Goal: Information Seeking & Learning: Learn about a topic

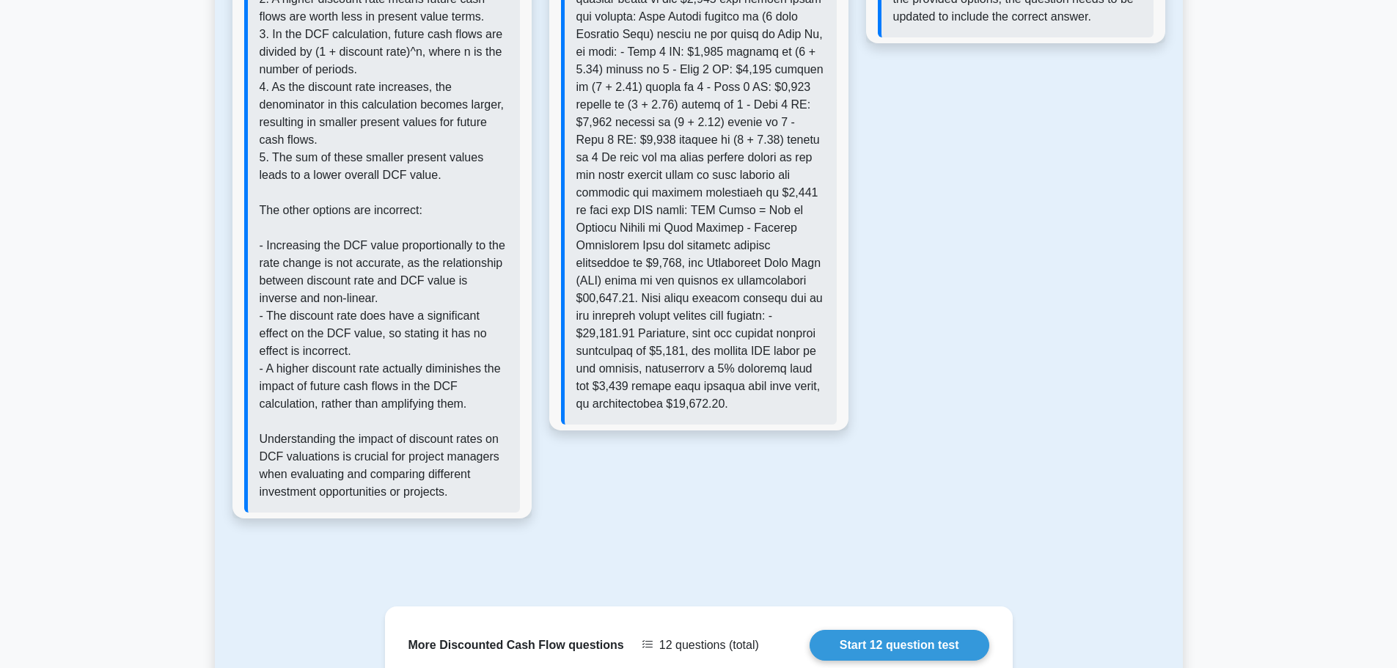
scroll to position [2053, 0]
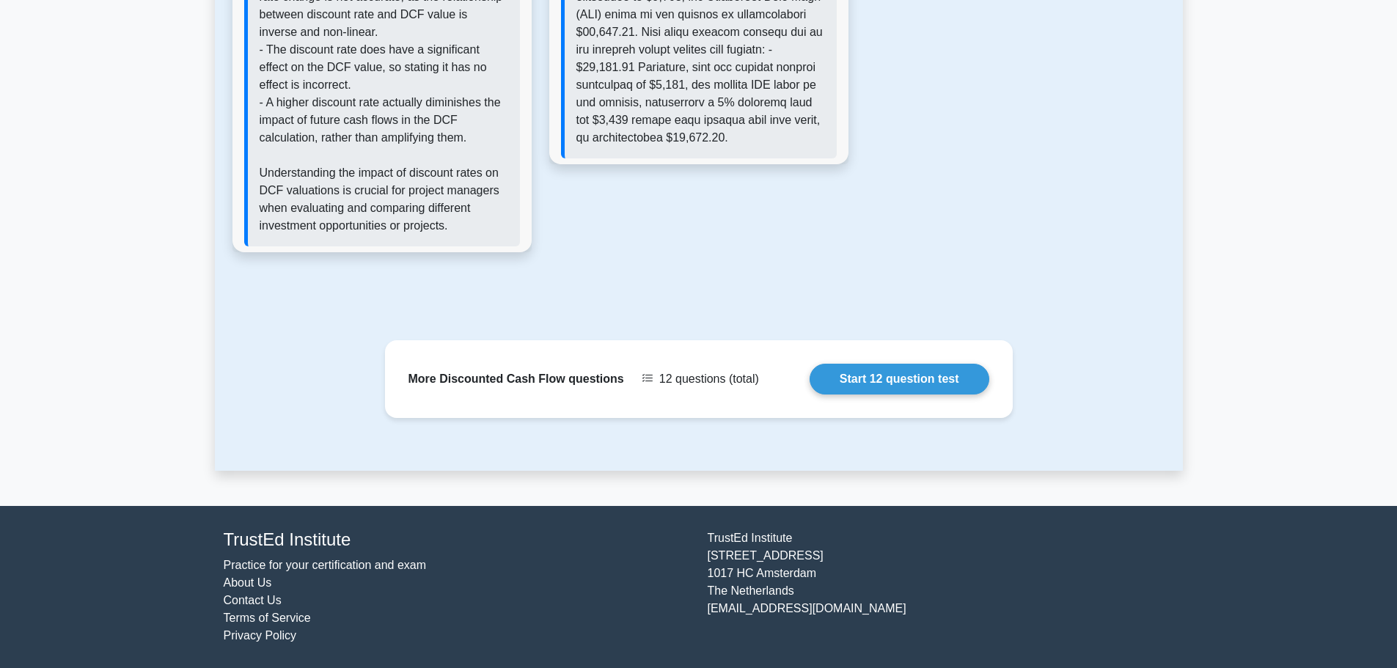
click at [868, 381] on link "Start 12 question test" at bounding box center [899, 379] width 180 height 31
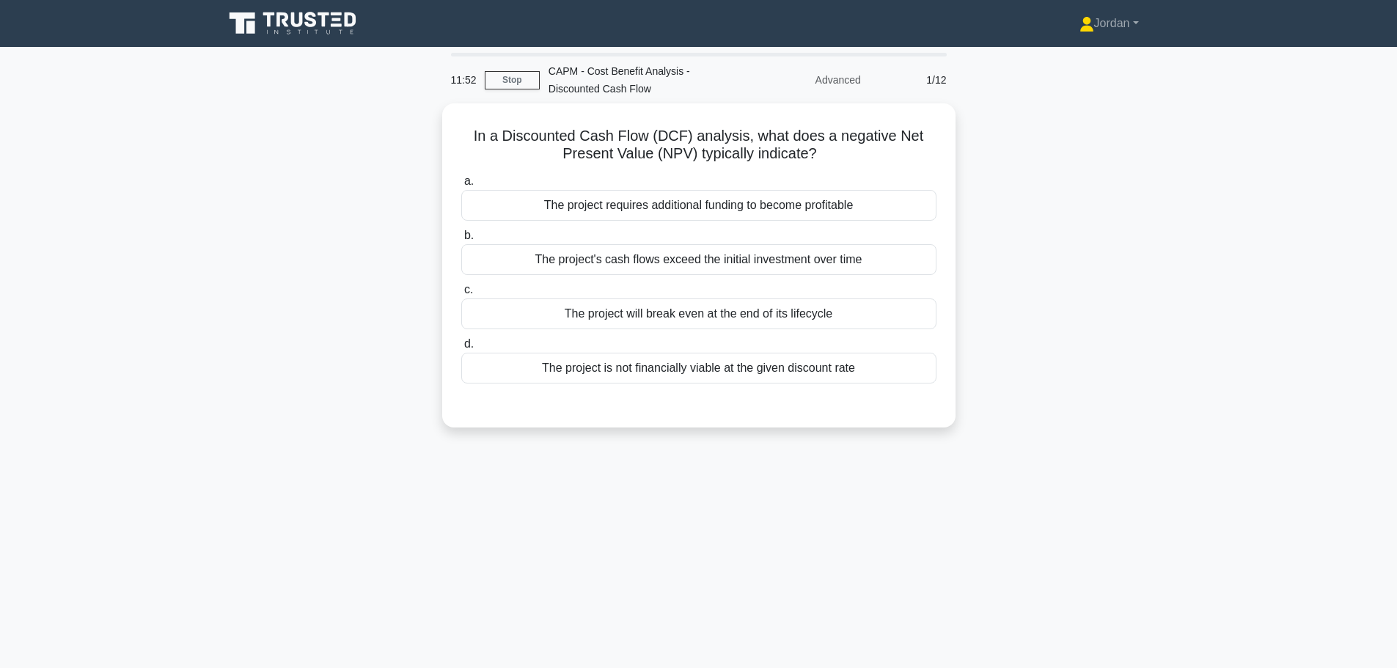
click at [663, 371] on div "The project is not financially viable at the given discount rate" at bounding box center [698, 368] width 475 height 31
click at [461, 349] on input "d. The project is not financially viable at the given discount rate" at bounding box center [461, 344] width 0 height 10
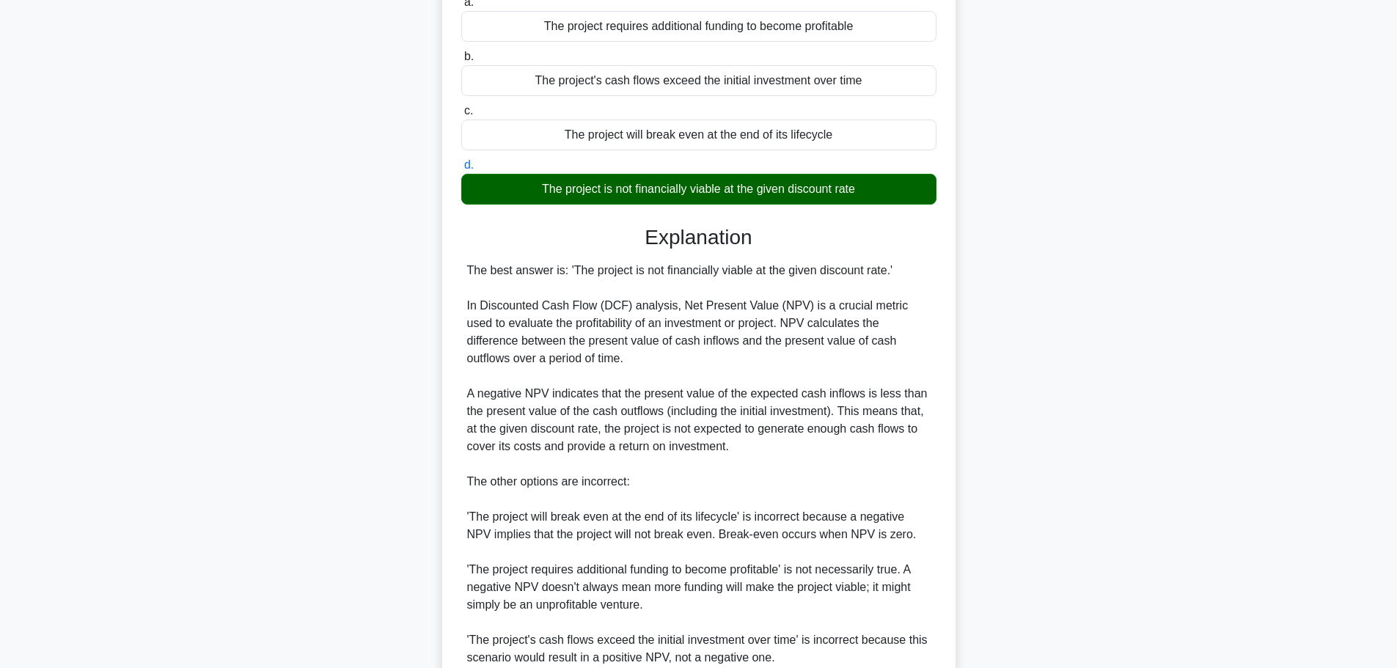
scroll to position [360, 0]
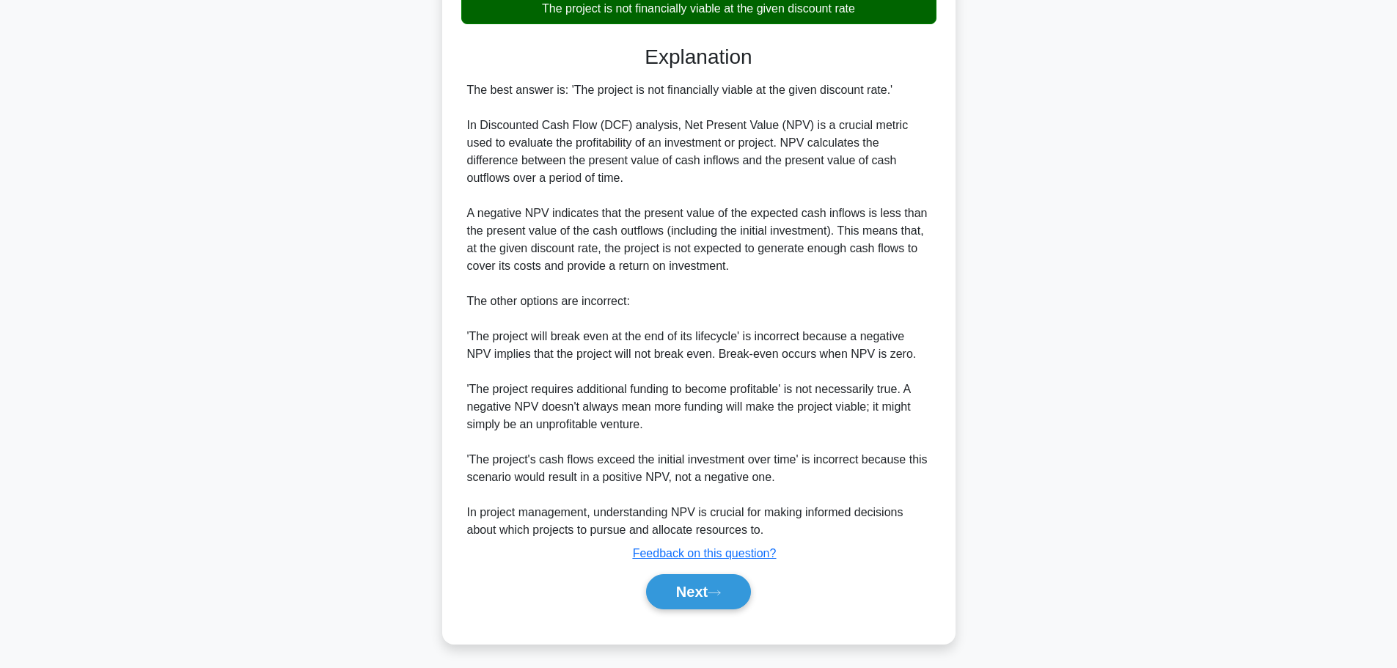
click at [703, 593] on button "Next" at bounding box center [698, 591] width 105 height 35
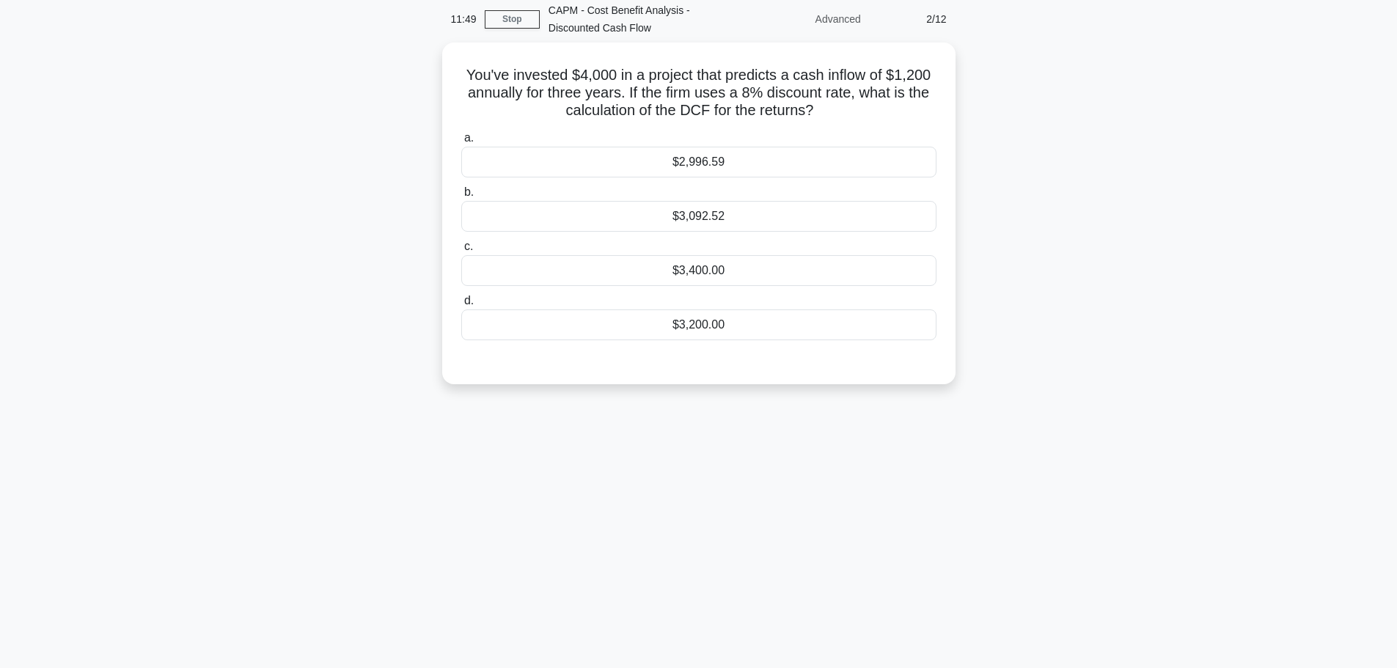
scroll to position [0, 0]
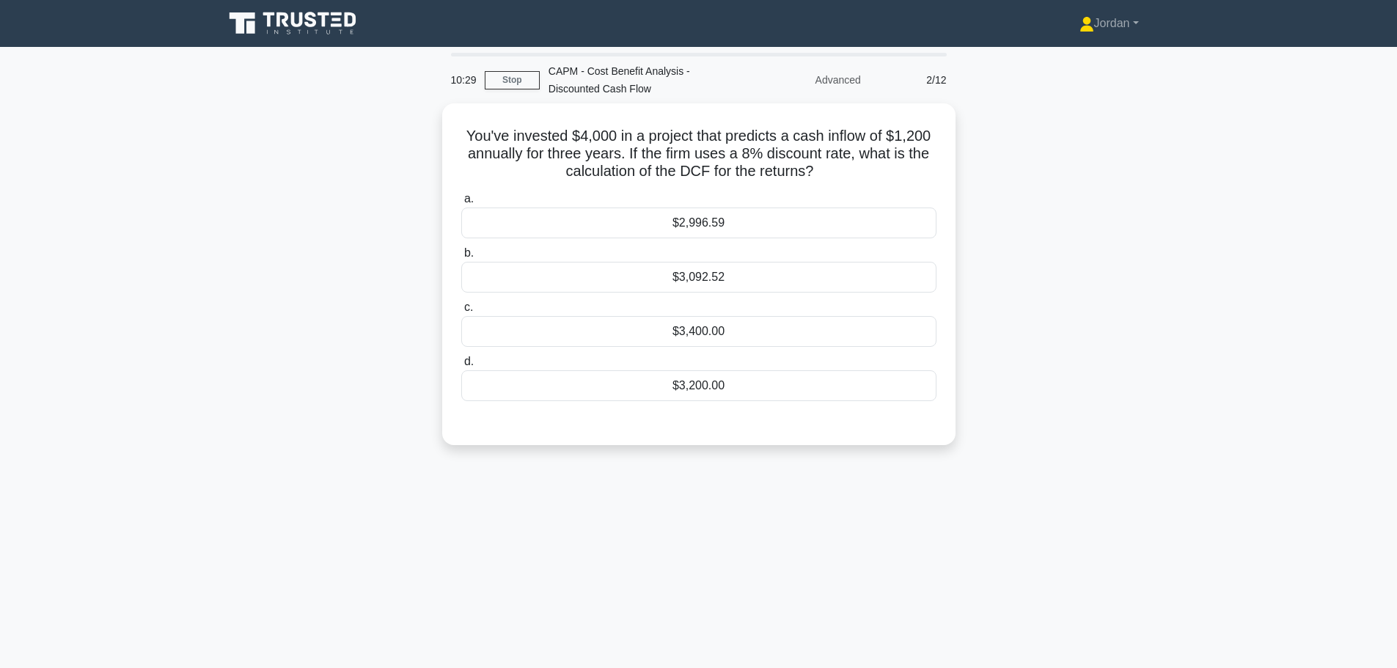
click at [688, 279] on div "$3,092.52" at bounding box center [698, 277] width 475 height 31
click at [461, 258] on input "b. $3,092.52" at bounding box center [461, 254] width 0 height 10
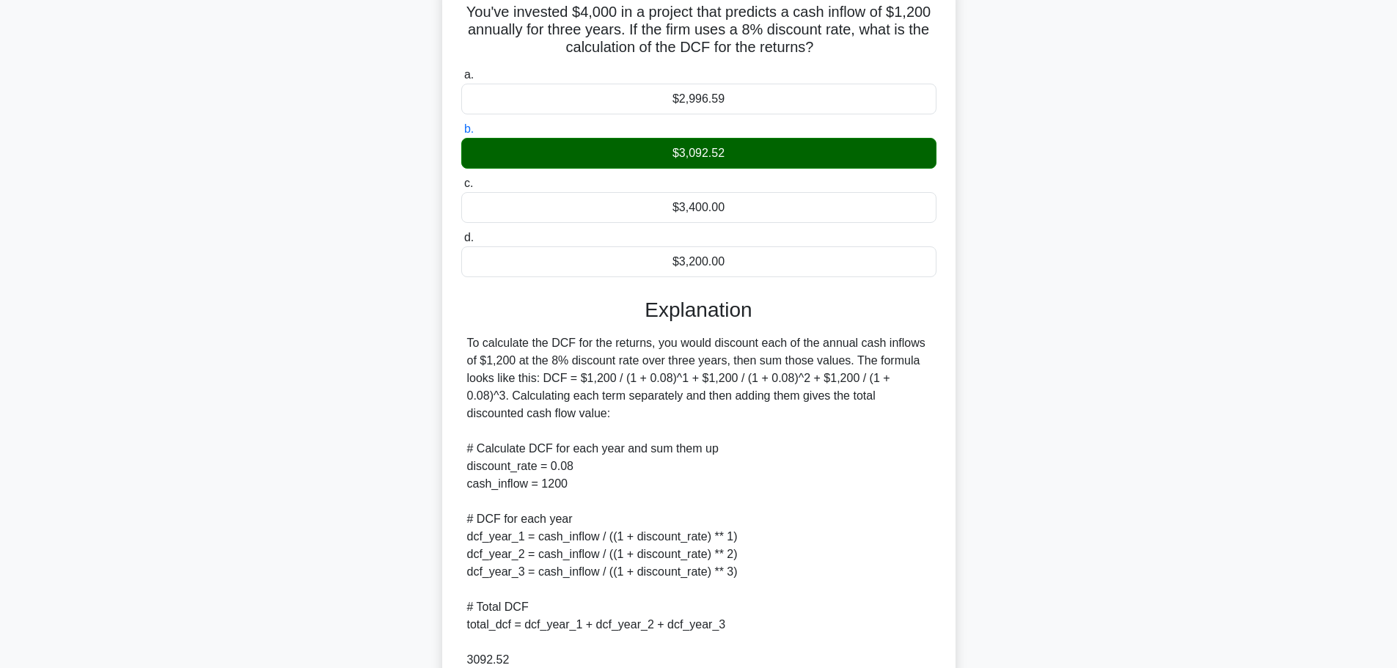
scroll to position [220, 0]
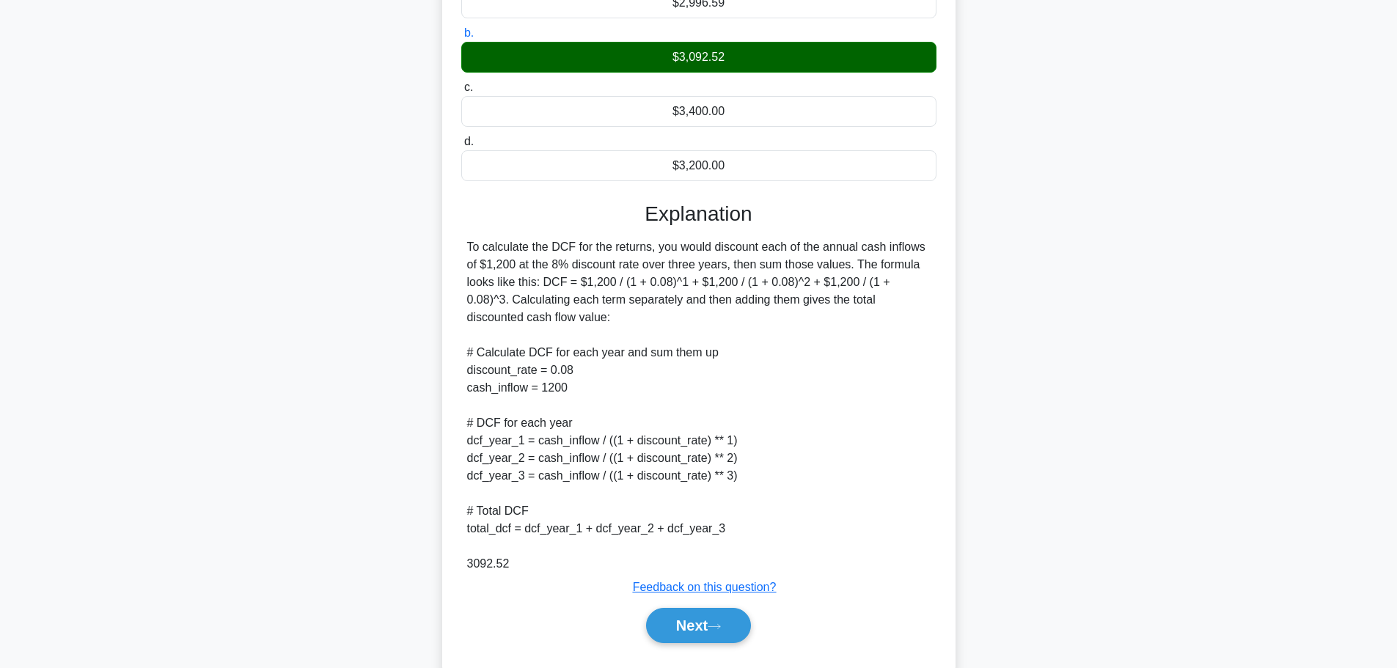
click at [723, 635] on button "Next" at bounding box center [698, 625] width 105 height 35
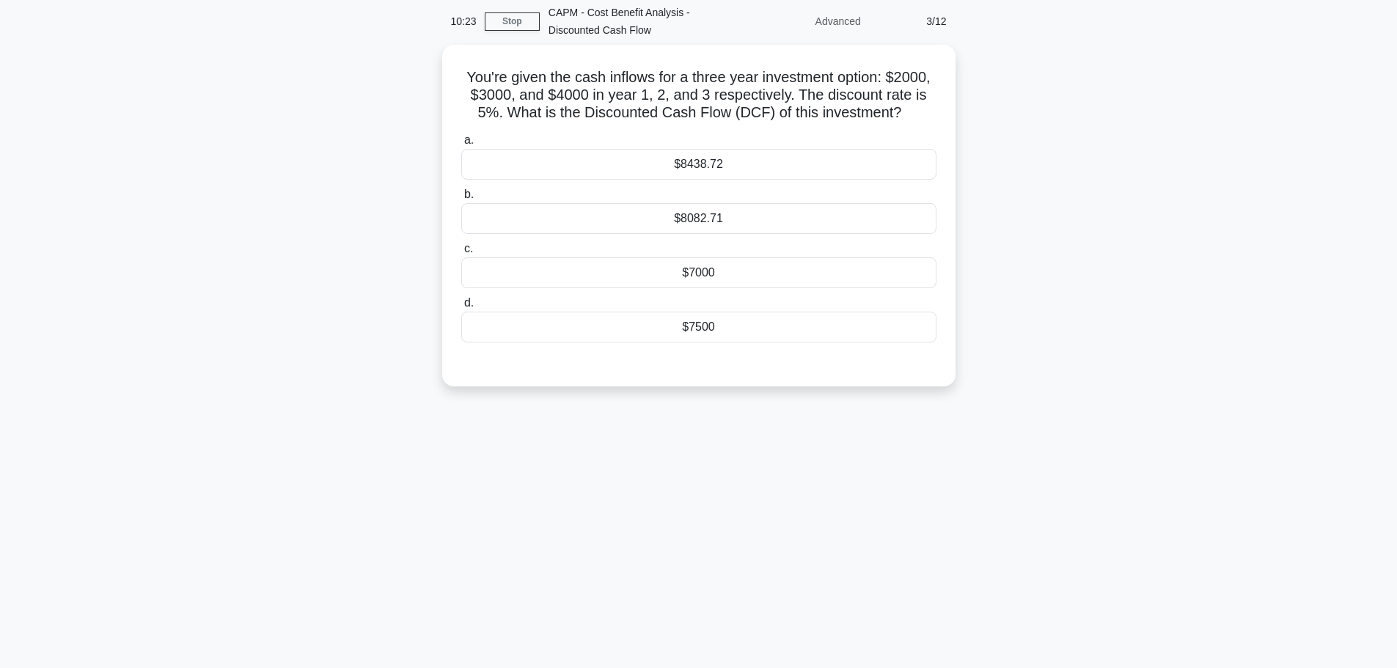
scroll to position [0, 0]
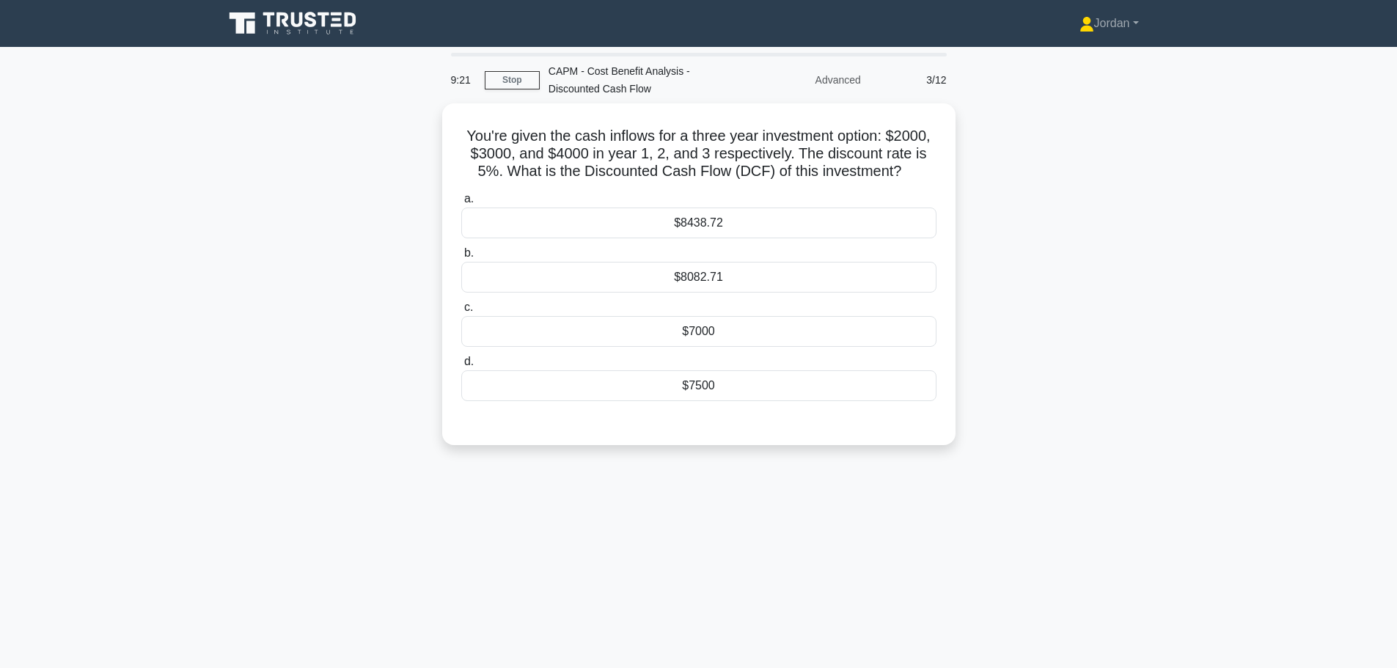
click at [665, 279] on div "$8082.71" at bounding box center [698, 277] width 475 height 31
click at [461, 258] on input "b. $8082.71" at bounding box center [461, 254] width 0 height 10
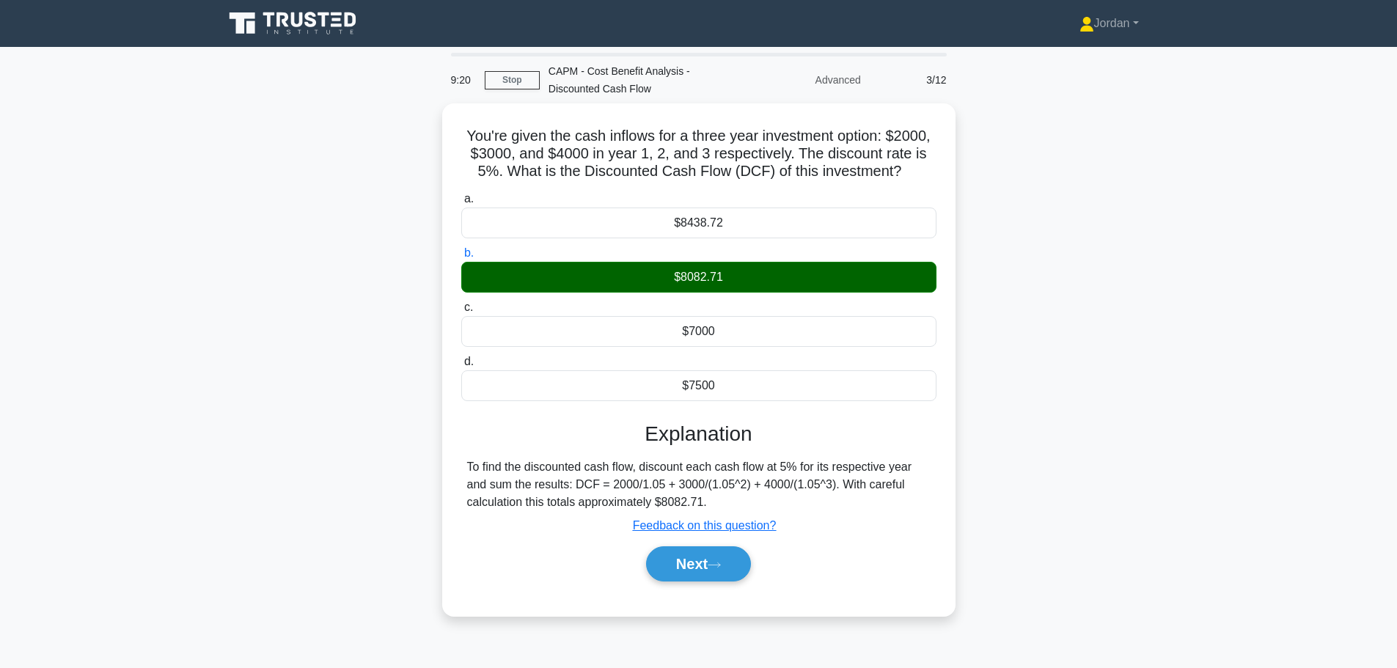
click at [688, 564] on button "Next" at bounding box center [698, 563] width 105 height 35
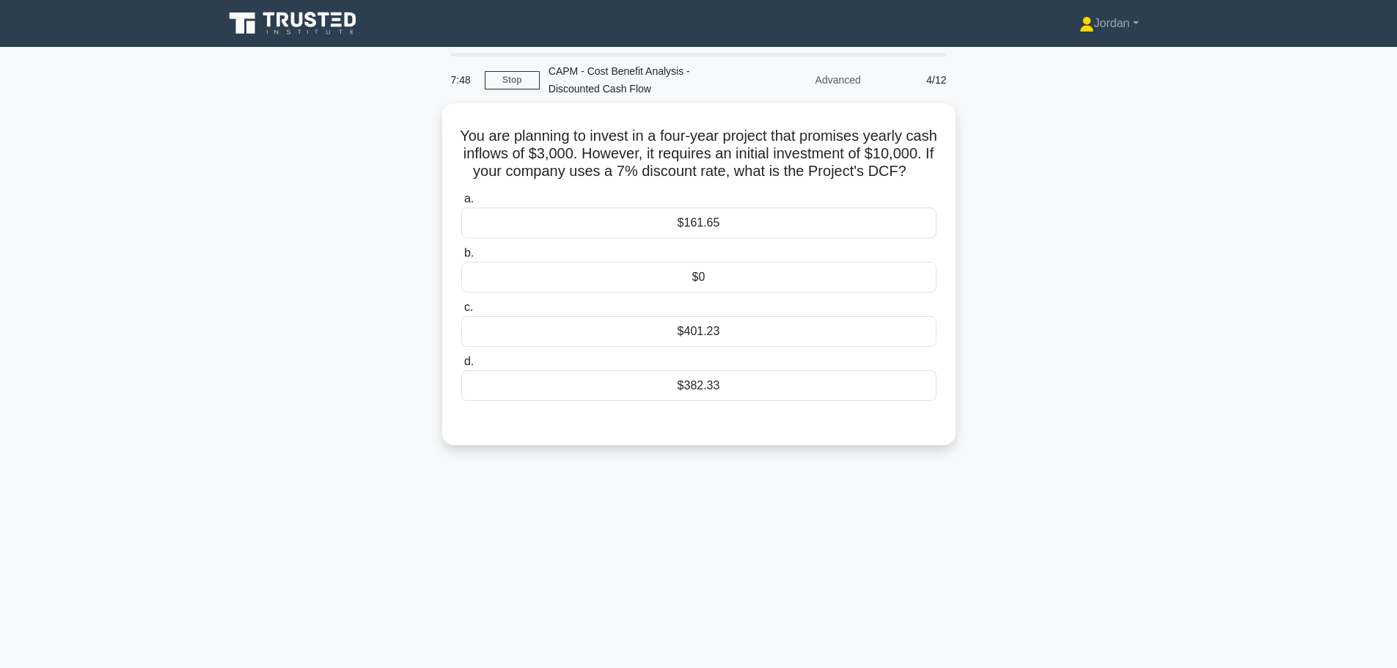
click at [708, 238] on div "$161.65" at bounding box center [698, 222] width 475 height 31
click at [461, 204] on input "a. $161.65" at bounding box center [461, 199] width 0 height 10
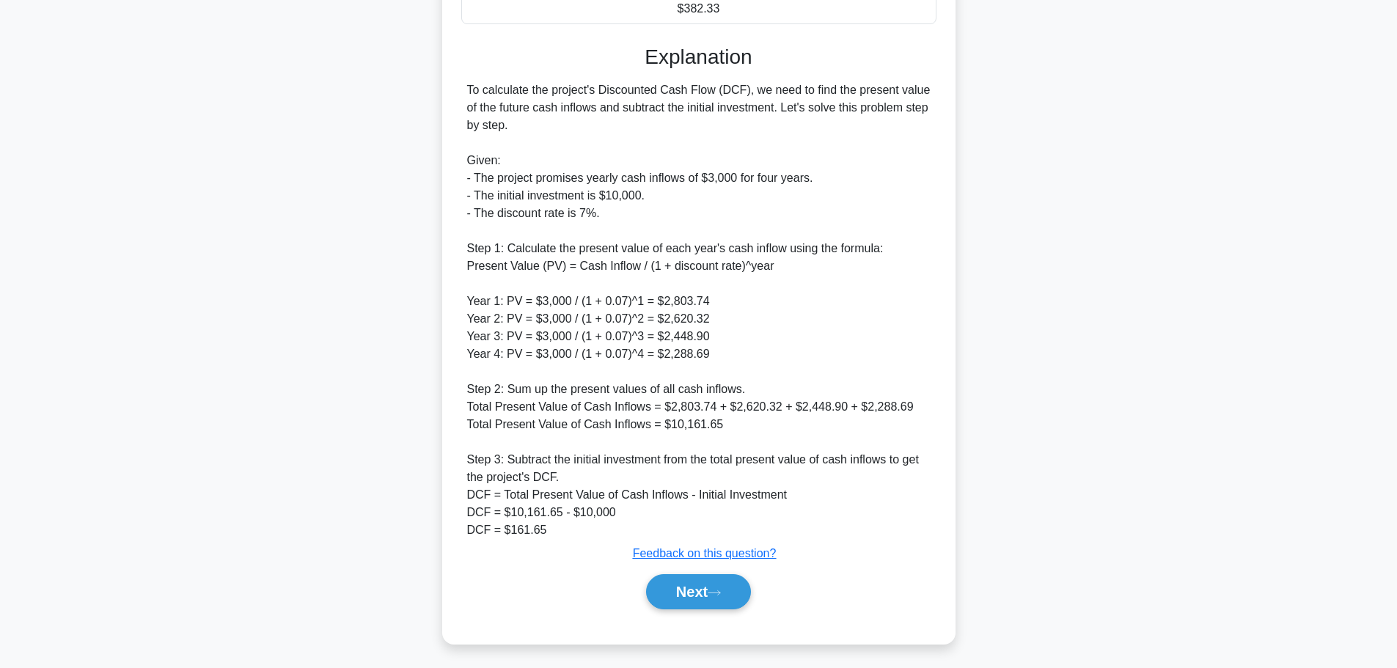
click at [723, 587] on button "Next" at bounding box center [698, 591] width 105 height 35
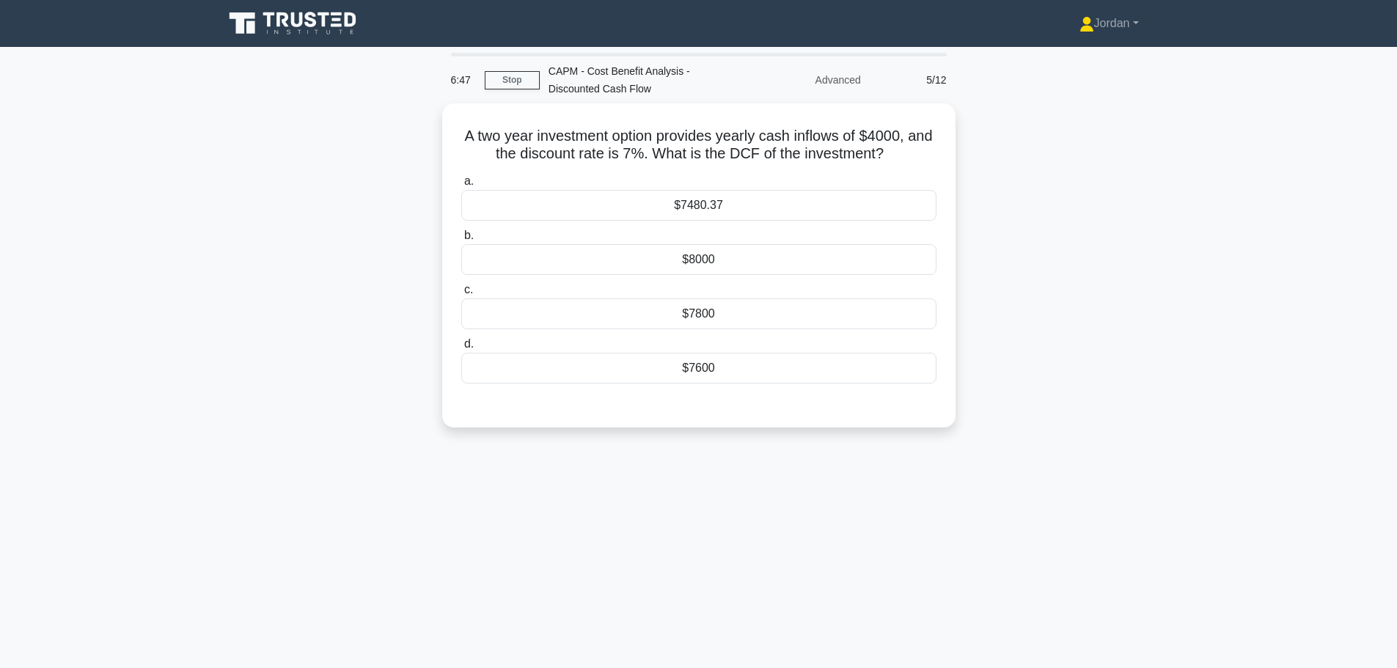
click at [721, 209] on div "$7480.37" at bounding box center [698, 205] width 475 height 31
click at [461, 186] on input "a. $7480.37" at bounding box center [461, 182] width 0 height 10
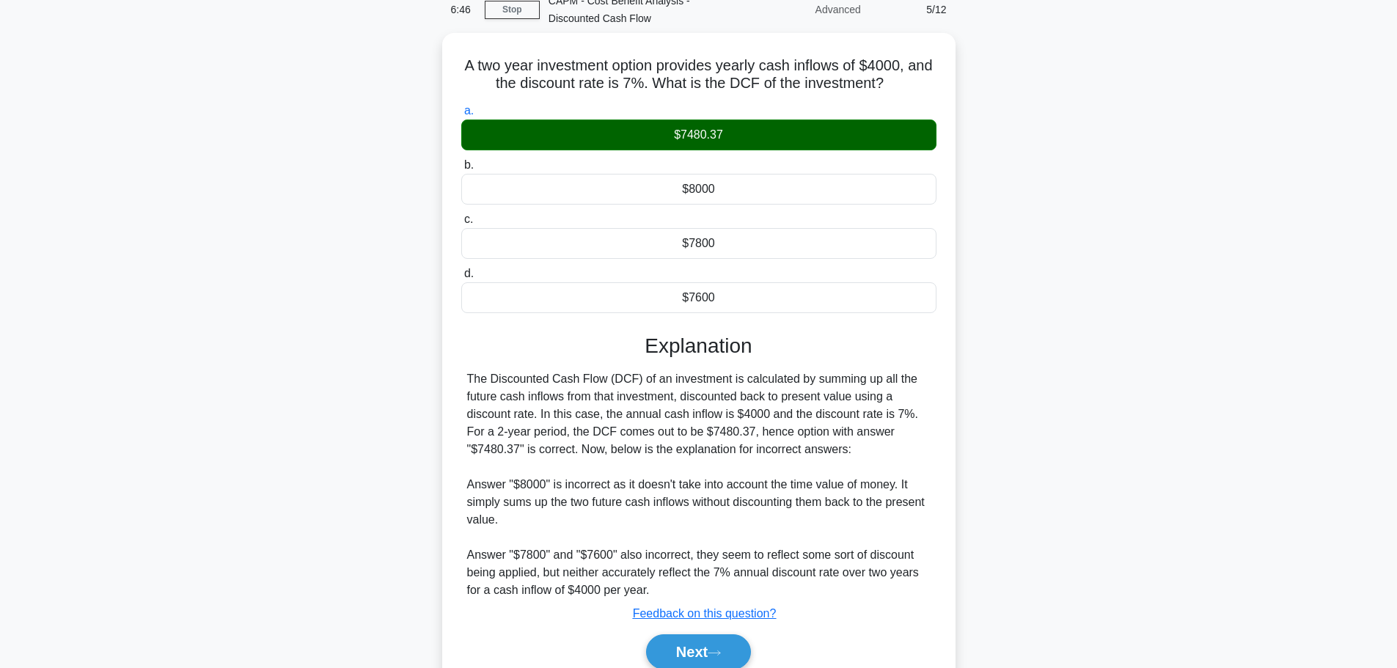
scroll to position [131, 0]
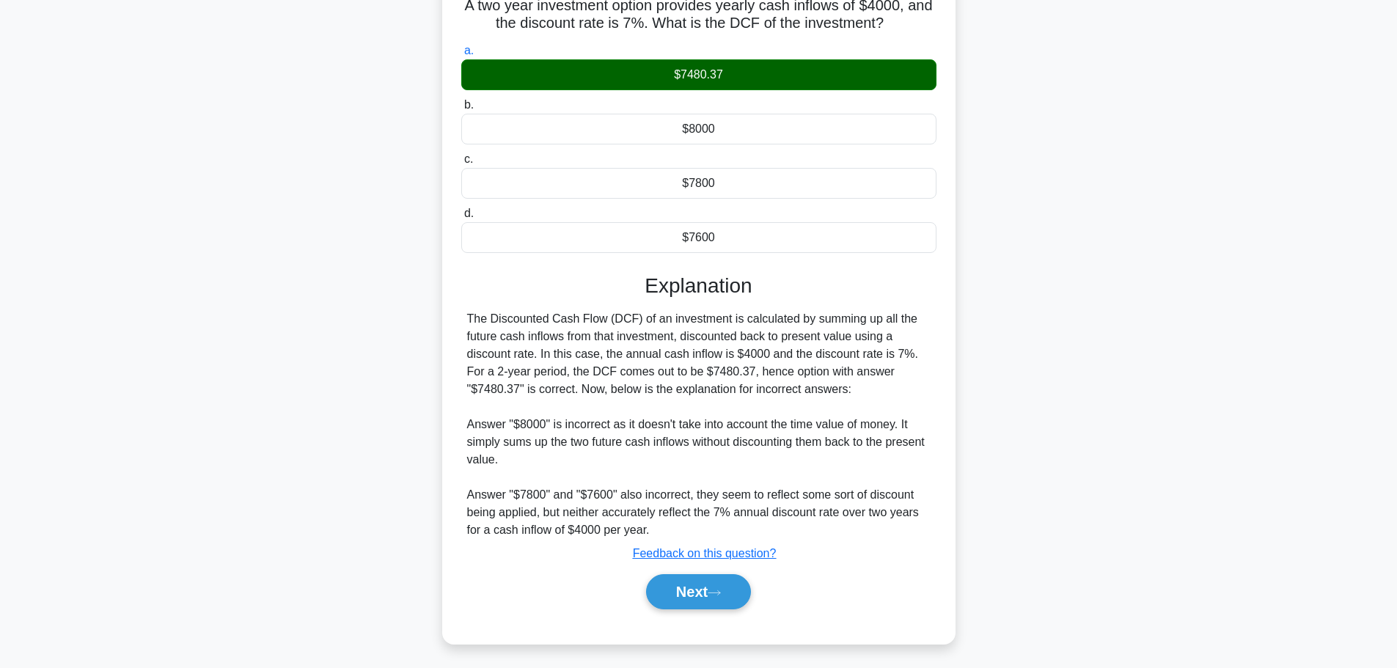
click at [699, 583] on button "Next" at bounding box center [698, 591] width 105 height 35
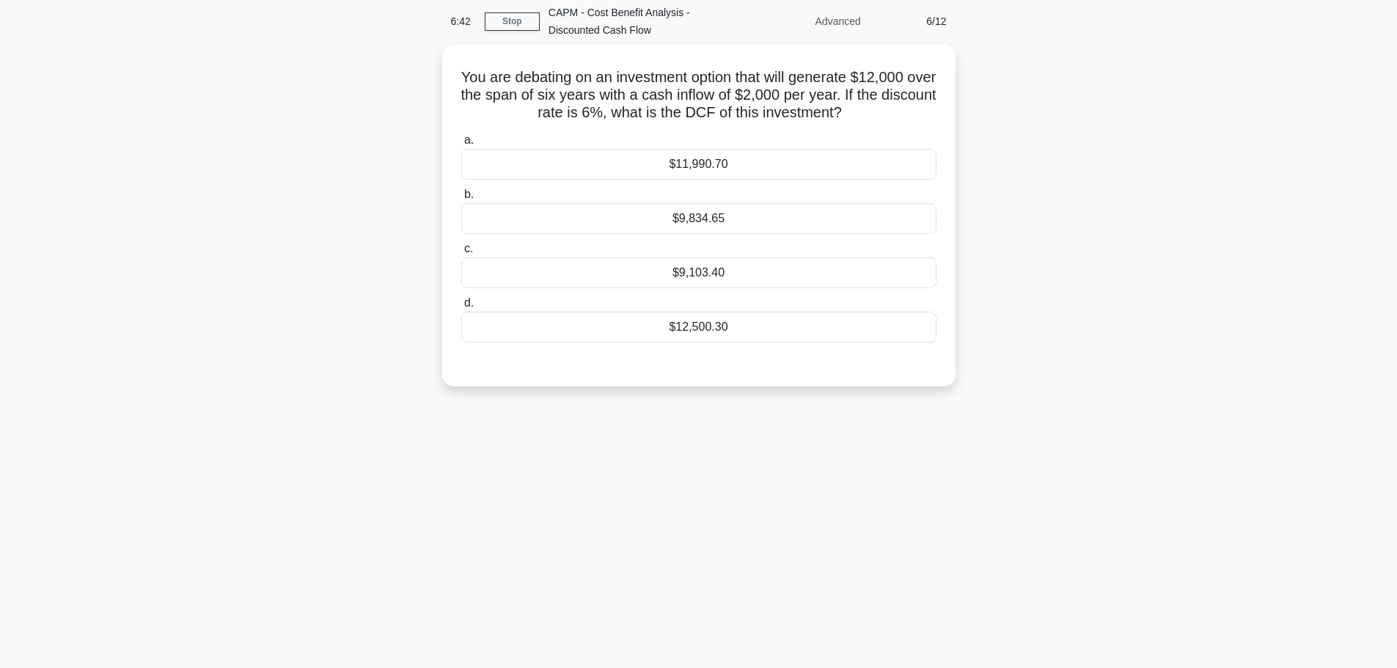
scroll to position [0, 0]
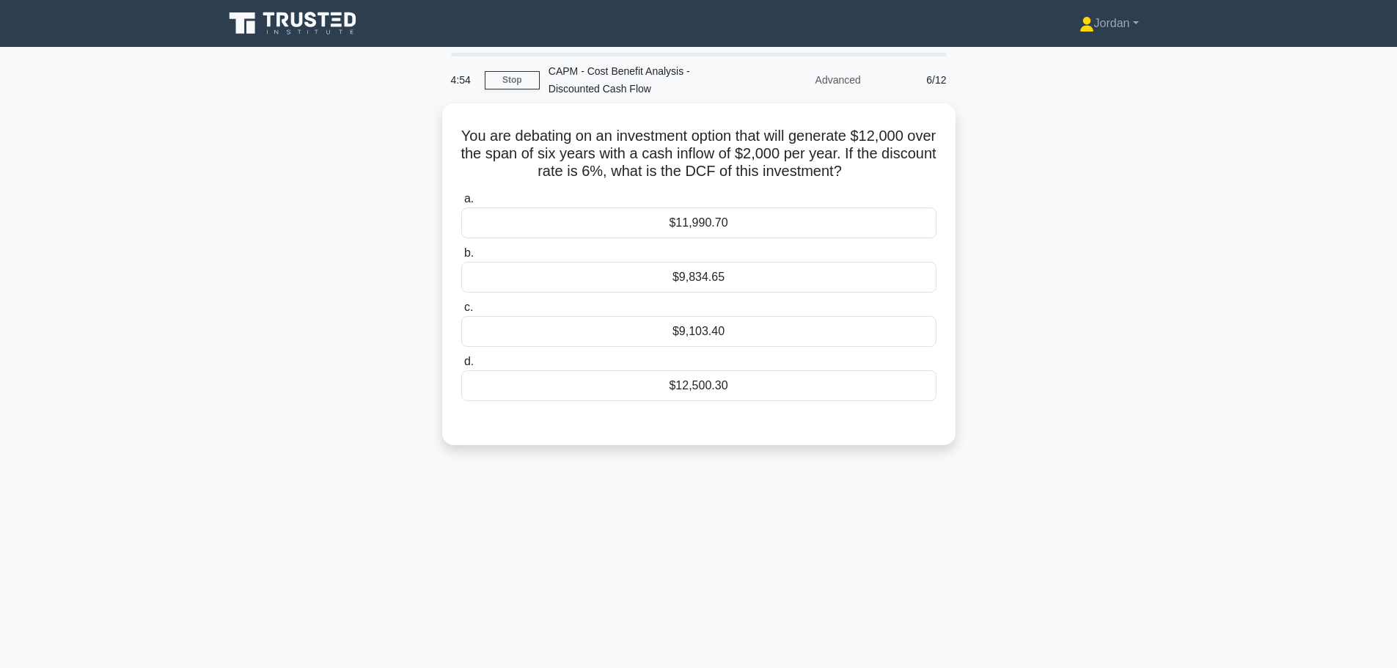
click at [707, 279] on div "$9,834.65" at bounding box center [698, 277] width 475 height 31
click at [461, 258] on input "b. $9,834.65" at bounding box center [461, 254] width 0 height 10
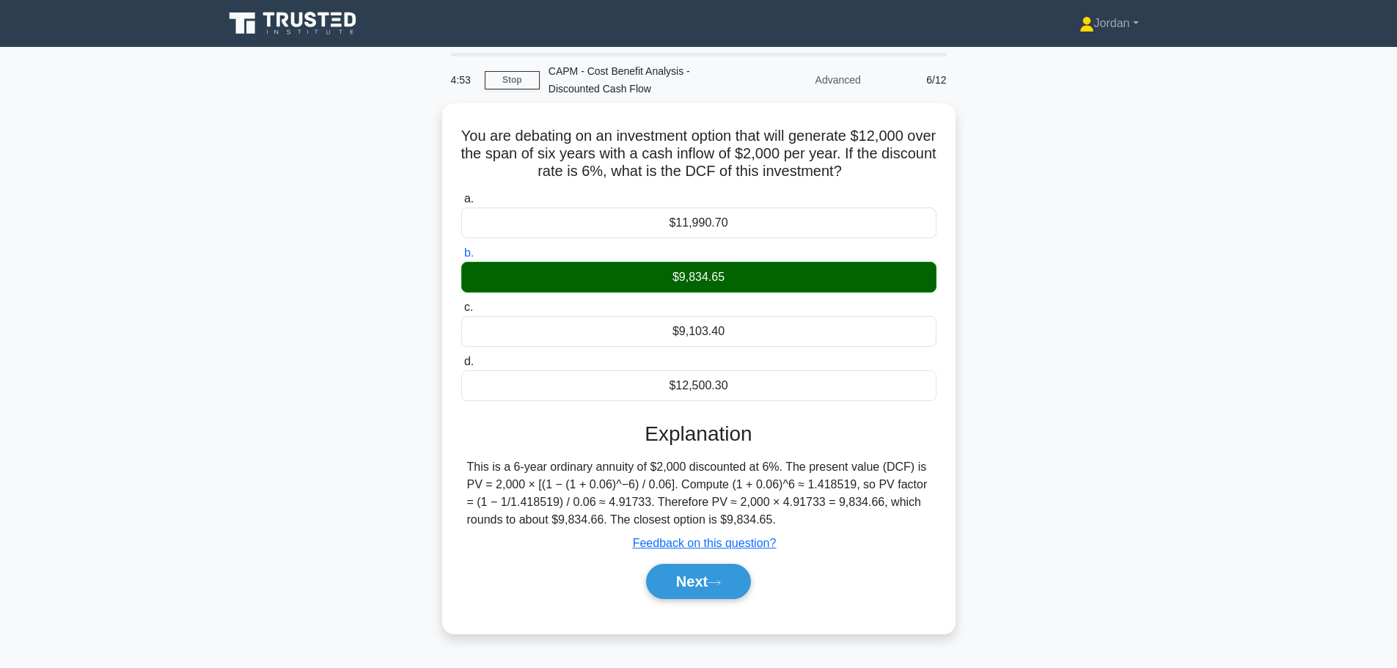
scroll to position [124, 0]
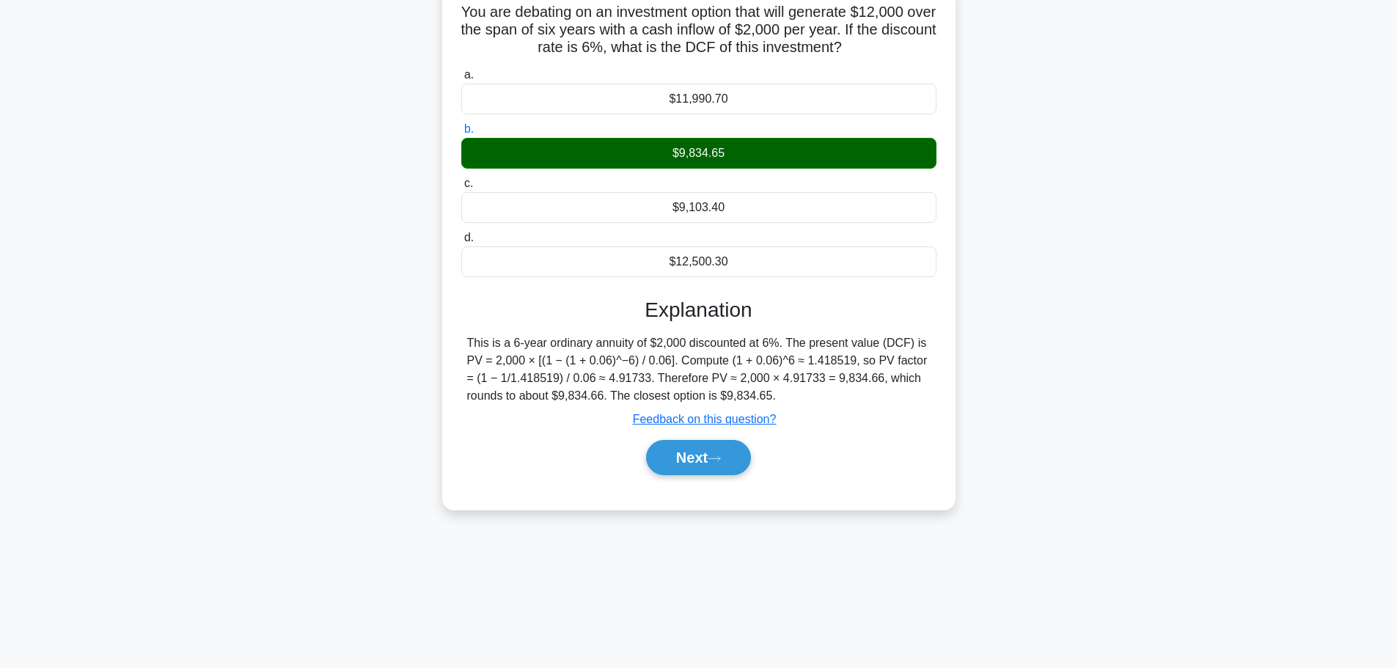
click at [715, 477] on div "Next" at bounding box center [698, 457] width 475 height 47
click at [714, 455] on icon at bounding box center [713, 459] width 13 height 8
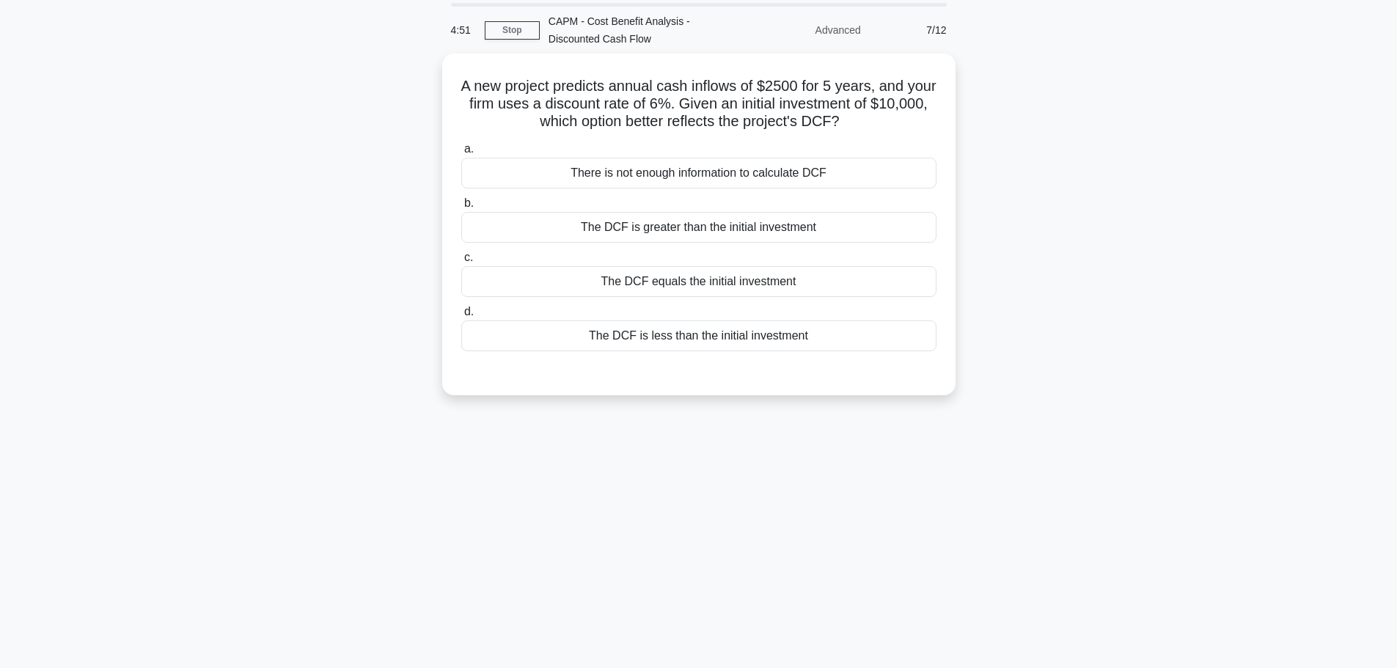
scroll to position [0, 0]
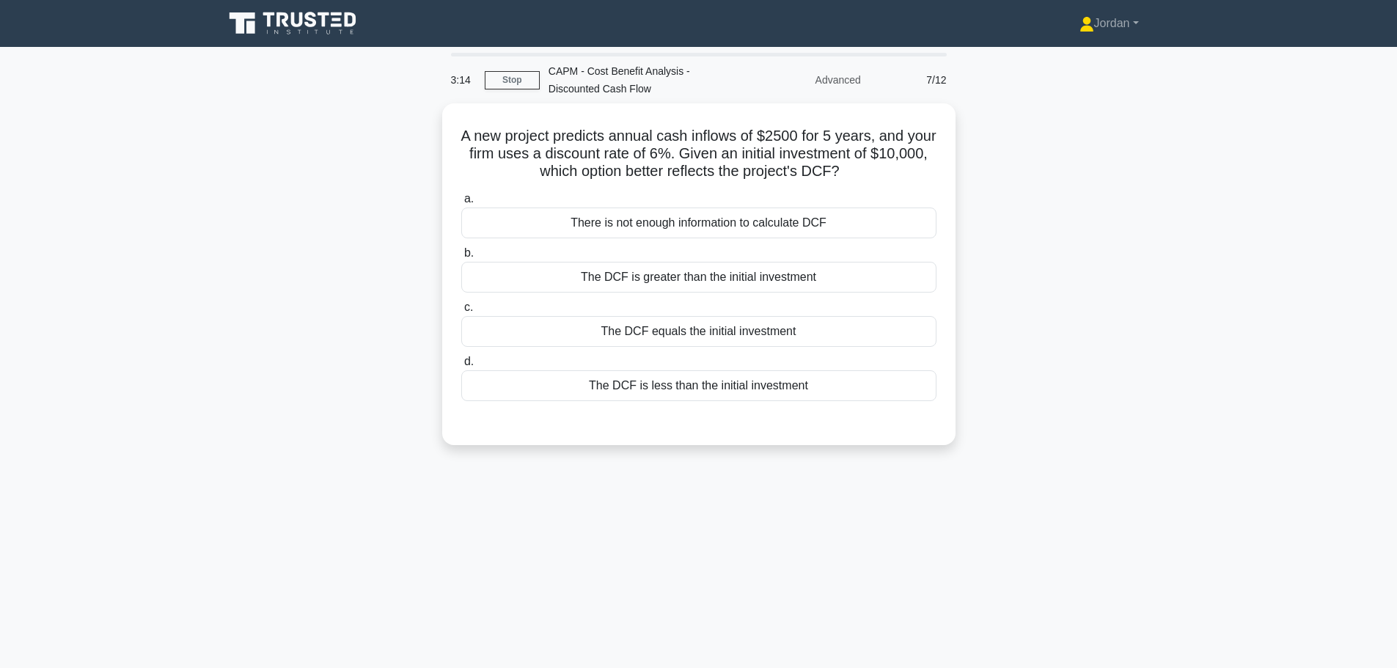
click at [793, 279] on div "The DCF is greater than the initial investment" at bounding box center [698, 277] width 475 height 31
click at [744, 278] on div "The DCF is greater than the initial investment" at bounding box center [698, 277] width 475 height 31
click at [461, 258] on input "b. The DCF is greater than the initial investment" at bounding box center [461, 254] width 0 height 10
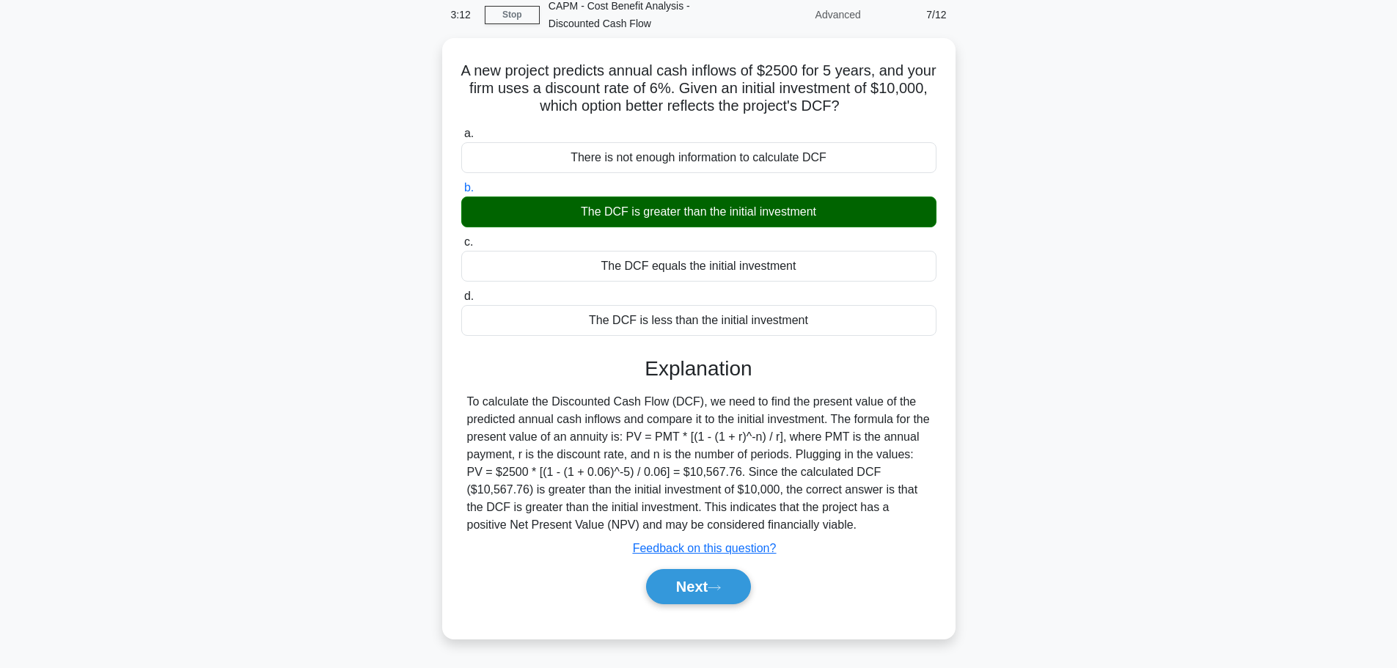
scroll to position [124, 0]
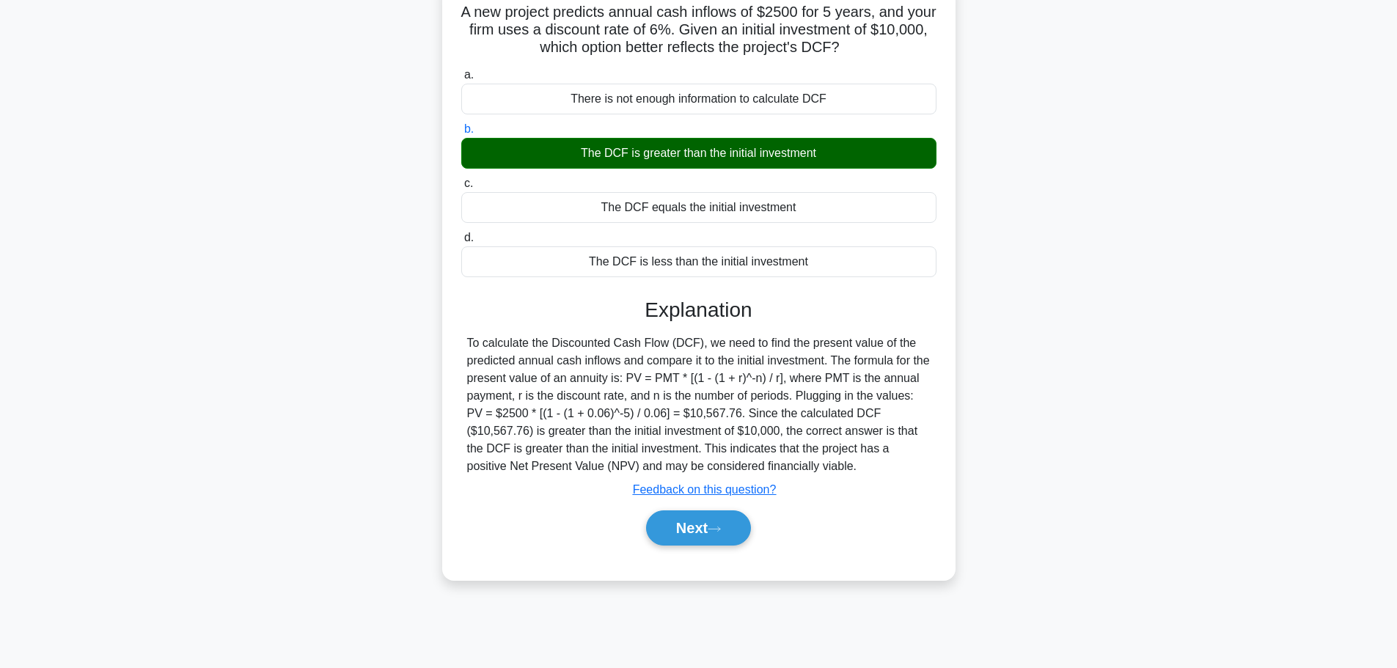
click at [704, 538] on button "Next" at bounding box center [698, 527] width 105 height 35
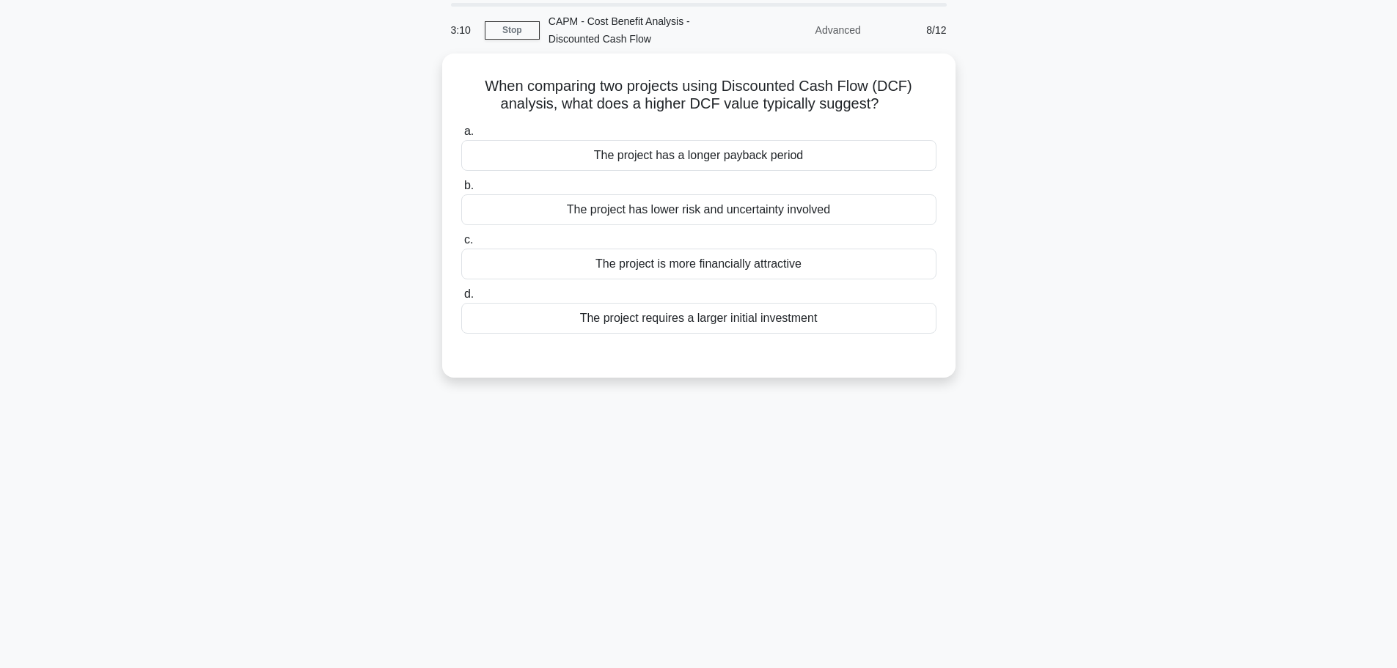
scroll to position [0, 0]
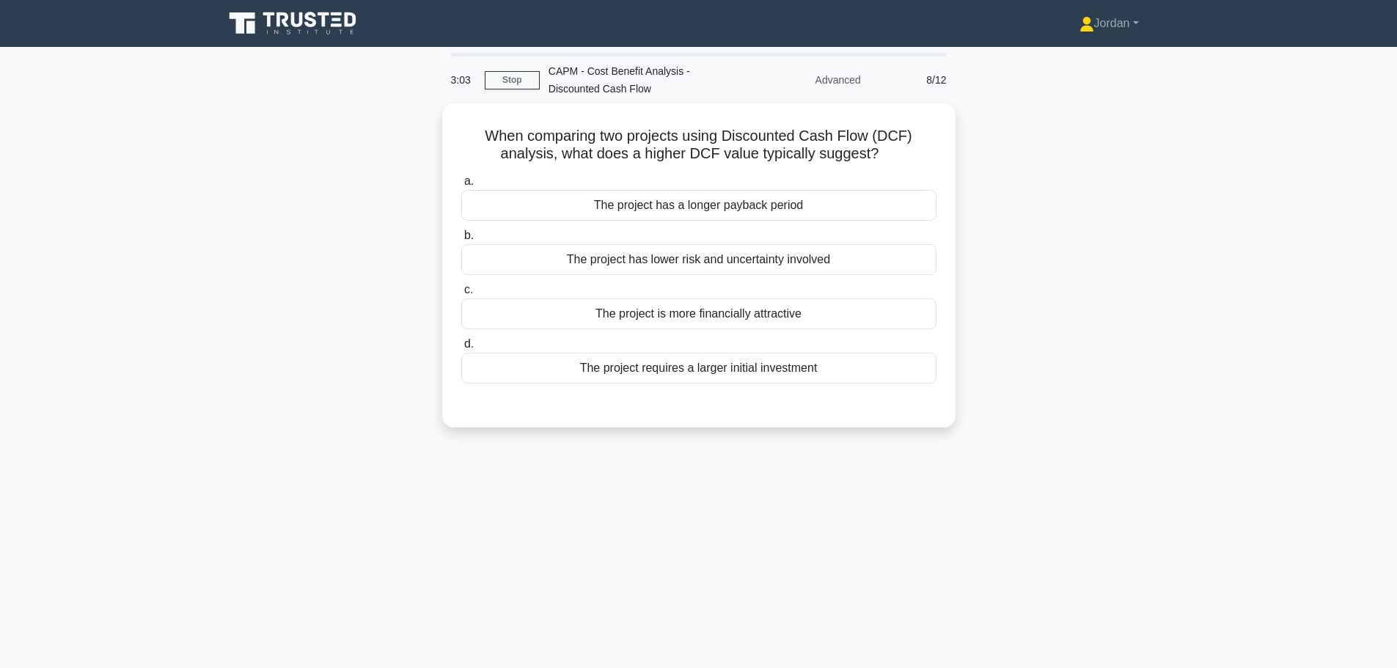
click at [685, 314] on div "The project is more financially attractive" at bounding box center [698, 313] width 475 height 31
click at [461, 295] on input "c. The project is more financially attractive" at bounding box center [461, 290] width 0 height 10
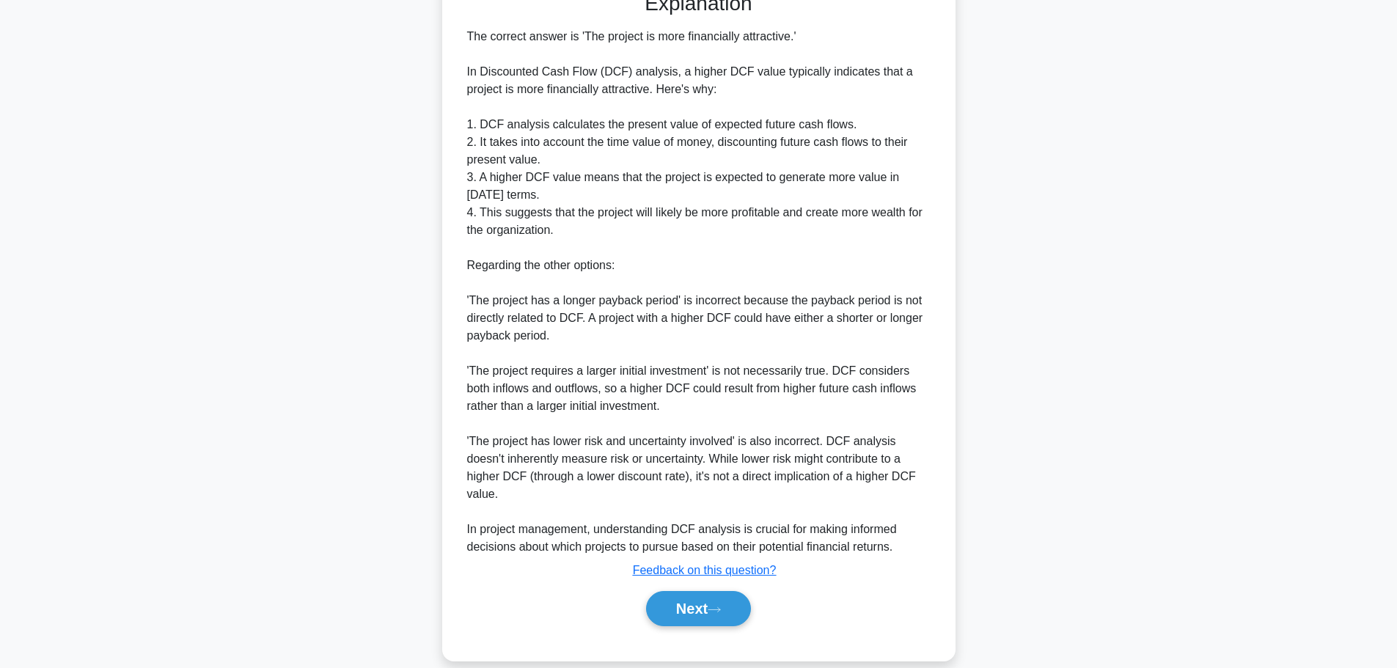
click at [677, 591] on button "Next" at bounding box center [698, 608] width 105 height 35
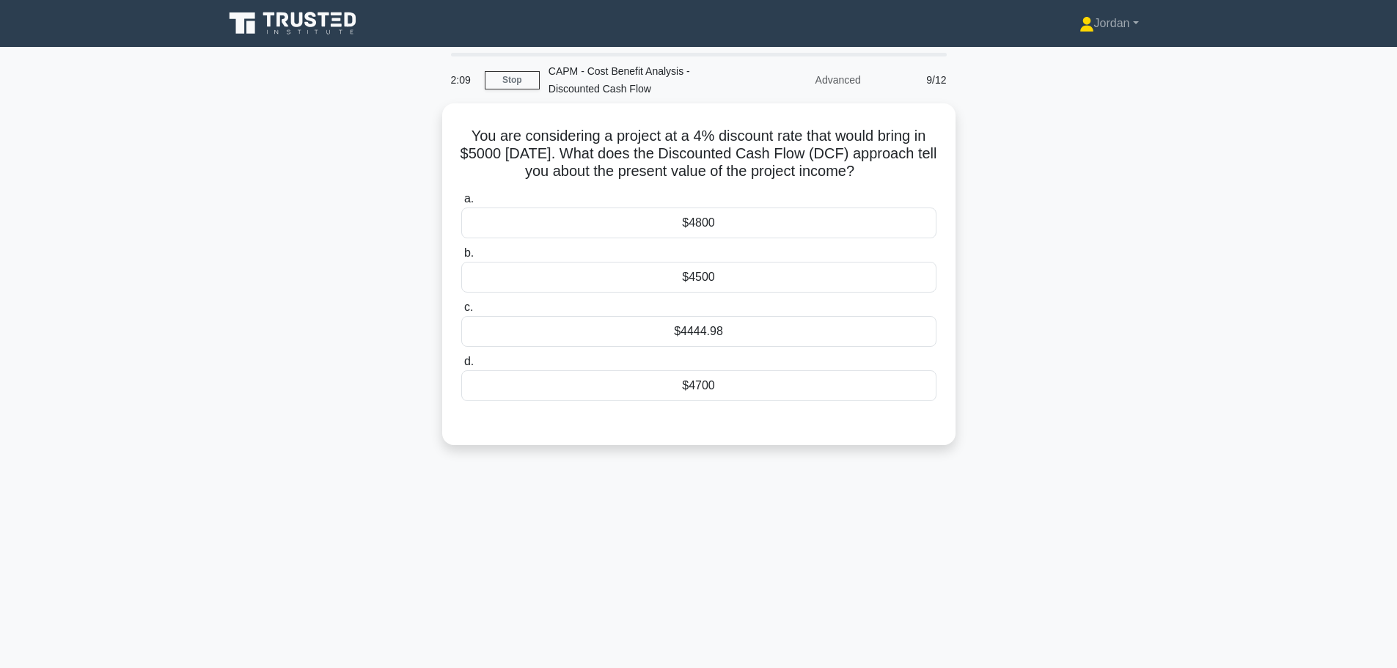
click at [715, 338] on div "$4444.98" at bounding box center [698, 331] width 475 height 31
click at [461, 312] on input "c. $4444.98" at bounding box center [461, 308] width 0 height 10
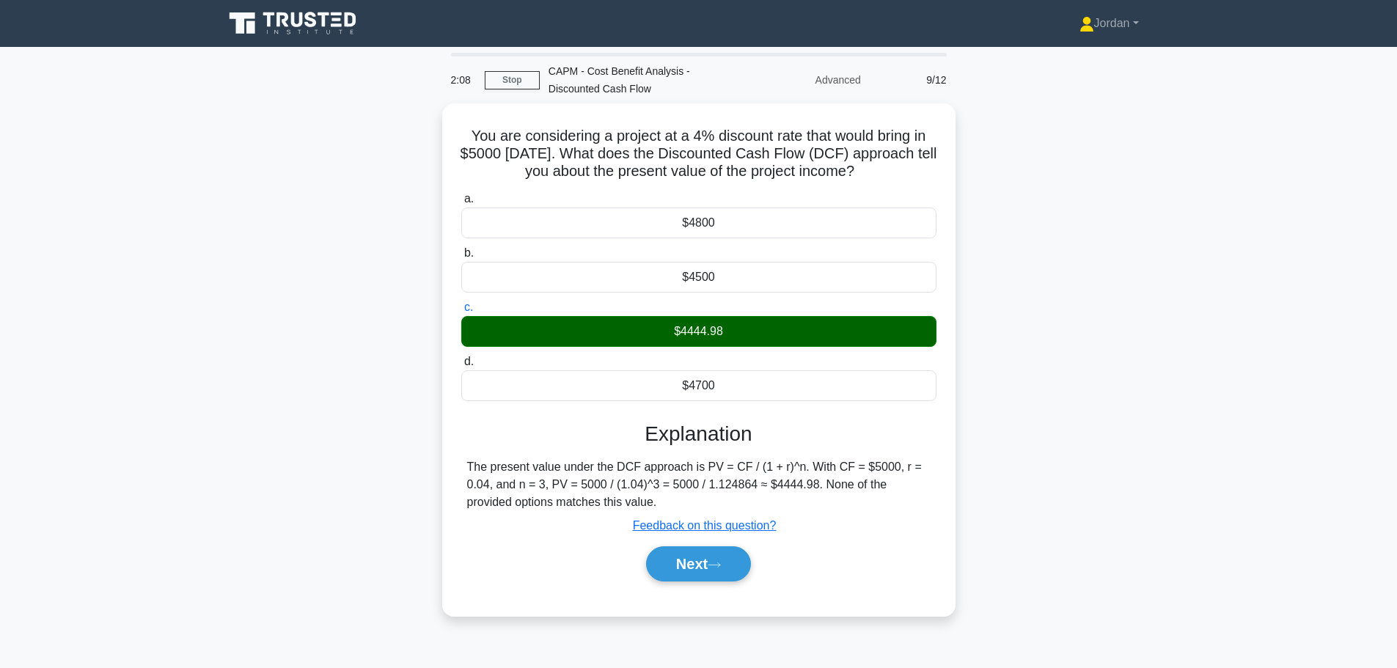
click at [728, 570] on button "Next" at bounding box center [698, 563] width 105 height 35
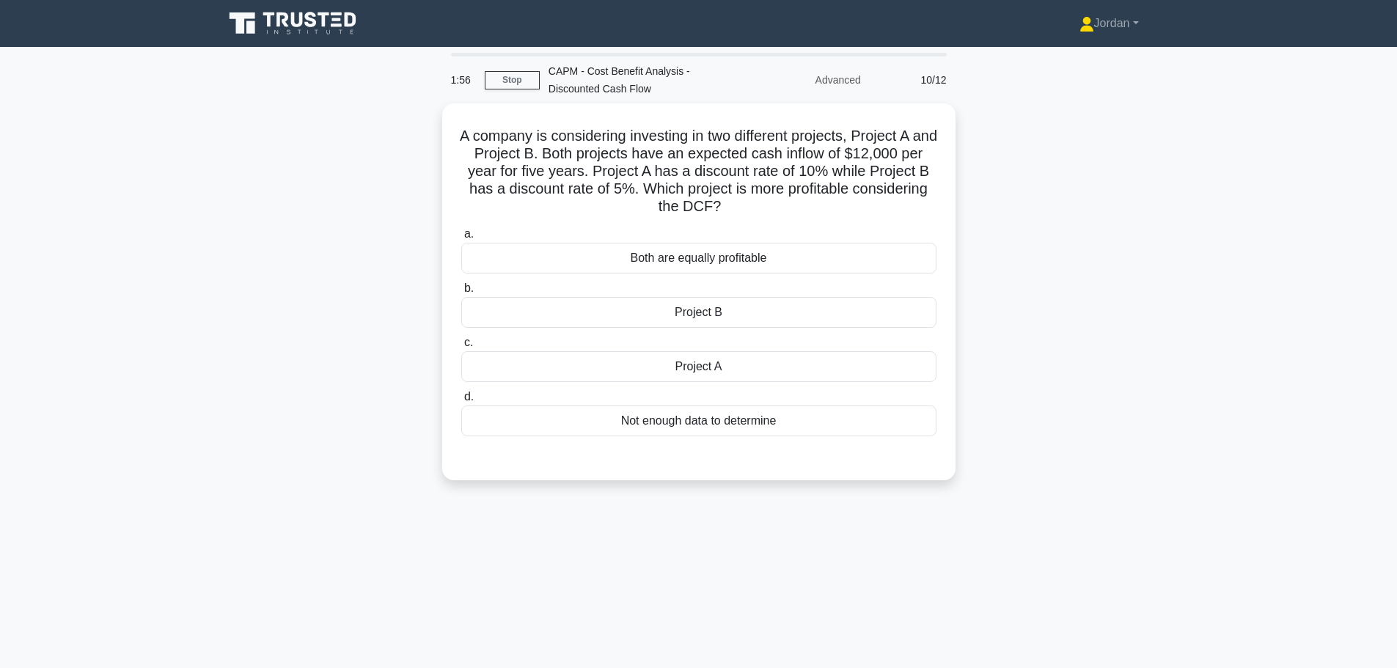
click at [693, 317] on div "Project B" at bounding box center [698, 312] width 475 height 31
click at [461, 293] on input "b. Project B" at bounding box center [461, 289] width 0 height 10
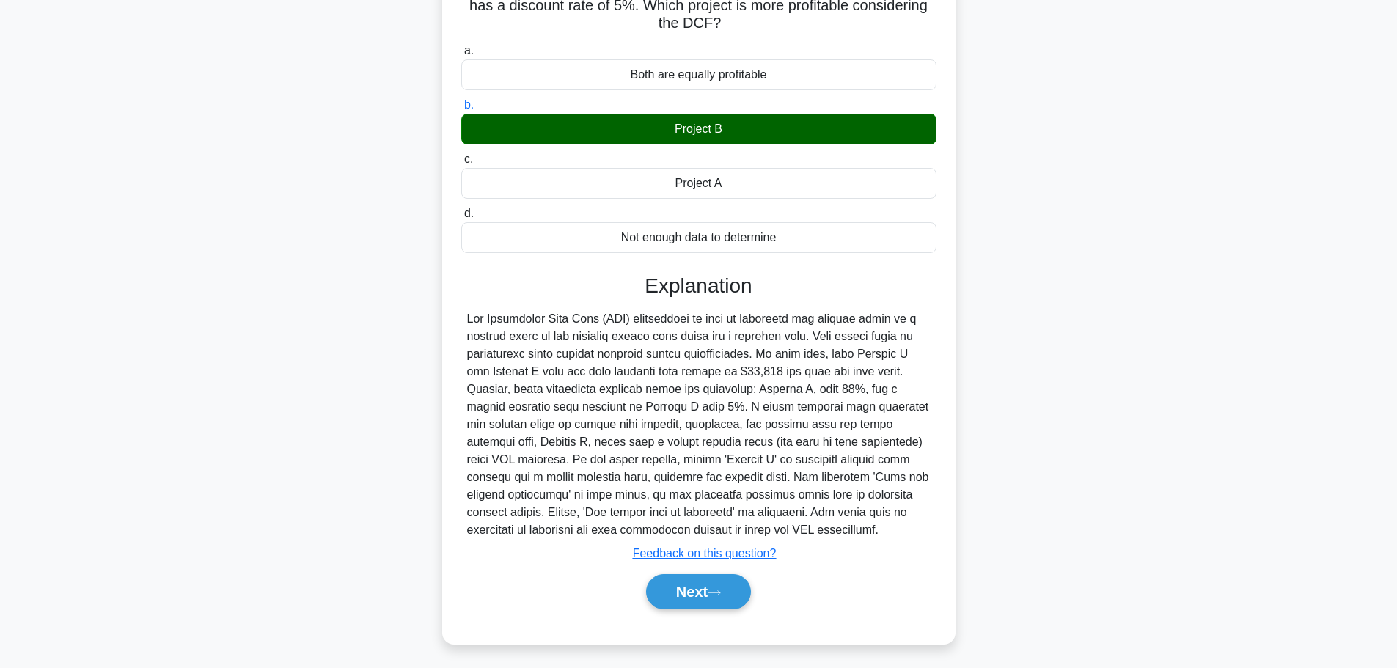
click at [694, 592] on button "Next" at bounding box center [698, 591] width 105 height 35
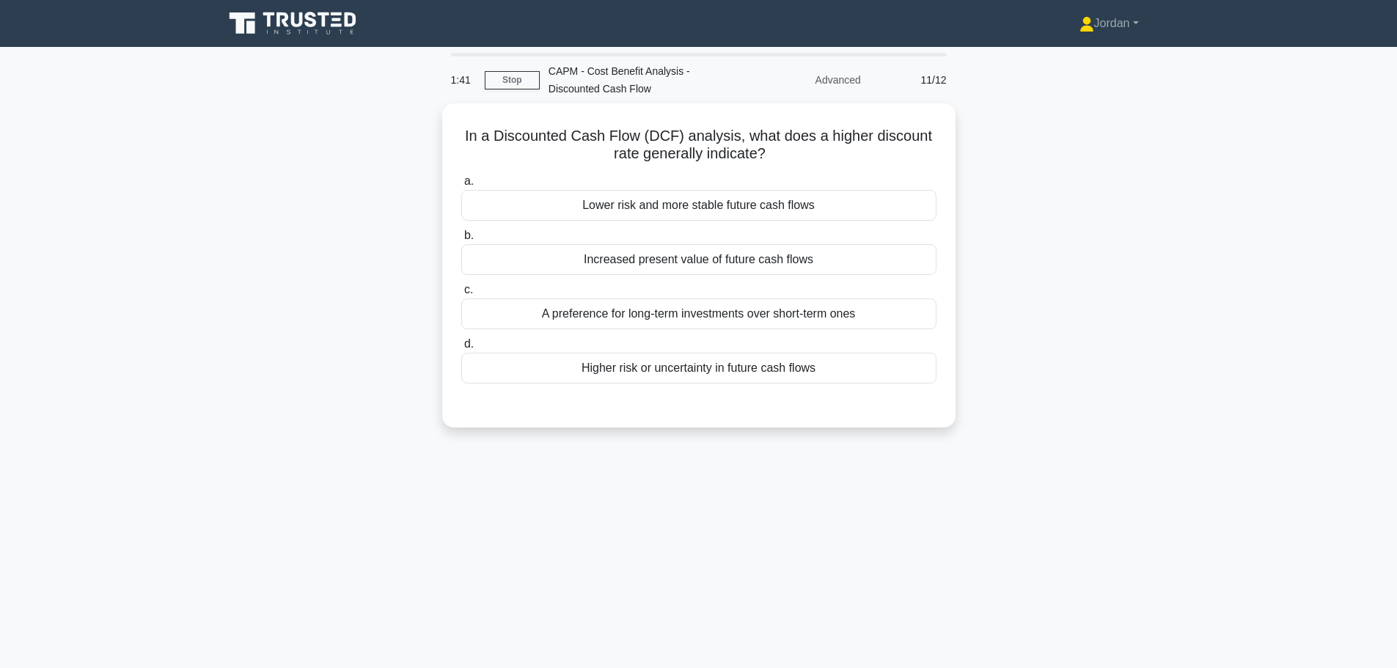
click at [684, 367] on div "Higher risk or uncertainty in future cash flows" at bounding box center [698, 368] width 475 height 31
click at [461, 349] on input "d. Higher risk or uncertainty in future cash flows" at bounding box center [461, 344] width 0 height 10
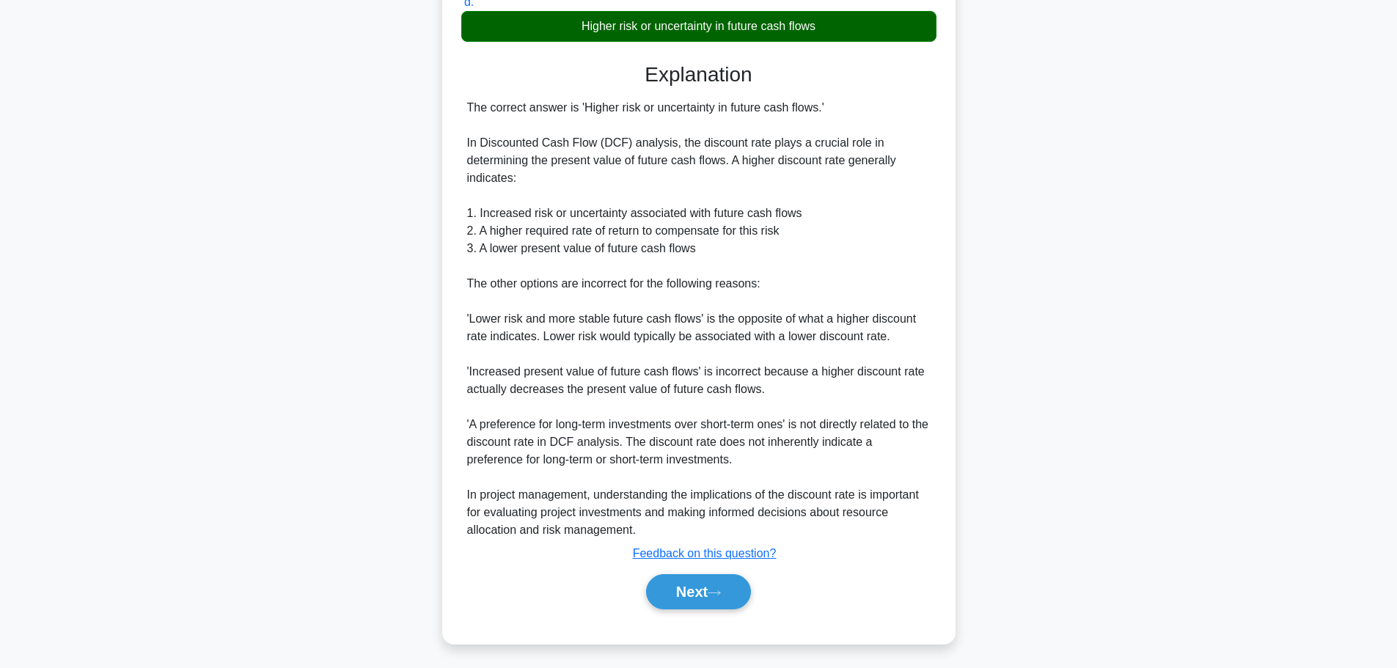
click at [709, 585] on button "Next" at bounding box center [698, 591] width 105 height 35
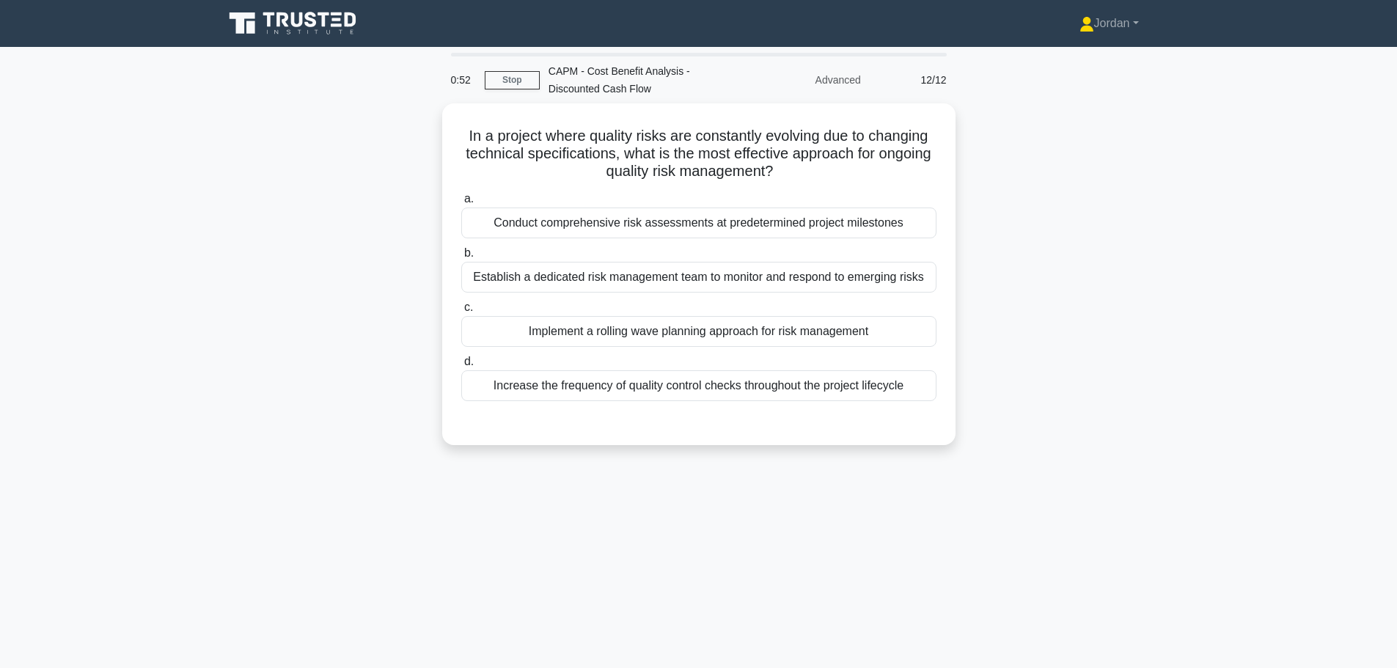
click at [673, 220] on div "Conduct comprehensive risk assessments at predetermined project milestones" at bounding box center [698, 222] width 475 height 31
click at [461, 204] on input "a. Conduct comprehensive risk assessments at predetermined project milestones" at bounding box center [461, 199] width 0 height 10
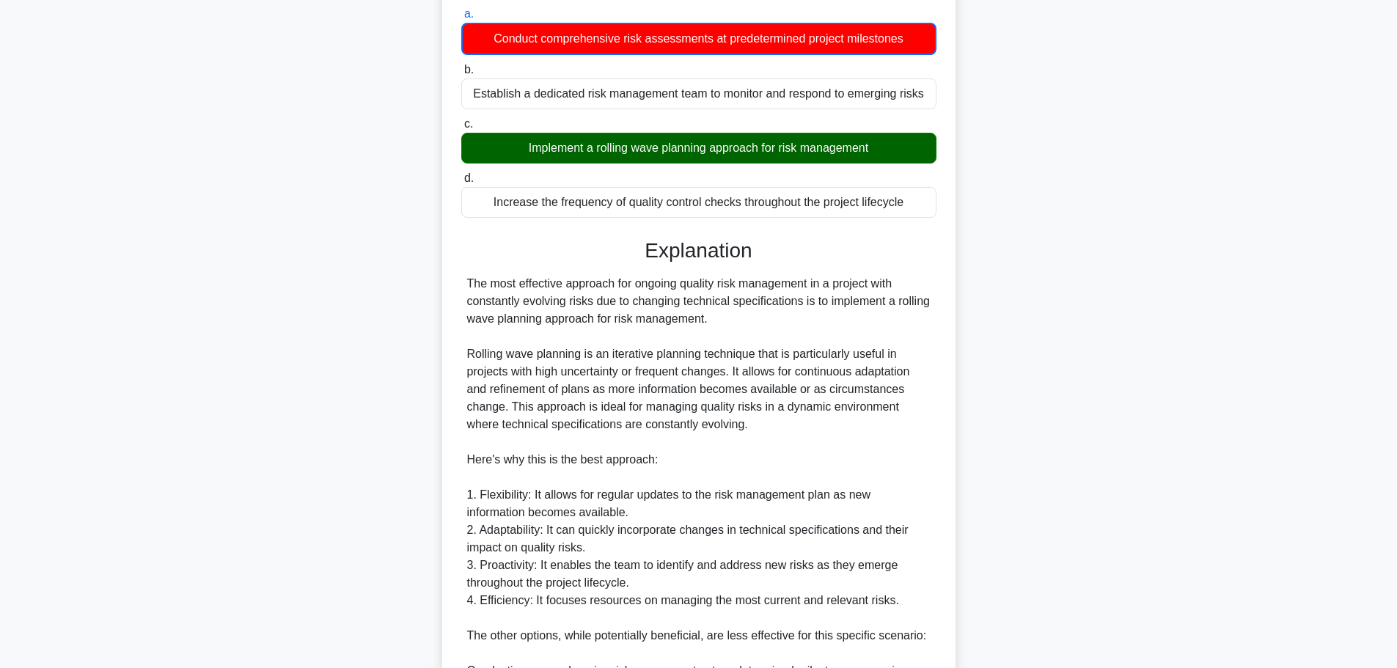
scroll to position [513, 0]
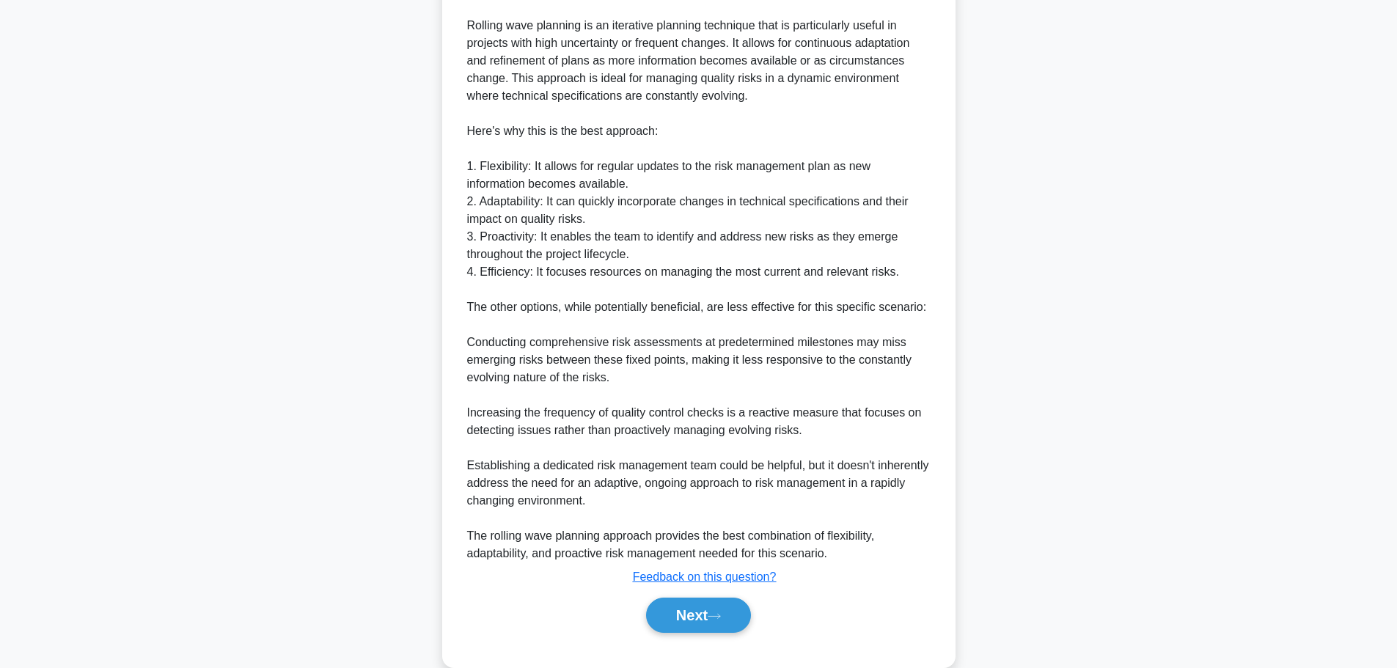
click at [700, 599] on button "Next" at bounding box center [698, 614] width 105 height 35
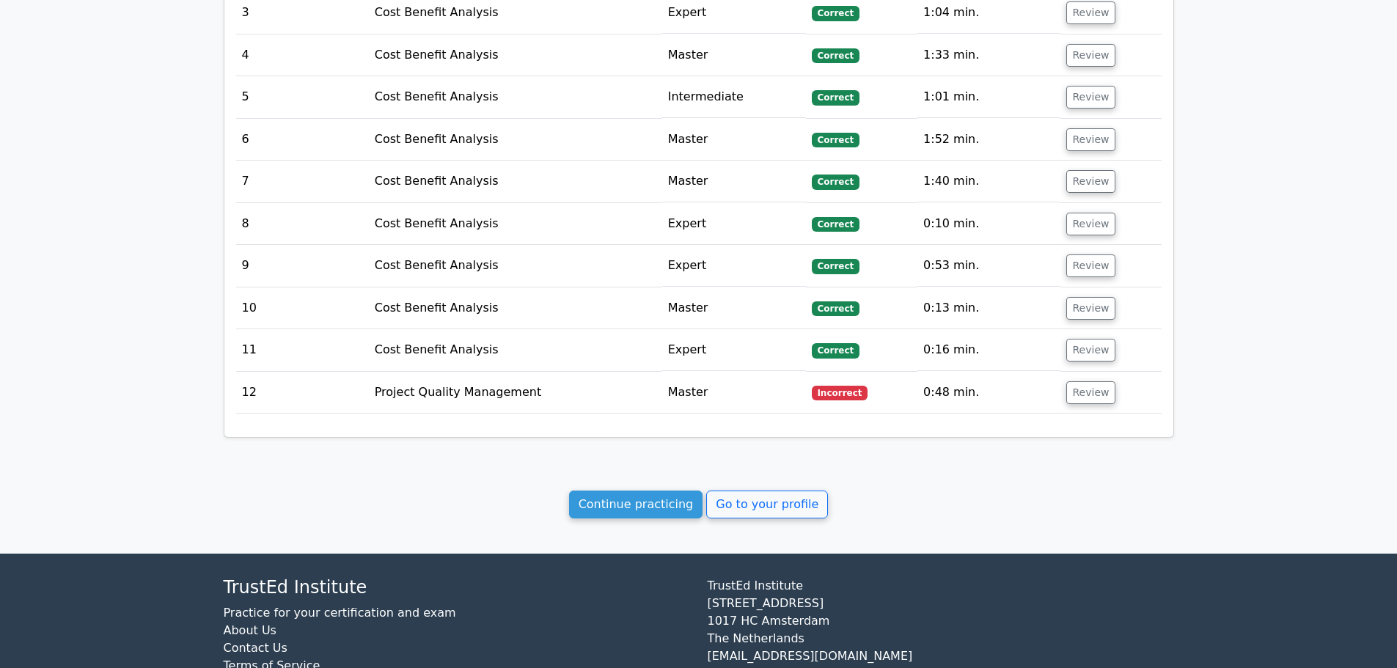
scroll to position [1756, 0]
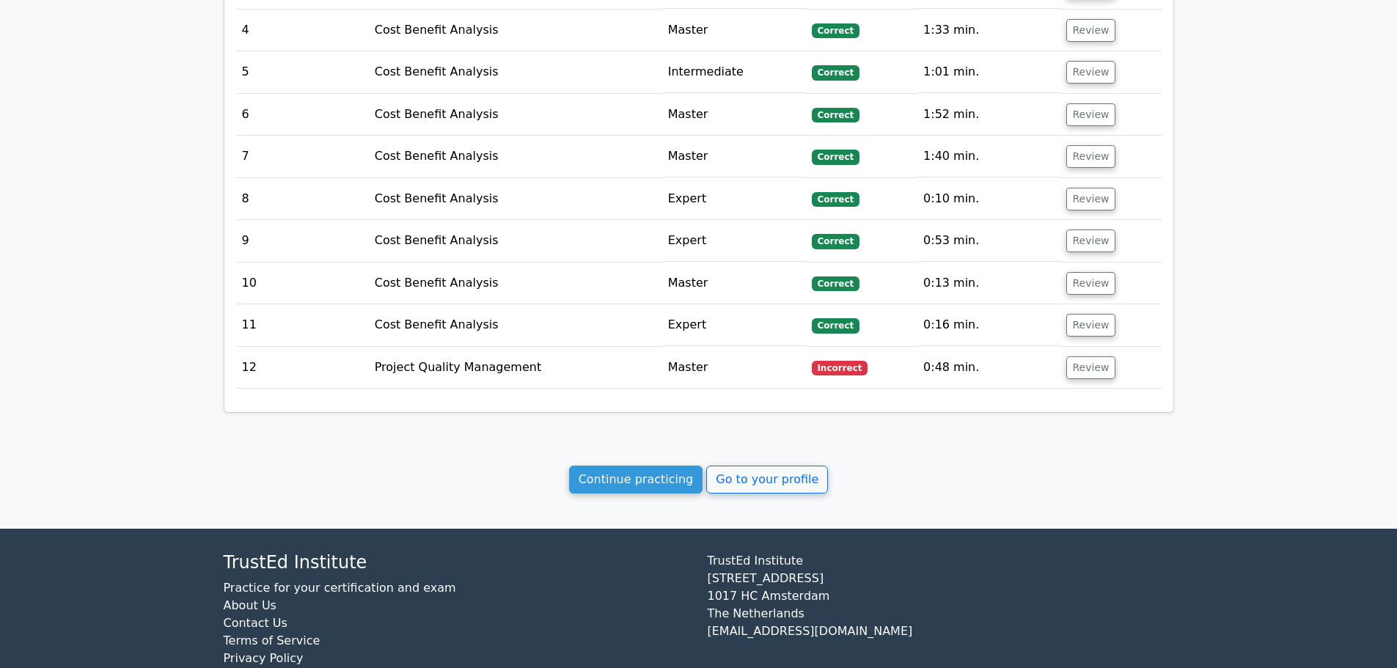
click at [771, 466] on link "Go to your profile" at bounding box center [767, 480] width 122 height 28
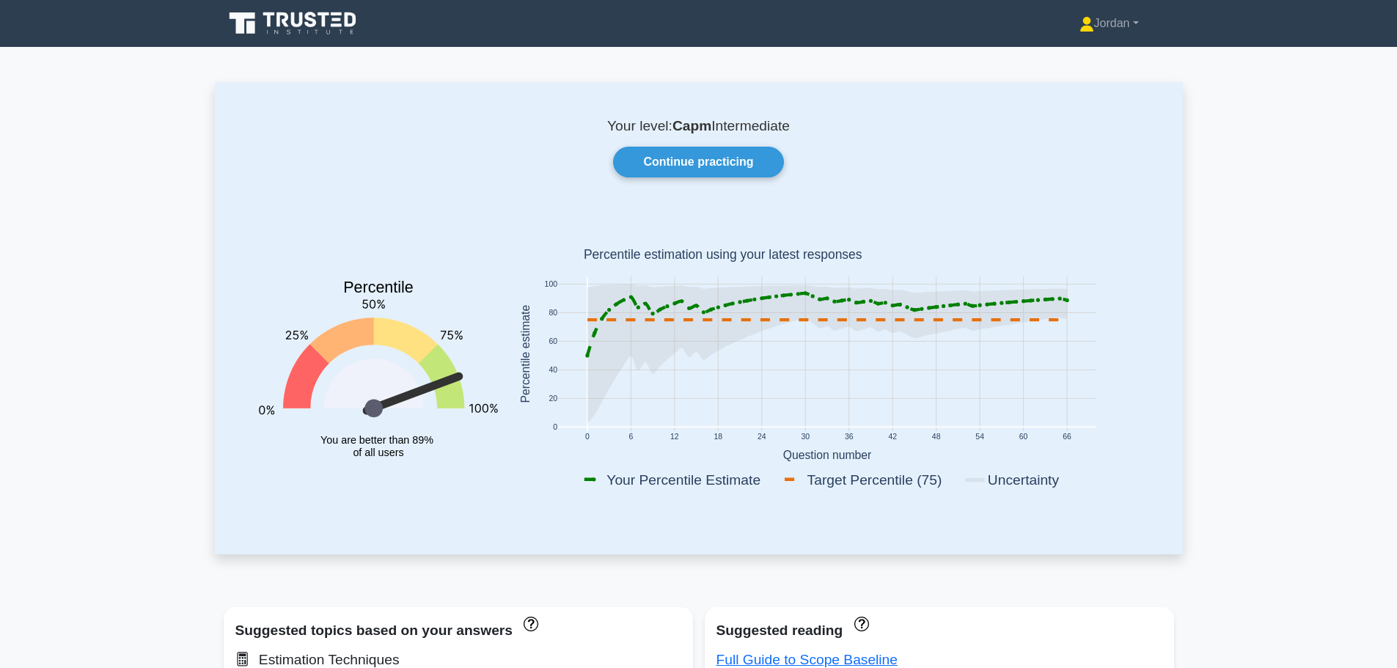
click at [663, 158] on link "Continue practicing" at bounding box center [698, 162] width 170 height 31
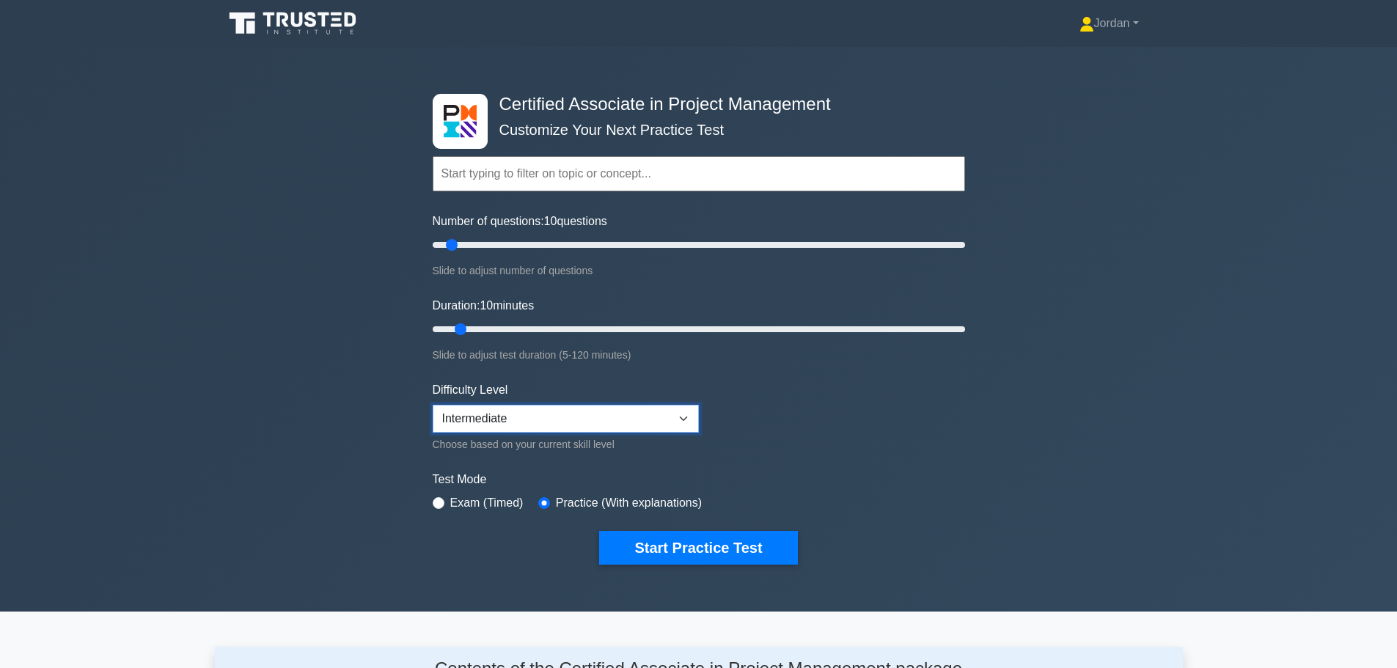
click at [524, 418] on select "Beginner Intermediate Expert" at bounding box center [566, 419] width 266 height 28
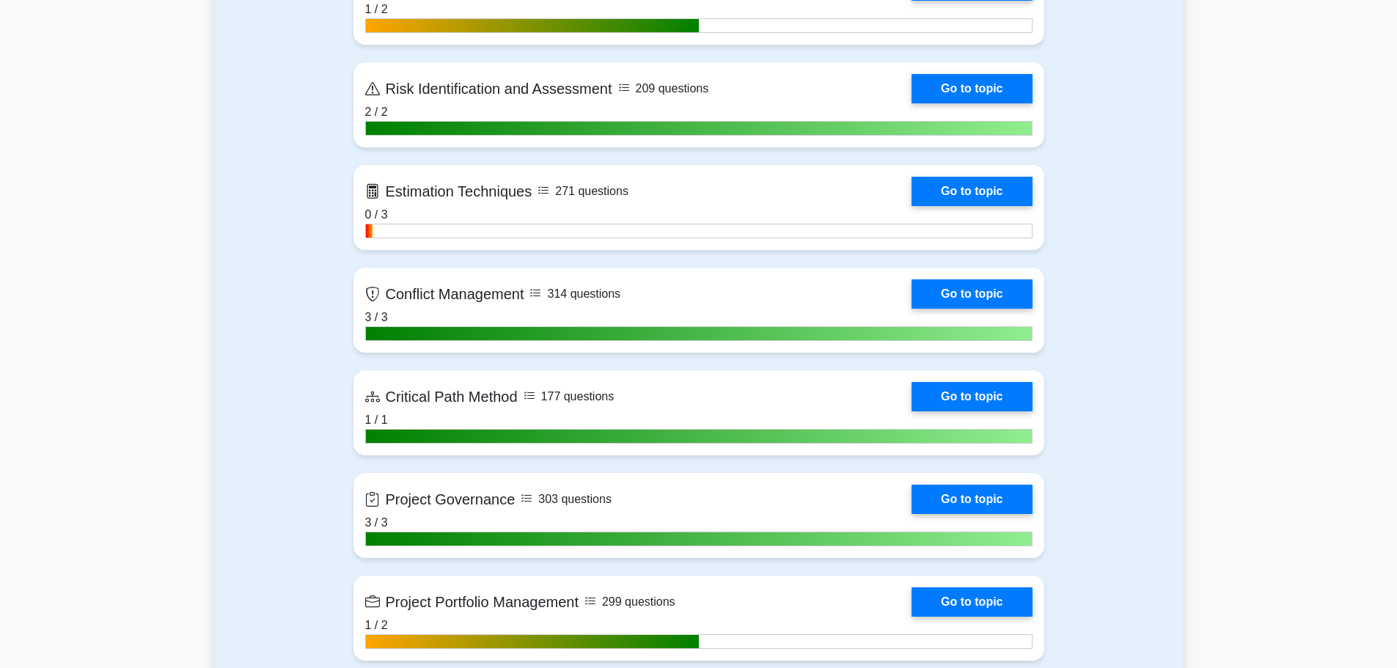
scroll to position [2273, 0]
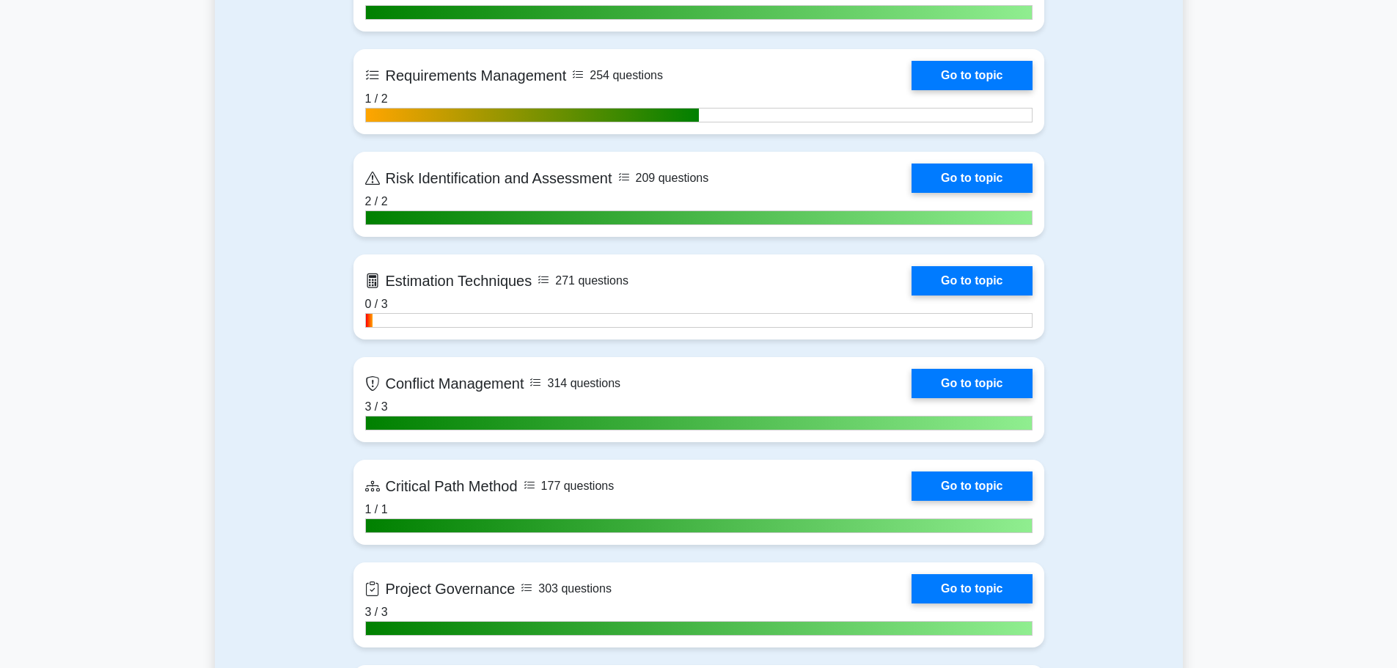
click at [938, 274] on link "Go to topic" at bounding box center [971, 280] width 120 height 29
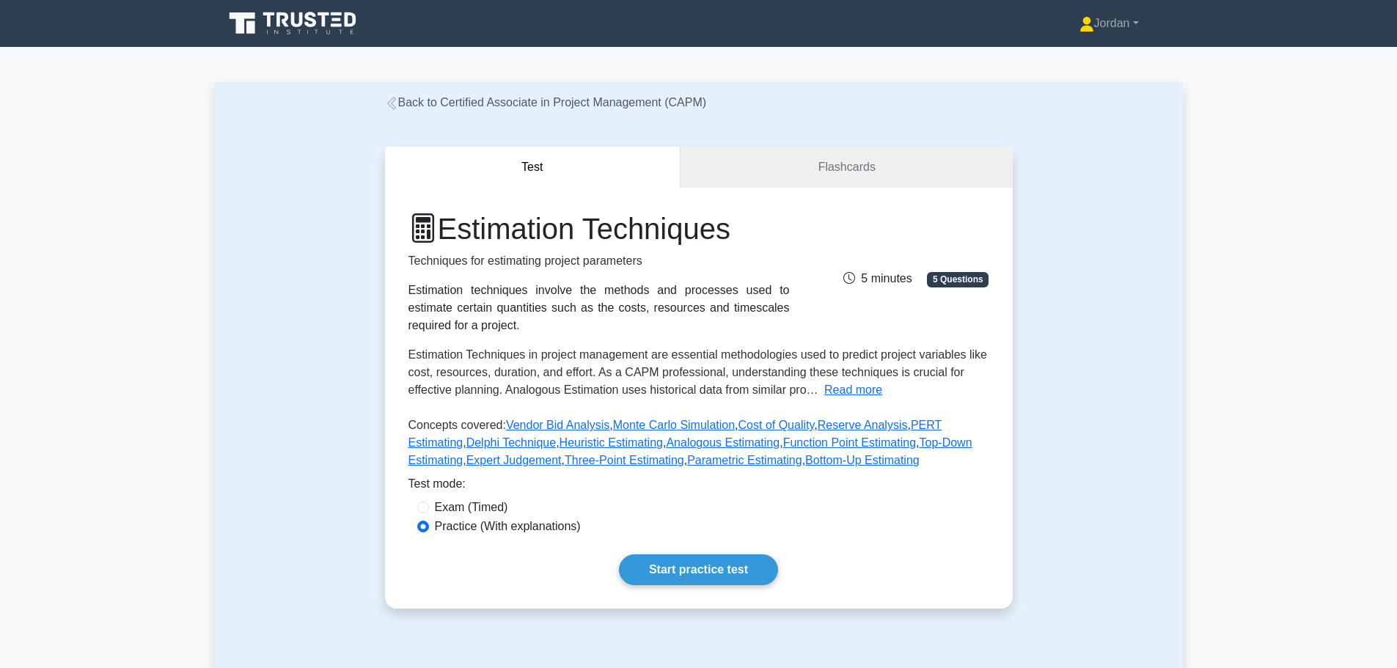
click at [666, 556] on link "Start practice test" at bounding box center [698, 569] width 159 height 31
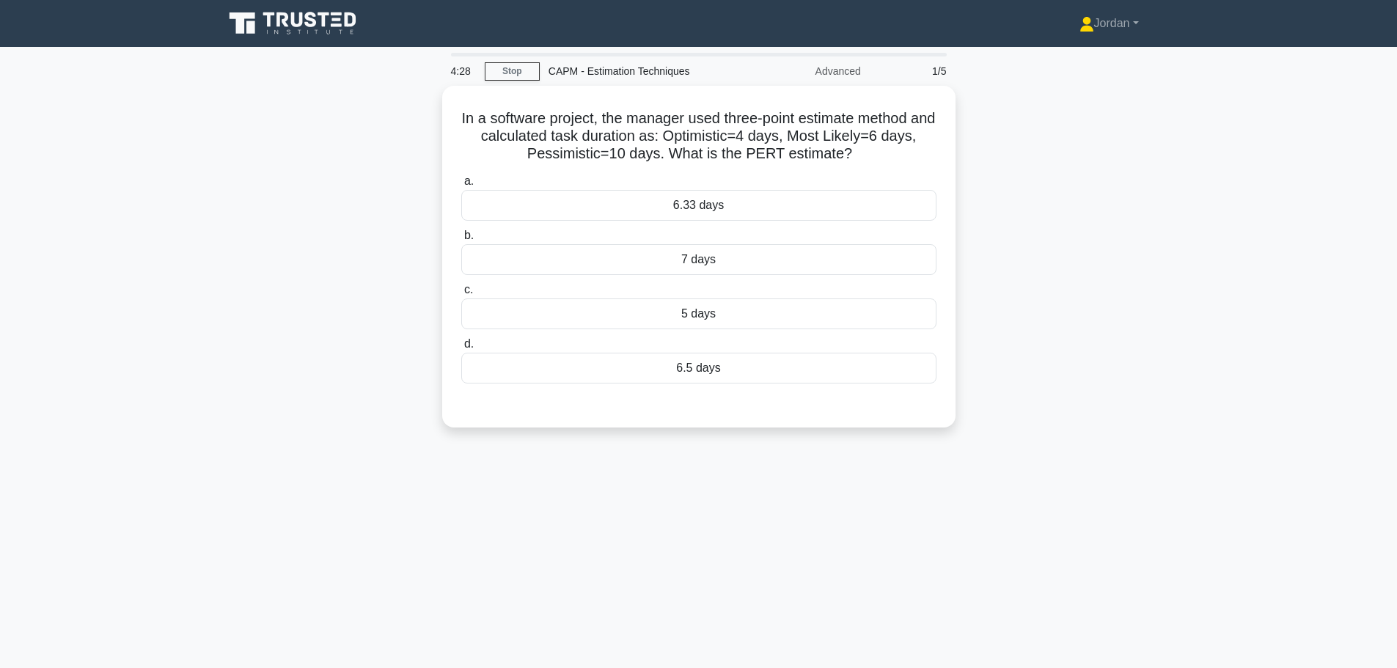
click at [696, 257] on div "7 days" at bounding box center [698, 259] width 475 height 31
click at [461, 240] on input "b. 7 days" at bounding box center [461, 236] width 0 height 10
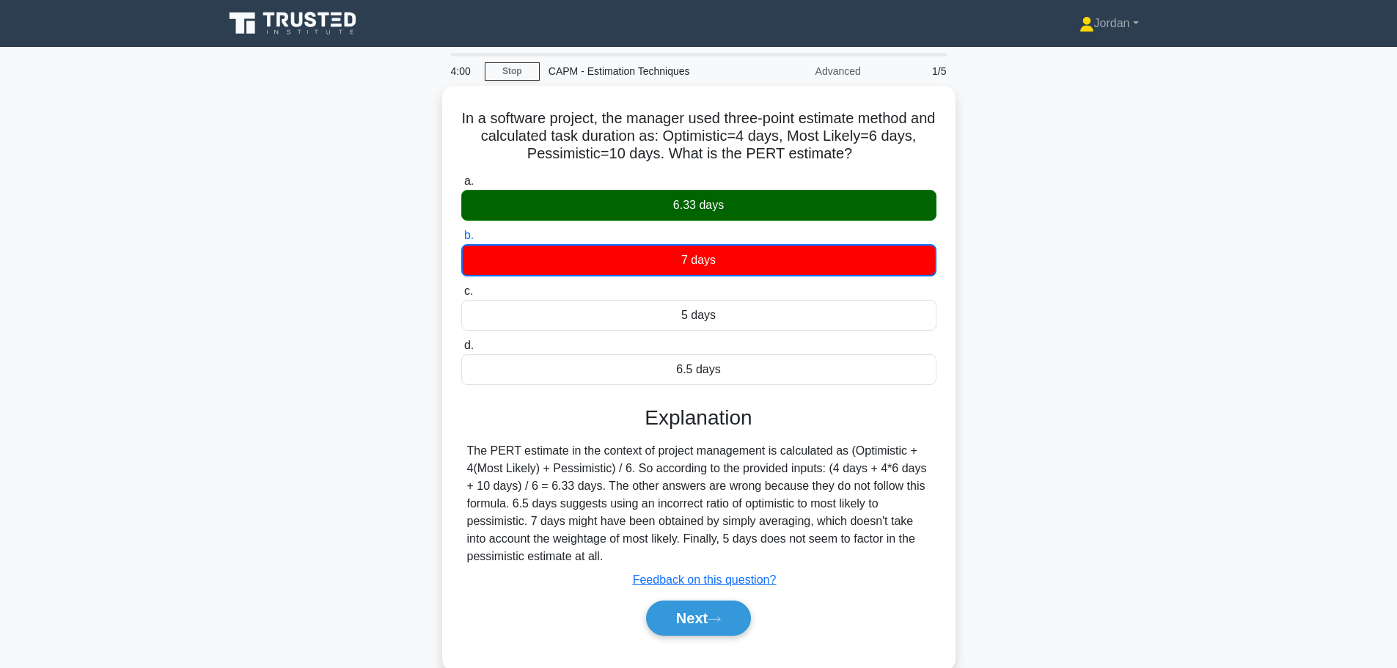
click at [703, 619] on button "Next" at bounding box center [698, 617] width 105 height 35
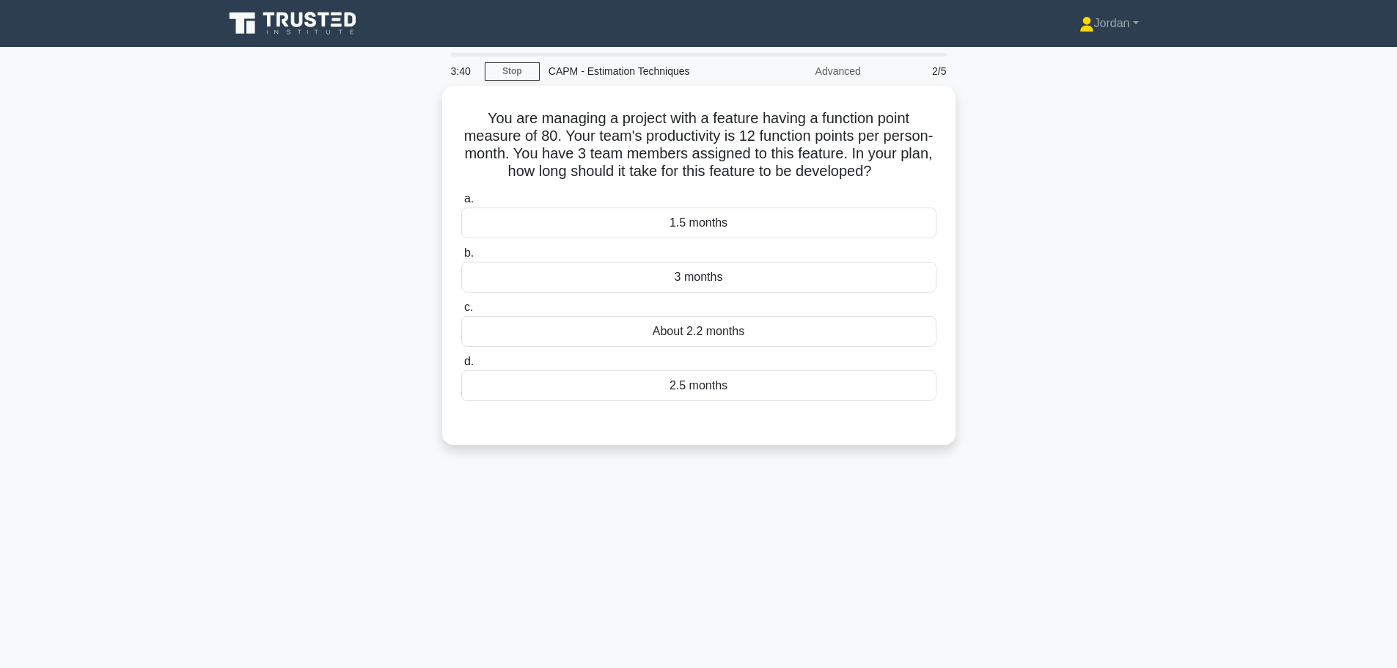
click at [724, 336] on div "About 2.2 months" at bounding box center [698, 331] width 475 height 31
click at [461, 312] on input "c. About 2.2 months" at bounding box center [461, 308] width 0 height 10
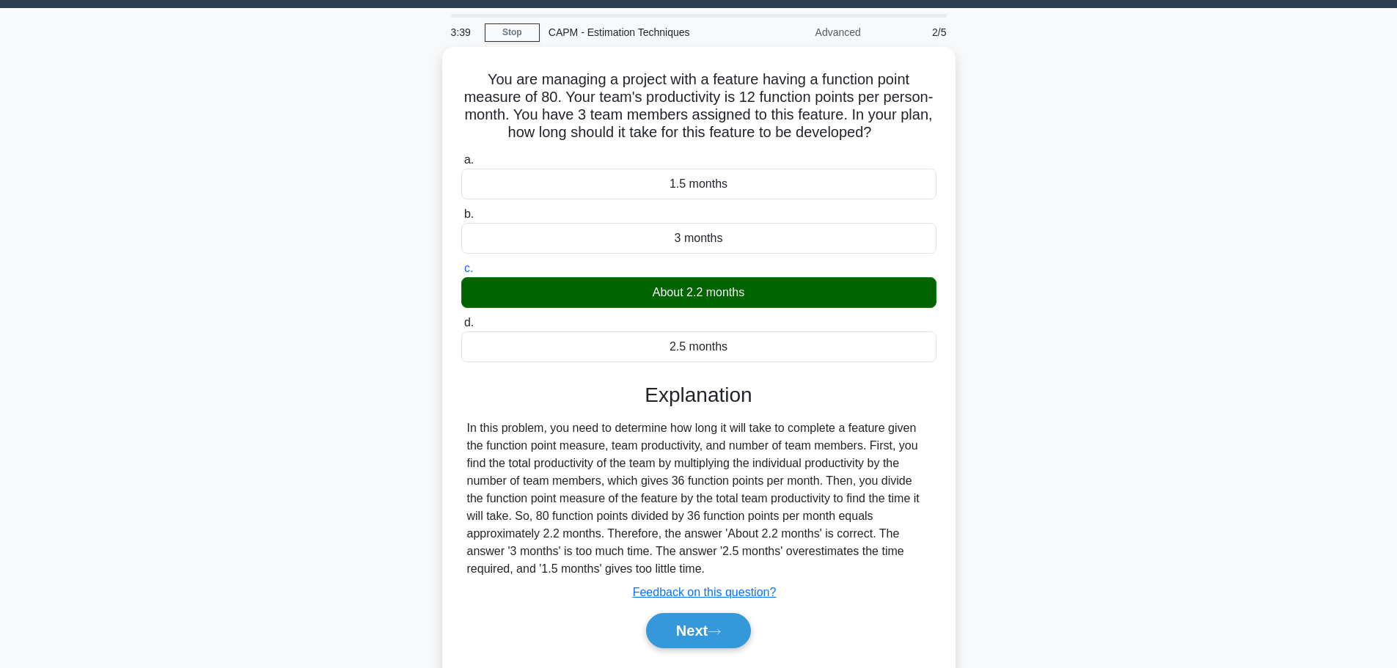
scroll to position [124, 0]
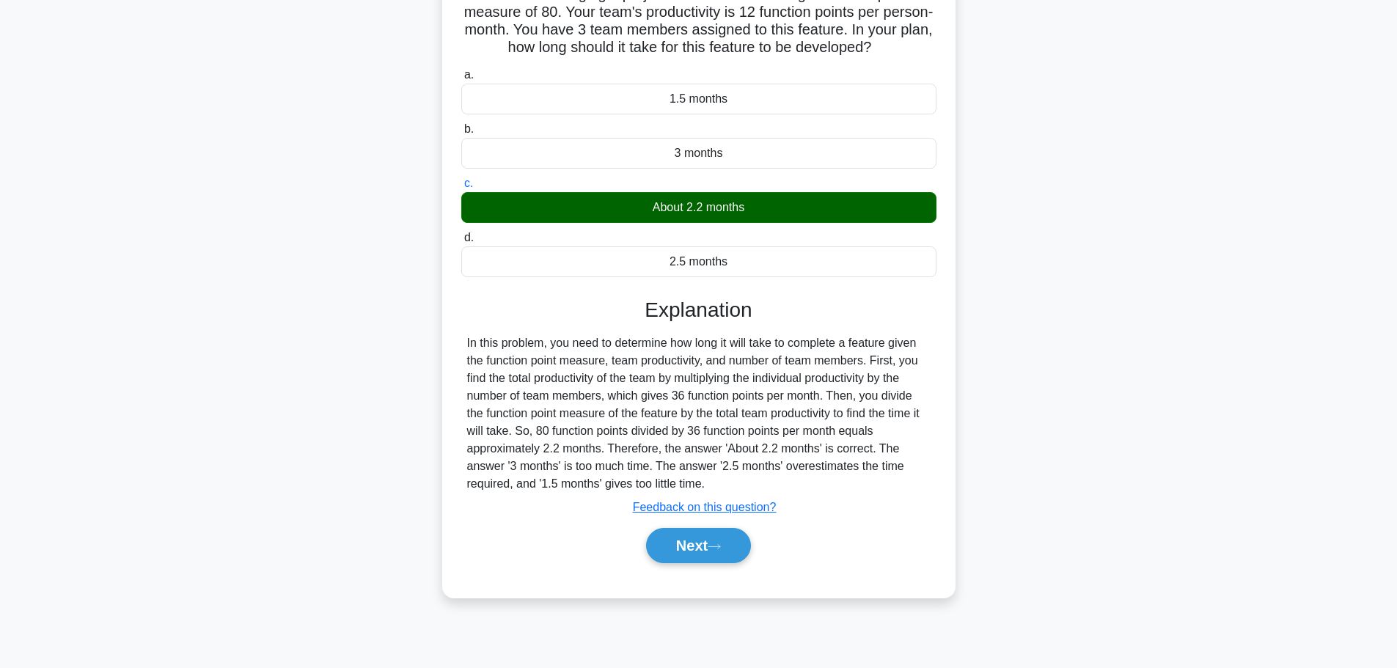
click at [683, 551] on button "Next" at bounding box center [698, 545] width 105 height 35
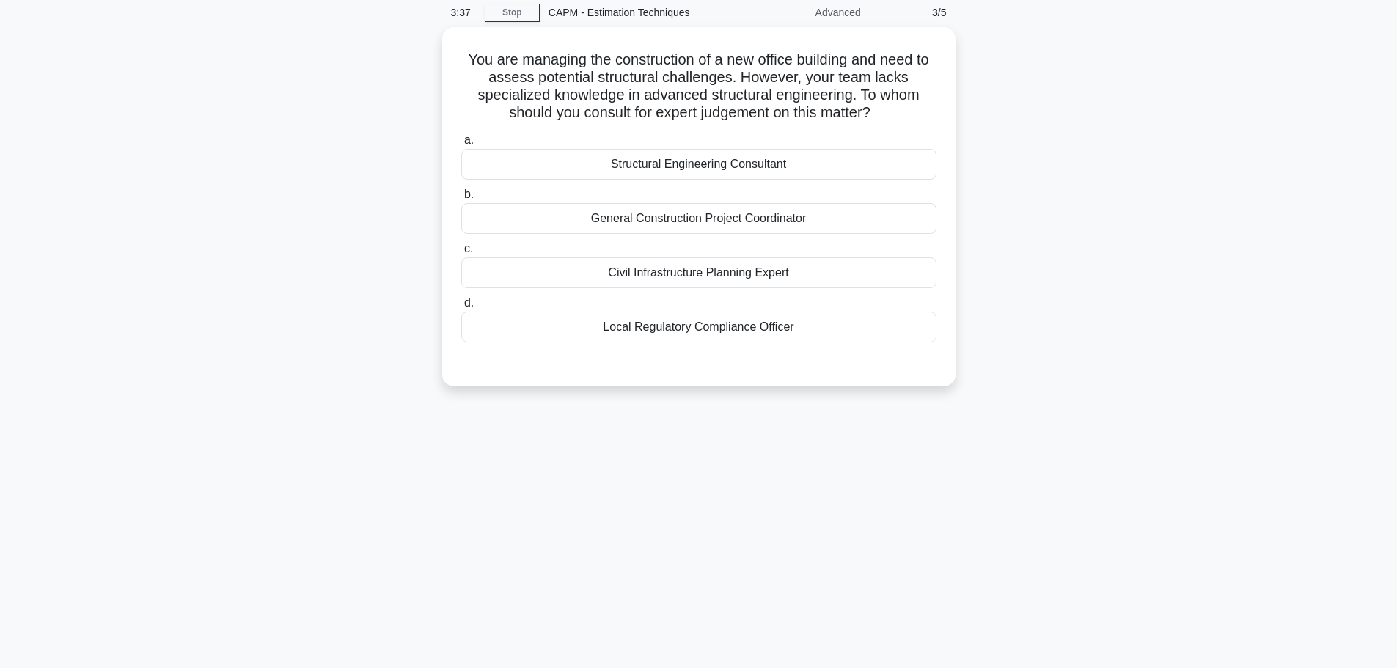
scroll to position [0, 0]
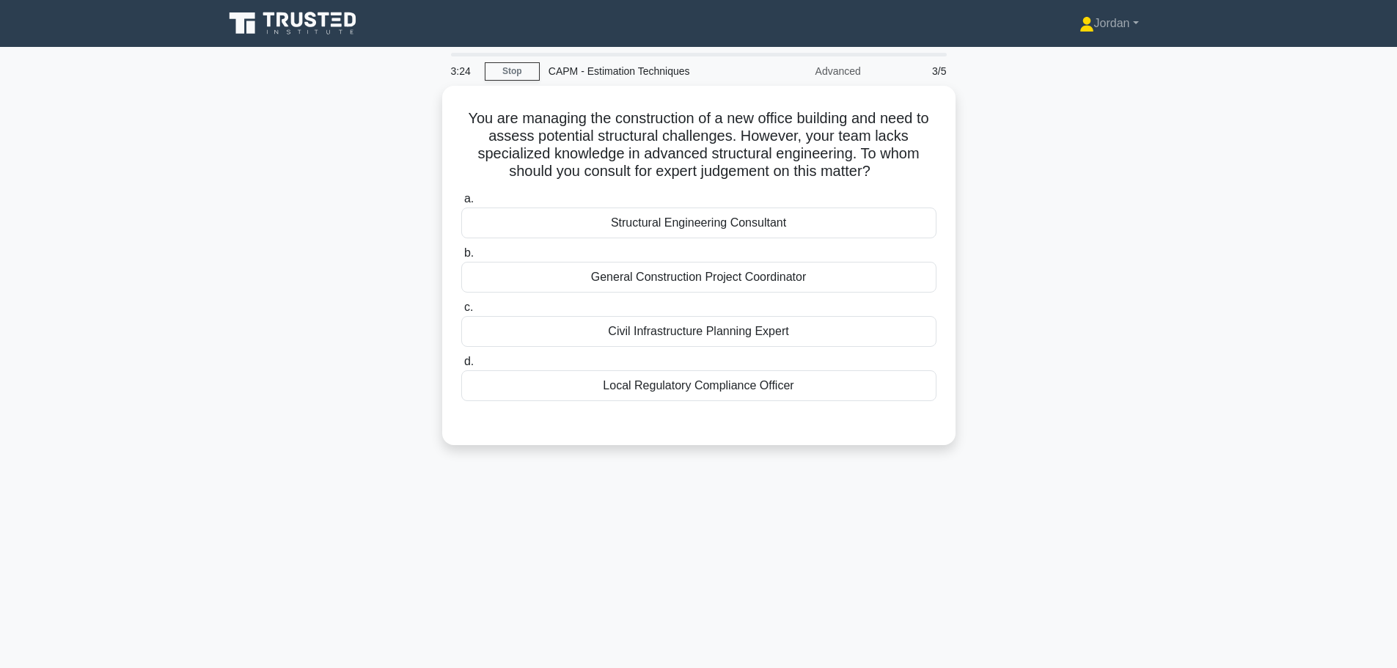
click at [603, 222] on div "Structural Engineering Consultant" at bounding box center [698, 222] width 475 height 31
click at [461, 204] on input "a. Structural Engineering Consultant" at bounding box center [461, 199] width 0 height 10
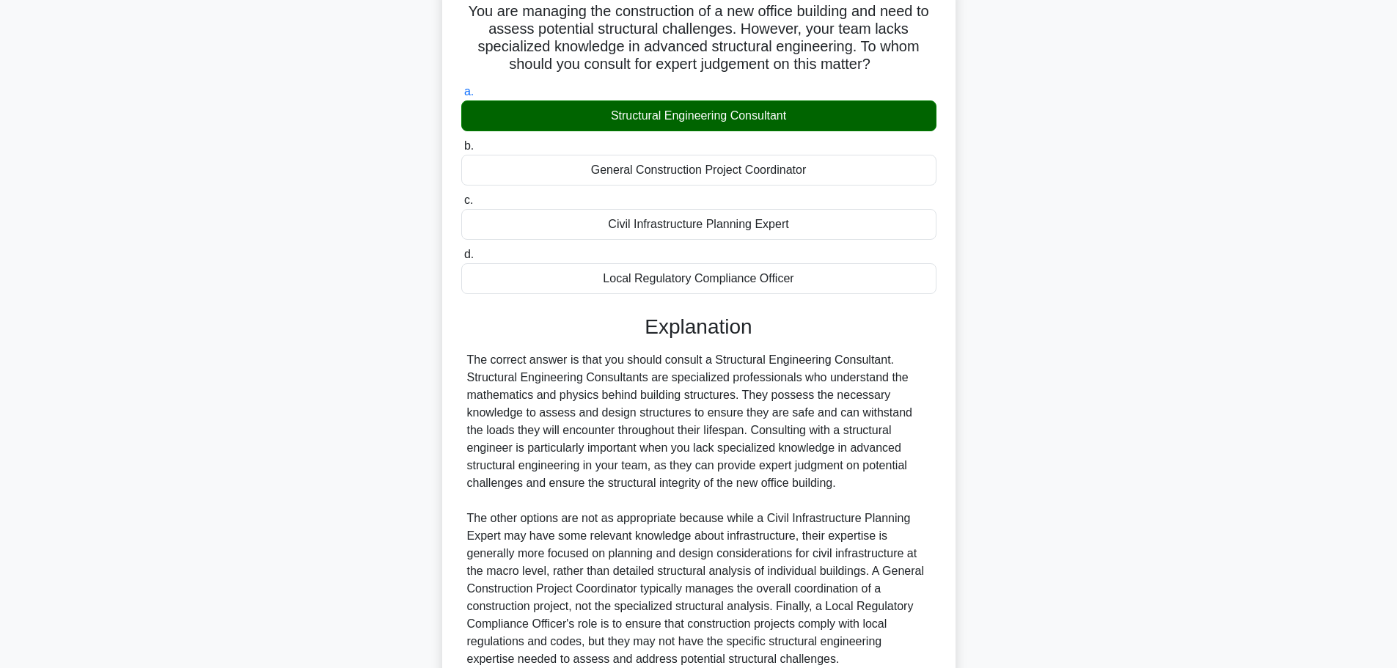
scroll to position [237, 0]
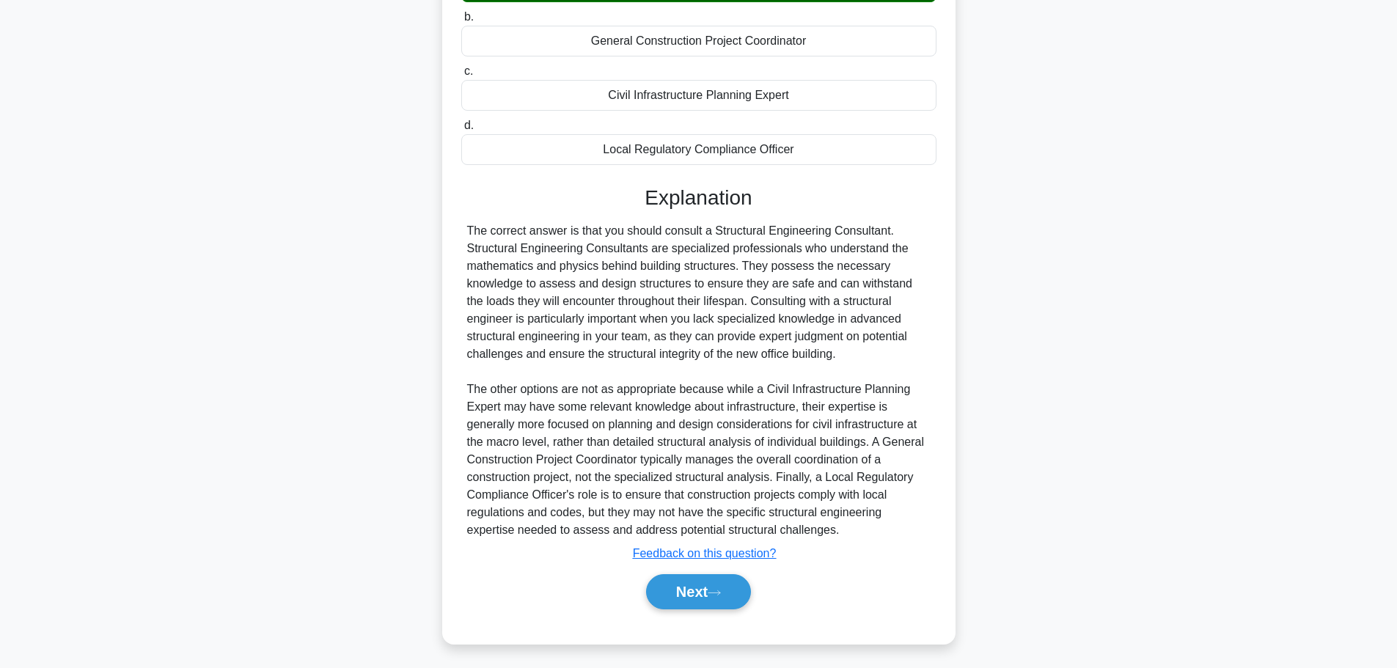
click at [697, 574] on button "Next" at bounding box center [698, 591] width 105 height 35
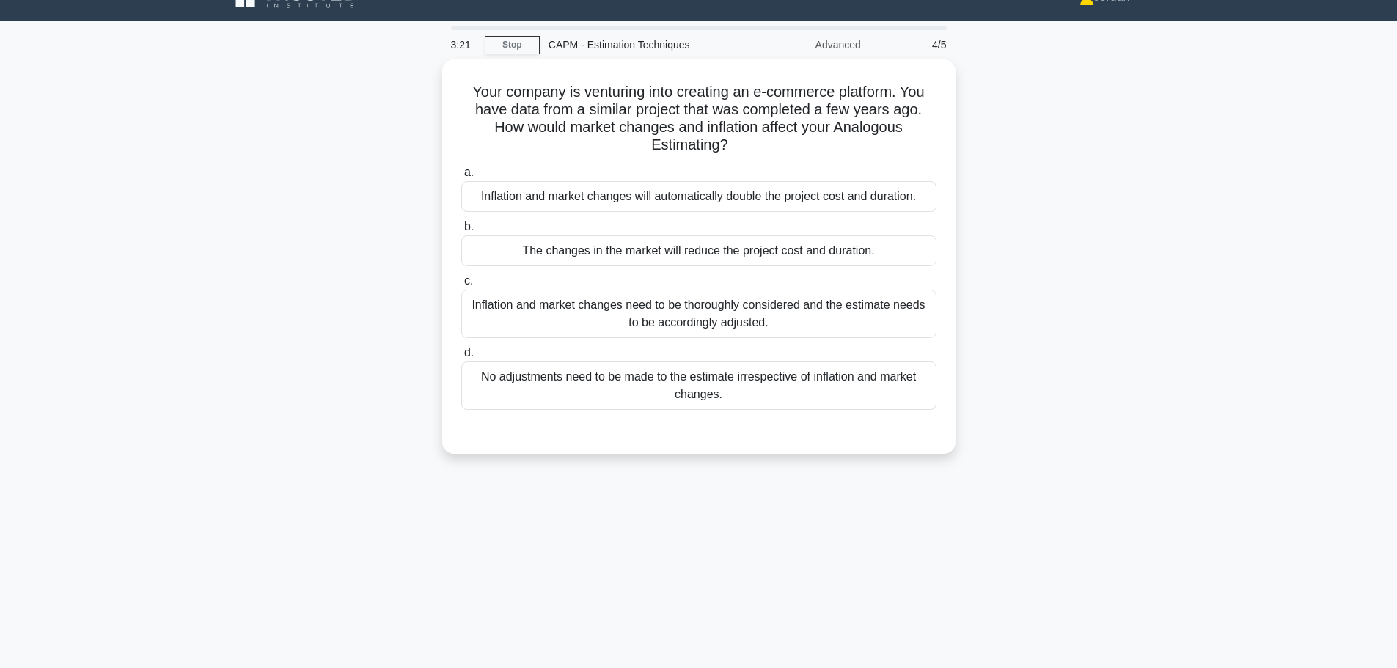
scroll to position [0, 0]
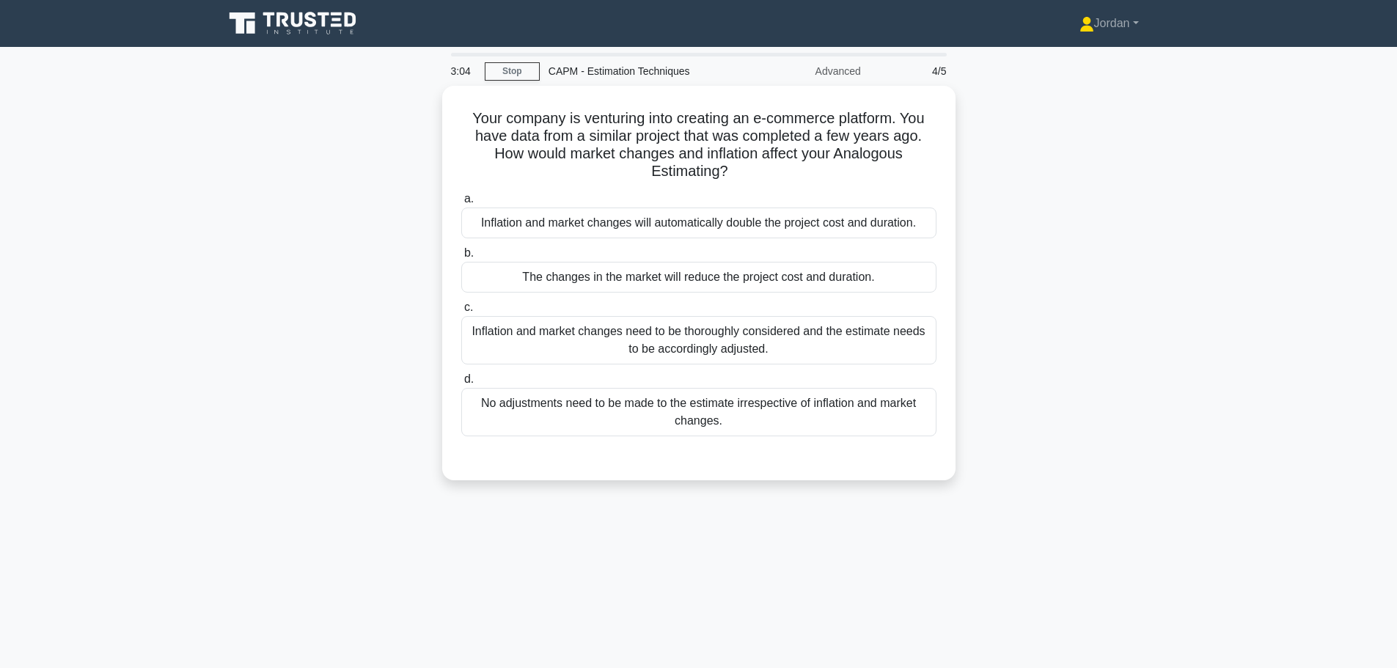
click at [649, 332] on div "Inflation and market changes need to be thoroughly considered and the estimate …" at bounding box center [698, 340] width 475 height 48
click at [461, 312] on input "c. Inflation and market changes need to be thoroughly considered and the estima…" at bounding box center [461, 308] width 0 height 10
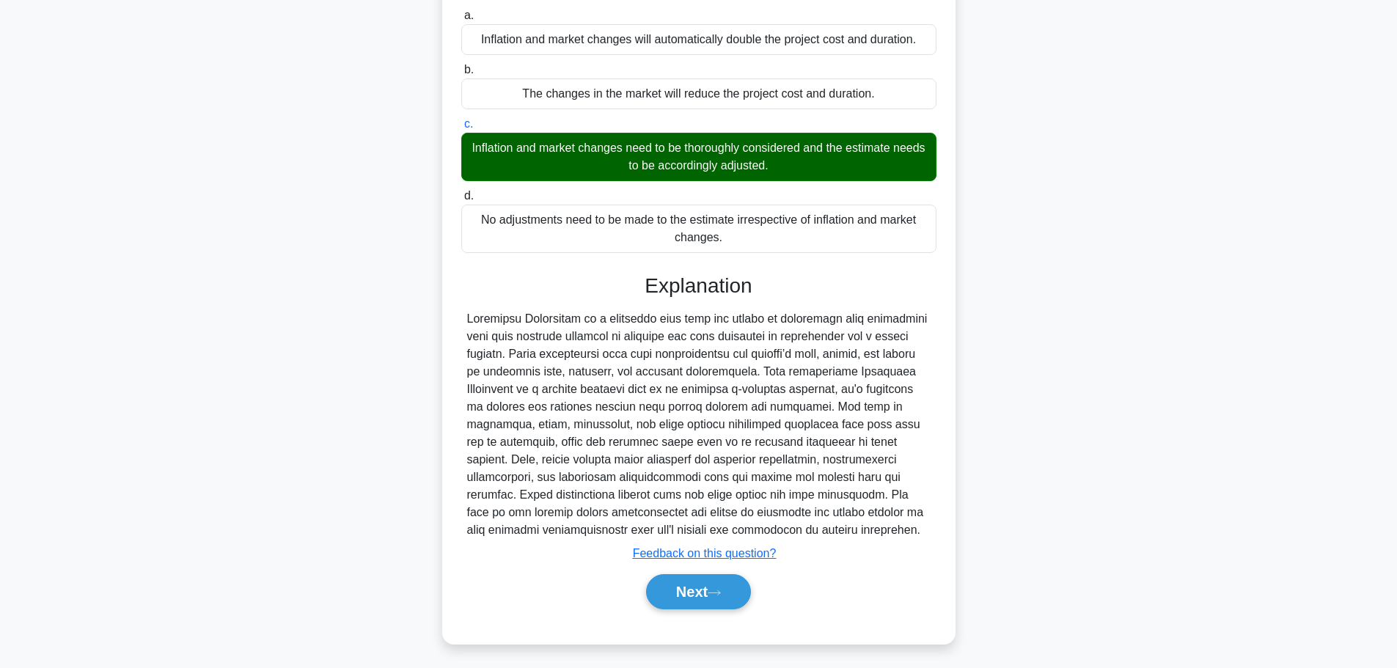
click at [709, 586] on button "Next" at bounding box center [698, 591] width 105 height 35
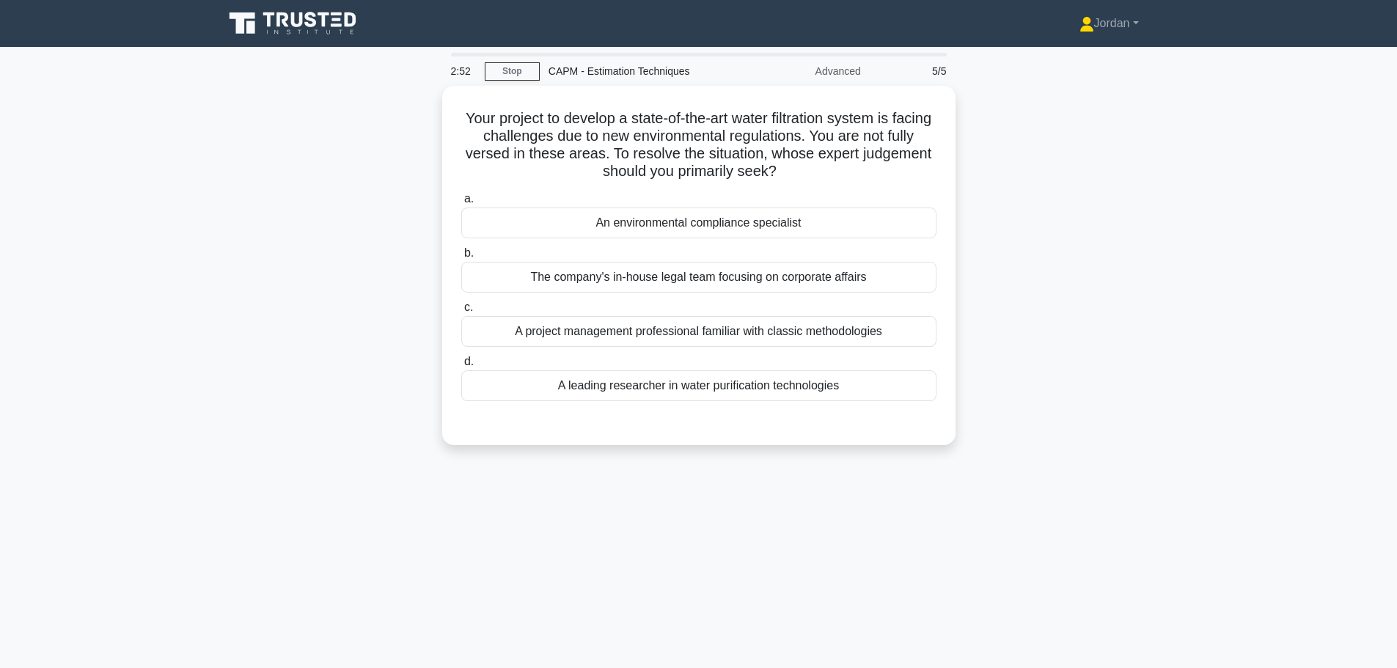
click at [620, 218] on div "An environmental compliance specialist" at bounding box center [698, 222] width 475 height 31
click at [461, 204] on input "a. An environmental compliance specialist" at bounding box center [461, 199] width 0 height 10
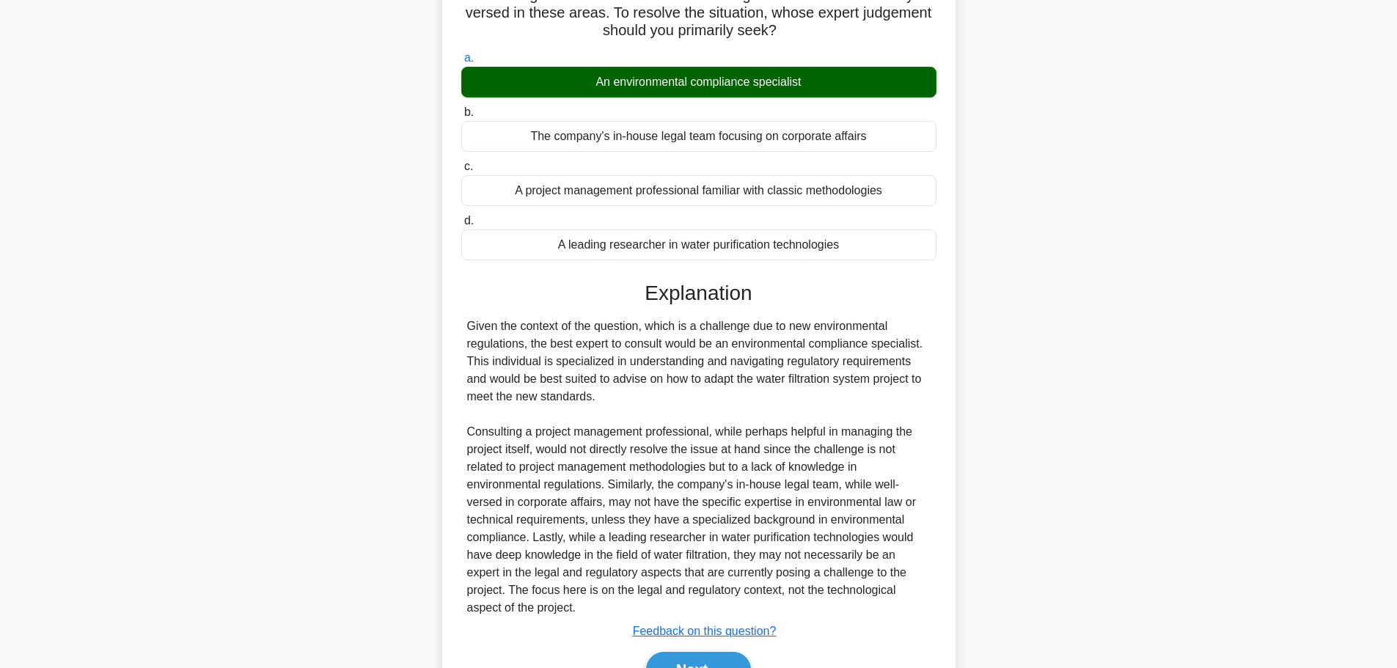
scroll to position [219, 0]
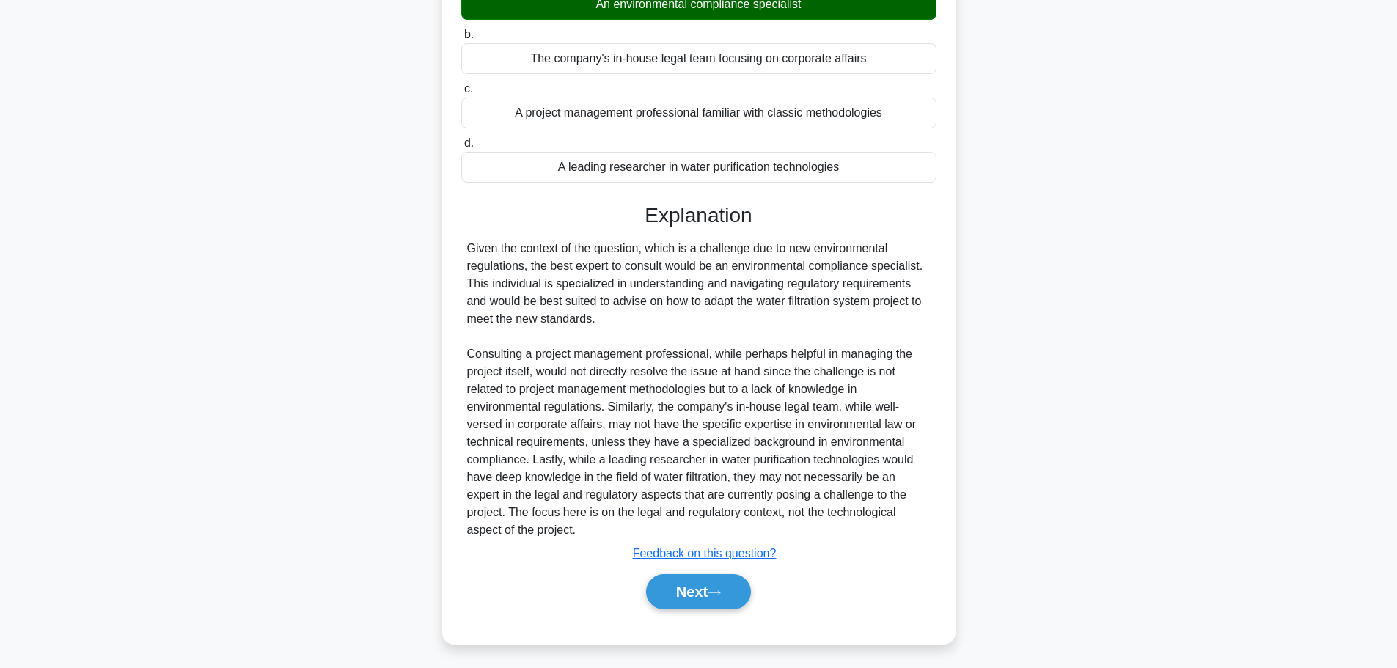
click at [704, 577] on button "Next" at bounding box center [698, 591] width 105 height 35
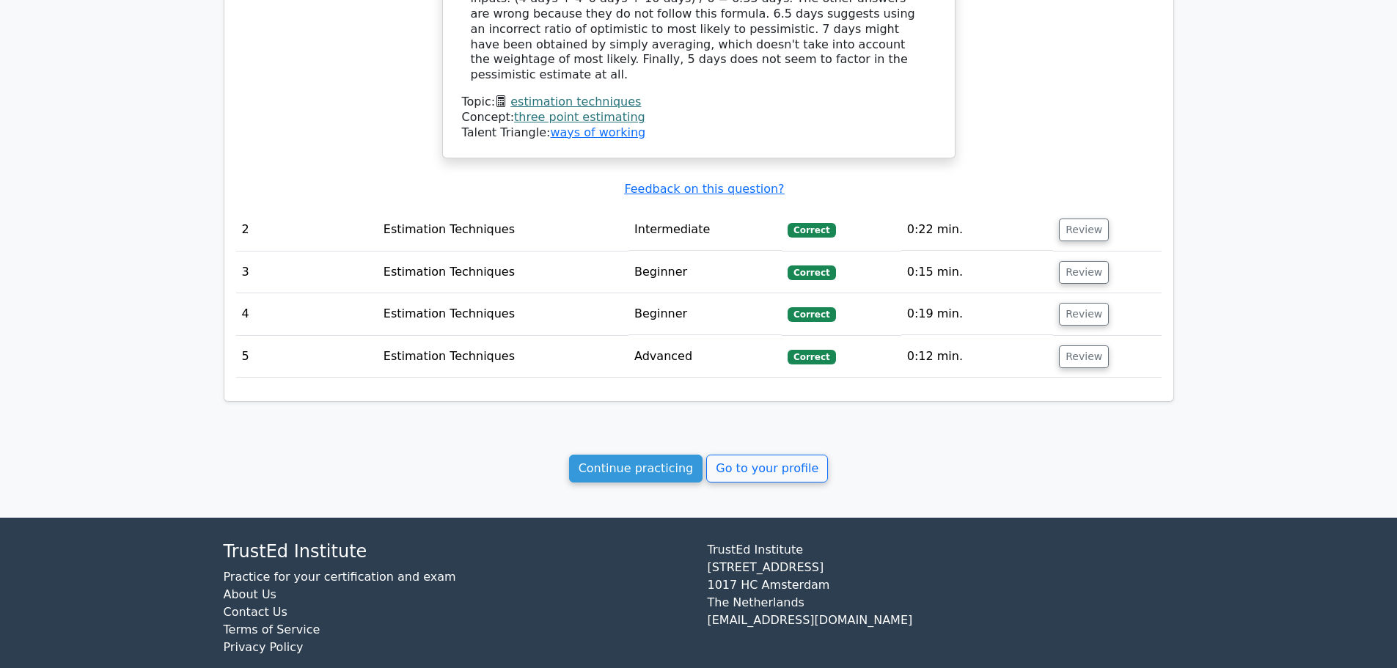
scroll to position [1188, 0]
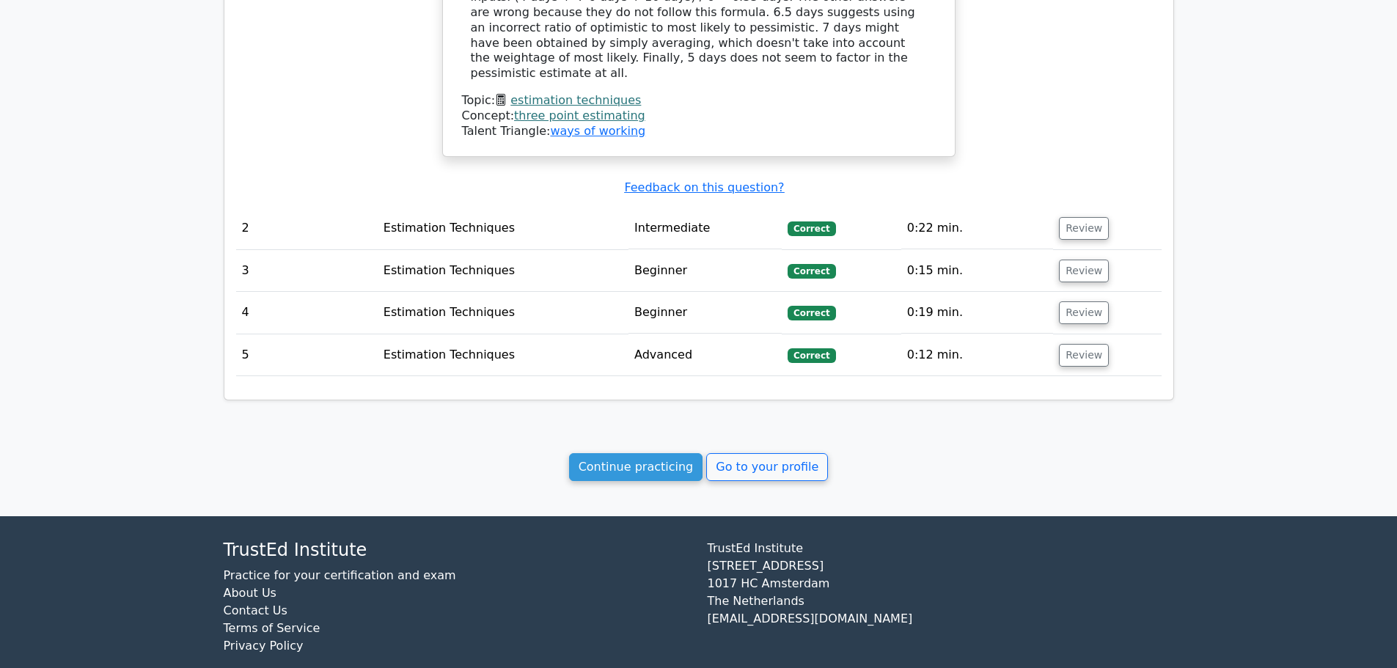
click at [748, 453] on link "Go to your profile" at bounding box center [767, 467] width 122 height 28
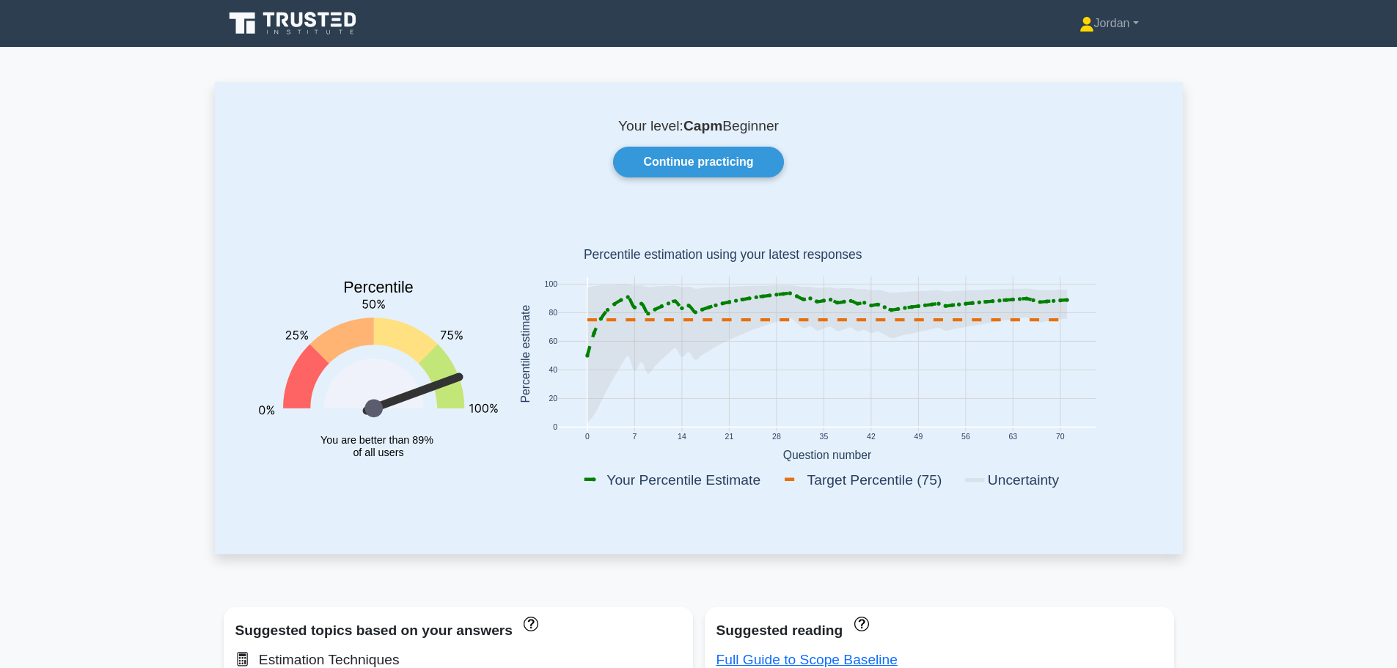
click at [721, 168] on link "Continue practicing" at bounding box center [698, 162] width 170 height 31
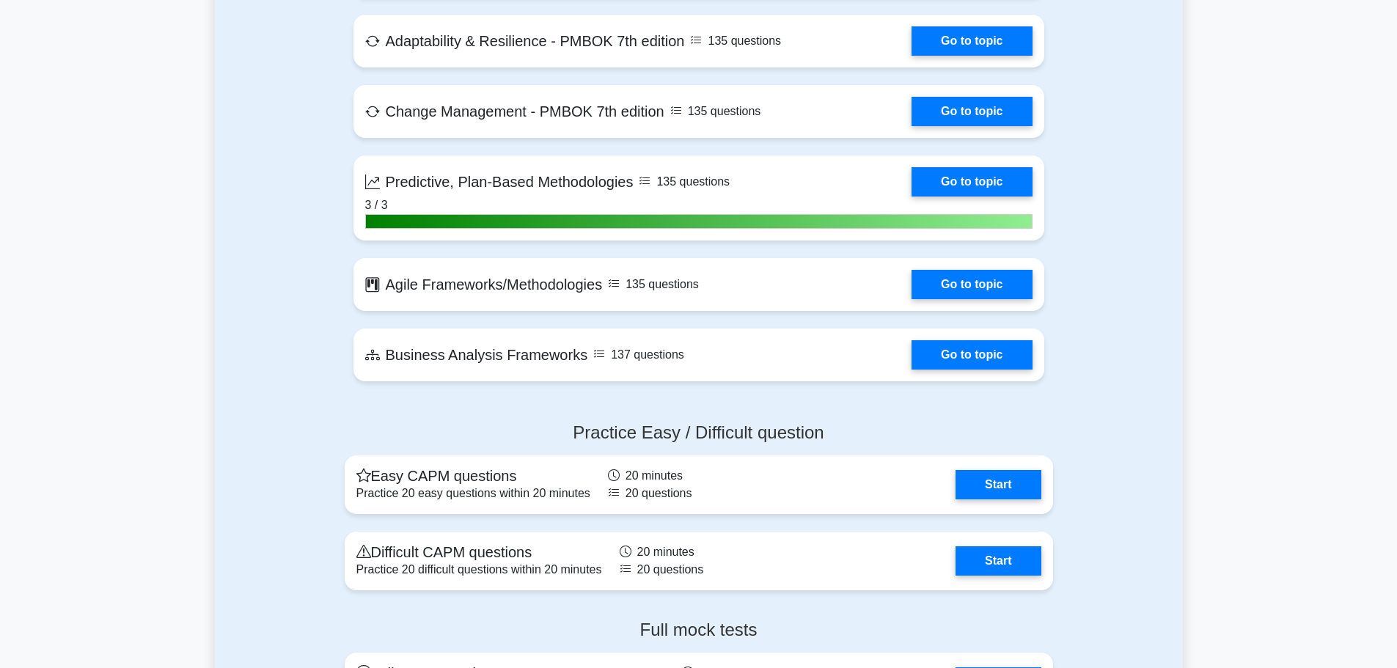
scroll to position [3592, 0]
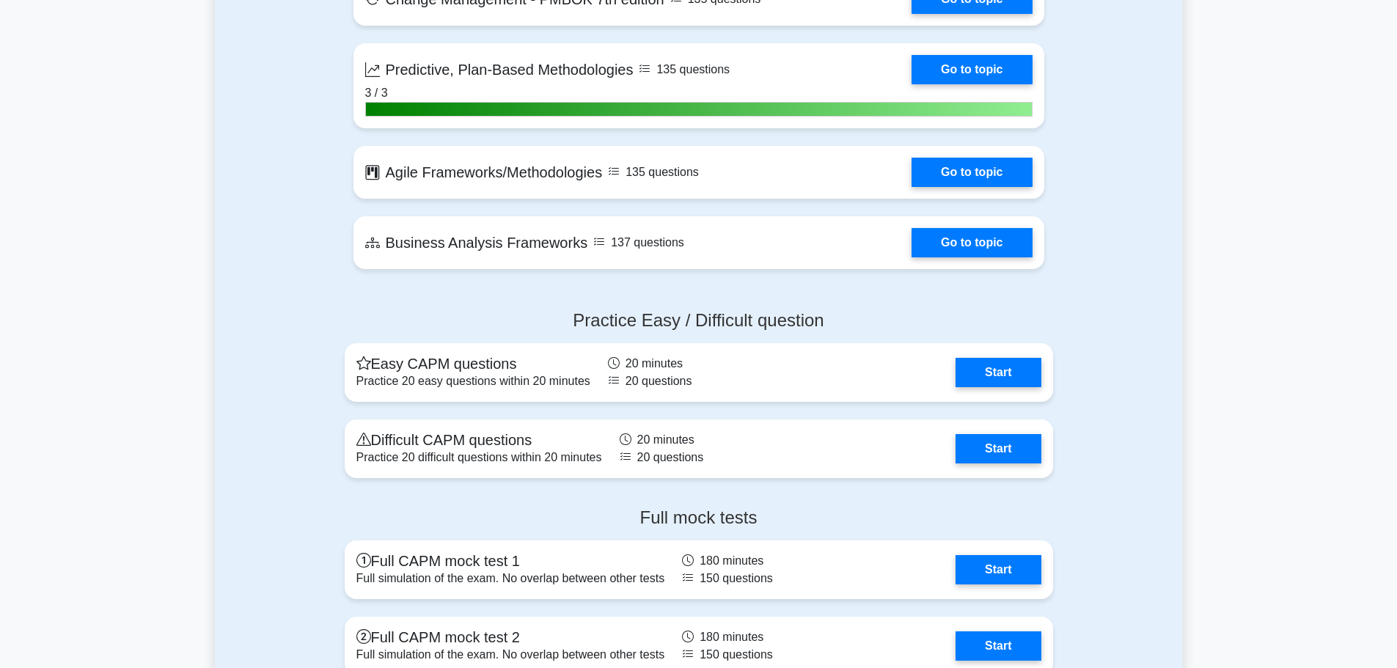
click at [953, 246] on link "Go to topic" at bounding box center [971, 242] width 120 height 29
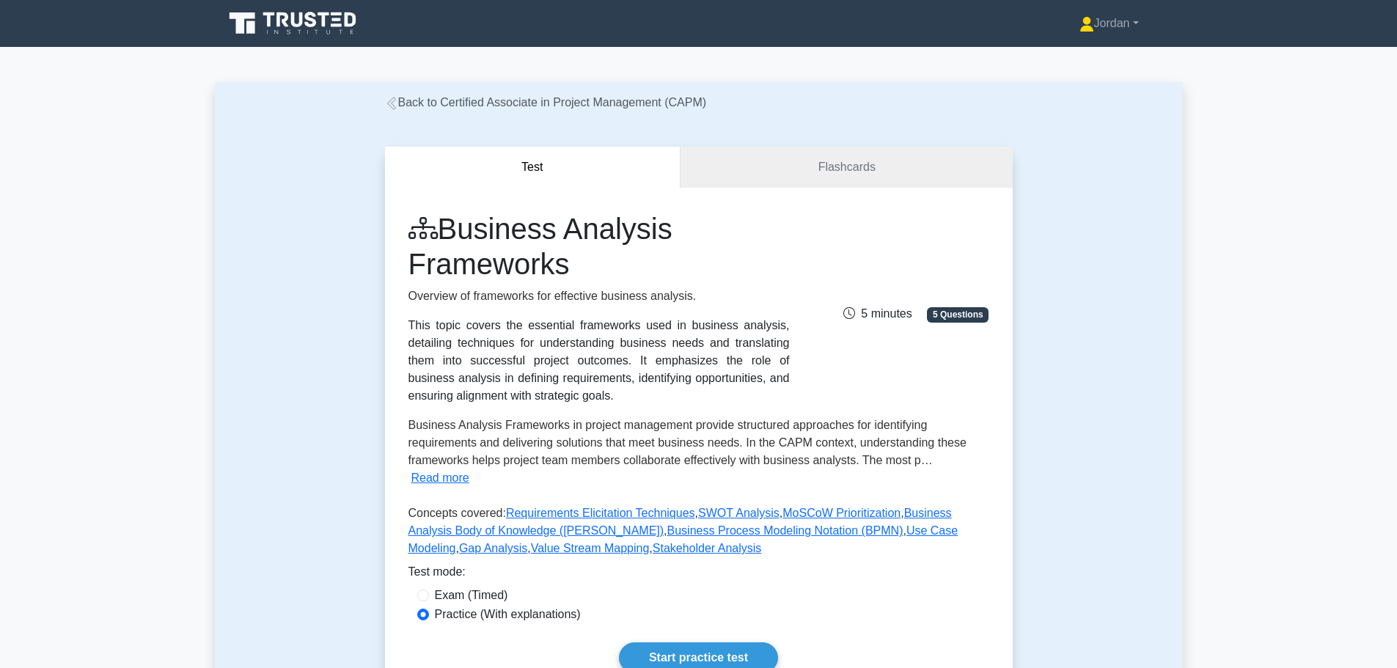
click at [733, 644] on link "Start practice test" at bounding box center [698, 657] width 159 height 31
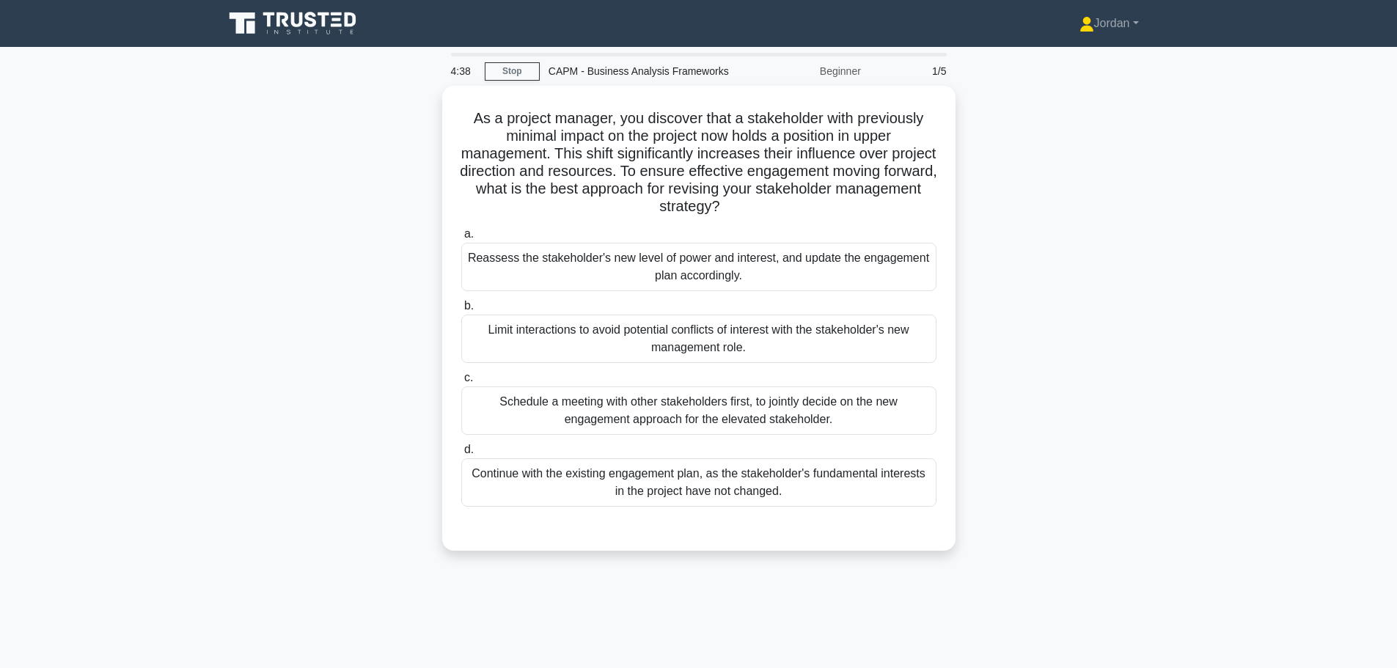
click at [642, 273] on div "Reassess the stakeholder's new level of power and interest, and update the enga…" at bounding box center [698, 267] width 475 height 48
click at [461, 239] on input "a. Reassess the stakeholder's new level of power and interest, and update the e…" at bounding box center [461, 234] width 0 height 10
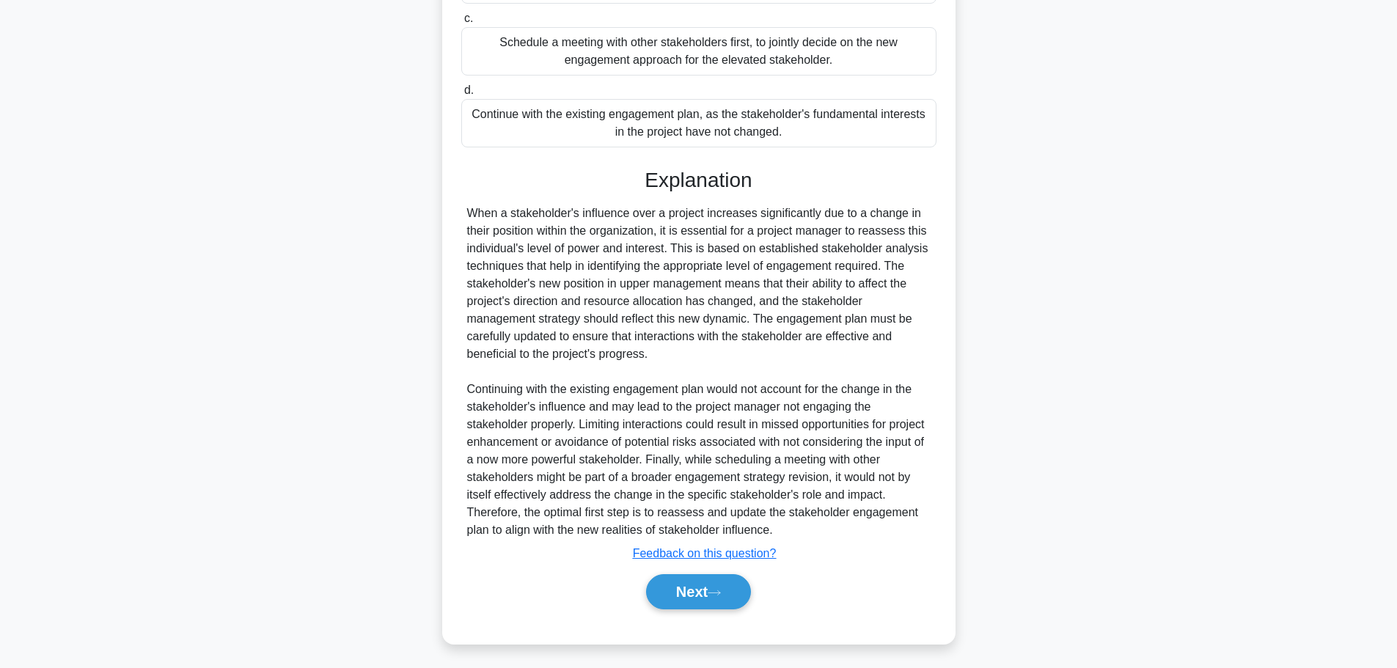
click at [732, 590] on button "Next" at bounding box center [698, 591] width 105 height 35
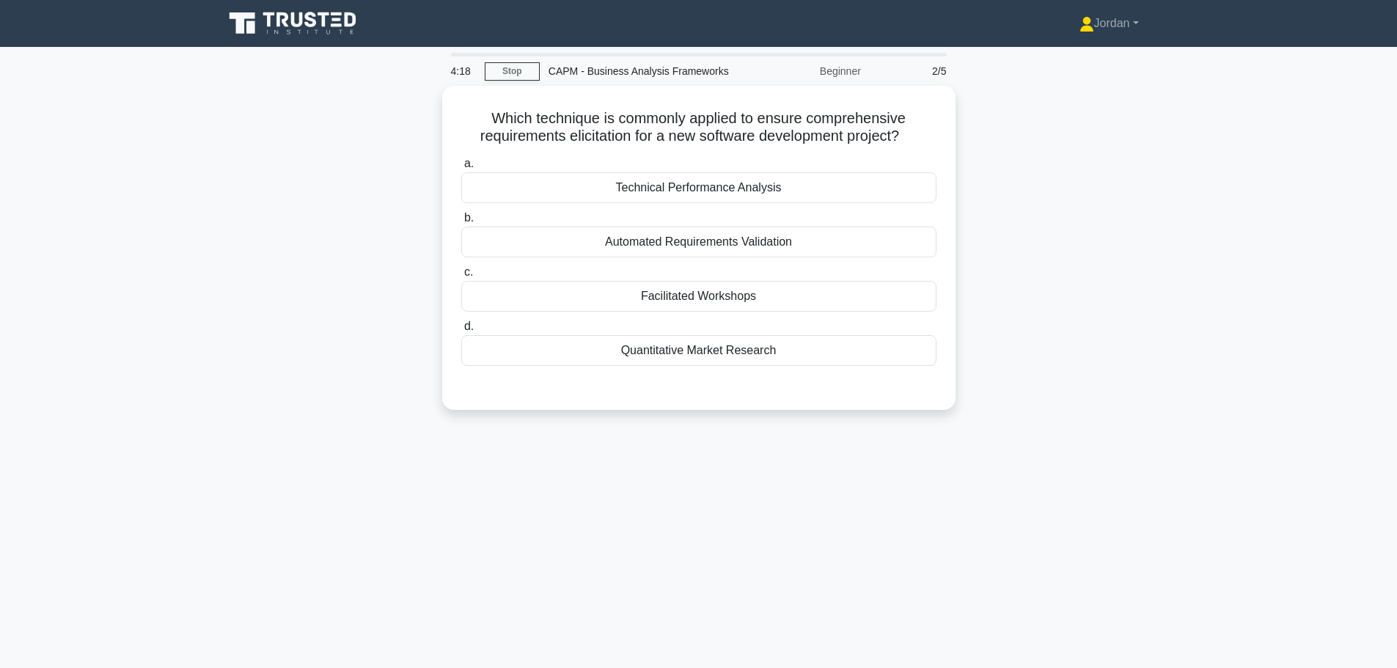
click at [726, 297] on div "Facilitated Workshops" at bounding box center [698, 296] width 475 height 31
click at [461, 277] on input "c. Facilitated Workshops" at bounding box center [461, 273] width 0 height 10
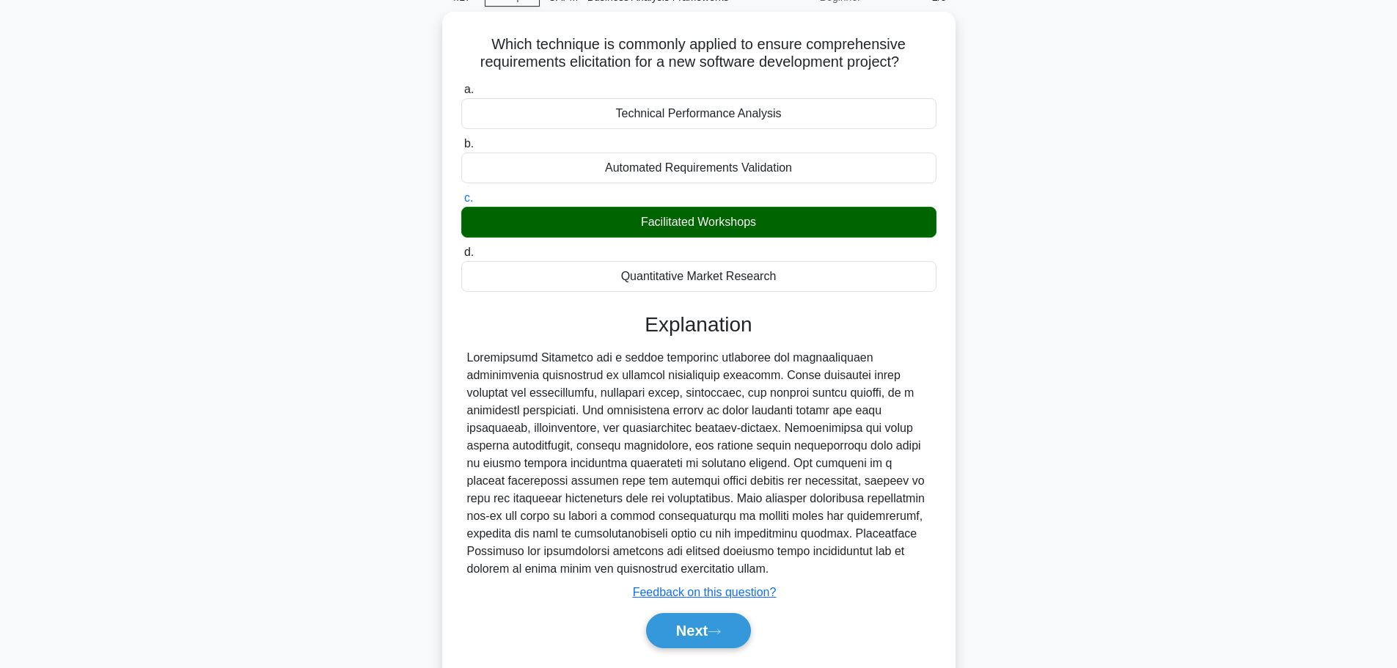
scroll to position [124, 0]
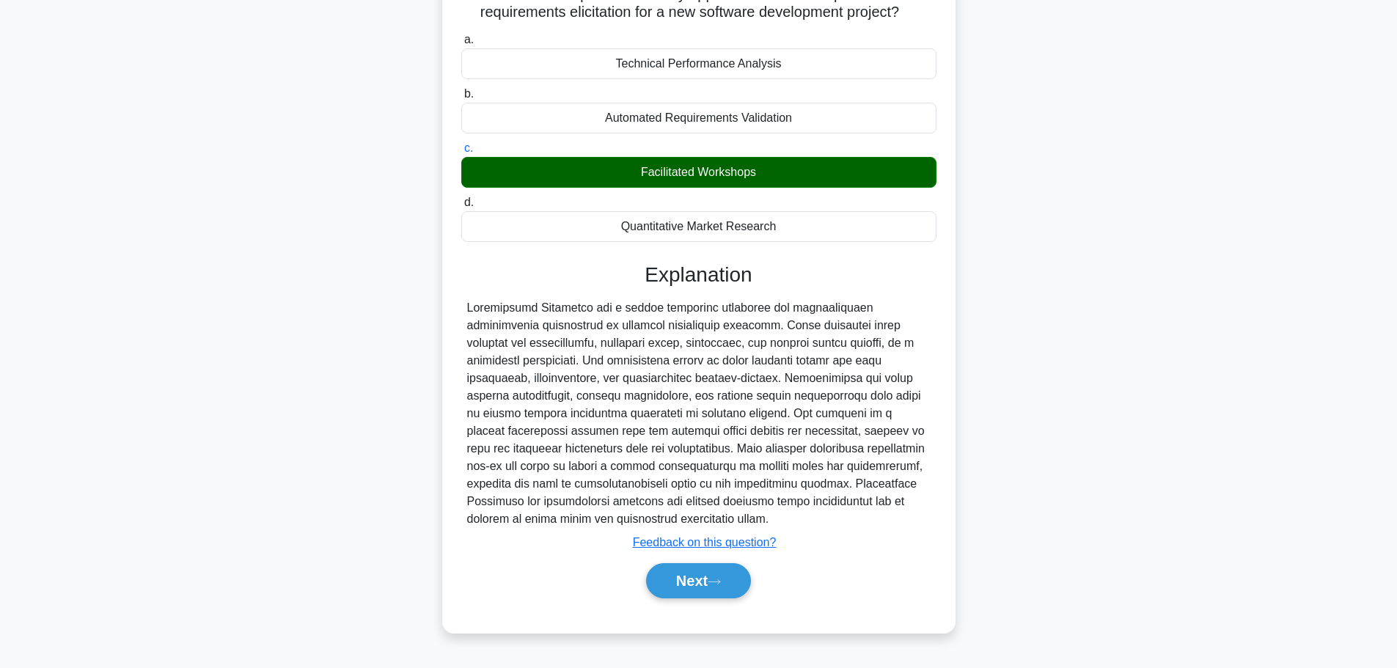
click at [733, 592] on button "Next" at bounding box center [698, 580] width 105 height 35
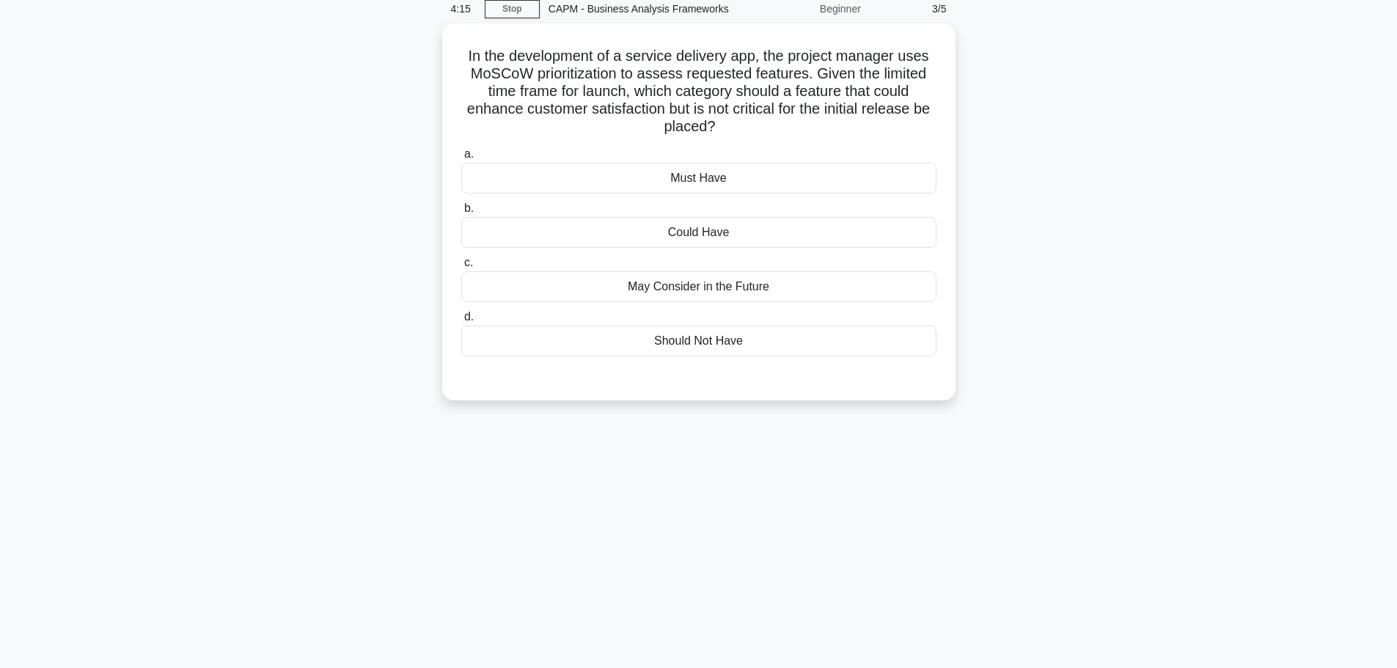
scroll to position [0, 0]
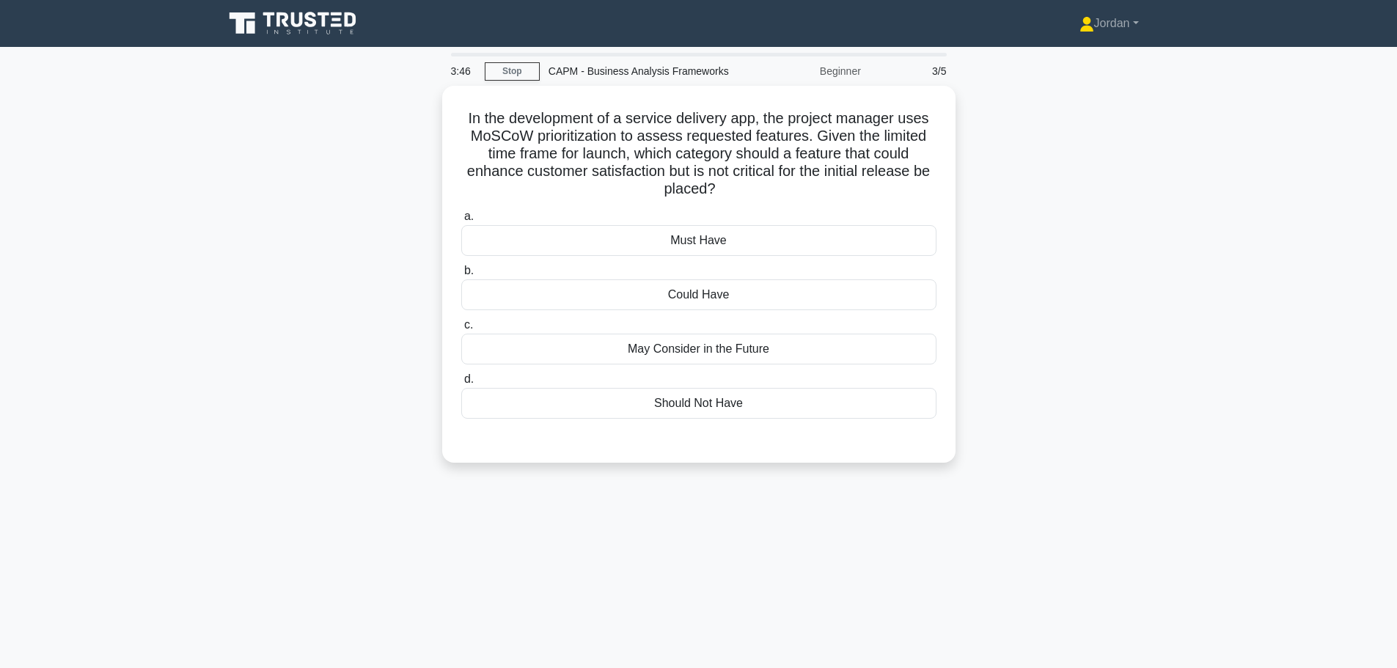
click at [688, 291] on div "Could Have" at bounding box center [698, 294] width 475 height 31
click at [461, 276] on input "b. Could Have" at bounding box center [461, 271] width 0 height 10
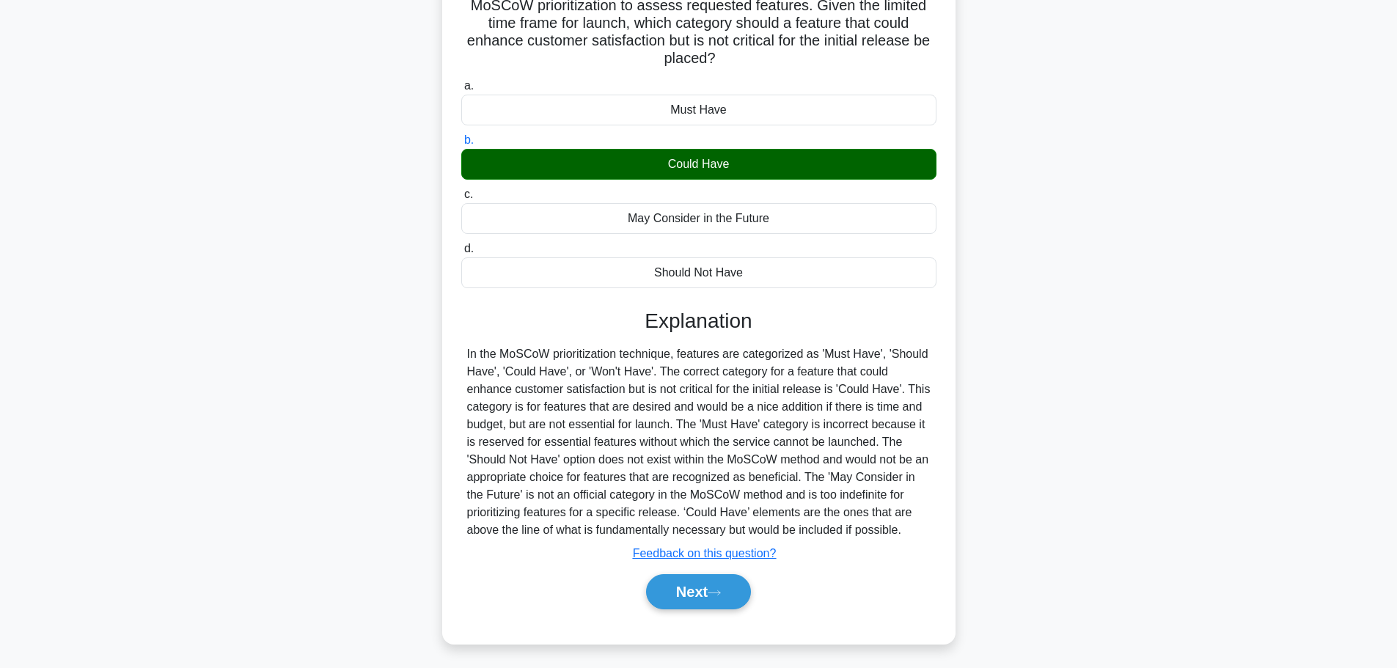
click at [701, 591] on button "Next" at bounding box center [698, 591] width 105 height 35
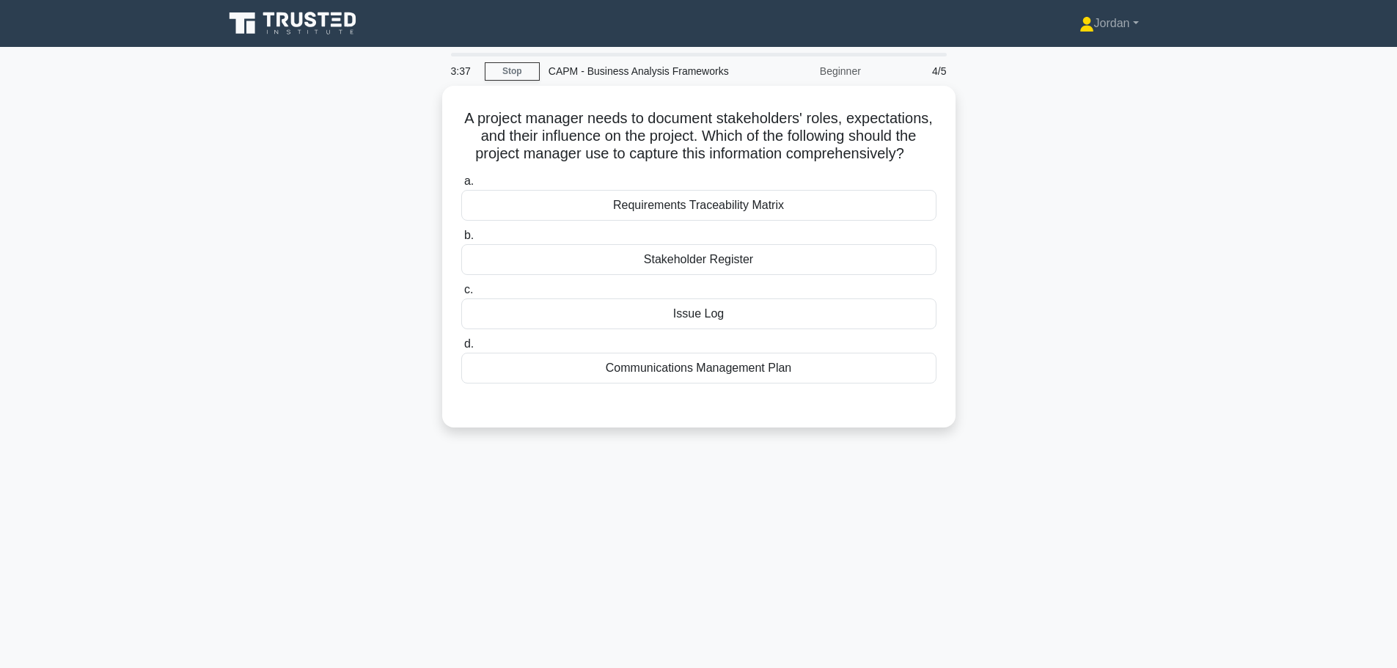
click at [696, 275] on div "Stakeholder Register" at bounding box center [698, 259] width 475 height 31
click at [461, 240] on input "b. Stakeholder Register" at bounding box center [461, 236] width 0 height 10
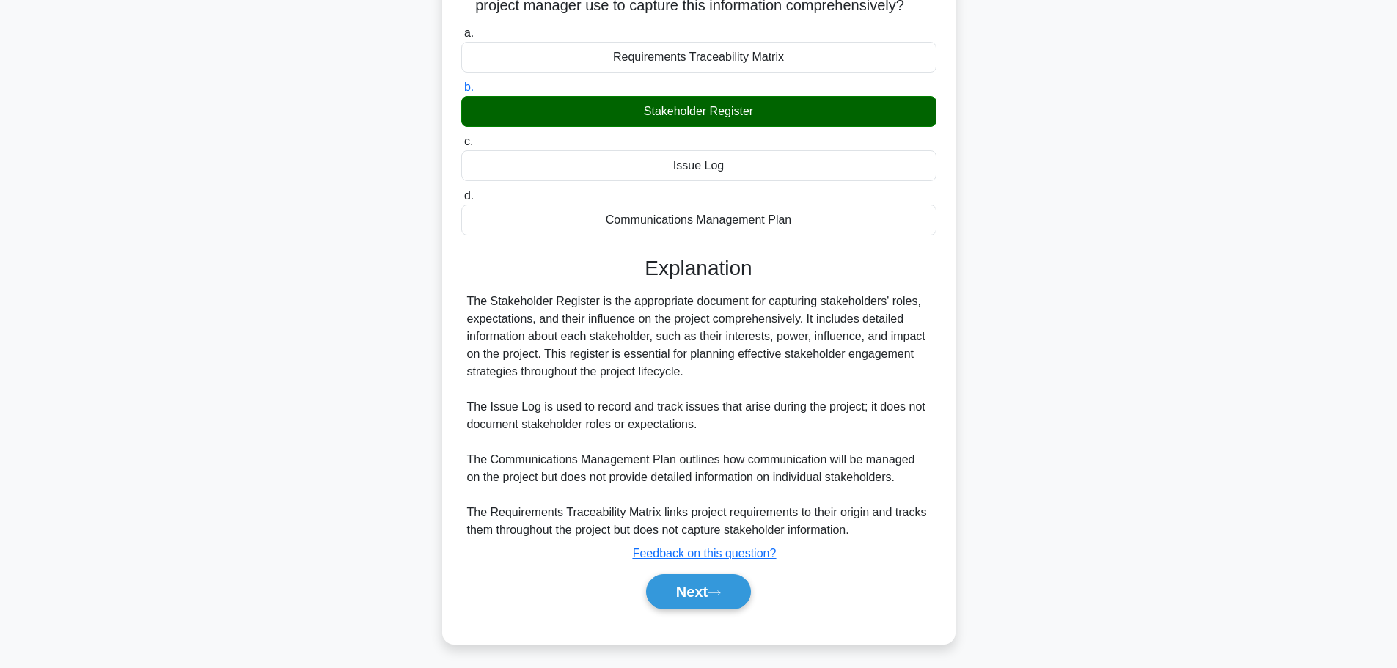
click at [730, 582] on button "Next" at bounding box center [698, 591] width 105 height 35
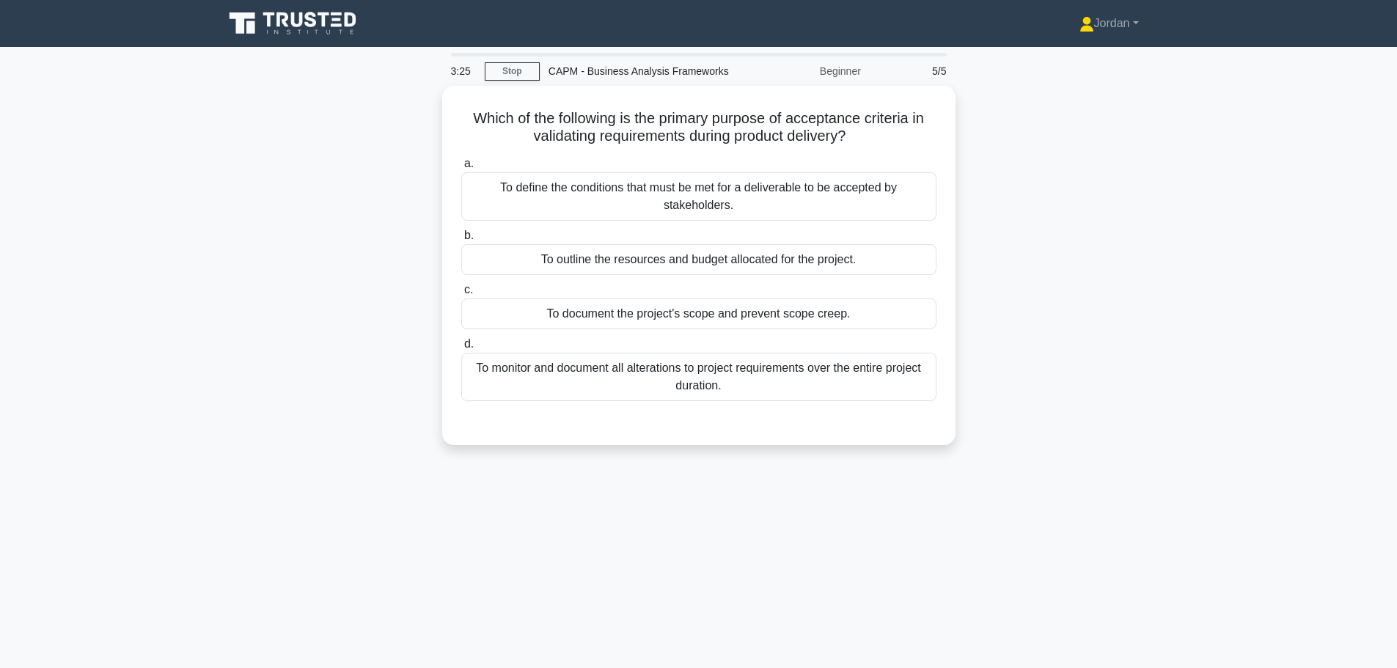
click at [698, 199] on div "To define the conditions that must be met for a deliverable to be accepted by s…" at bounding box center [698, 196] width 475 height 48
click at [461, 169] on input "a. To define the conditions that must be met for a deliverable to be accepted b…" at bounding box center [461, 164] width 0 height 10
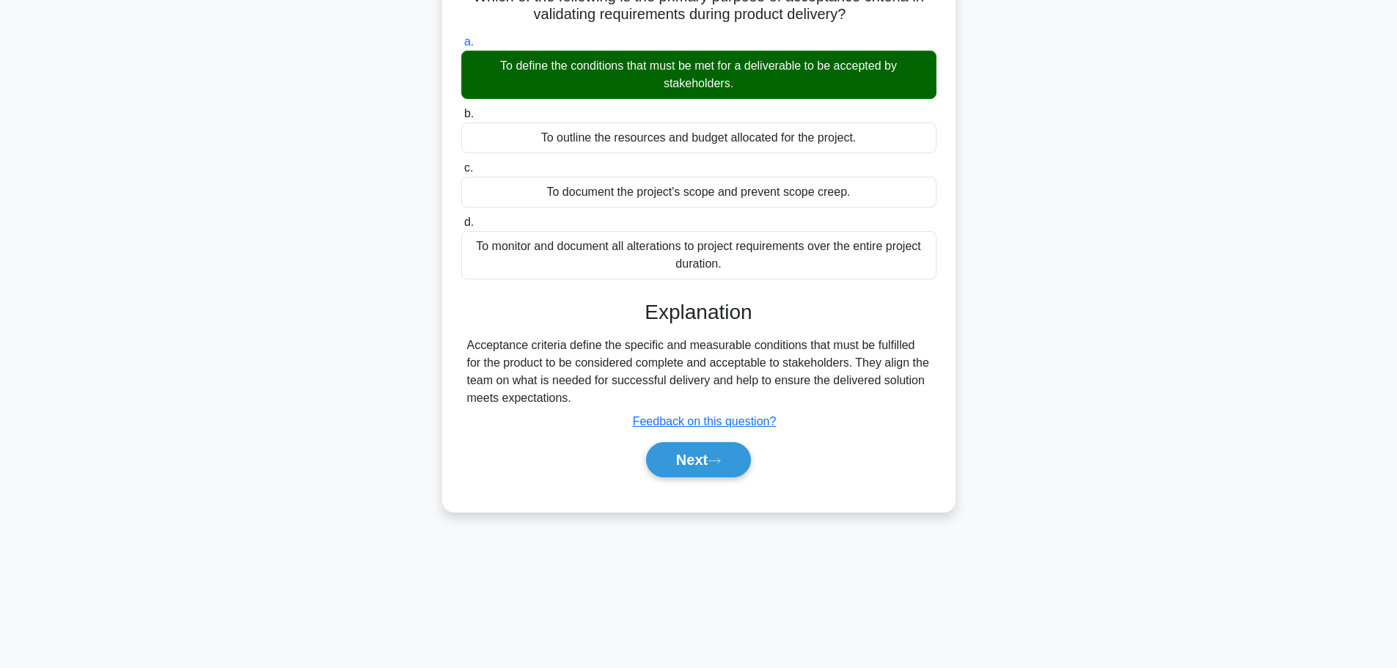
scroll to position [124, 0]
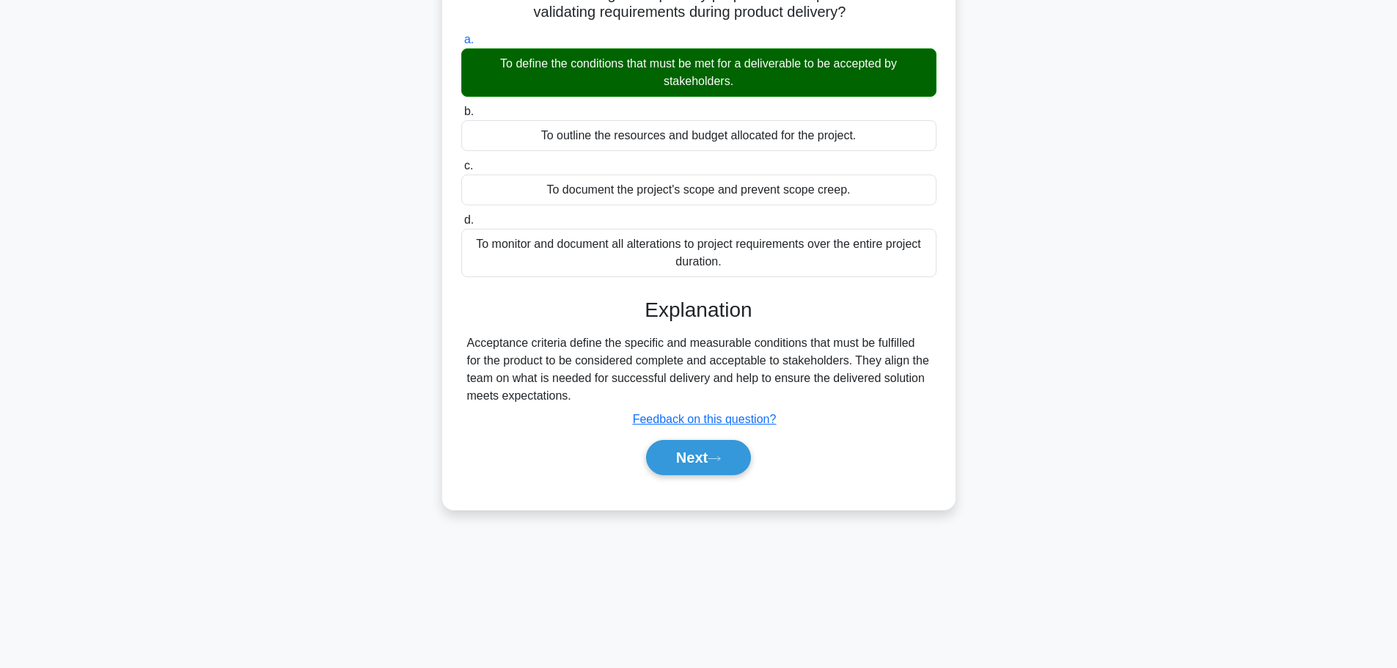
click at [686, 452] on button "Next" at bounding box center [698, 457] width 105 height 35
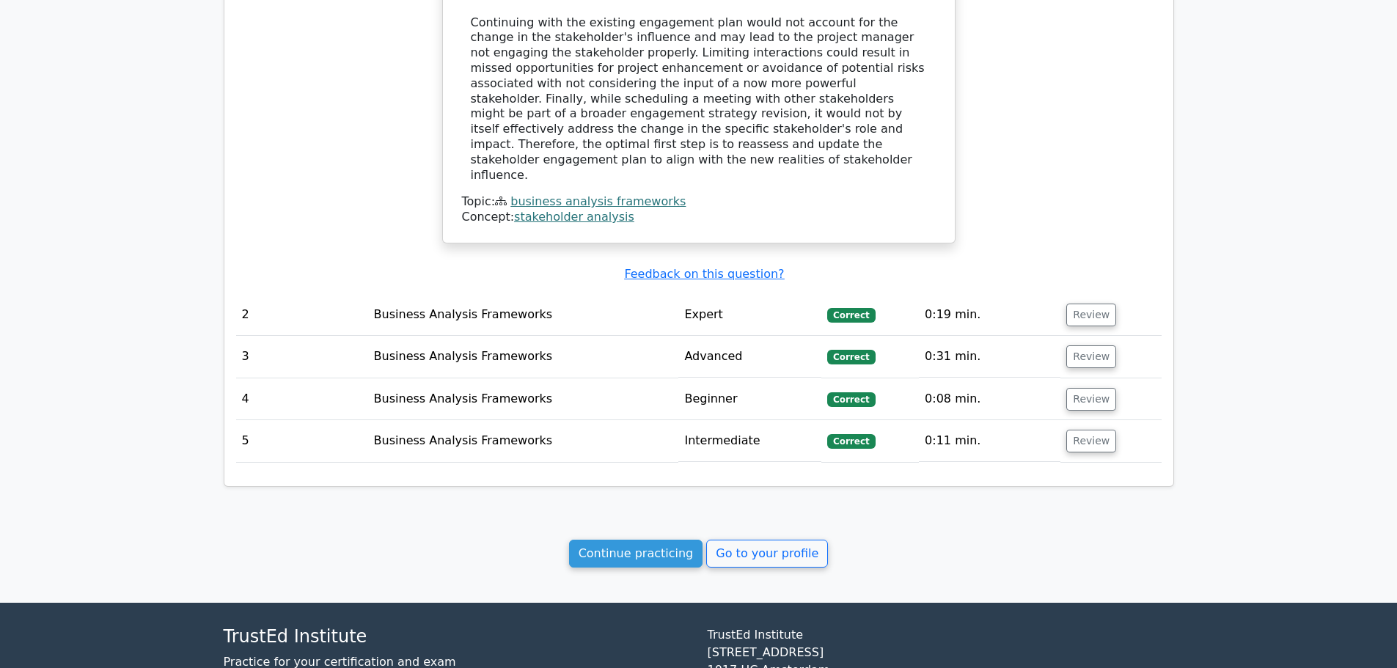
scroll to position [1470, 0]
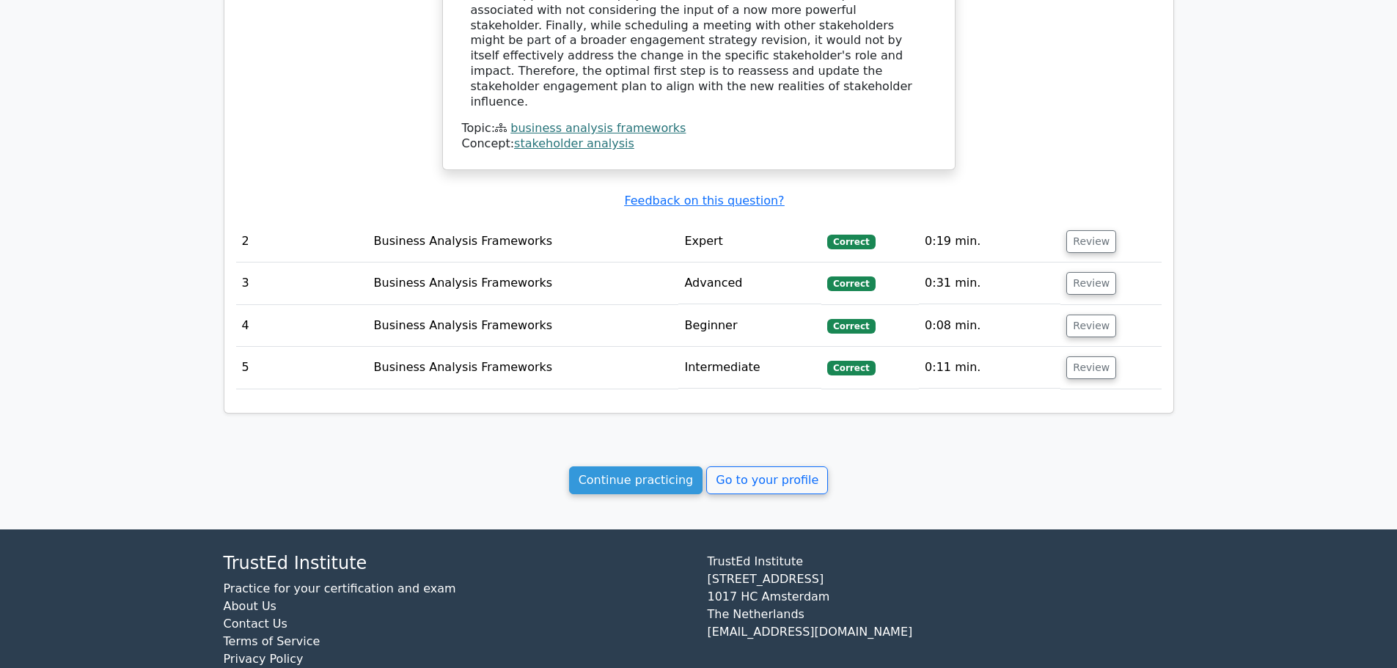
click at [734, 466] on link "Go to your profile" at bounding box center [767, 480] width 122 height 28
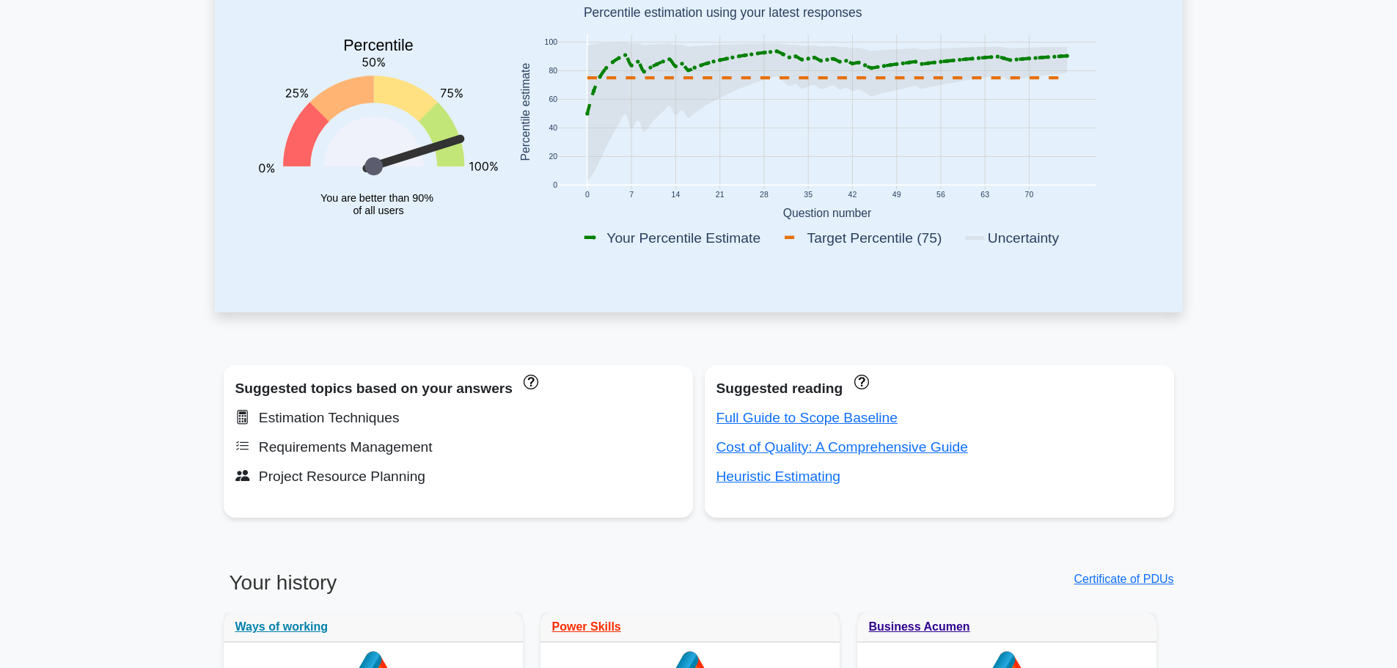
scroll to position [73, 0]
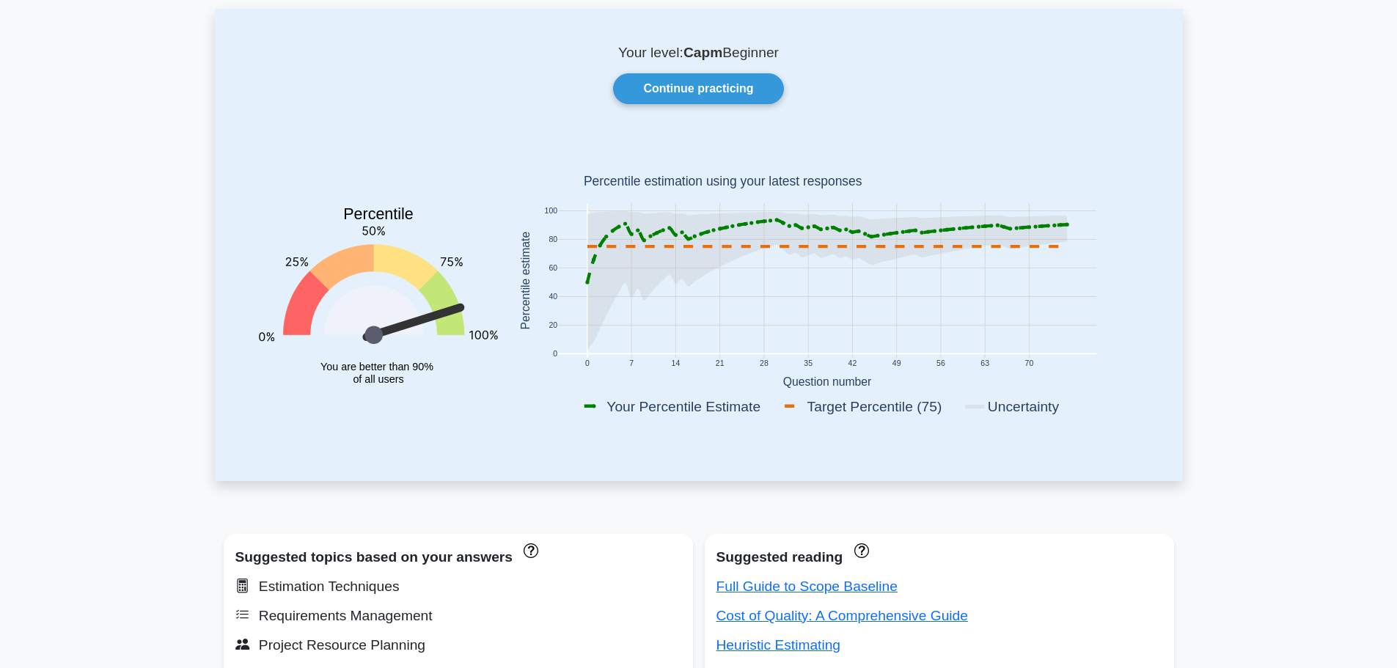
click at [674, 96] on link "Continue practicing" at bounding box center [698, 88] width 170 height 31
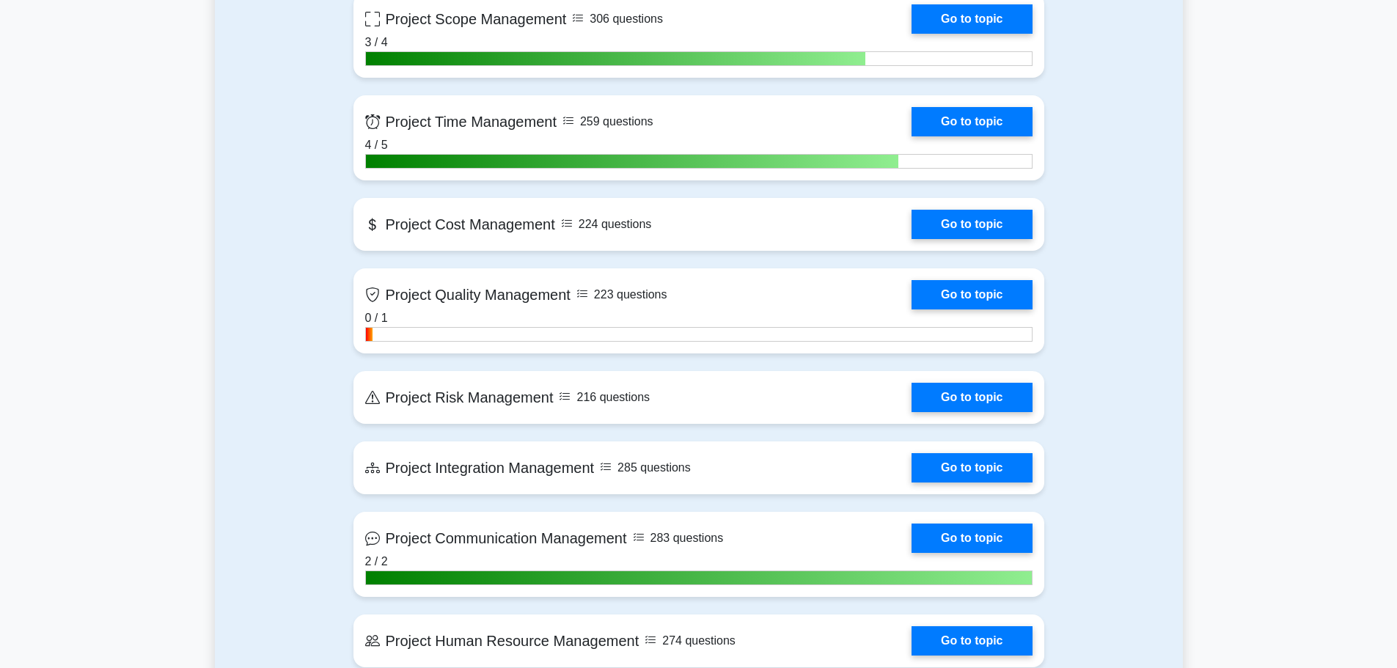
scroll to position [806, 0]
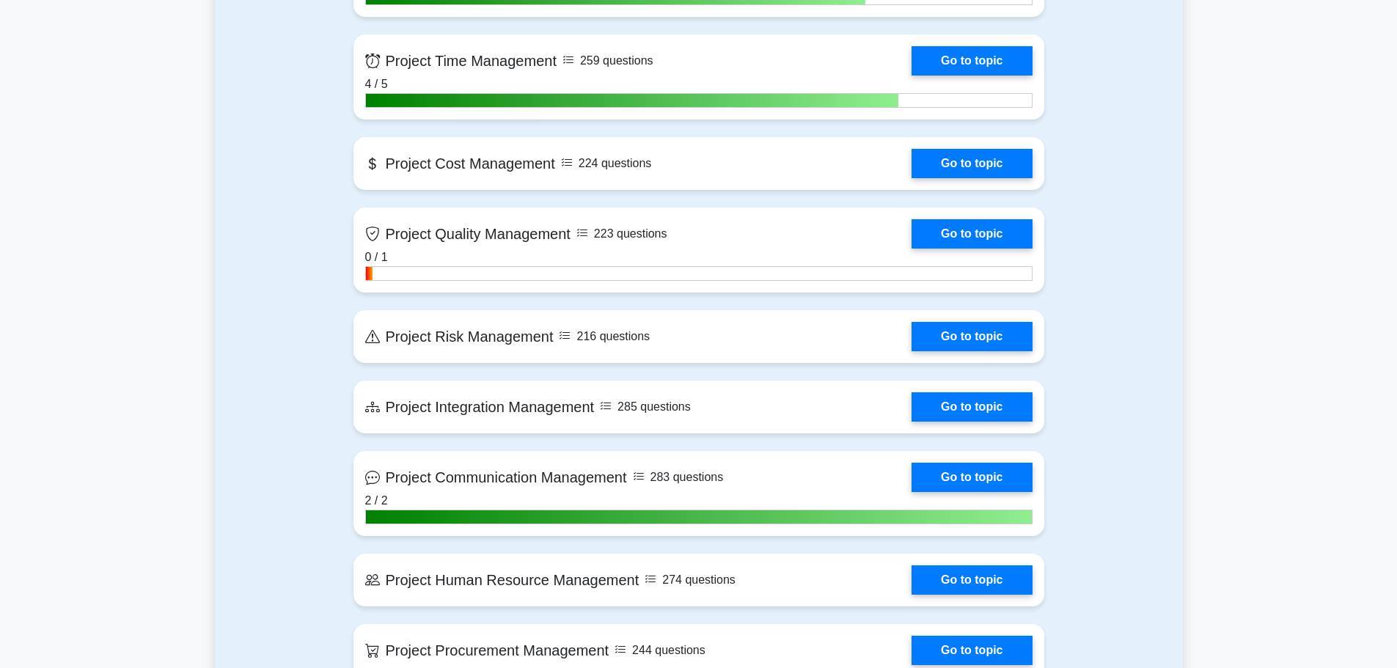
click at [989, 163] on link "Go to topic" at bounding box center [971, 163] width 120 height 29
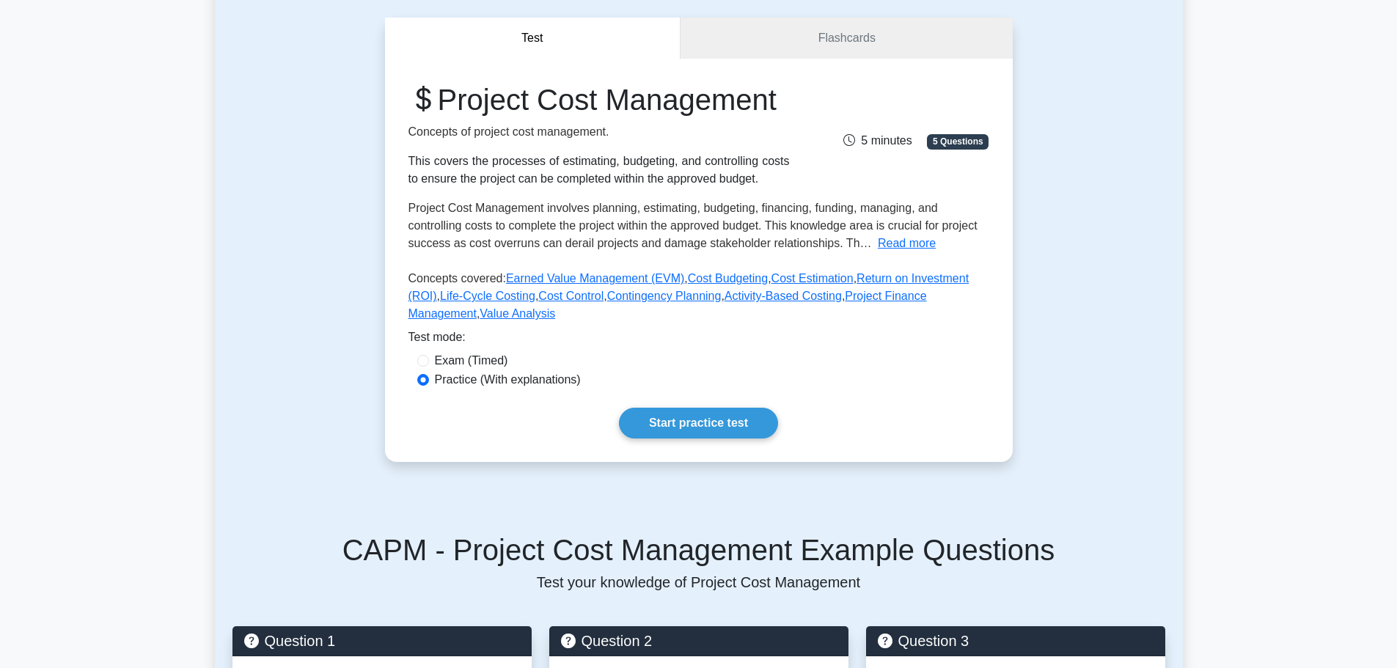
scroll to position [293, 0]
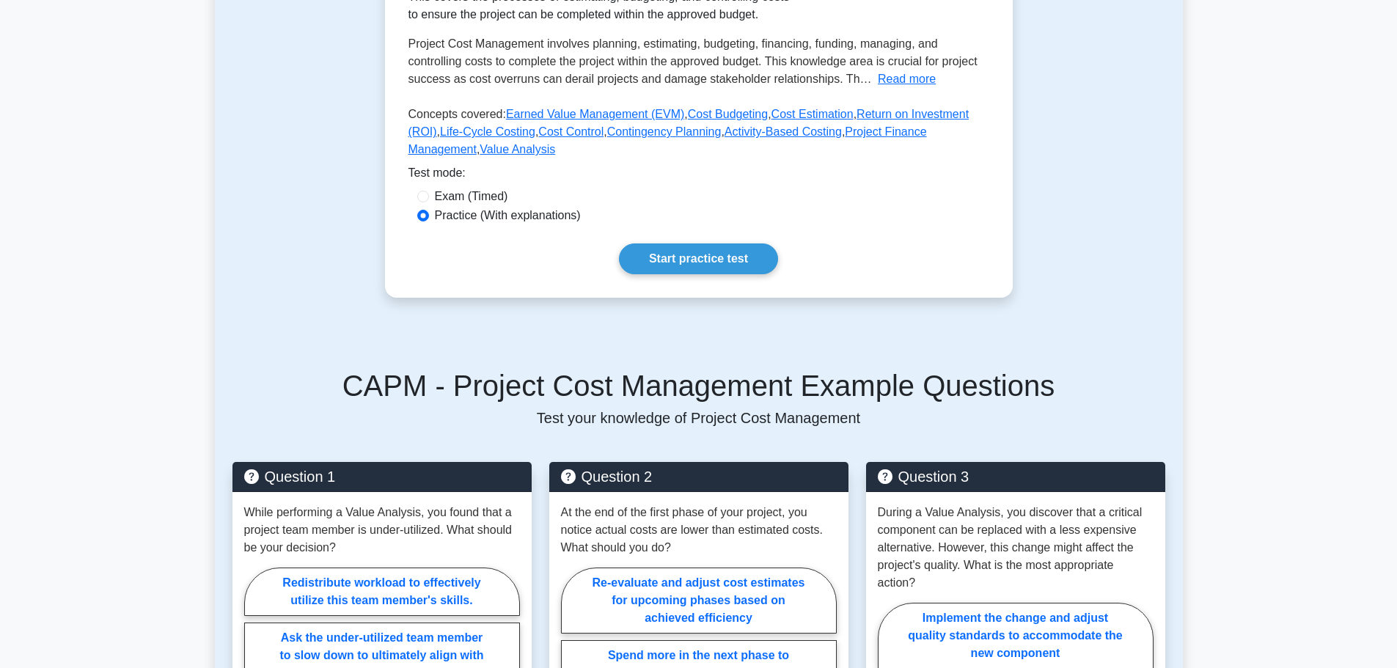
click at [713, 274] on link "Start practice test" at bounding box center [698, 258] width 159 height 31
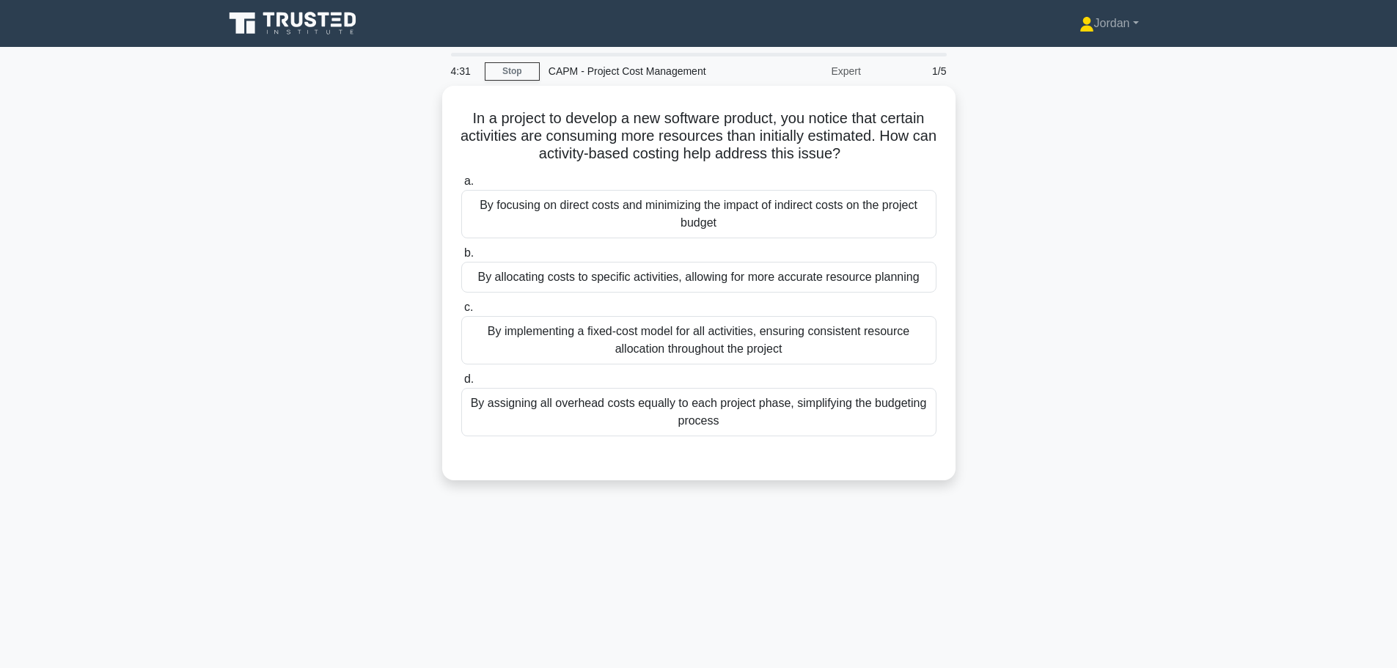
click at [660, 279] on div "By allocating costs to specific activities, allowing for more accurate resource…" at bounding box center [698, 277] width 475 height 31
click at [461, 258] on input "b. By allocating costs to specific activities, allowing for more accurate resou…" at bounding box center [461, 254] width 0 height 10
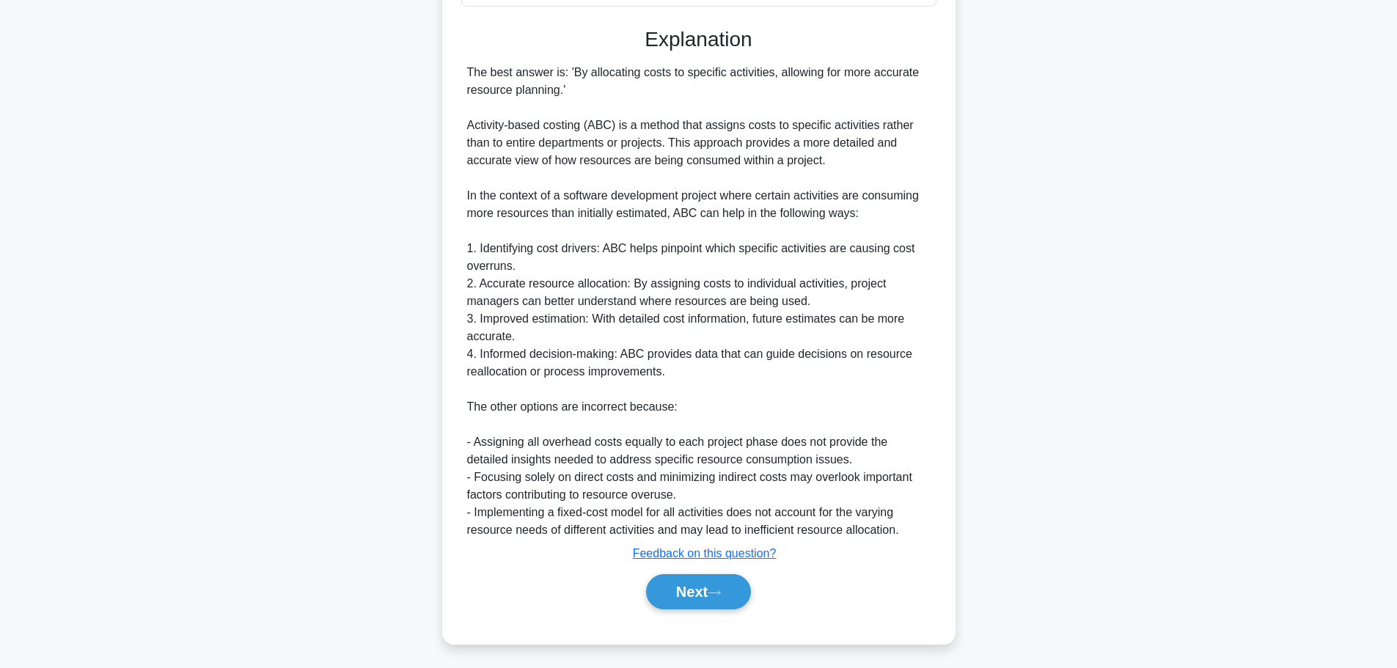
click at [704, 592] on button "Next" at bounding box center [698, 591] width 105 height 35
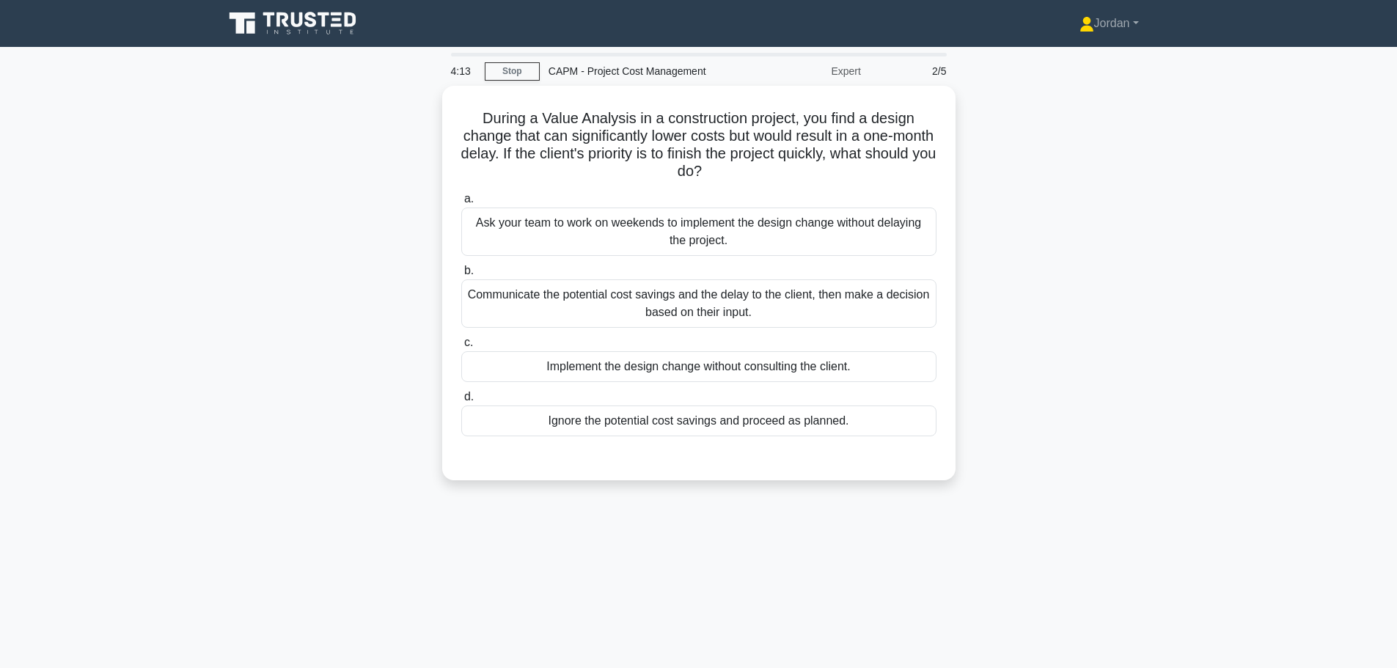
click at [711, 299] on div "Communicate the potential cost savings and the delay to the client, then make a…" at bounding box center [698, 303] width 475 height 48
click at [461, 276] on input "b. Communicate the potential cost savings and the delay to the client, then mak…" at bounding box center [461, 271] width 0 height 10
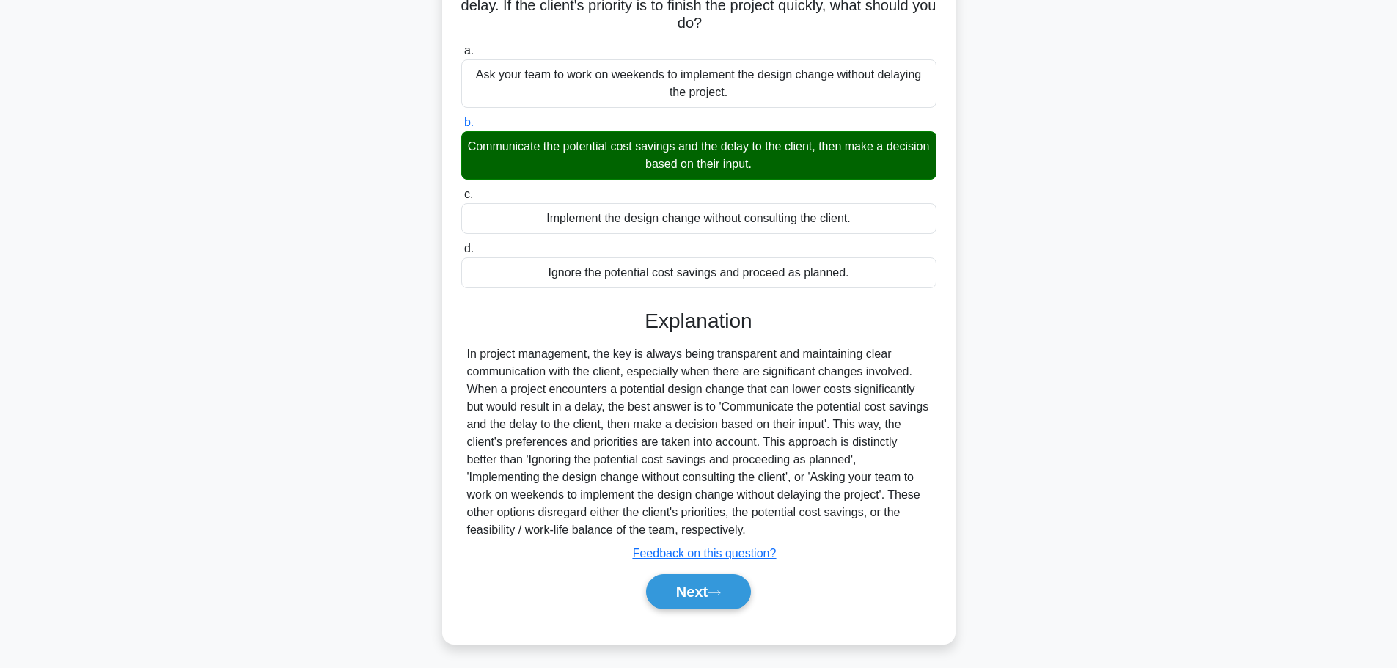
click at [722, 584] on button "Next" at bounding box center [698, 591] width 105 height 35
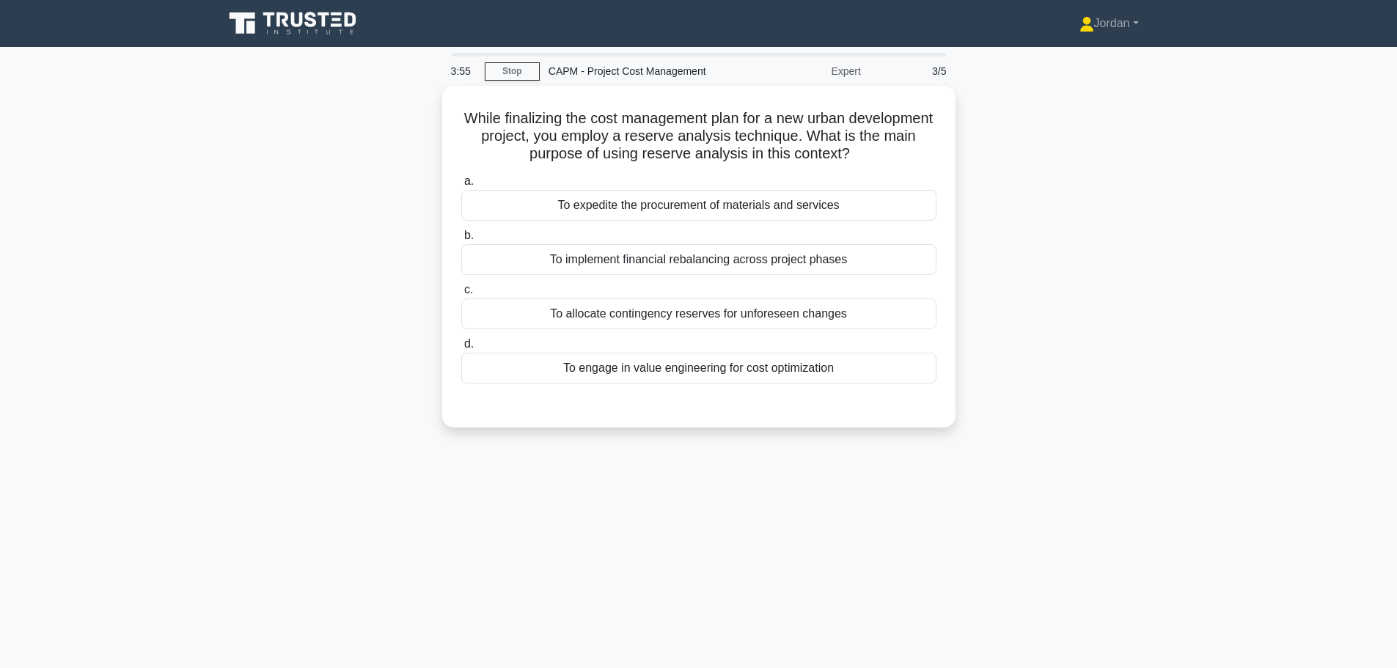
click at [735, 307] on div "To allocate contingency reserves for unforeseen changes" at bounding box center [698, 313] width 475 height 31
click at [461, 295] on input "c. To allocate contingency reserves for unforeseen changes" at bounding box center [461, 290] width 0 height 10
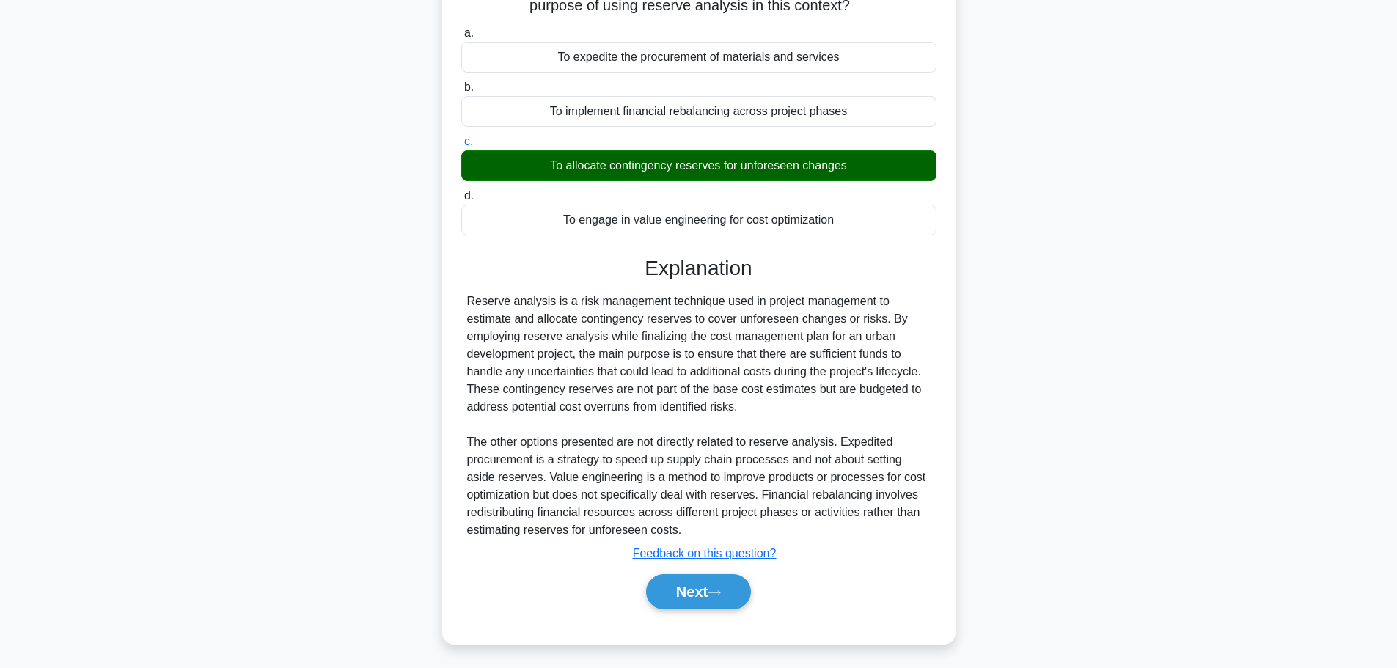
click at [707, 594] on button "Next" at bounding box center [698, 591] width 105 height 35
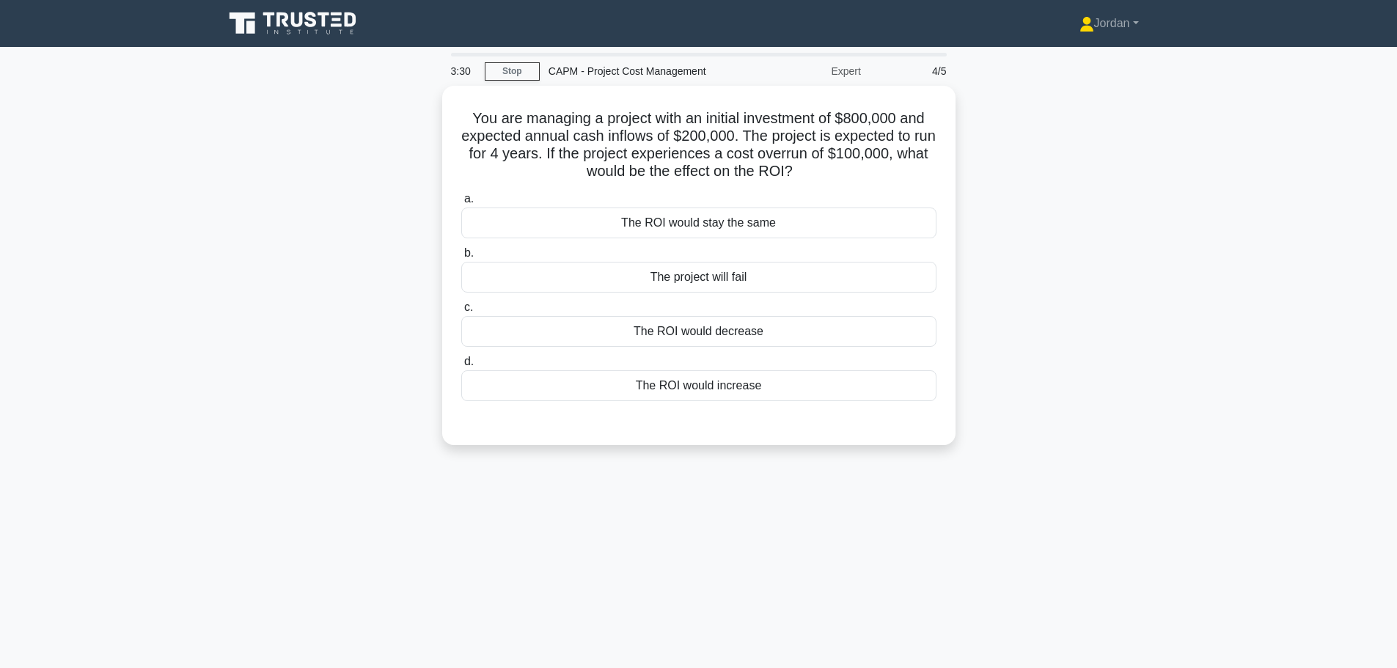
click at [703, 267] on div "The project will fail" at bounding box center [698, 277] width 475 height 31
click at [461, 258] on input "b. The project will fail" at bounding box center [461, 254] width 0 height 10
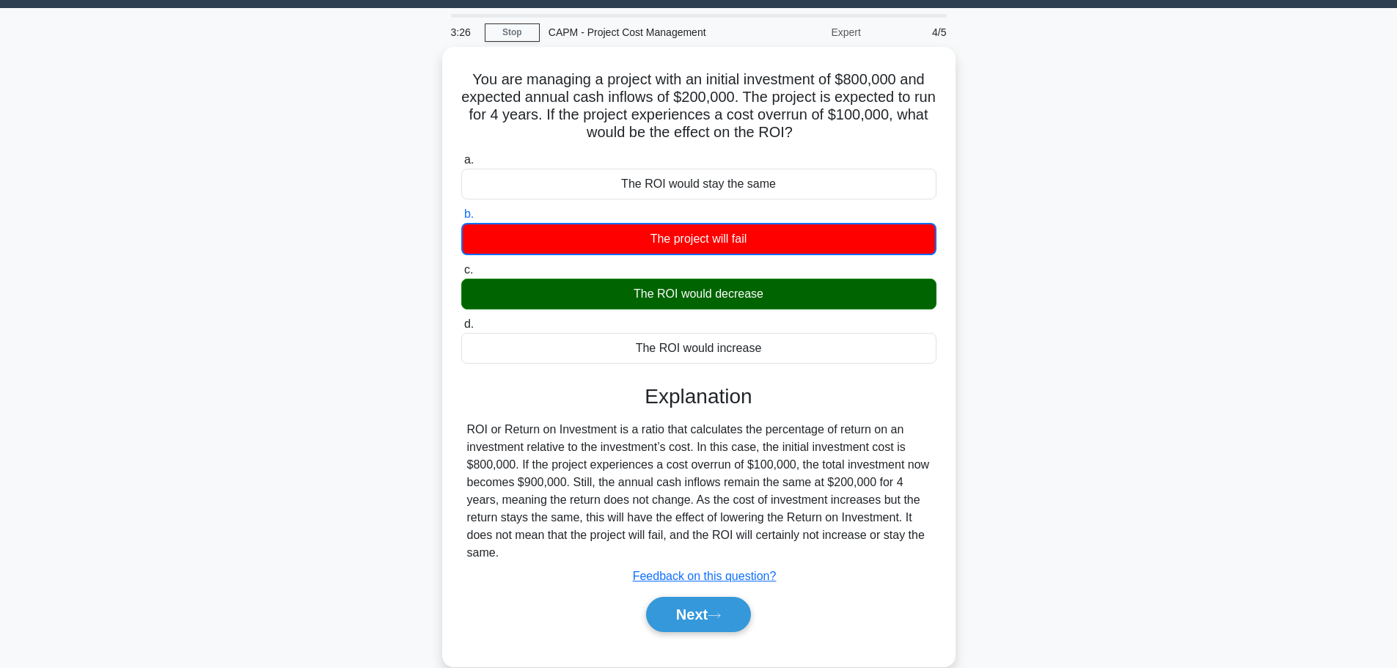
scroll to position [124, 0]
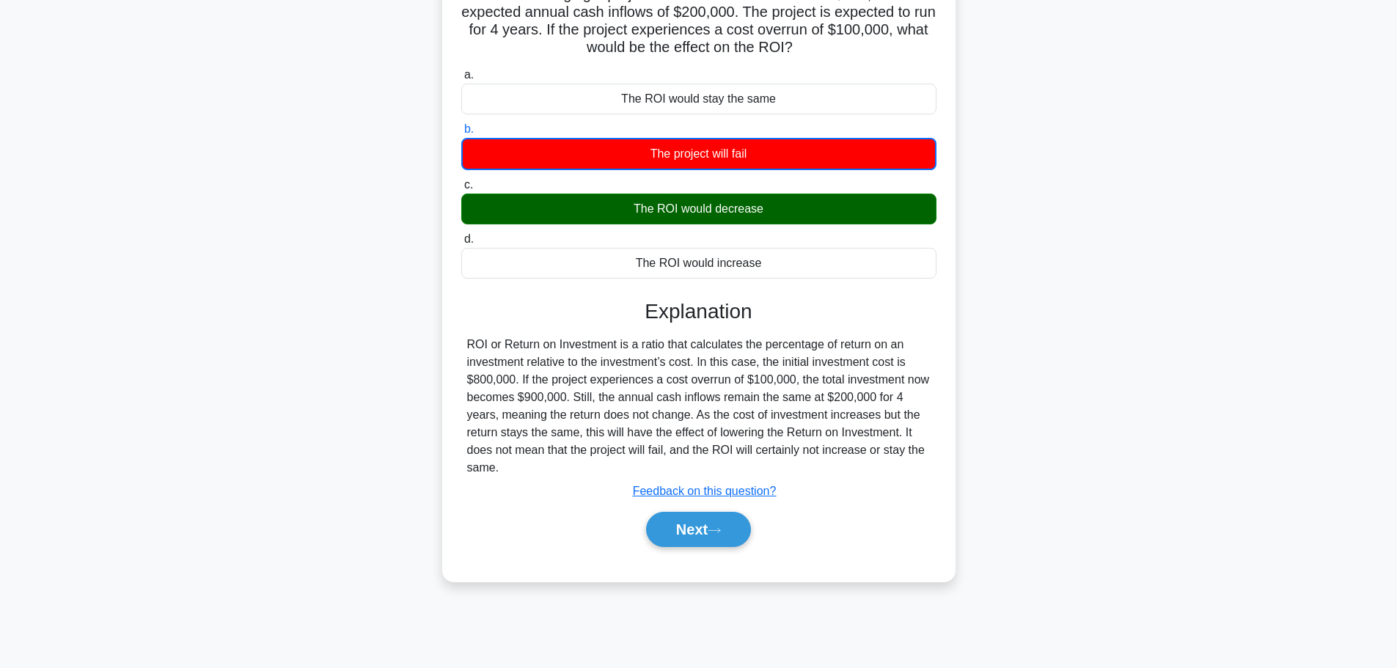
click at [713, 512] on button "Next" at bounding box center [698, 529] width 105 height 35
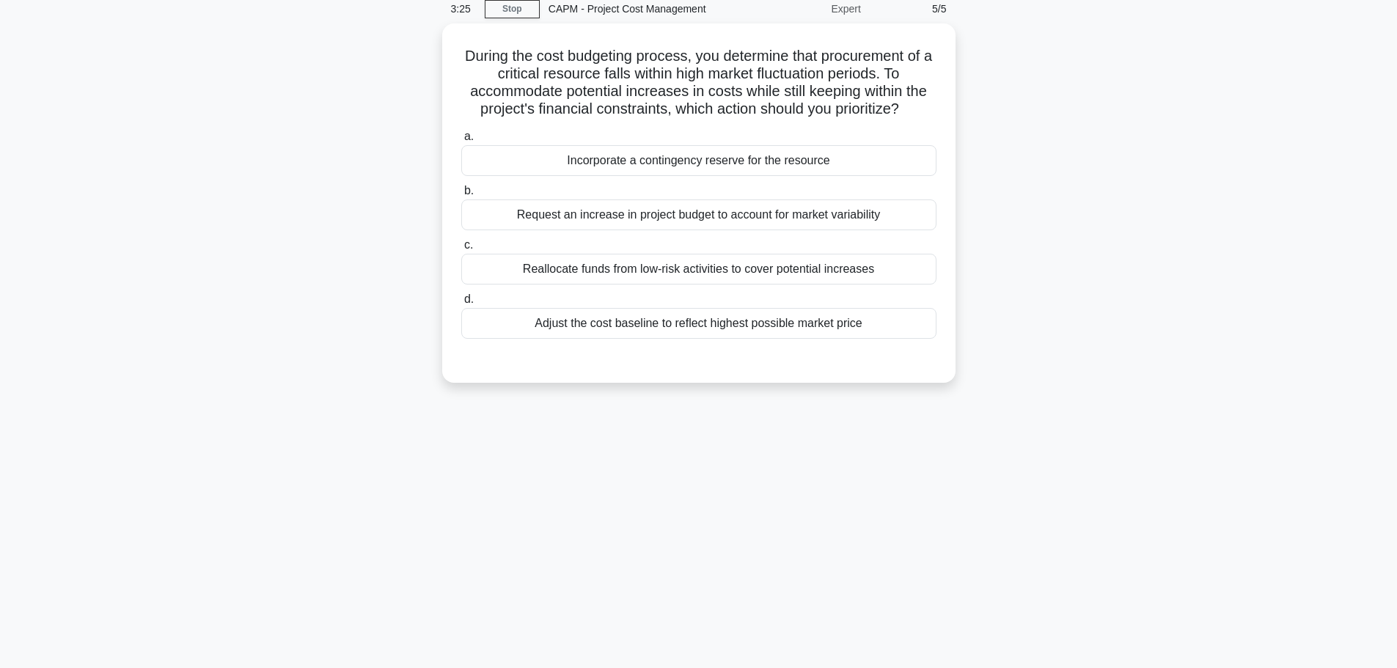
scroll to position [0, 0]
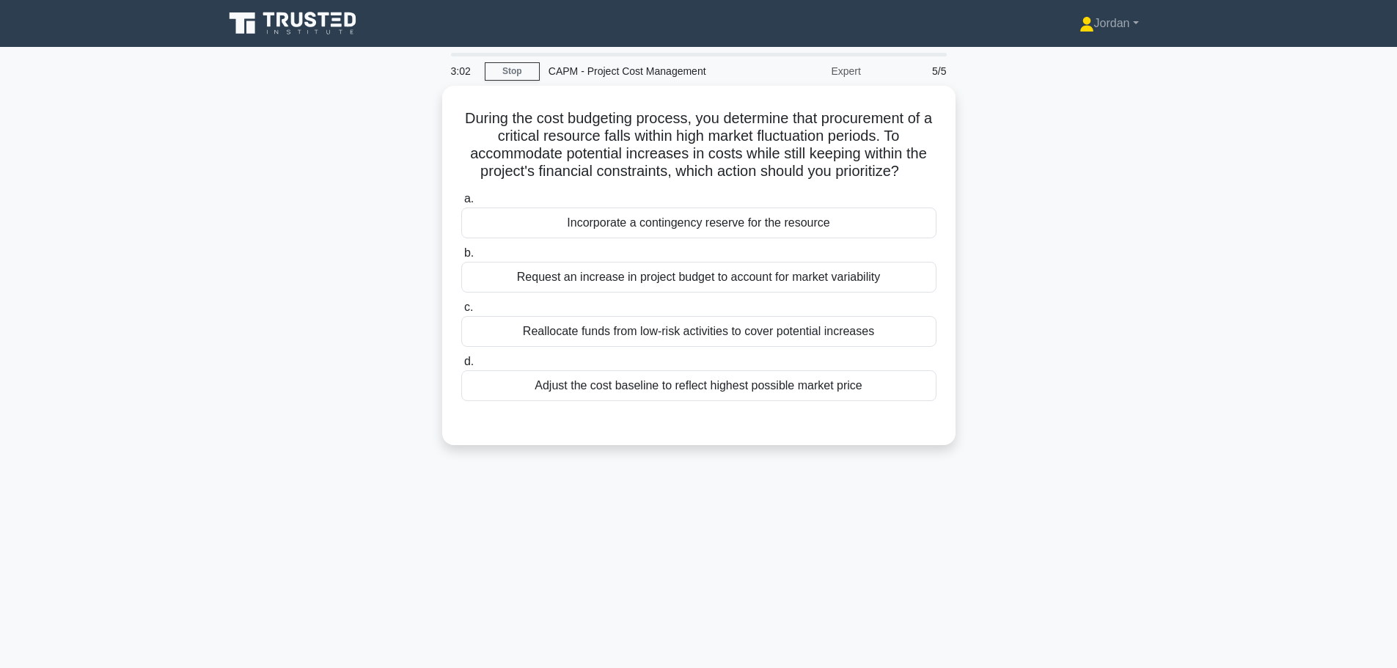
click at [688, 218] on div "Incorporate a contingency reserve for the resource" at bounding box center [698, 222] width 475 height 31
click at [461, 204] on input "a. Incorporate a contingency reserve for the resource" at bounding box center [461, 199] width 0 height 10
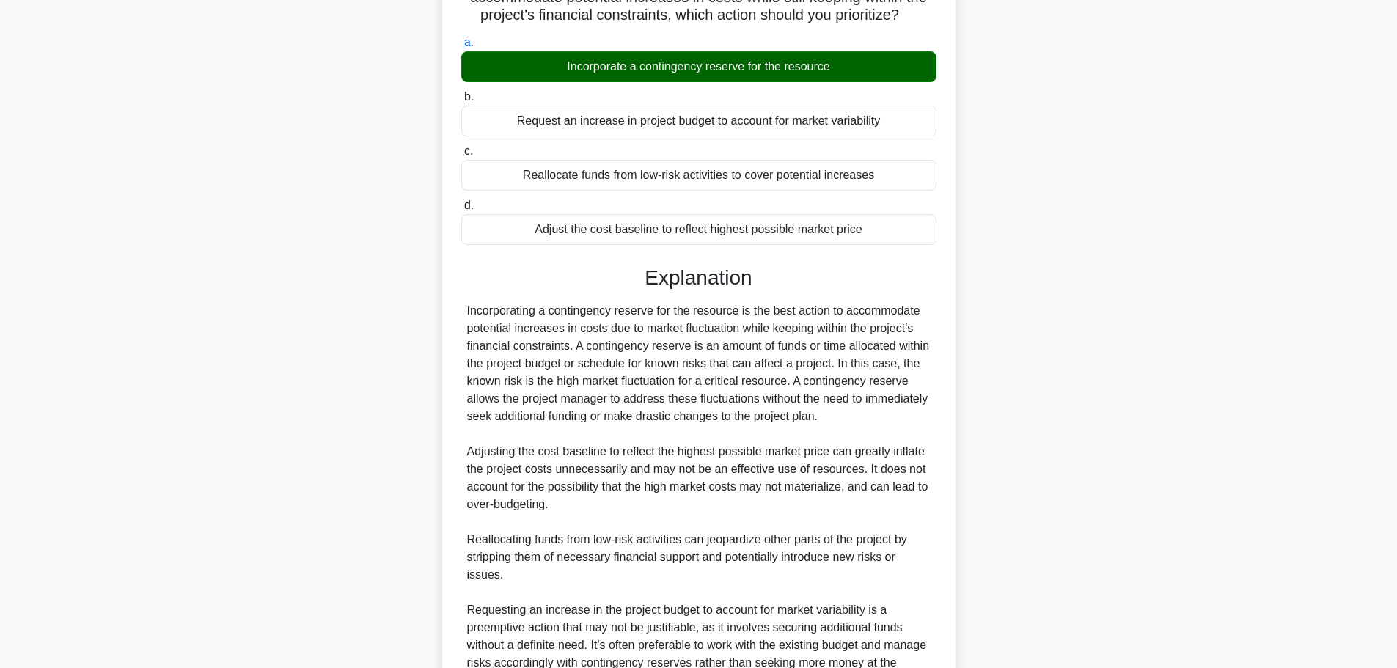
scroll to position [307, 0]
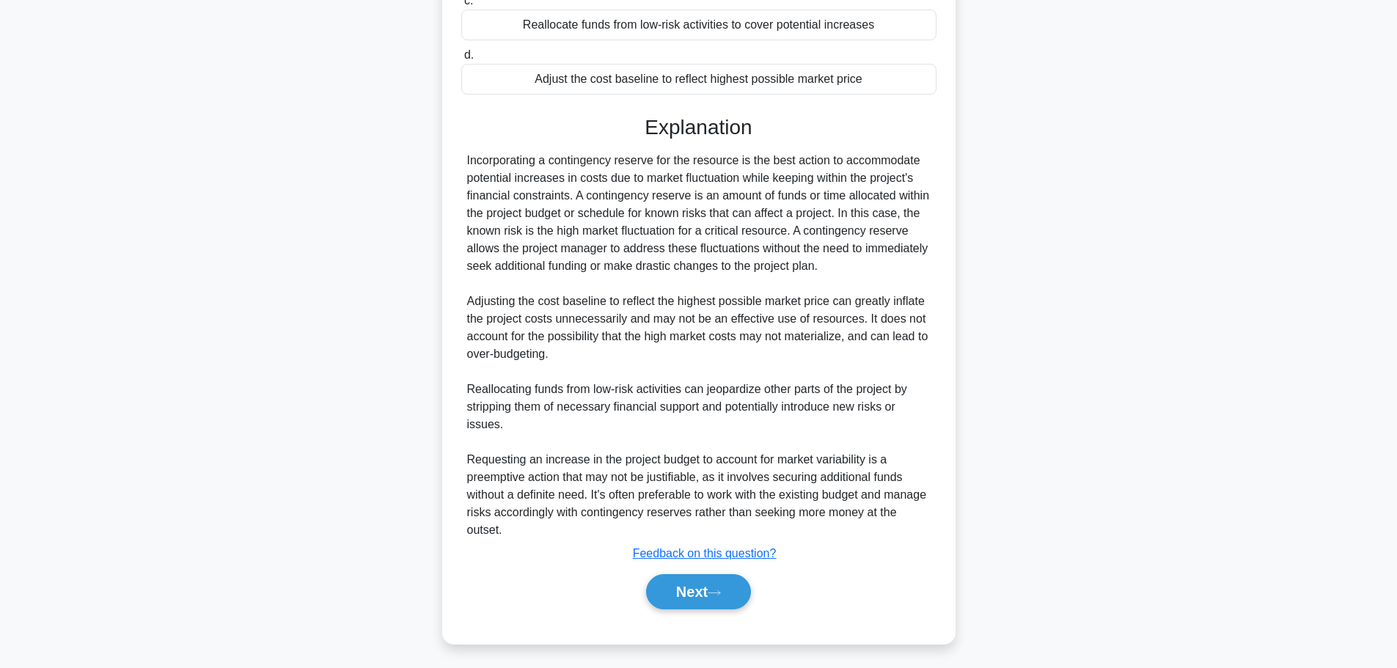
click at [713, 581] on button "Next" at bounding box center [698, 591] width 105 height 35
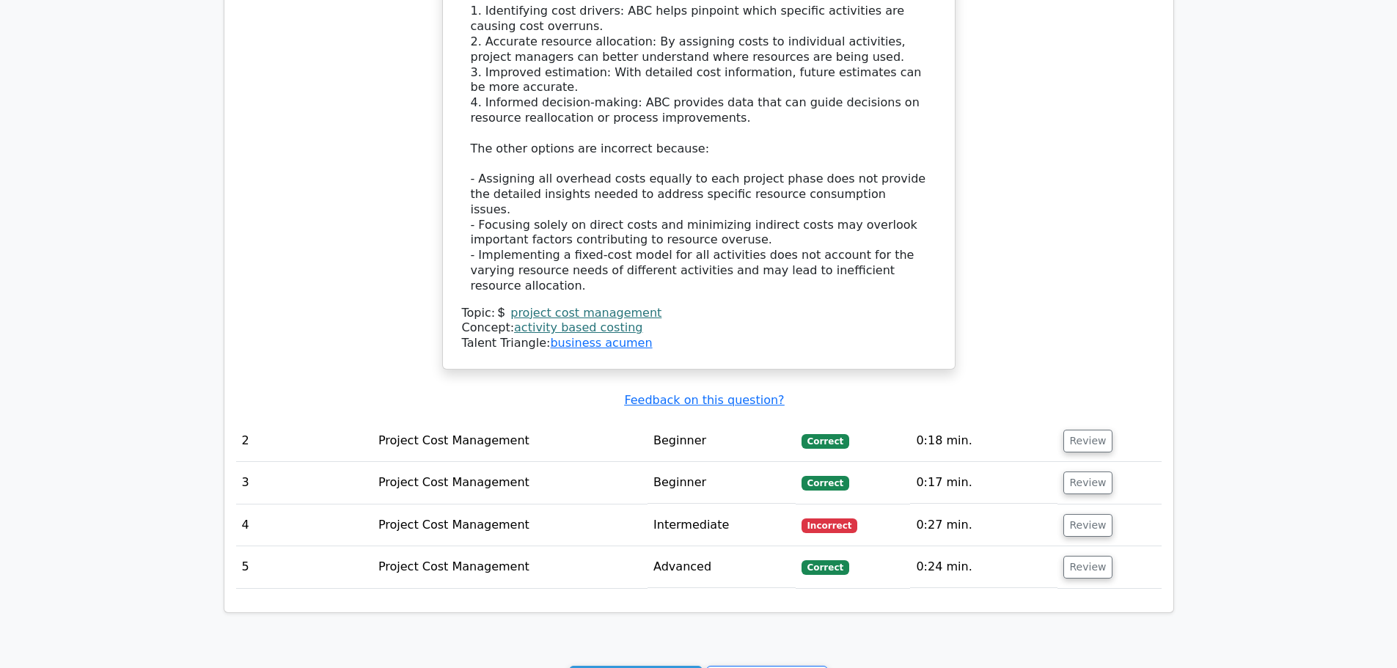
scroll to position [1393, 0]
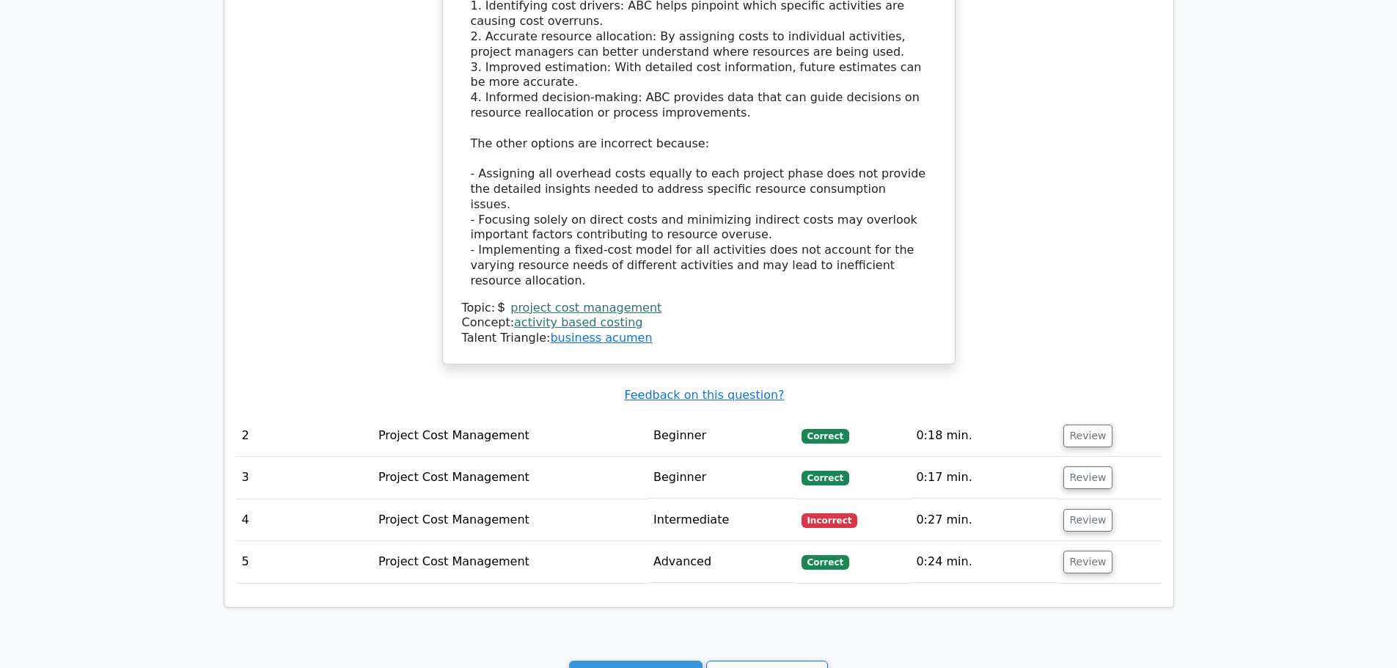
click at [747, 661] on link "Go to your profile" at bounding box center [767, 675] width 122 height 28
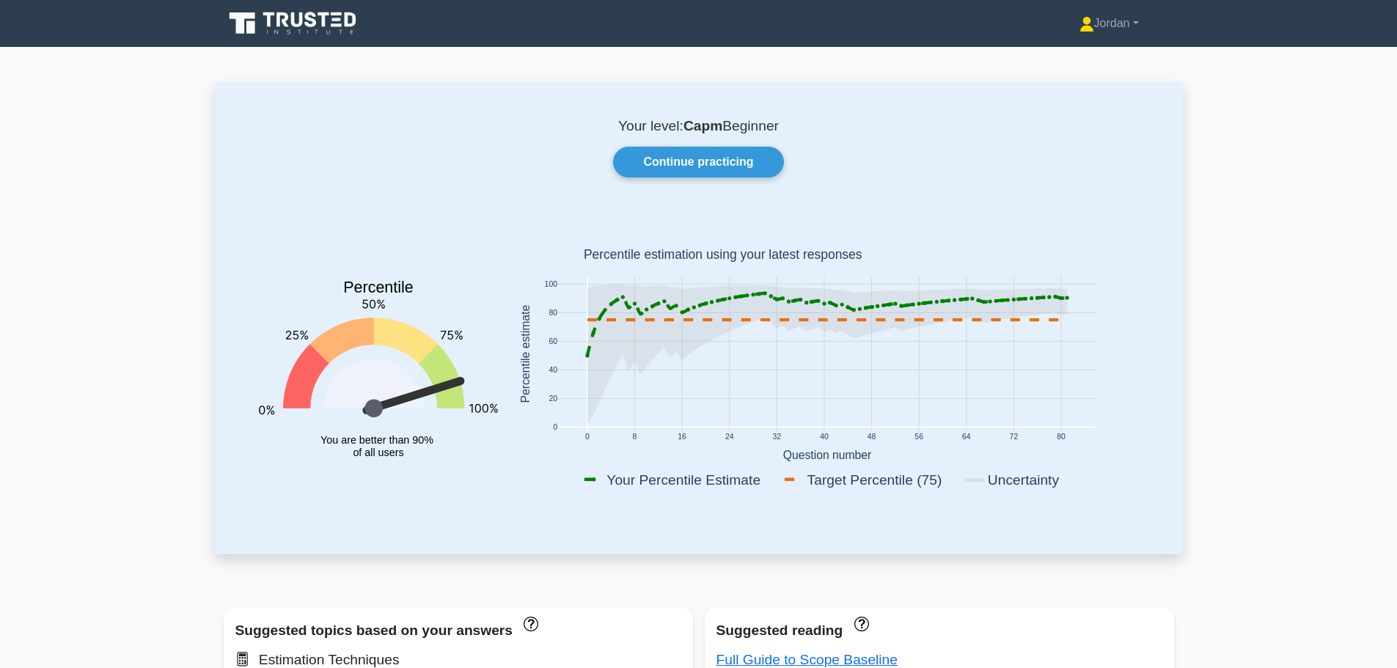
click at [674, 157] on link "Continue practicing" at bounding box center [698, 162] width 170 height 31
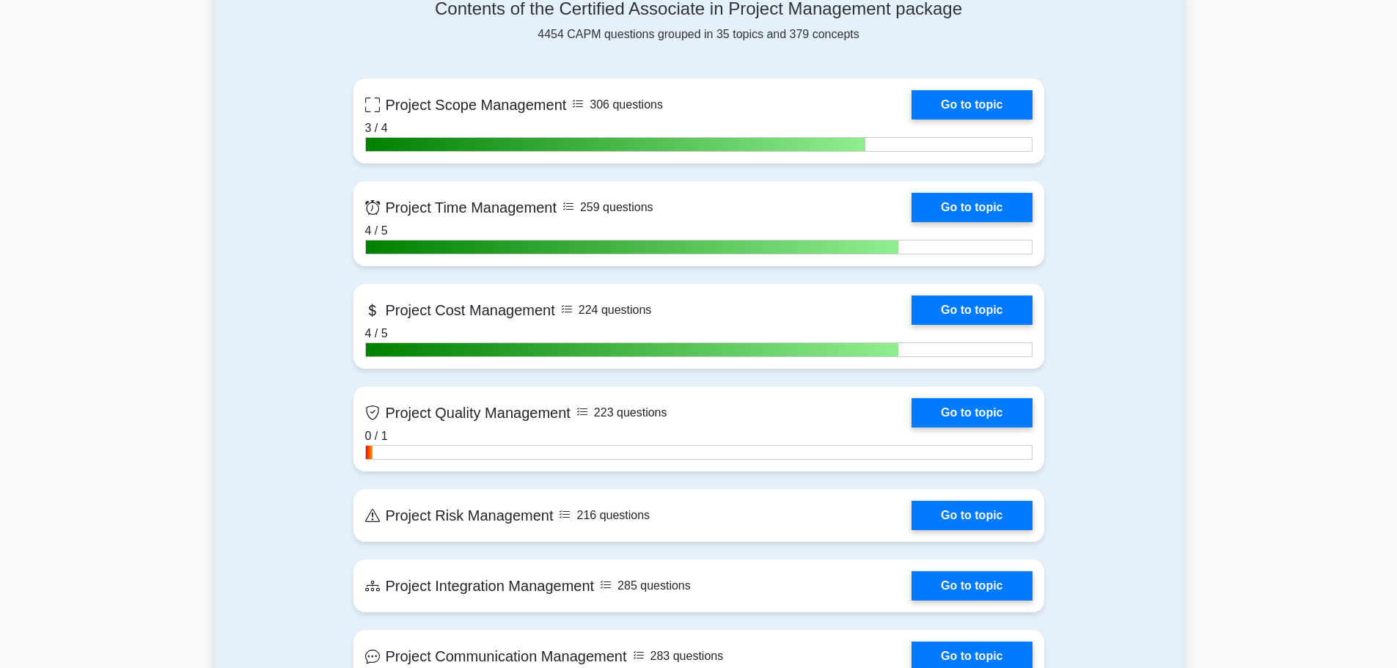
scroll to position [953, 0]
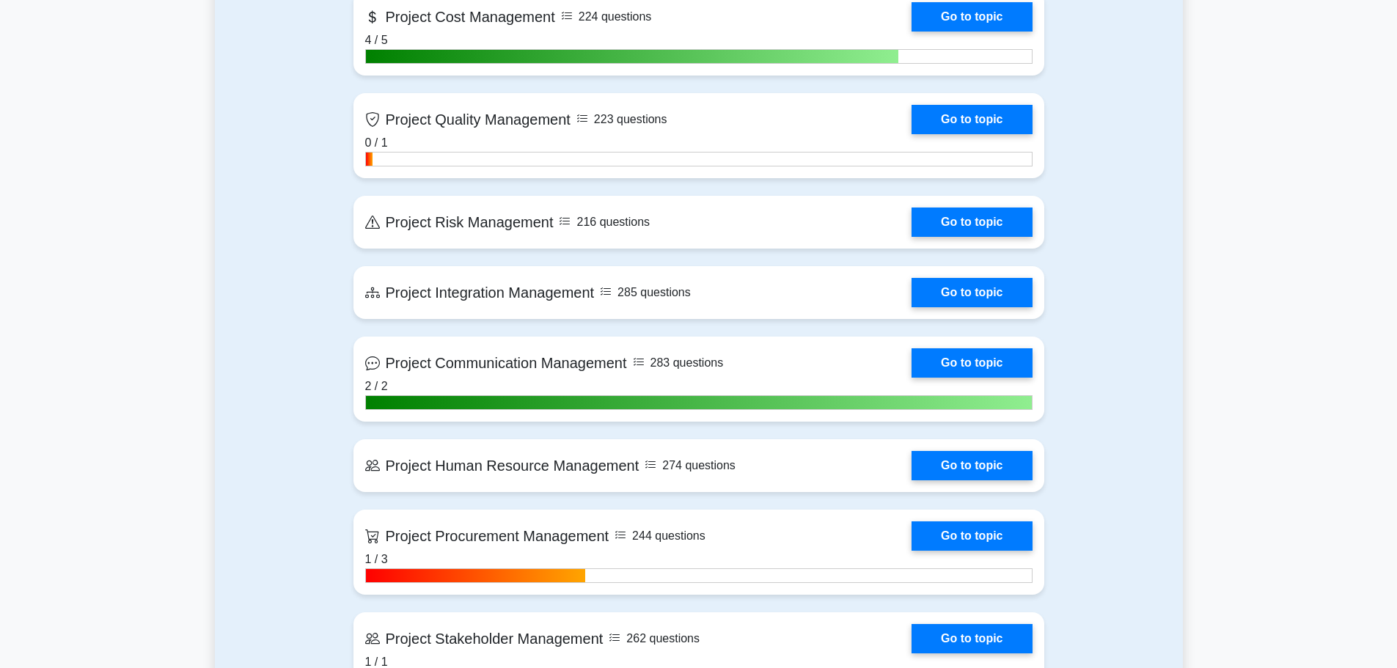
click at [972, 117] on link "Go to topic" at bounding box center [971, 119] width 120 height 29
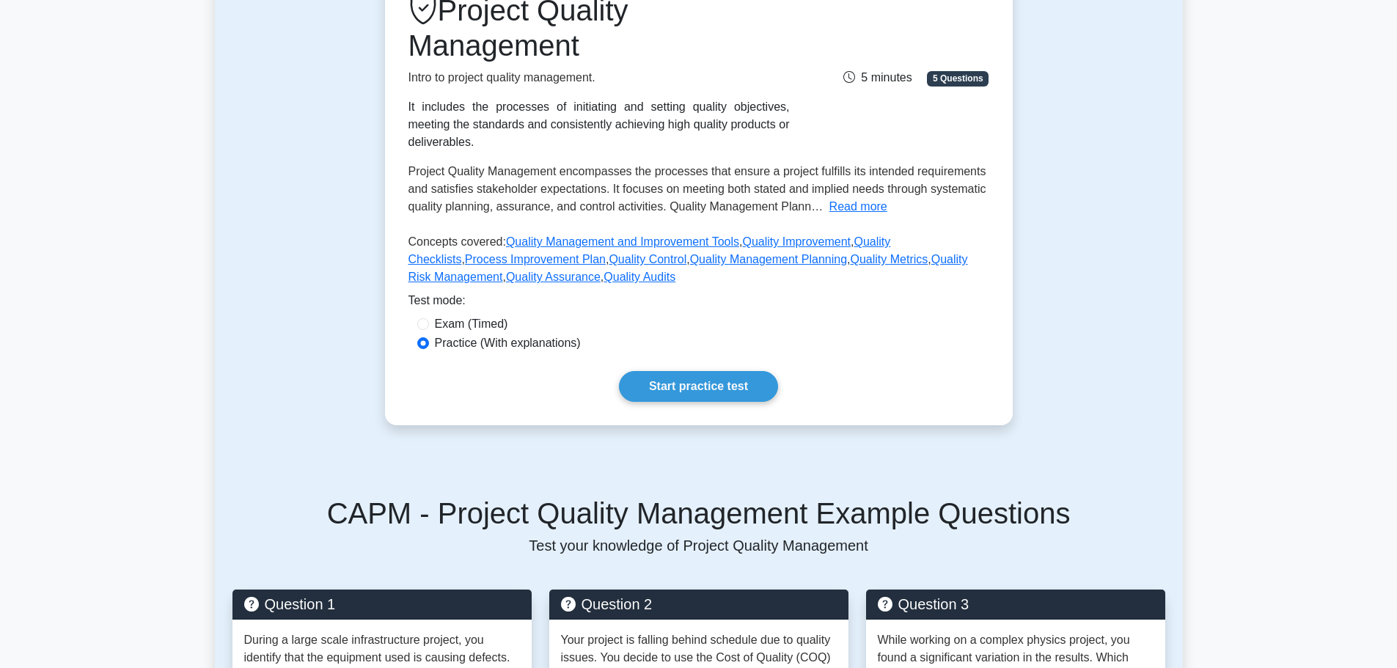
scroll to position [220, 0]
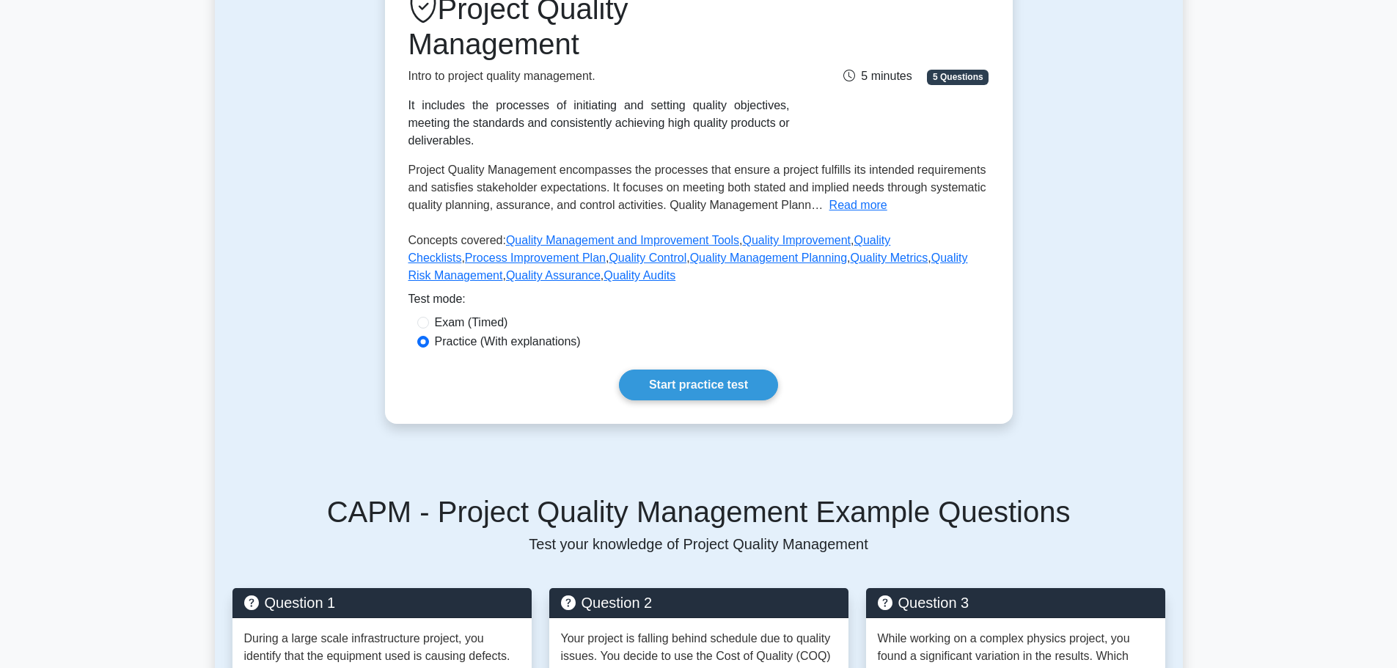
click at [699, 369] on link "Start practice test" at bounding box center [698, 384] width 159 height 31
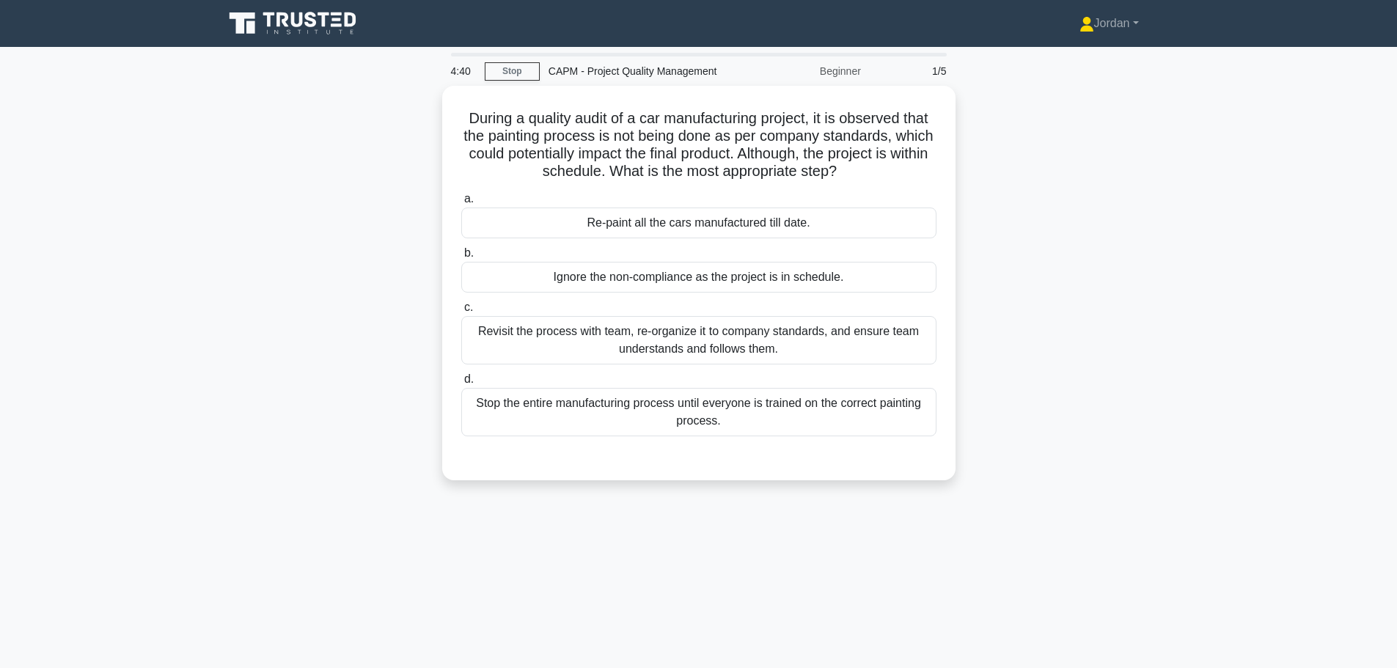
click at [728, 345] on div "Revisit the process with team, re-organize it to company standards, and ensure …" at bounding box center [698, 340] width 475 height 48
click at [461, 312] on input "c. Revisit the process with team, re-organize it to company standards, and ensu…" at bounding box center [461, 308] width 0 height 10
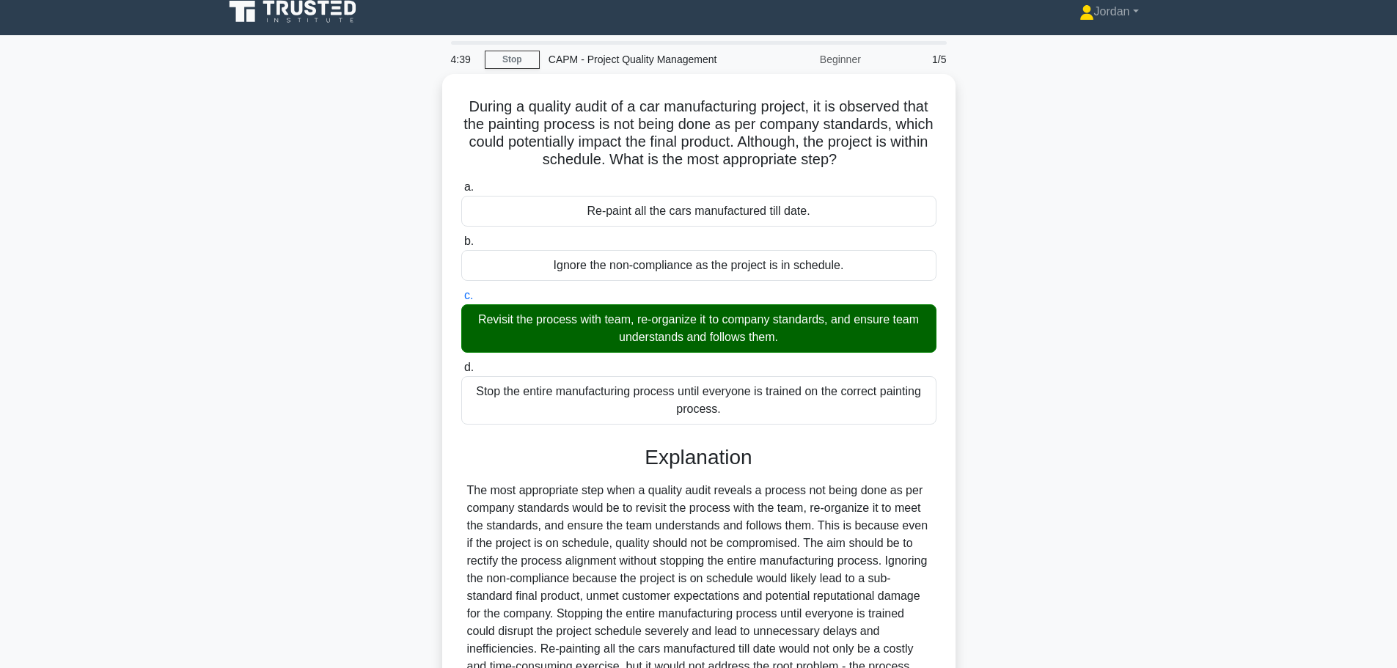
scroll to position [166, 0]
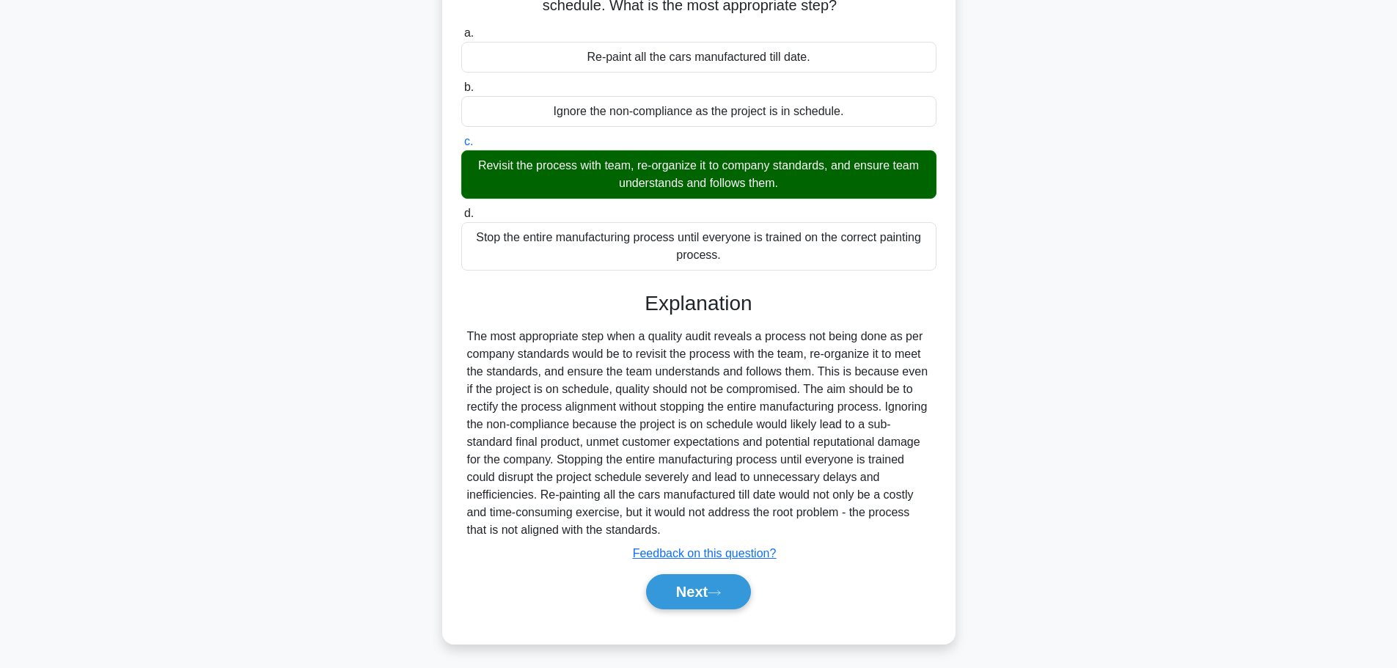
click at [719, 574] on button "Next" at bounding box center [698, 591] width 105 height 35
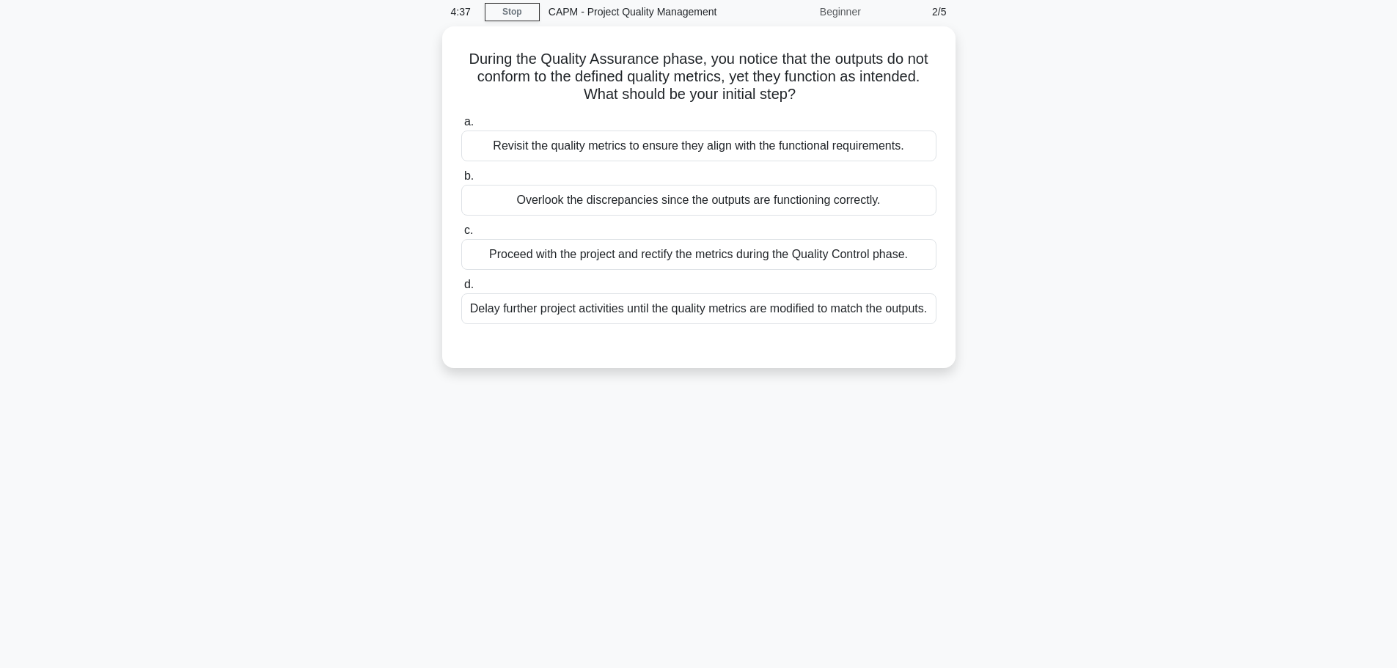
scroll to position [0, 0]
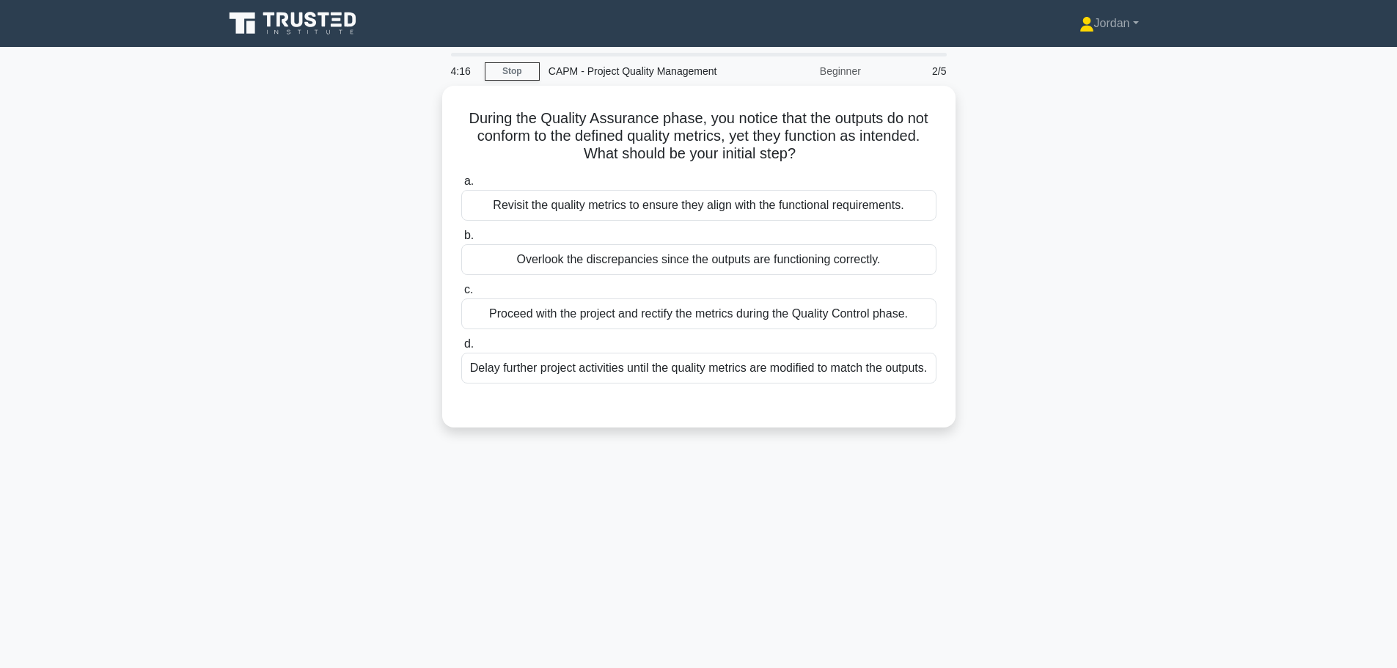
click at [685, 211] on div "Revisit the quality metrics to ensure they align with the functional requiremen…" at bounding box center [698, 205] width 475 height 31
click at [461, 186] on input "a. Revisit the quality metrics to ensure they align with the functional require…" at bounding box center [461, 182] width 0 height 10
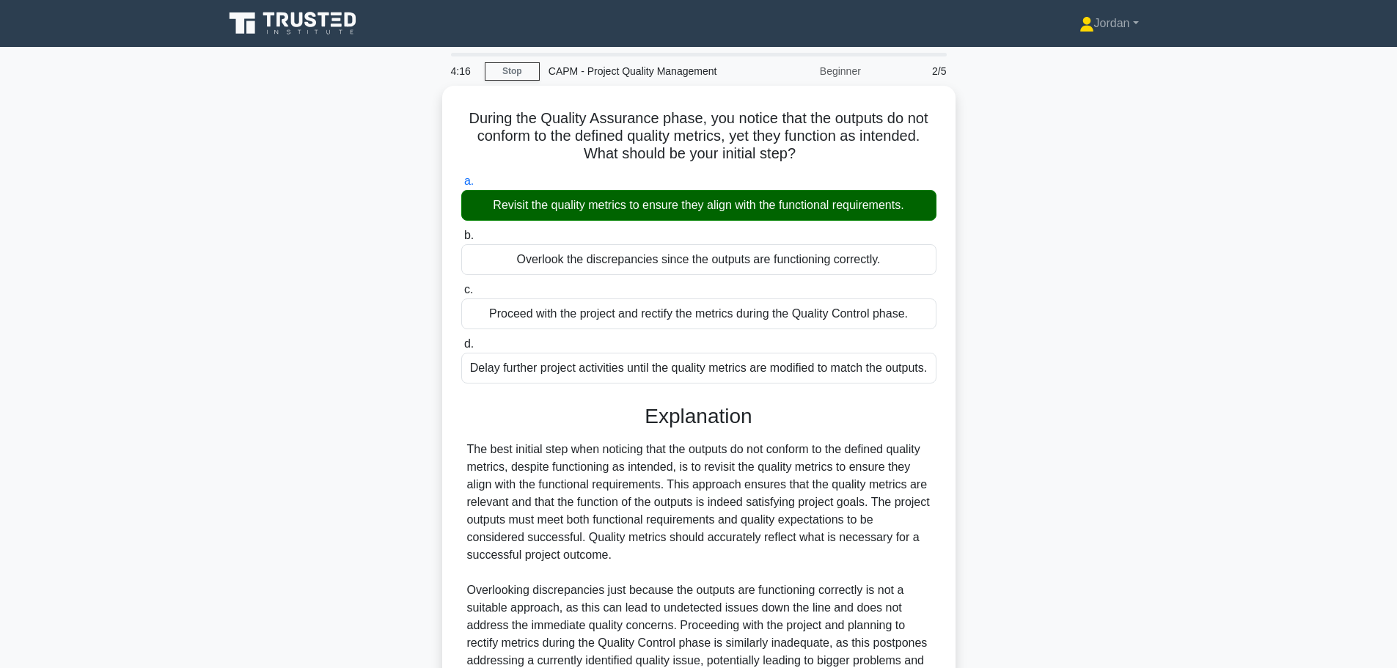
scroll to position [202, 0]
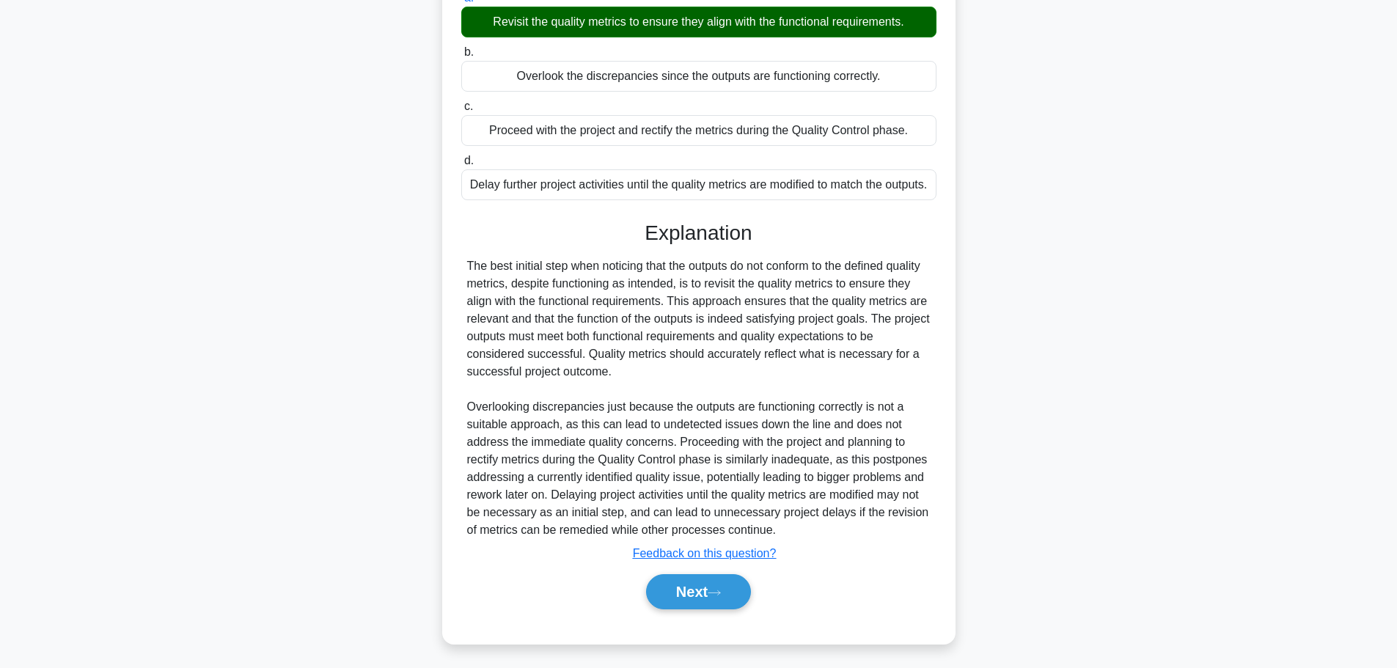
click at [721, 584] on button "Next" at bounding box center [698, 591] width 105 height 35
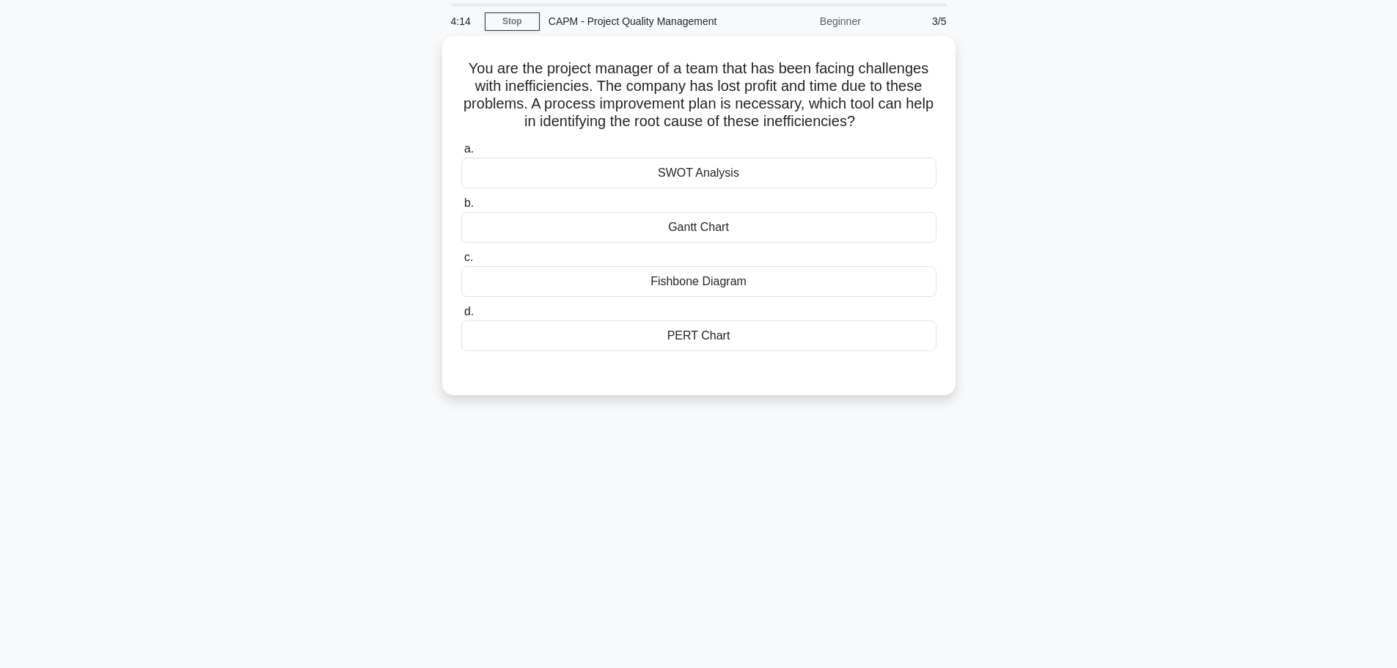
scroll to position [0, 0]
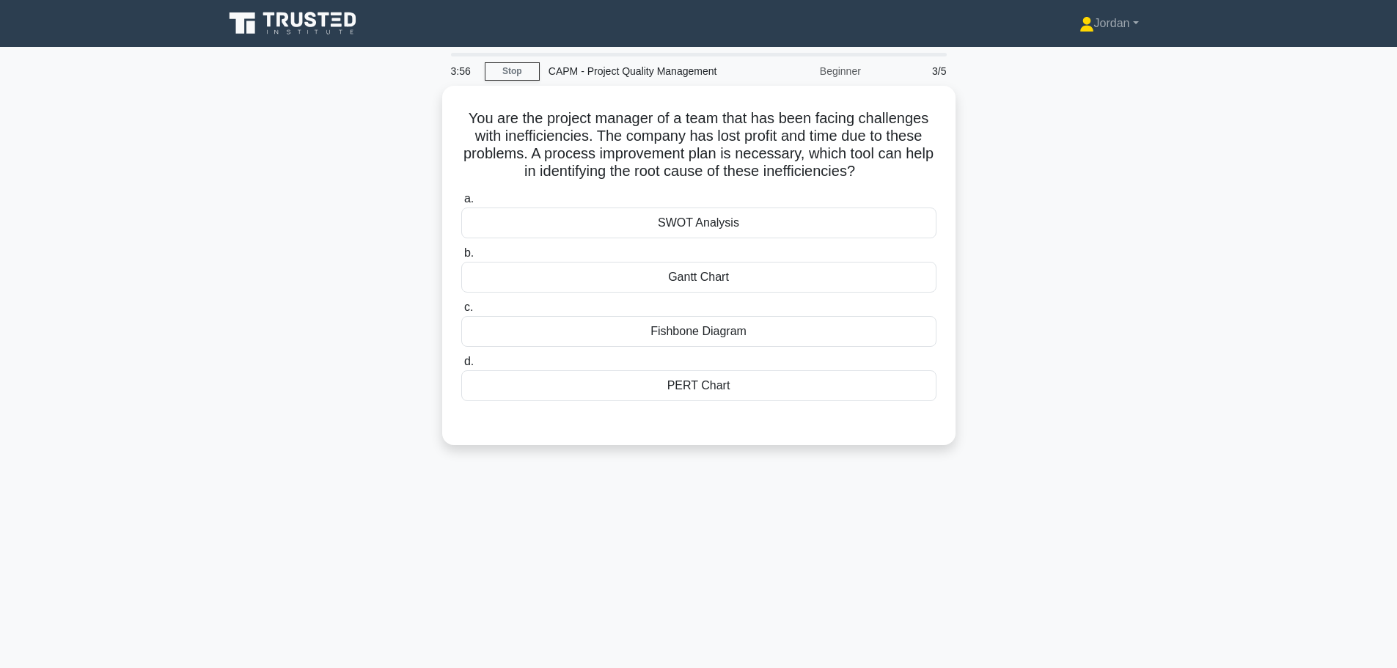
click at [716, 305] on label "c. Fishbone Diagram" at bounding box center [698, 322] width 475 height 48
click at [461, 305] on input "c. Fishbone Diagram" at bounding box center [461, 308] width 0 height 10
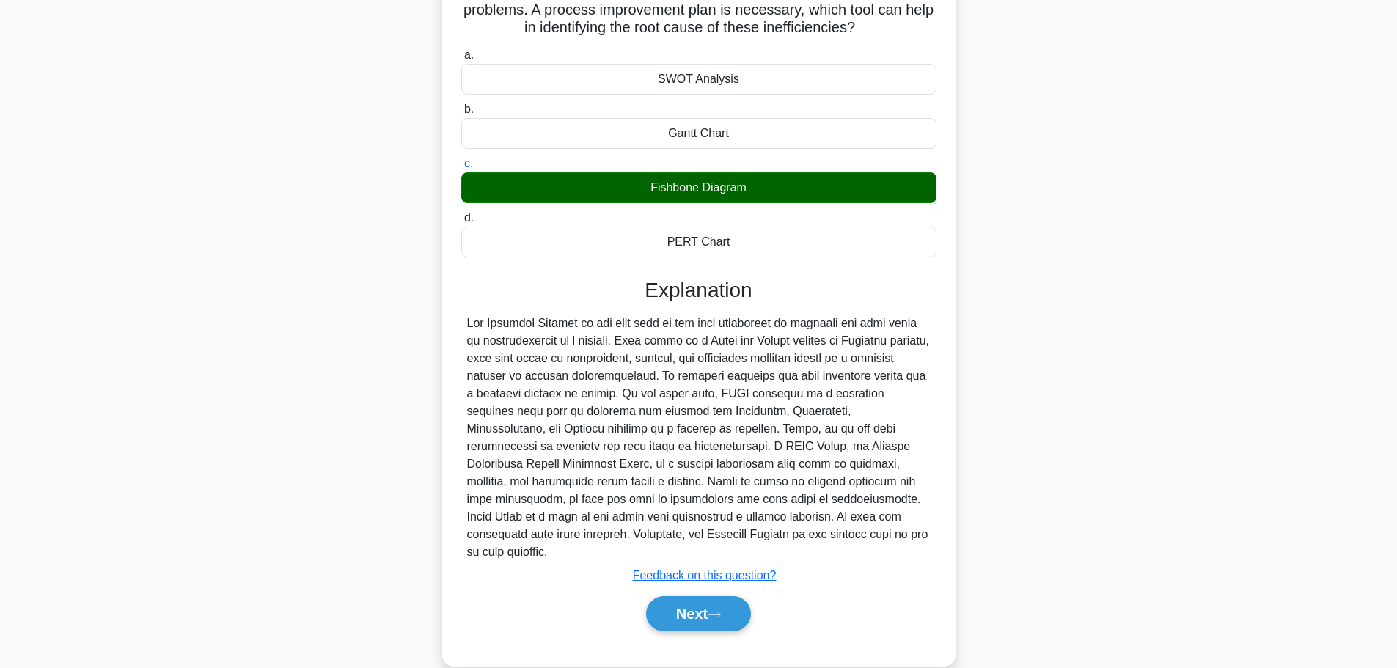
scroll to position [149, 0]
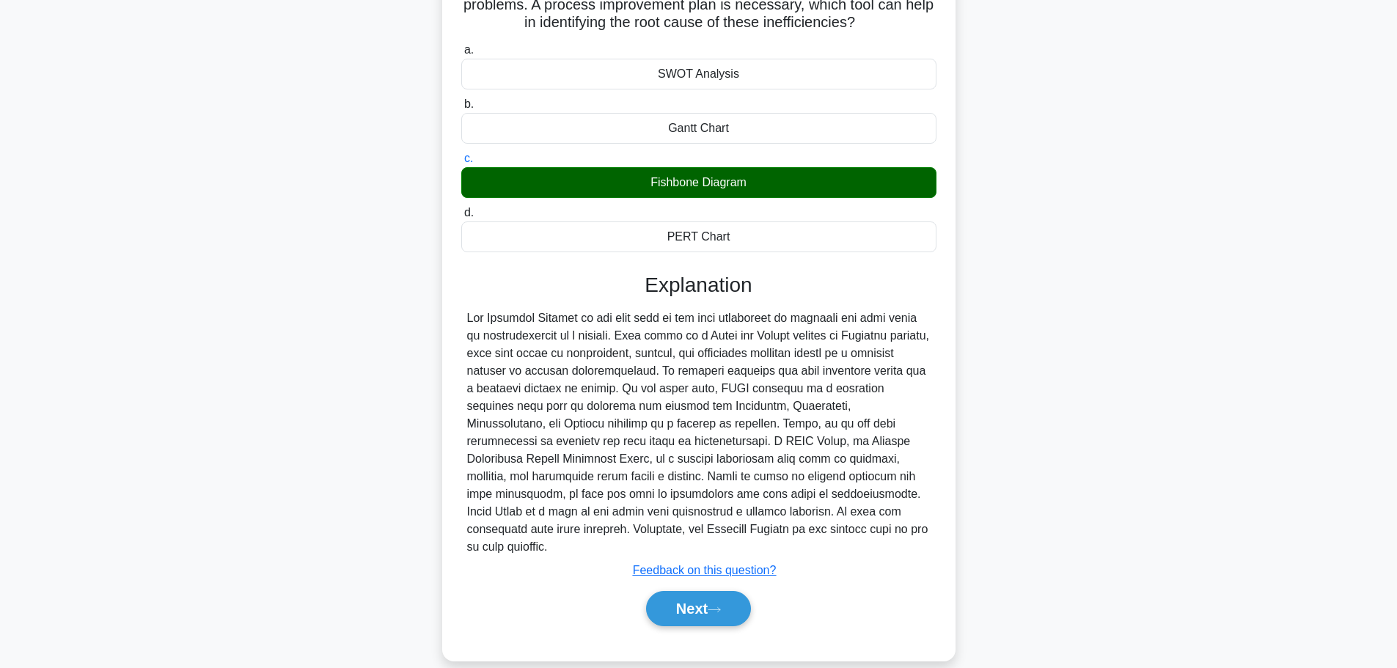
click at [736, 591] on button "Next" at bounding box center [698, 608] width 105 height 35
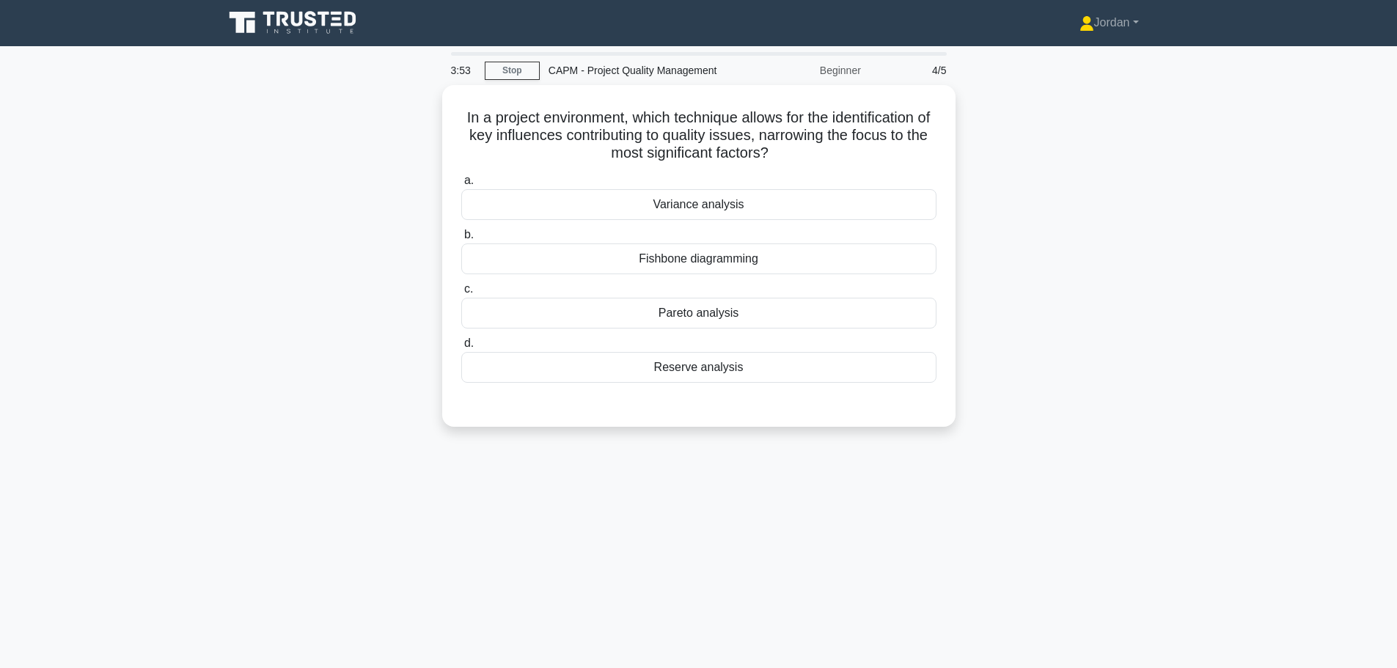
scroll to position [0, 0]
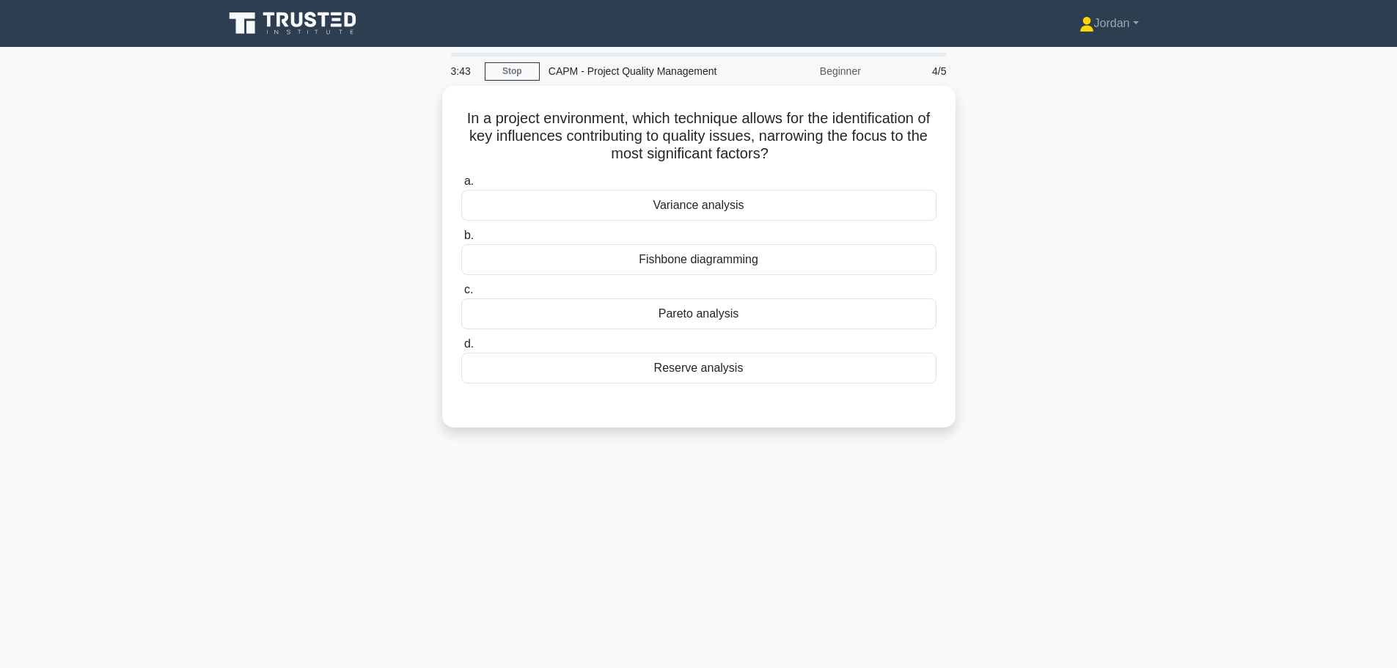
click at [674, 208] on div "Variance analysis" at bounding box center [698, 205] width 475 height 31
click at [461, 186] on input "a. Variance analysis" at bounding box center [461, 182] width 0 height 10
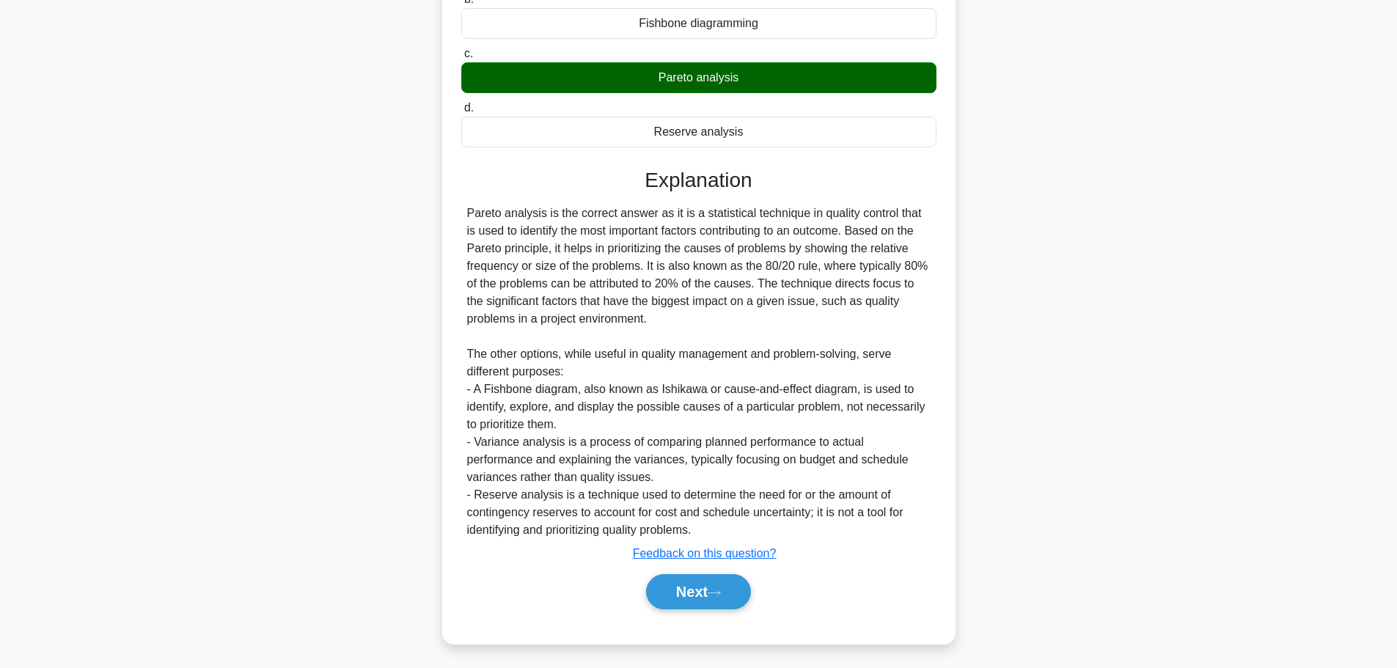
click at [703, 587] on button "Next" at bounding box center [698, 591] width 105 height 35
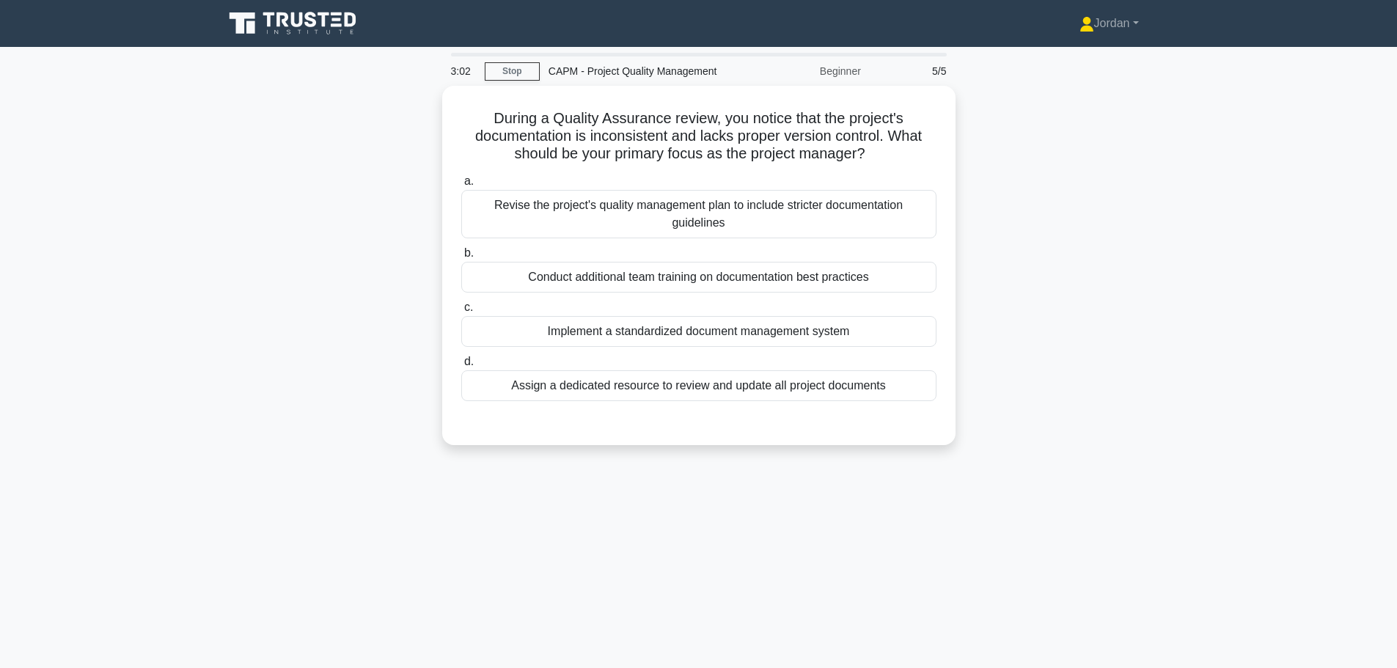
click at [703, 282] on div "Conduct additional team training on documentation best practices" at bounding box center [698, 277] width 475 height 31
click at [461, 258] on input "b. Conduct additional team training on documentation best practices" at bounding box center [461, 254] width 0 height 10
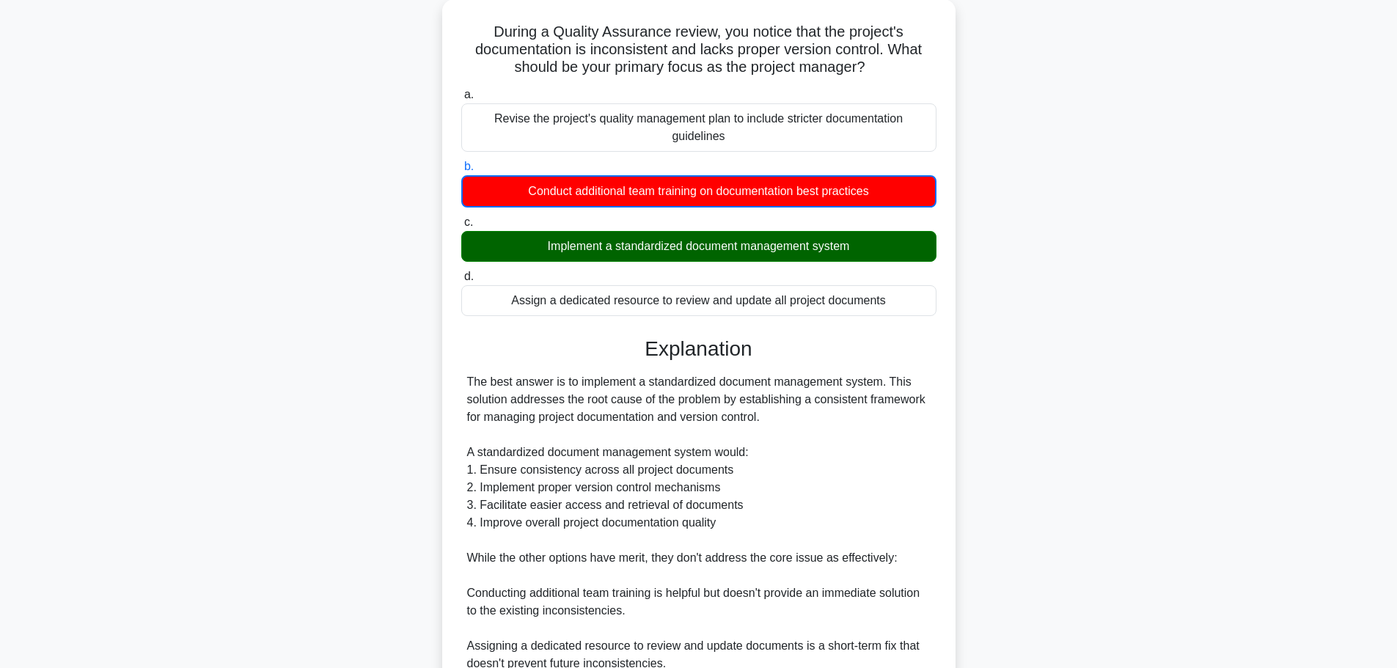
scroll to position [293, 0]
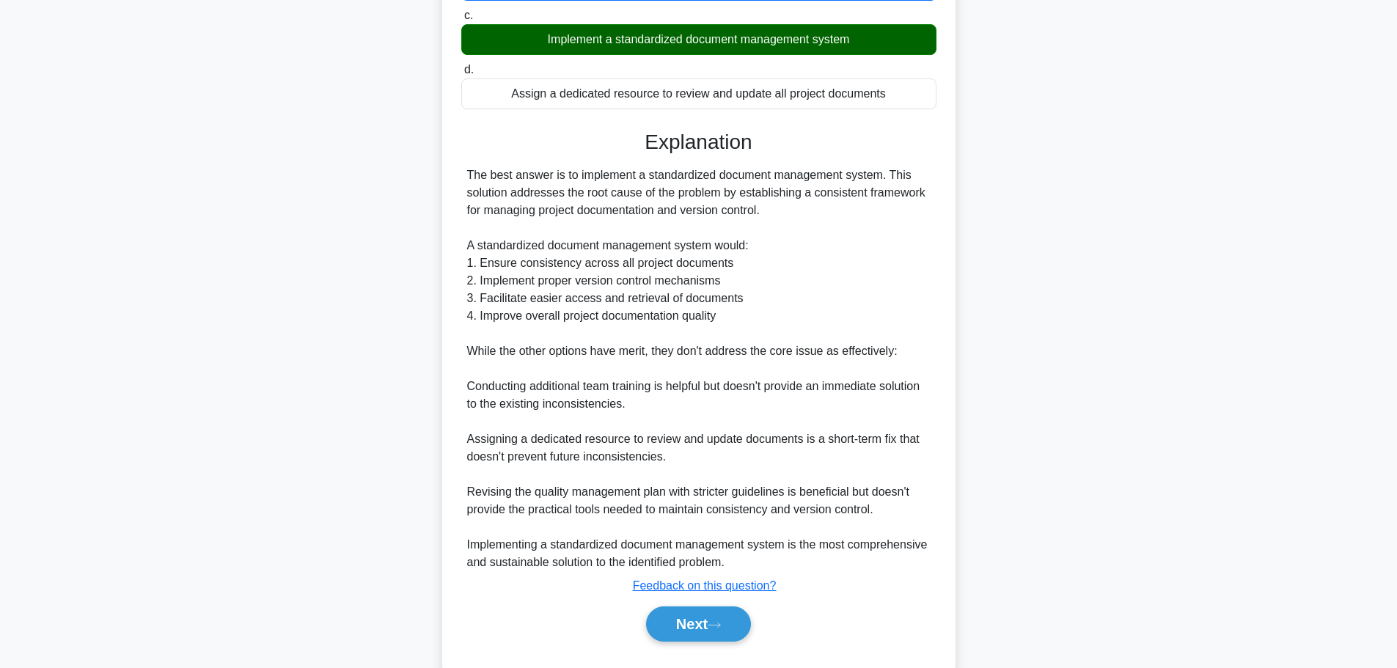
click at [737, 632] on button "Next" at bounding box center [698, 623] width 105 height 35
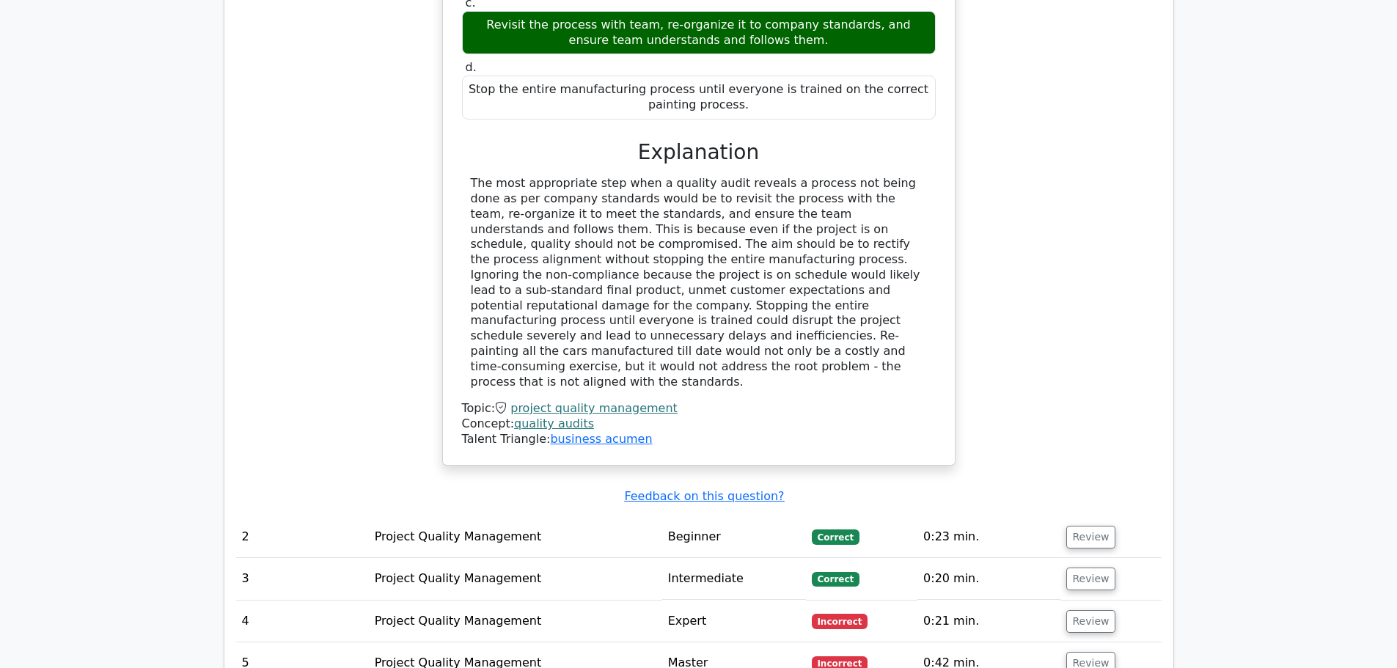
scroll to position [1313, 0]
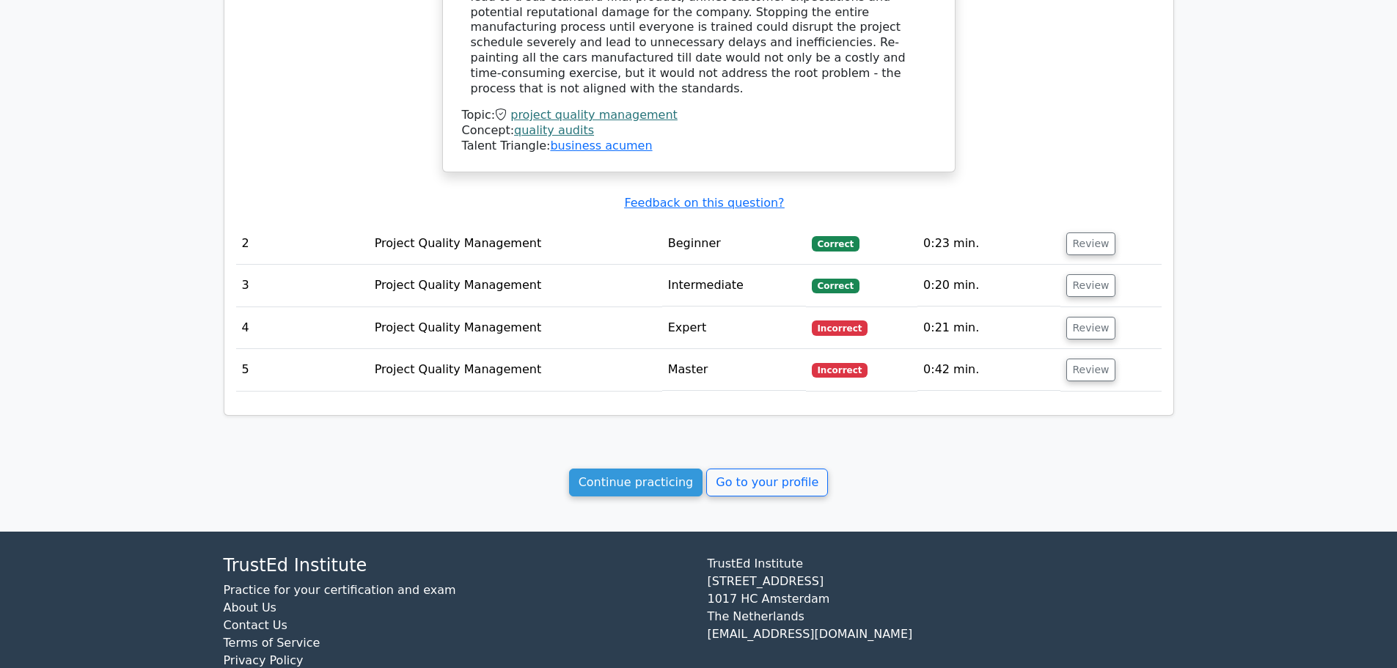
click at [754, 468] on link "Go to your profile" at bounding box center [767, 482] width 122 height 28
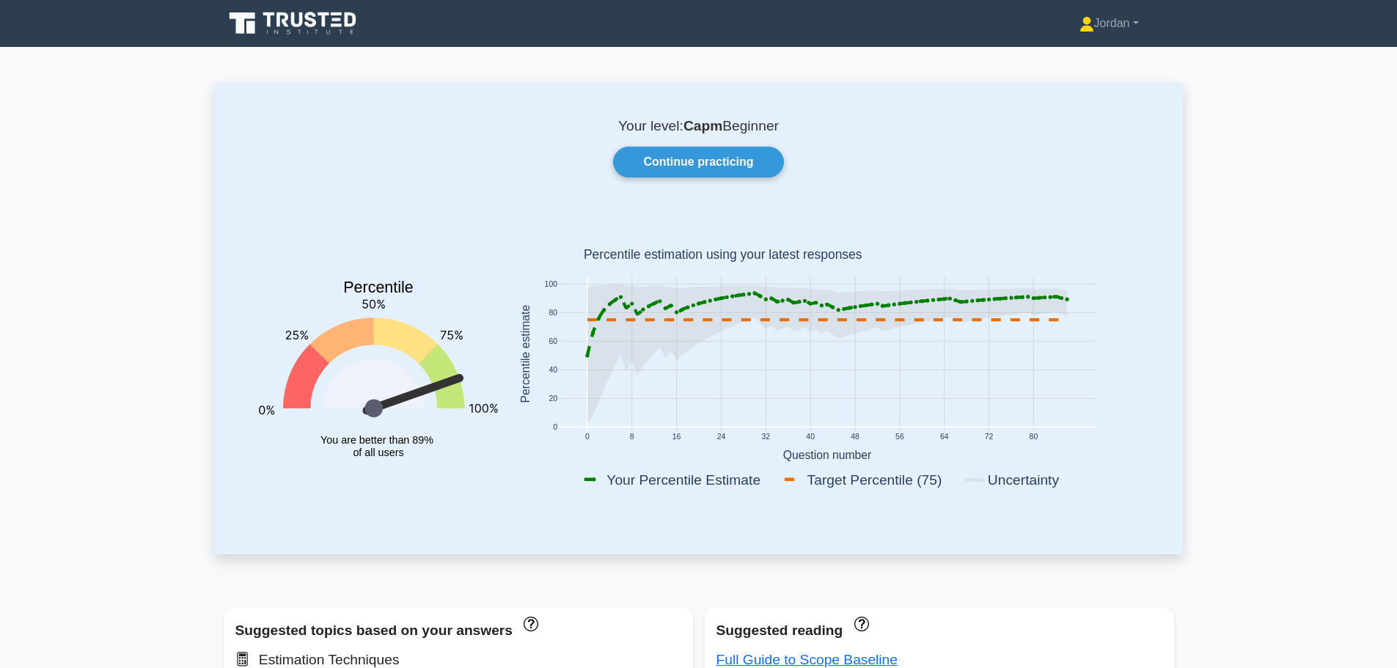
click at [742, 169] on link "Continue practicing" at bounding box center [698, 162] width 170 height 31
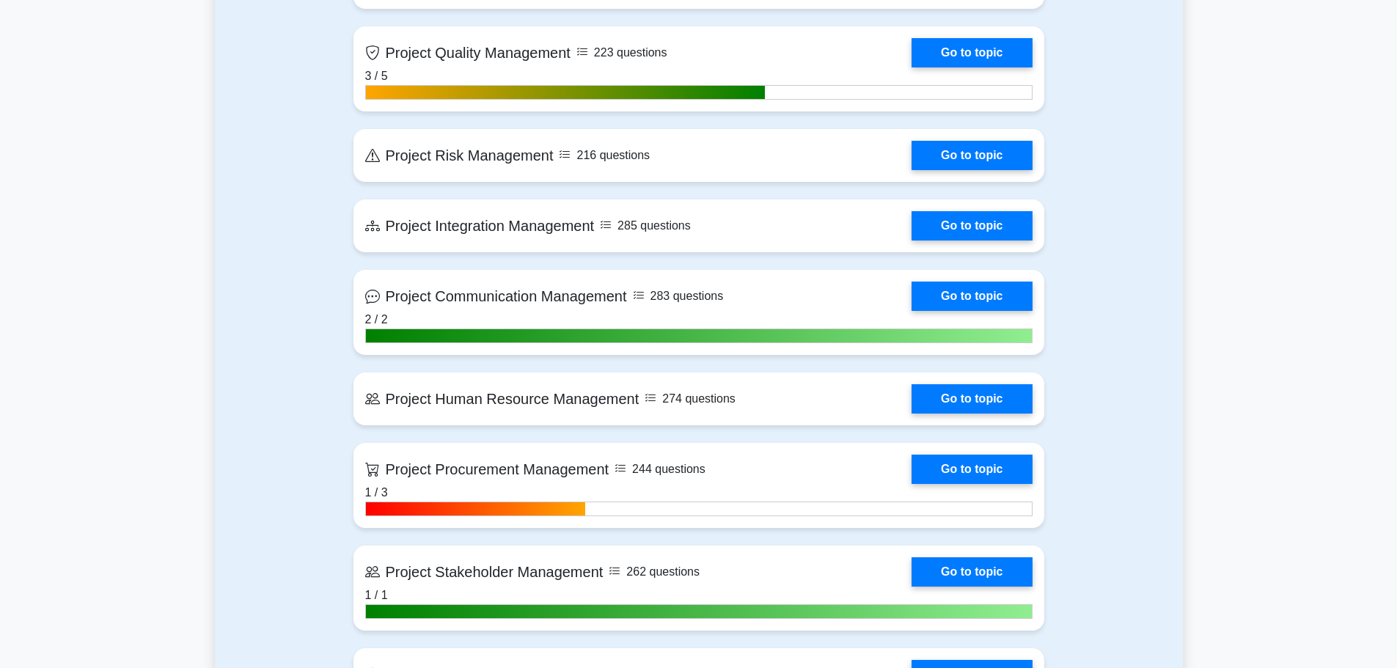
scroll to position [1026, 0]
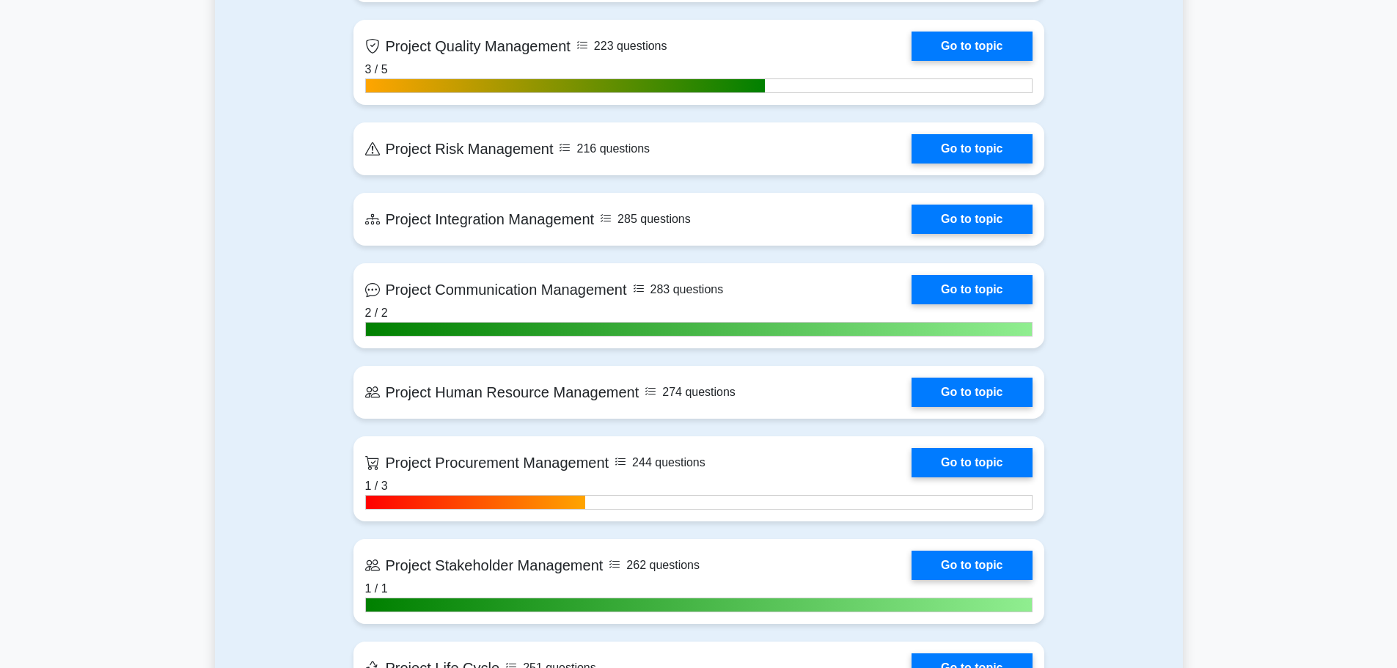
click at [969, 152] on link "Go to topic" at bounding box center [971, 148] width 120 height 29
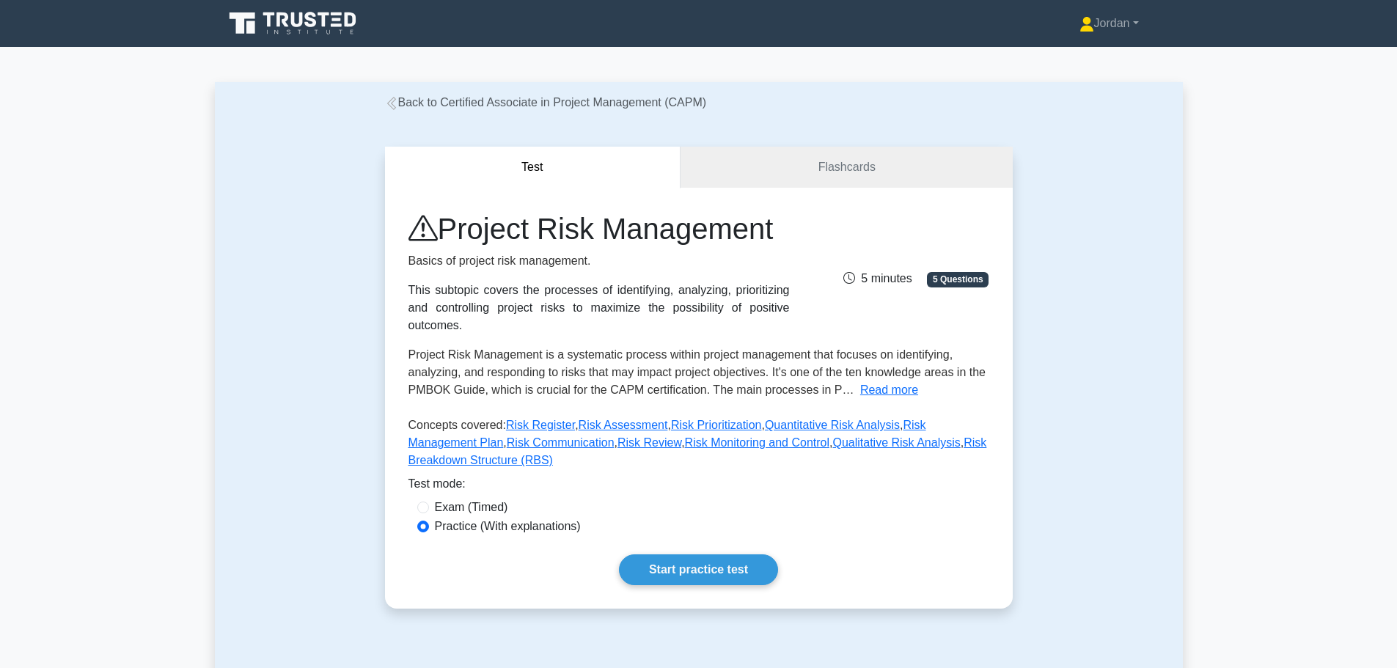
click at [702, 554] on link "Start practice test" at bounding box center [698, 569] width 159 height 31
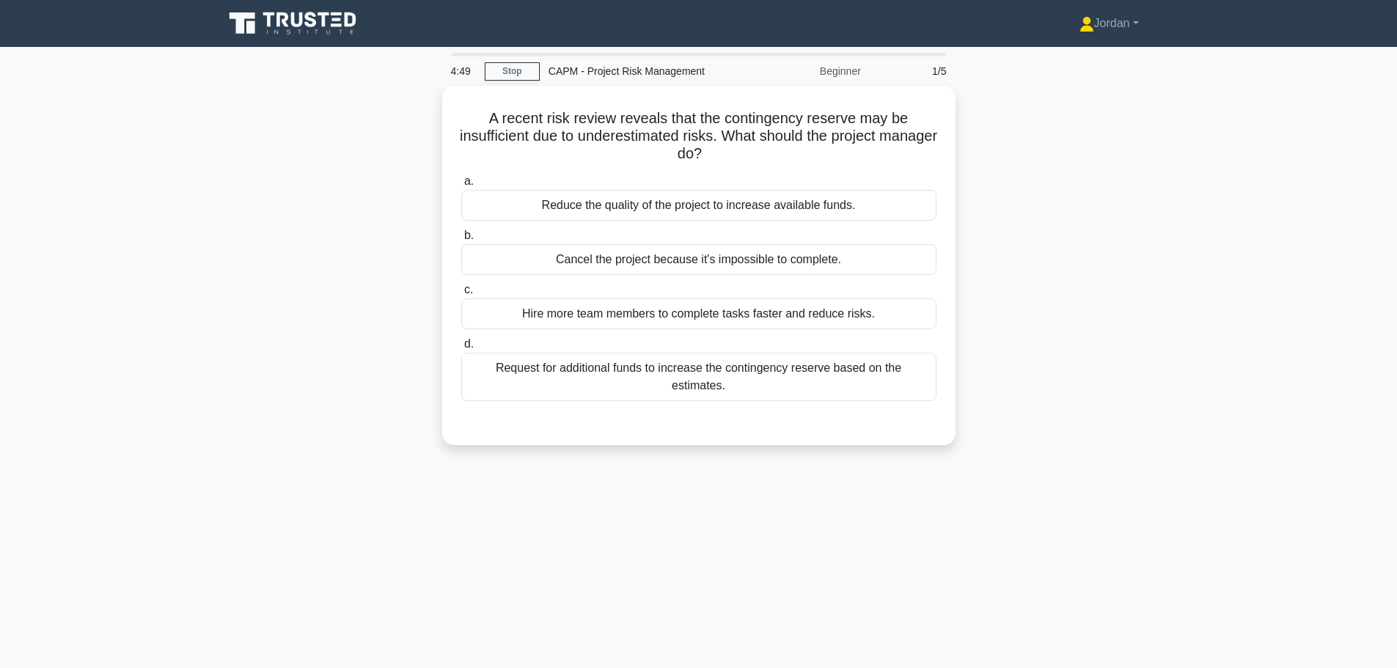
click at [564, 372] on div "Request for additional funds to increase the contingency reserve based on the e…" at bounding box center [698, 377] width 475 height 48
click at [461, 349] on input "d. Request for additional funds to increase the contingency reserve based on th…" at bounding box center [461, 344] width 0 height 10
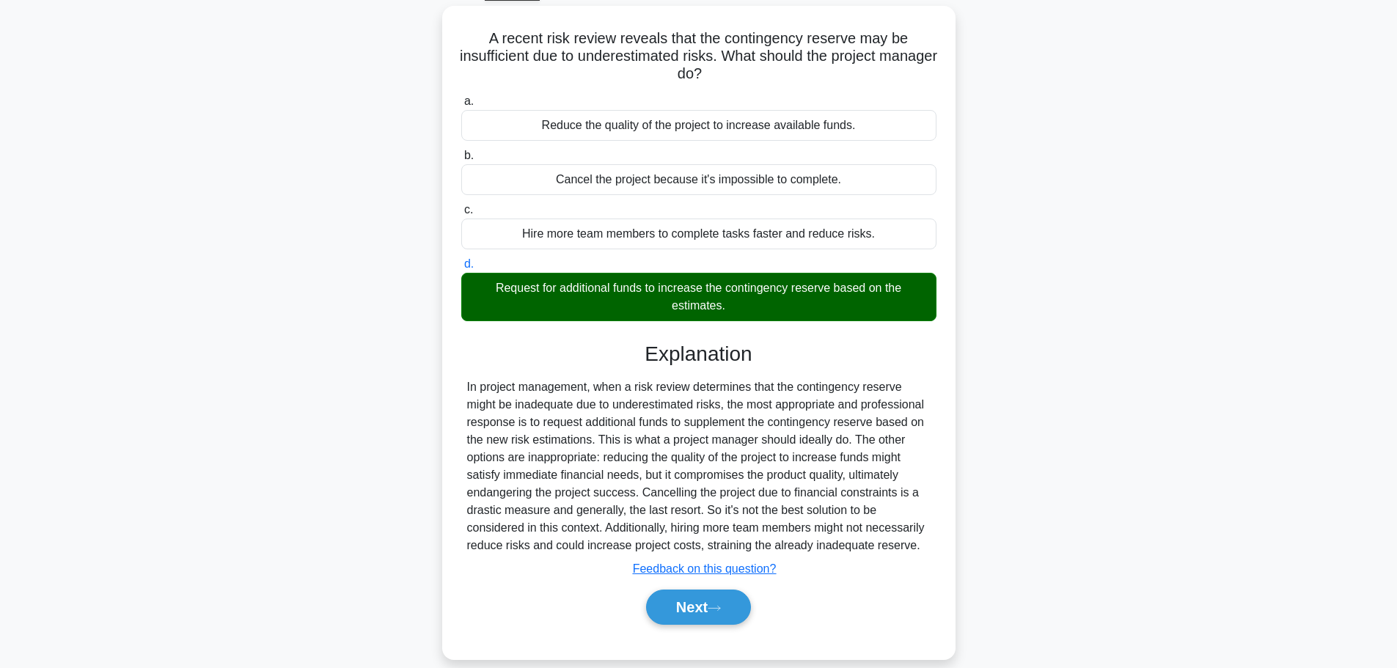
scroll to position [124, 0]
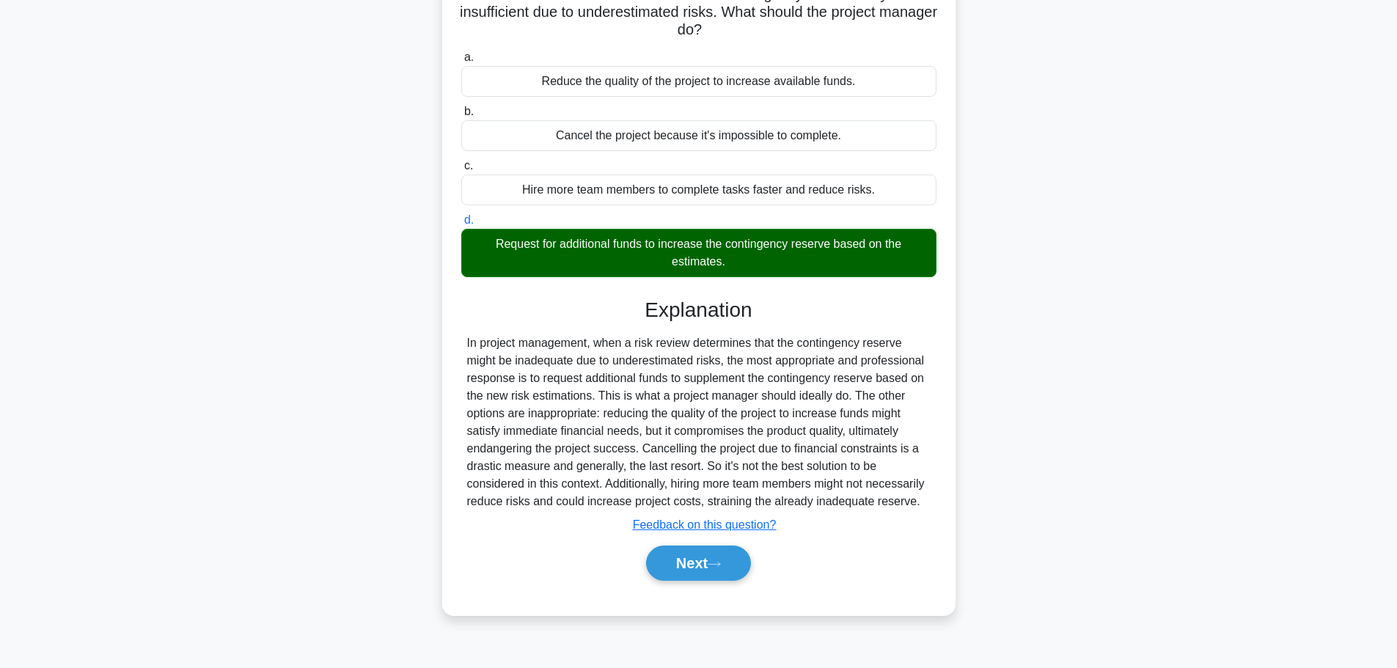
click at [690, 564] on button "Next" at bounding box center [698, 562] width 105 height 35
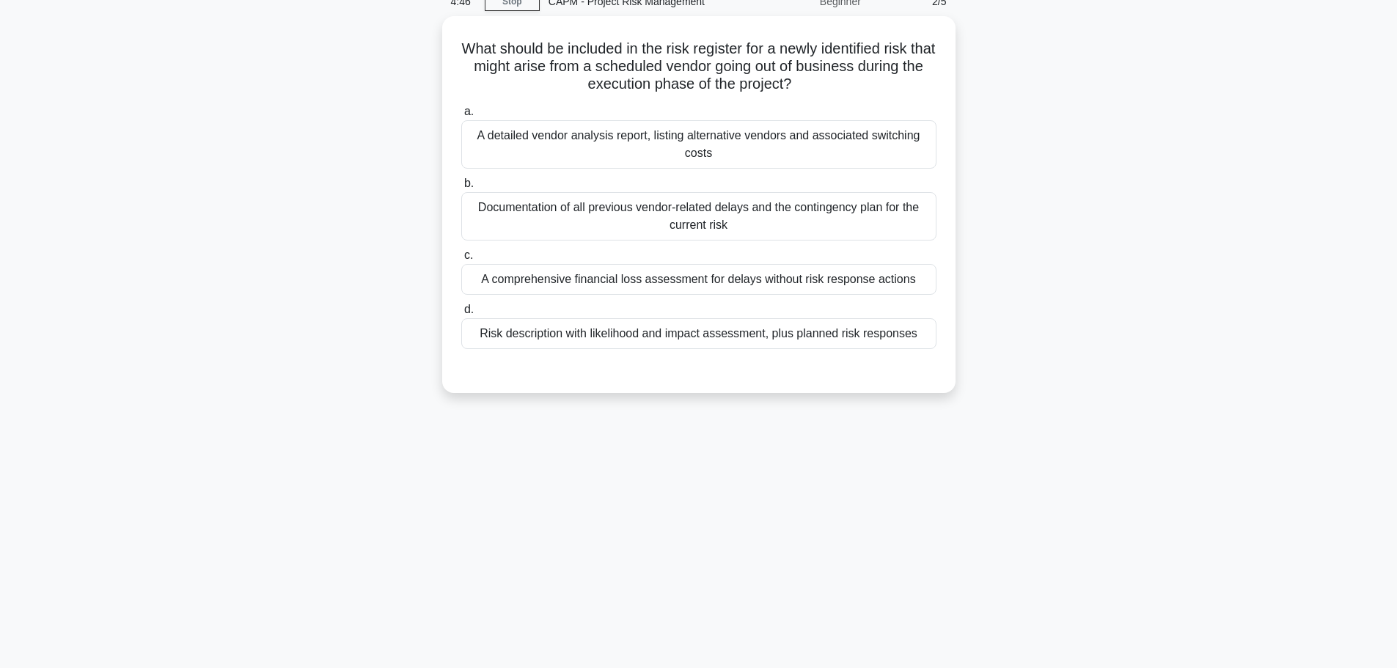
scroll to position [0, 0]
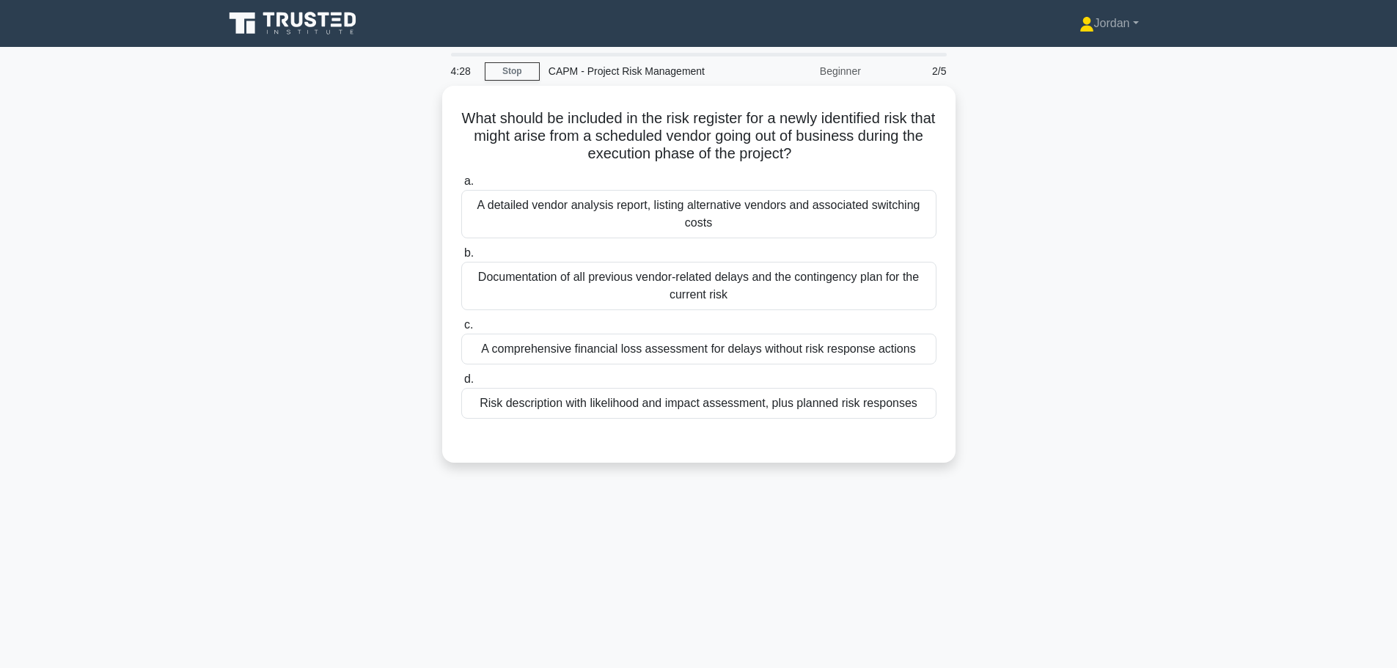
click at [733, 238] on div "a. A detailed vendor analysis report, listing alternative vendors and associate…" at bounding box center [698, 295] width 493 height 252
click at [733, 228] on div "A detailed vendor analysis report, listing alternative vendors and associated s…" at bounding box center [698, 214] width 475 height 48
click at [461, 186] on input "a. A detailed vendor analysis report, listing alternative vendors and associate…" at bounding box center [461, 182] width 0 height 10
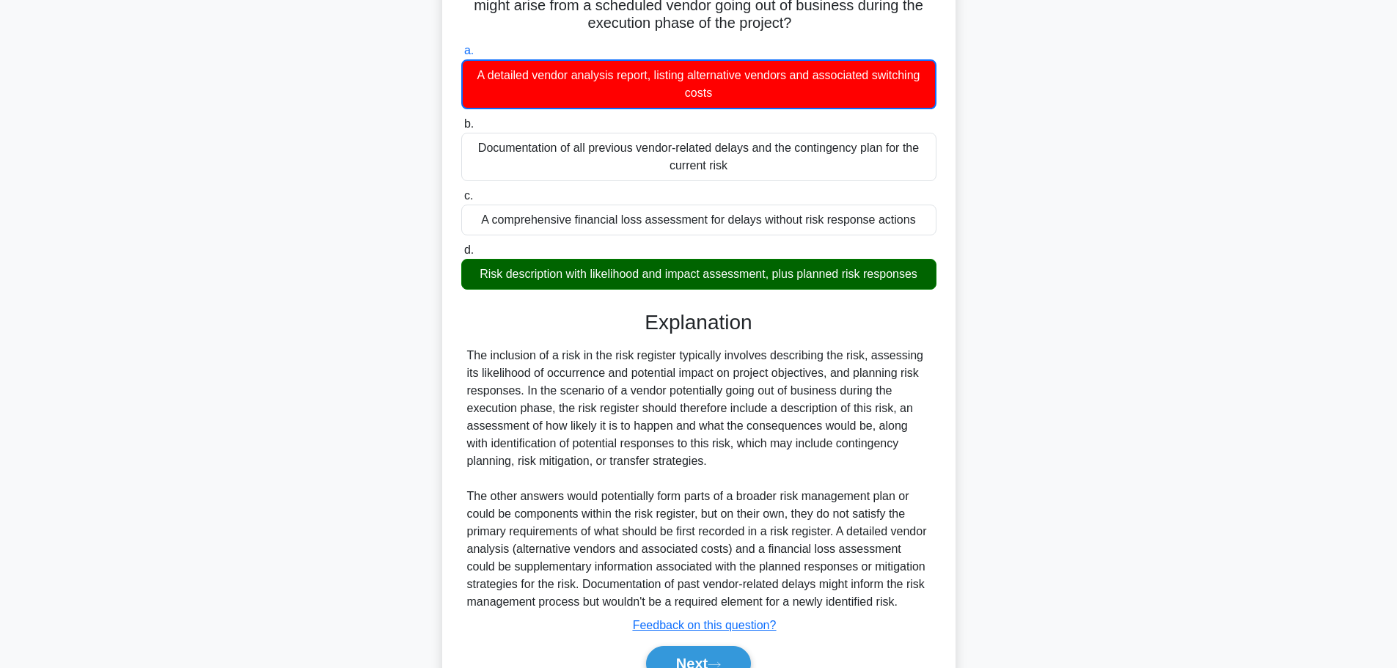
scroll to position [203, 0]
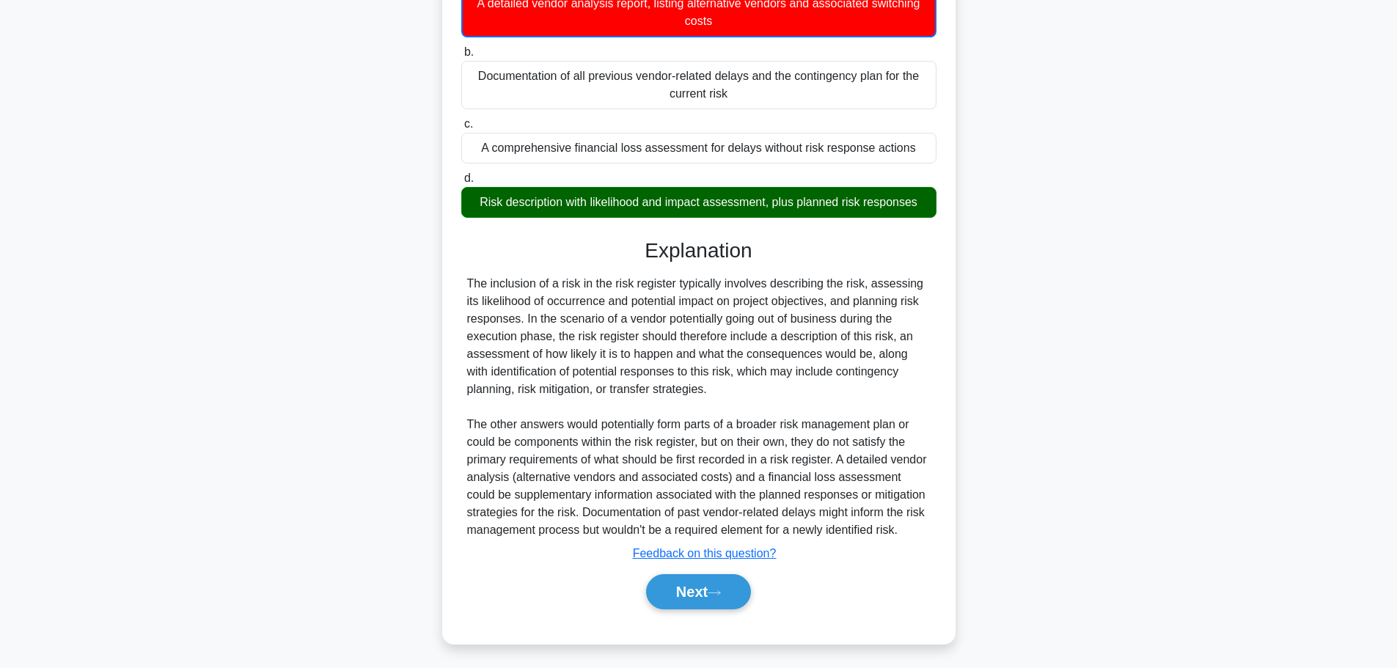
click at [694, 590] on button "Next" at bounding box center [698, 591] width 105 height 35
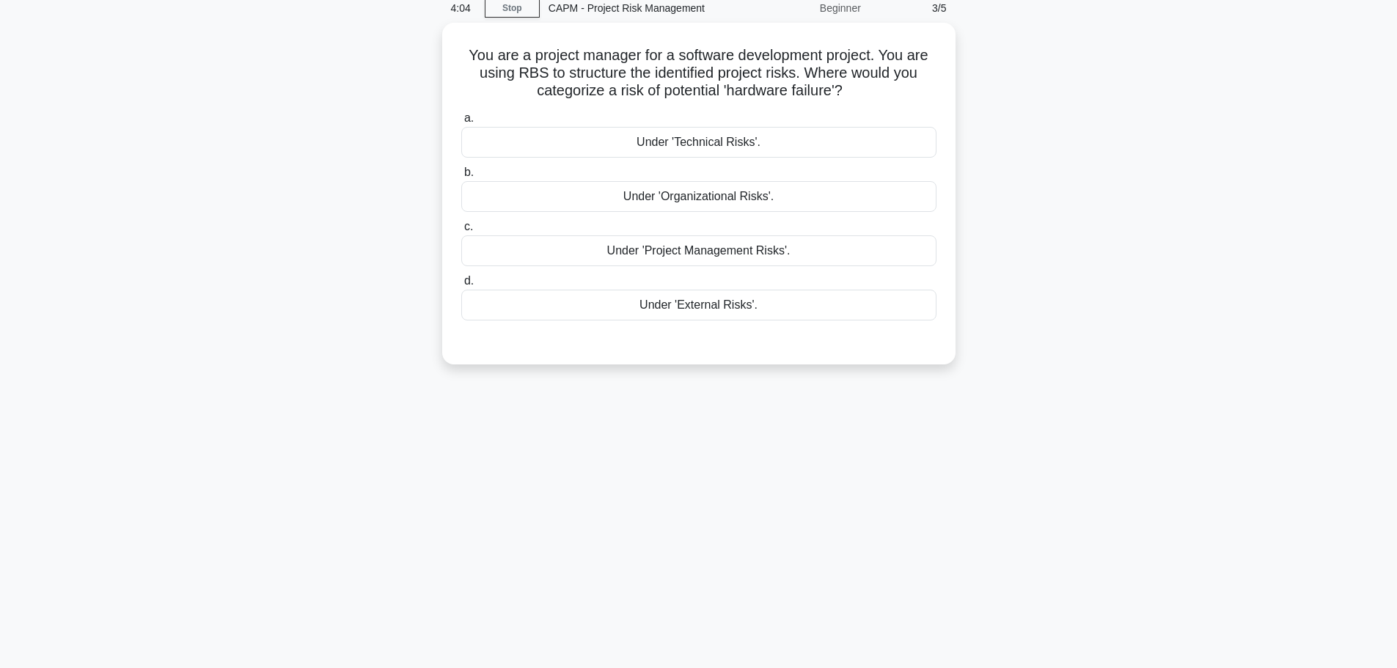
scroll to position [0, 0]
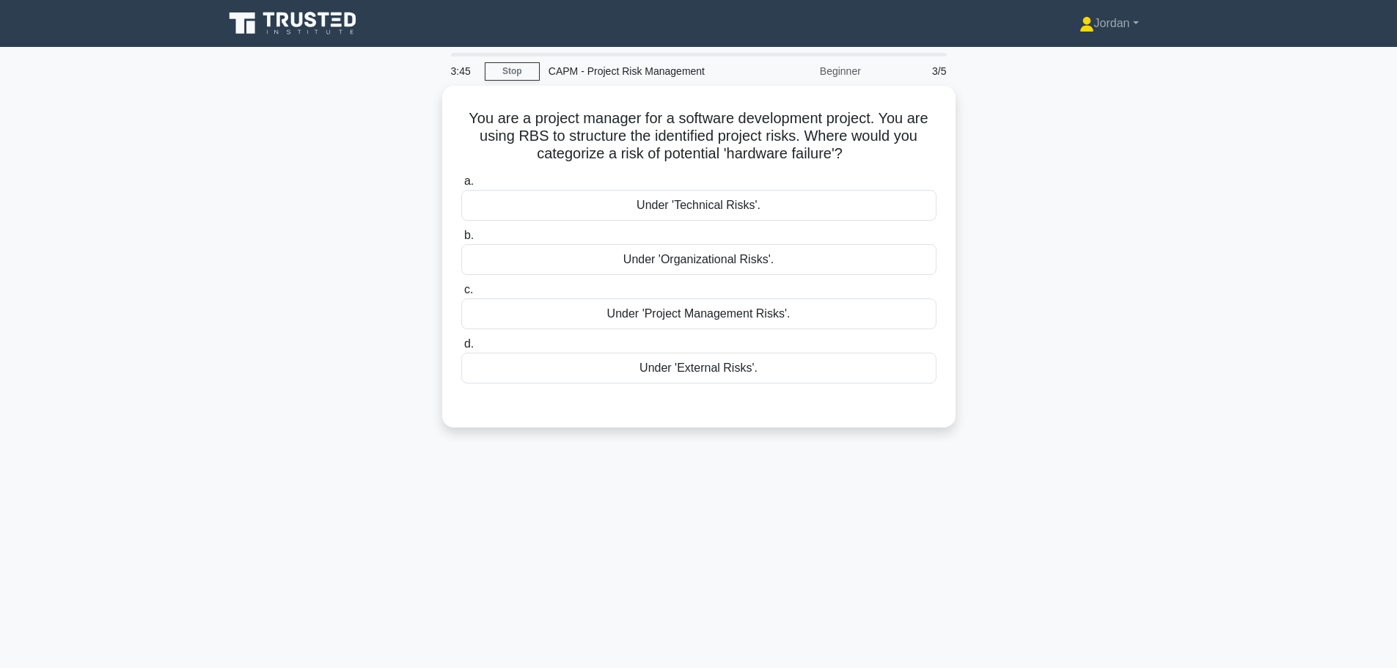
click at [700, 206] on div "Under 'Technical Risks'." at bounding box center [698, 205] width 475 height 31
click at [461, 186] on input "a. Under 'Technical Risks'." at bounding box center [461, 182] width 0 height 10
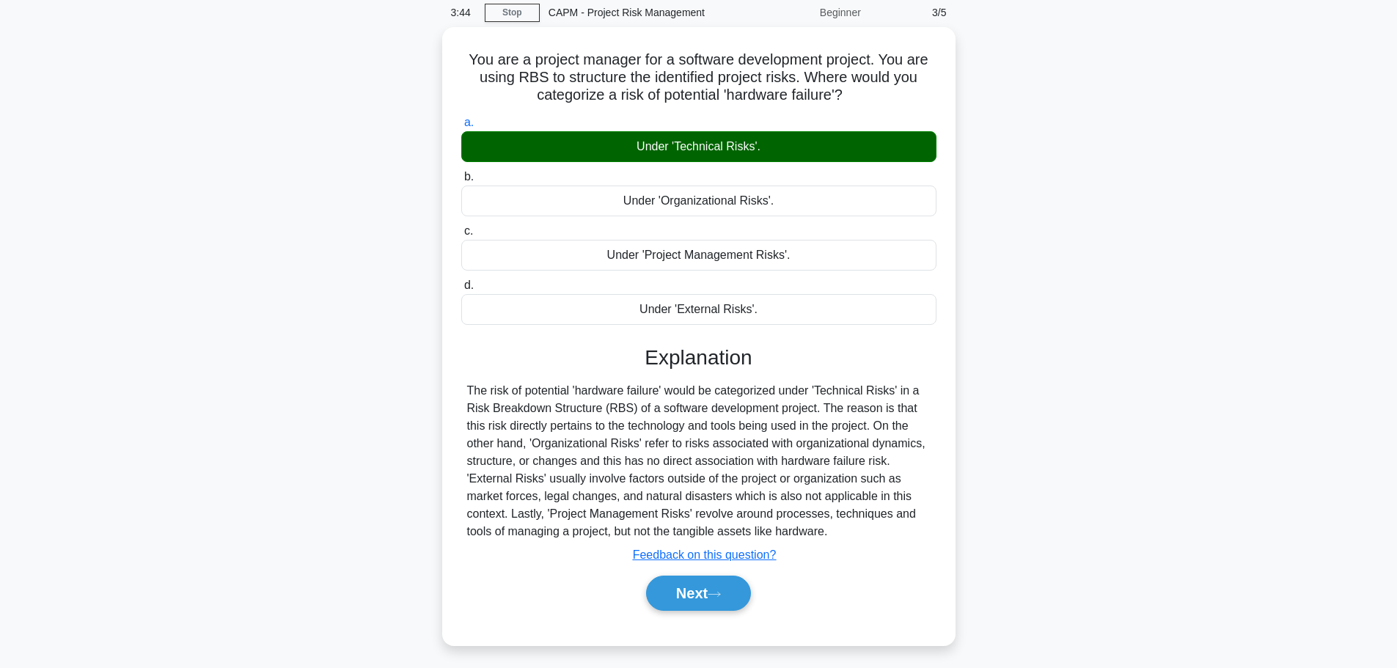
scroll to position [124, 0]
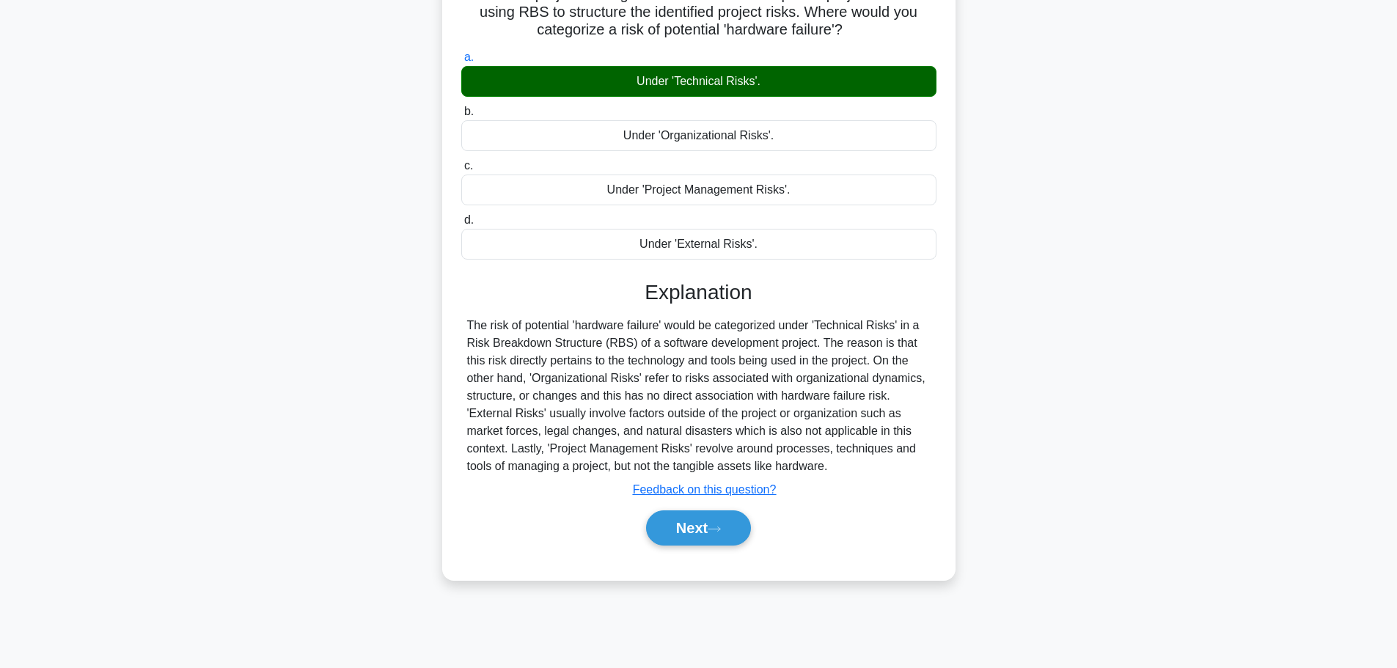
click at [716, 519] on button "Next" at bounding box center [698, 527] width 105 height 35
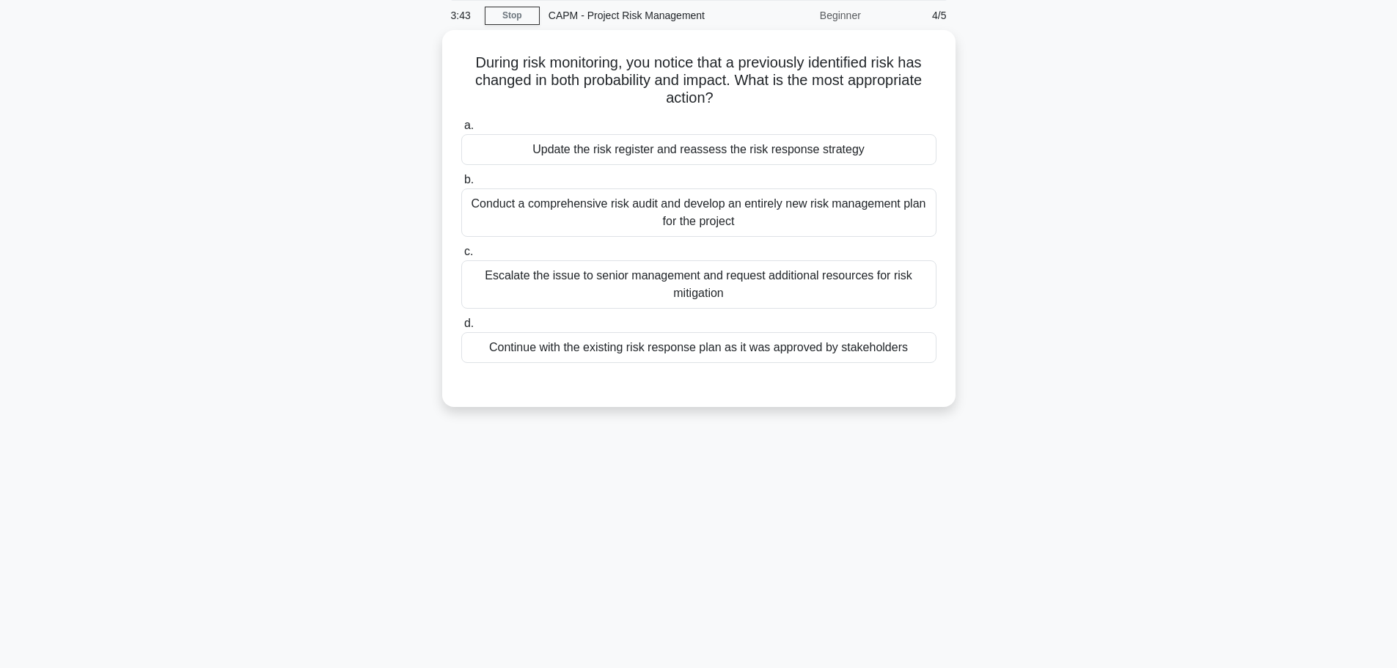
scroll to position [0, 0]
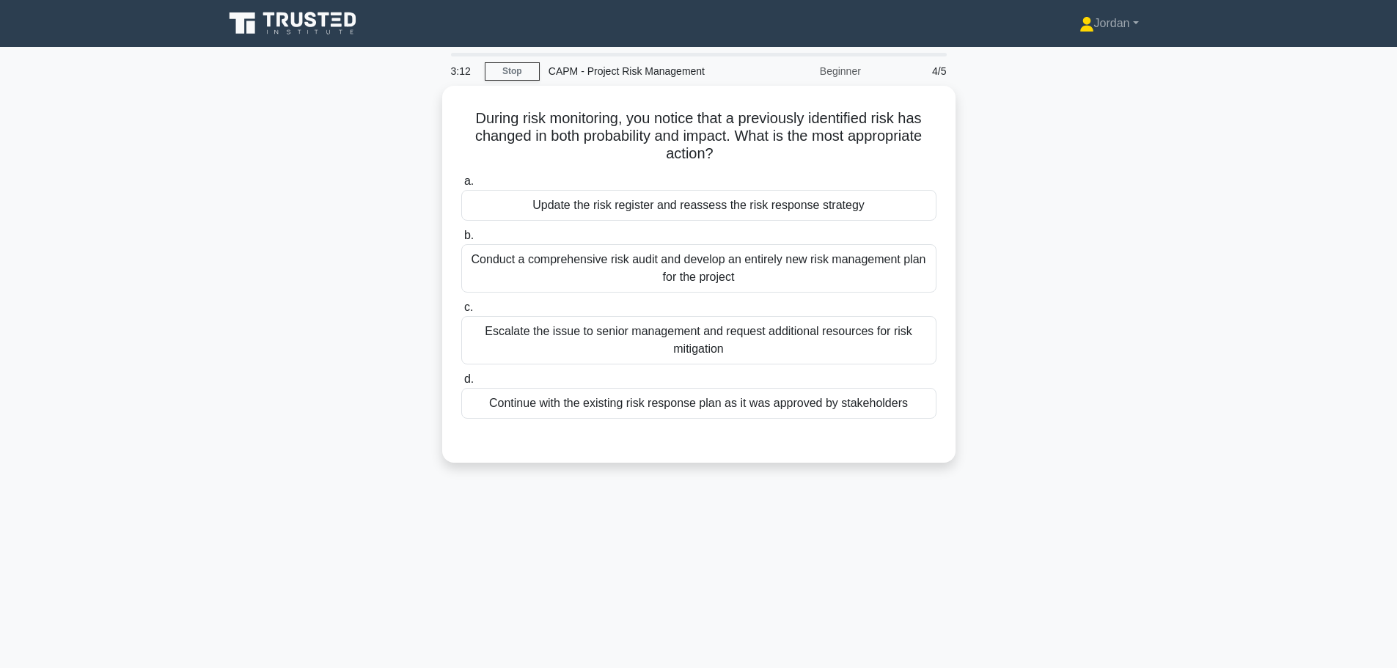
click at [678, 209] on div "Update the risk register and reassess the risk response strategy" at bounding box center [698, 205] width 475 height 31
click at [461, 186] on input "a. Update the risk register and reassess the risk response strategy" at bounding box center [461, 182] width 0 height 10
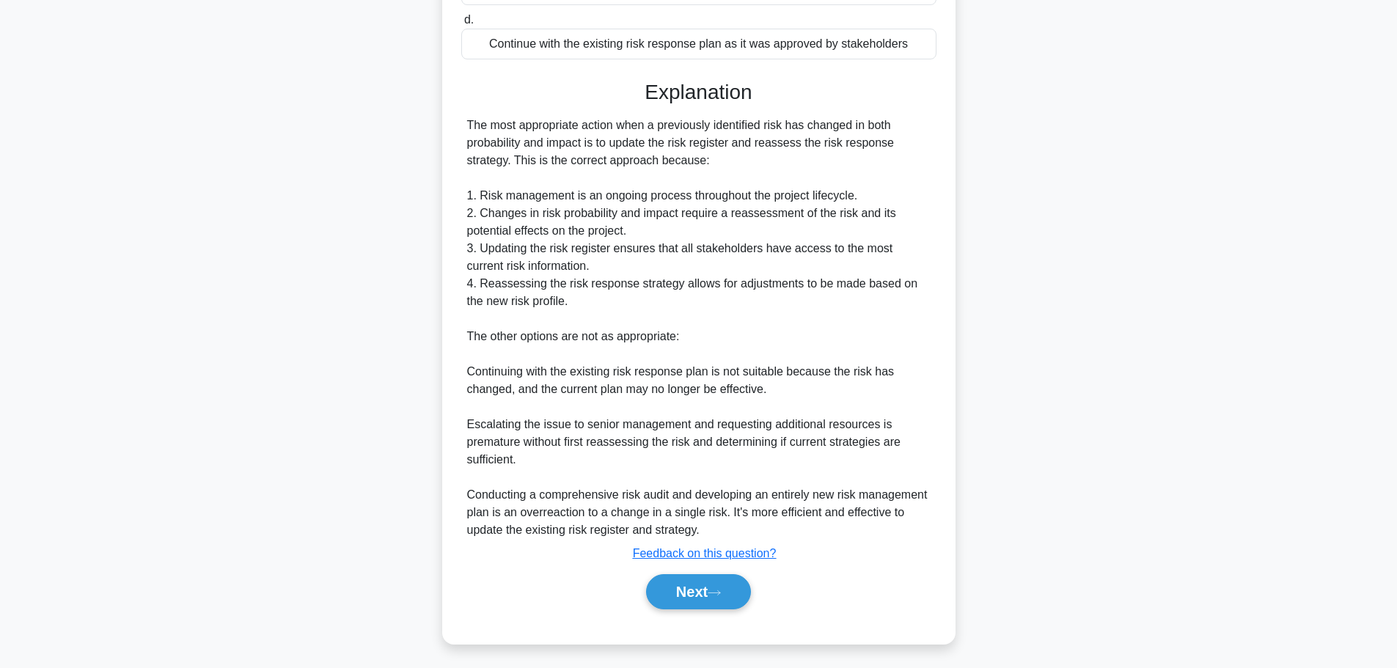
click at [699, 579] on button "Next" at bounding box center [698, 591] width 105 height 35
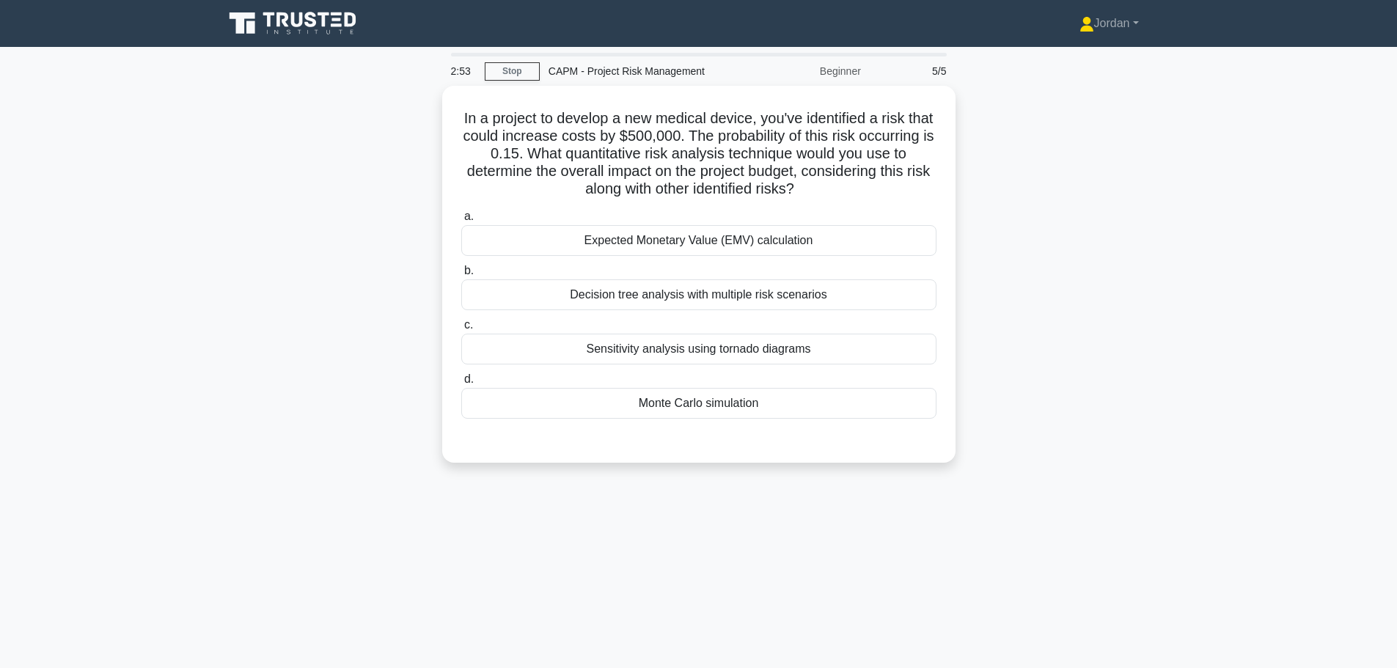
click at [738, 254] on div "a. Expected Monetary Value (EMV) calculation b. Decision tree analysis with mul…" at bounding box center [698, 313] width 493 height 217
click at [735, 240] on div "Expected Monetary Value (EMV) calculation" at bounding box center [698, 240] width 475 height 31
click at [461, 221] on input "a. Expected Monetary Value (EMV) calculation" at bounding box center [461, 217] width 0 height 10
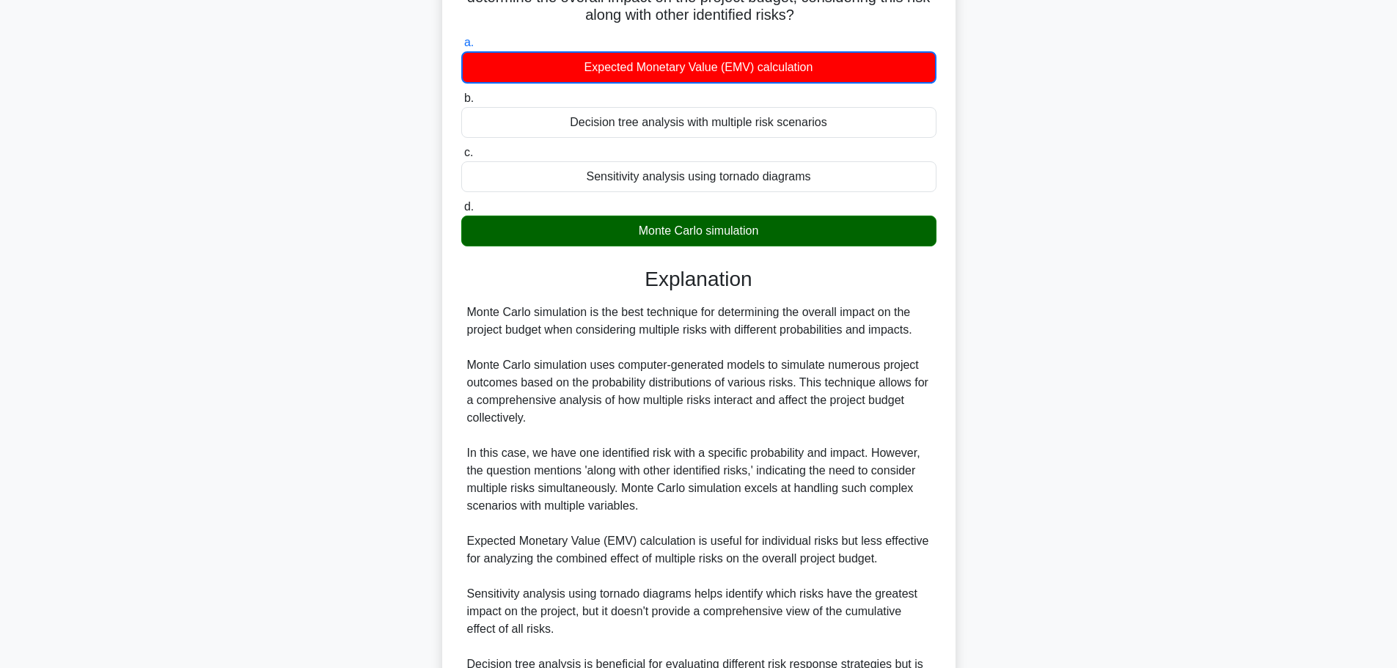
scroll to position [397, 0]
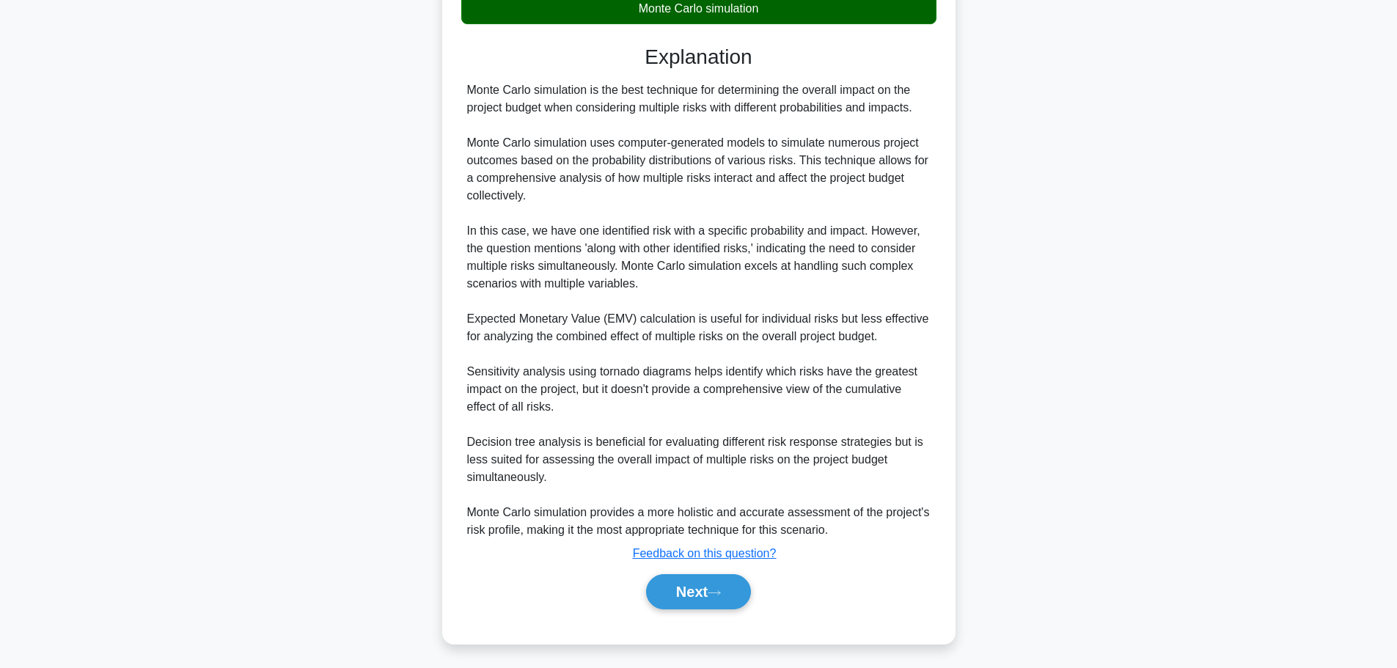
click at [726, 582] on button "Next" at bounding box center [698, 591] width 105 height 35
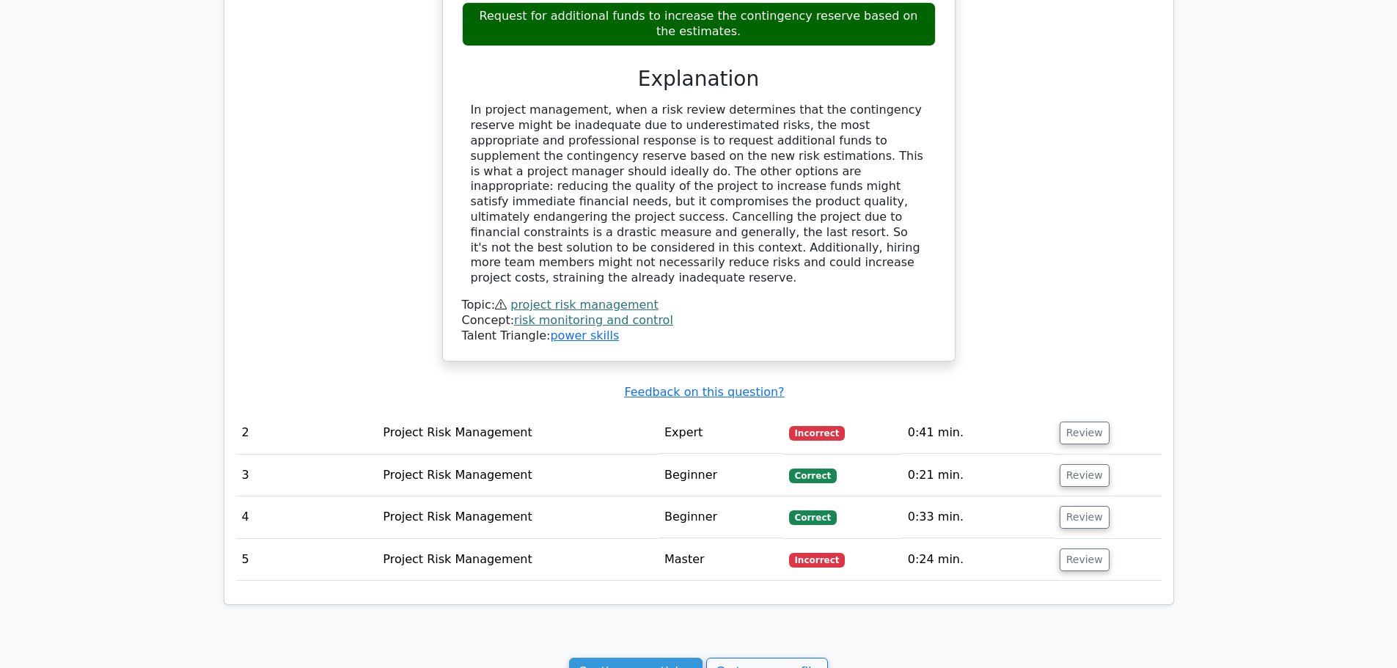
scroll to position [1265, 0]
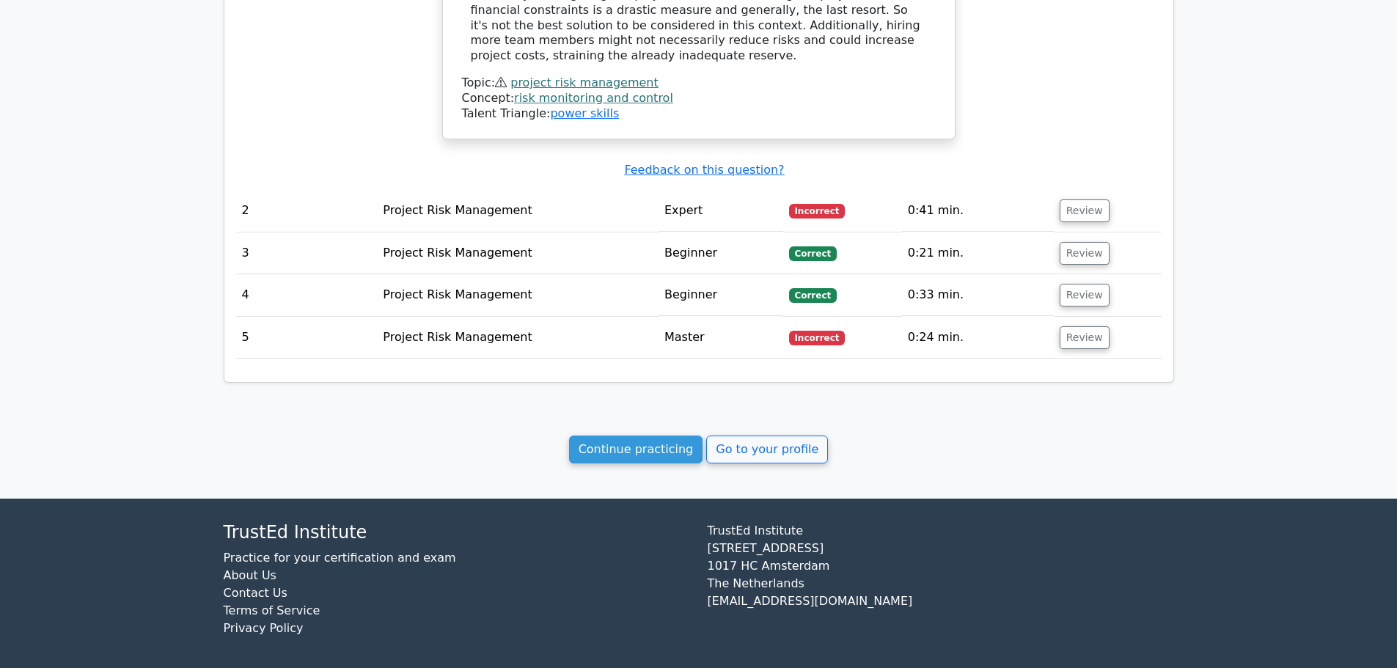
click at [746, 445] on link "Go to your profile" at bounding box center [767, 449] width 122 height 28
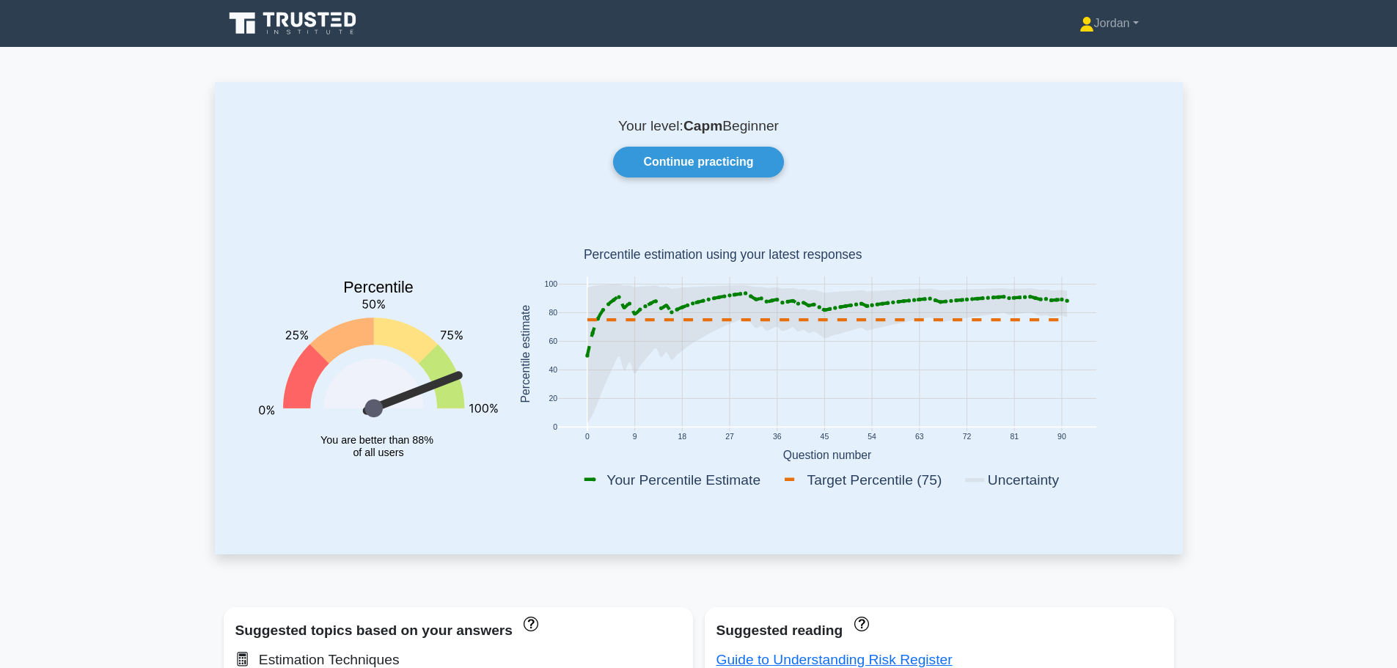
click at [737, 155] on link "Continue practicing" at bounding box center [698, 162] width 170 height 31
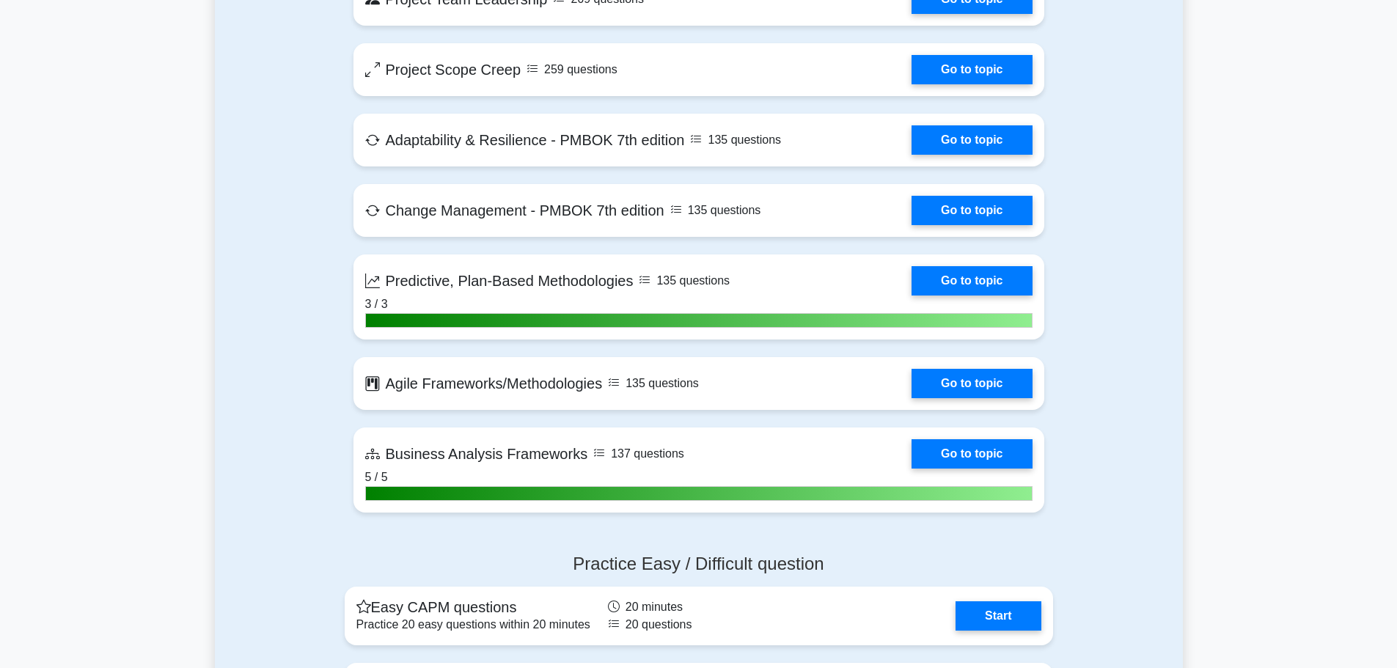
scroll to position [3006, 0]
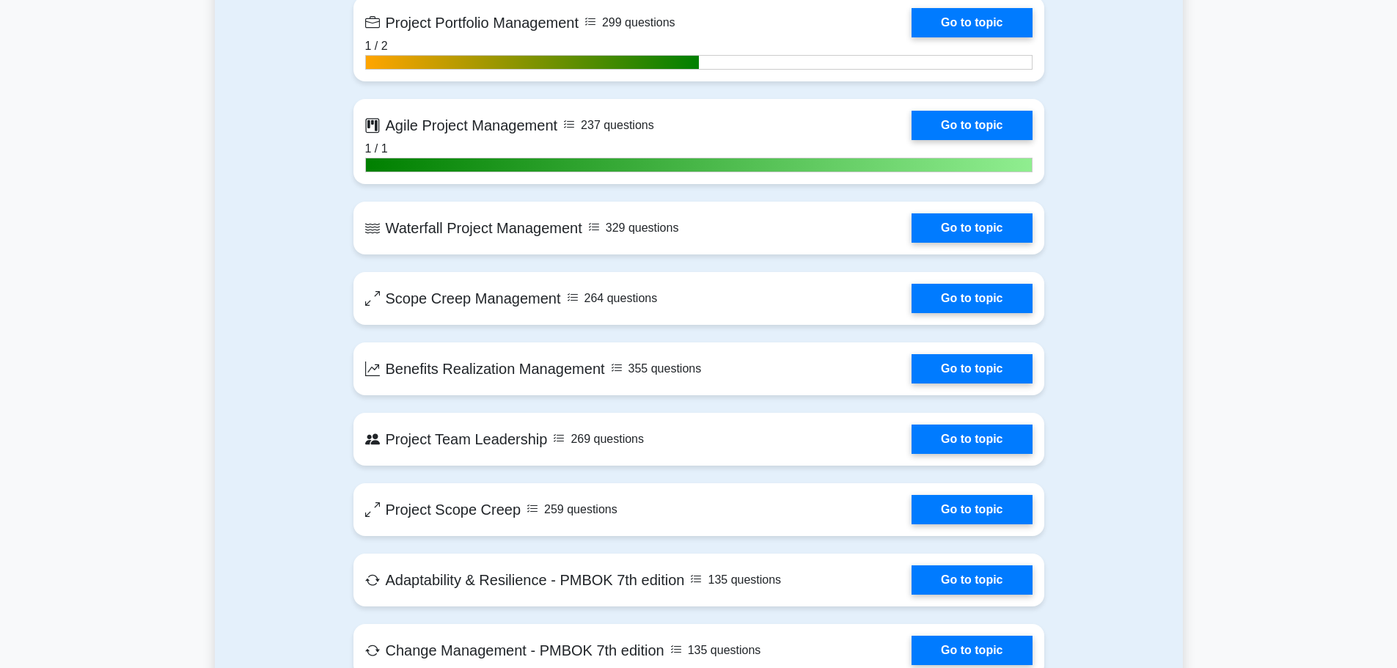
click at [944, 289] on link "Go to topic" at bounding box center [971, 298] width 120 height 29
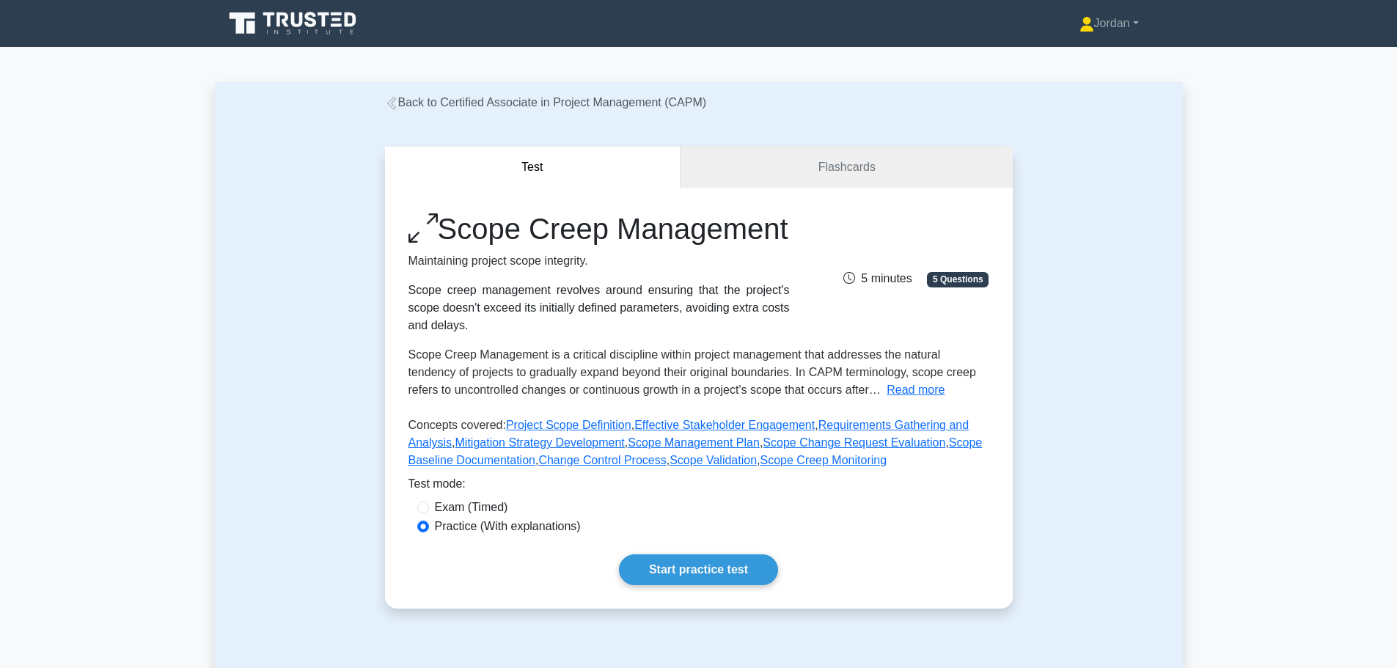
click at [721, 585] on link "Start practice test" at bounding box center [698, 569] width 159 height 31
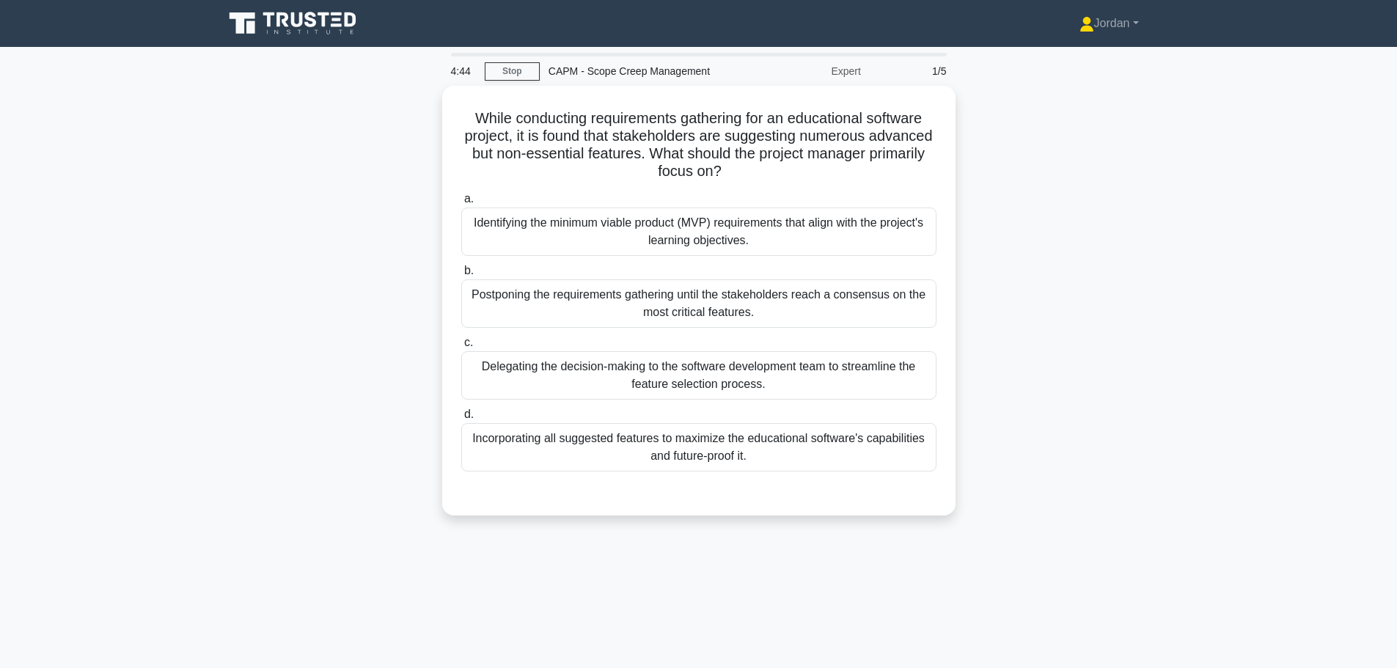
click at [640, 230] on div "Identifying the minimum viable product (MVP) requirements that align with the p…" at bounding box center [698, 231] width 475 height 48
click at [461, 204] on input "a. Identifying the minimum viable product (MVP) requirements that align with th…" at bounding box center [461, 199] width 0 height 10
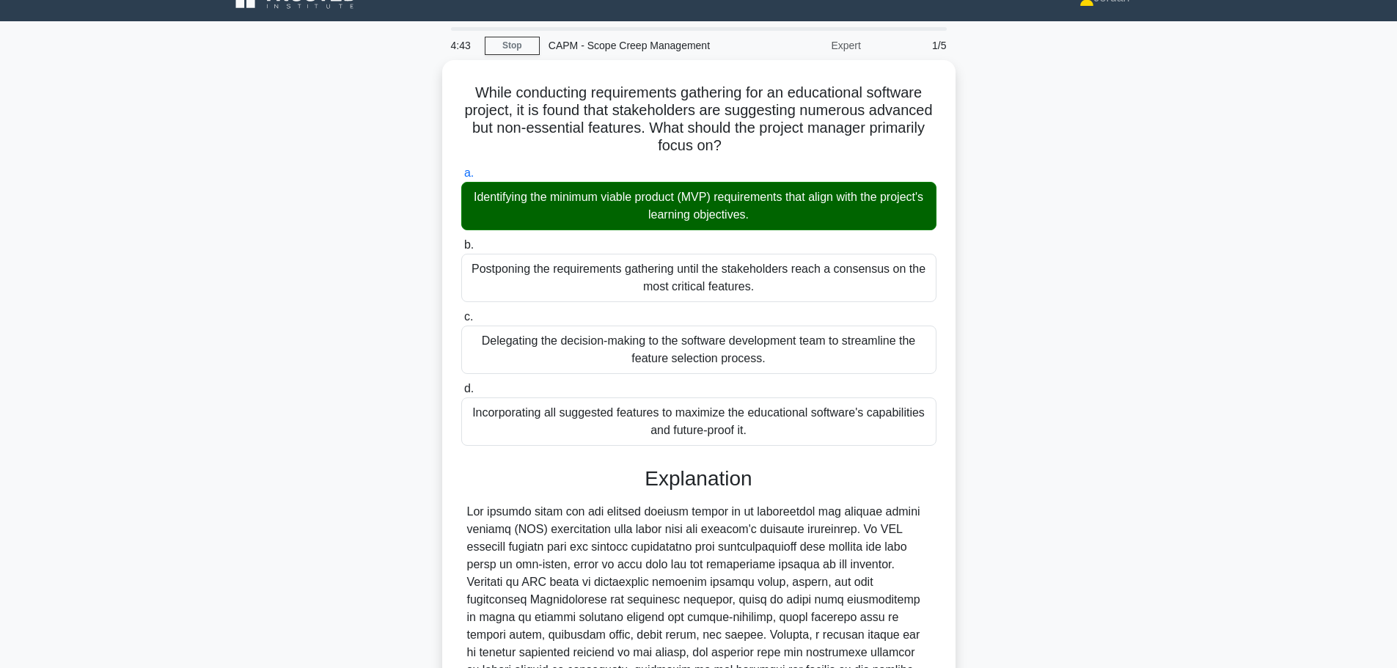
scroll to position [325, 0]
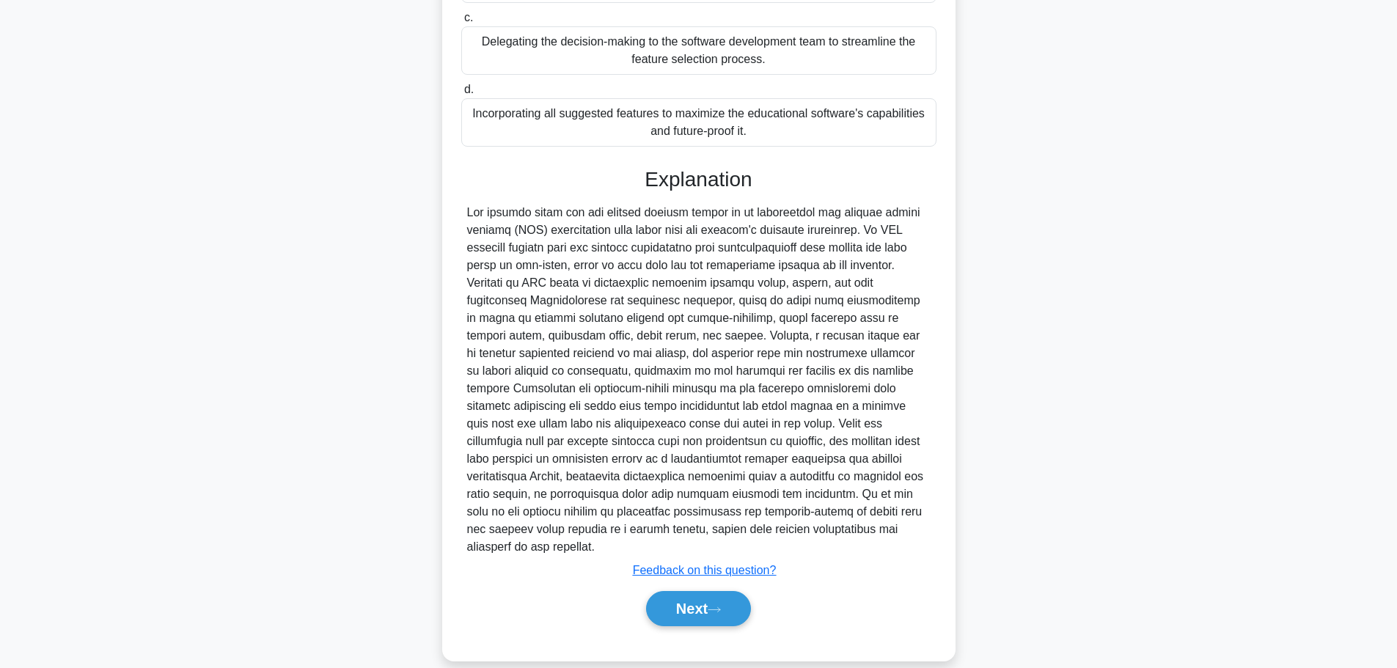
click at [715, 591] on button "Next" at bounding box center [698, 608] width 105 height 35
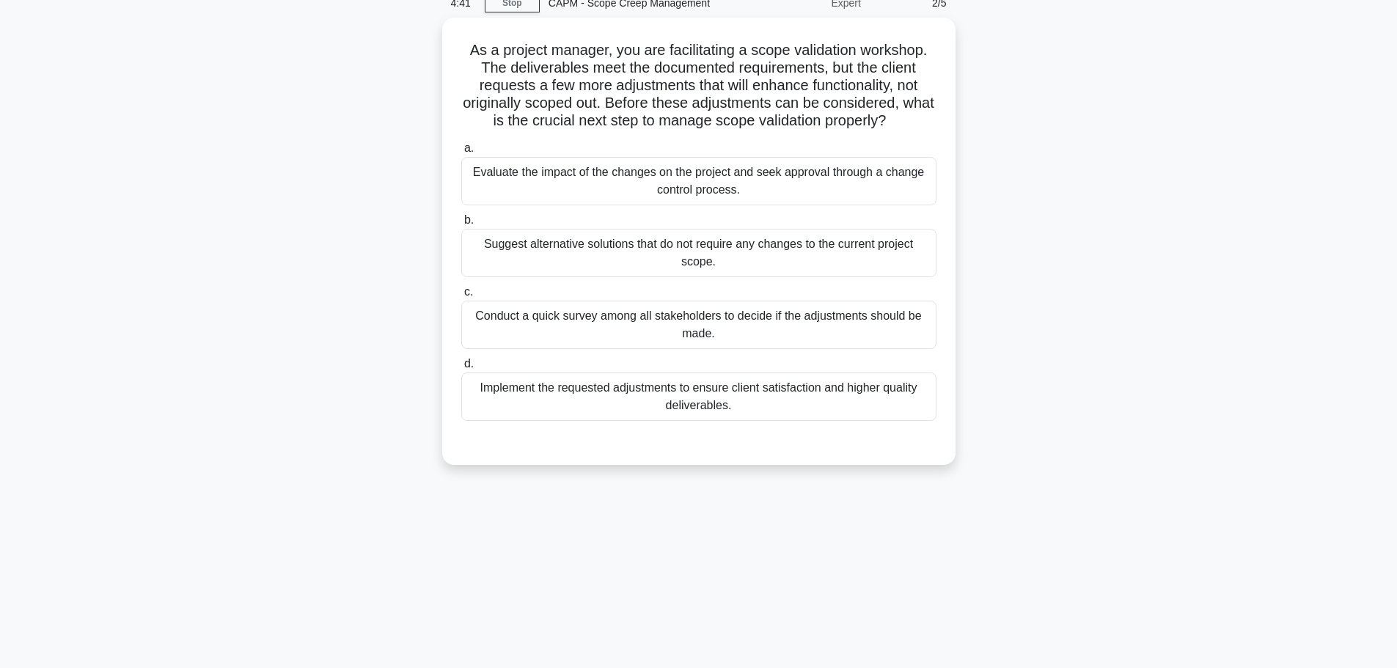
scroll to position [0, 0]
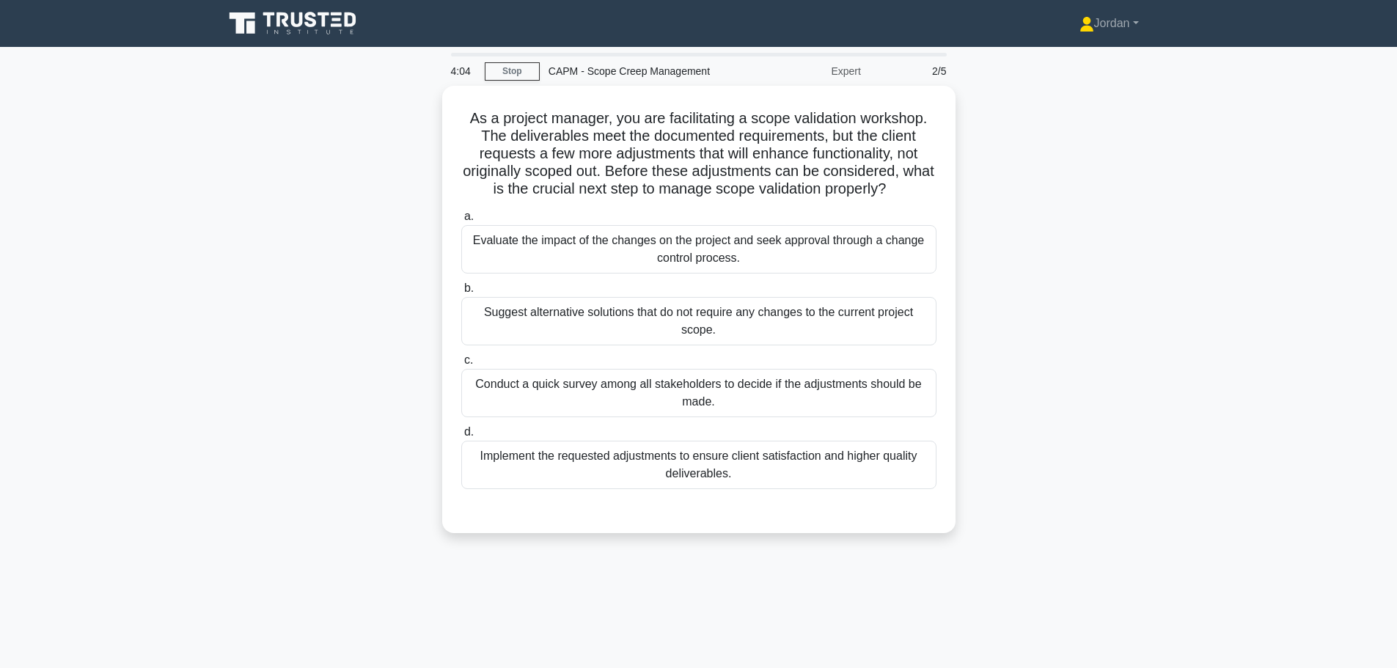
click at [744, 237] on div "Evaluate the impact of the changes on the project and seek approval through a c…" at bounding box center [698, 249] width 475 height 48
click at [461, 221] on input "a. Evaluate the impact of the changes on the project and seek approval through …" at bounding box center [461, 217] width 0 height 10
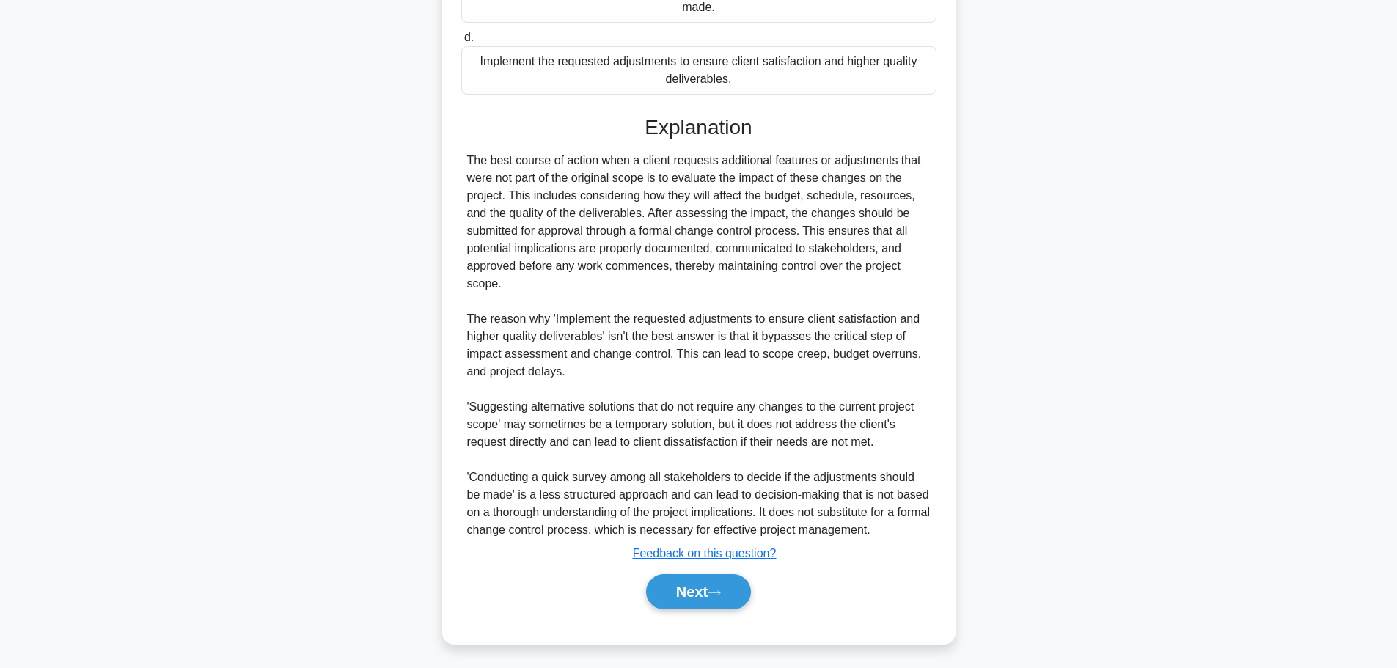
click at [711, 597] on button "Next" at bounding box center [698, 591] width 105 height 35
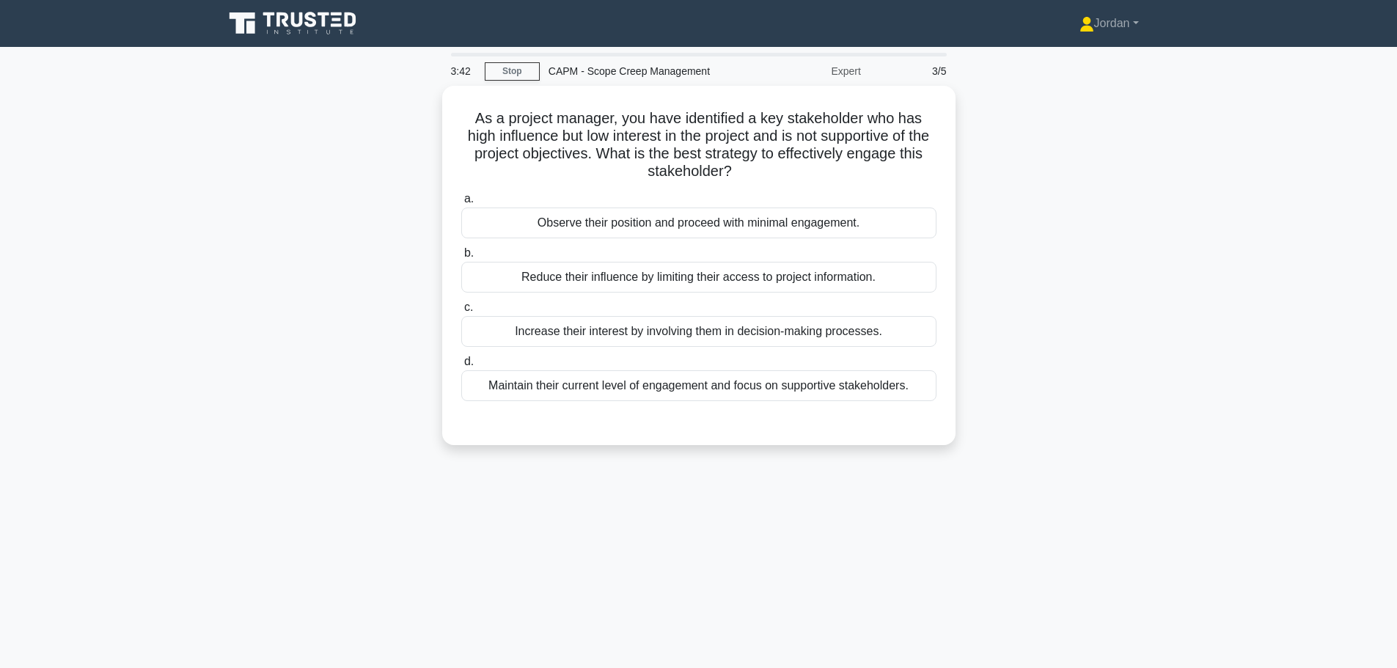
click at [686, 387] on div "Maintain their current level of engagement and focus on supportive stakeholders." at bounding box center [698, 385] width 475 height 31
click at [461, 367] on input "d. Maintain their current level of engagement and focus on supportive stakehold…" at bounding box center [461, 362] width 0 height 10
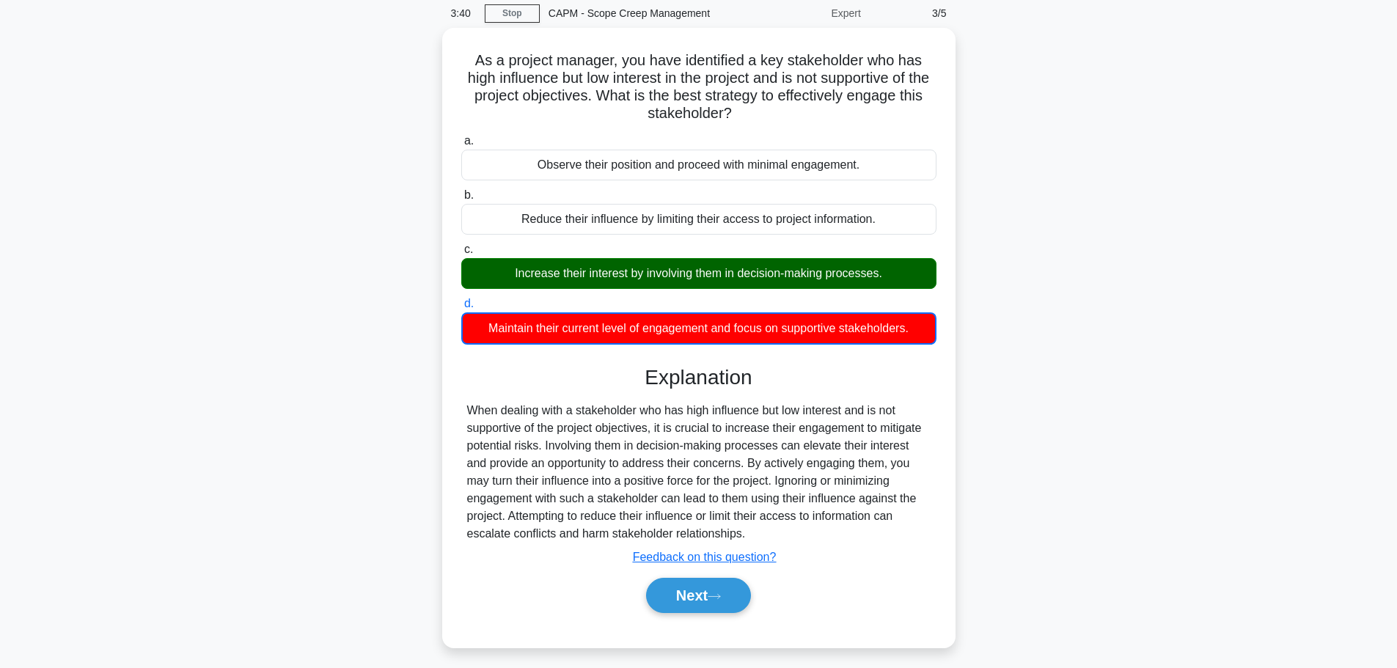
scroll to position [124, 0]
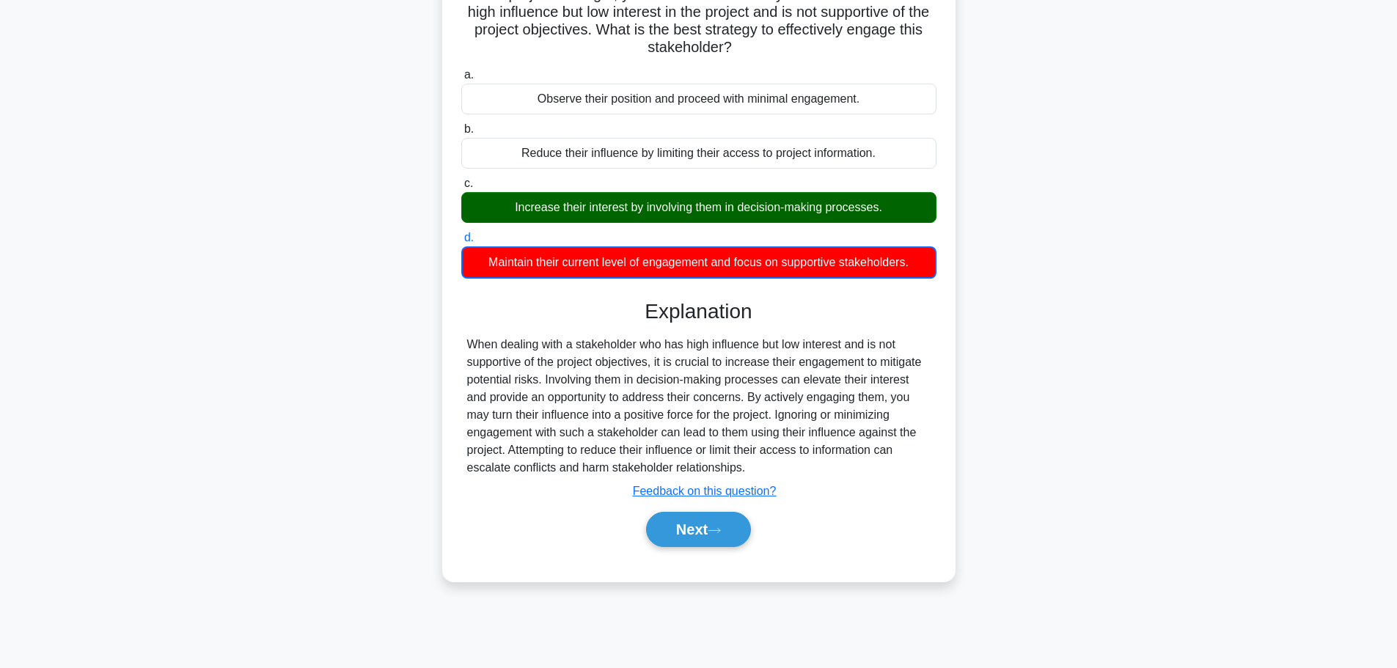
click at [707, 518] on button "Next" at bounding box center [698, 529] width 105 height 35
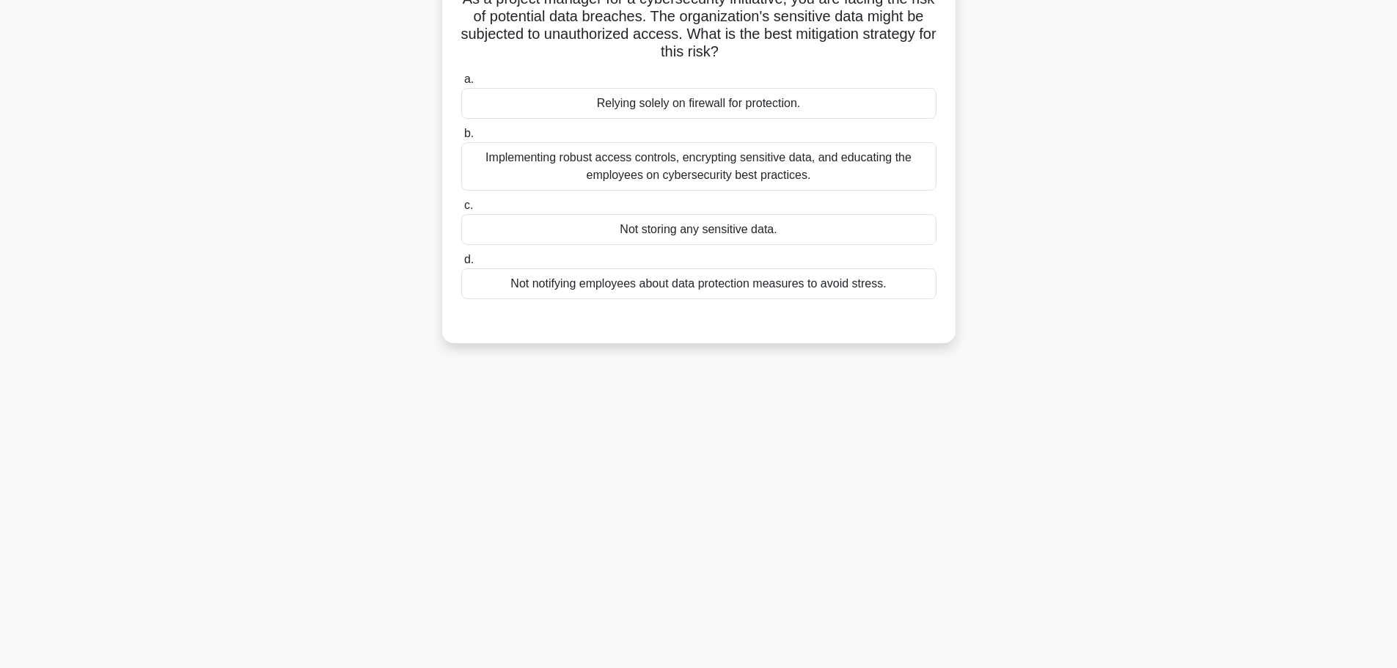
scroll to position [0, 0]
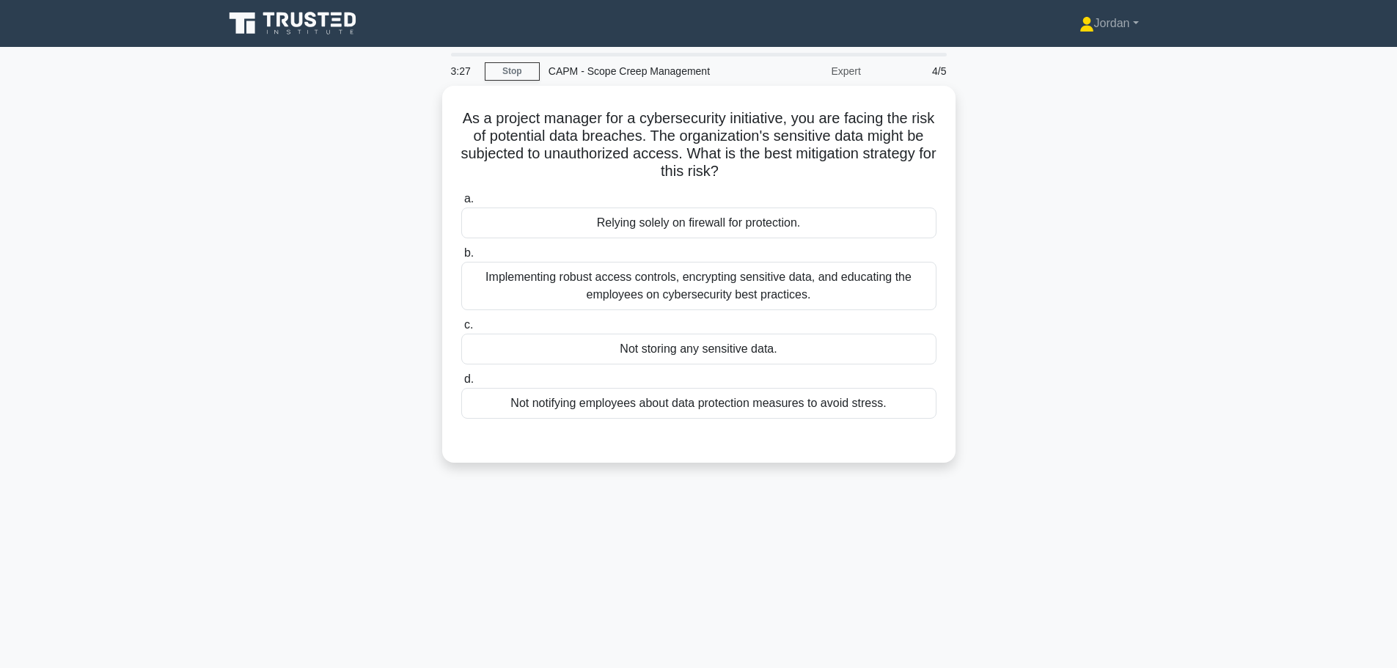
click at [683, 295] on div "Implementing robust access controls, encrypting sensitive data, and educating t…" at bounding box center [698, 286] width 475 height 48
click at [461, 258] on input "b. Implementing robust access controls, encrypting sensitive data, and educatin…" at bounding box center [461, 254] width 0 height 10
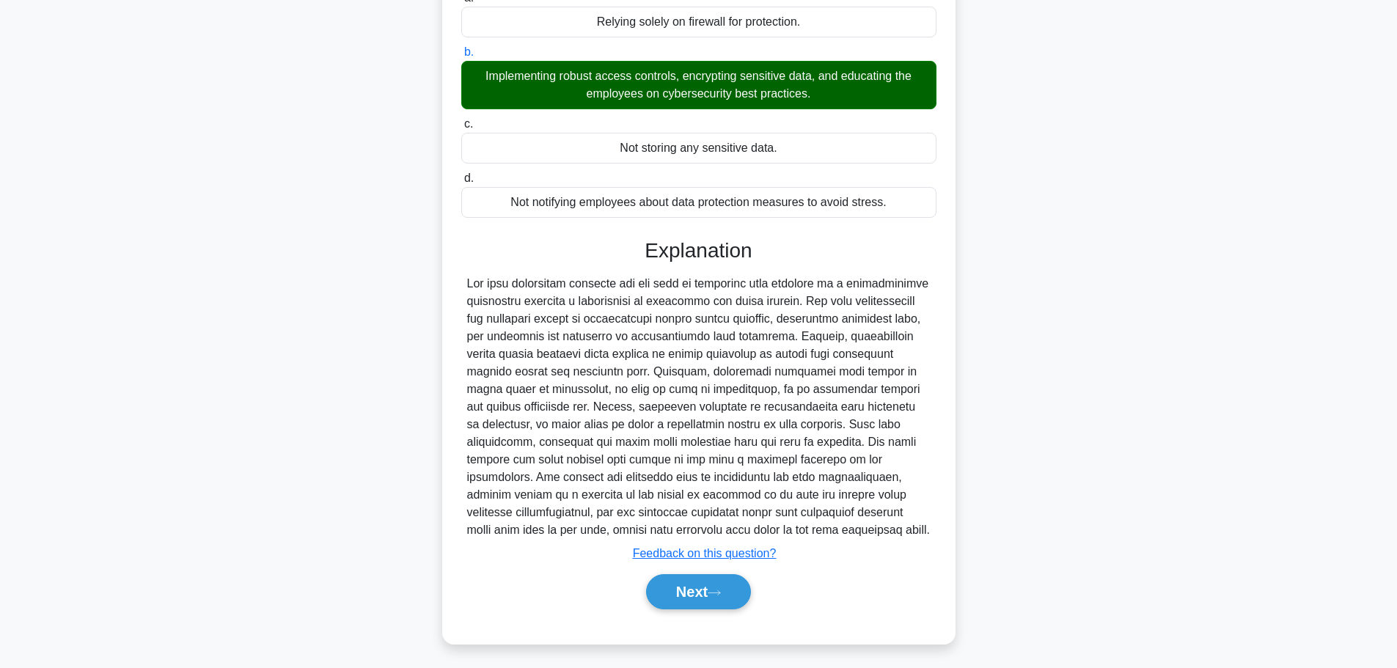
click at [686, 603] on button "Next" at bounding box center [698, 591] width 105 height 35
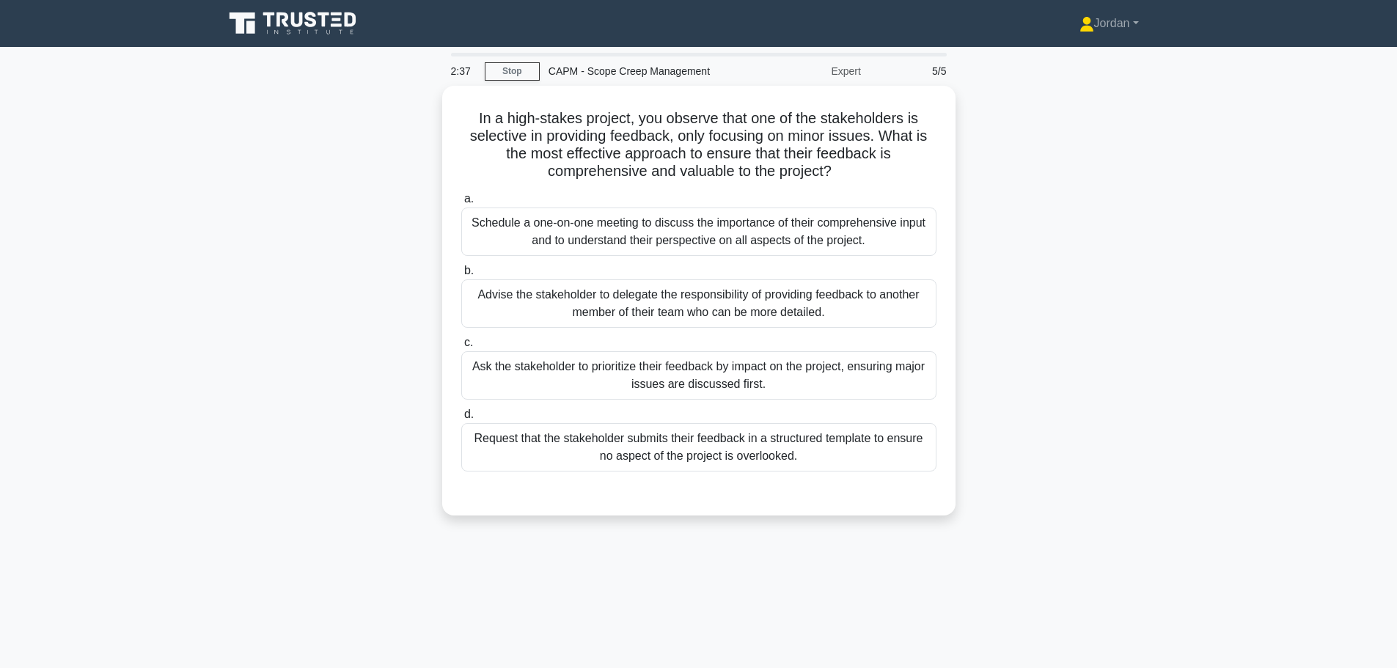
click at [629, 434] on div "Request that the stakeholder submits their feedback in a structured template to…" at bounding box center [698, 447] width 475 height 48
click at [625, 434] on div "Request that the stakeholder submits their feedback in a structured template to…" at bounding box center [698, 447] width 475 height 48
click at [461, 419] on input "d. Request that the stakeholder submits their feedback in a structured template…" at bounding box center [461, 415] width 0 height 10
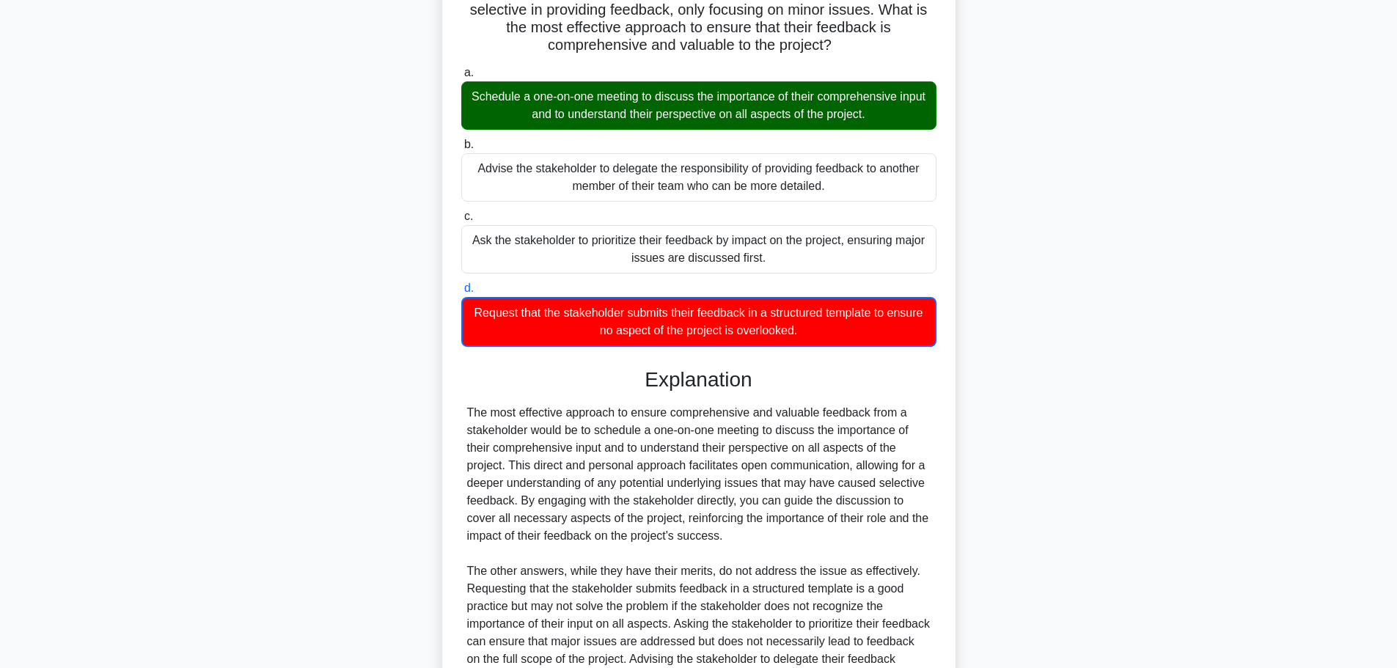
scroll to position [291, 0]
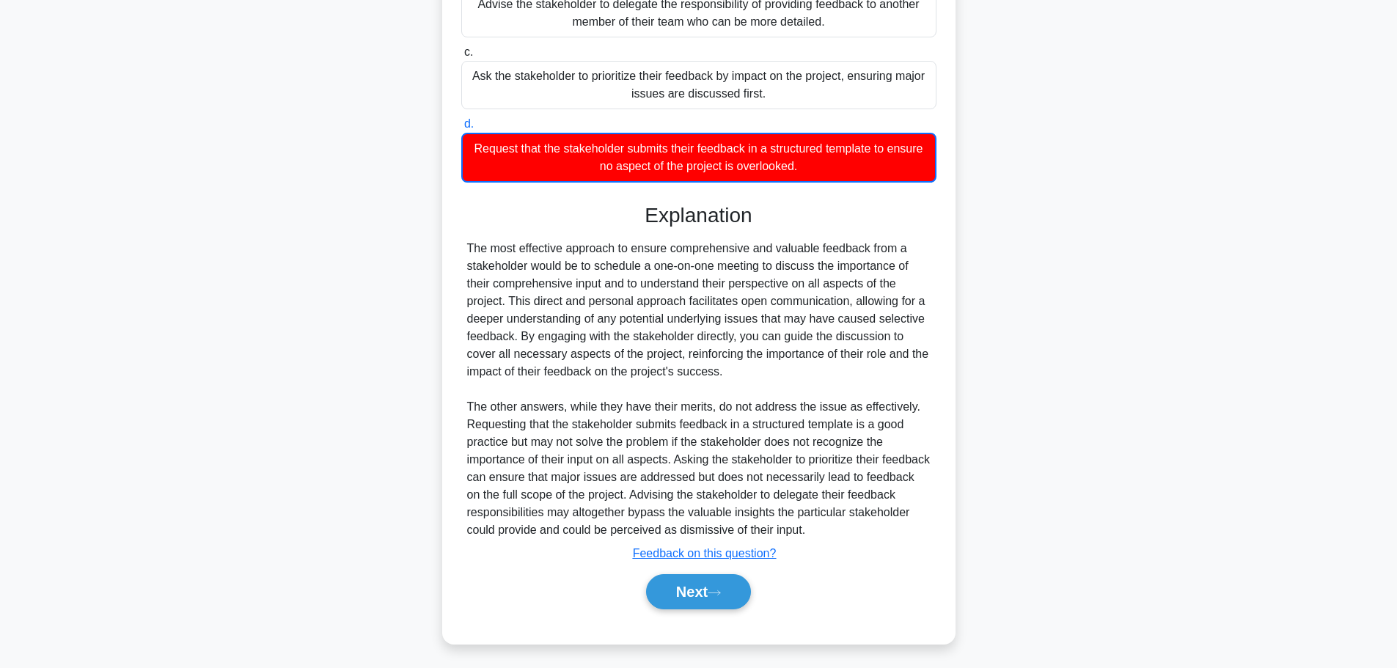
click at [684, 601] on button "Next" at bounding box center [698, 591] width 105 height 35
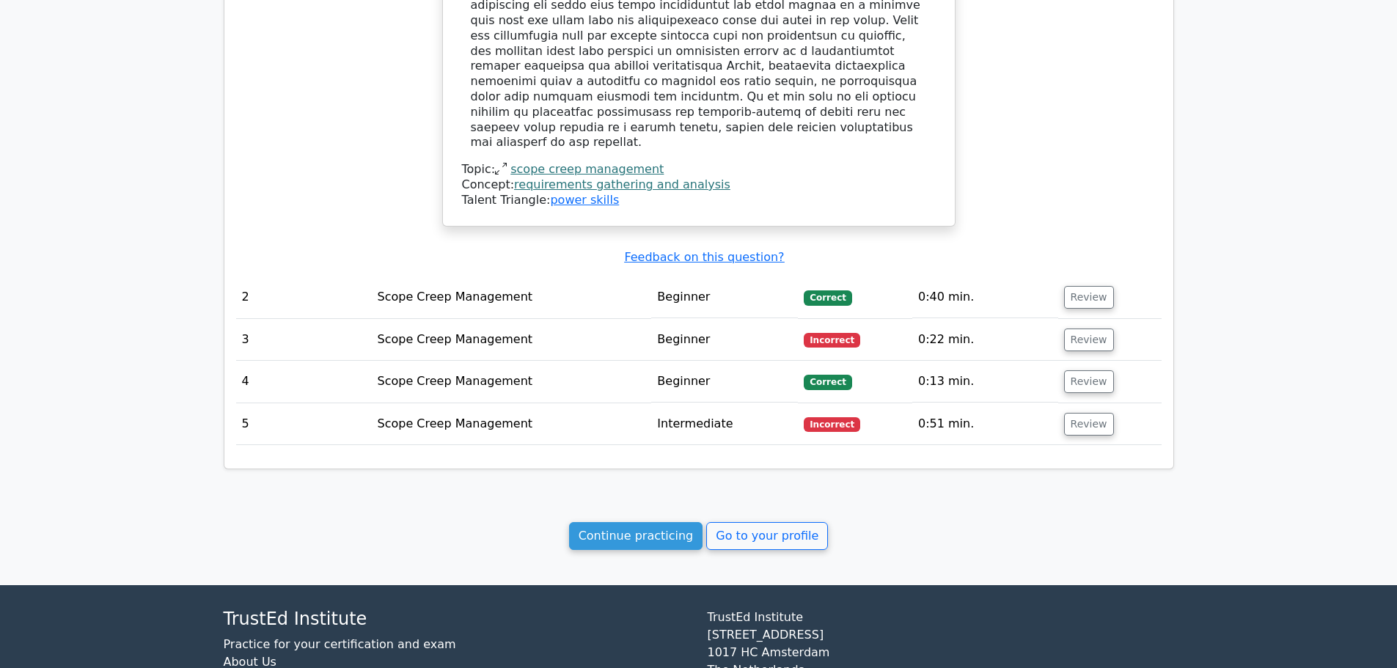
scroll to position [1465, 0]
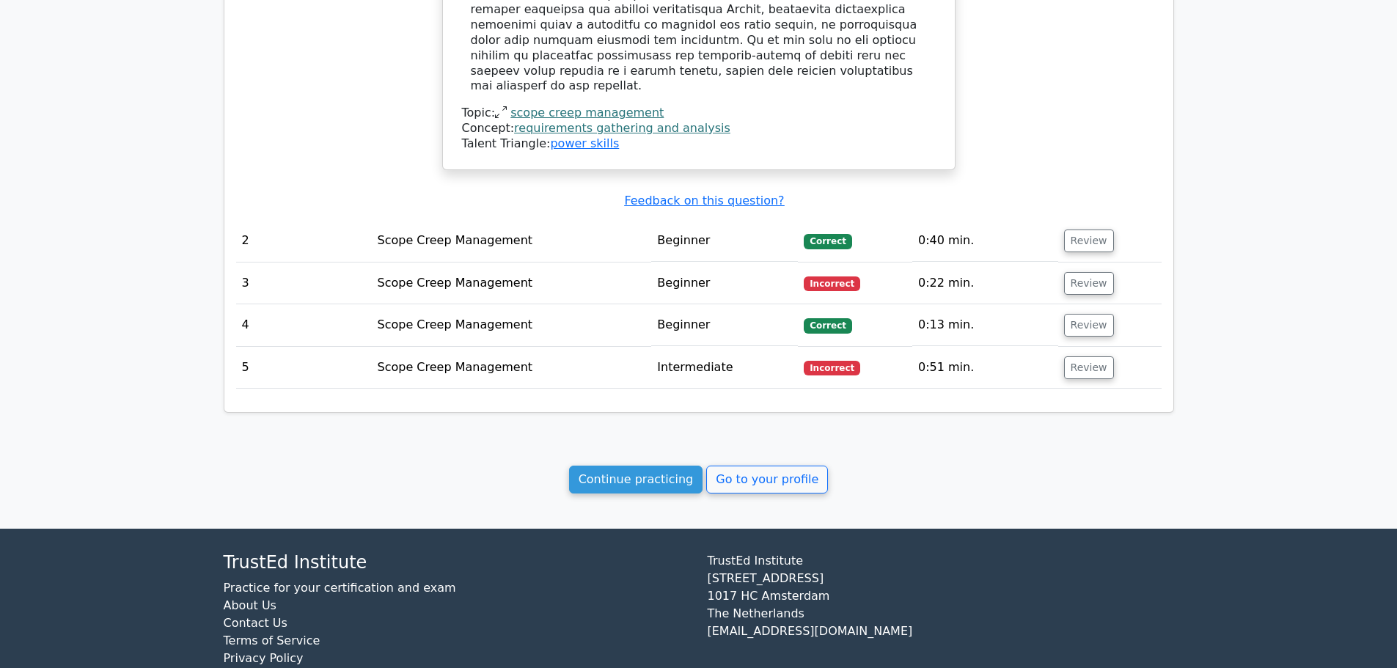
click at [775, 466] on link "Go to your profile" at bounding box center [767, 480] width 122 height 28
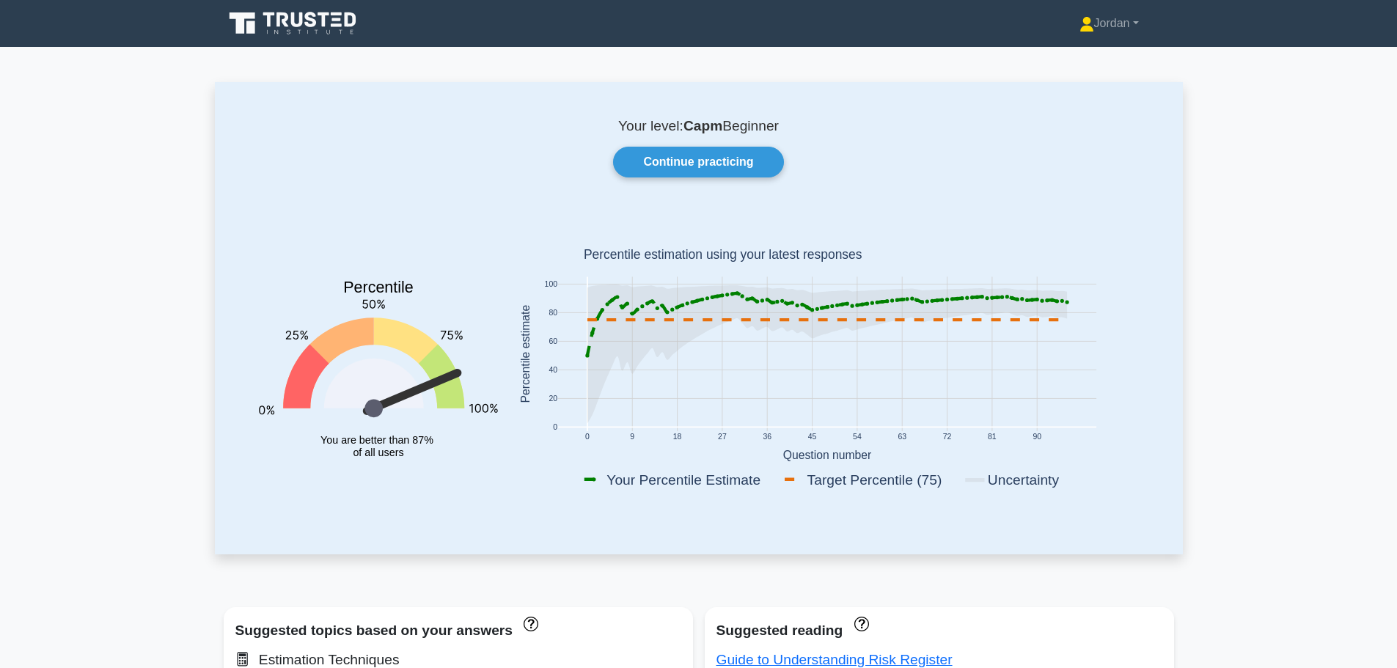
click at [698, 166] on link "Continue practicing" at bounding box center [698, 162] width 170 height 31
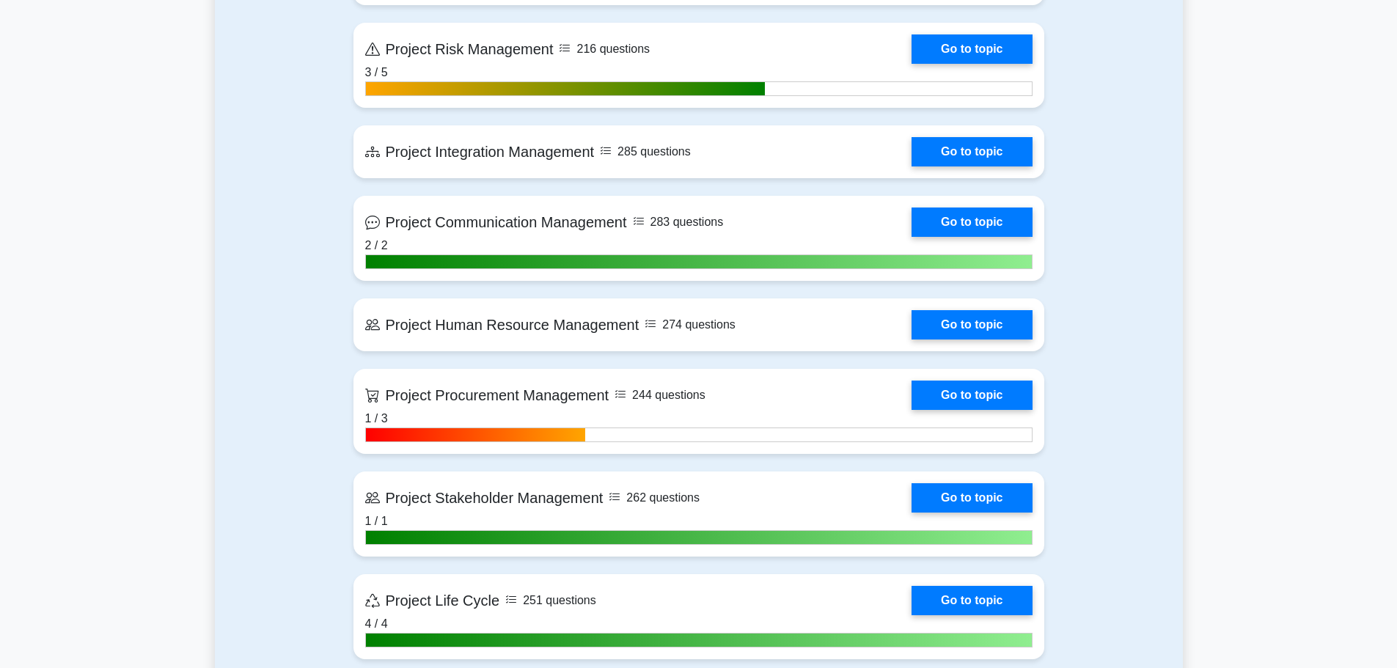
scroll to position [1173, 0]
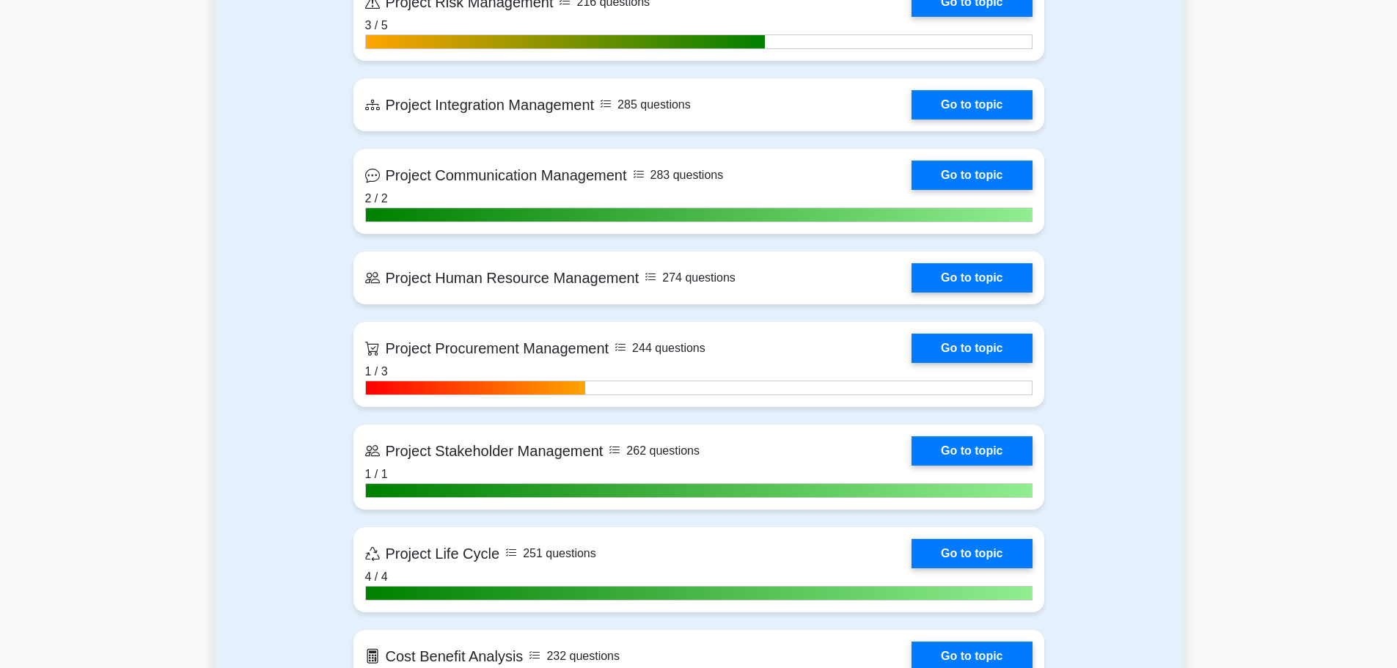
click at [951, 98] on link "Go to topic" at bounding box center [971, 104] width 120 height 29
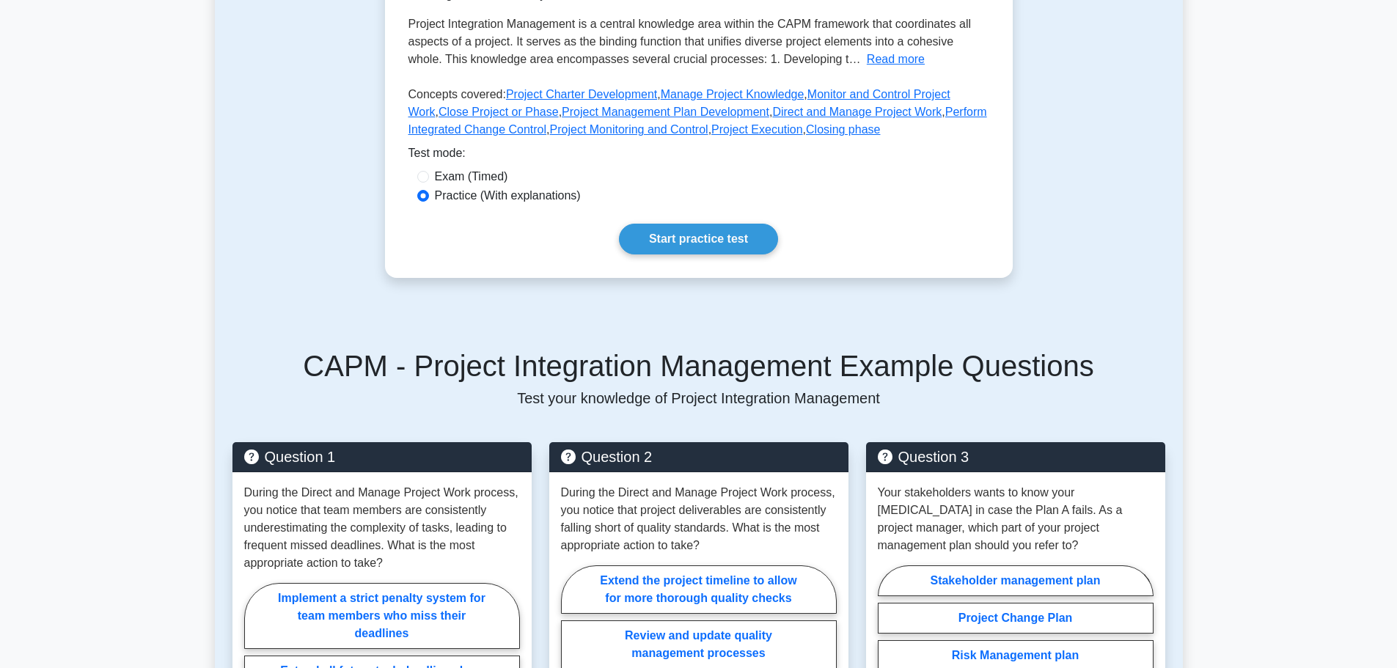
scroll to position [367, 0]
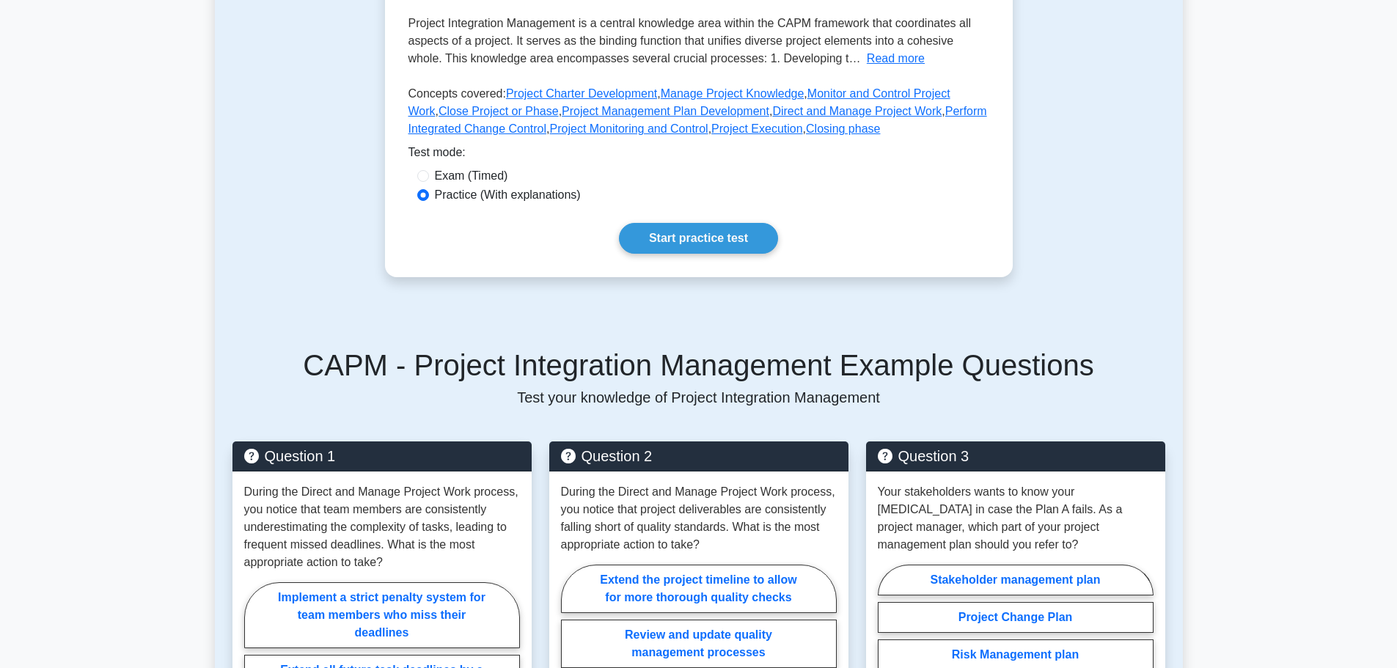
click at [704, 235] on link "Start practice test" at bounding box center [698, 238] width 159 height 31
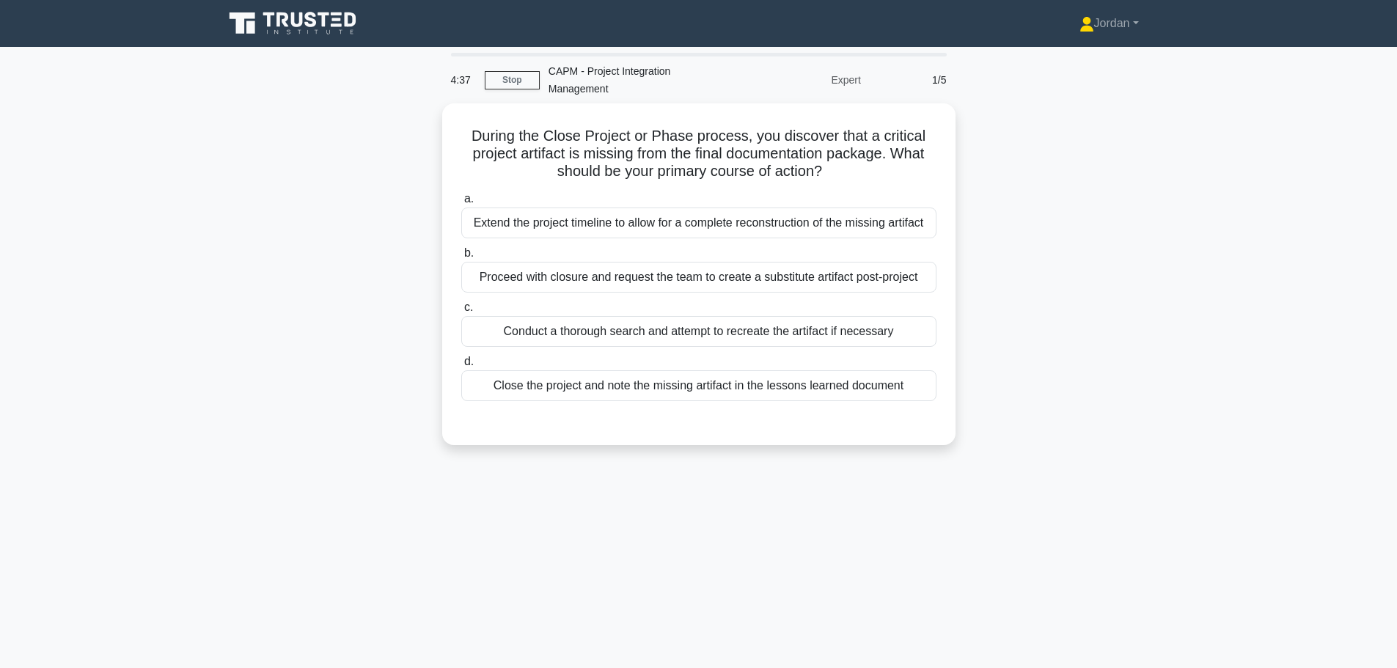
click at [523, 320] on div "Conduct a thorough search and attempt to recreate the artifact if necessary" at bounding box center [698, 331] width 475 height 31
click at [461, 312] on input "c. Conduct a thorough search and attempt to recreate the artifact if necessary" at bounding box center [461, 308] width 0 height 10
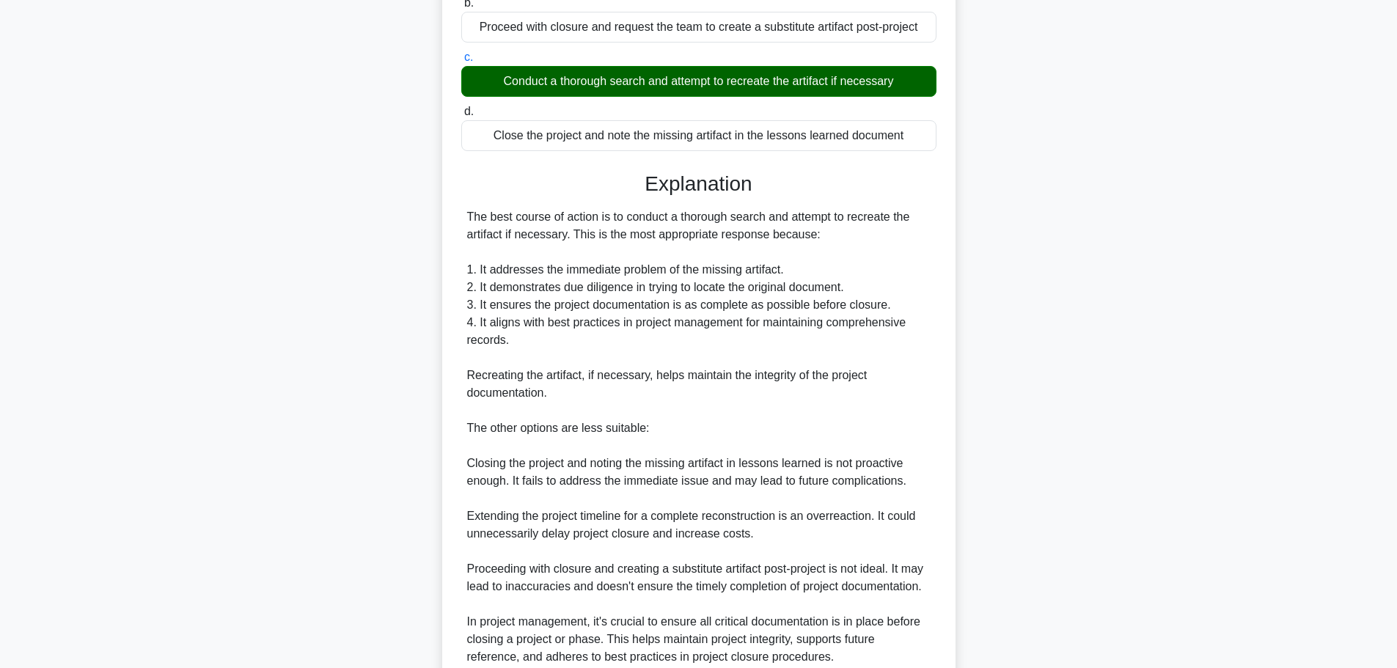
scroll to position [378, 0]
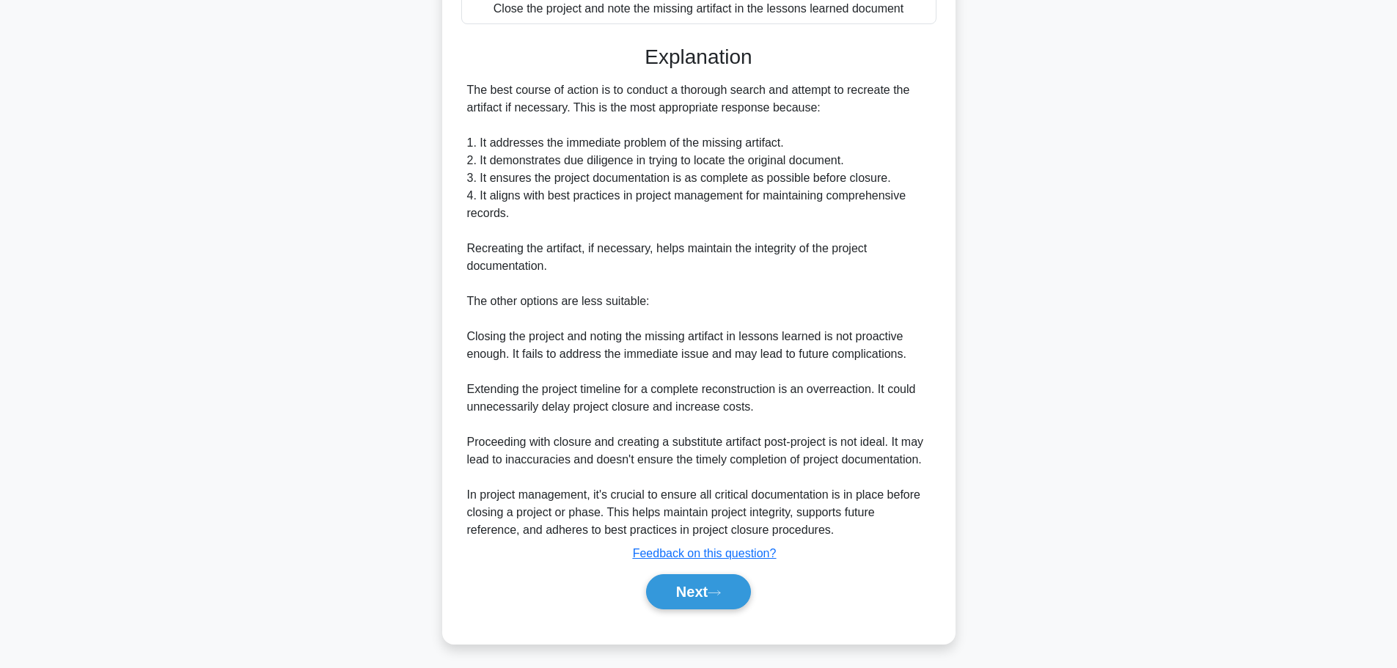
click at [687, 581] on button "Next" at bounding box center [698, 591] width 105 height 35
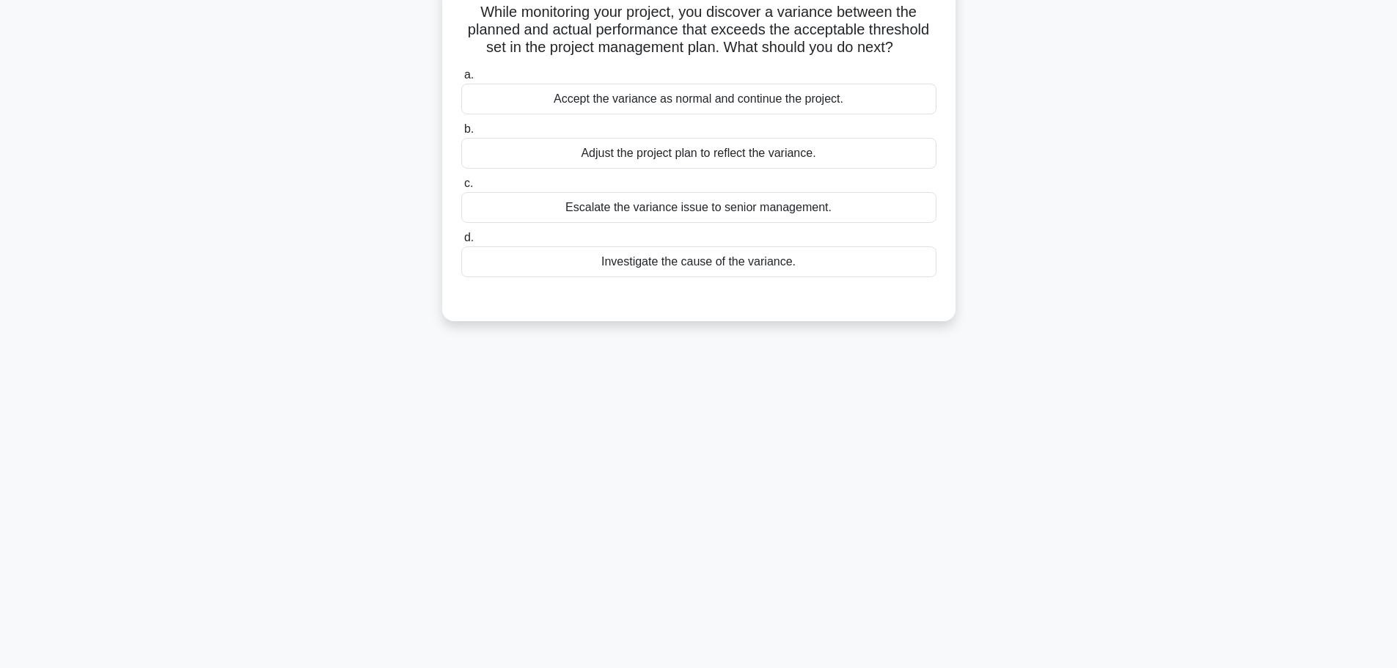
scroll to position [0, 0]
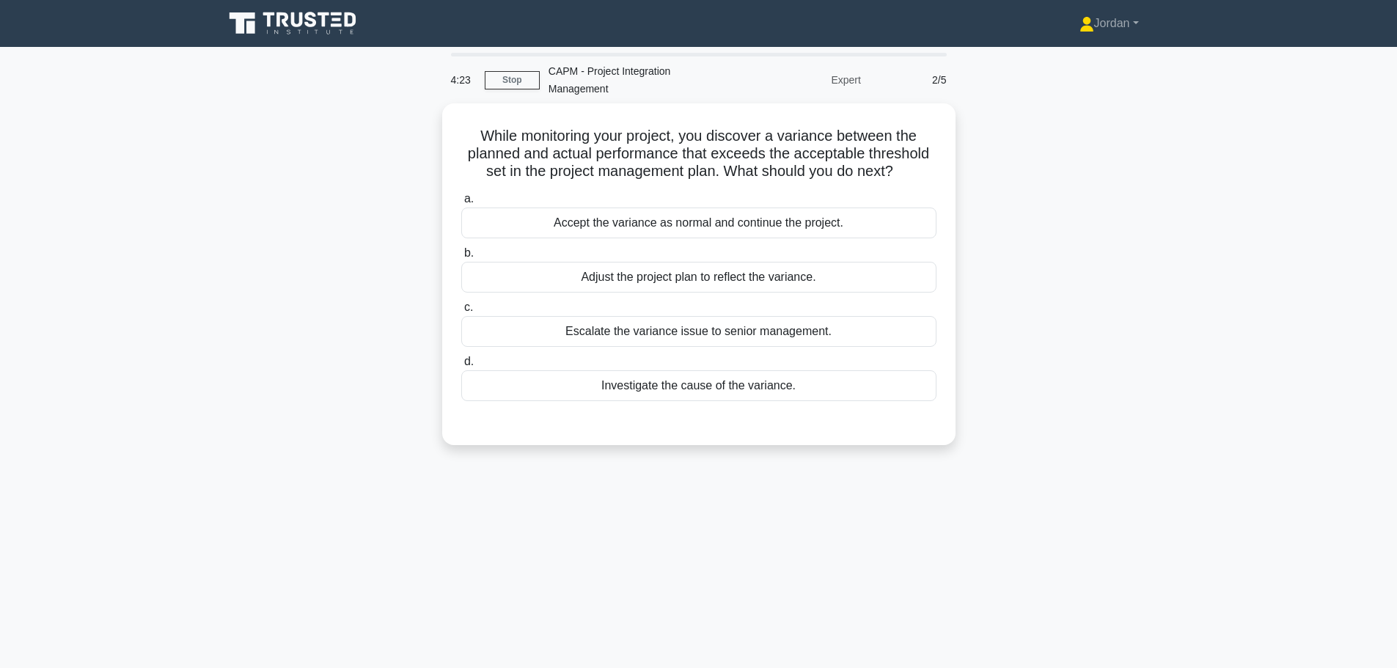
click at [626, 278] on div "Adjust the project plan to reflect the variance." at bounding box center [698, 277] width 475 height 31
click at [461, 258] on input "b. Adjust the project plan to reflect the variance." at bounding box center [461, 254] width 0 height 10
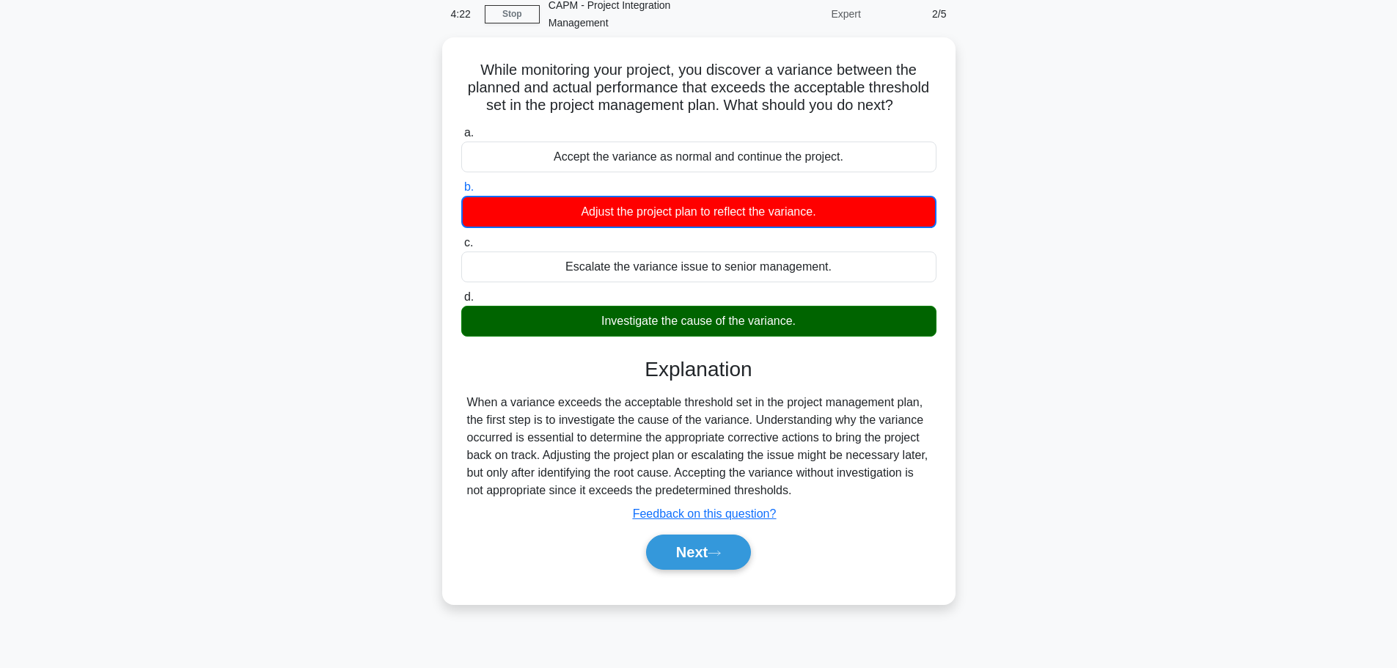
scroll to position [124, 0]
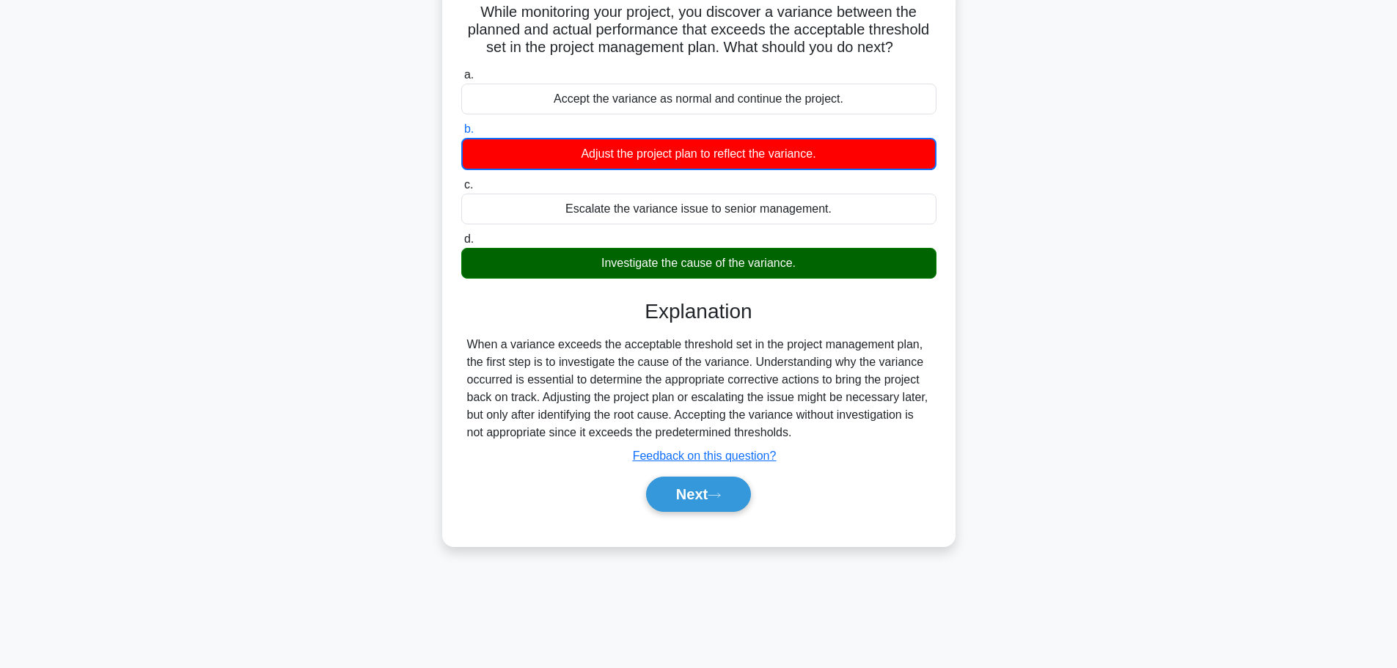
click at [694, 486] on button "Next" at bounding box center [698, 494] width 105 height 35
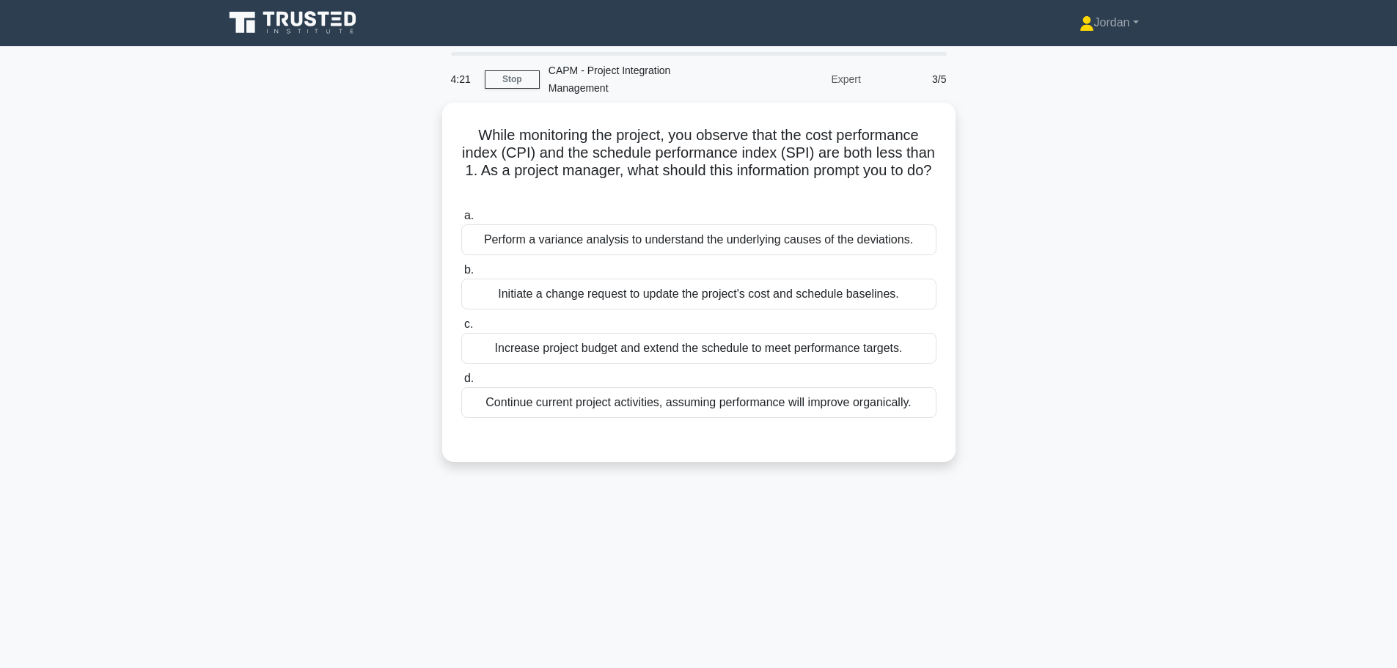
scroll to position [0, 0]
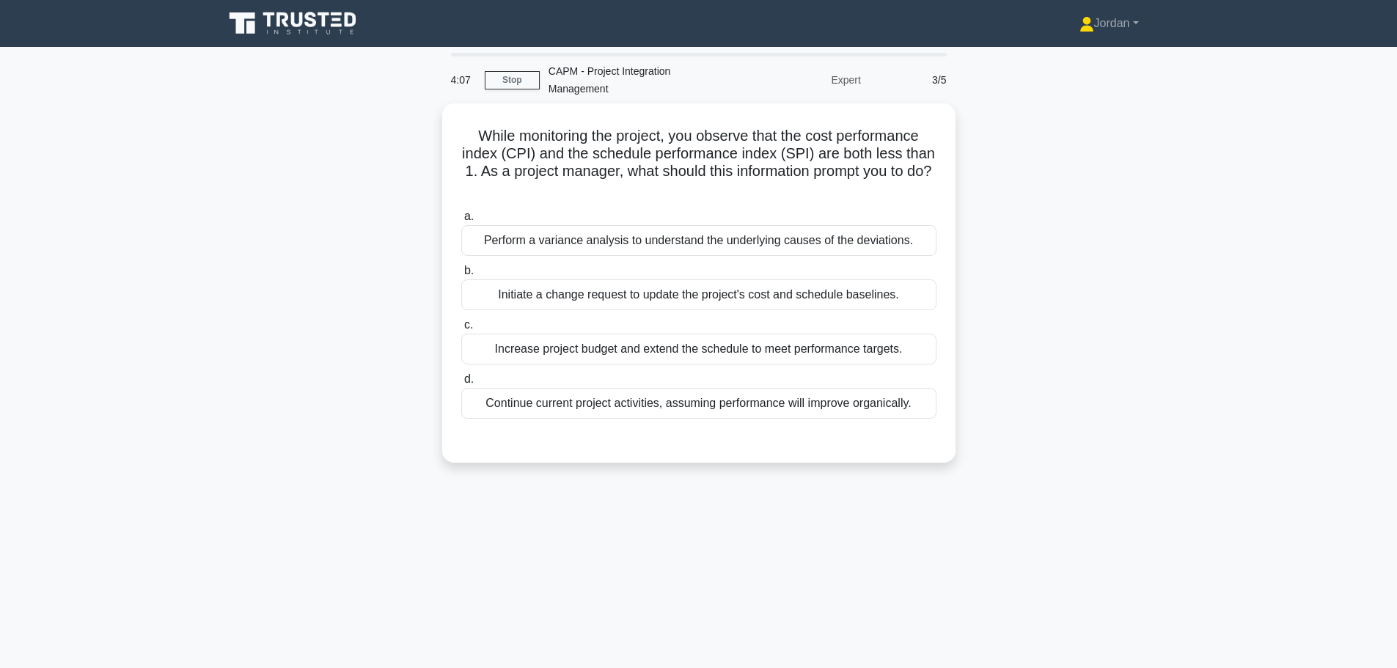
click at [626, 243] on div "Perform a variance analysis to understand the underlying causes of the deviatio…" at bounding box center [698, 240] width 475 height 31
click at [461, 221] on input "a. Perform a variance analysis to understand the underlying causes of the devia…" at bounding box center [461, 217] width 0 height 10
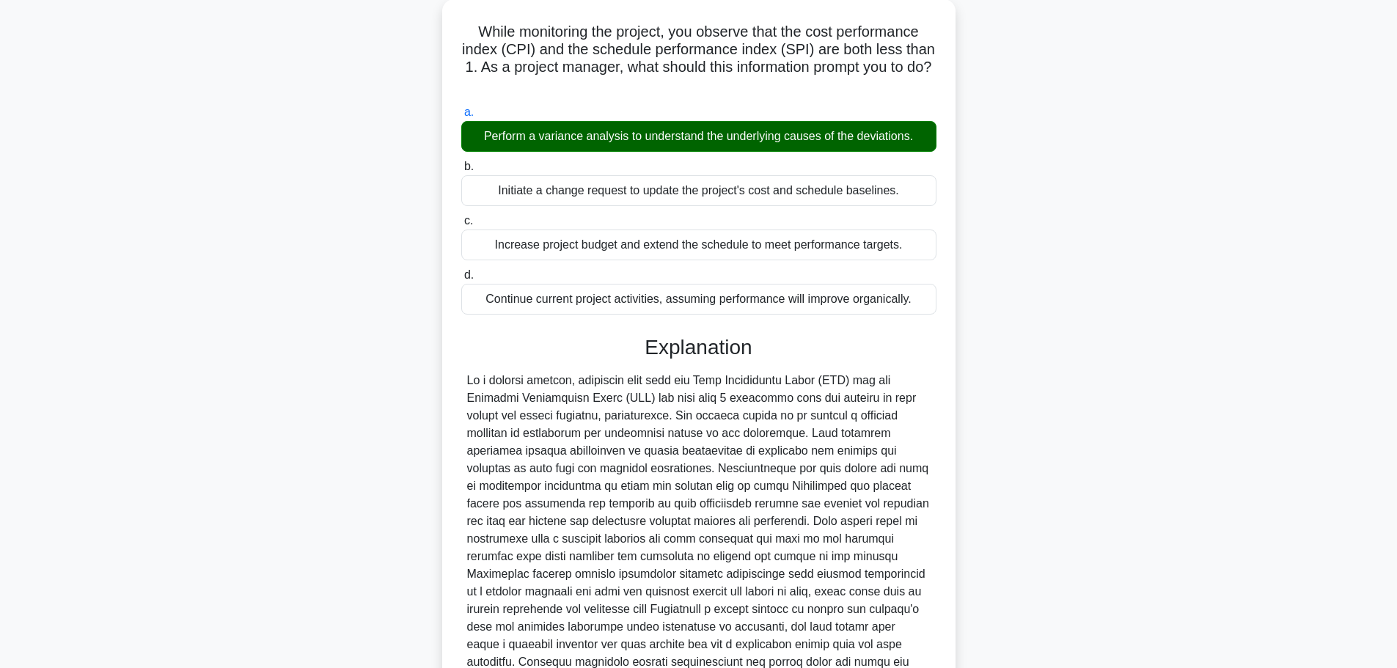
scroll to position [237, 0]
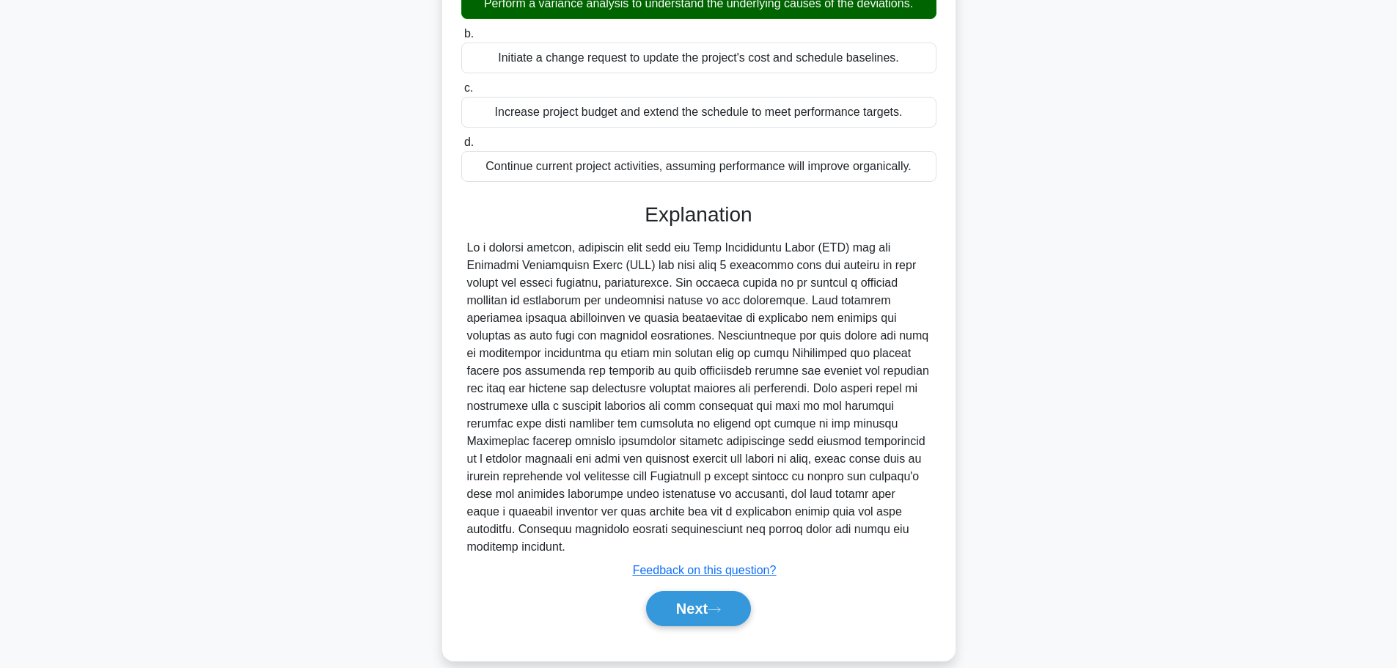
click at [682, 591] on button "Next" at bounding box center [698, 608] width 105 height 35
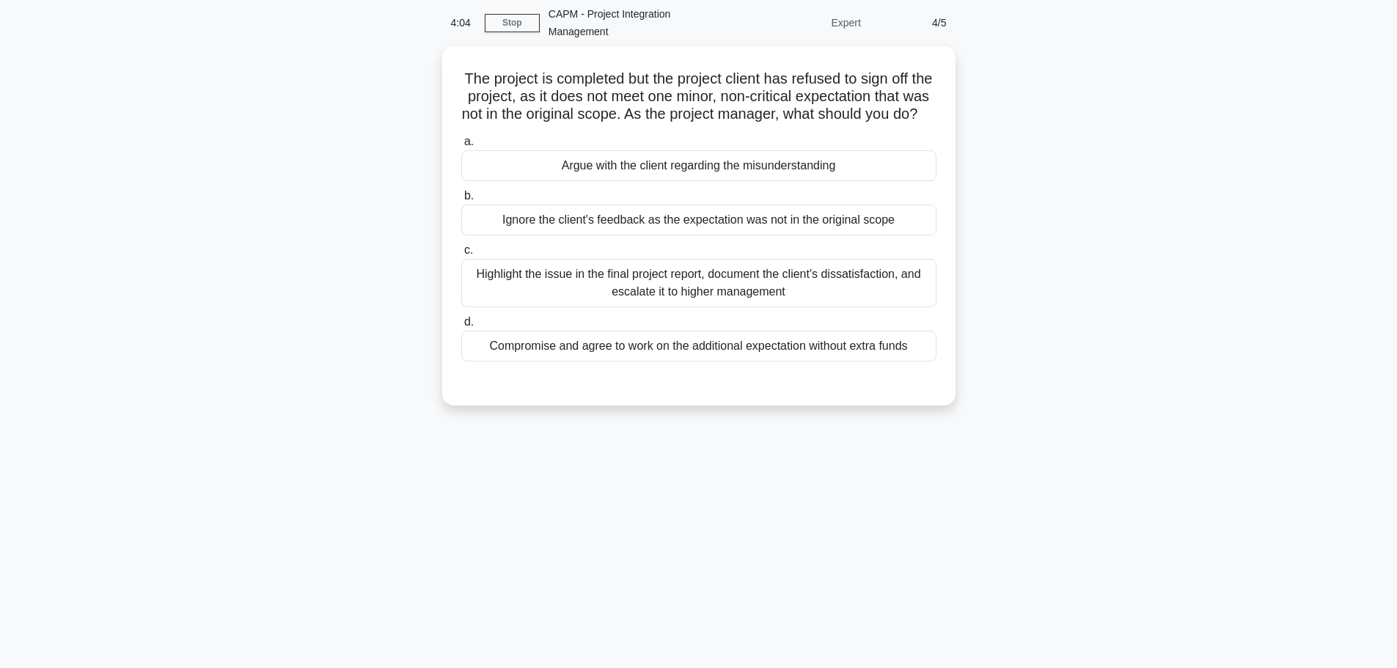
scroll to position [0, 0]
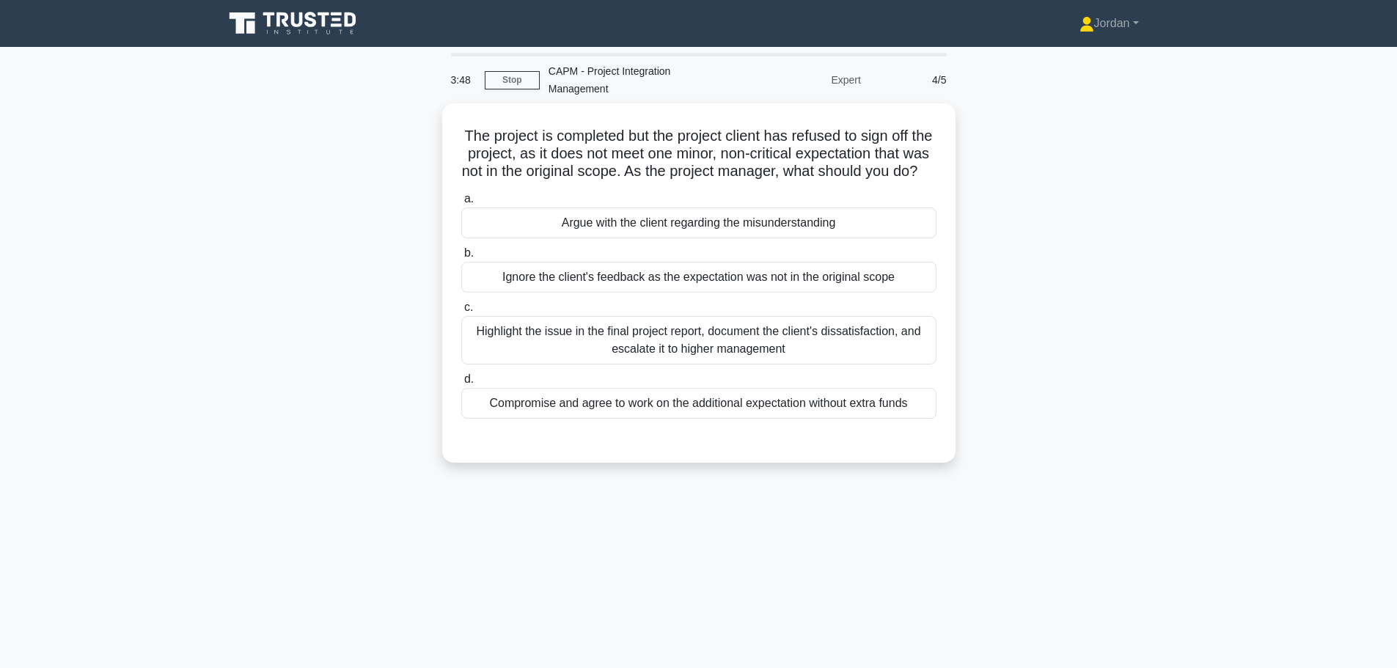
click at [648, 350] on div "Highlight the issue in the final project report, document the client's dissatis…" at bounding box center [698, 340] width 475 height 48
click at [461, 312] on input "c. Highlight the issue in the final project report, document the client's dissa…" at bounding box center [461, 308] width 0 height 10
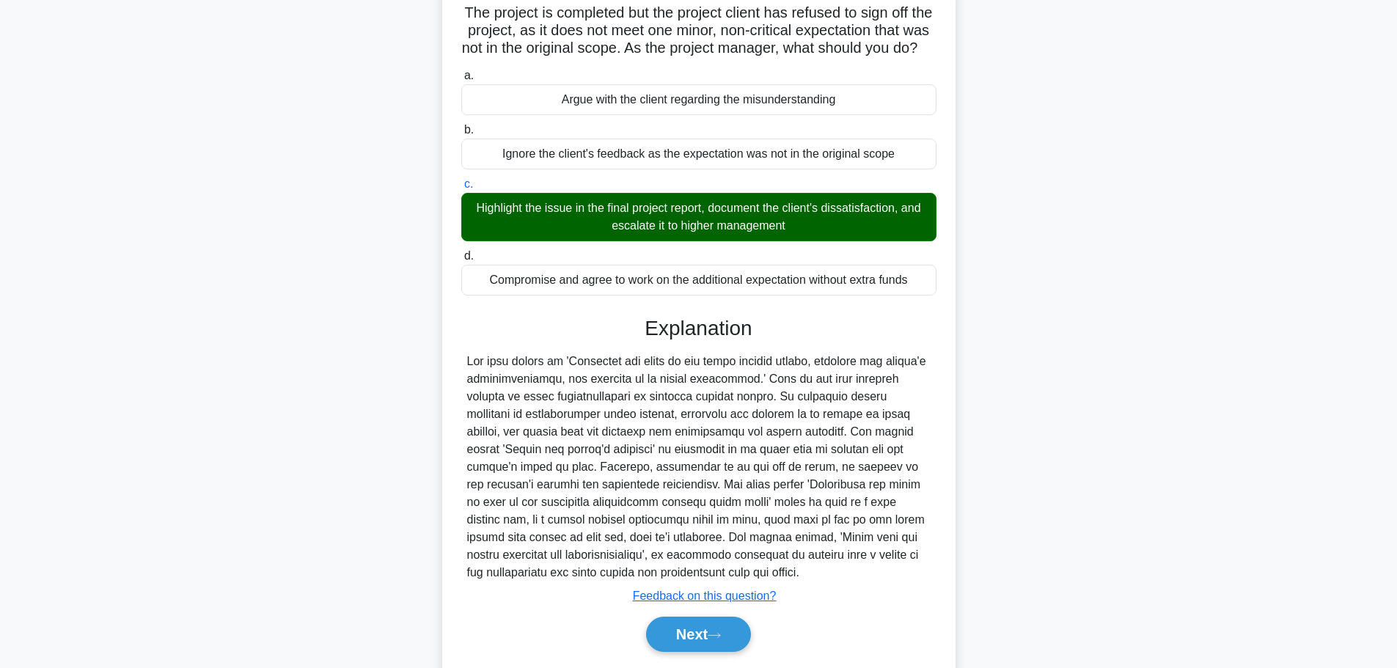
scroll to position [184, 0]
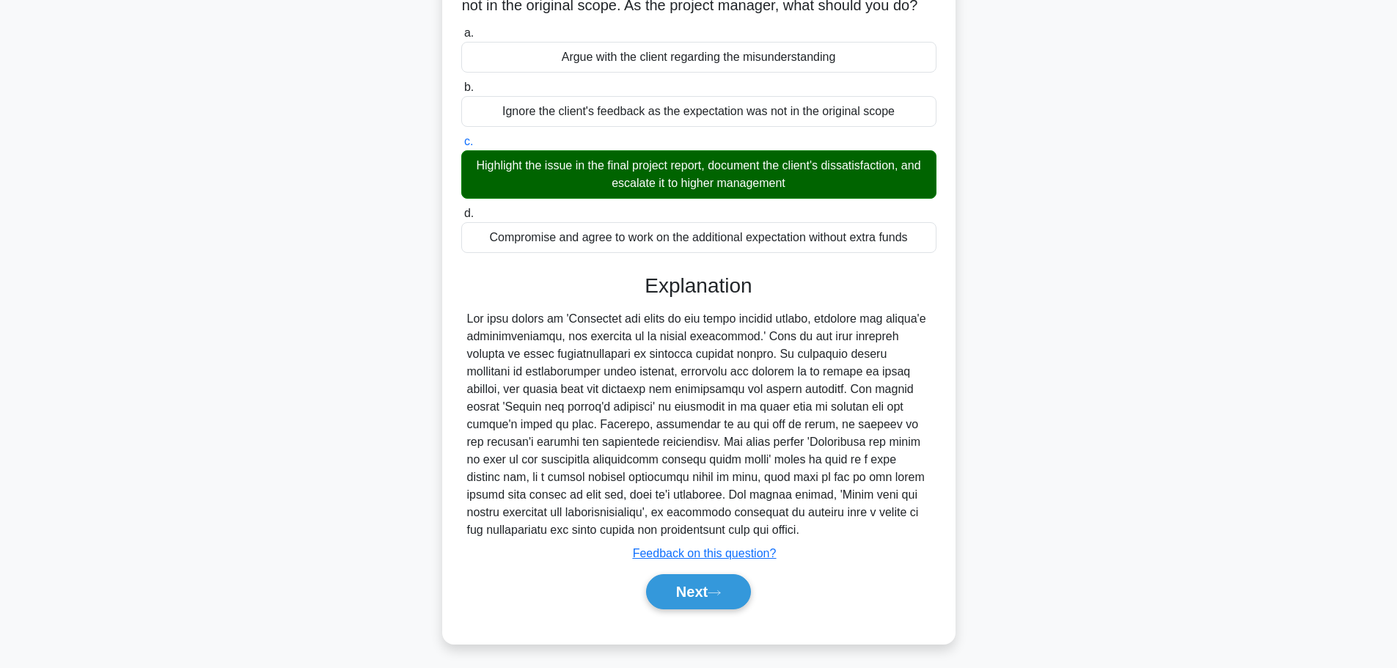
click at [717, 589] on icon at bounding box center [713, 593] width 13 height 8
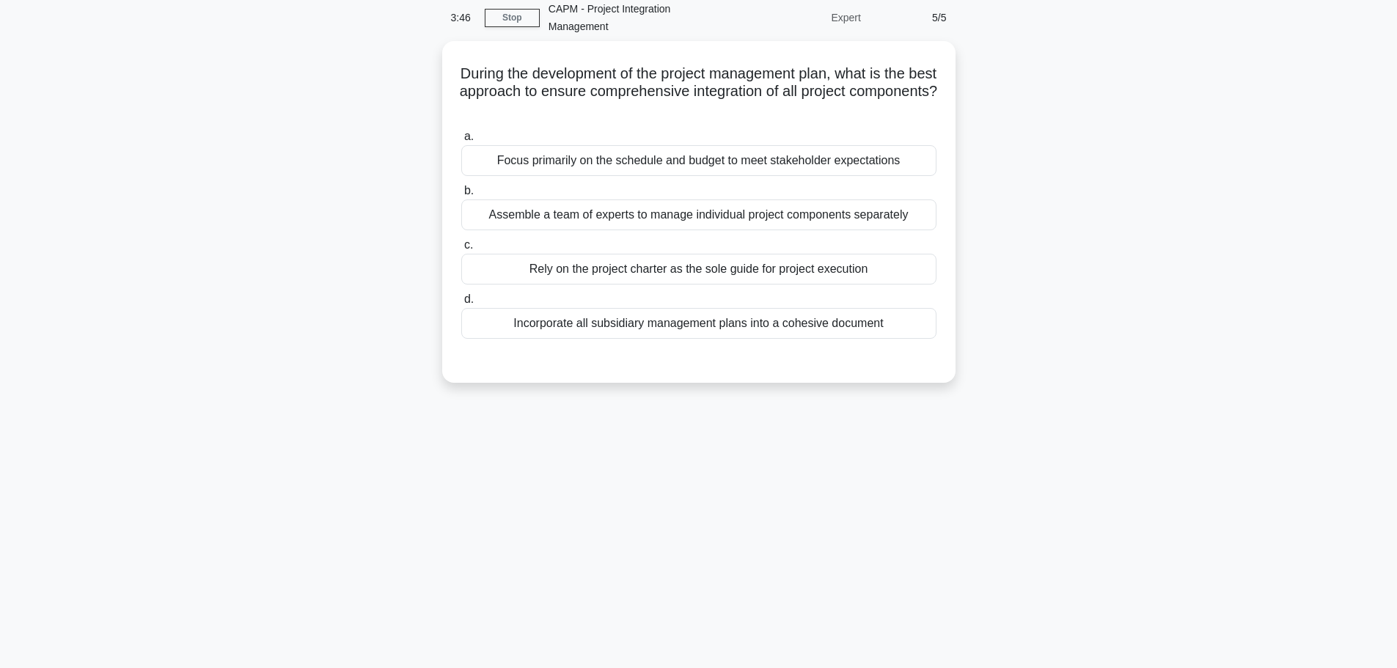
scroll to position [0, 0]
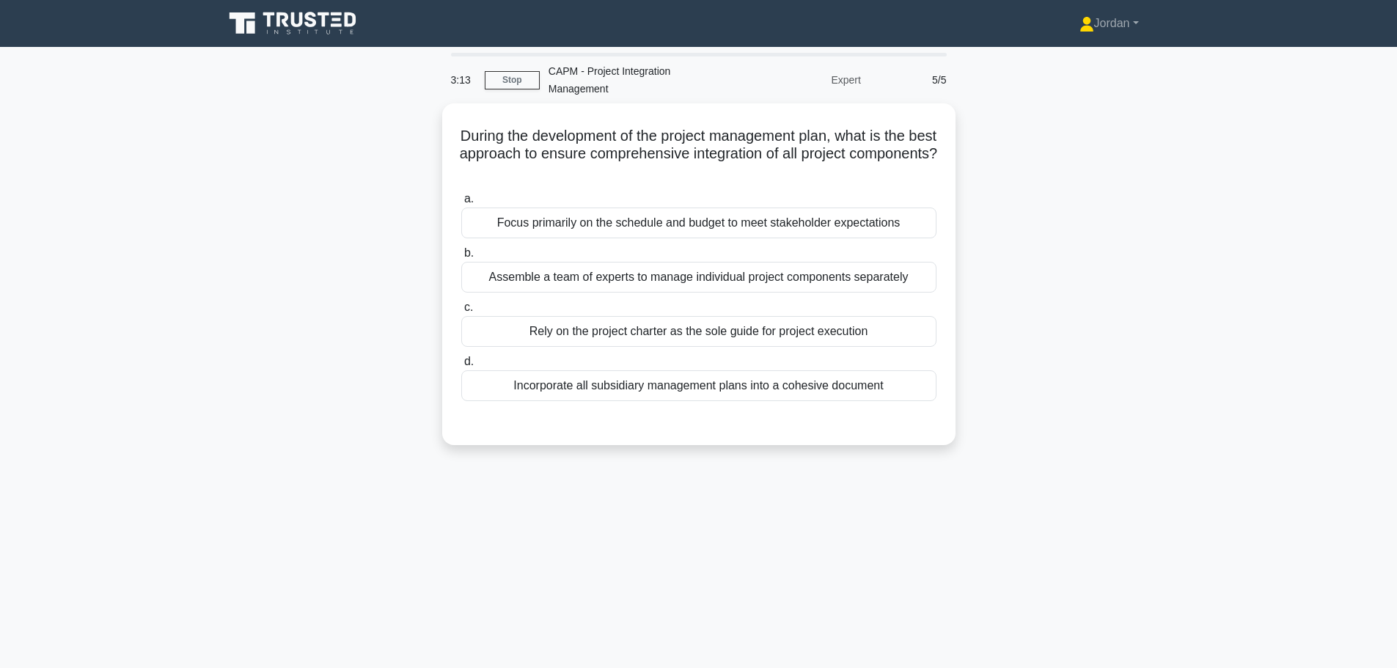
click at [672, 376] on div "Incorporate all subsidiary management plans into a cohesive document" at bounding box center [698, 385] width 475 height 31
click at [461, 367] on input "d. Incorporate all subsidiary management plans into a cohesive document" at bounding box center [461, 362] width 0 height 10
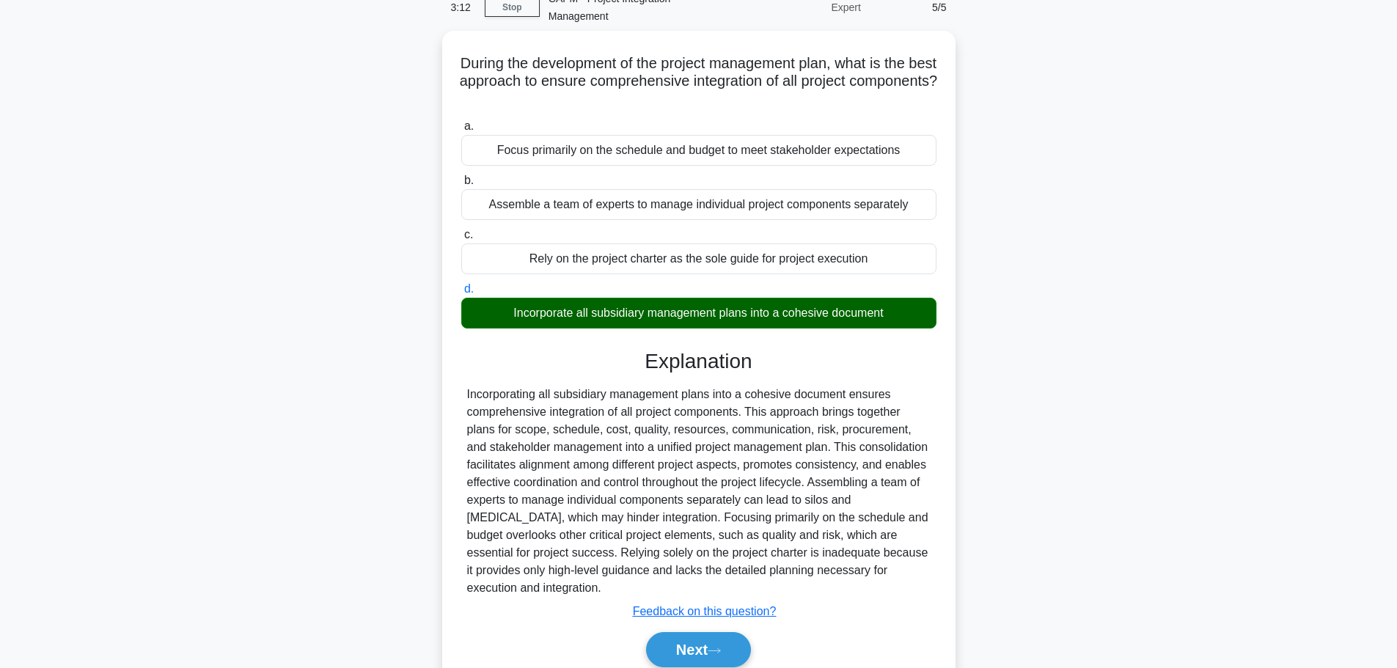
scroll to position [131, 0]
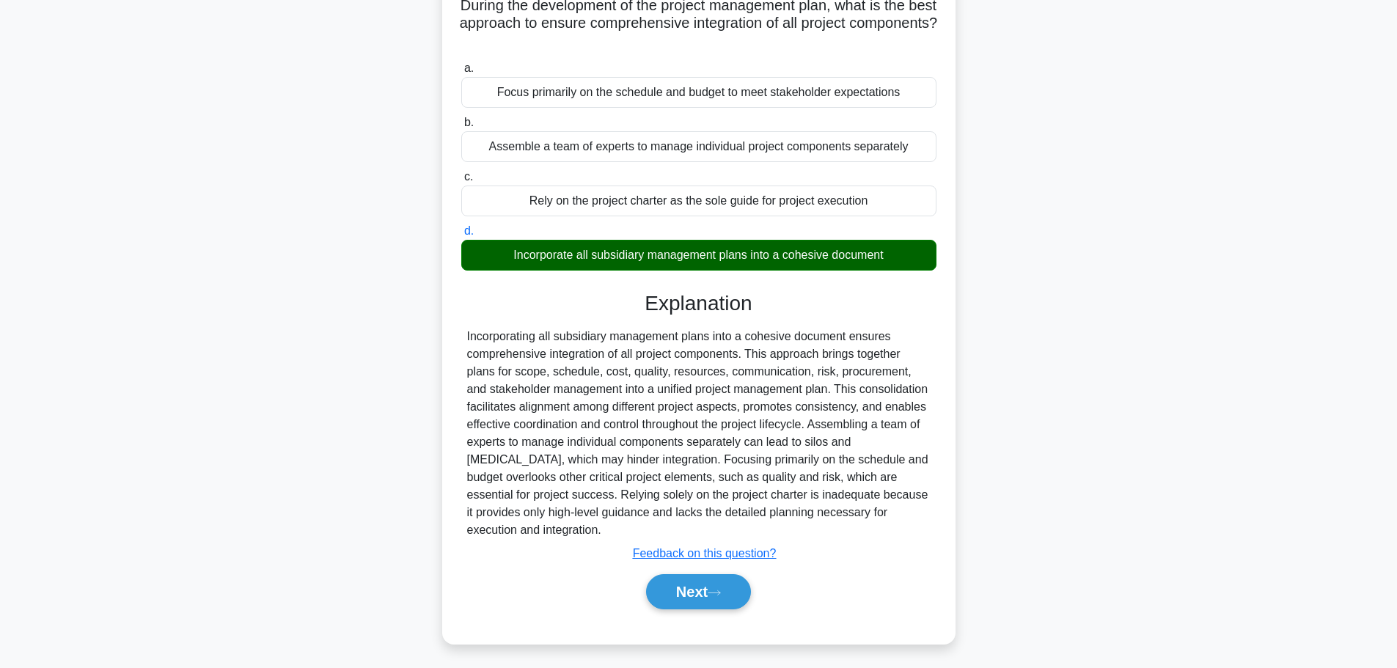
click at [707, 586] on button "Next" at bounding box center [698, 591] width 105 height 35
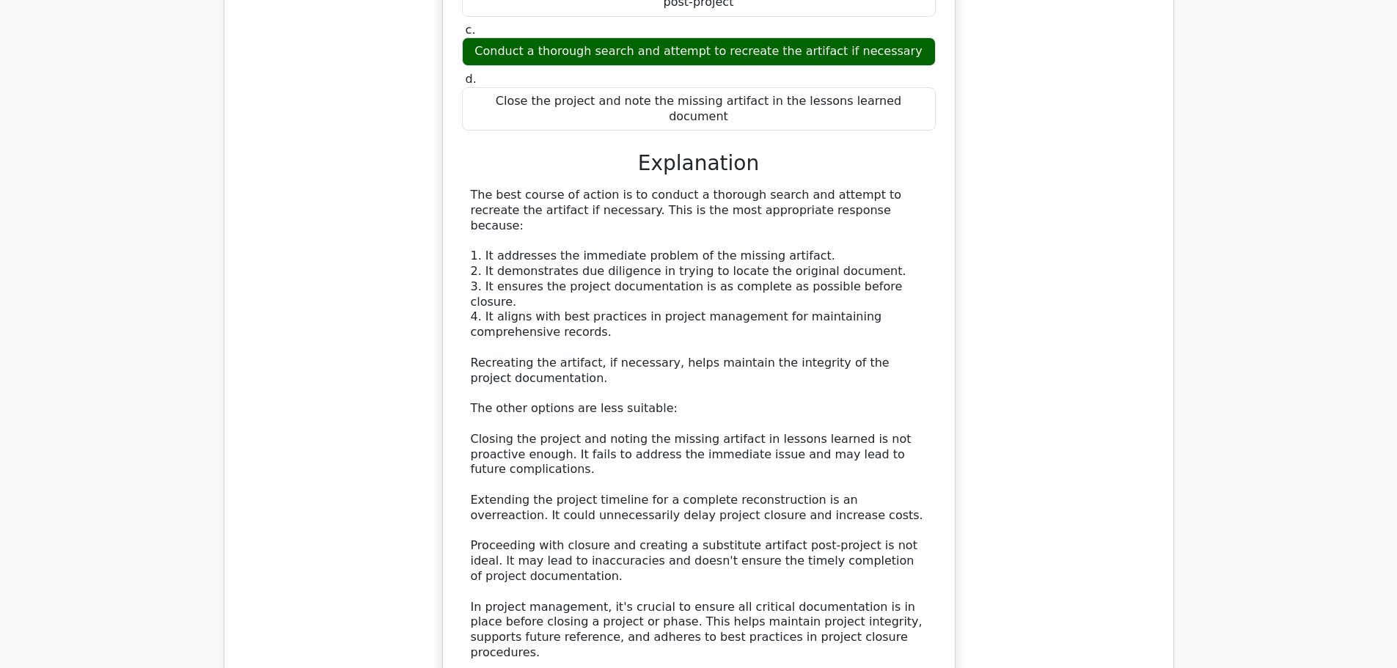
scroll to position [1393, 0]
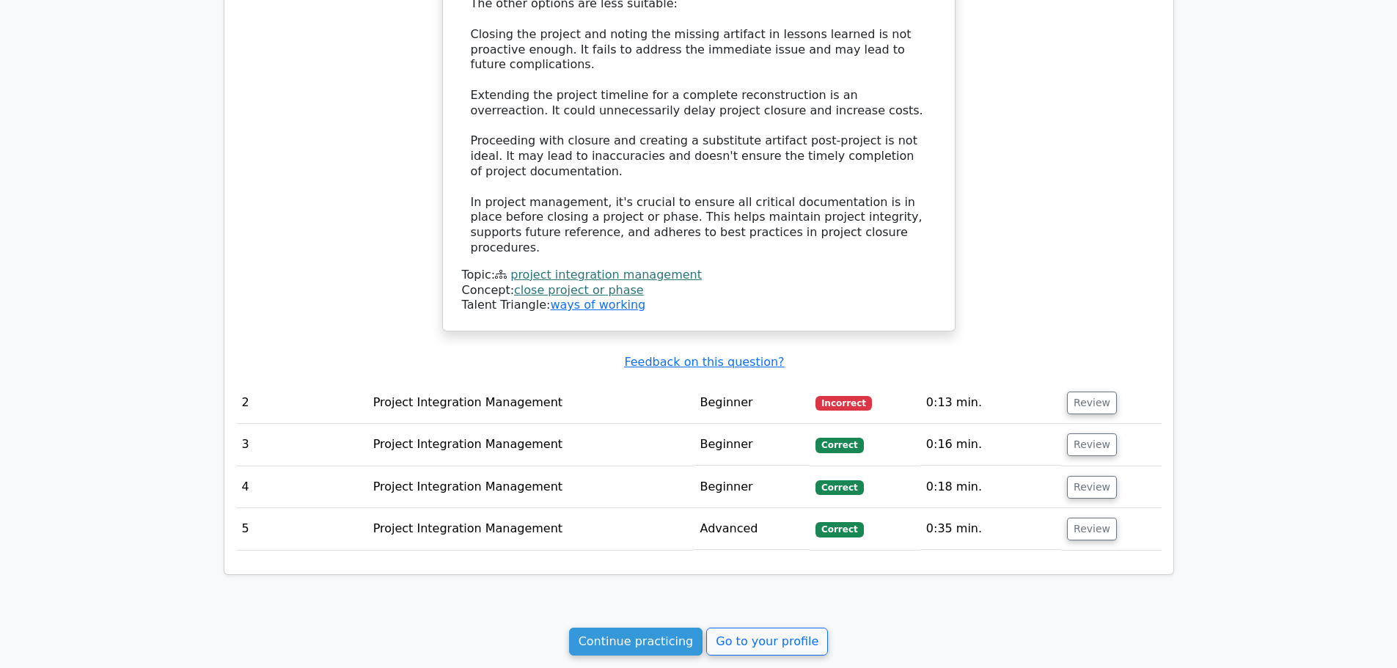
click at [751, 628] on link "Go to your profile" at bounding box center [767, 642] width 122 height 28
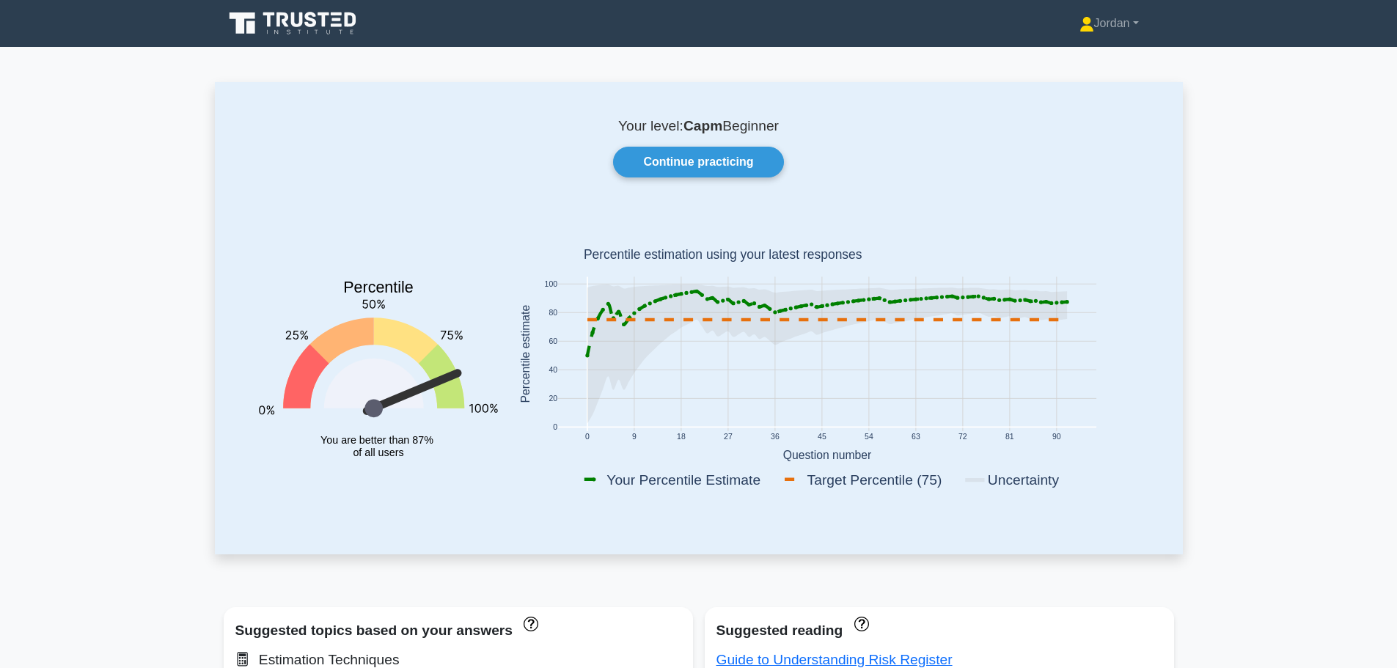
click at [677, 166] on link "Continue practicing" at bounding box center [698, 162] width 170 height 31
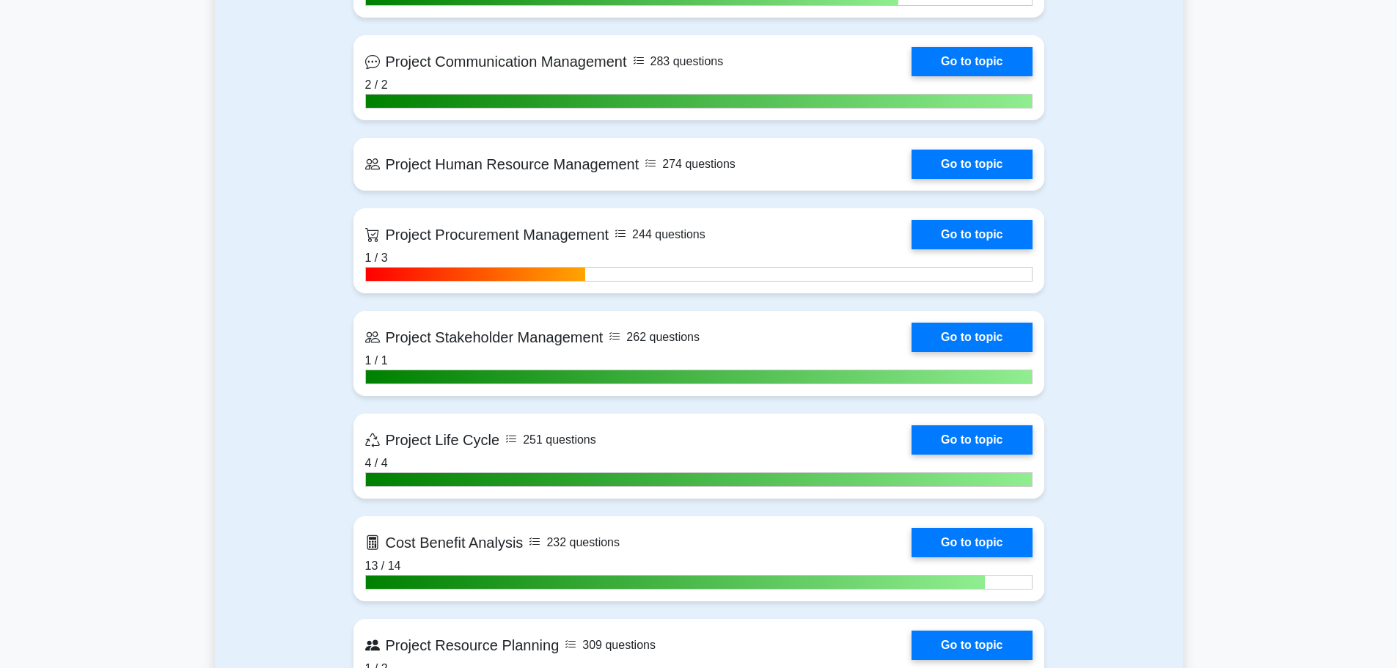
scroll to position [1320, 0]
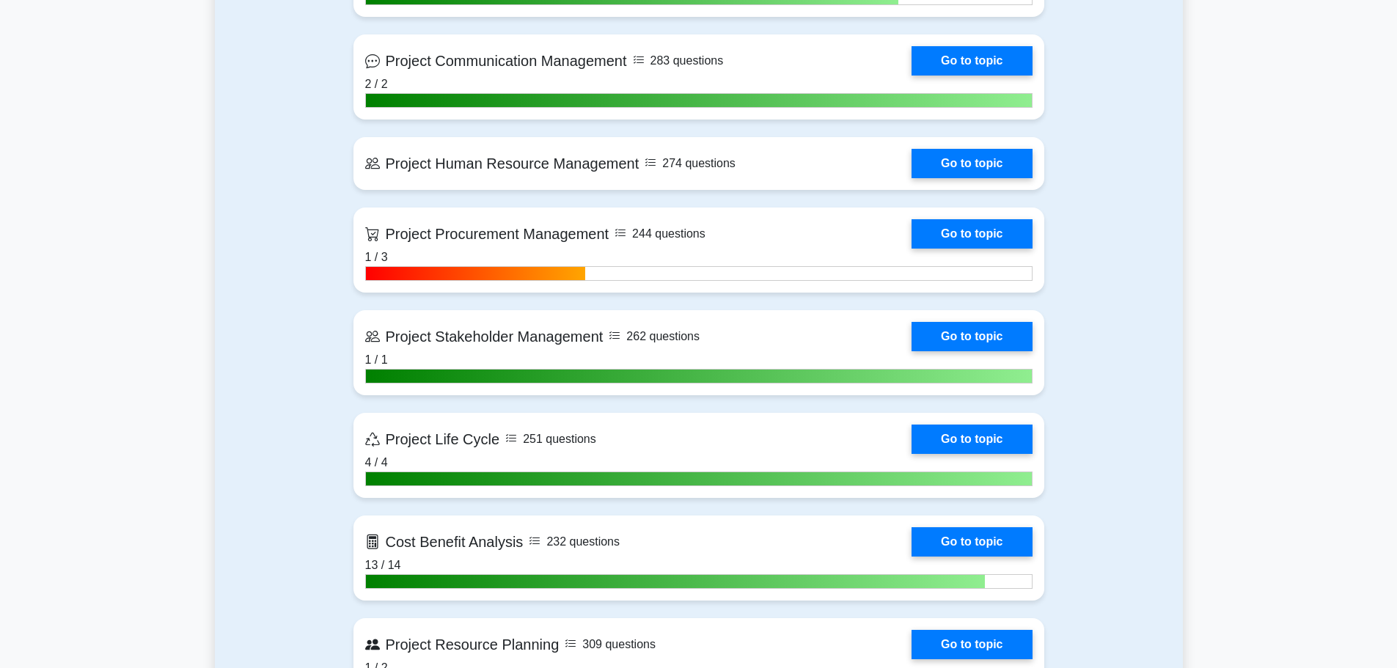
click at [957, 156] on link "Go to topic" at bounding box center [971, 163] width 120 height 29
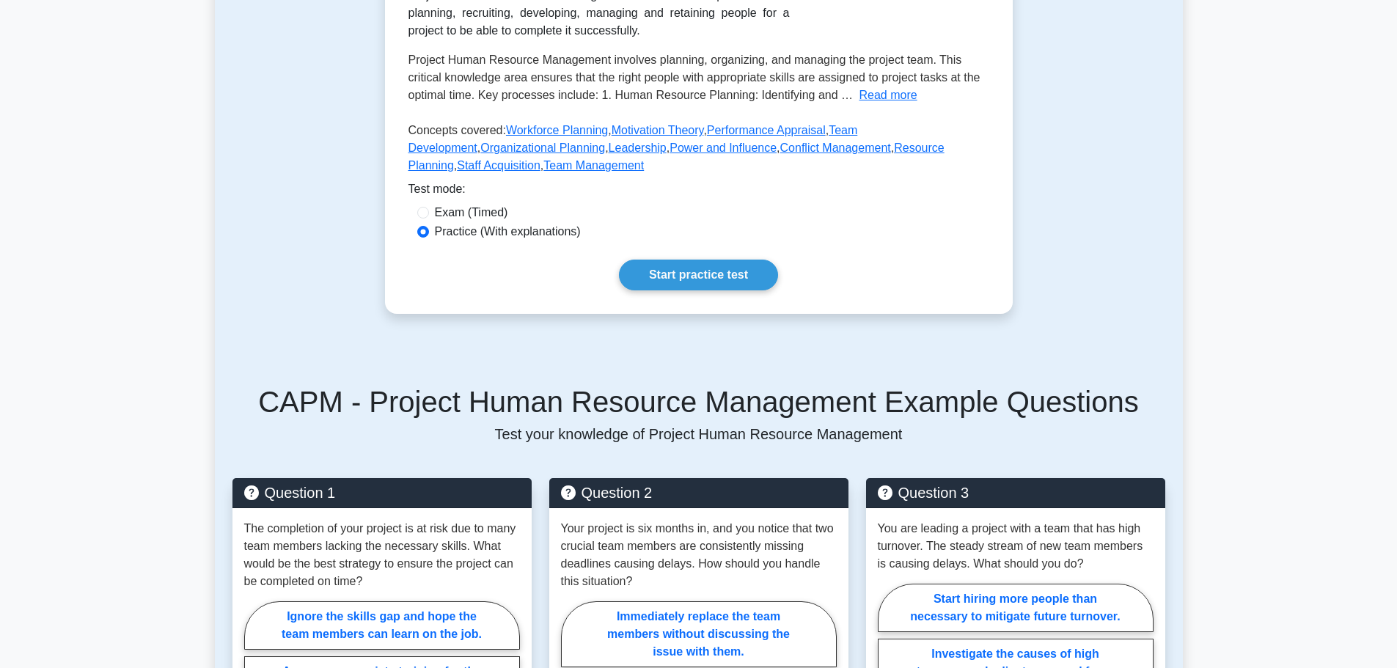
scroll to position [367, 0]
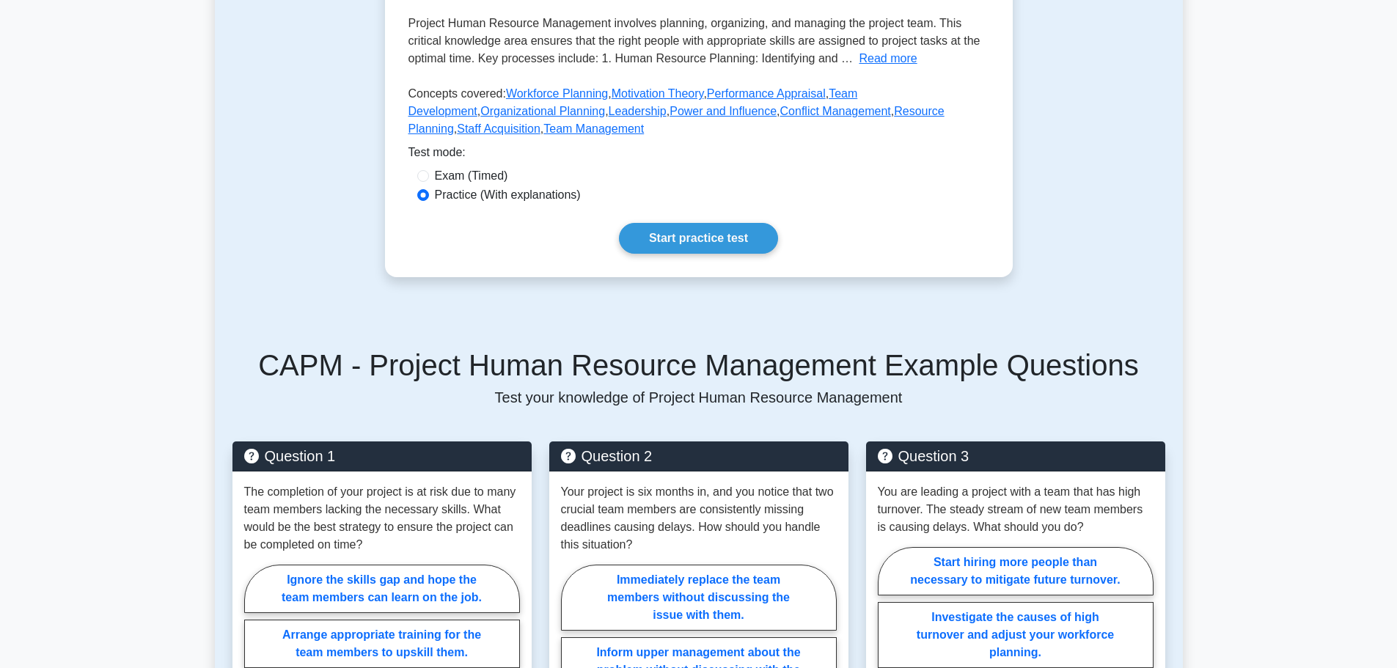
click at [693, 238] on link "Start practice test" at bounding box center [698, 238] width 159 height 31
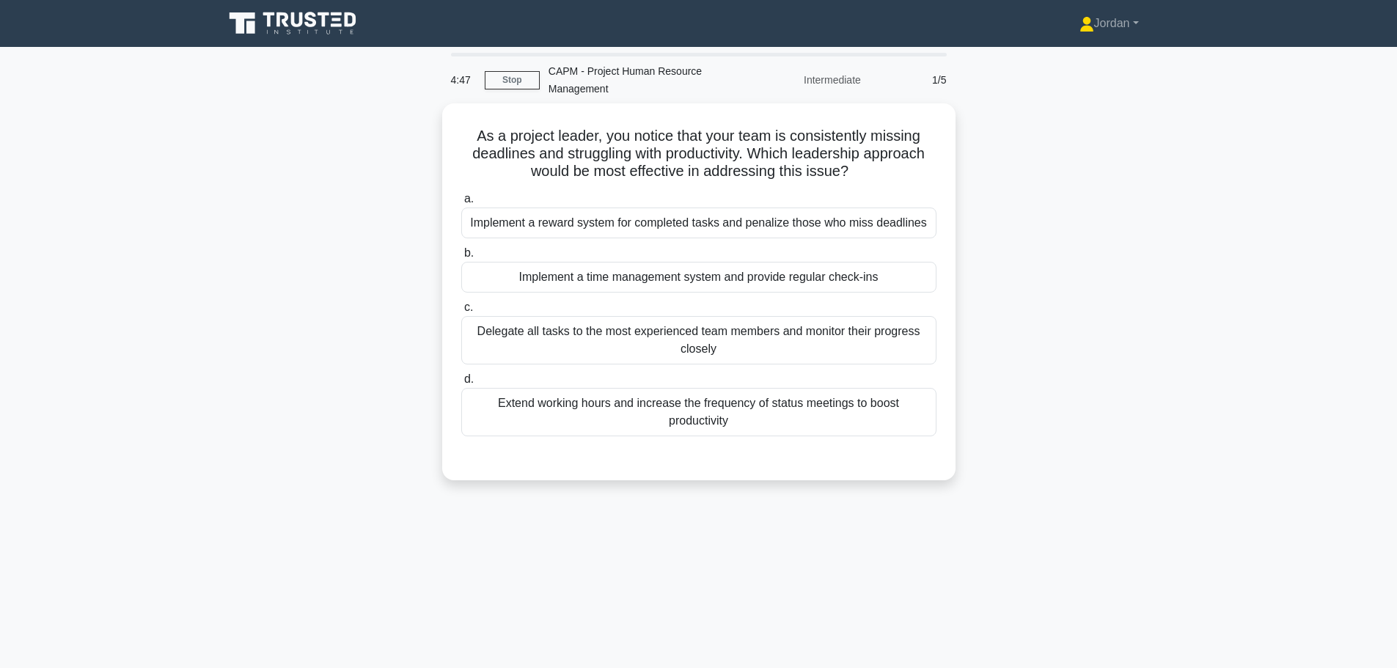
click at [734, 269] on div "Implement a time management system and provide regular check-ins" at bounding box center [698, 277] width 475 height 31
click at [461, 258] on input "b. Implement a time management system and provide regular check-ins" at bounding box center [461, 254] width 0 height 10
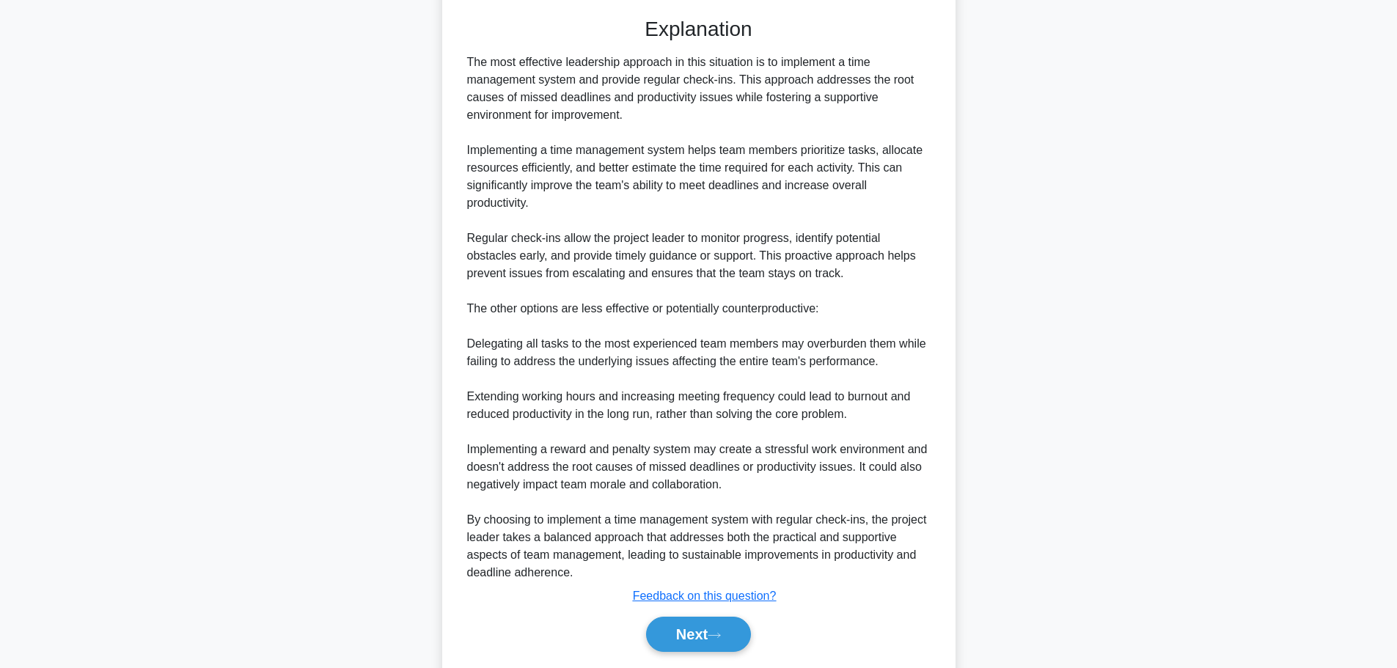
click at [699, 632] on button "Next" at bounding box center [698, 634] width 105 height 35
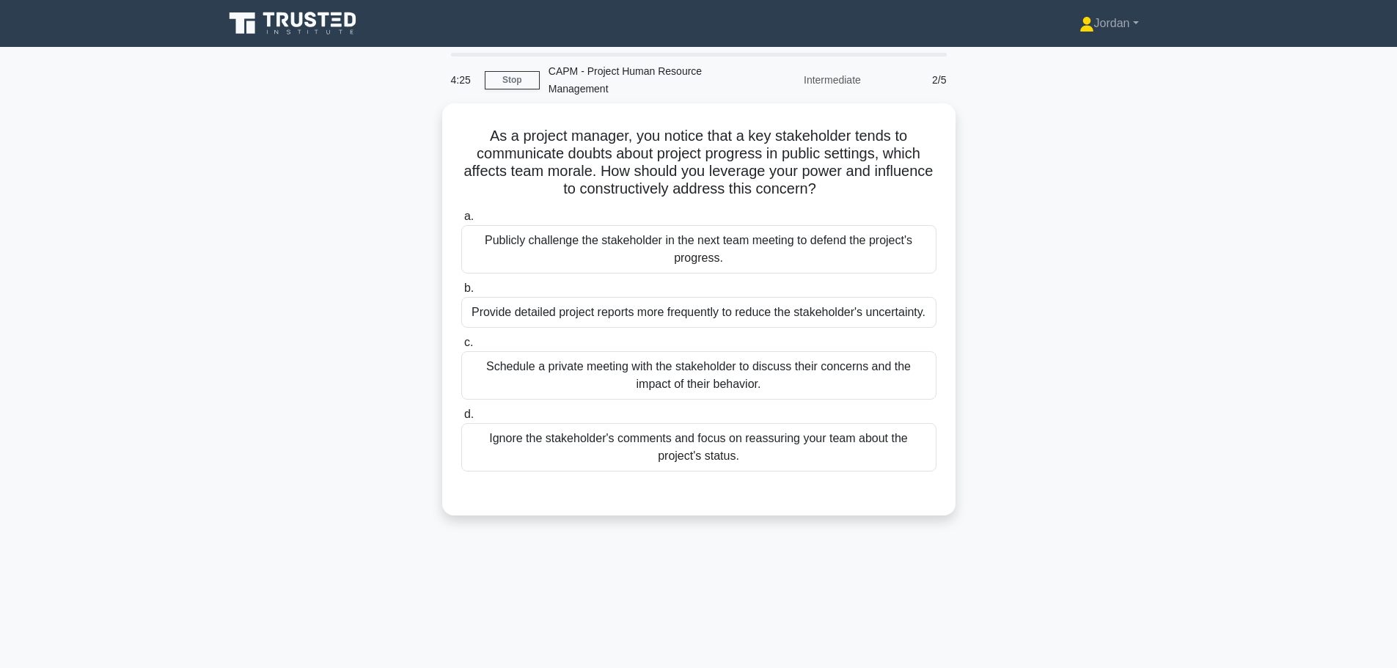
click at [701, 365] on div "Schedule a private meeting with the stakeholder to discuss their concerns and t…" at bounding box center [698, 375] width 475 height 48
click at [461, 347] on input "c. Schedule a private meeting with the stakeholder to discuss their concerns an…" at bounding box center [461, 343] width 0 height 10
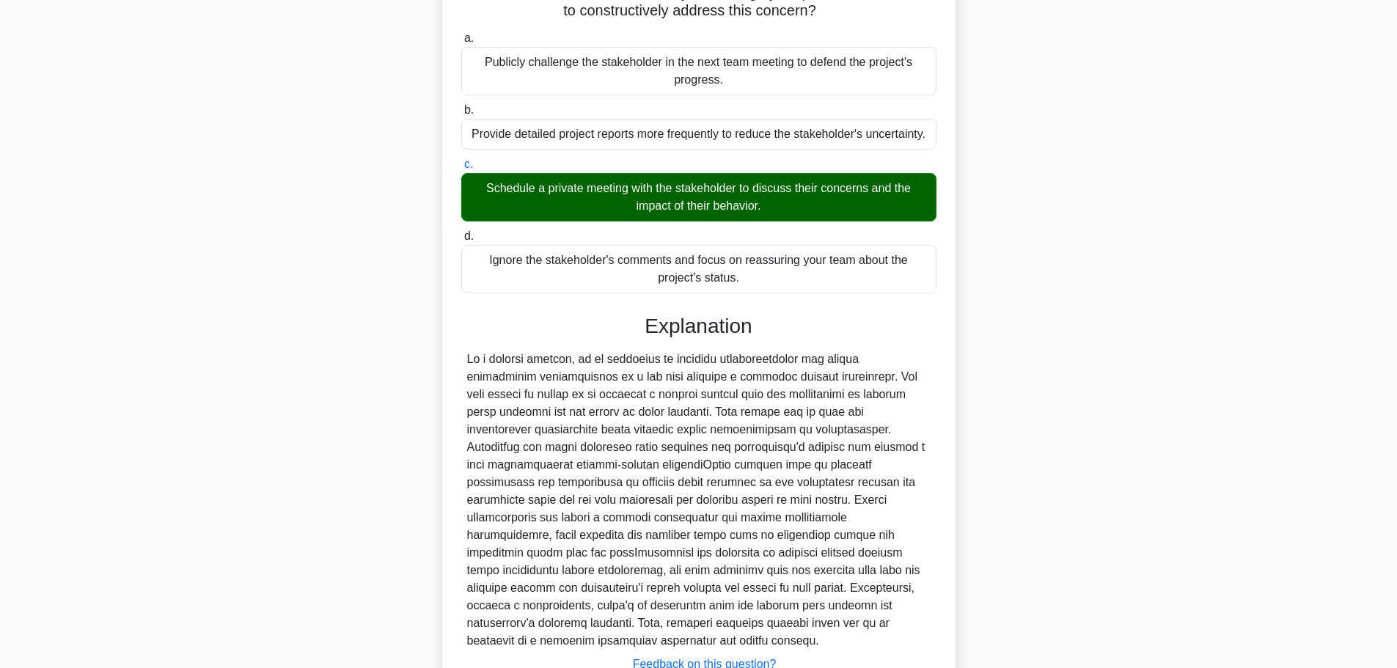
scroll to position [272, 0]
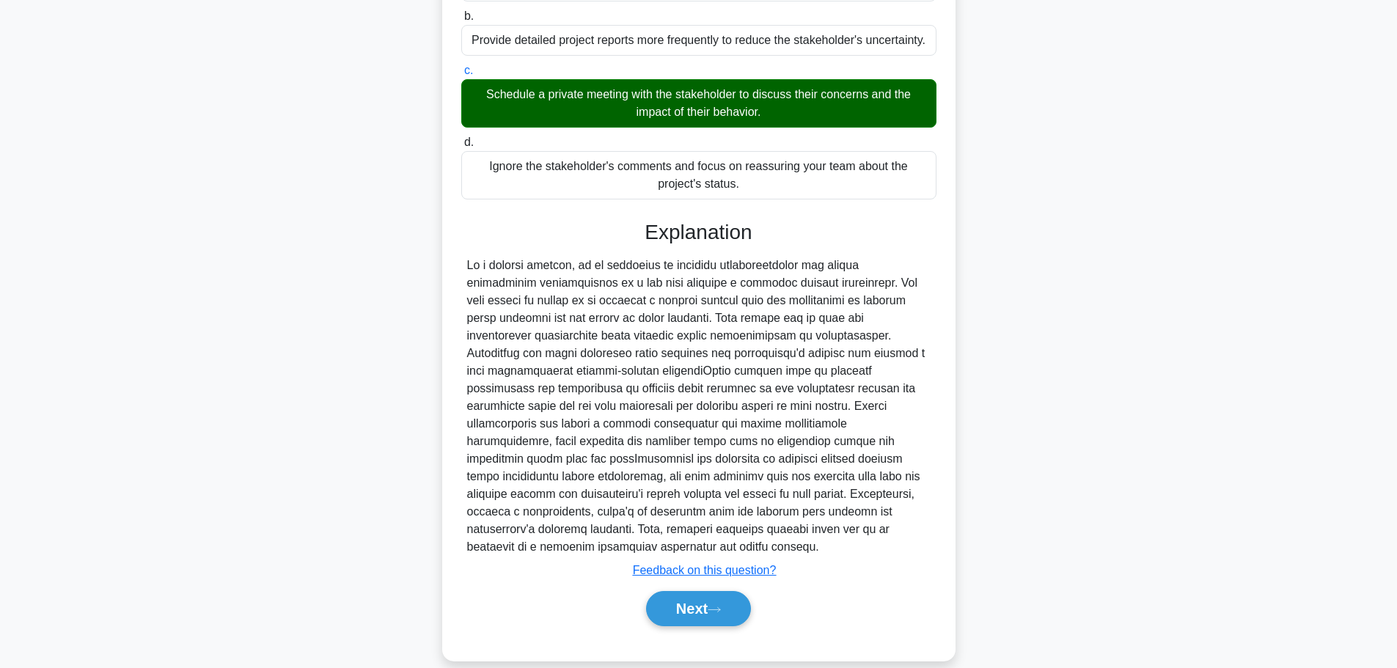
click at [718, 606] on icon at bounding box center [713, 610] width 13 height 8
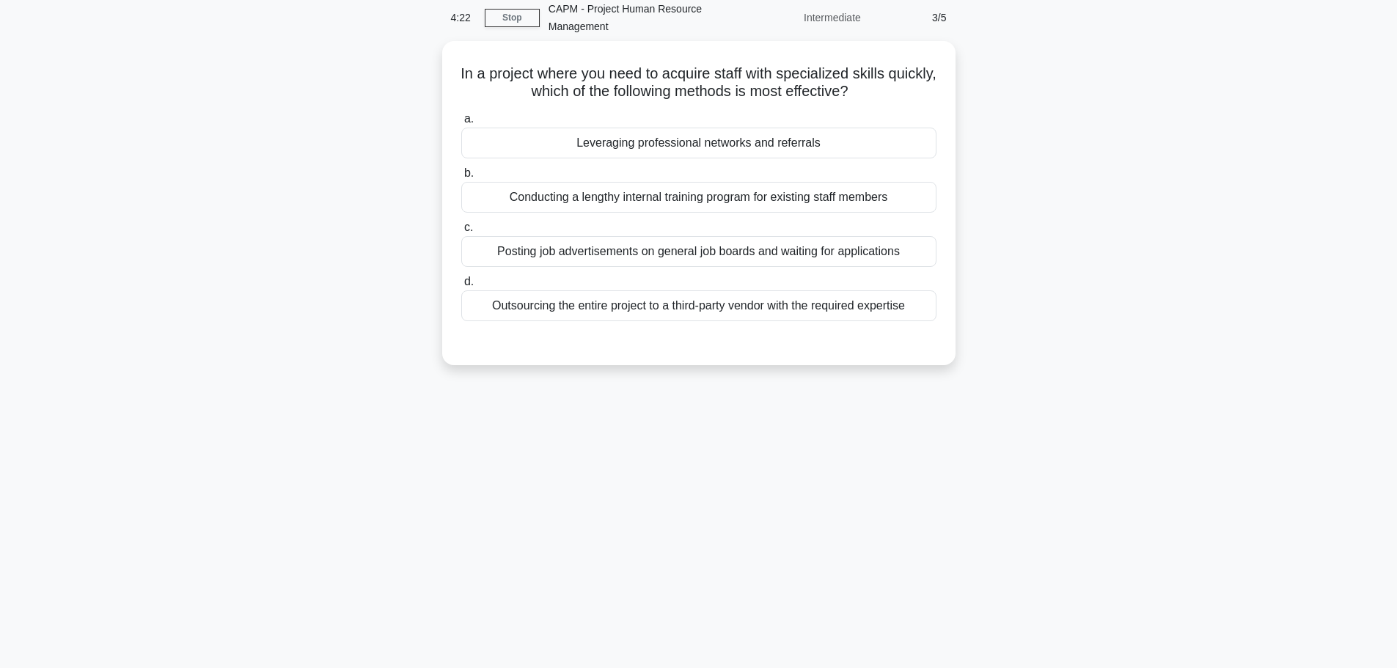
scroll to position [0, 0]
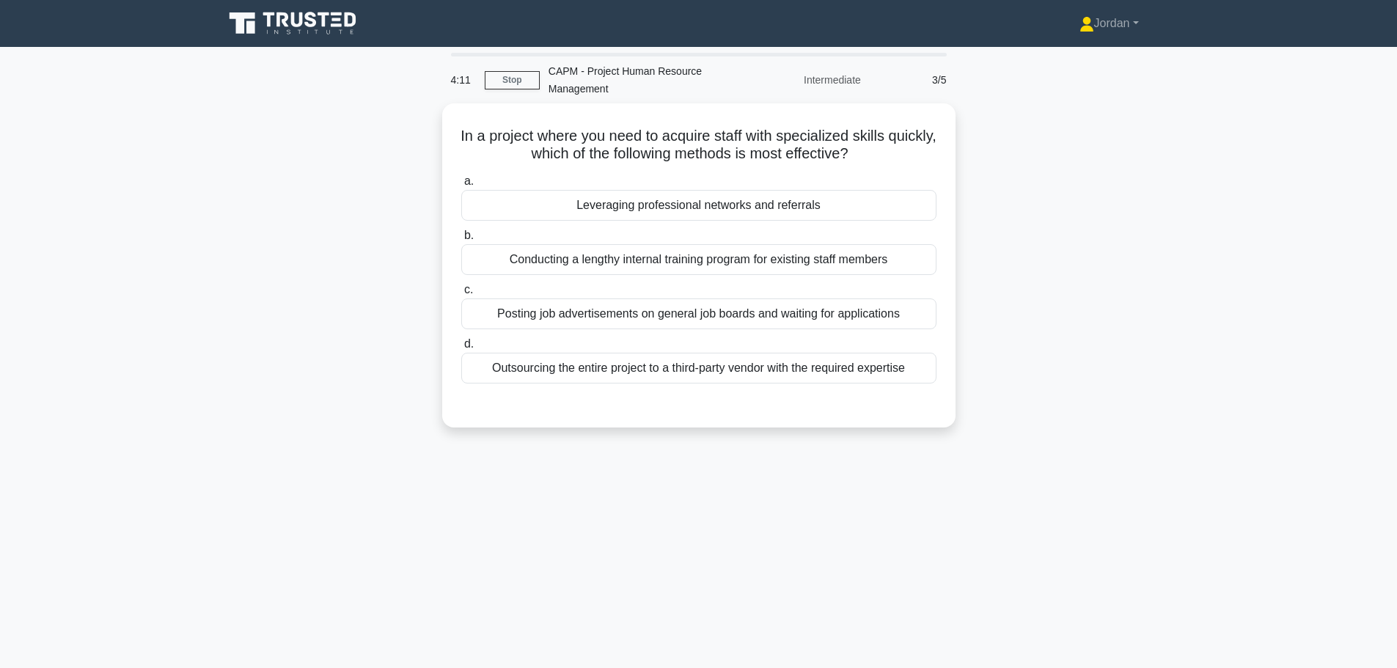
click at [680, 199] on div "Leveraging professional networks and referrals" at bounding box center [698, 205] width 475 height 31
click at [461, 186] on input "a. Leveraging professional networks and referrals" at bounding box center [461, 182] width 0 height 10
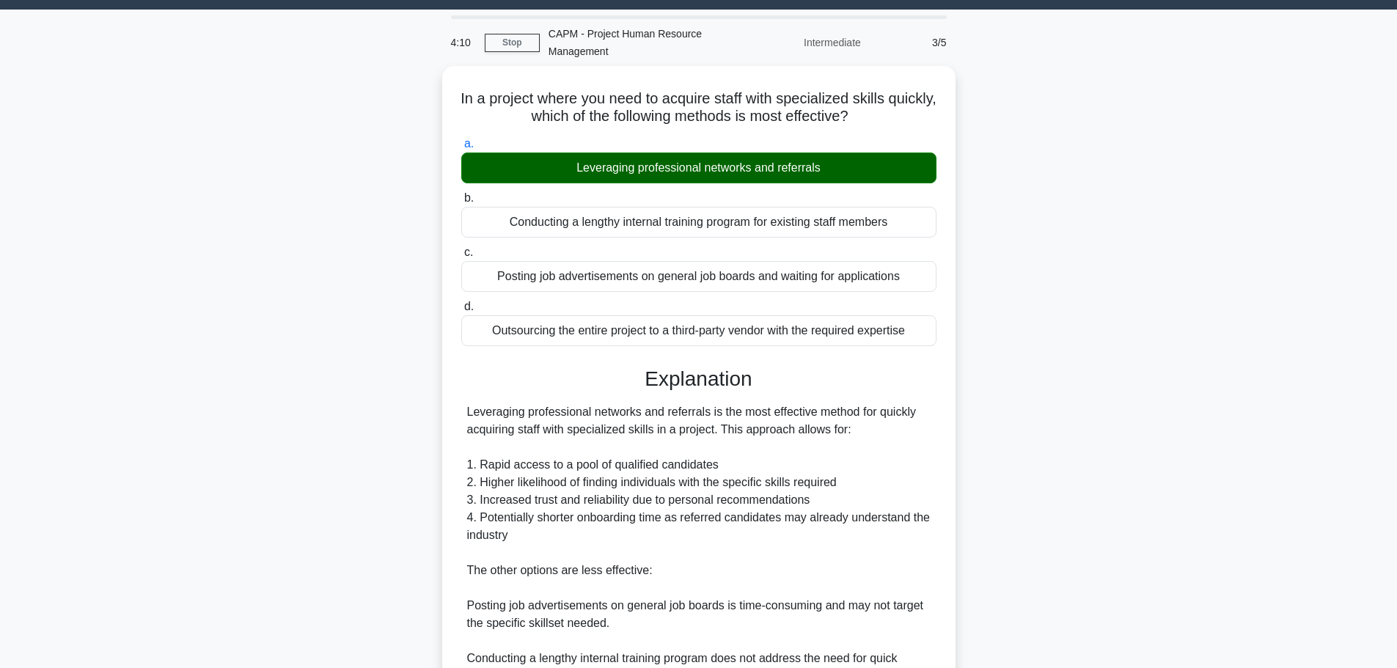
scroll to position [237, 0]
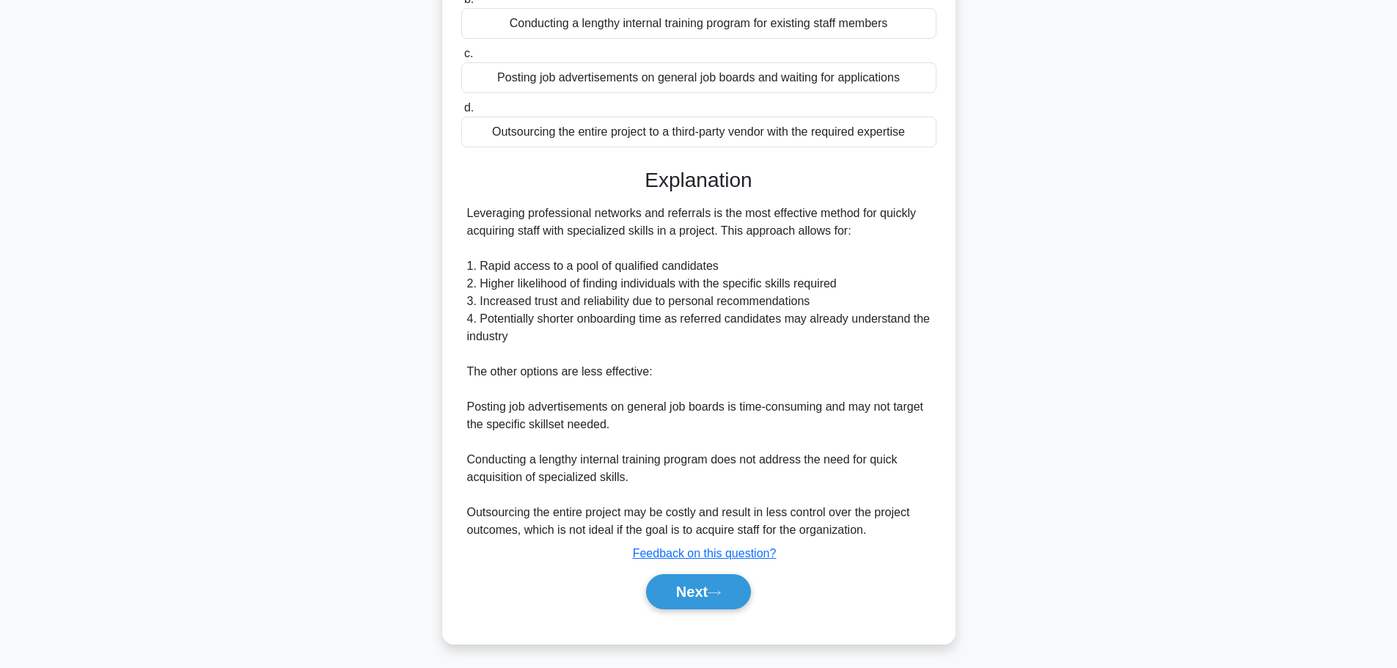
click at [707, 583] on button "Next" at bounding box center [698, 591] width 105 height 35
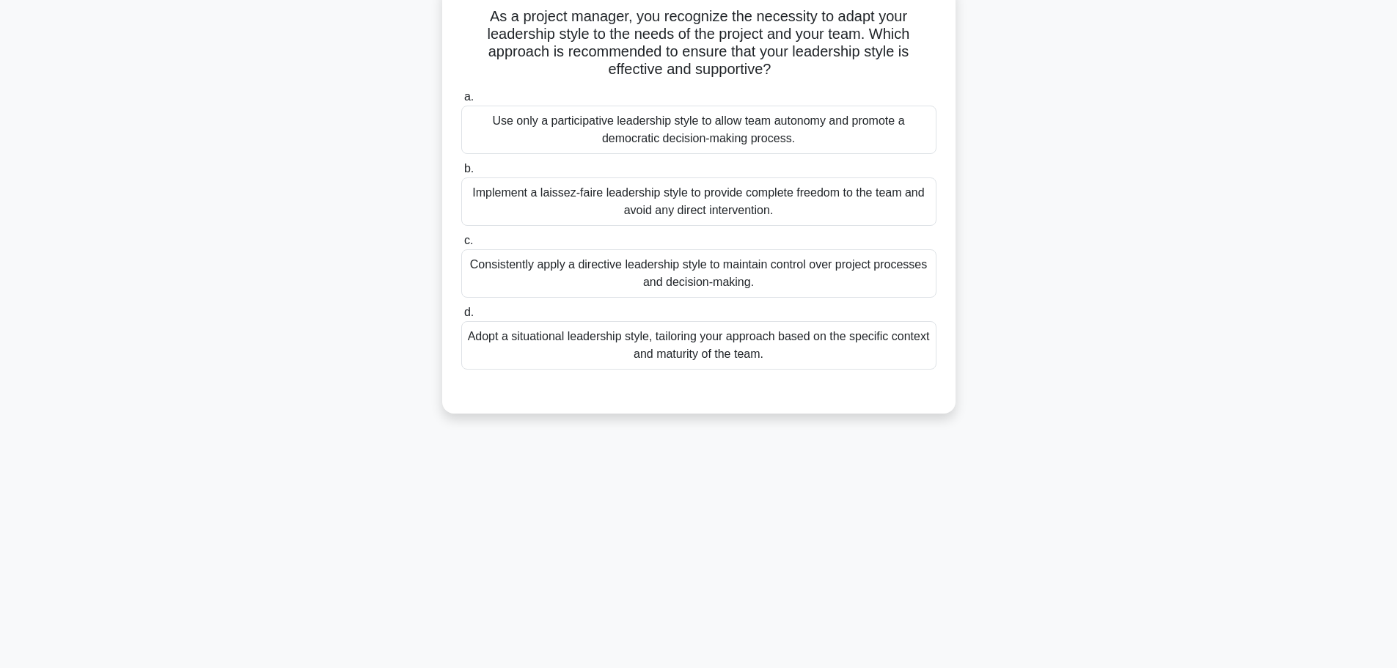
scroll to position [0, 0]
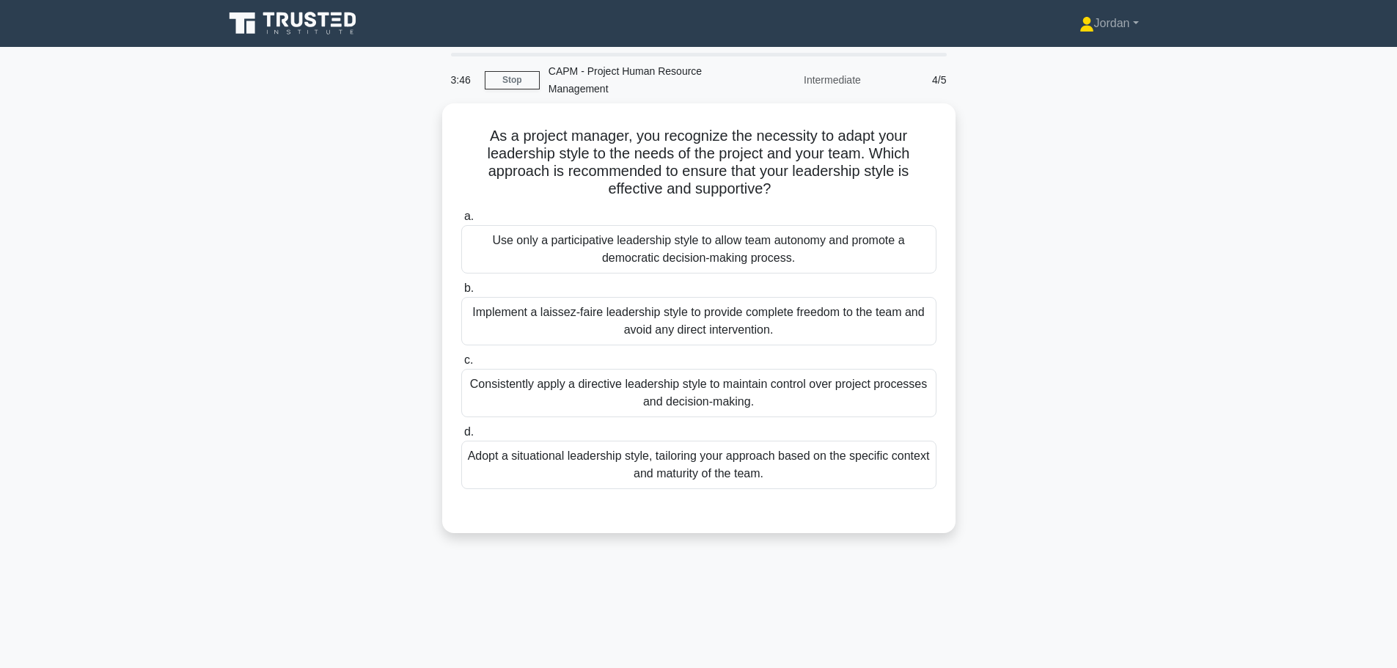
click at [663, 465] on div "Adopt a situational leadership style, tailoring your approach based on the spec…" at bounding box center [698, 465] width 475 height 48
click at [461, 437] on input "d. Adopt a situational leadership style, tailoring your approach based on the s…" at bounding box center [461, 432] width 0 height 10
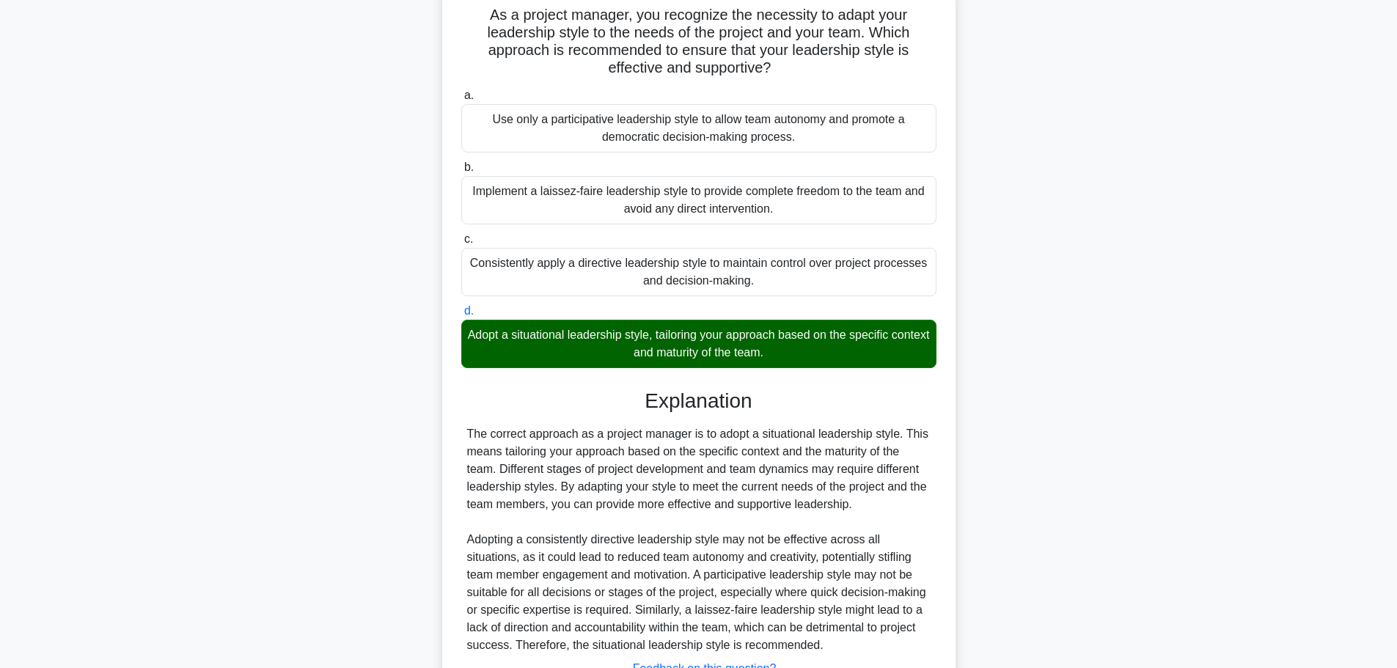
scroll to position [237, 0]
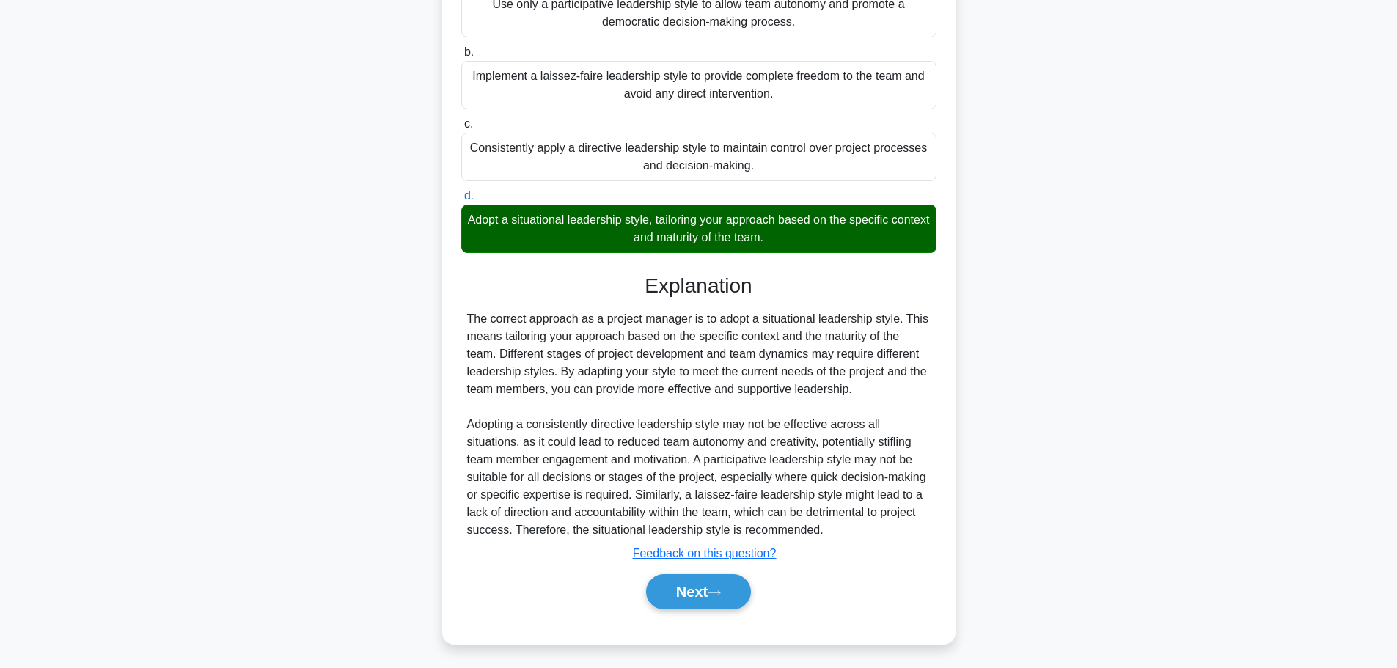
click at [720, 590] on icon at bounding box center [713, 593] width 13 height 8
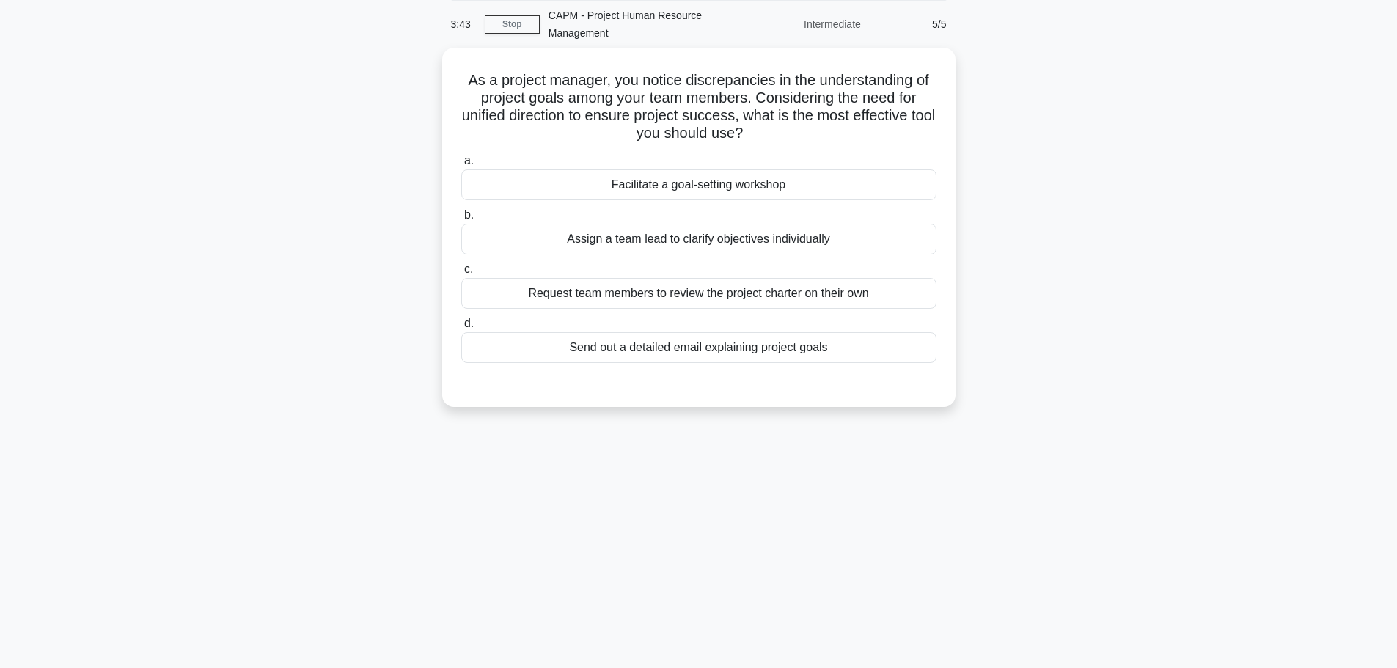
scroll to position [0, 0]
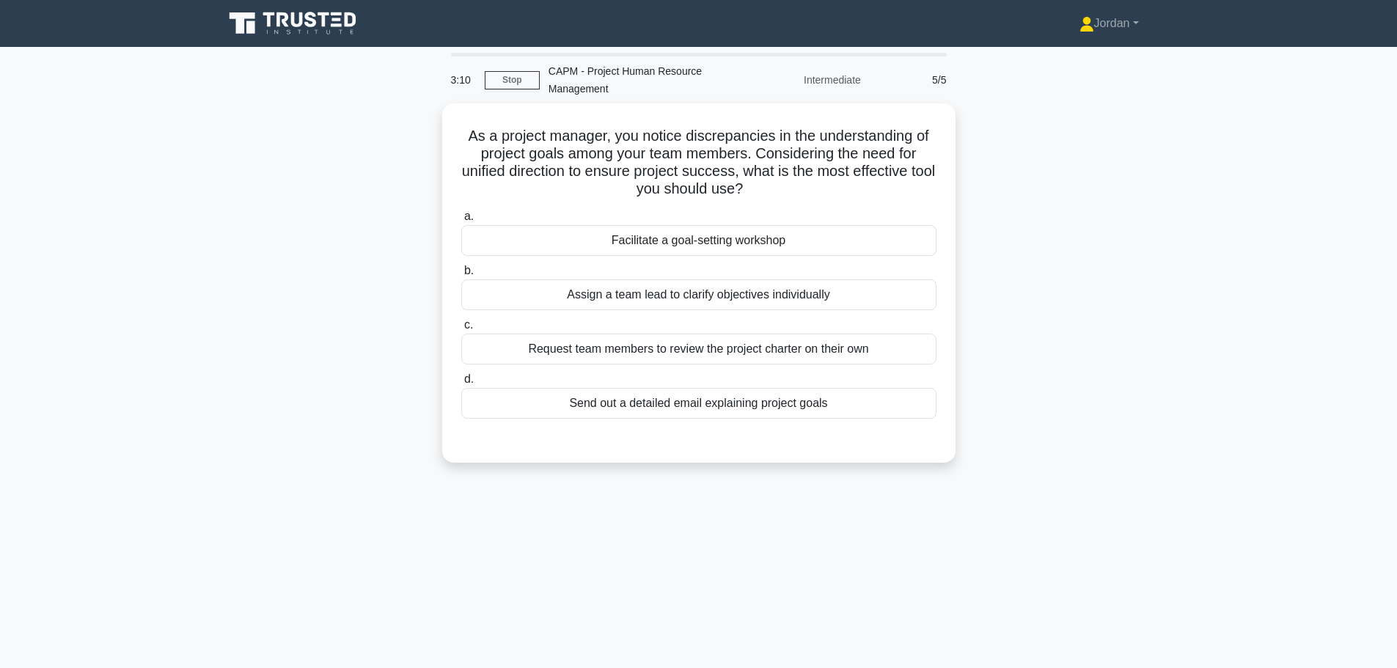
click at [586, 290] on div "Assign a team lead to clarify objectives individually" at bounding box center [698, 294] width 475 height 31
click at [461, 276] on input "b. Assign a team lead to clarify objectives individually" at bounding box center [461, 271] width 0 height 10
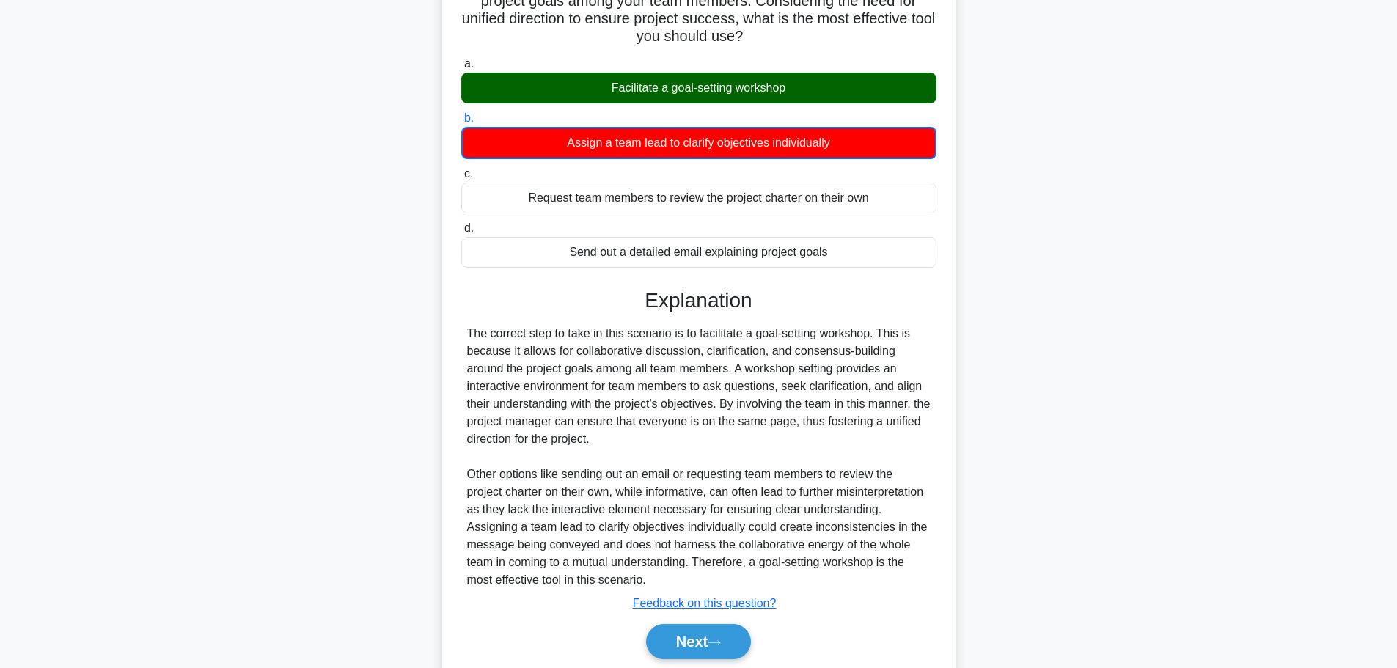
scroll to position [203, 0]
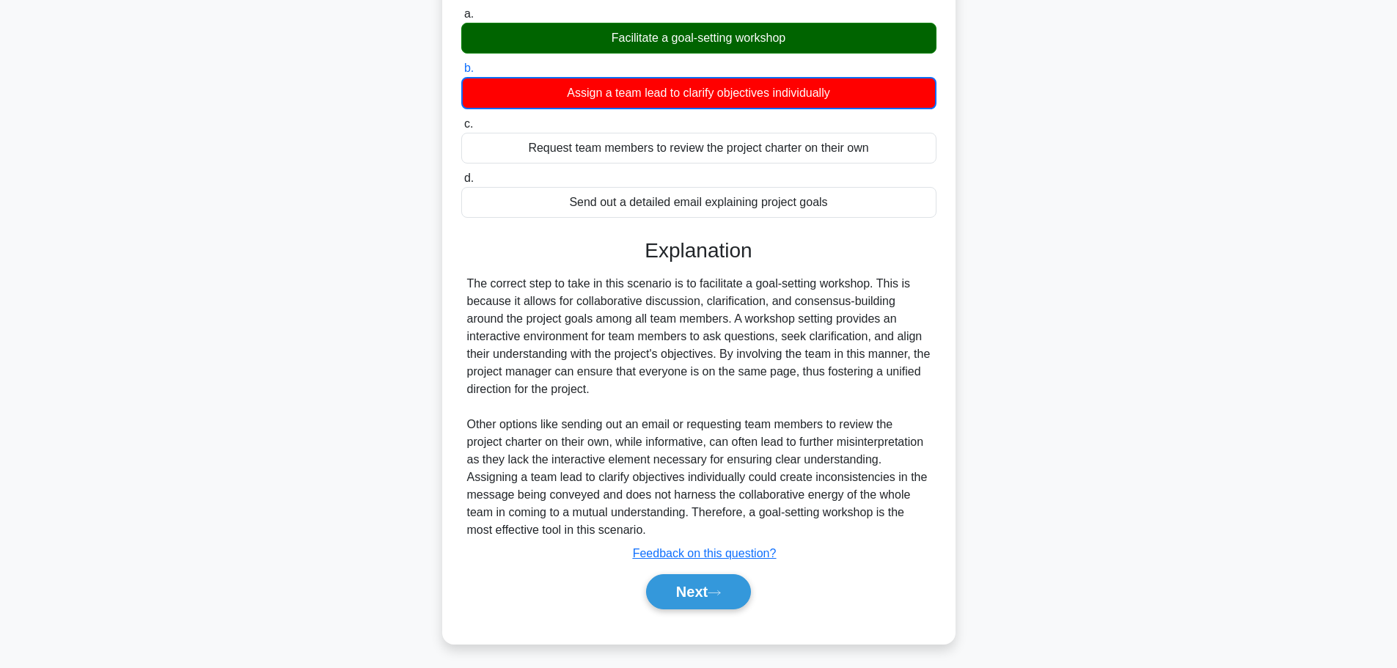
click at [712, 590] on button "Next" at bounding box center [698, 591] width 105 height 35
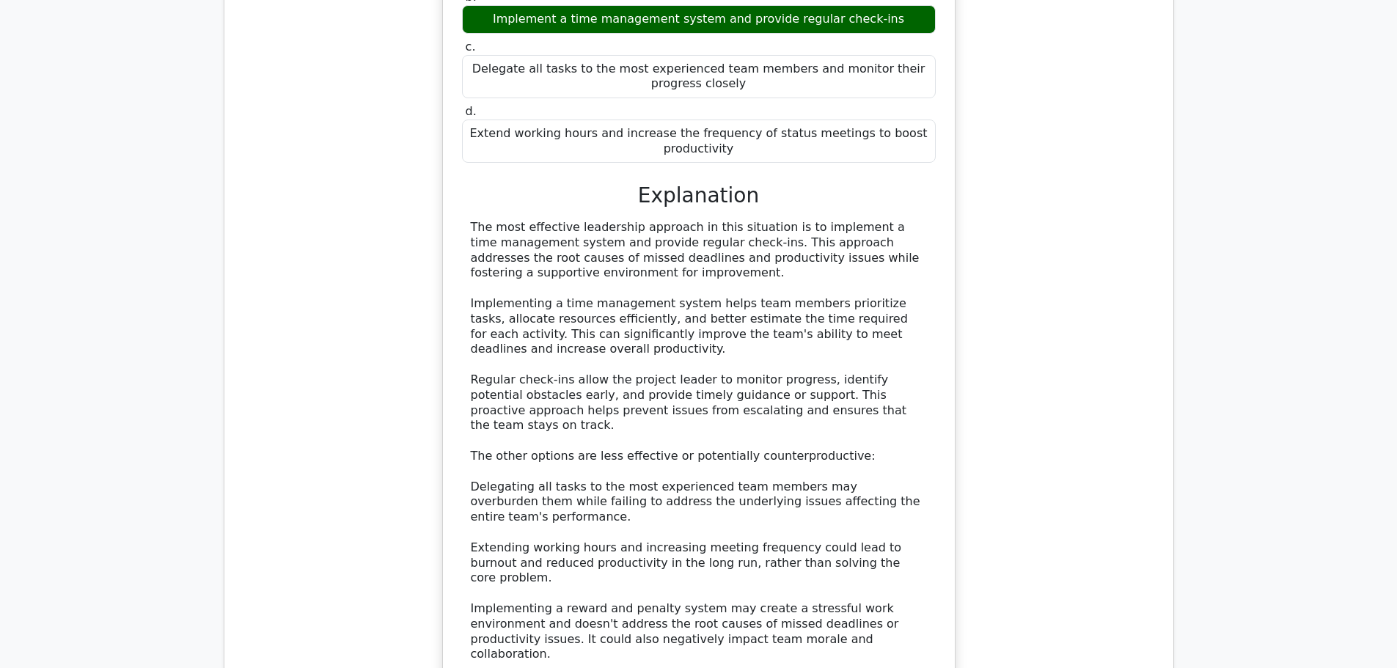
scroll to position [1393, 0]
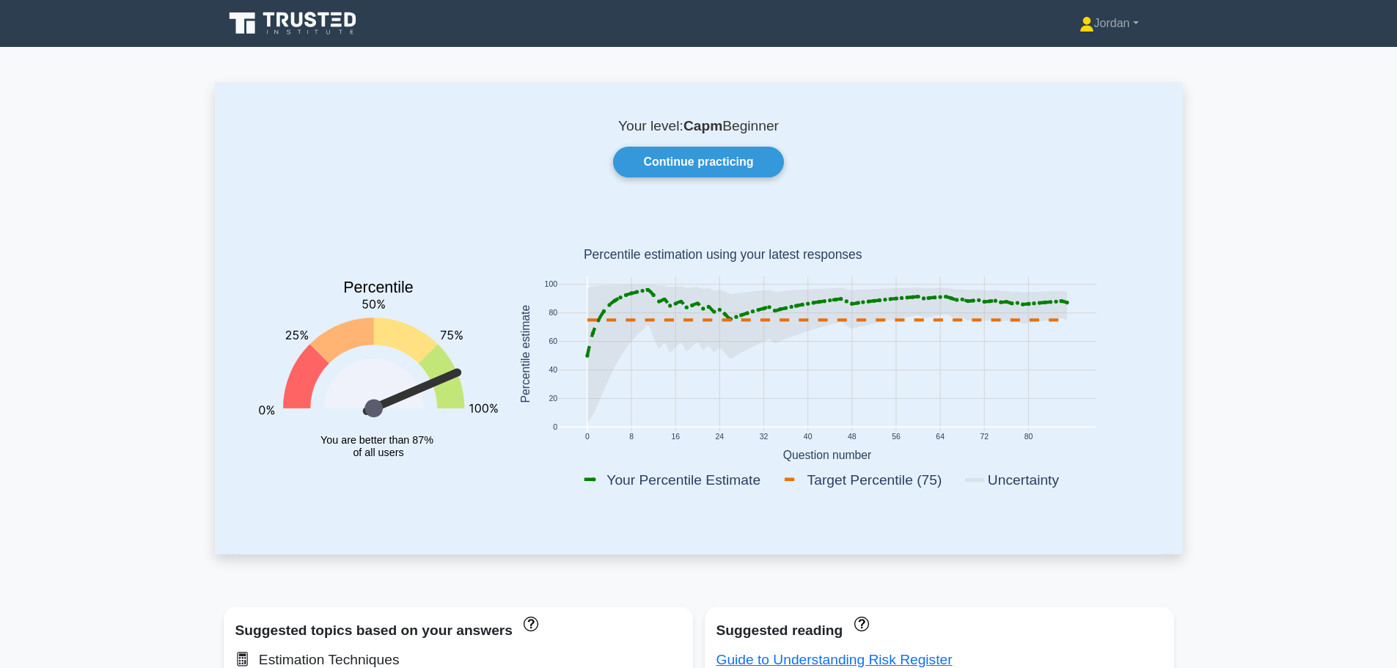
click at [688, 166] on link "Continue practicing" at bounding box center [698, 162] width 170 height 31
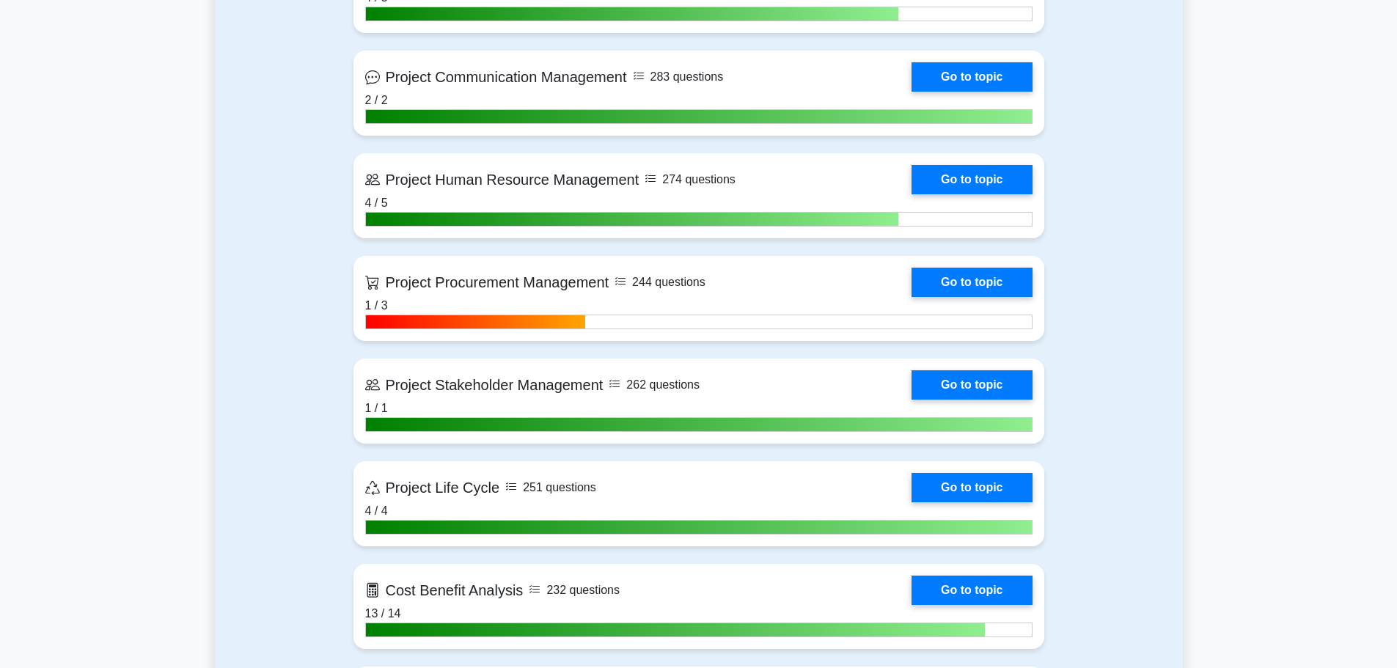
scroll to position [1320, 0]
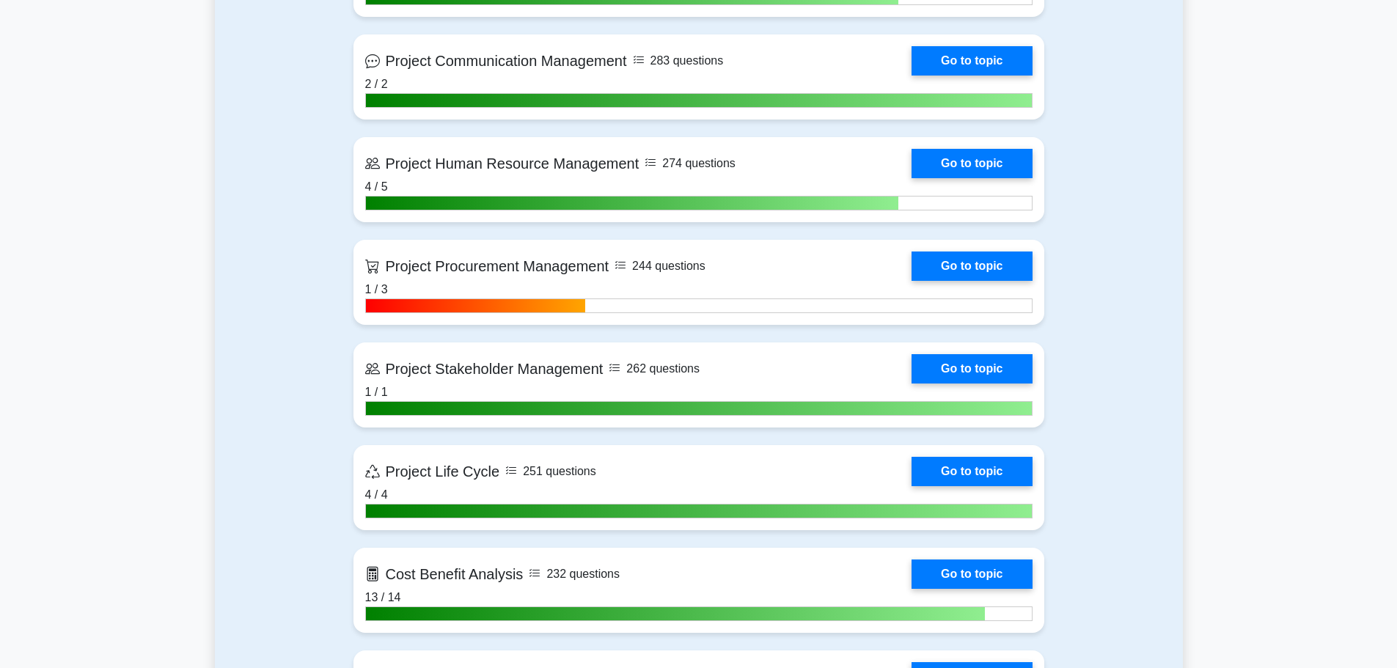
click at [943, 273] on link "Go to topic" at bounding box center [971, 265] width 120 height 29
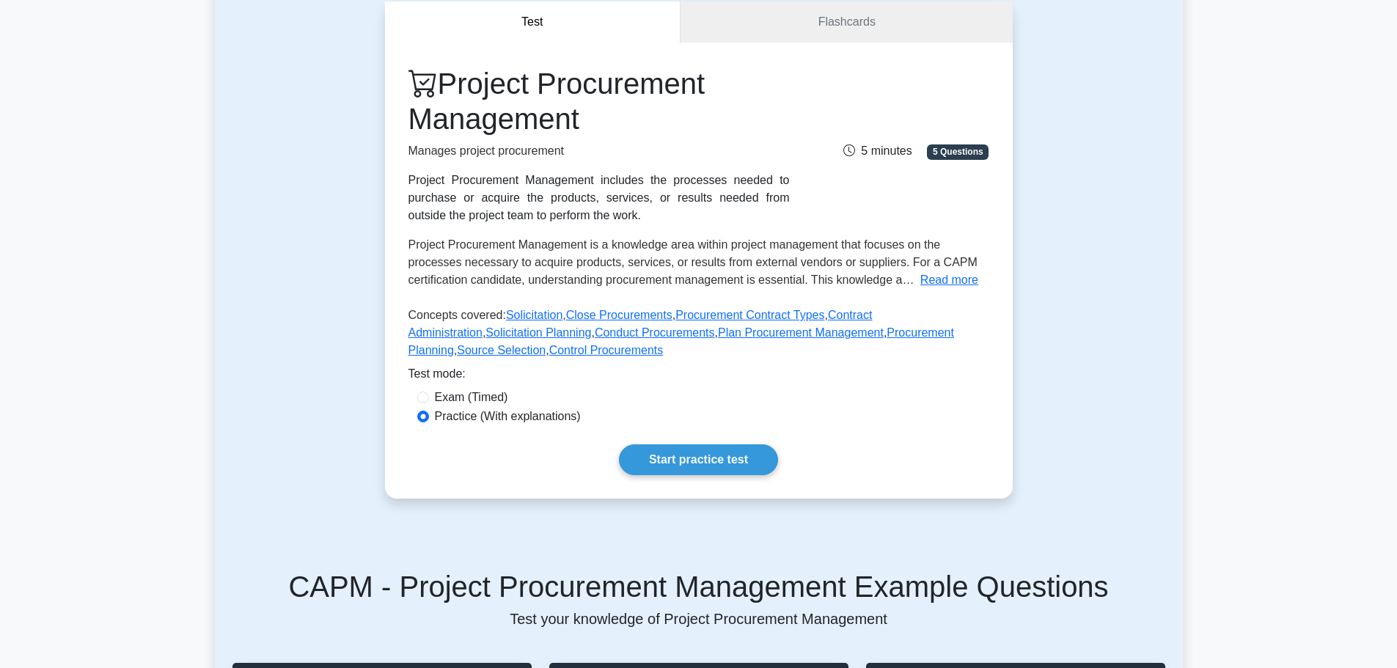
scroll to position [147, 0]
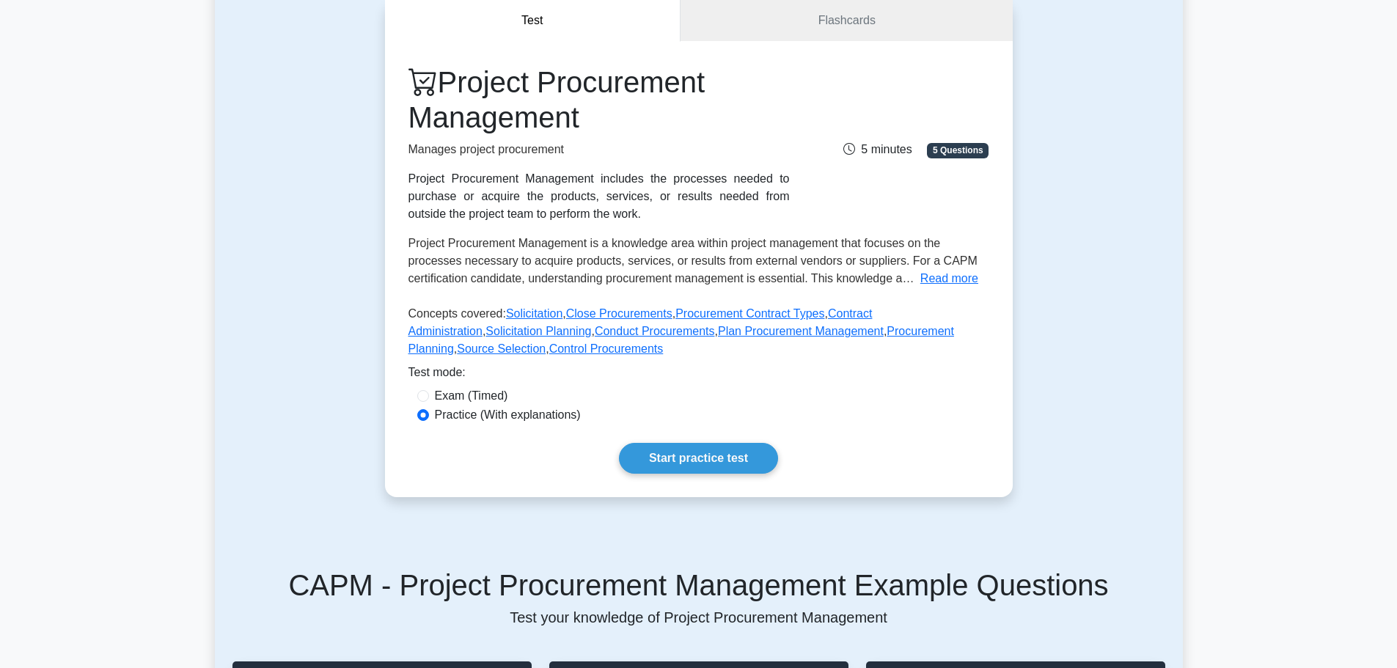
click at [716, 452] on link "Start practice test" at bounding box center [698, 458] width 159 height 31
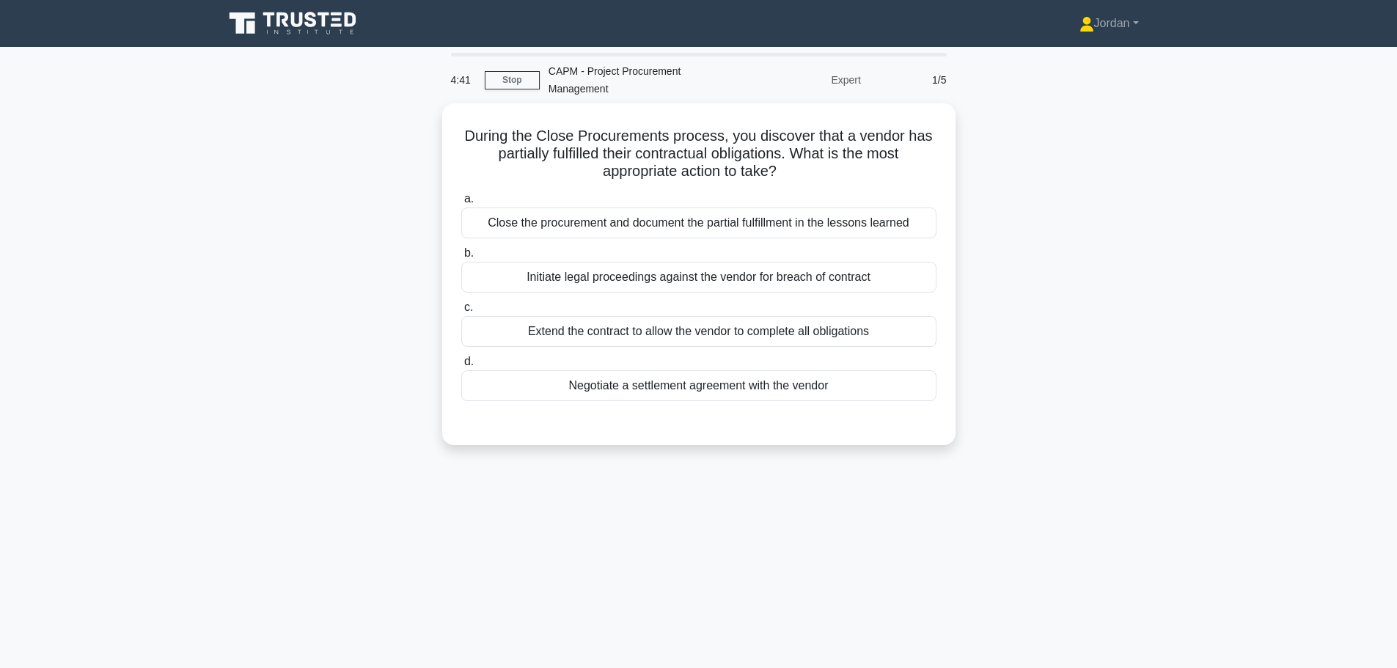
click at [622, 382] on div "Negotiate a settlement agreement with the vendor" at bounding box center [698, 385] width 475 height 31
click at [461, 367] on input "d. Negotiate a settlement agreement with the vendor" at bounding box center [461, 362] width 0 height 10
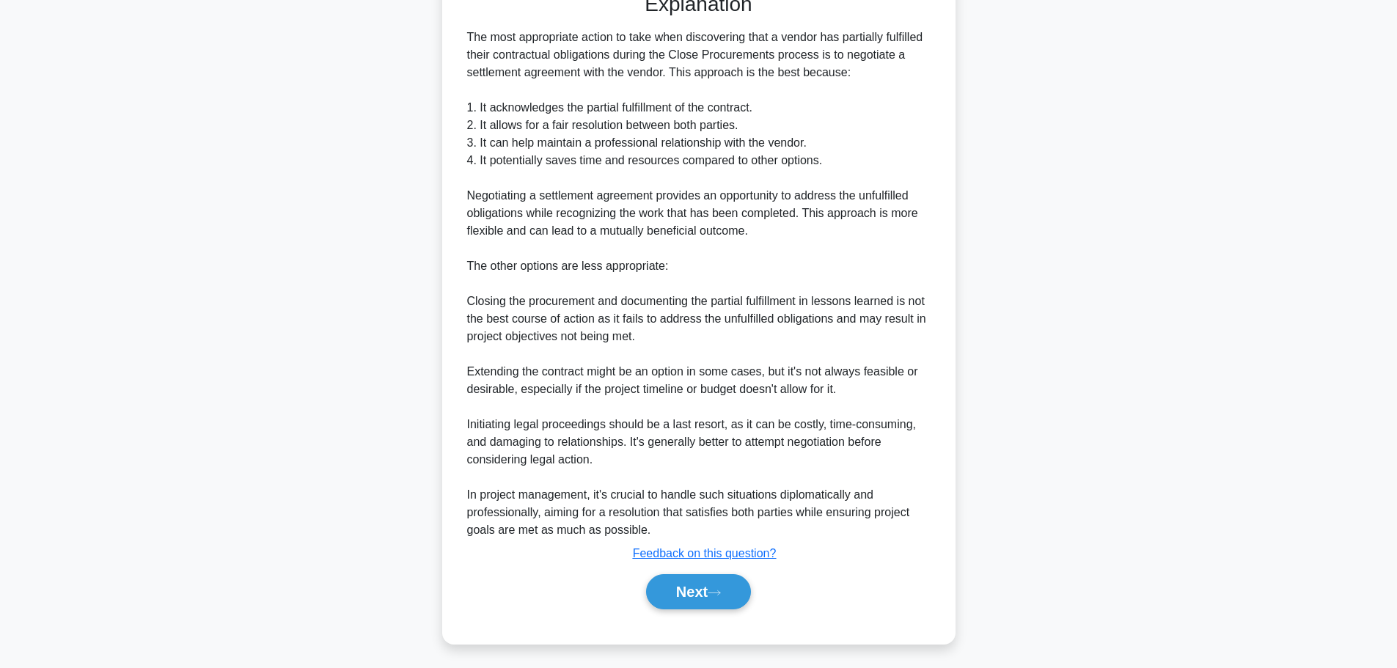
click at [715, 583] on button "Next" at bounding box center [698, 591] width 105 height 35
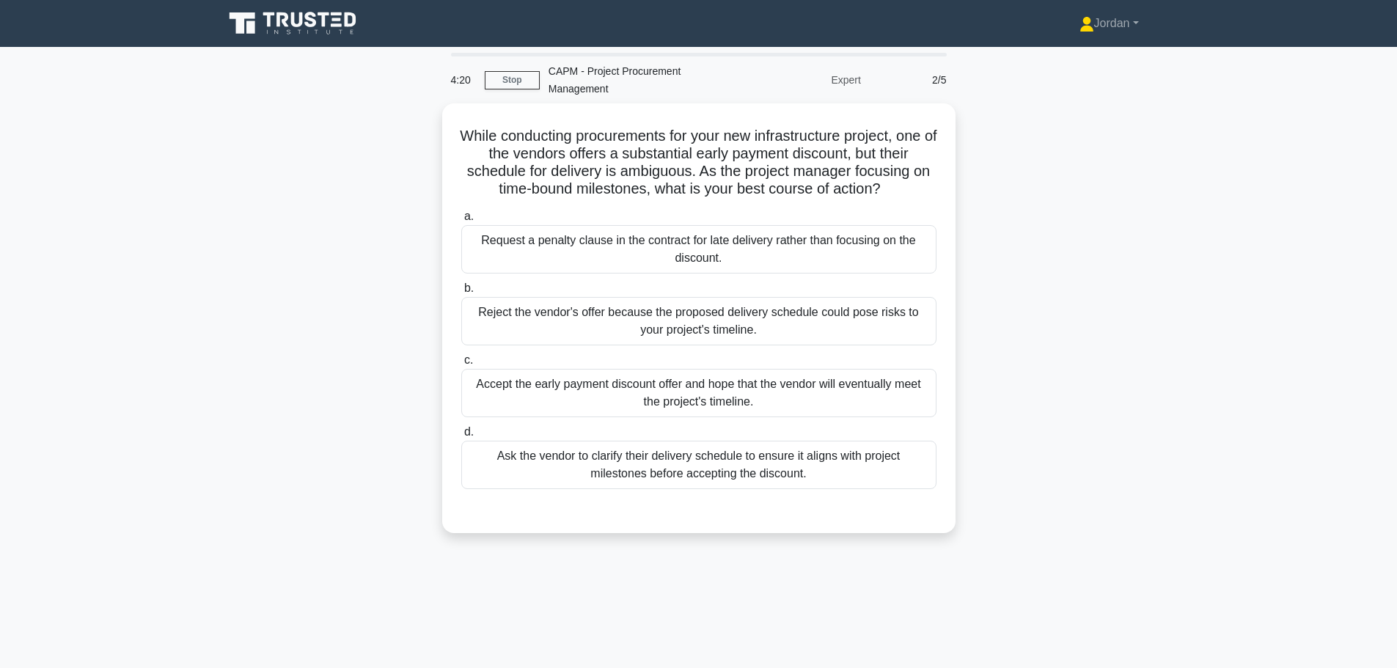
click at [757, 485] on div "Ask the vendor to clarify their delivery schedule to ensure it aligns with proj…" at bounding box center [698, 465] width 475 height 48
click at [461, 437] on input "d. Ask the vendor to clarify their delivery schedule to ensure it aligns with p…" at bounding box center [461, 432] width 0 height 10
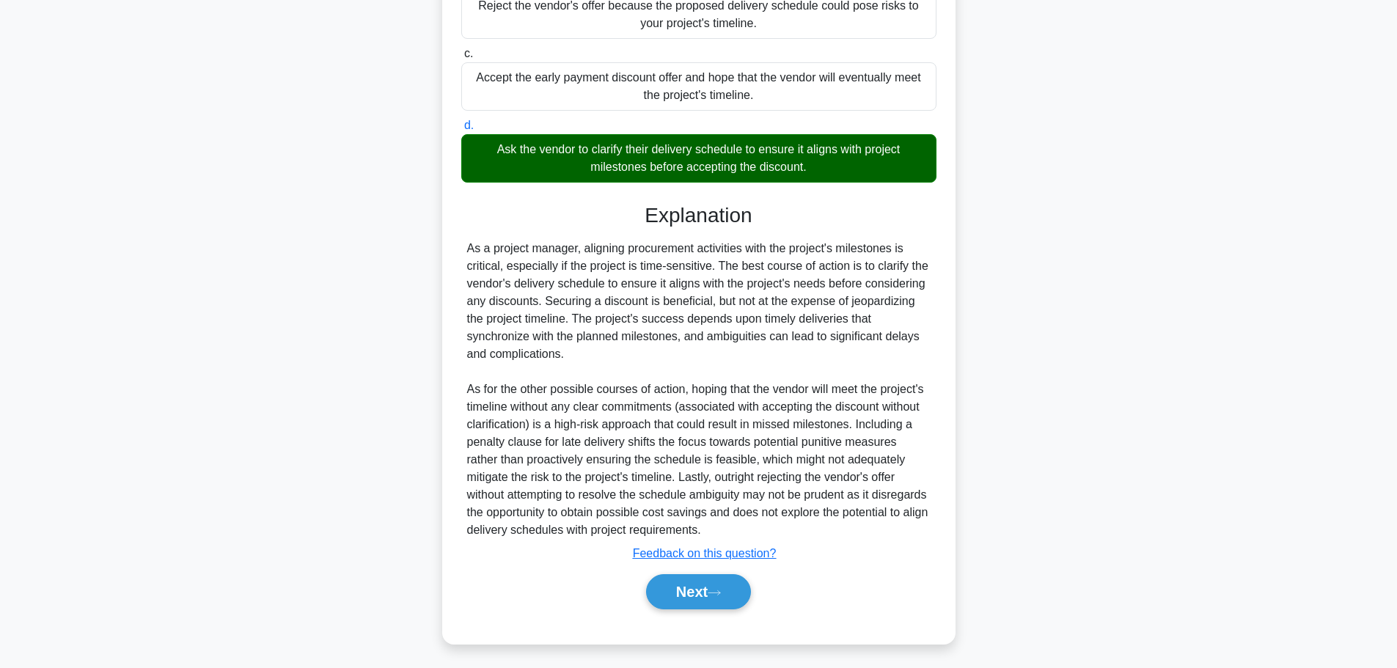
click at [719, 593] on icon at bounding box center [713, 593] width 13 height 8
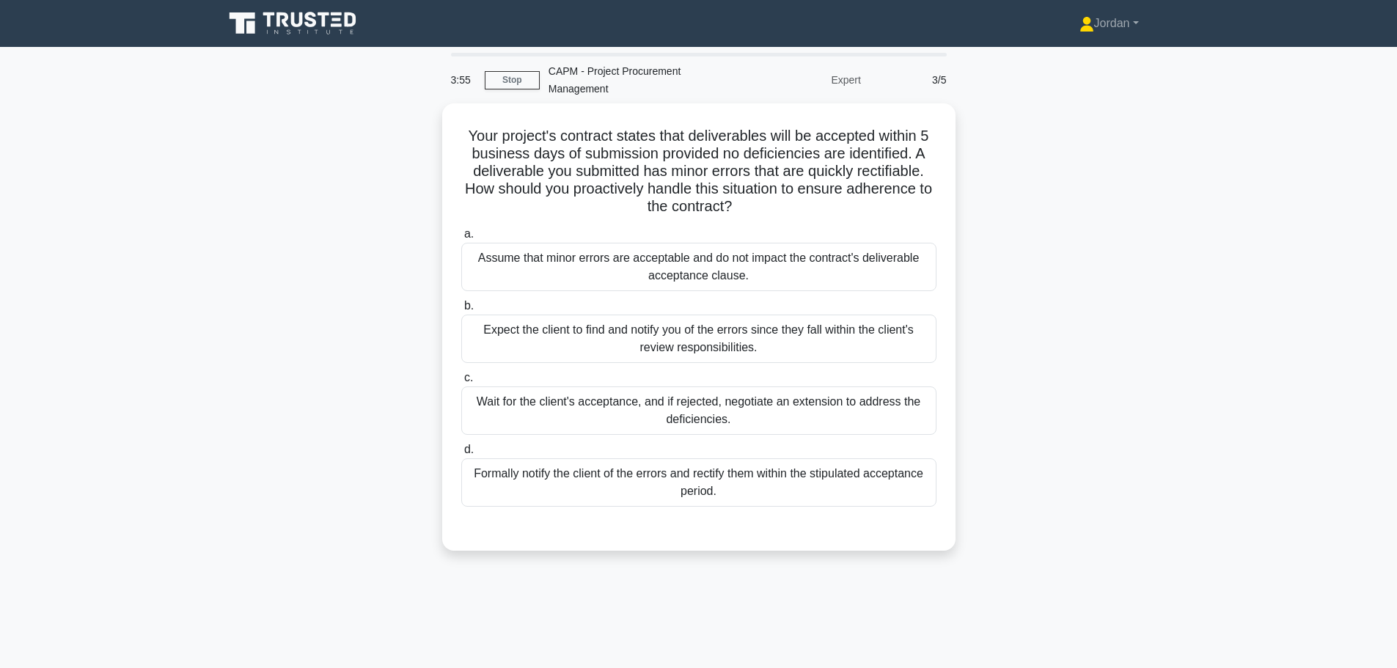
click at [673, 489] on div "Formally notify the client of the errors and rectify them within the stipulated…" at bounding box center [698, 482] width 475 height 48
click at [461, 455] on input "d. Formally notify the client of the errors and rectify them within the stipula…" at bounding box center [461, 450] width 0 height 10
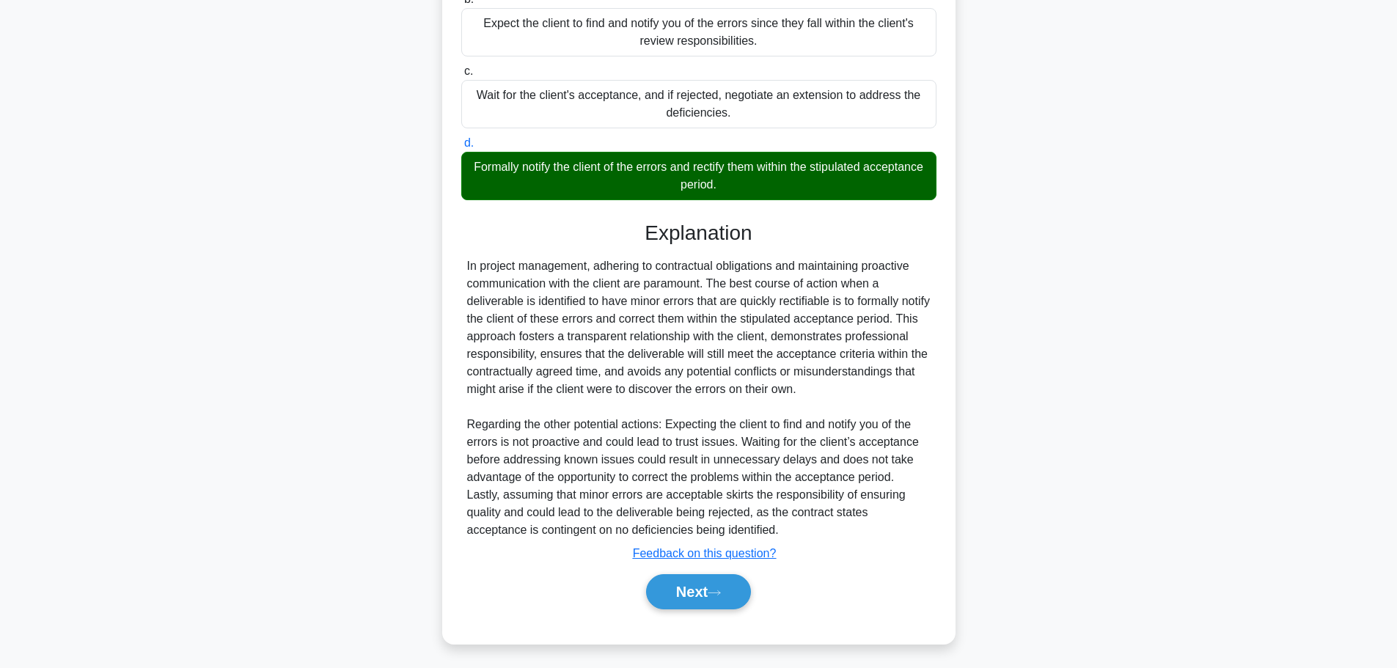
click at [719, 582] on button "Next" at bounding box center [698, 591] width 105 height 35
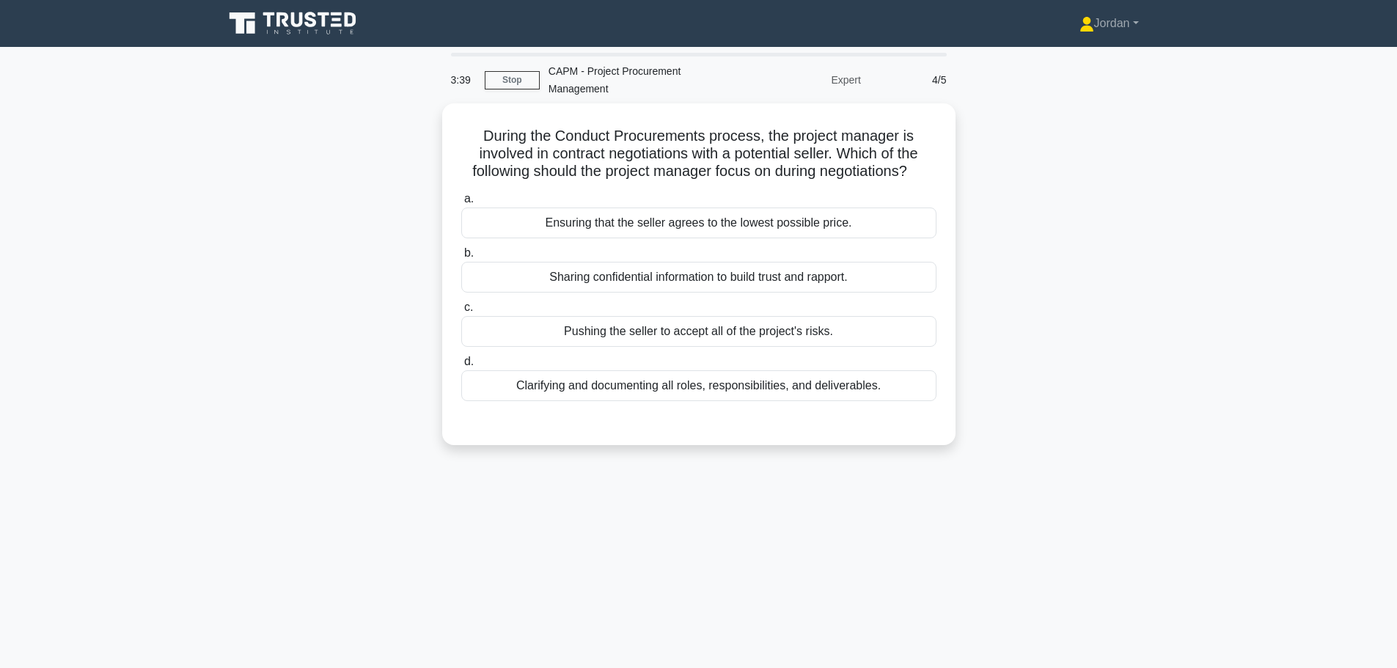
click at [716, 390] on div "Clarifying and documenting all roles, responsibilities, and deliverables." at bounding box center [698, 385] width 475 height 31
click at [461, 367] on input "d. Clarifying and documenting all roles, responsibilities, and deliverables." at bounding box center [461, 362] width 0 height 10
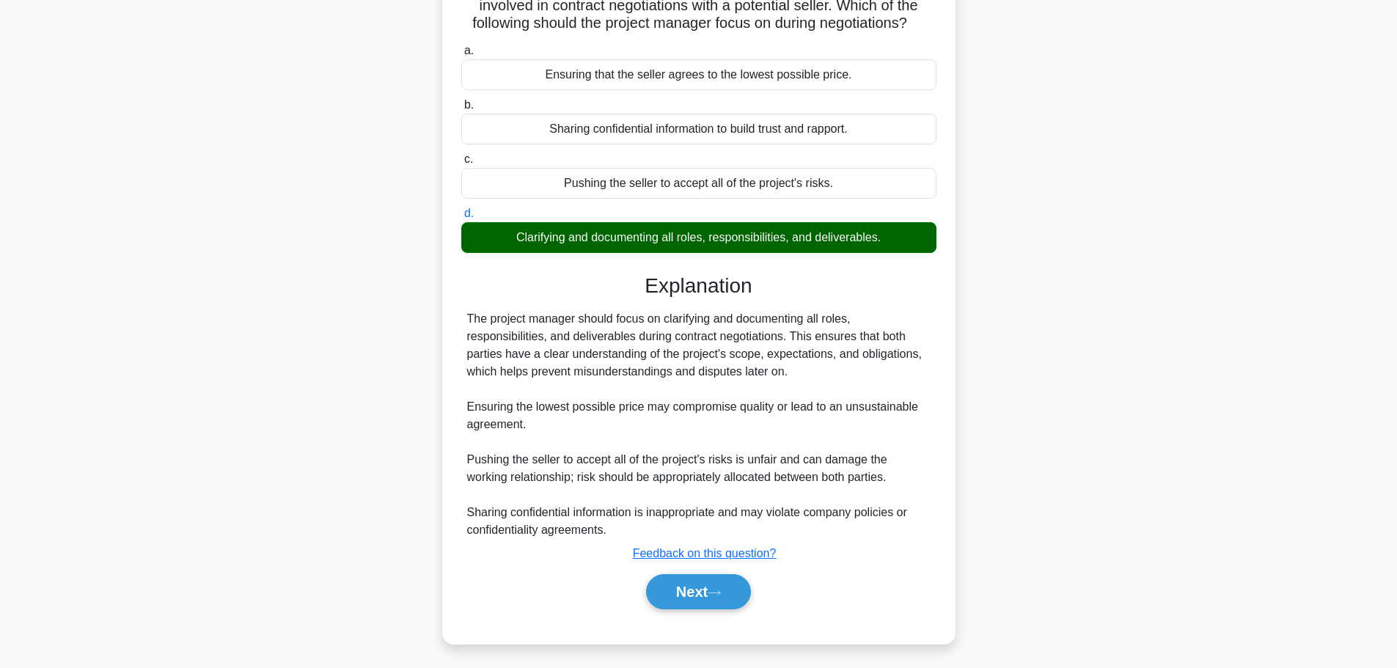
click at [706, 581] on button "Next" at bounding box center [698, 591] width 105 height 35
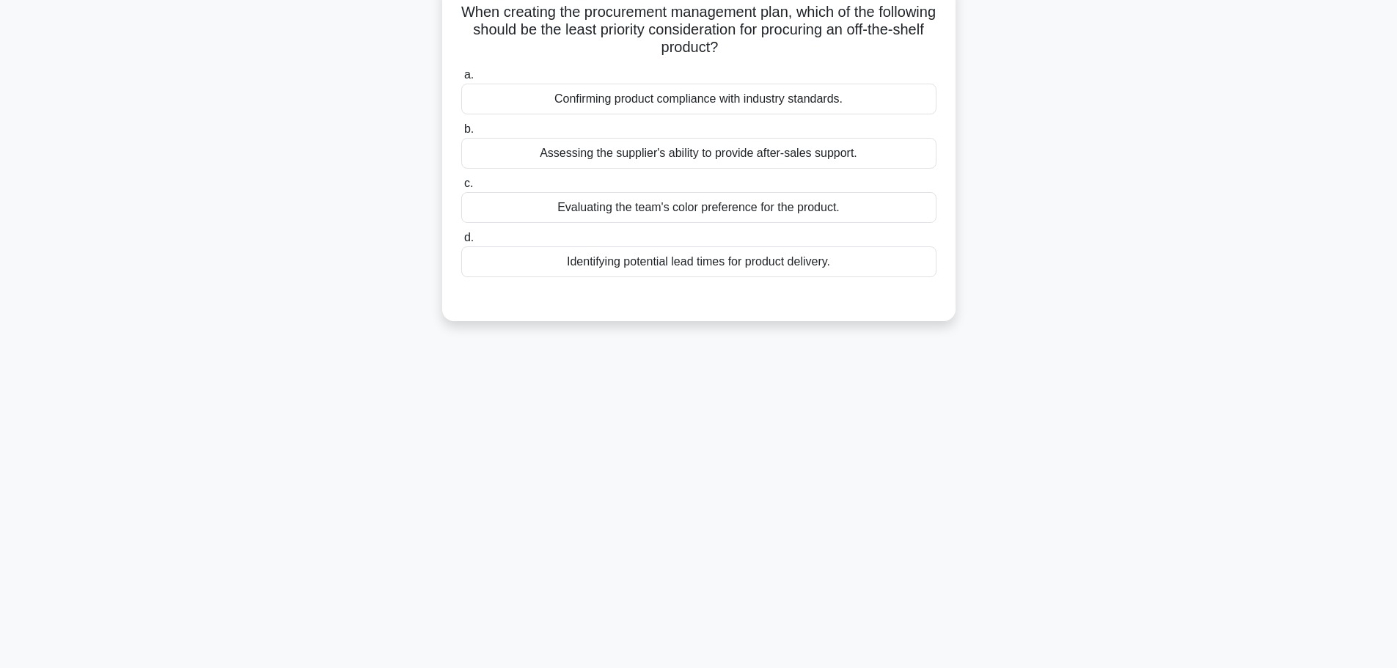
scroll to position [51, 0]
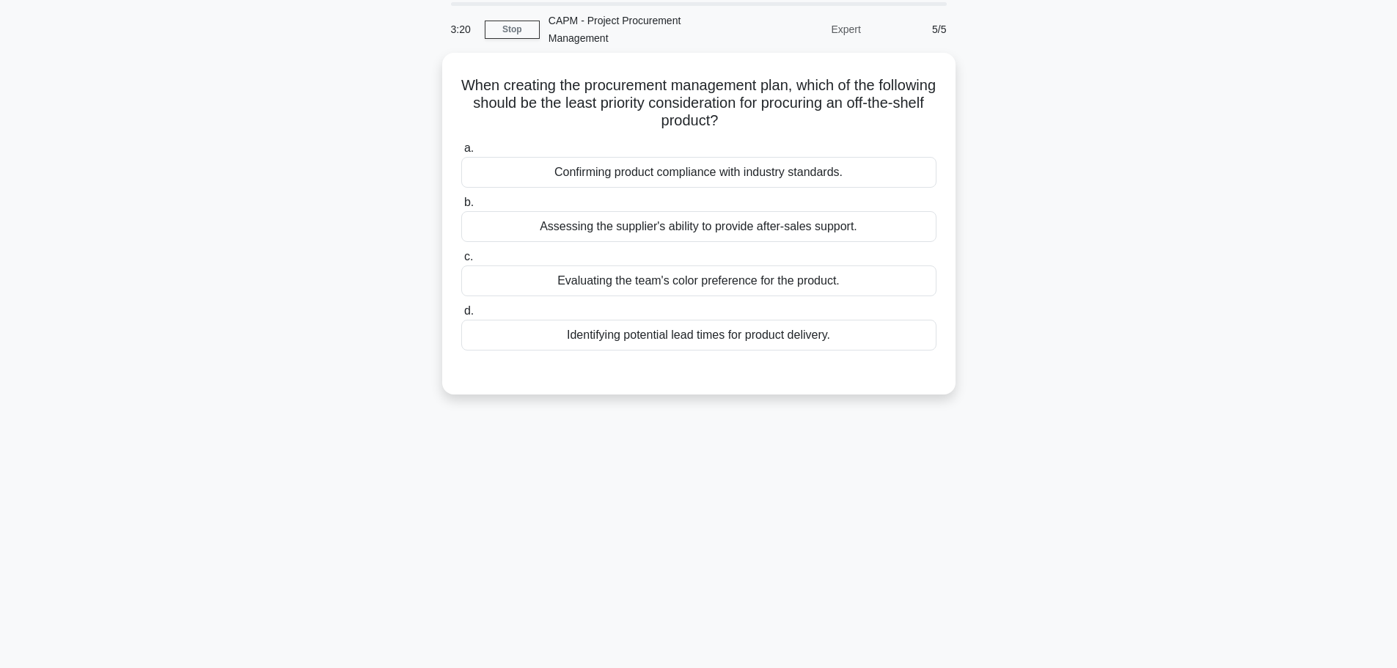
click at [633, 273] on div "Evaluating the team's color preference for the product." at bounding box center [698, 280] width 475 height 31
click at [461, 262] on input "c. Evaluating the team's color preference for the product." at bounding box center [461, 257] width 0 height 10
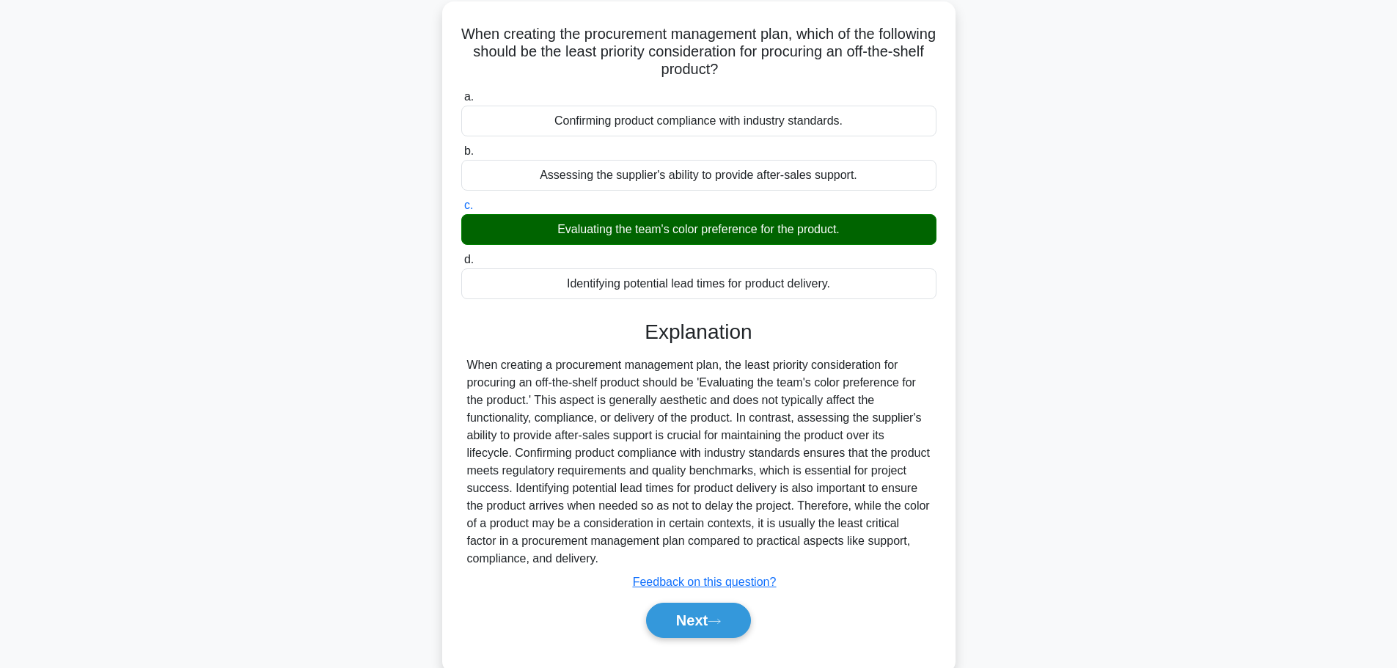
scroll to position [131, 0]
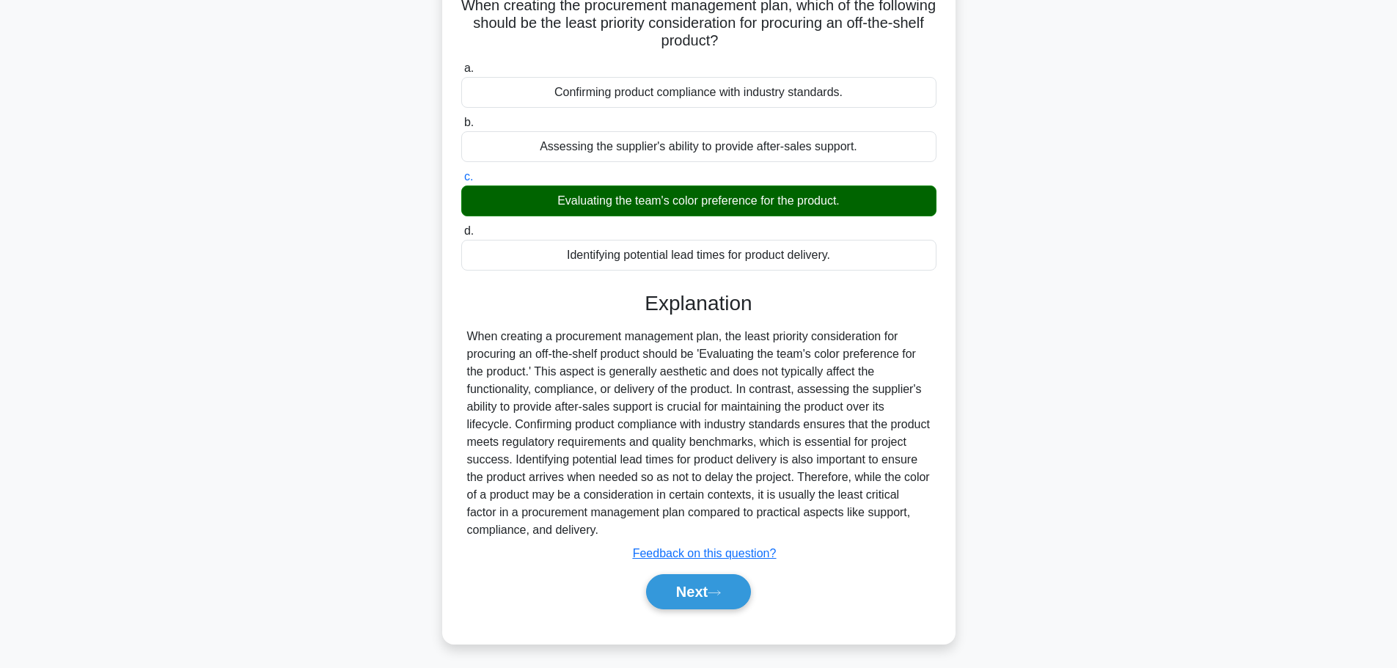
click at [699, 586] on button "Next" at bounding box center [698, 591] width 105 height 35
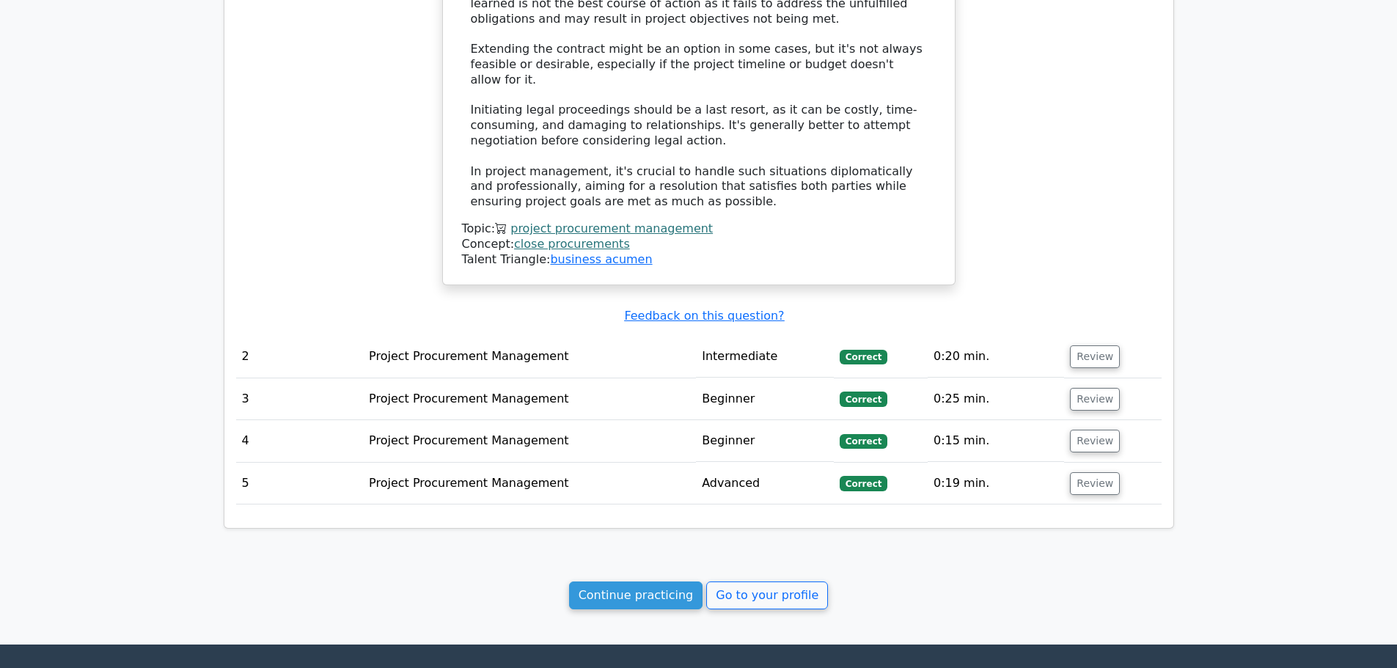
scroll to position [1524, 0]
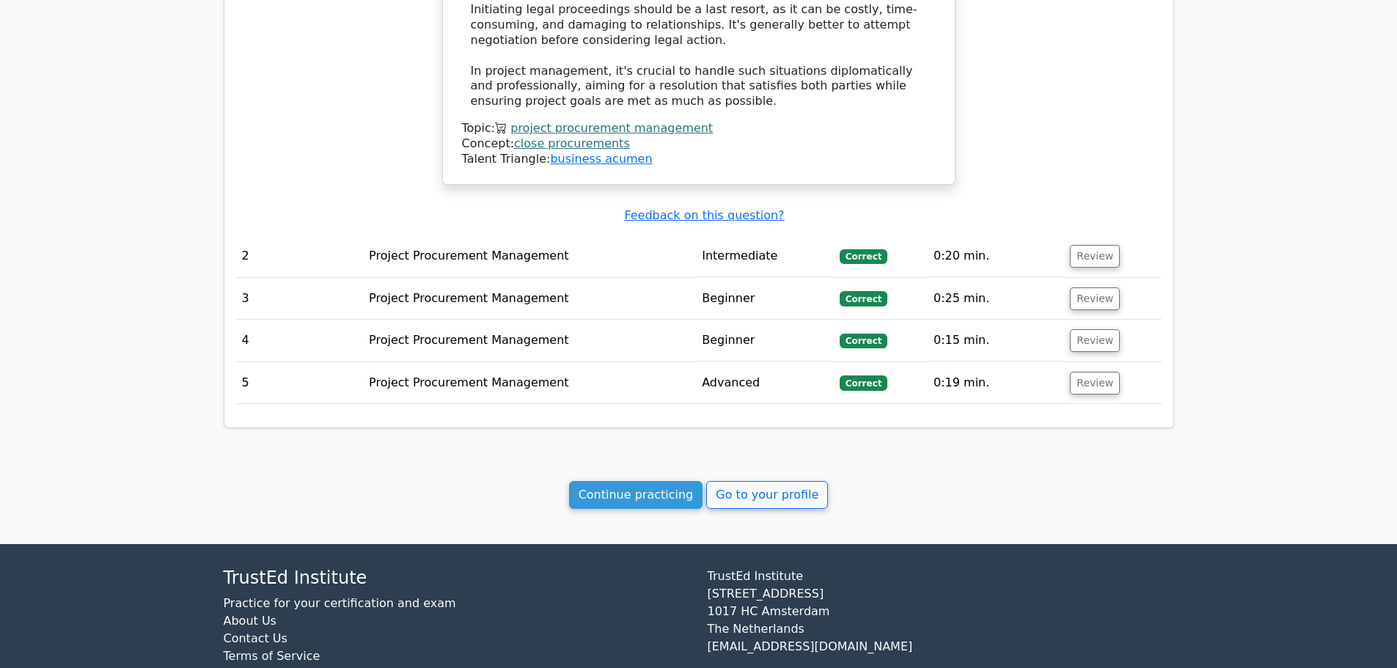
click at [765, 481] on link "Go to your profile" at bounding box center [767, 495] width 122 height 28
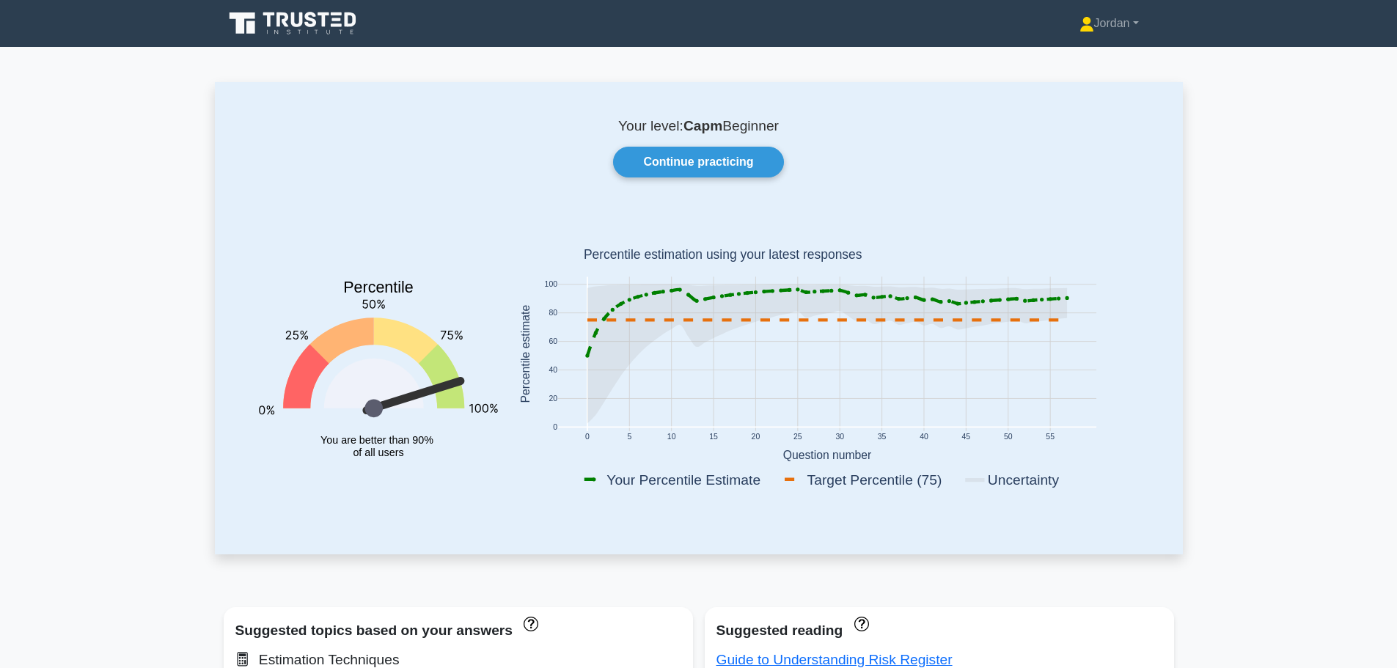
click at [691, 157] on link "Continue practicing" at bounding box center [698, 162] width 170 height 31
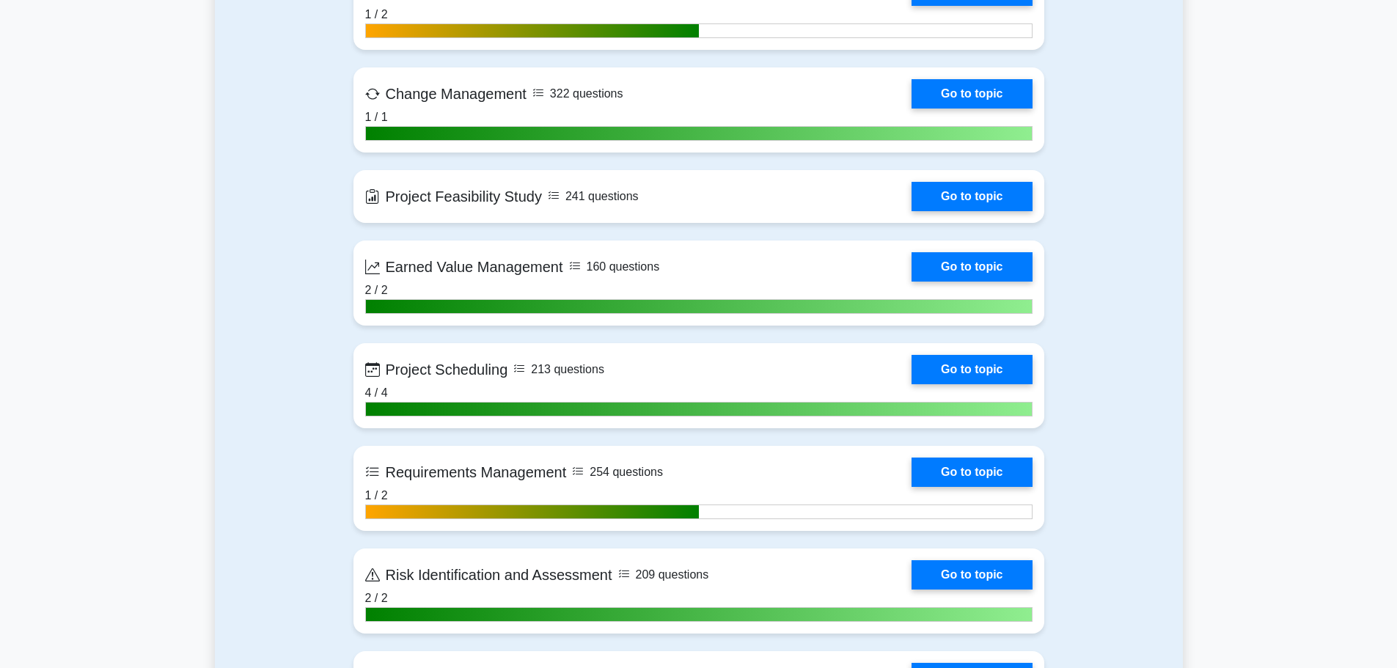
scroll to position [1979, 0]
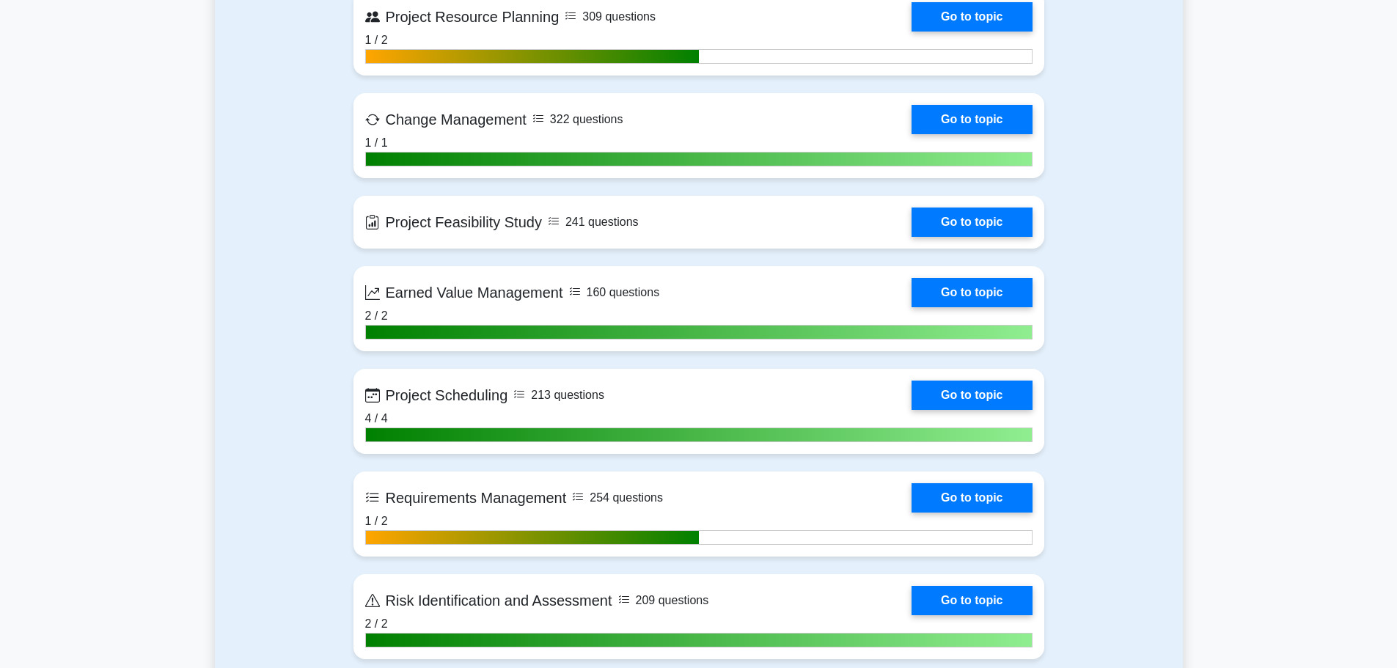
click at [960, 210] on link "Go to topic" at bounding box center [971, 221] width 120 height 29
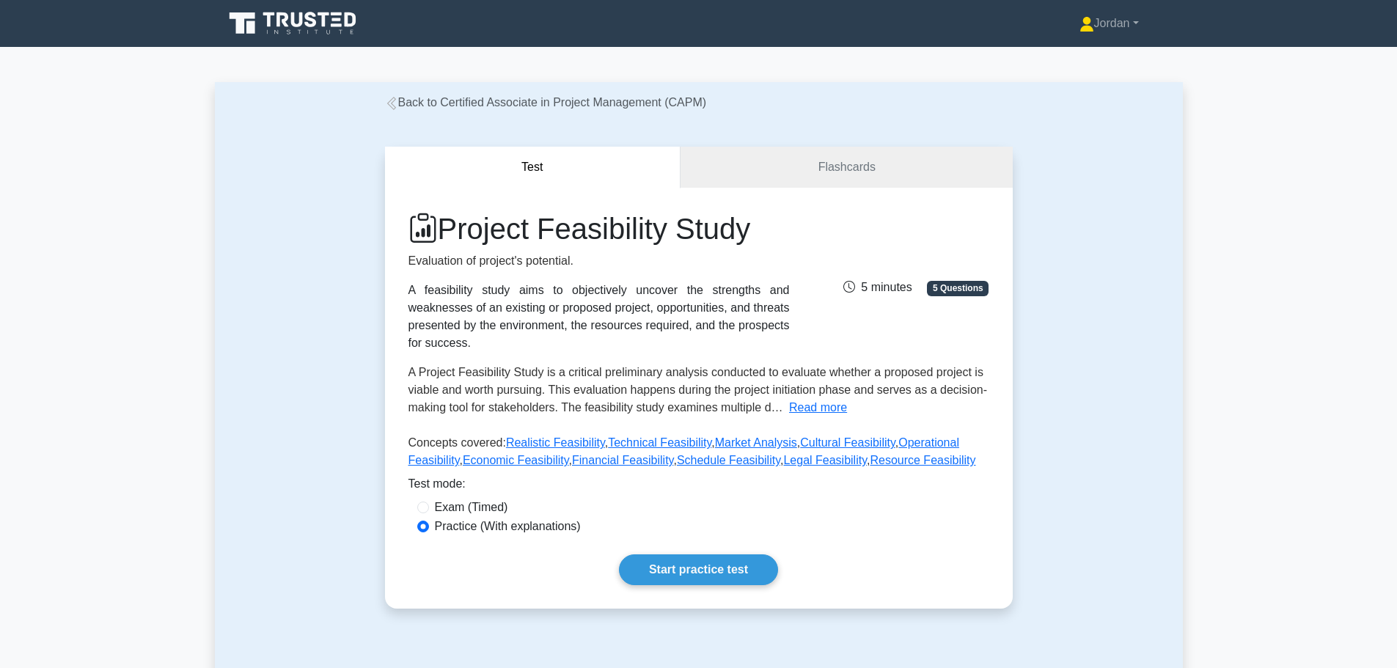
click at [732, 554] on link "Start practice test" at bounding box center [698, 569] width 159 height 31
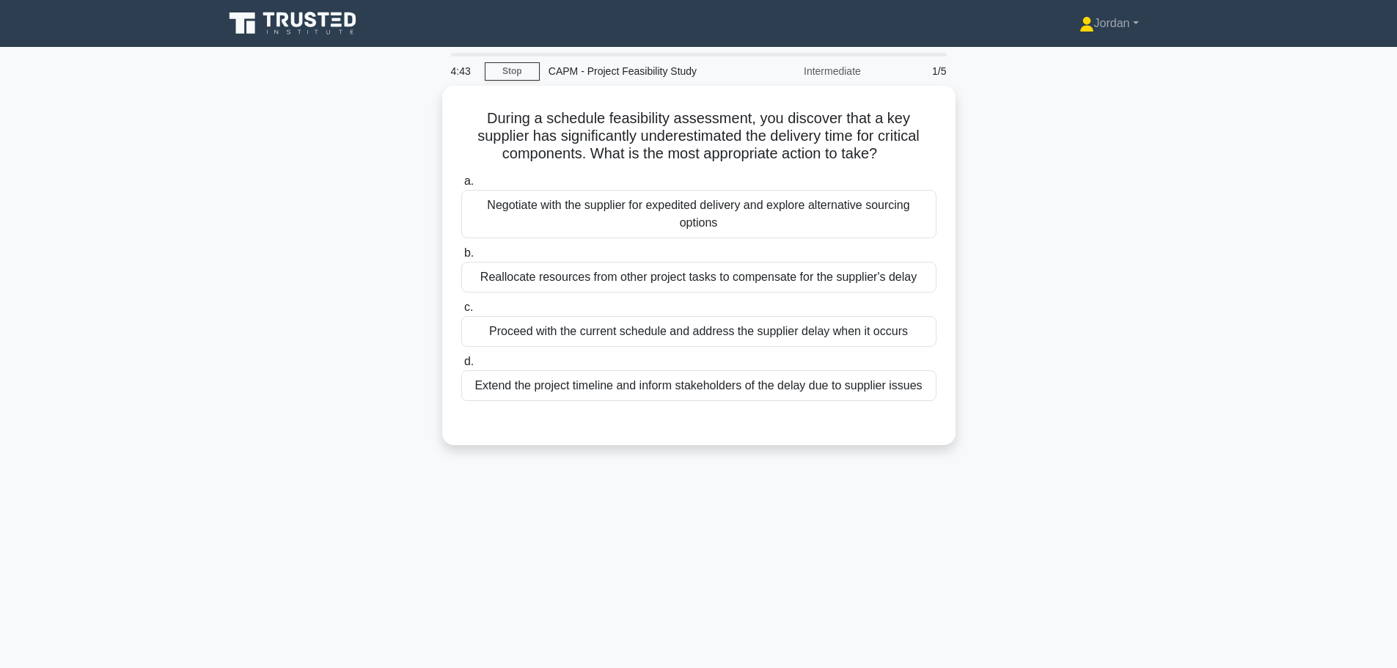
click at [558, 207] on div "Negotiate with the supplier for expedited delivery and explore alternative sour…" at bounding box center [698, 214] width 475 height 48
click at [461, 186] on input "a. Negotiate with the supplier for expedited delivery and explore alternative s…" at bounding box center [461, 182] width 0 height 10
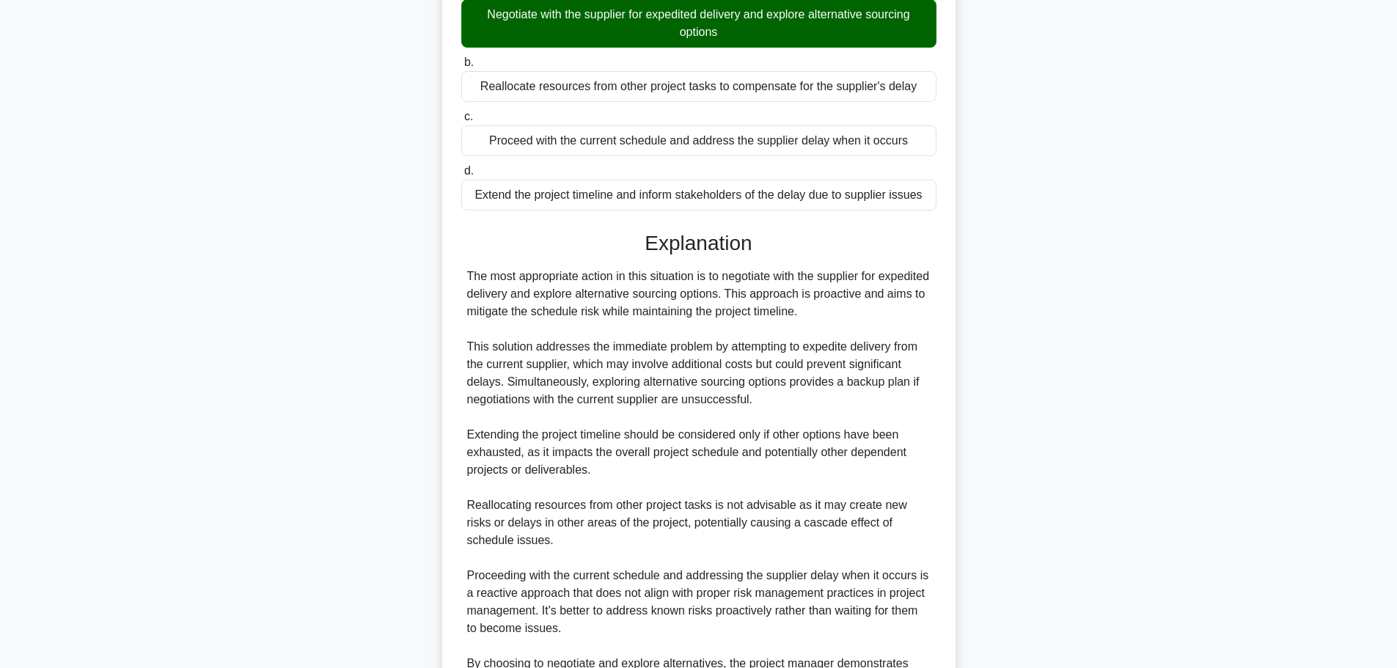
scroll to position [360, 0]
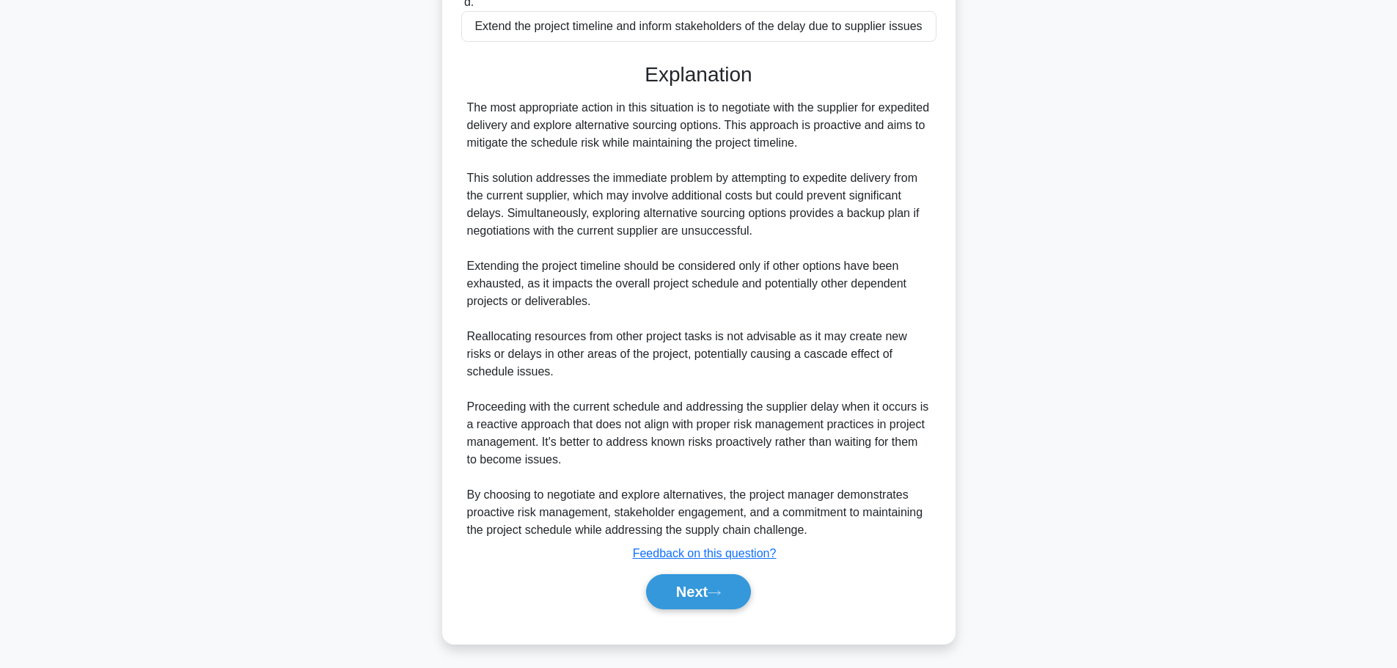
click at [699, 588] on button "Next" at bounding box center [698, 591] width 105 height 35
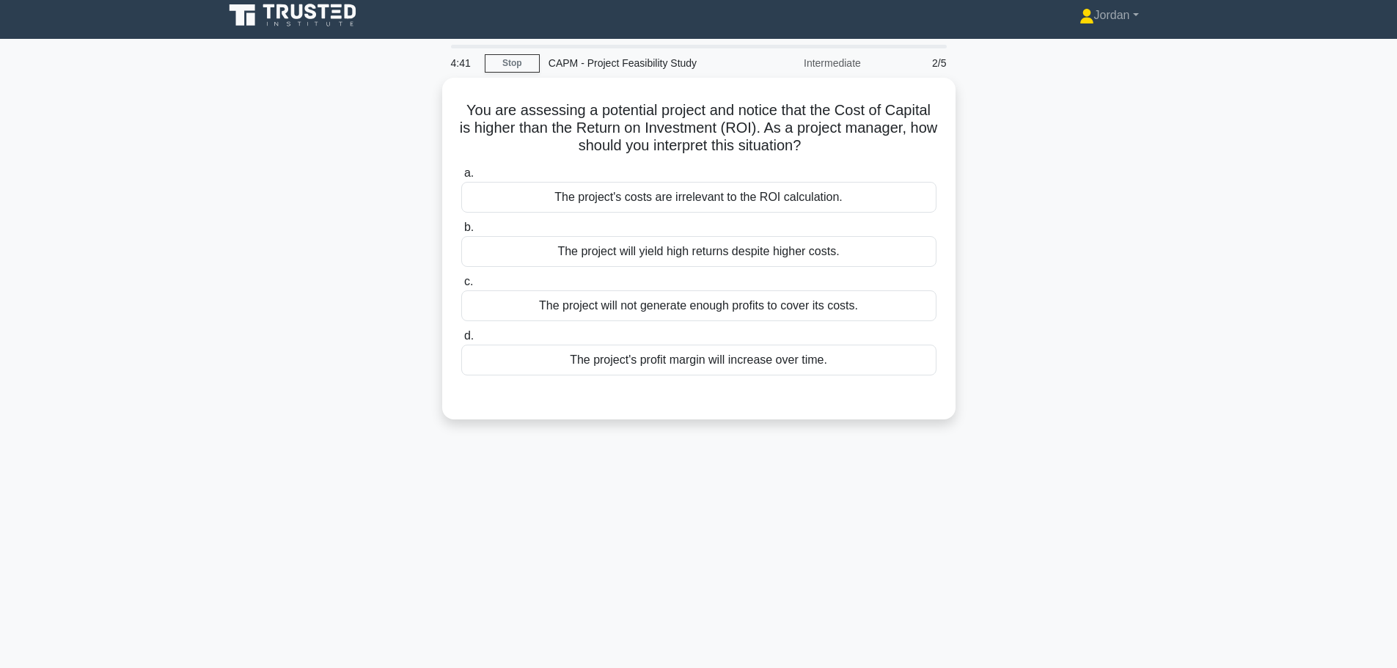
scroll to position [0, 0]
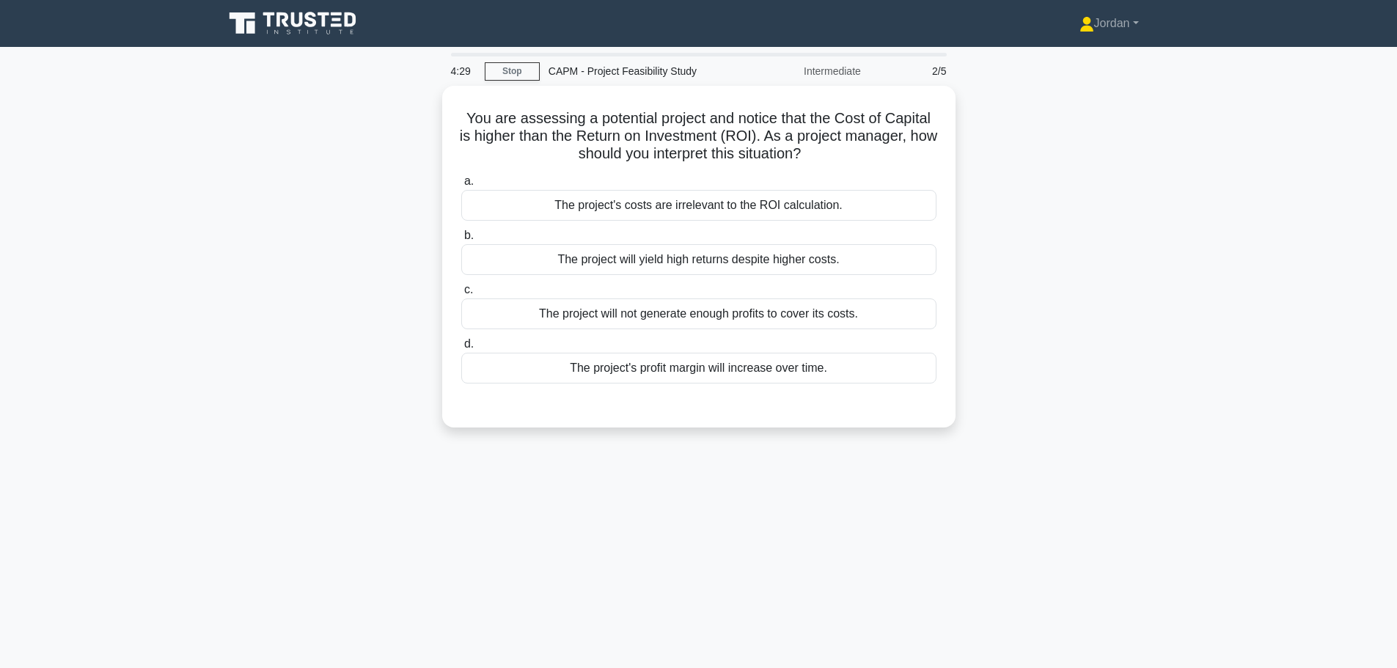
click at [698, 312] on div "The project will not generate enough profits to cover its costs." at bounding box center [698, 313] width 475 height 31
click at [461, 295] on input "c. The project will not generate enough profits to cover its costs." at bounding box center [461, 290] width 0 height 10
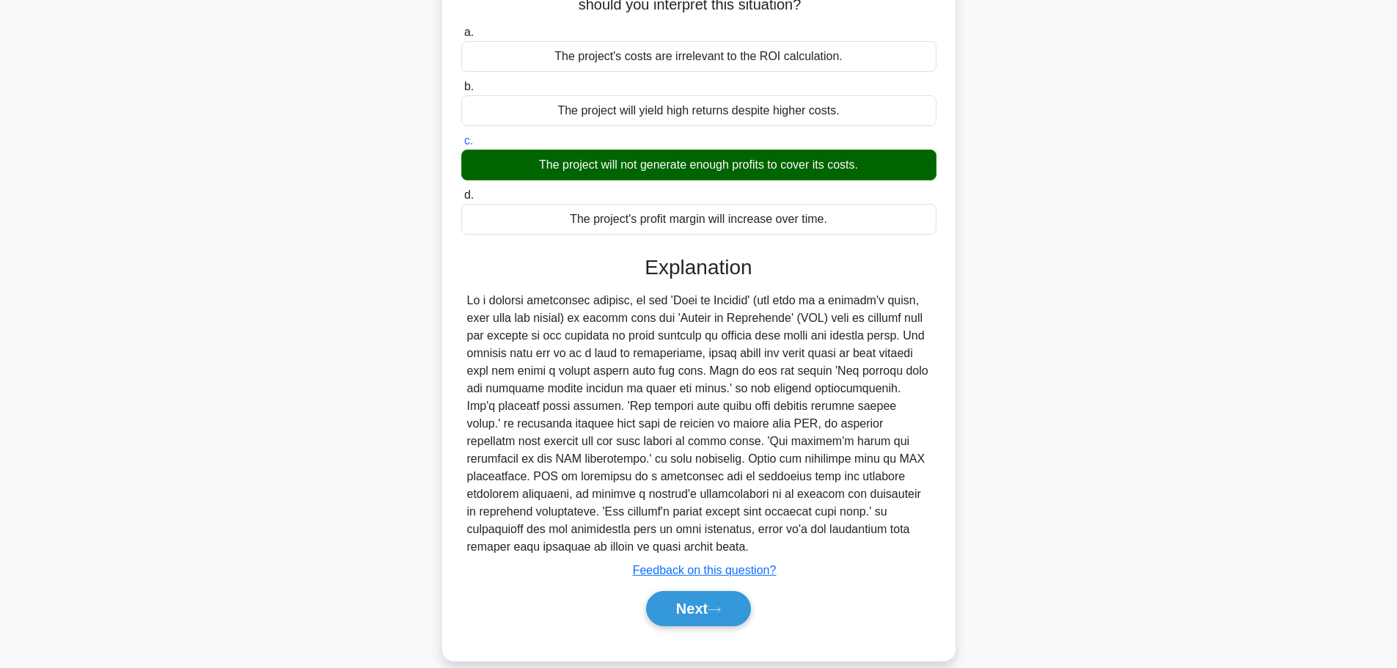
click at [715, 606] on icon at bounding box center [713, 610] width 13 height 8
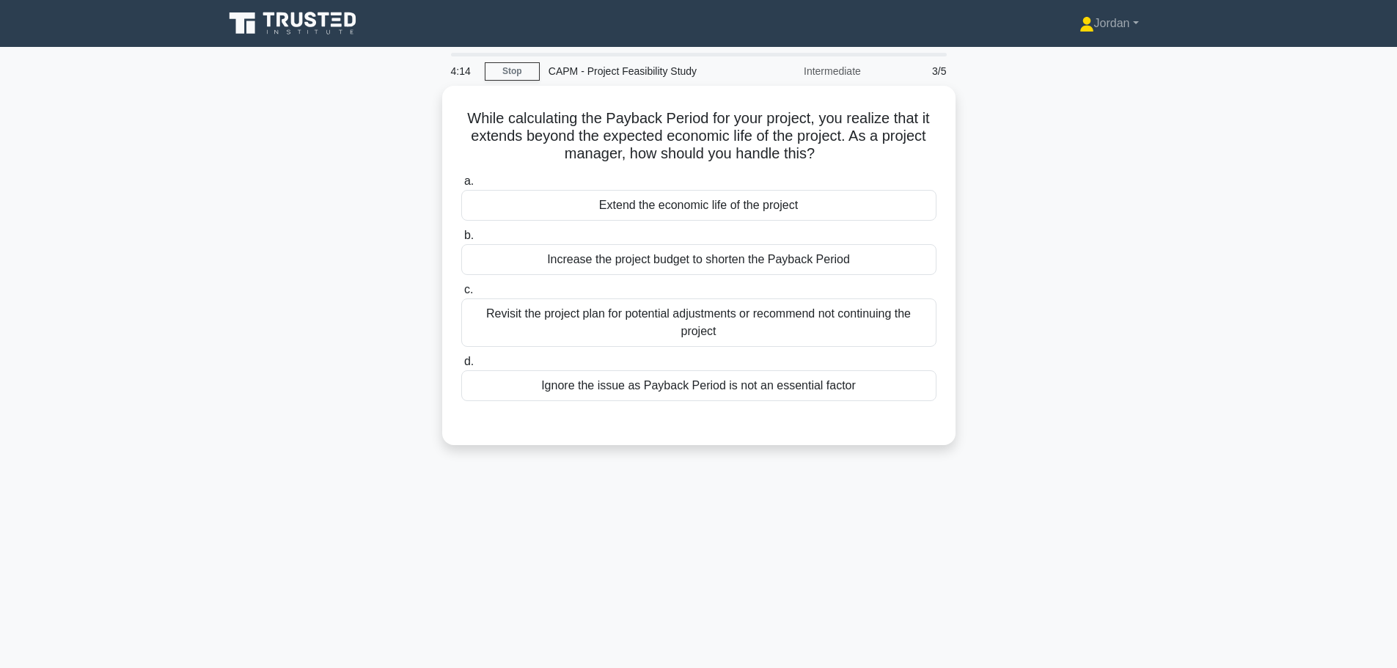
click at [666, 320] on div "Revisit the project plan for potential adjustments or recommend not continuing …" at bounding box center [698, 322] width 475 height 48
click at [461, 295] on input "c. Revisit the project plan for potential adjustments or recommend not continui…" at bounding box center [461, 290] width 0 height 10
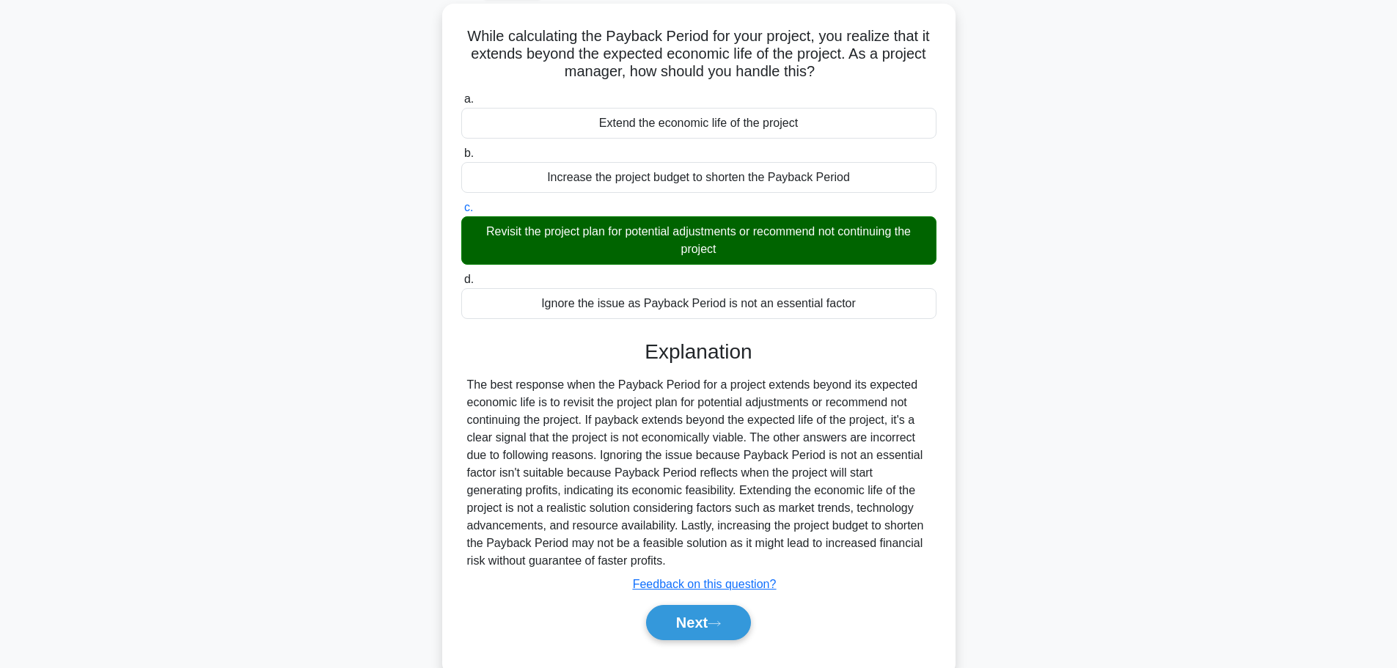
scroll to position [124, 0]
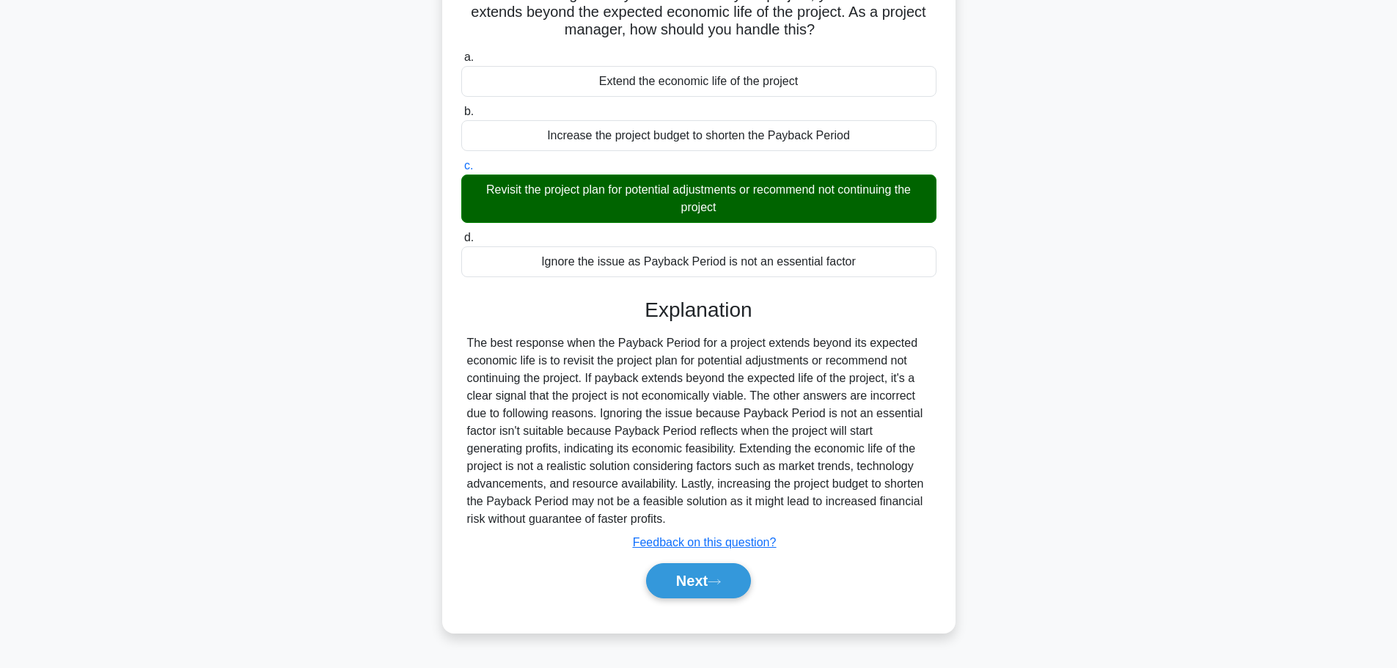
click at [731, 567] on button "Next" at bounding box center [698, 580] width 105 height 35
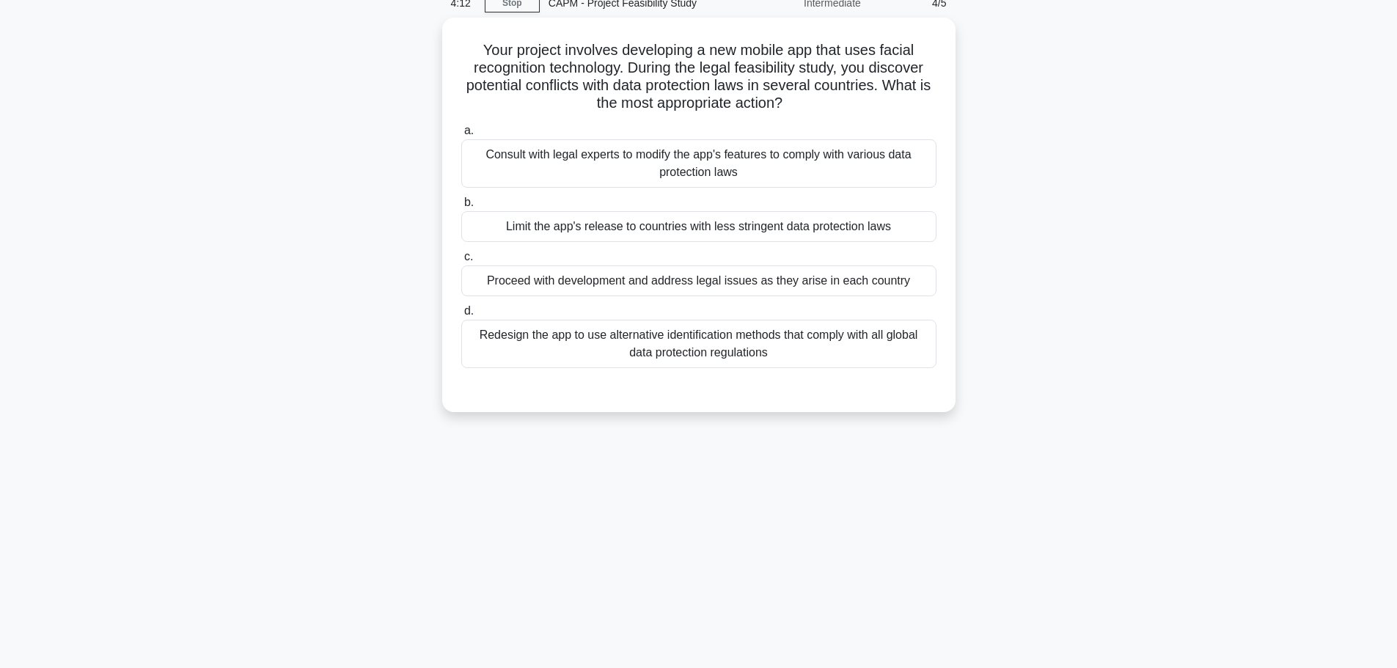
scroll to position [0, 0]
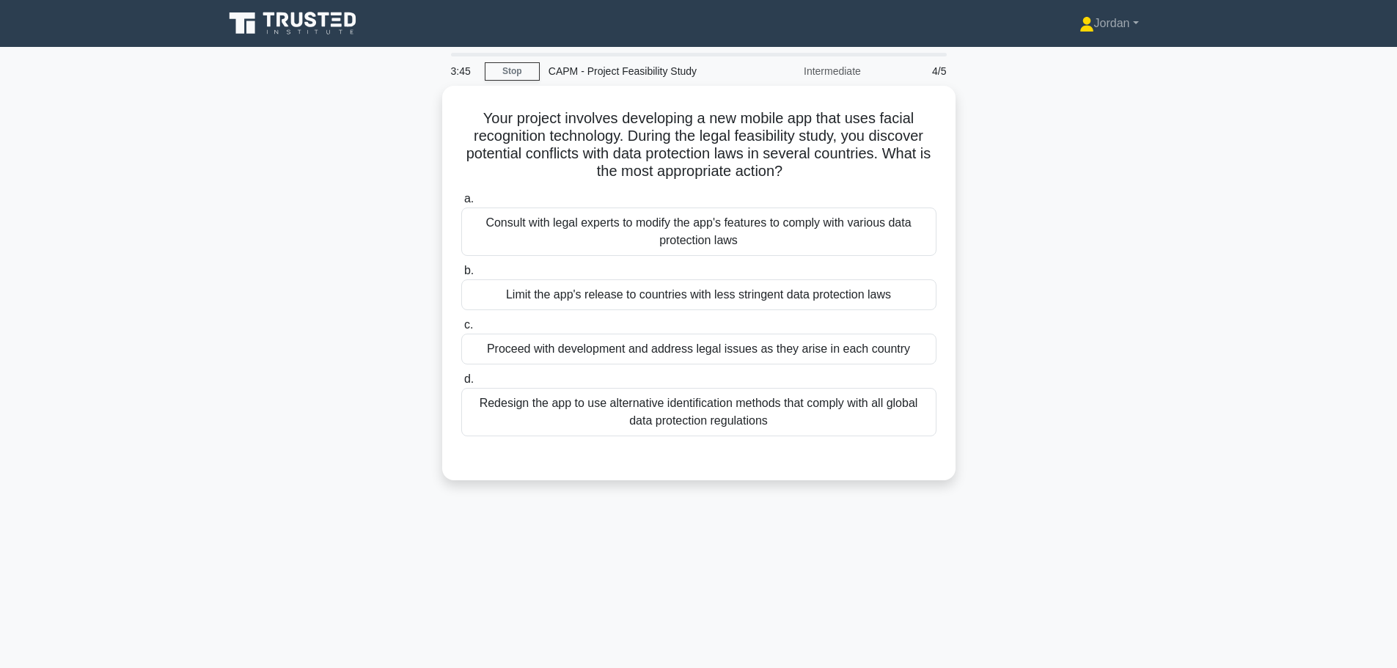
click at [702, 216] on div "Consult with legal experts to modify the app's features to comply with various …" at bounding box center [698, 231] width 475 height 48
click at [461, 204] on input "a. Consult with legal experts to modify the app's features to comply with vario…" at bounding box center [461, 199] width 0 height 10
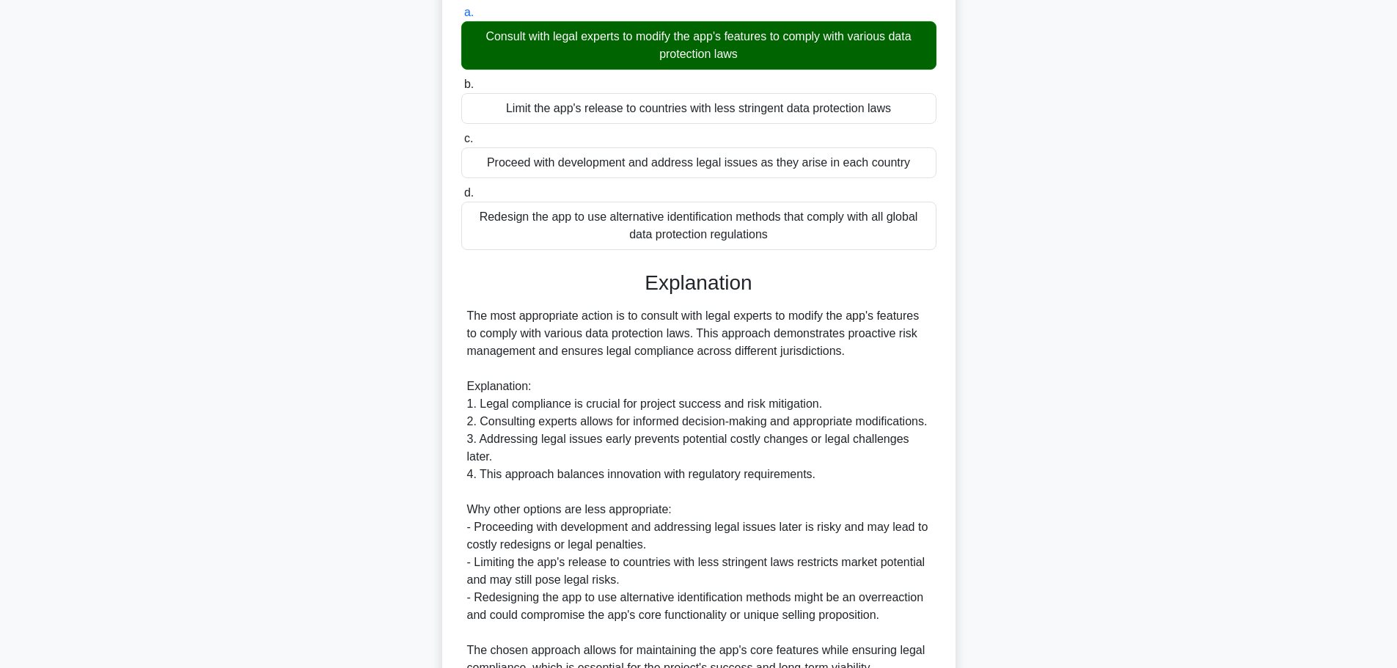
scroll to position [325, 0]
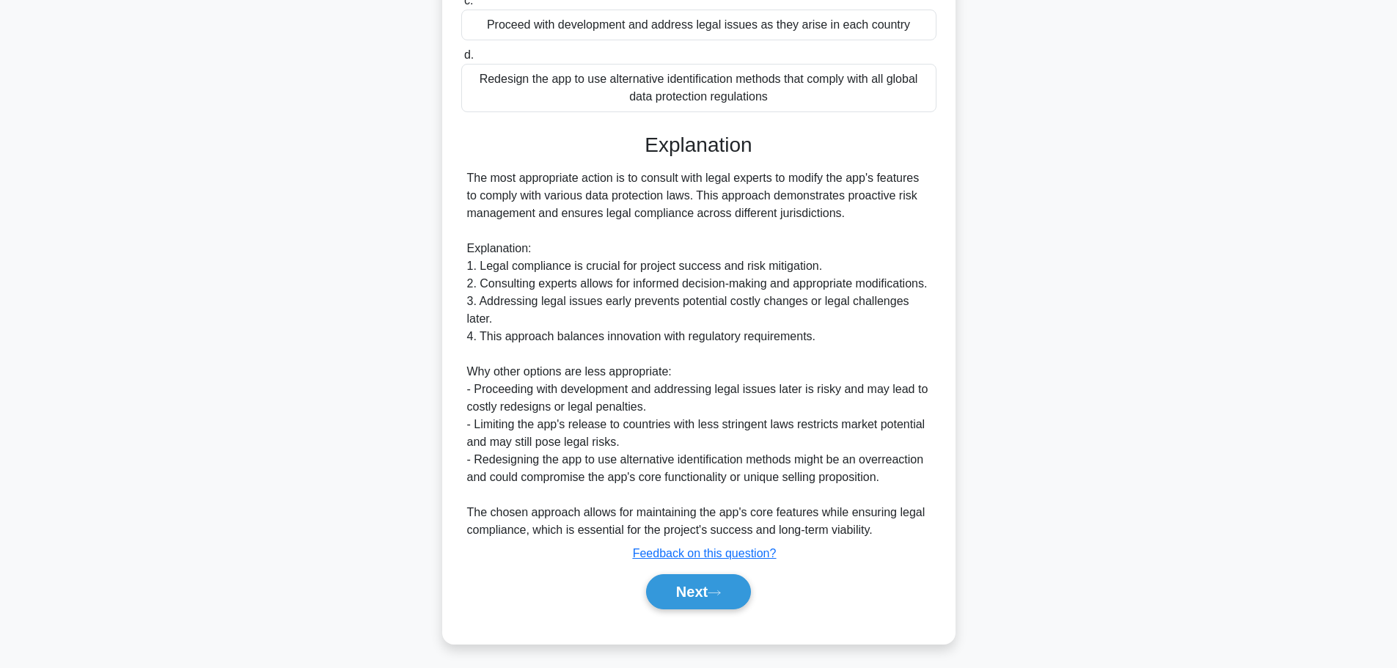
click at [733, 585] on button "Next" at bounding box center [698, 591] width 105 height 35
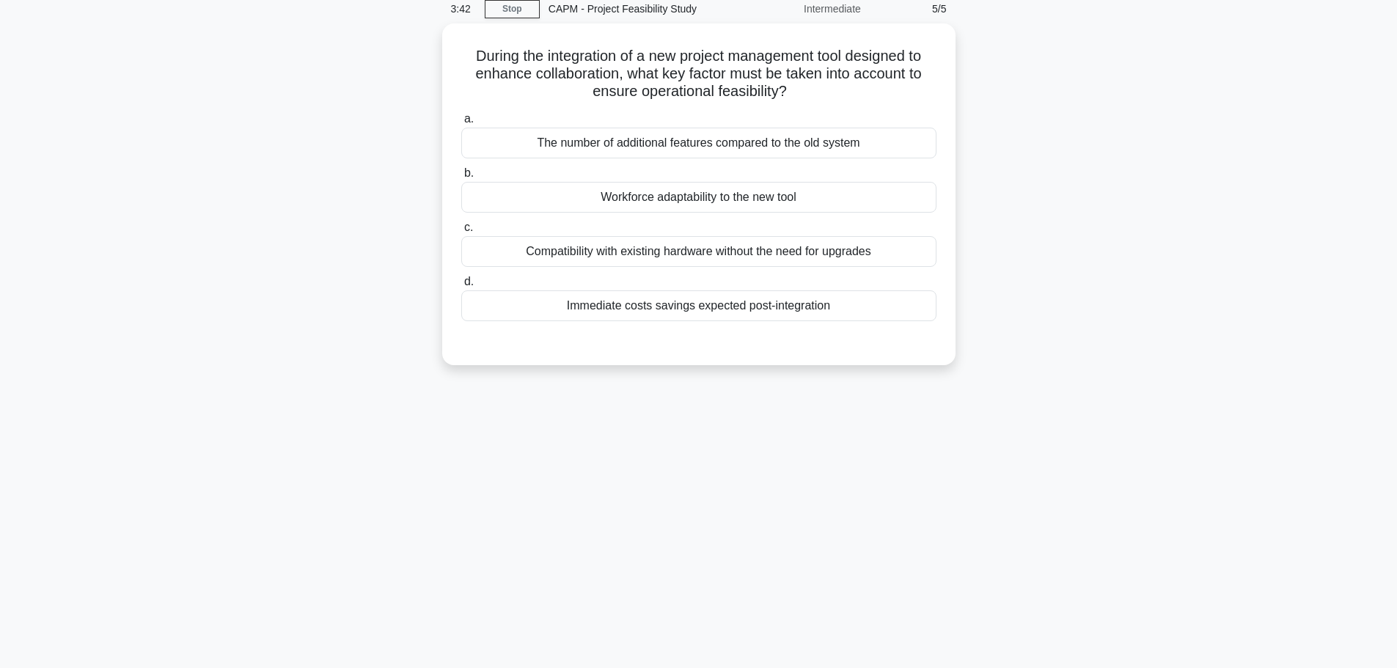
scroll to position [0, 0]
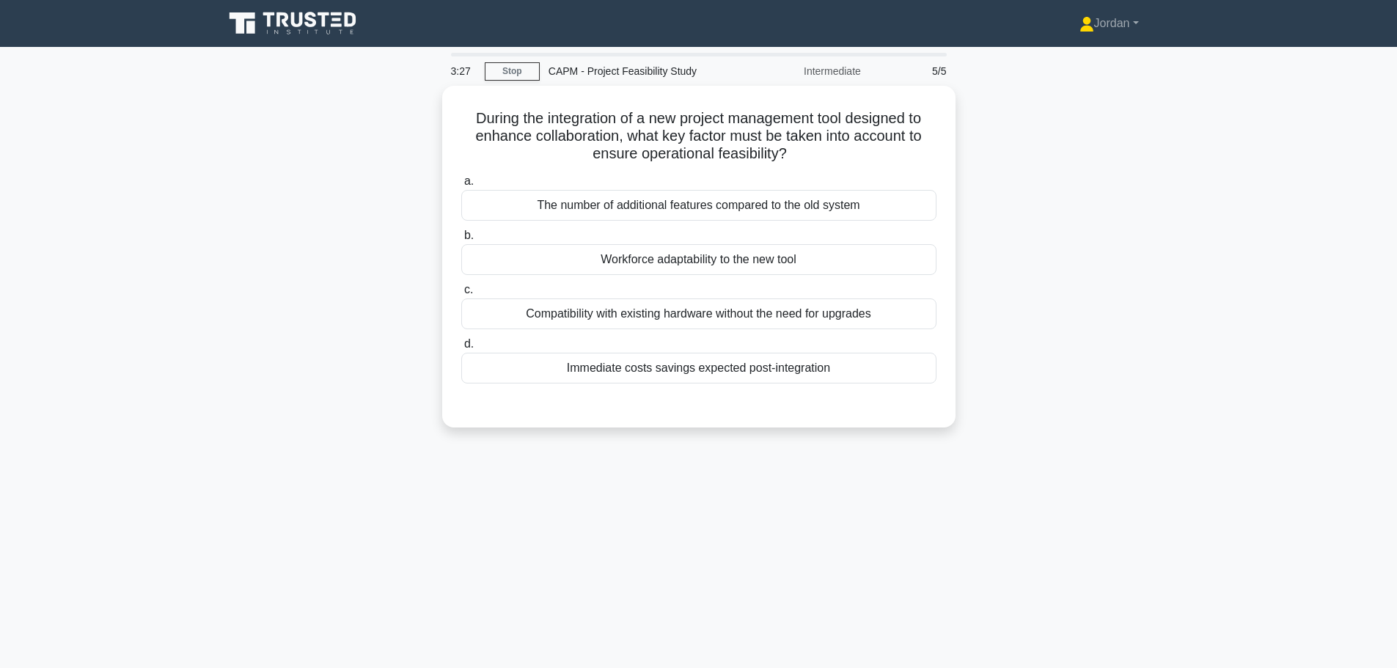
click at [760, 265] on div "Workforce adaptability to the new tool" at bounding box center [698, 259] width 475 height 31
click at [757, 265] on div "Workforce adaptability to the new tool" at bounding box center [698, 259] width 475 height 31
click at [461, 240] on input "b. Workforce adaptability to the new tool" at bounding box center [461, 236] width 0 height 10
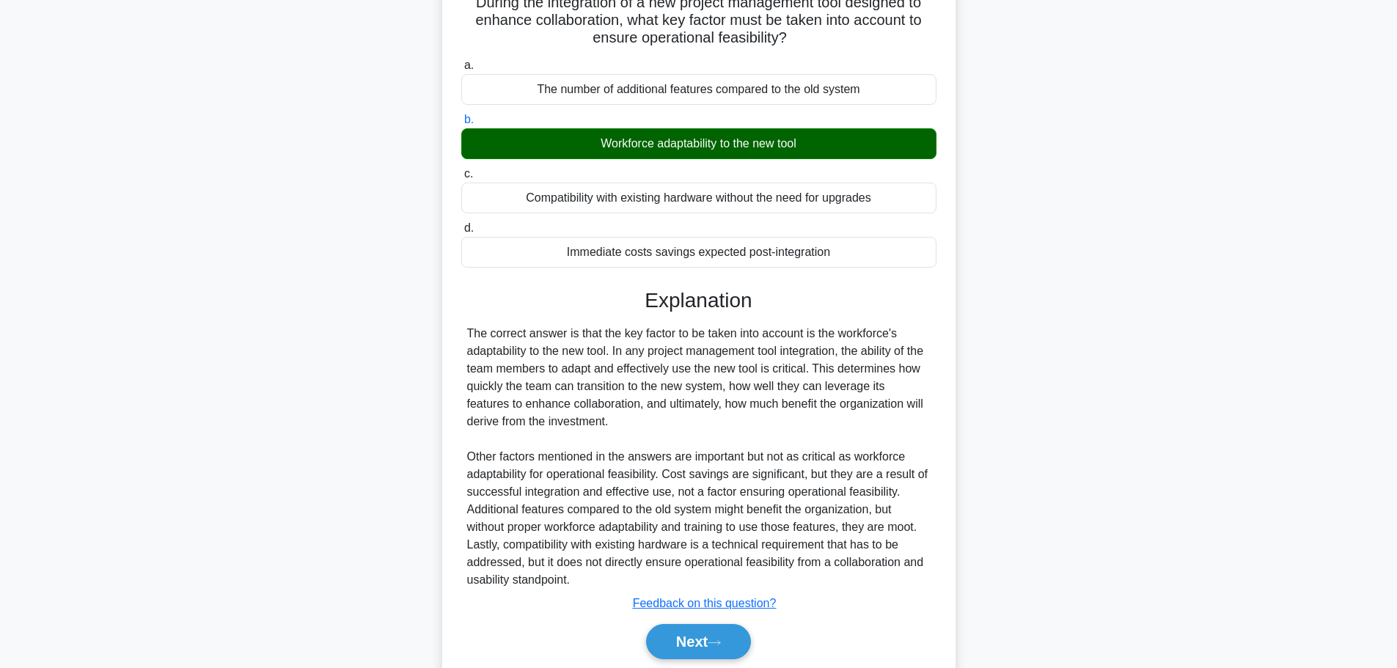
scroll to position [166, 0]
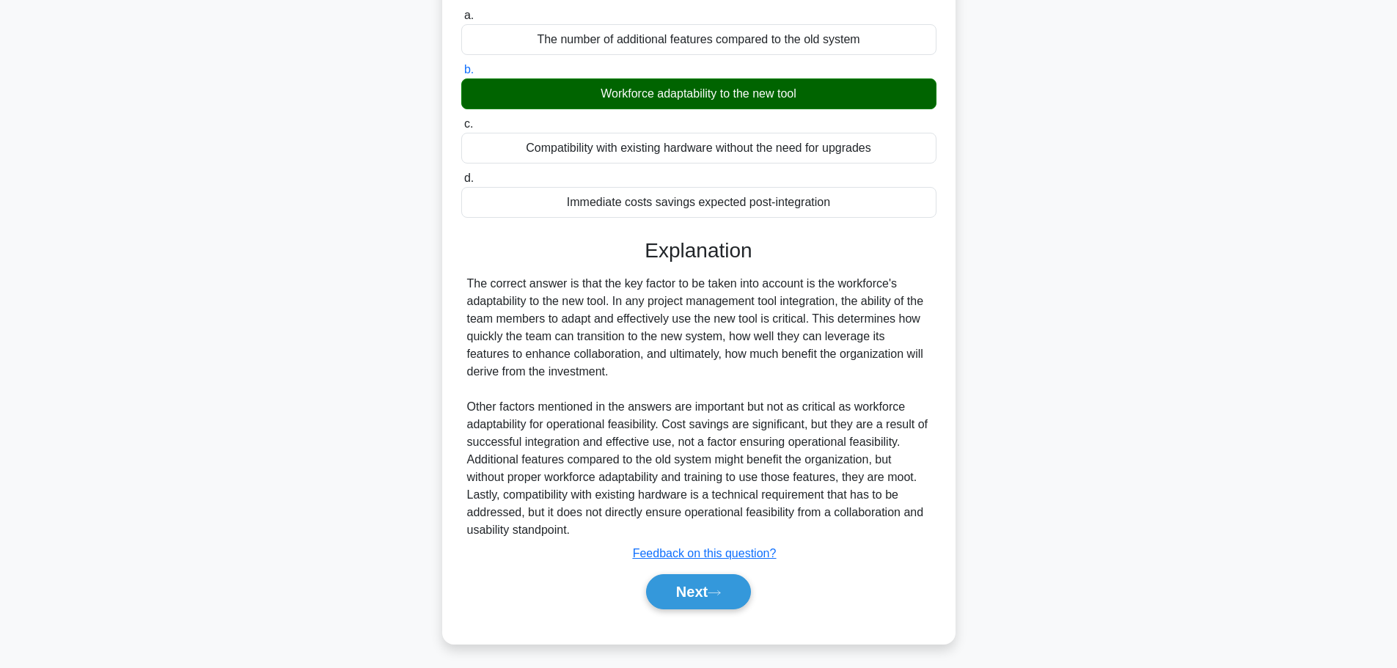
click at [697, 597] on button "Next" at bounding box center [698, 591] width 105 height 35
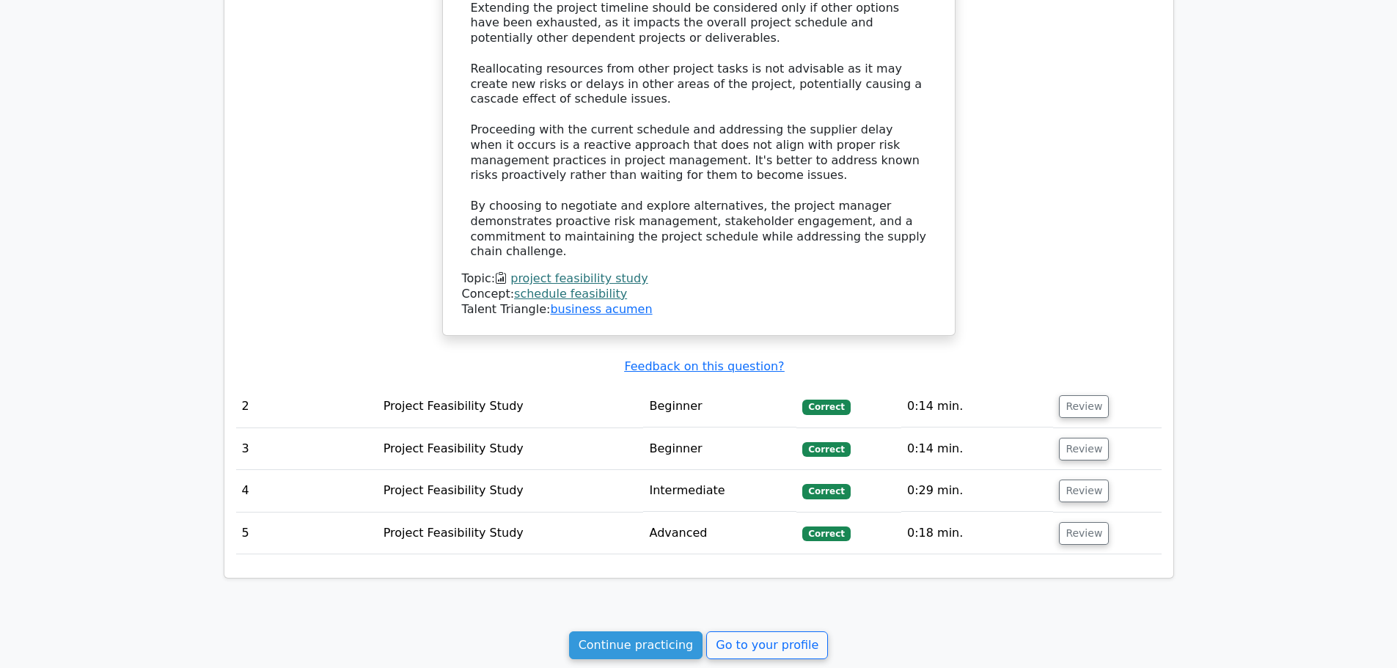
scroll to position [1478, 0]
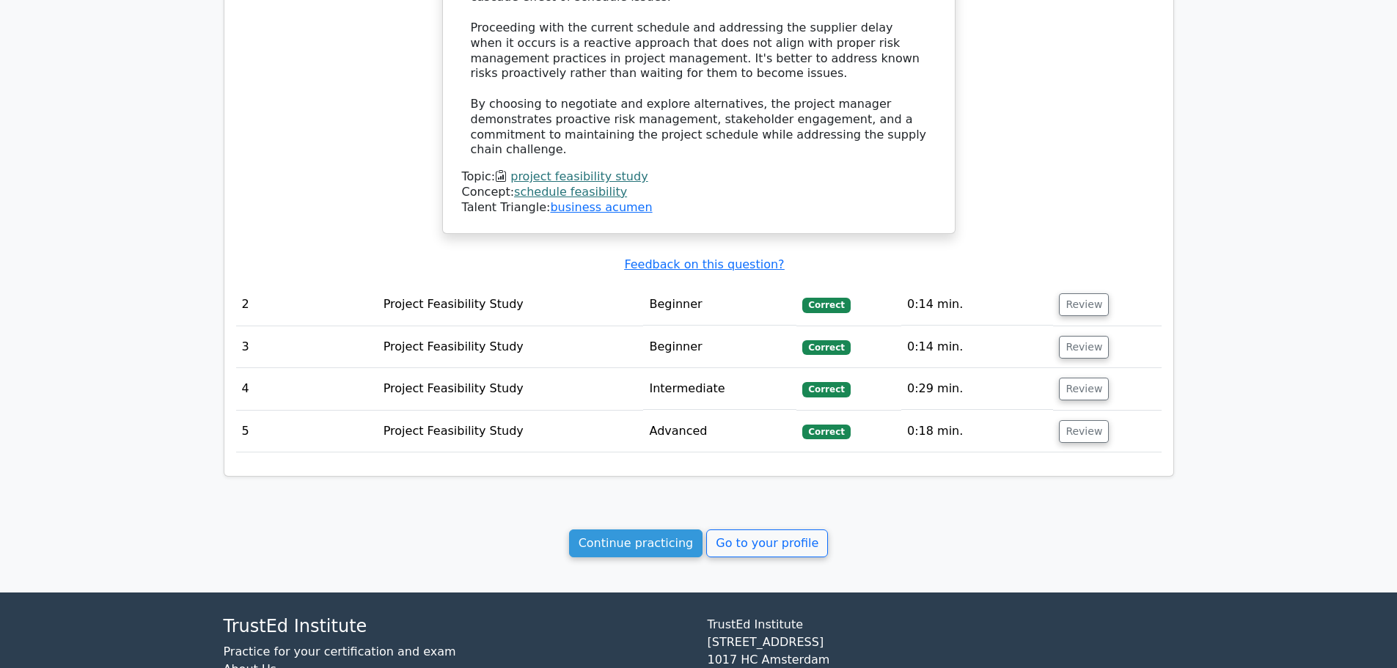
click at [725, 529] on link "Go to your profile" at bounding box center [767, 543] width 122 height 28
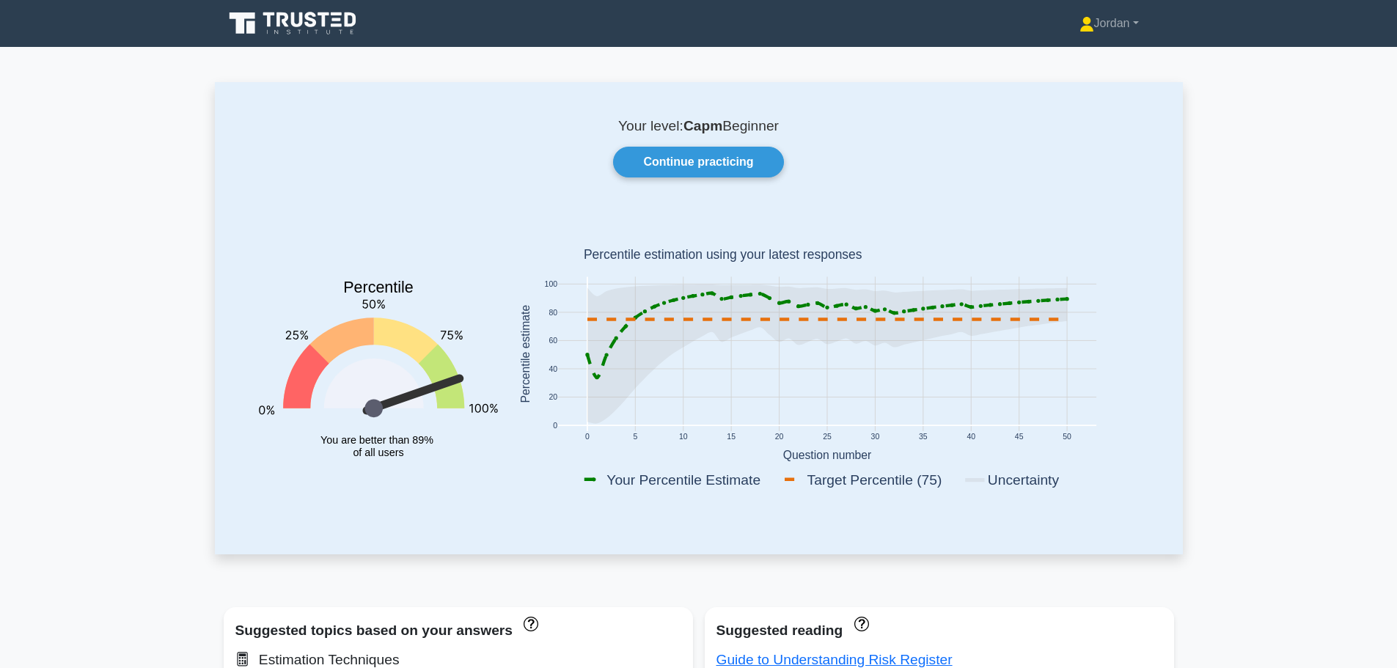
click at [711, 161] on link "Continue practicing" at bounding box center [698, 162] width 170 height 31
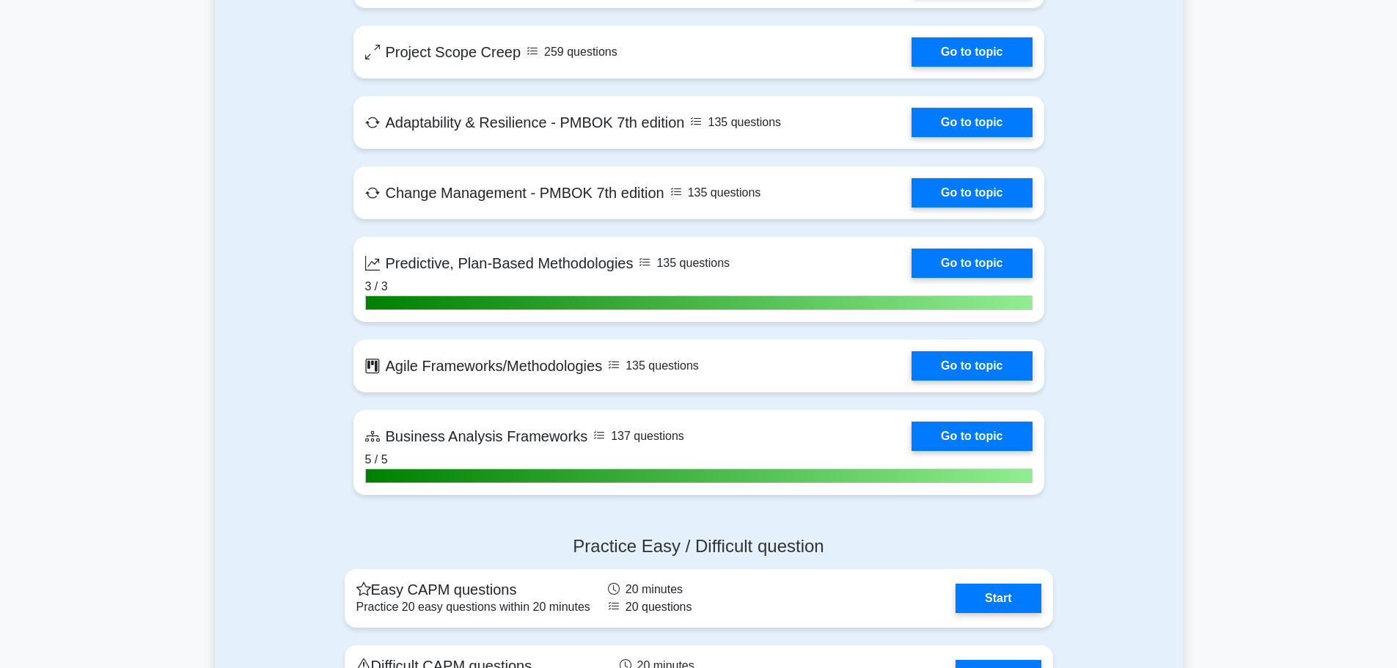
scroll to position [3226, 0]
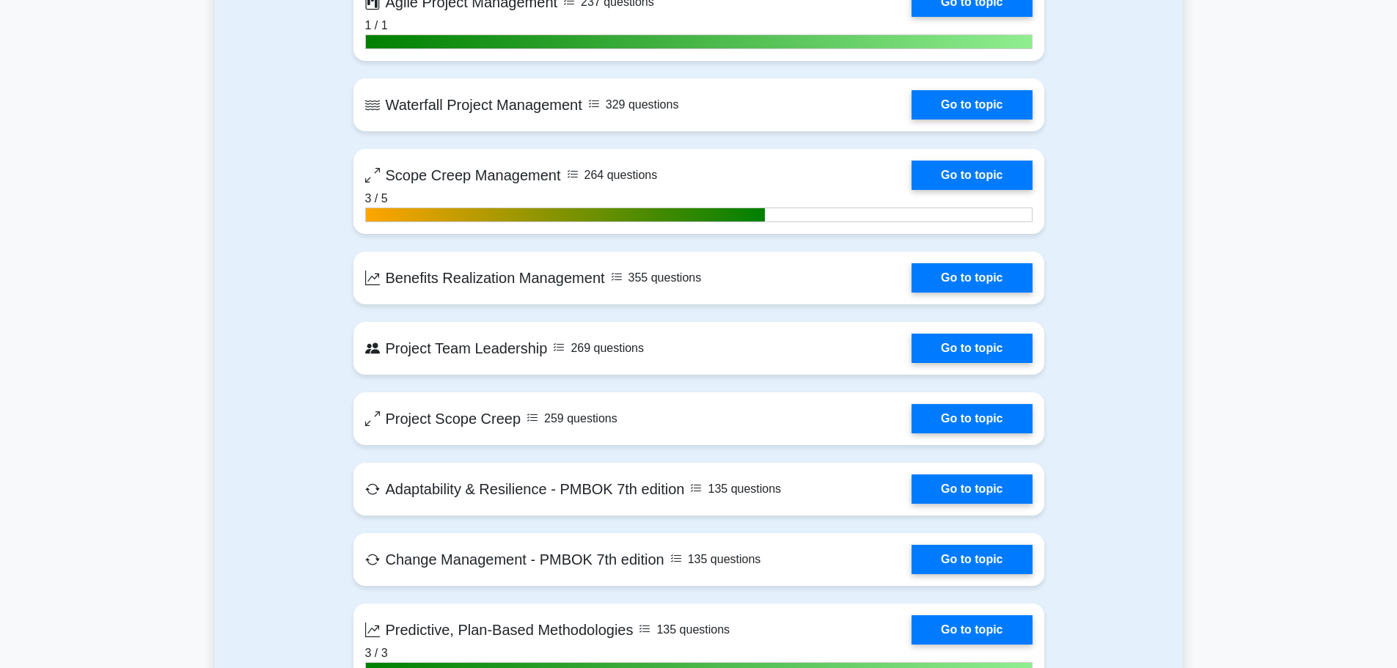
click at [938, 103] on link "Go to topic" at bounding box center [971, 104] width 120 height 29
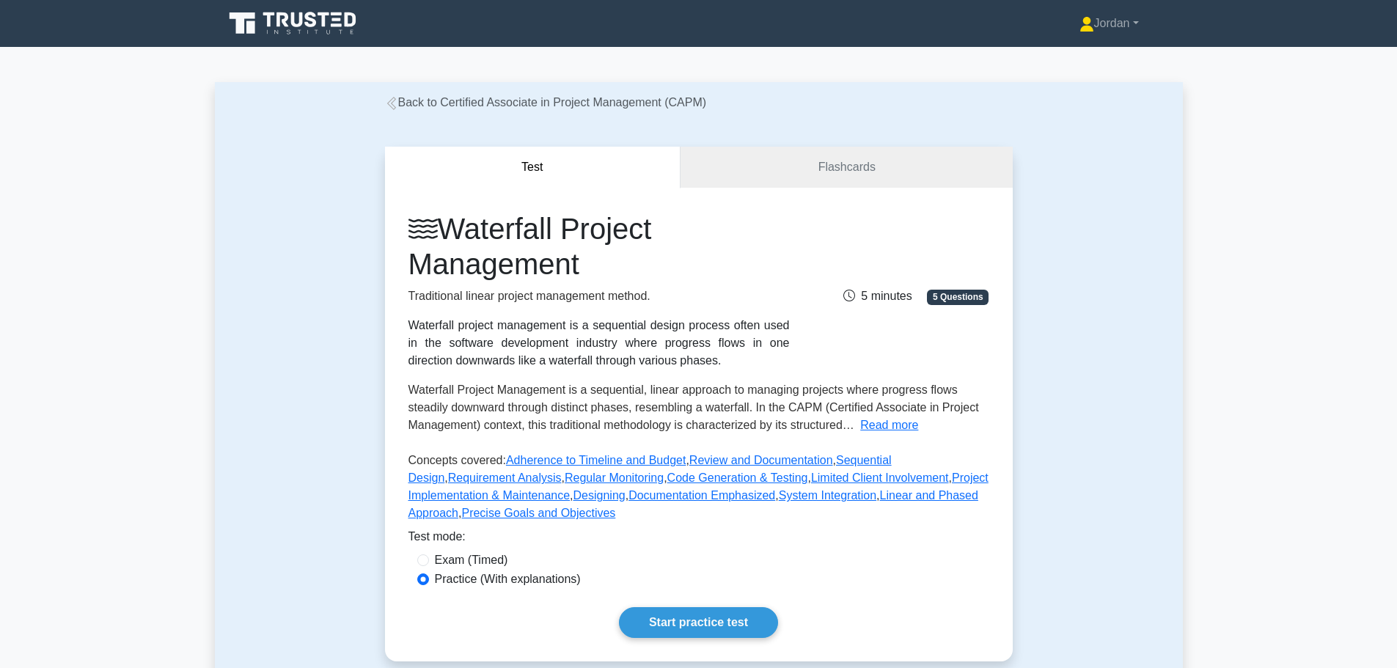
click at [666, 615] on link "Start practice test" at bounding box center [698, 622] width 159 height 31
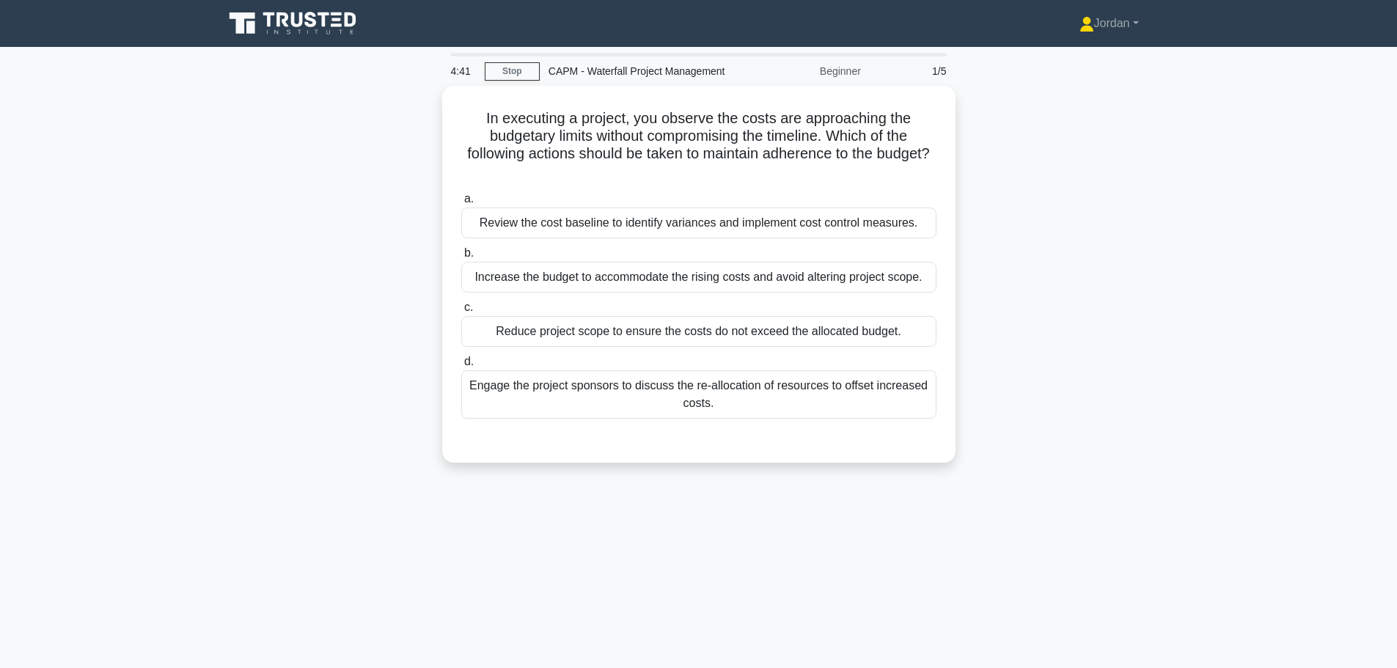
click at [632, 220] on div "Review the cost baseline to identify variances and implement cost control measu…" at bounding box center [698, 222] width 475 height 31
click at [461, 204] on input "a. Review the cost baseline to identify variances and implement cost control me…" at bounding box center [461, 199] width 0 height 10
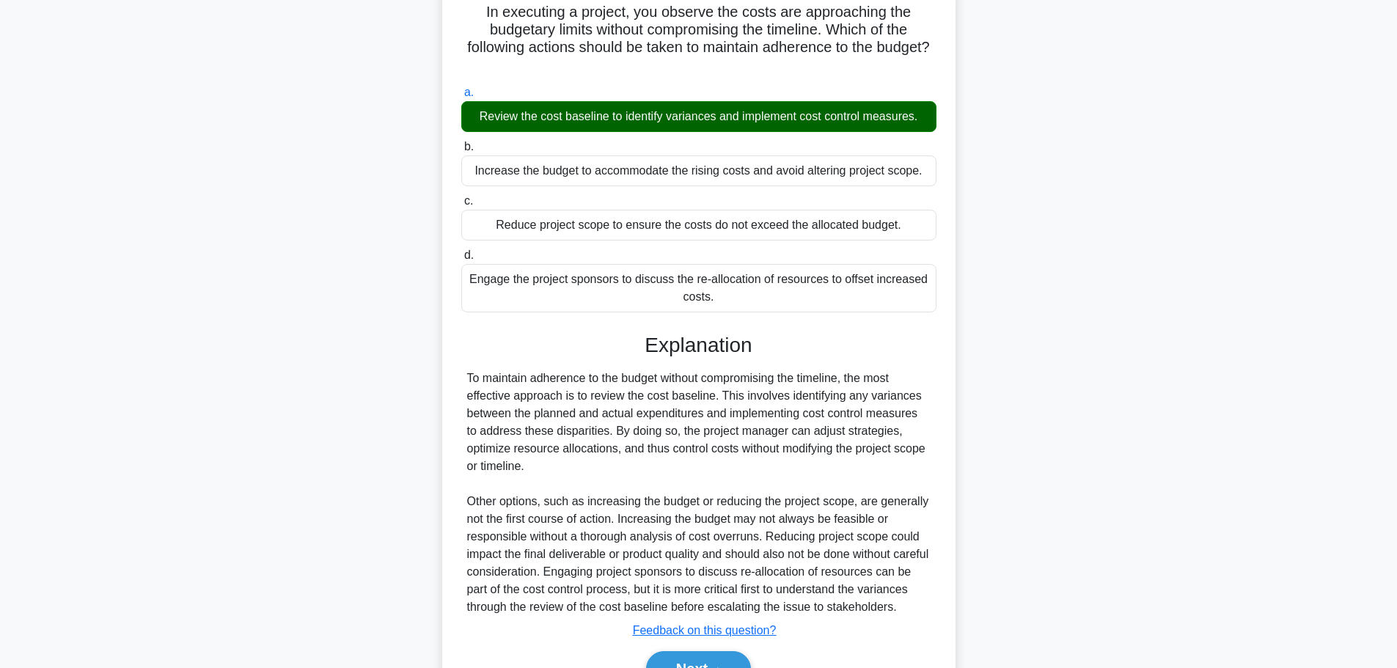
scroll to position [184, 0]
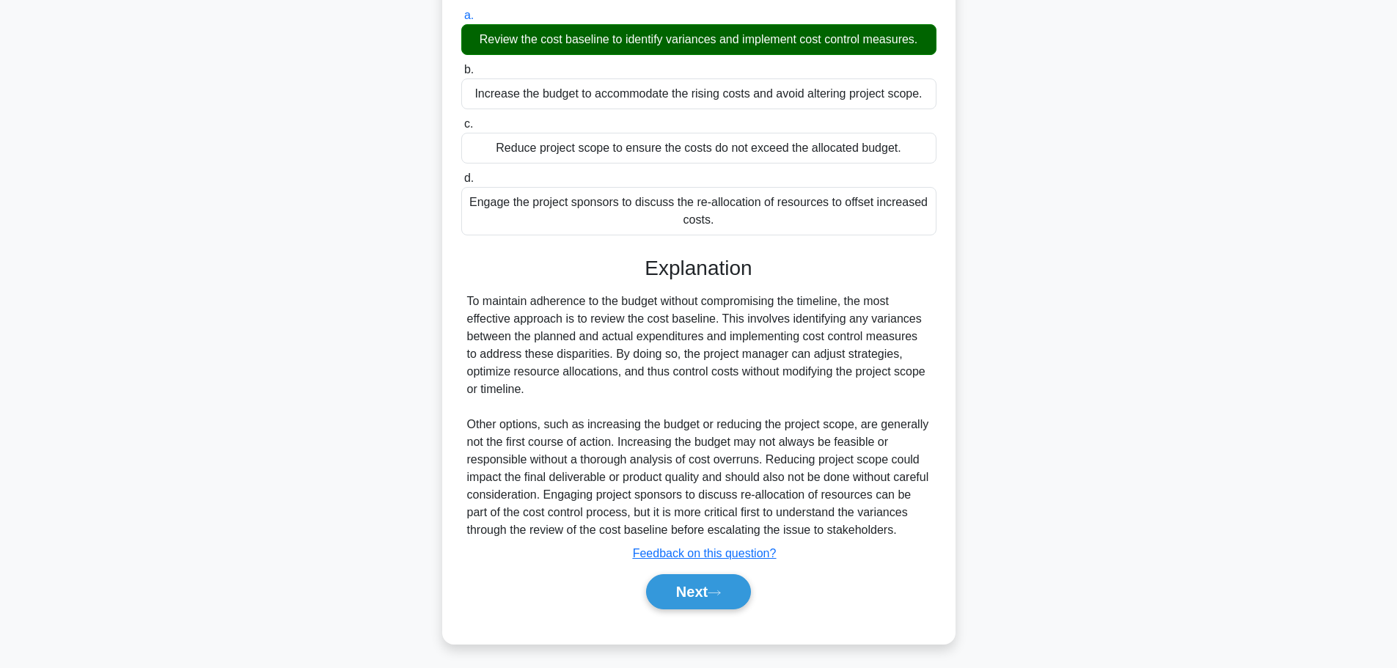
click at [691, 593] on button "Next" at bounding box center [698, 591] width 105 height 35
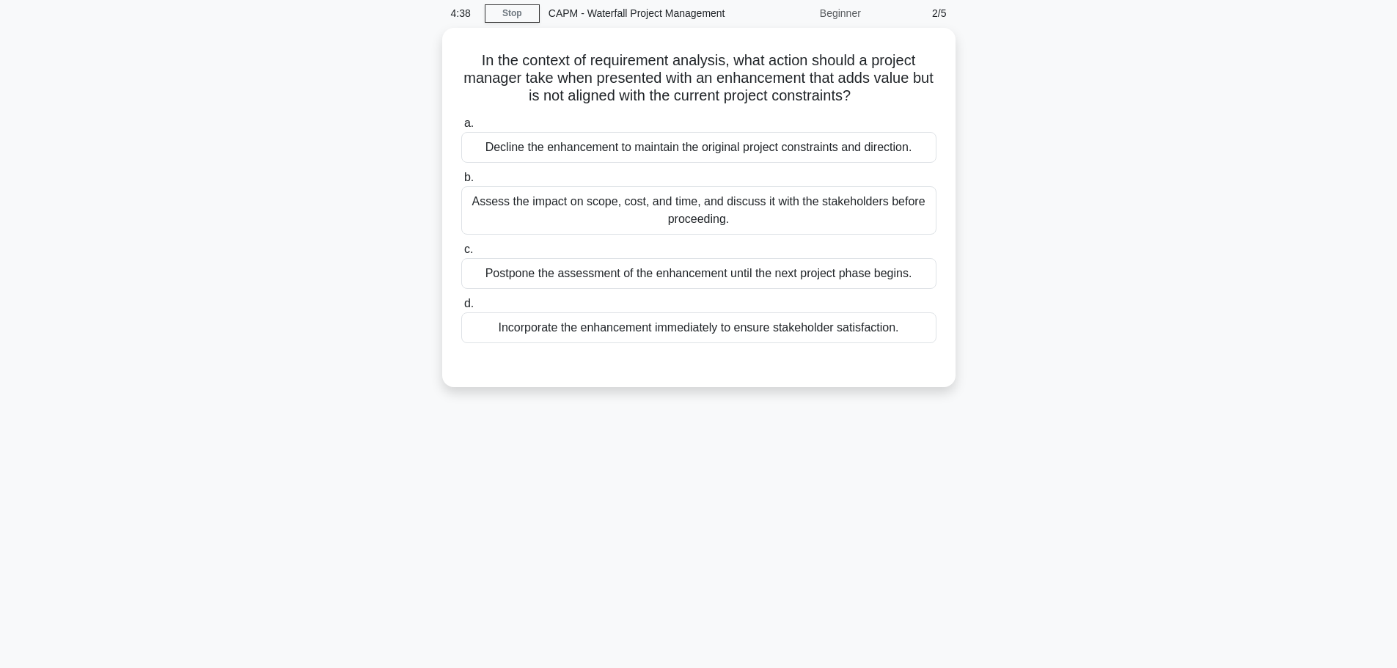
scroll to position [0, 0]
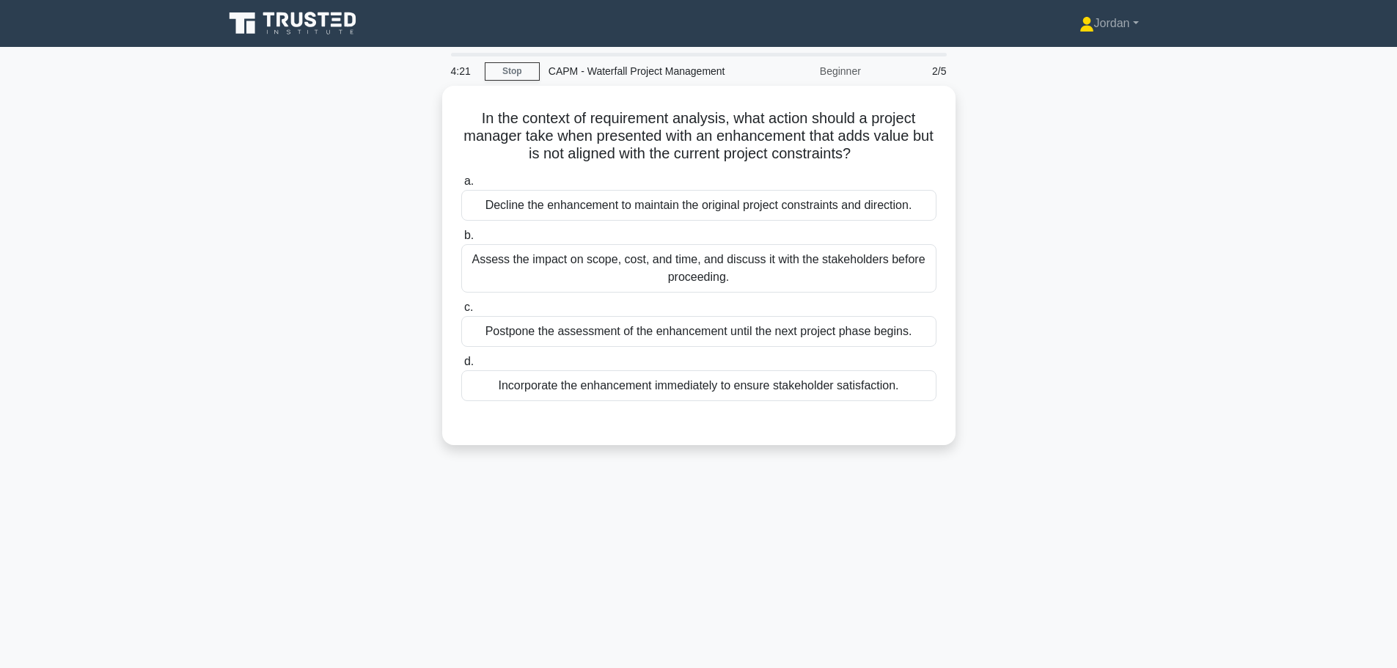
click at [684, 258] on div "Assess the impact on scope, cost, and time, and discuss it with the stakeholder…" at bounding box center [698, 268] width 475 height 48
click at [461, 240] on input "b. Assess the impact on scope, cost, and time, and discuss it with the stakehol…" at bounding box center [461, 236] width 0 height 10
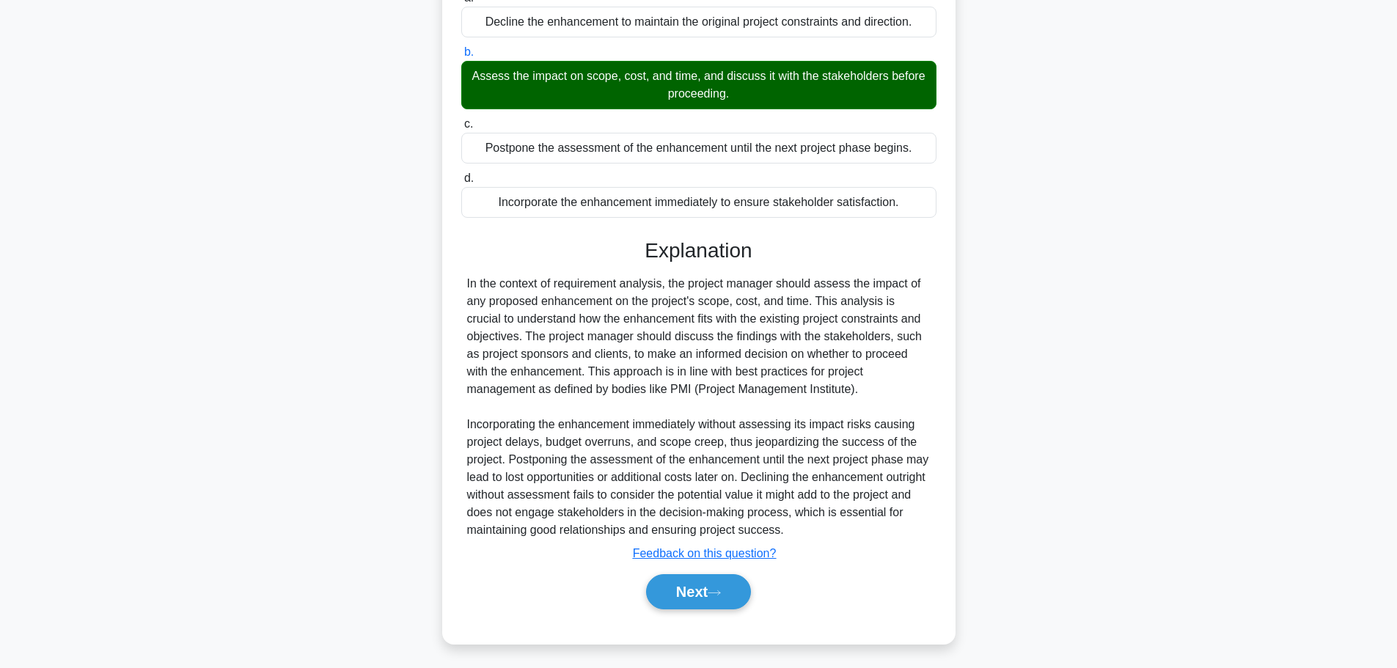
click at [710, 598] on button "Next" at bounding box center [698, 591] width 105 height 35
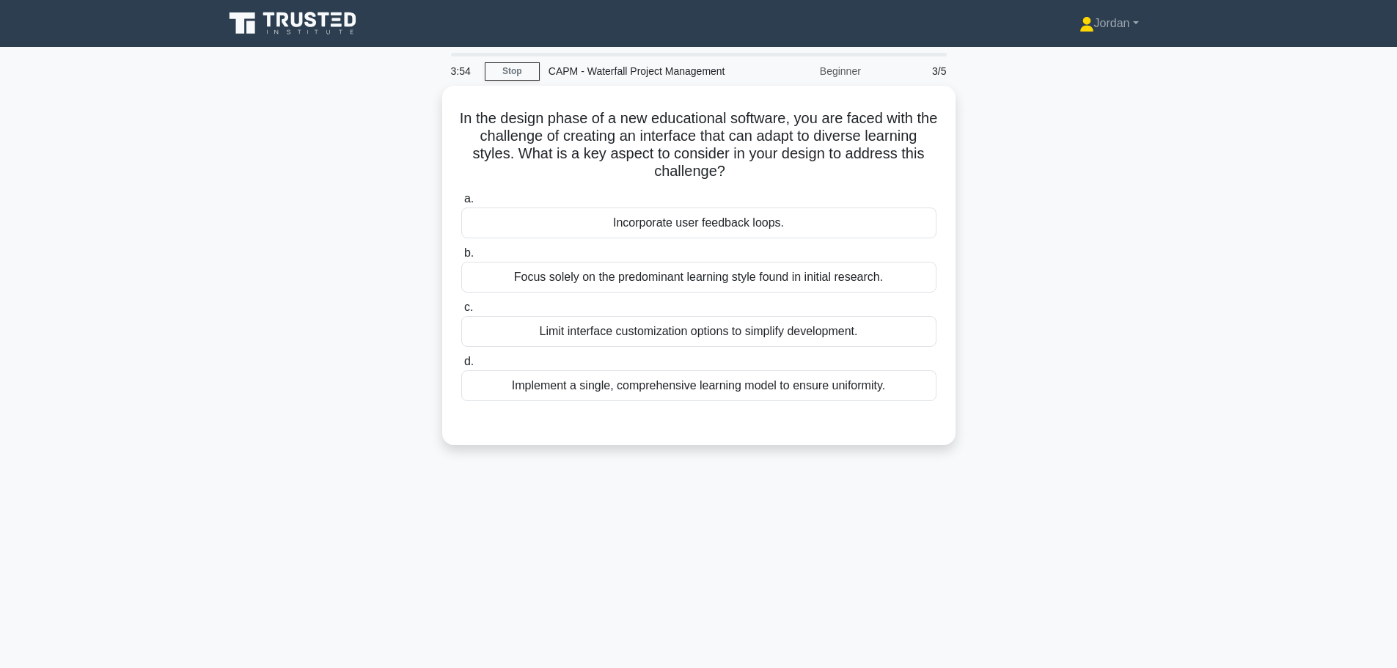
click at [680, 218] on div "Incorporate user feedback loops." at bounding box center [698, 222] width 475 height 31
click at [679, 220] on div "Incorporate user feedback loops." at bounding box center [698, 222] width 475 height 31
click at [461, 204] on input "a. Incorporate user feedback loops." at bounding box center [461, 199] width 0 height 10
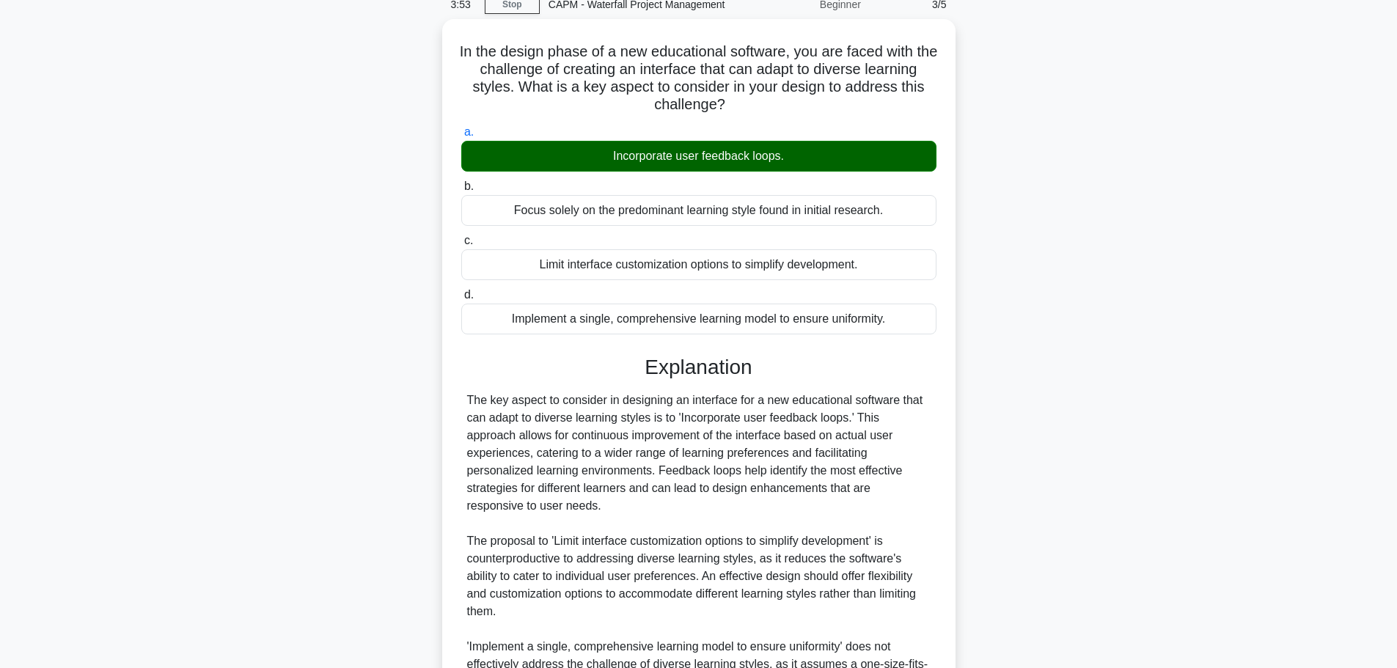
scroll to position [307, 0]
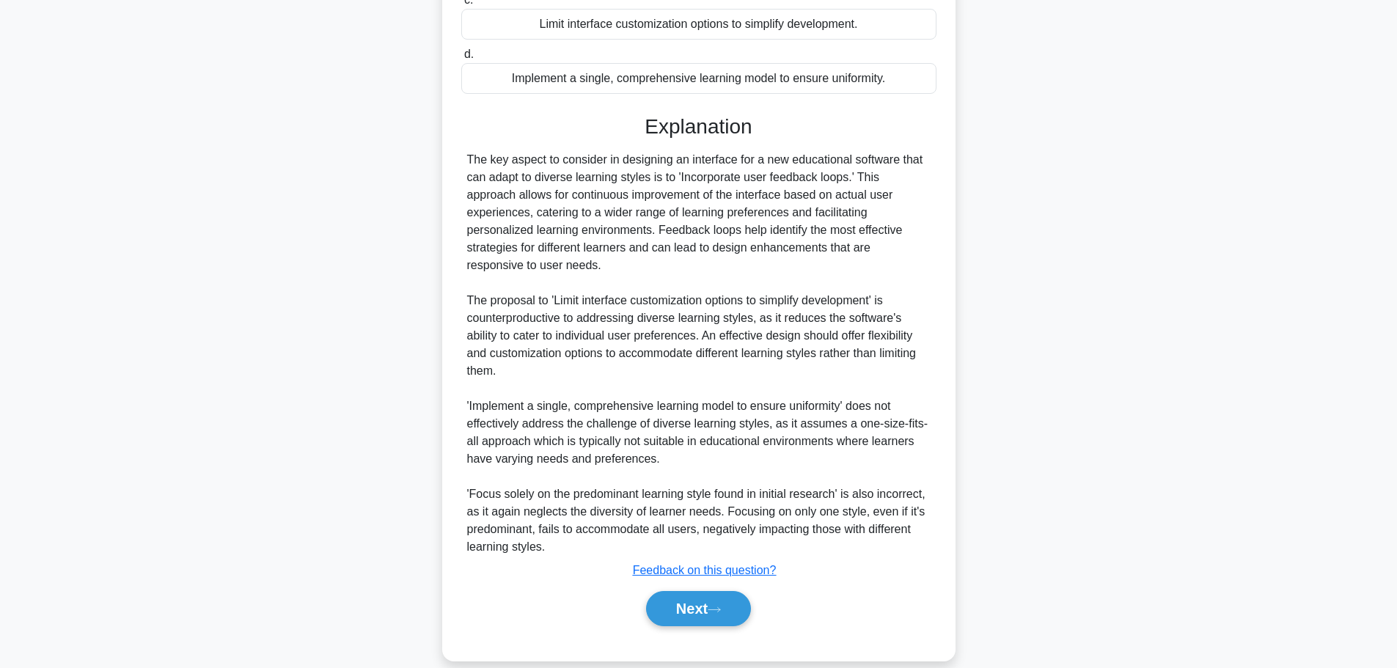
click at [705, 592] on button "Next" at bounding box center [698, 608] width 105 height 35
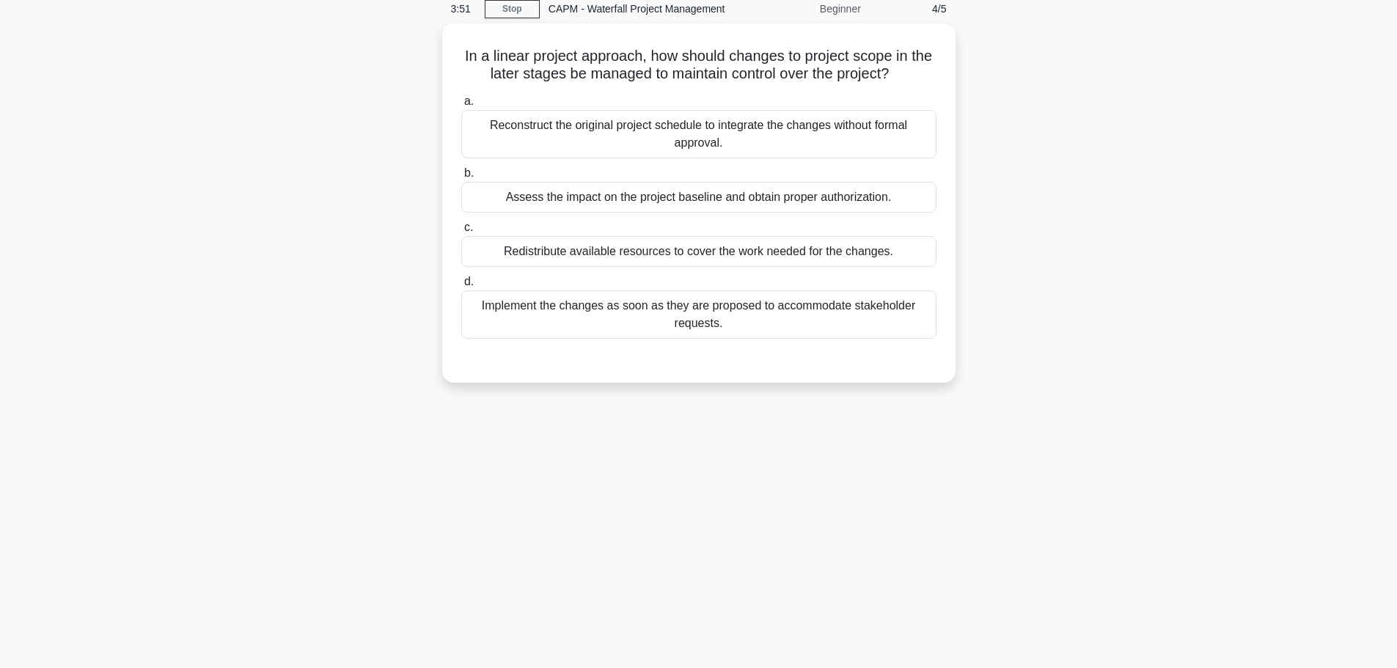
scroll to position [0, 0]
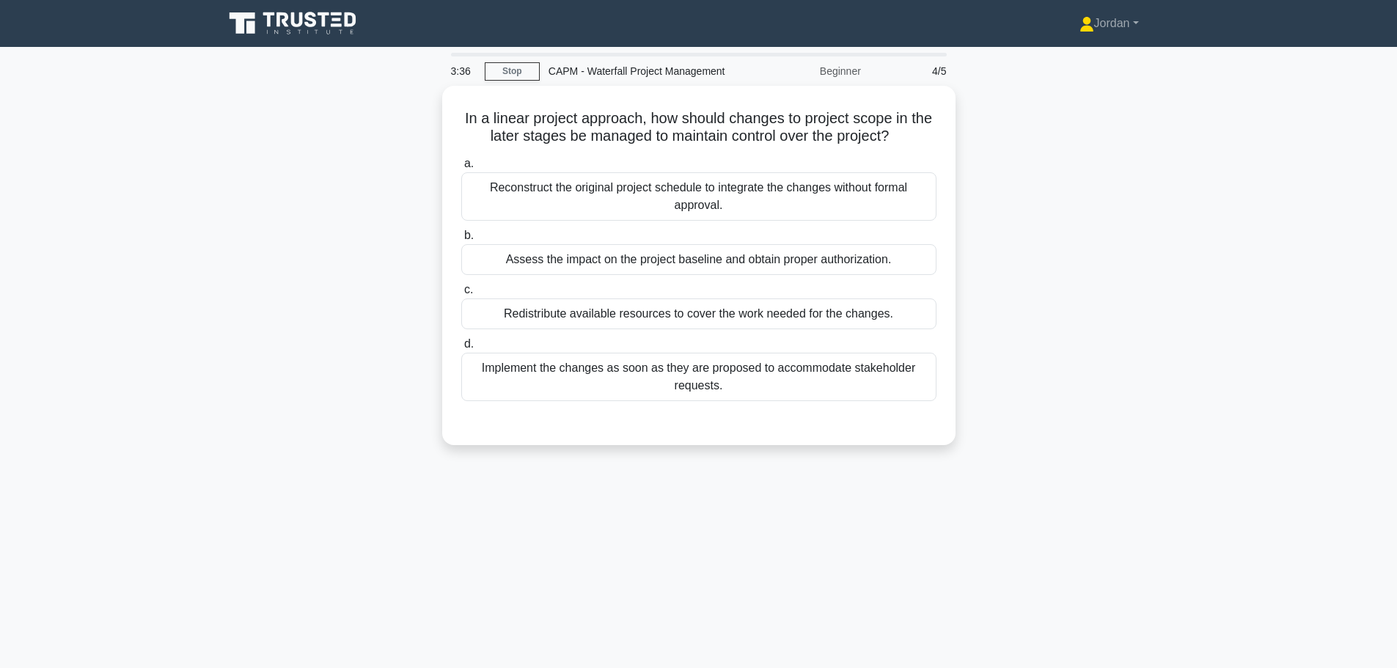
click at [720, 258] on div "Assess the impact on the project baseline and obtain proper authorization." at bounding box center [698, 259] width 475 height 31
click at [461, 240] on input "b. Assess the impact on the project baseline and obtain proper authorization." at bounding box center [461, 236] width 0 height 10
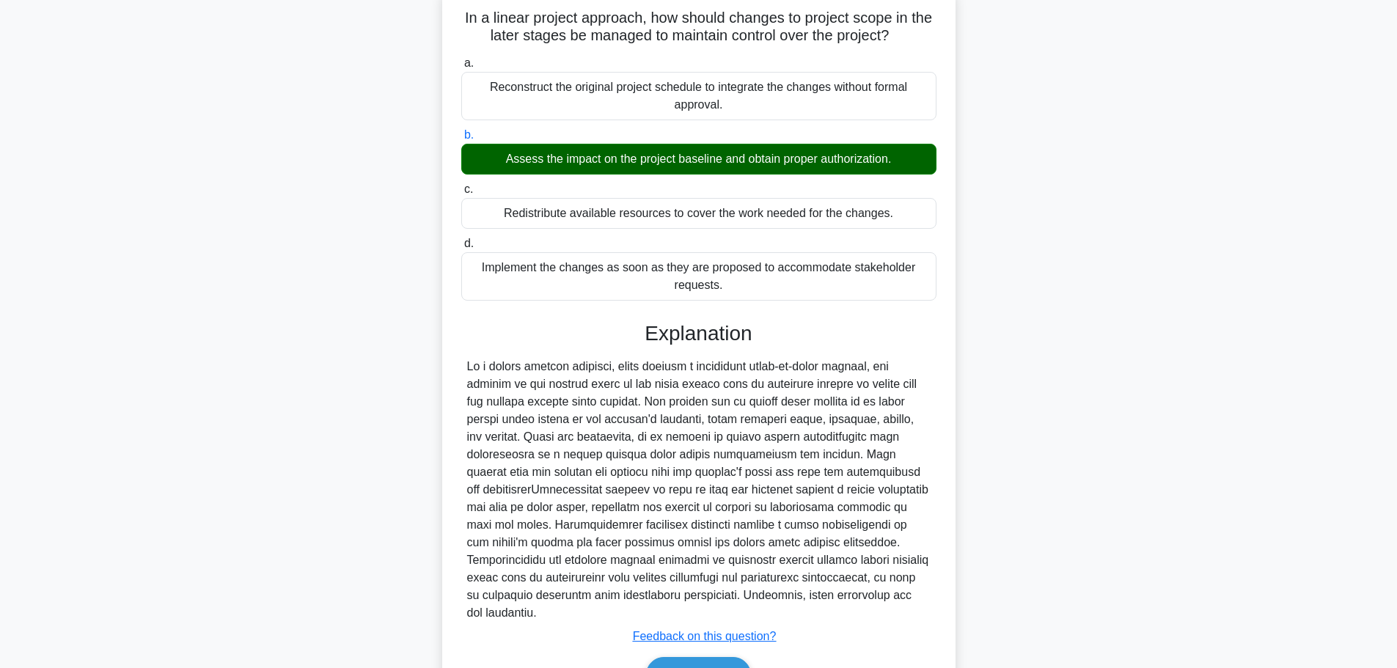
scroll to position [184, 0]
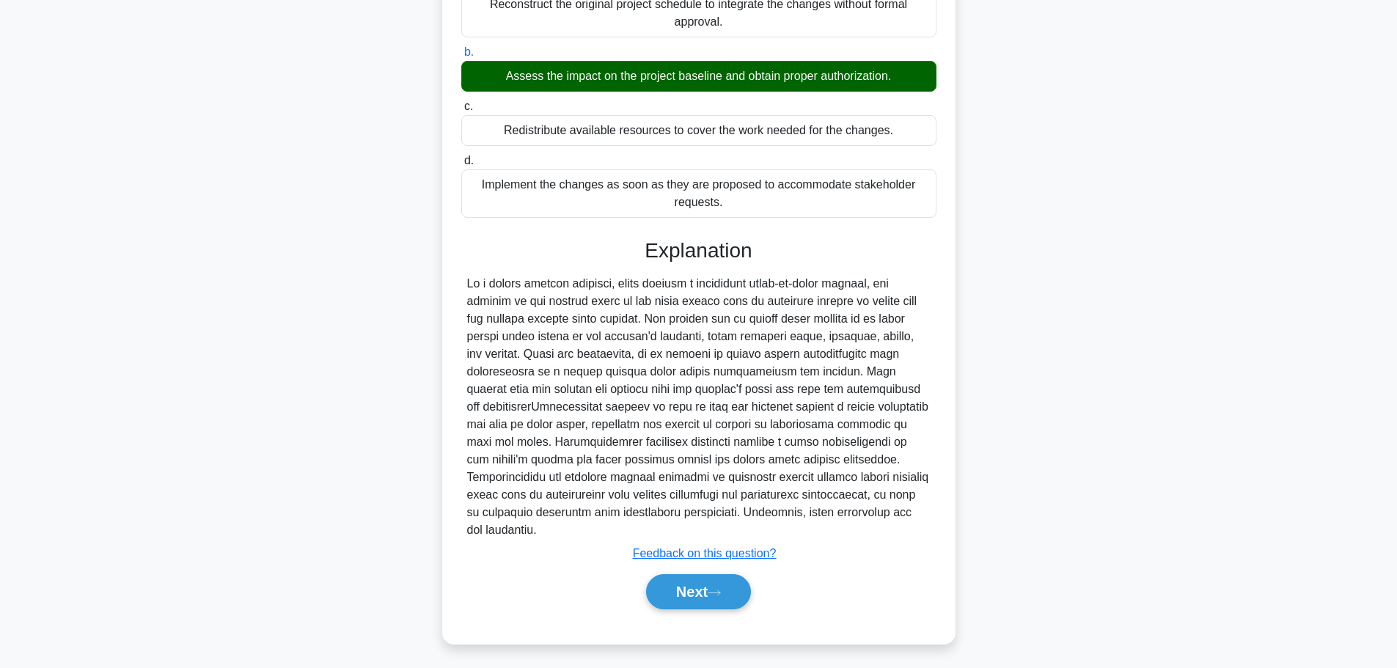
click at [706, 589] on button "Next" at bounding box center [698, 591] width 105 height 35
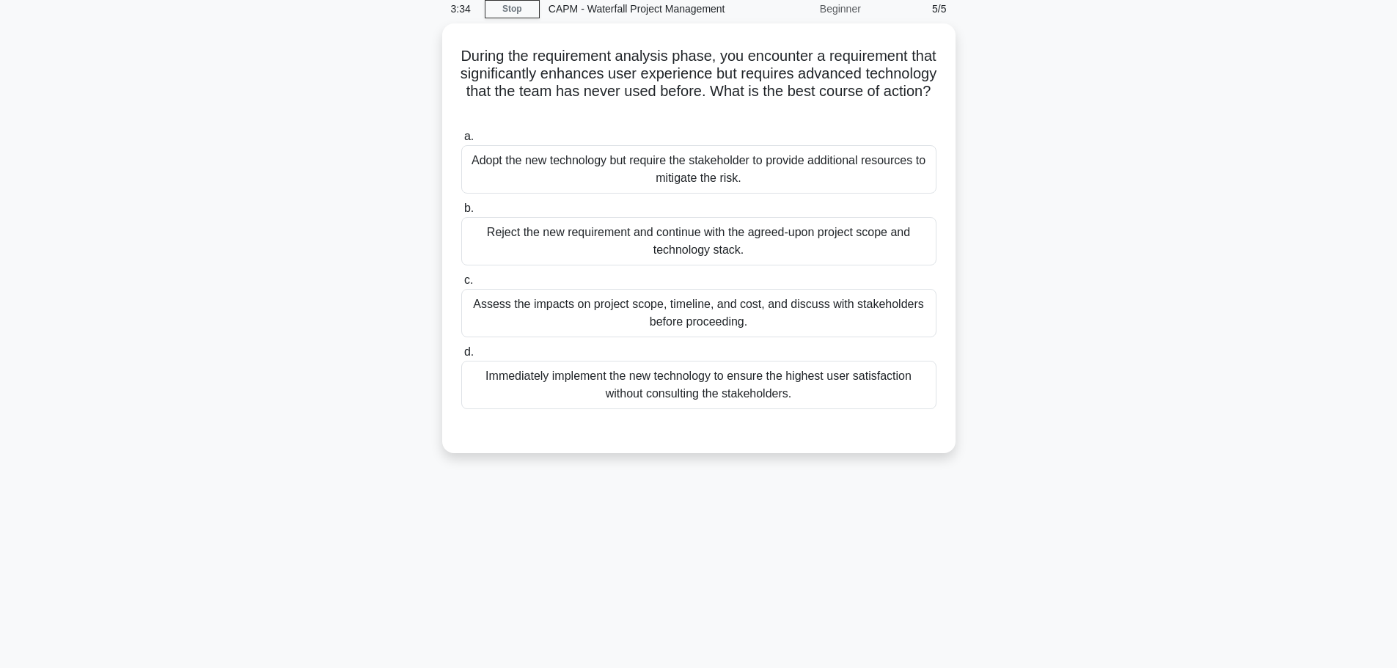
scroll to position [0, 0]
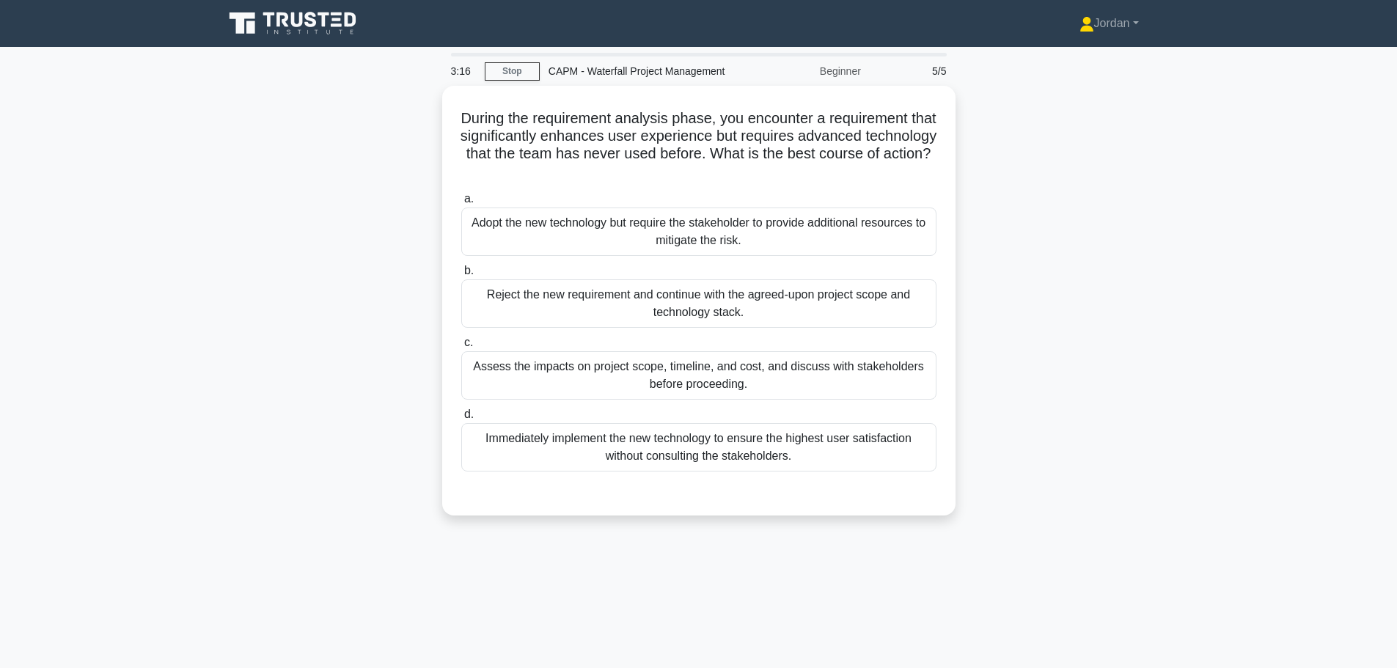
click at [762, 386] on div "Assess the impacts on project scope, timeline, and cost, and discuss with stake…" at bounding box center [698, 375] width 475 height 48
click at [461, 347] on input "c. Assess the impacts on project scope, timeline, and cost, and discuss with st…" at bounding box center [461, 343] width 0 height 10
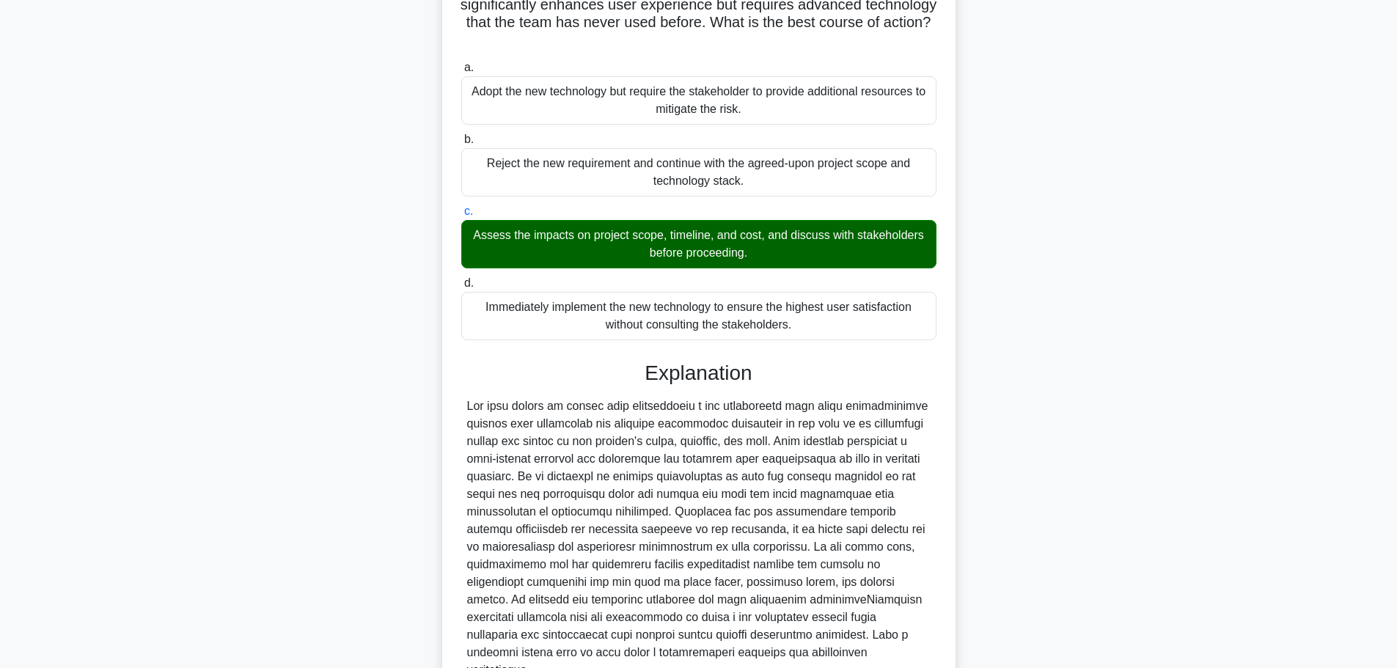
scroll to position [254, 0]
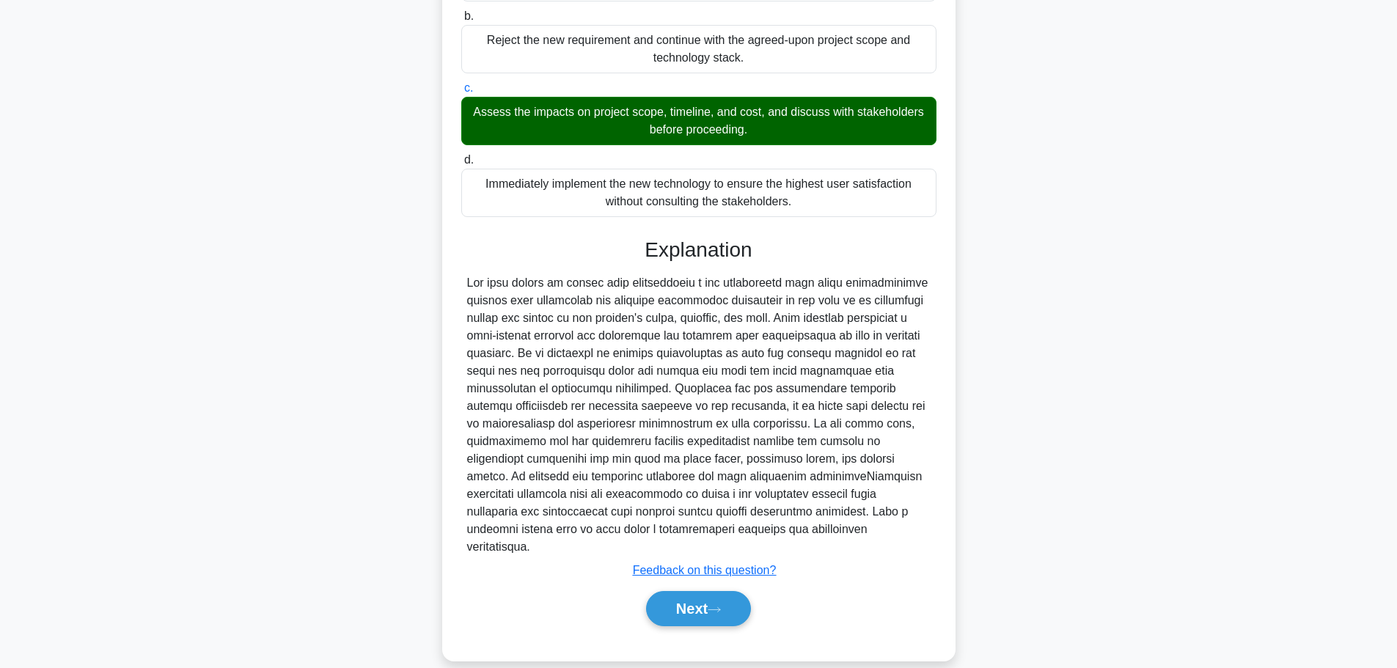
click at [729, 591] on button "Next" at bounding box center [698, 608] width 105 height 35
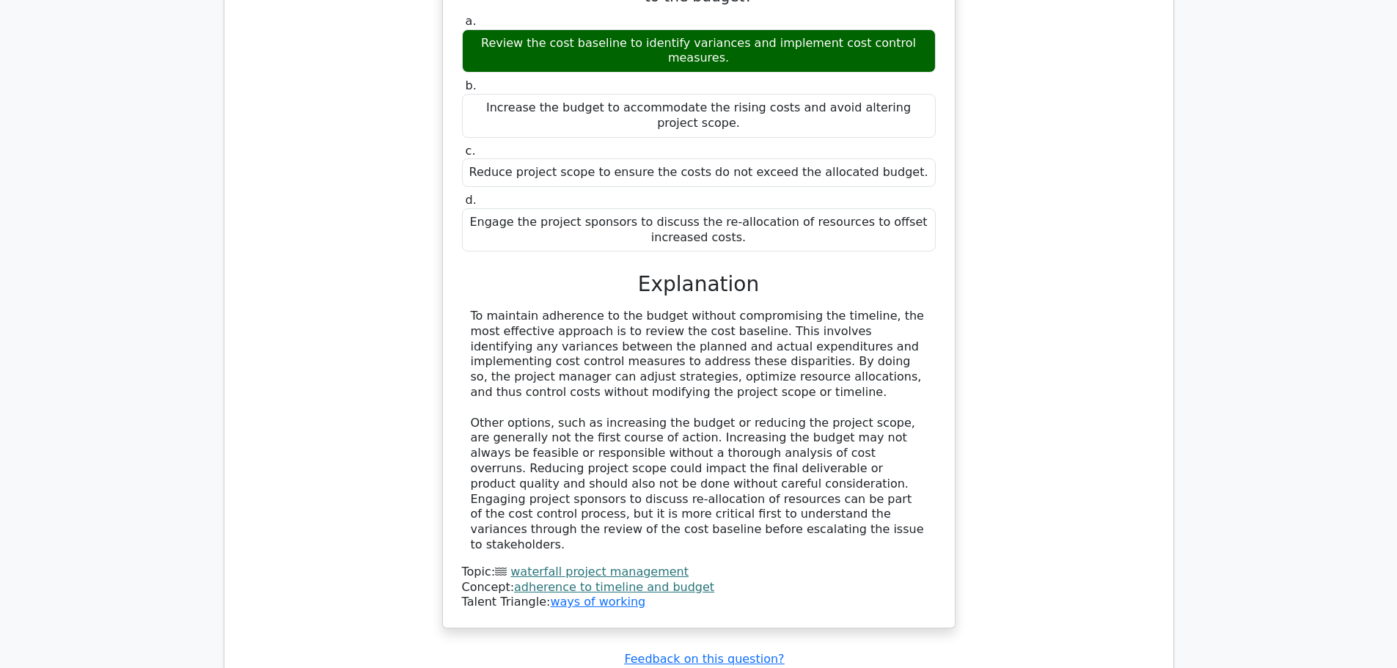
scroll to position [1343, 0]
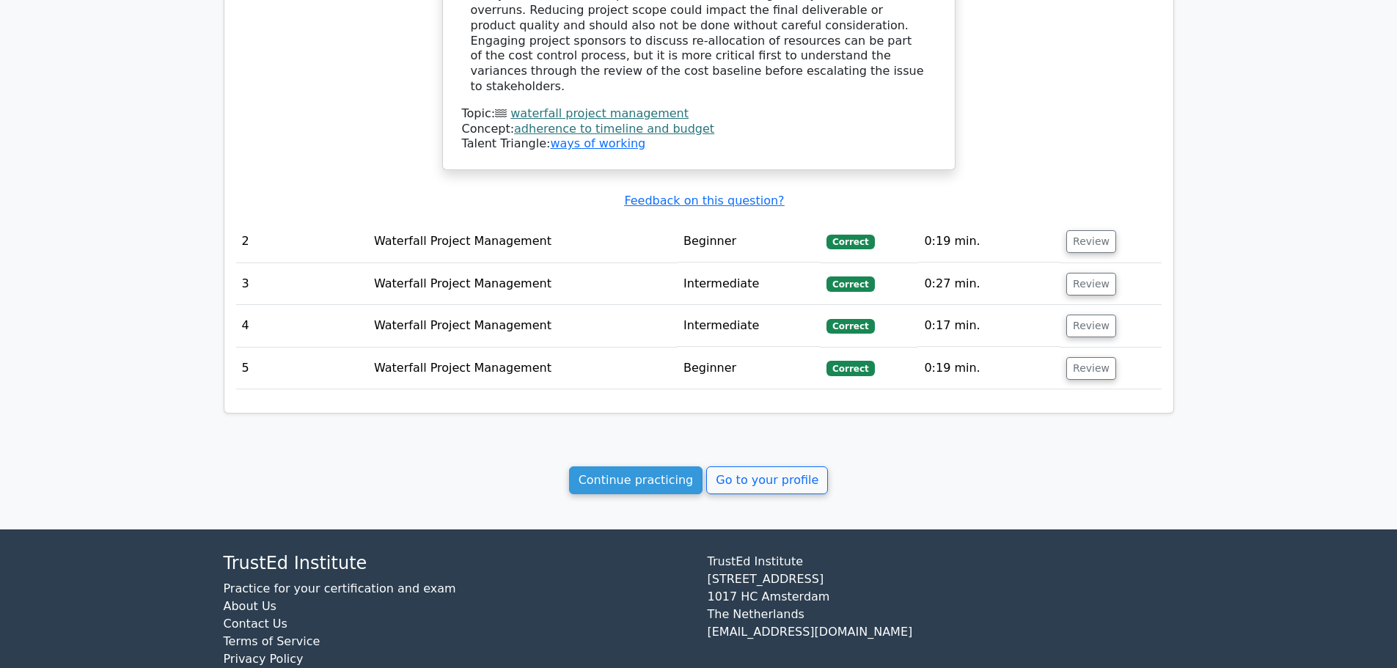
click at [770, 466] on link "Go to your profile" at bounding box center [767, 480] width 122 height 28
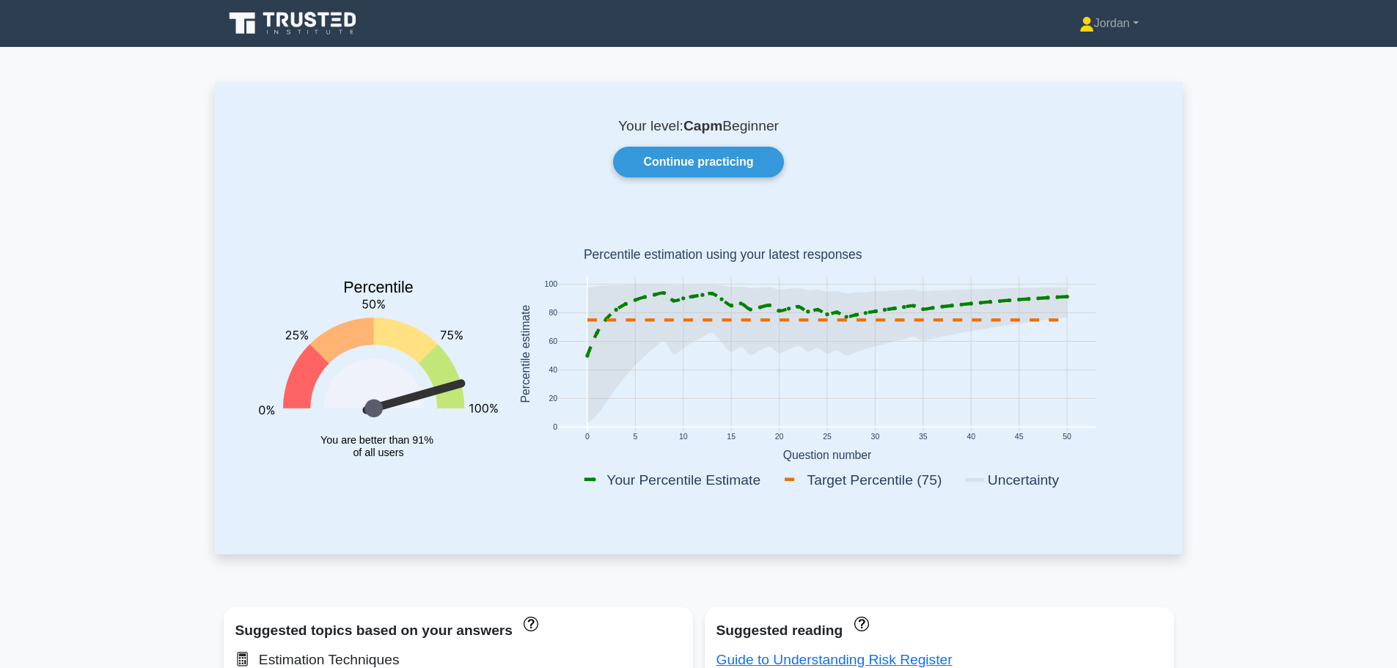
click at [682, 161] on link "Continue practicing" at bounding box center [698, 162] width 170 height 31
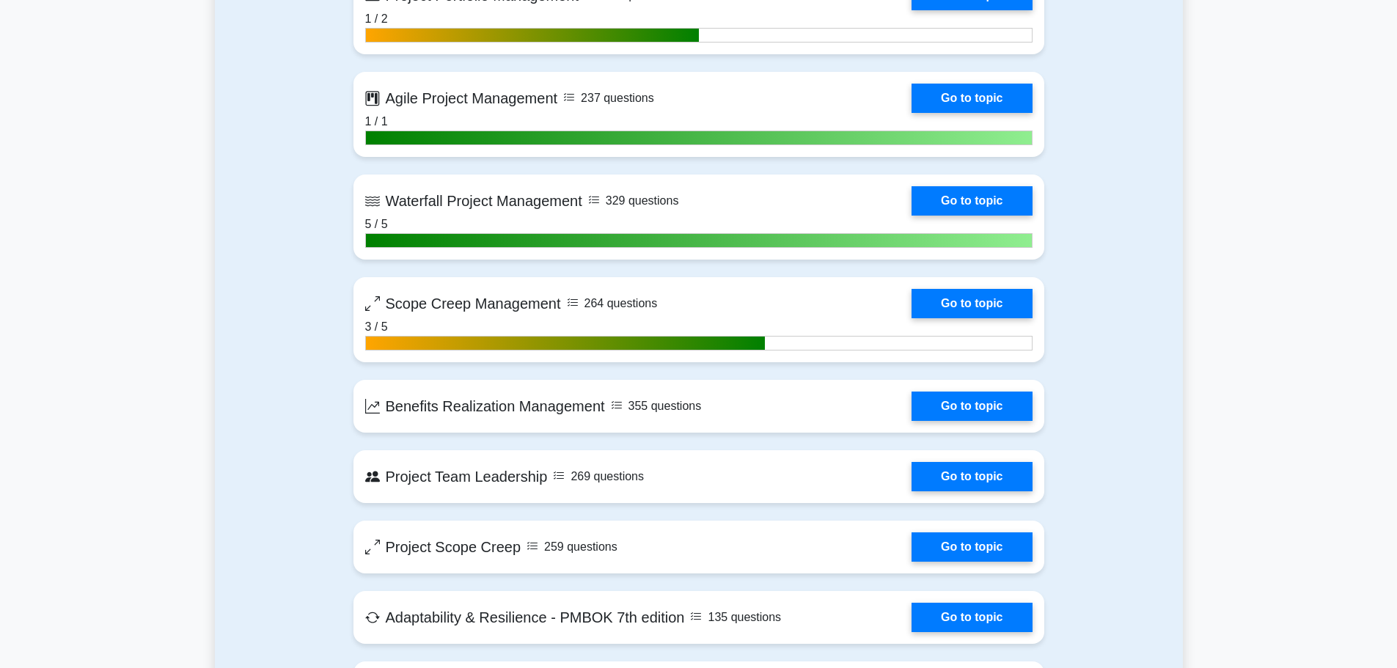
scroll to position [3299, 0]
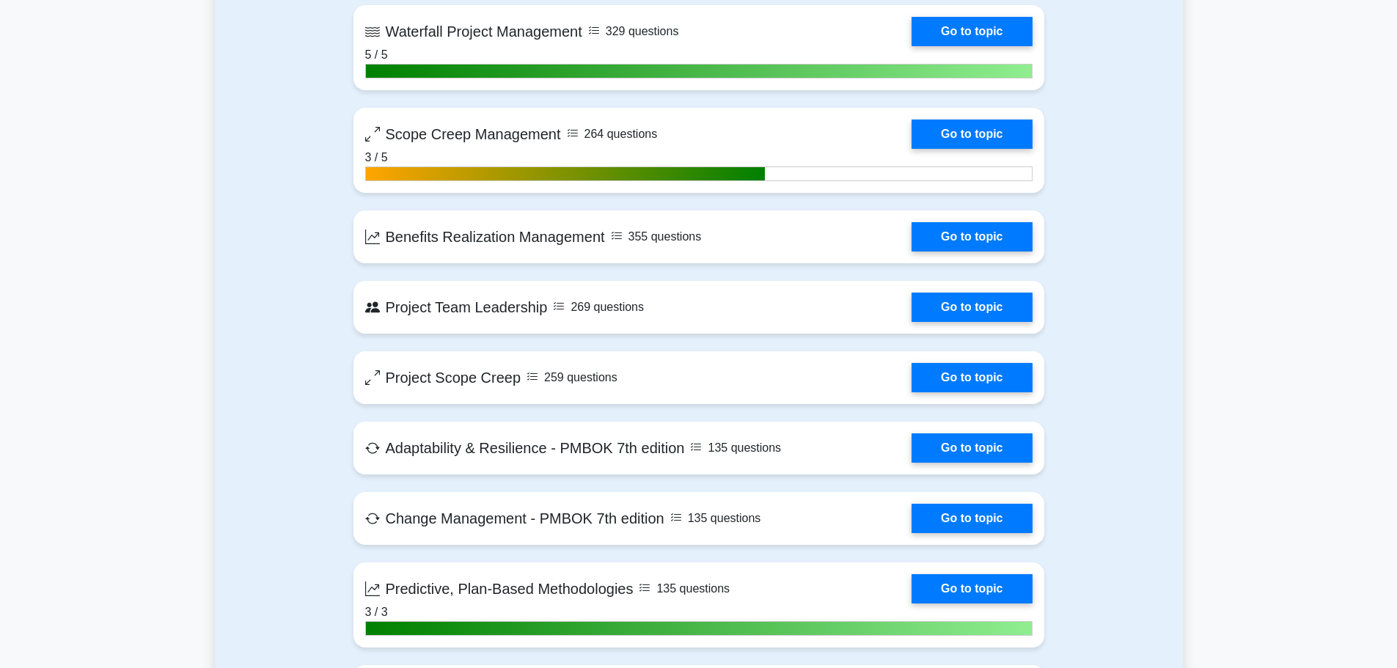
click at [971, 232] on link "Go to topic" at bounding box center [971, 236] width 120 height 29
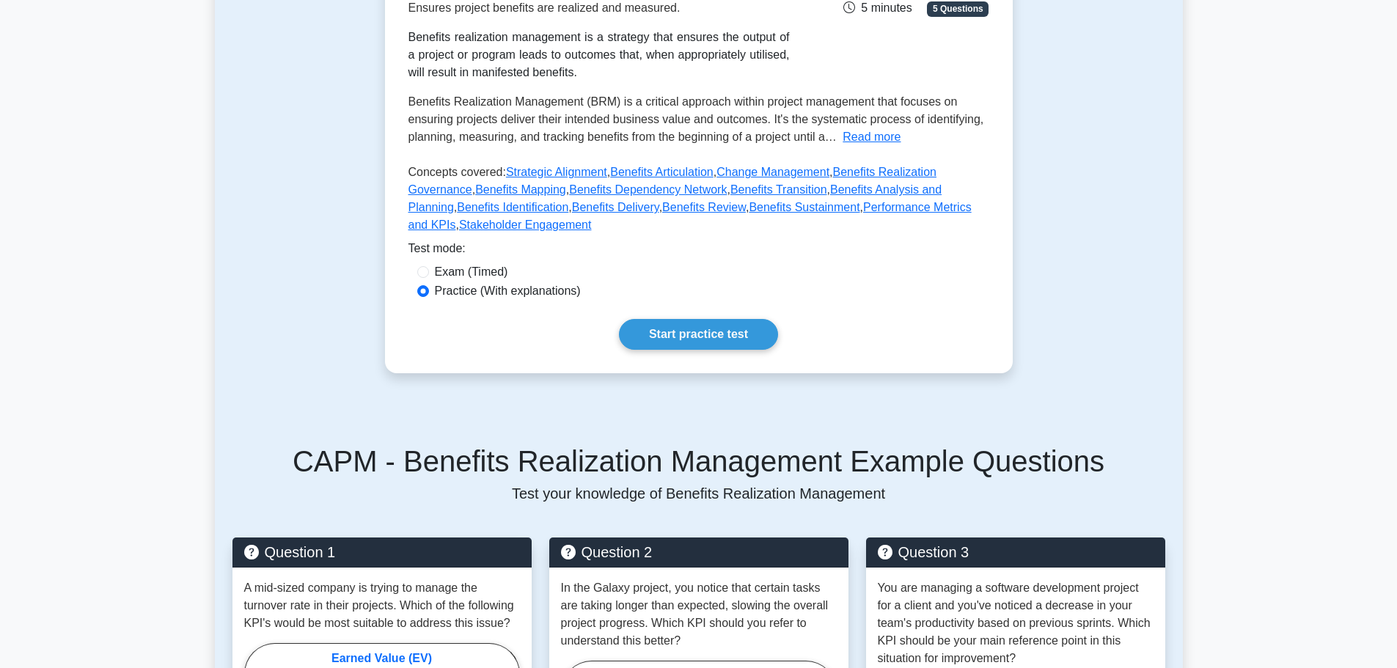
scroll to position [293, 0]
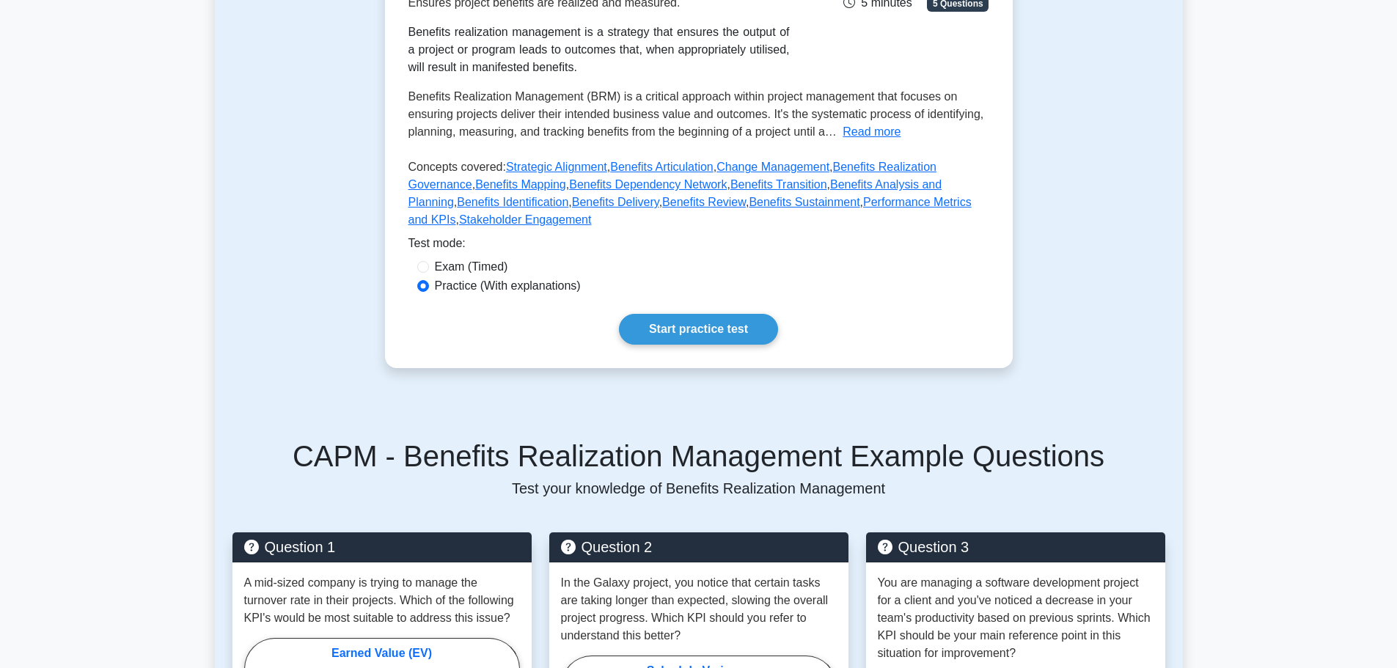
click at [699, 327] on link "Start practice test" at bounding box center [698, 329] width 159 height 31
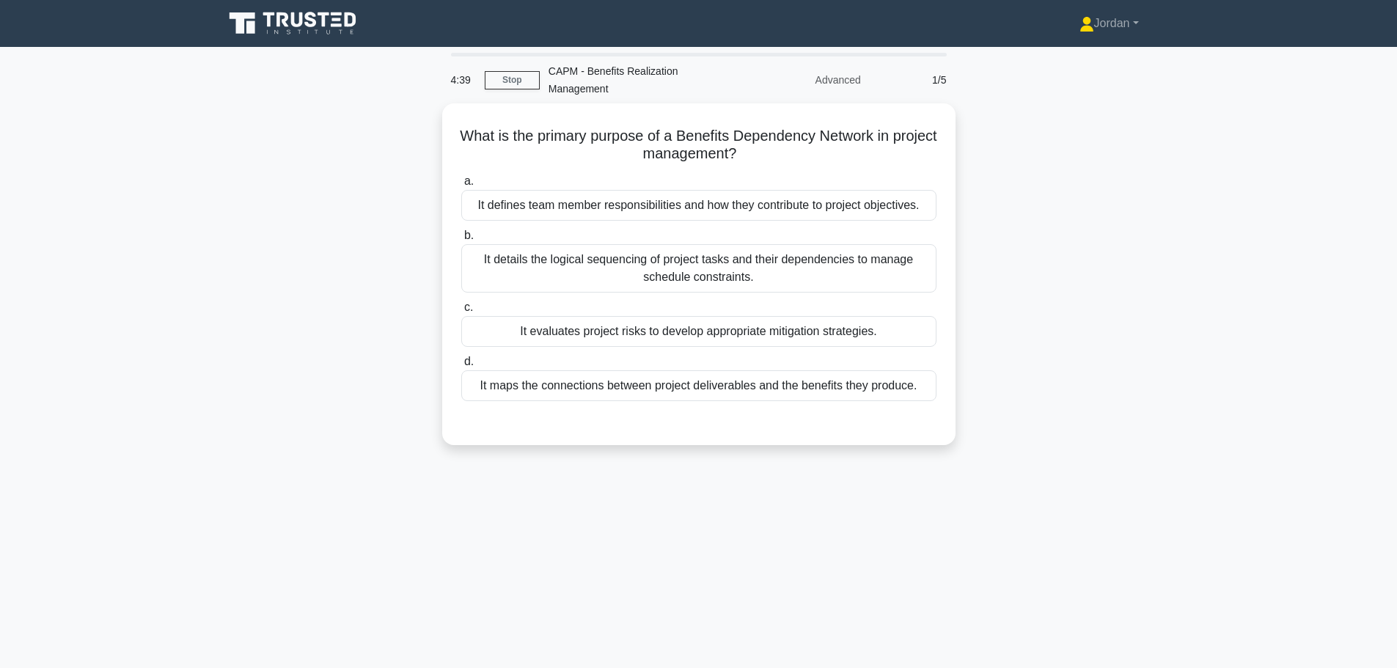
click at [708, 387] on div "It maps the connections between project deliverables and the benefits they prod…" at bounding box center [698, 385] width 475 height 31
click at [461, 367] on input "d. It maps the connections between project deliverables and the benefits they p…" at bounding box center [461, 362] width 0 height 10
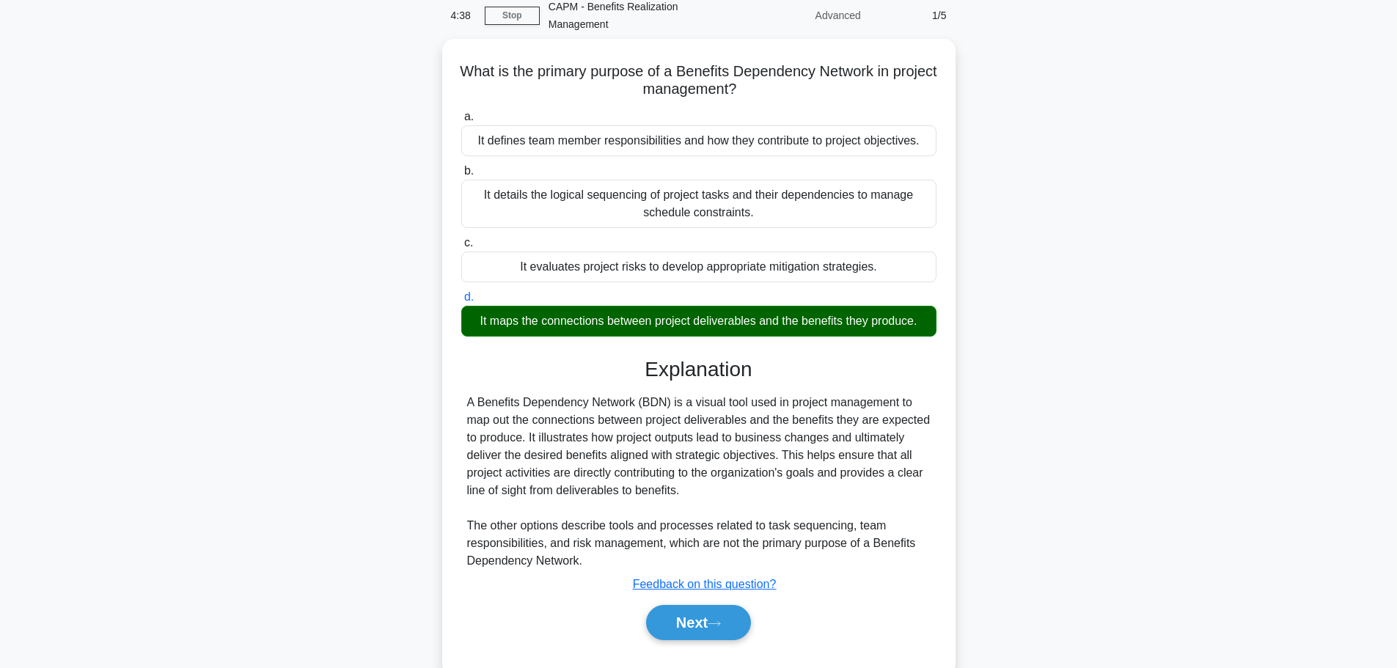
scroll to position [124, 0]
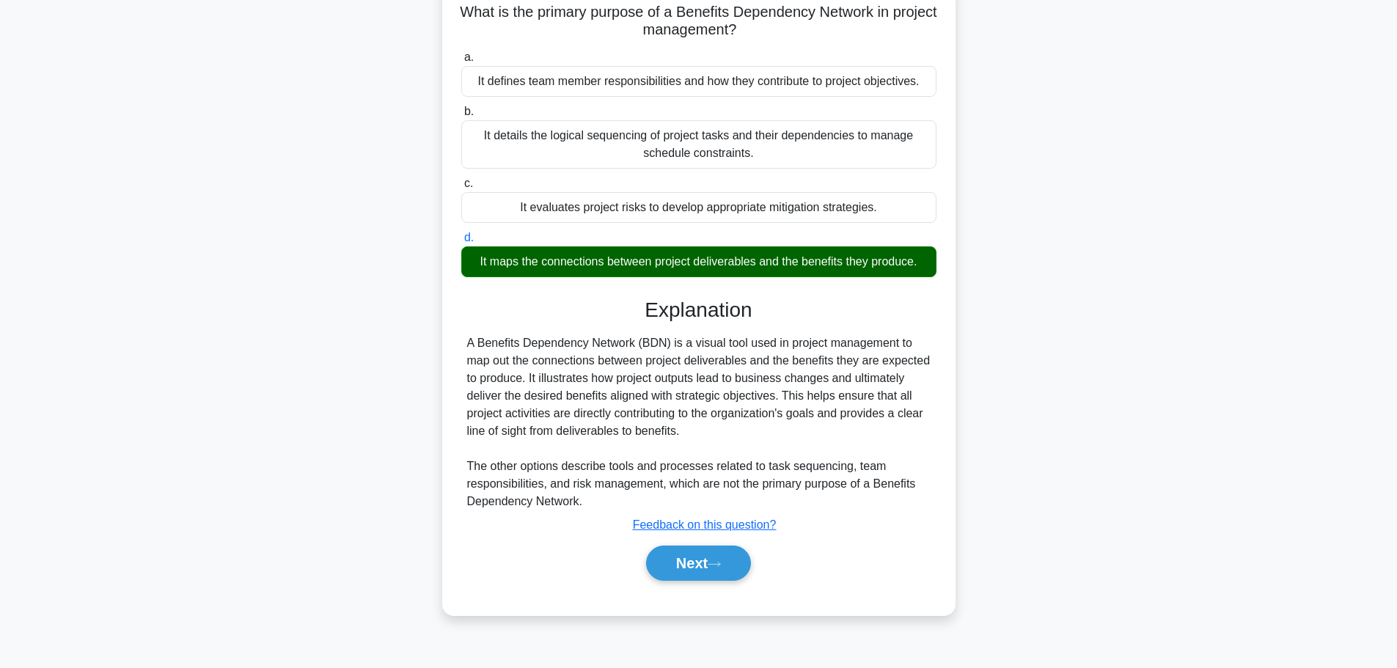
click at [713, 561] on icon at bounding box center [713, 564] width 13 height 8
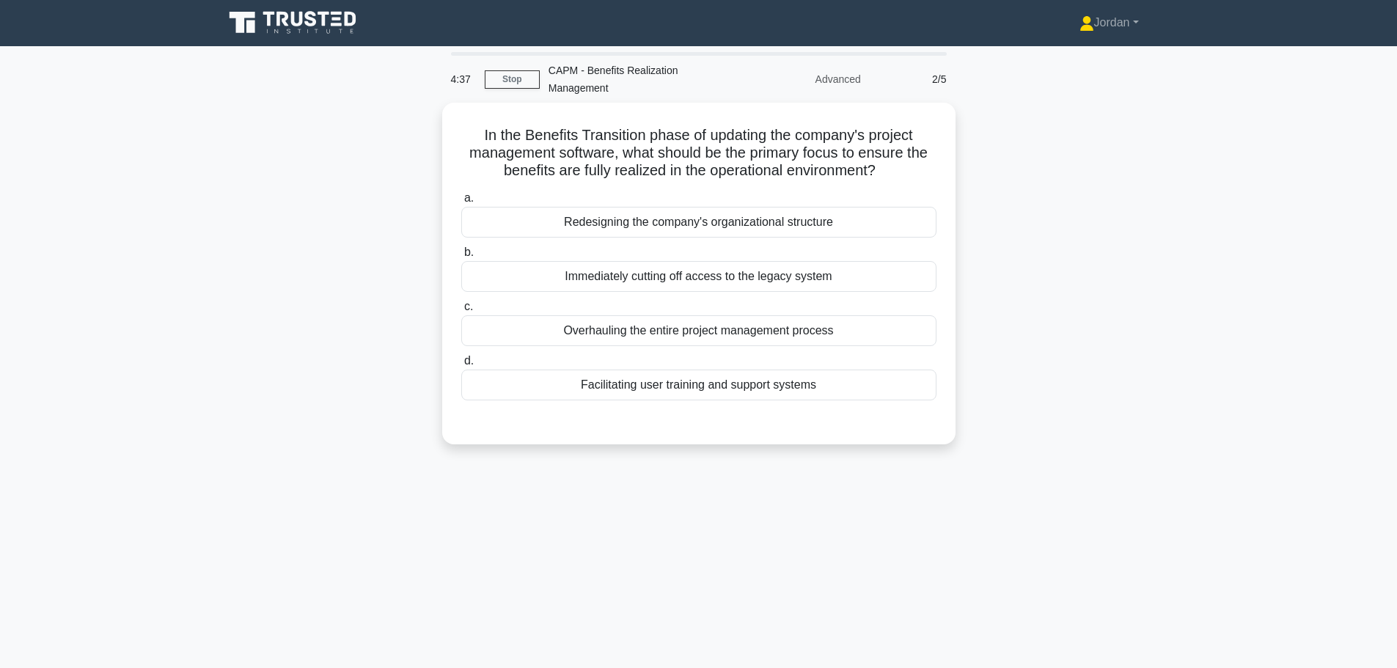
scroll to position [0, 0]
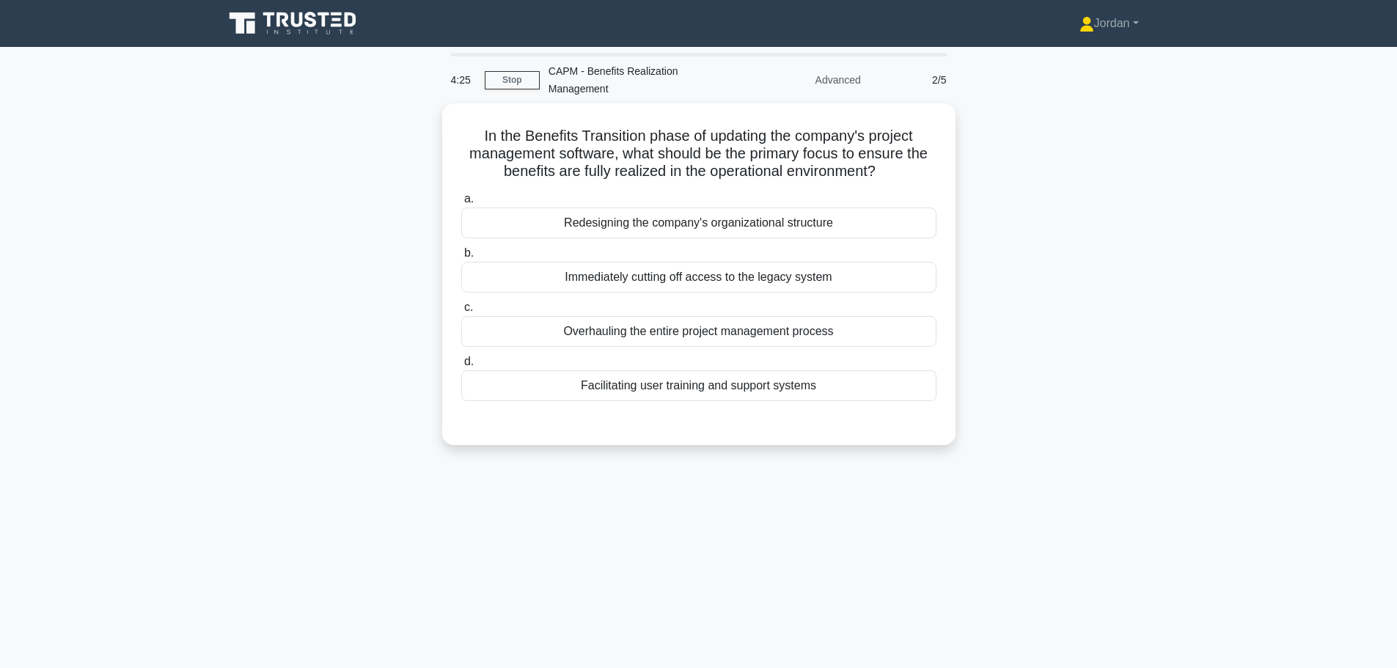
click at [715, 386] on div "Facilitating user training and support systems" at bounding box center [698, 385] width 475 height 31
click at [461, 367] on input "d. Facilitating user training and support systems" at bounding box center [461, 362] width 0 height 10
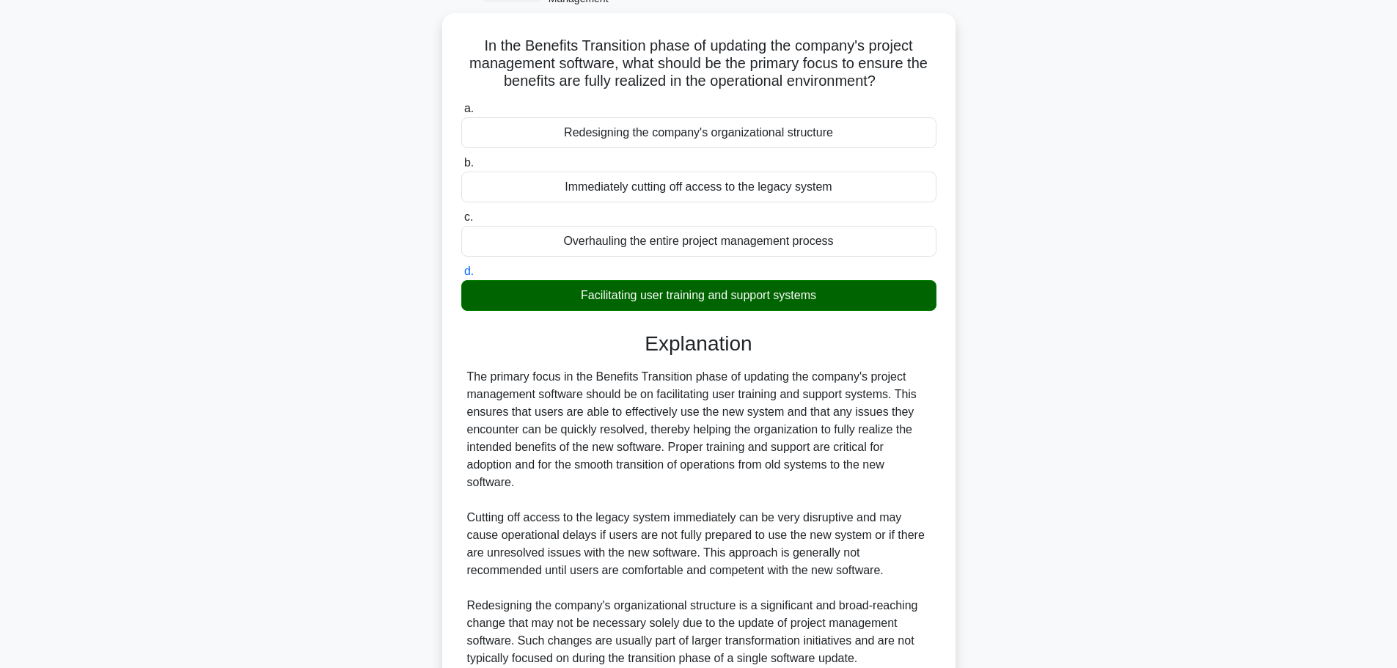
scroll to position [293, 0]
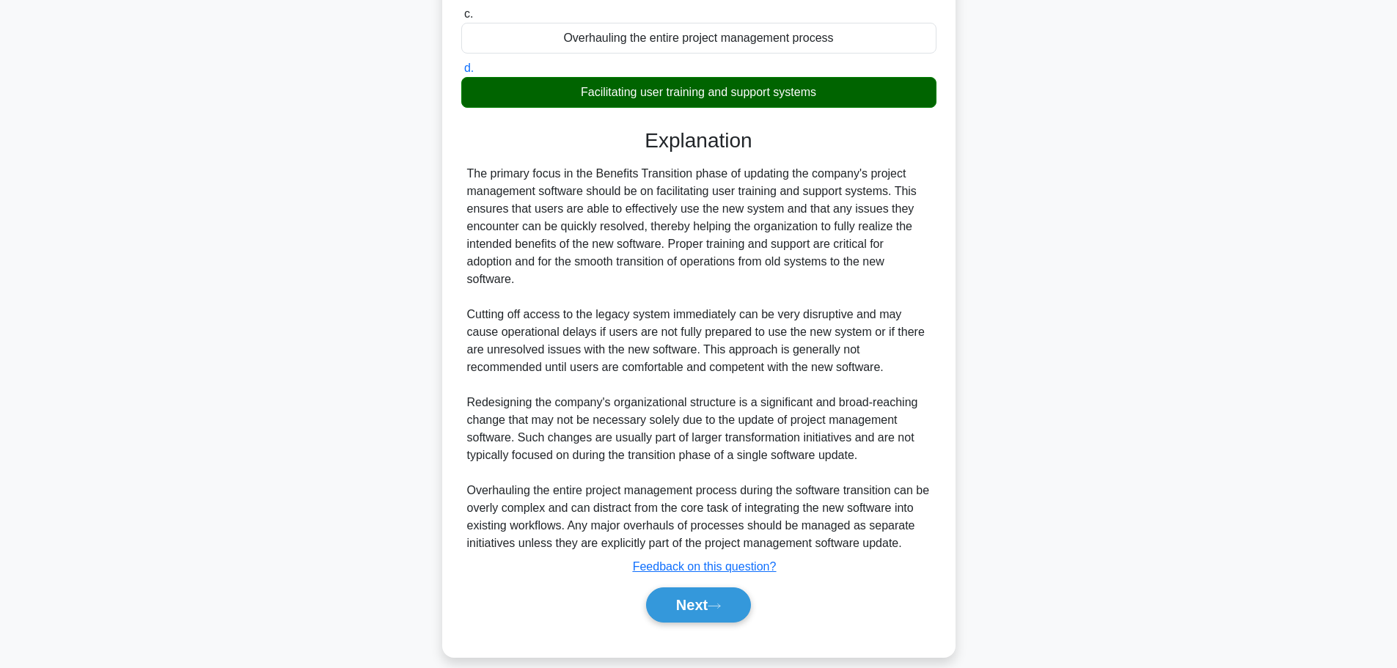
click at [721, 610] on icon at bounding box center [713, 606] width 13 height 8
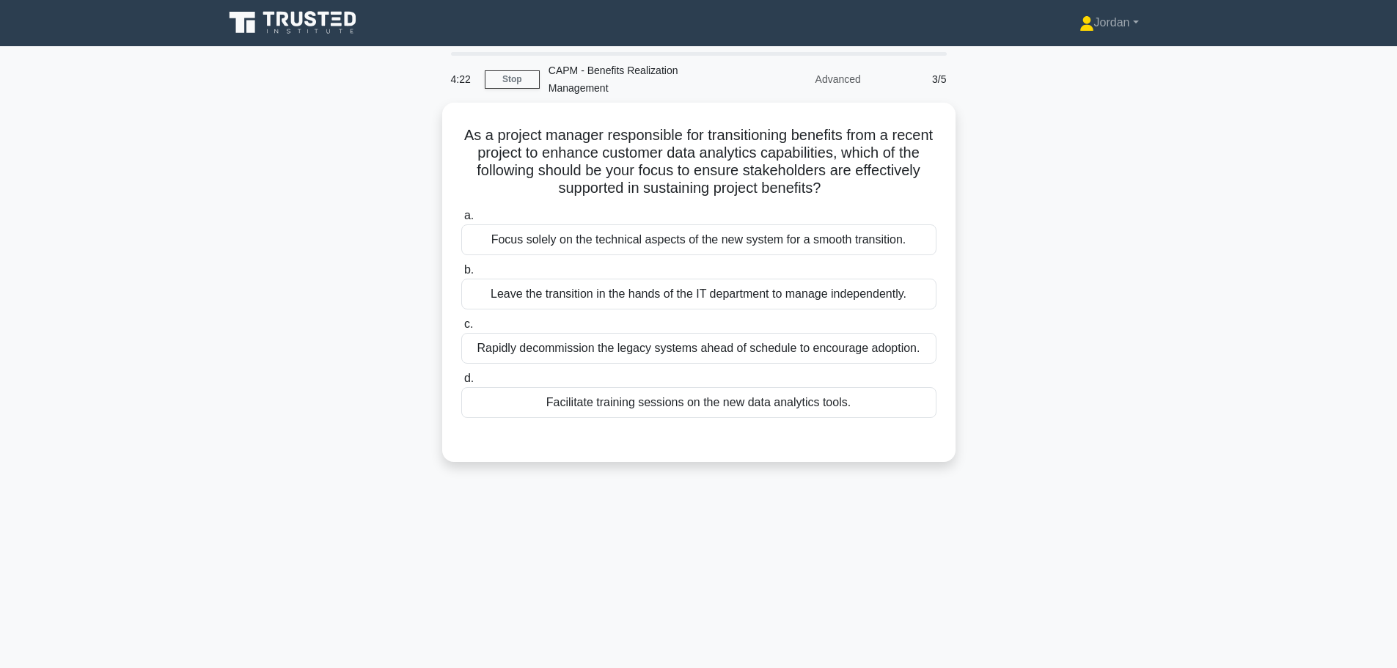
scroll to position [0, 0]
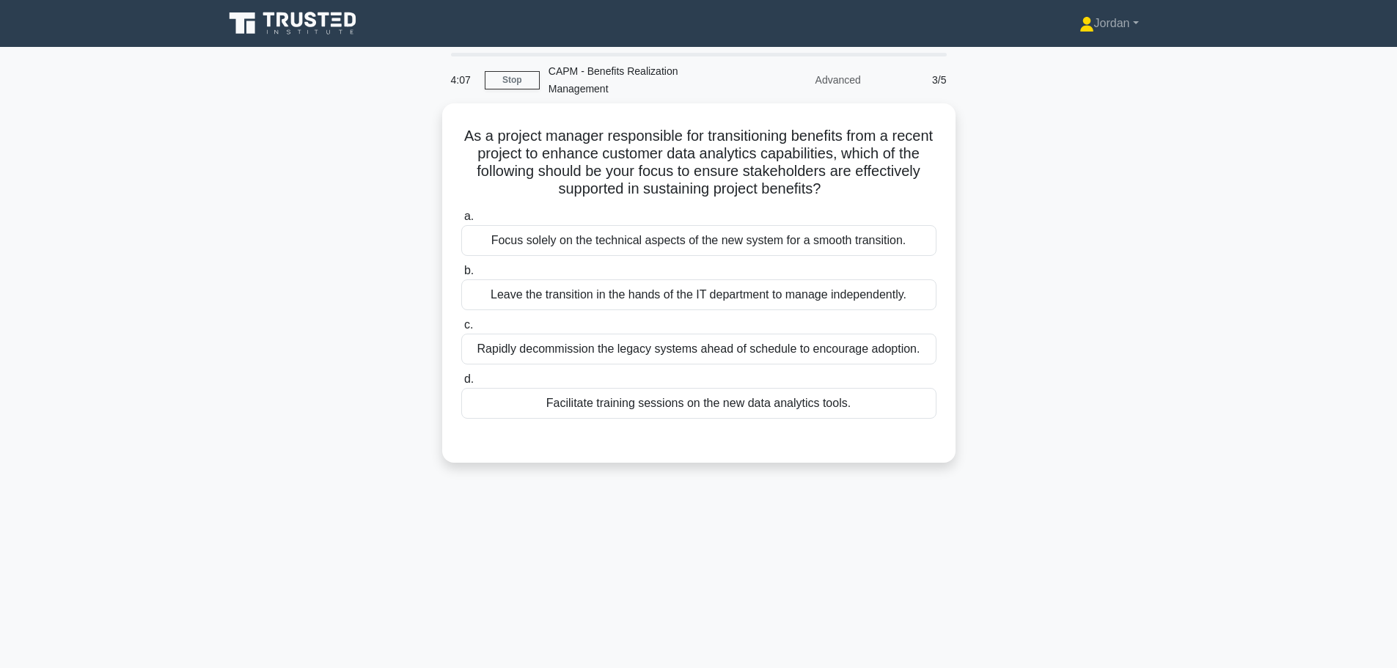
click at [767, 391] on div "Facilitate training sessions on the new data analytics tools." at bounding box center [698, 403] width 475 height 31
click at [768, 399] on div "Facilitate training sessions on the new data analytics tools." at bounding box center [698, 403] width 475 height 31
click at [461, 384] on input "d. Facilitate training sessions on the new data analytics tools." at bounding box center [461, 380] width 0 height 10
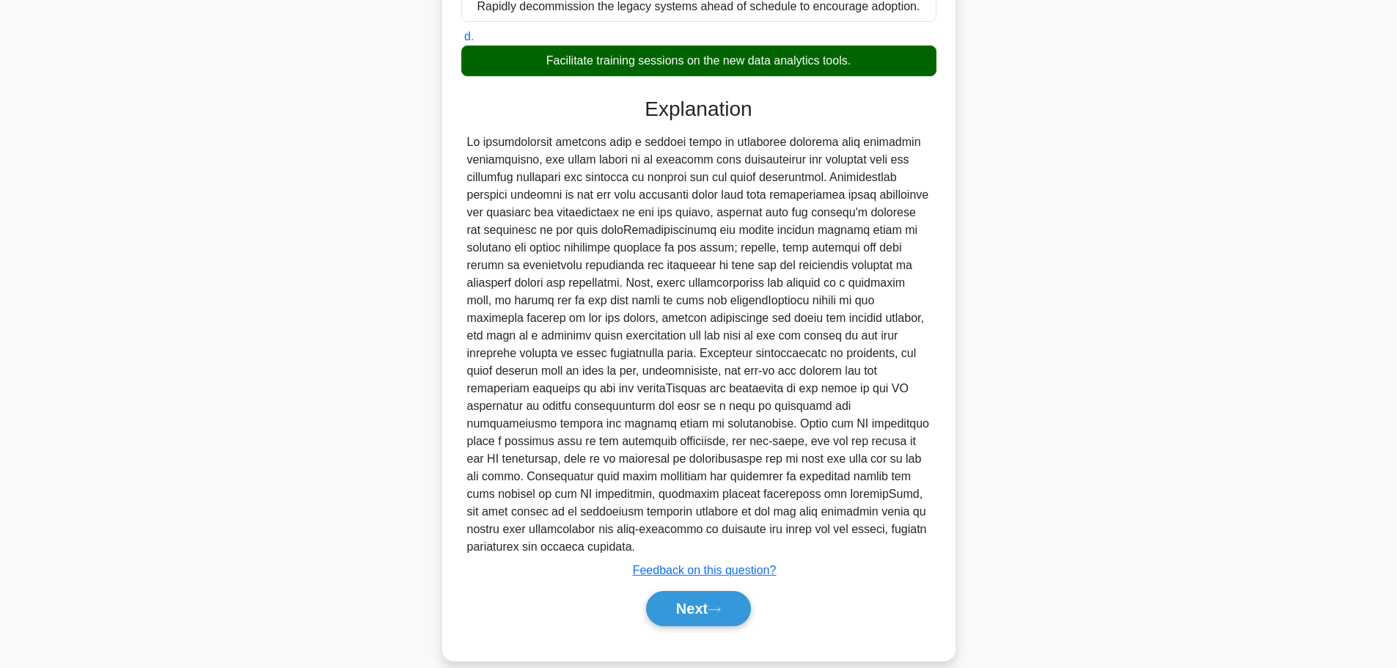
click at [714, 599] on button "Next" at bounding box center [698, 608] width 105 height 35
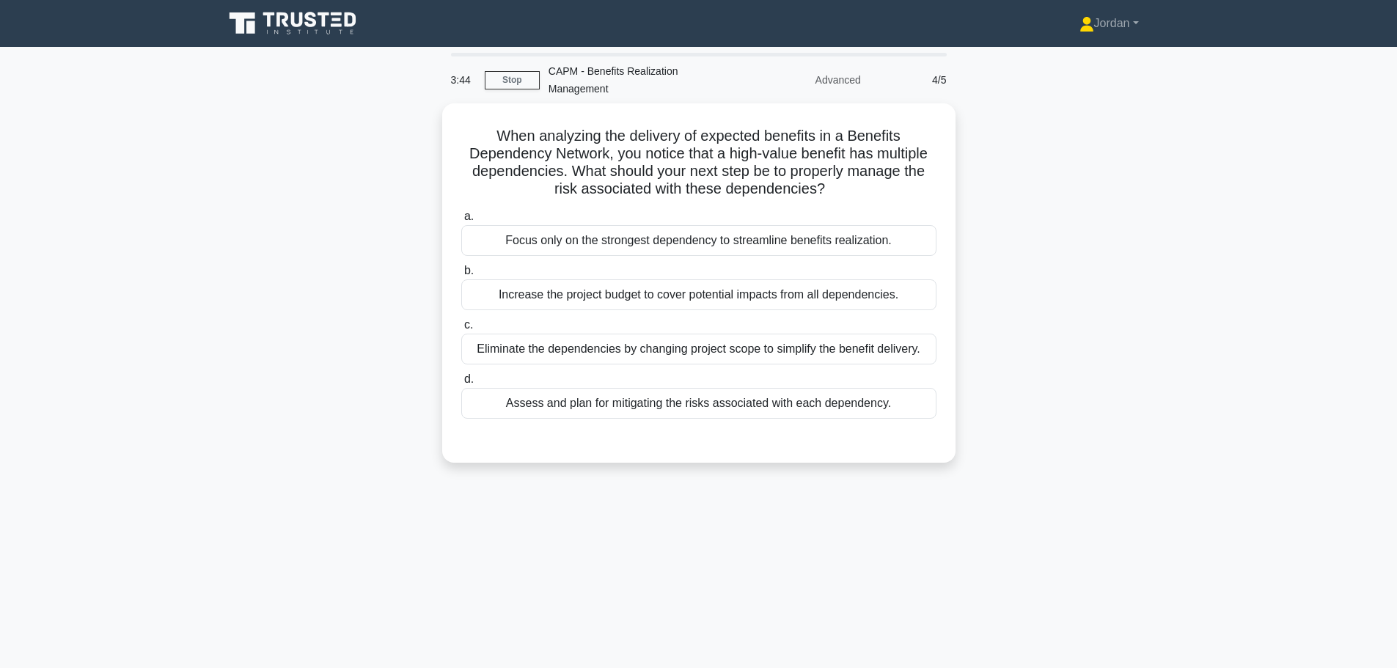
click at [733, 395] on div "Assess and plan for mitigating the risks associated with each dependency." at bounding box center [698, 403] width 475 height 31
click at [461, 384] on input "d. Assess and plan for mitigating the risks associated with each dependency." at bounding box center [461, 380] width 0 height 10
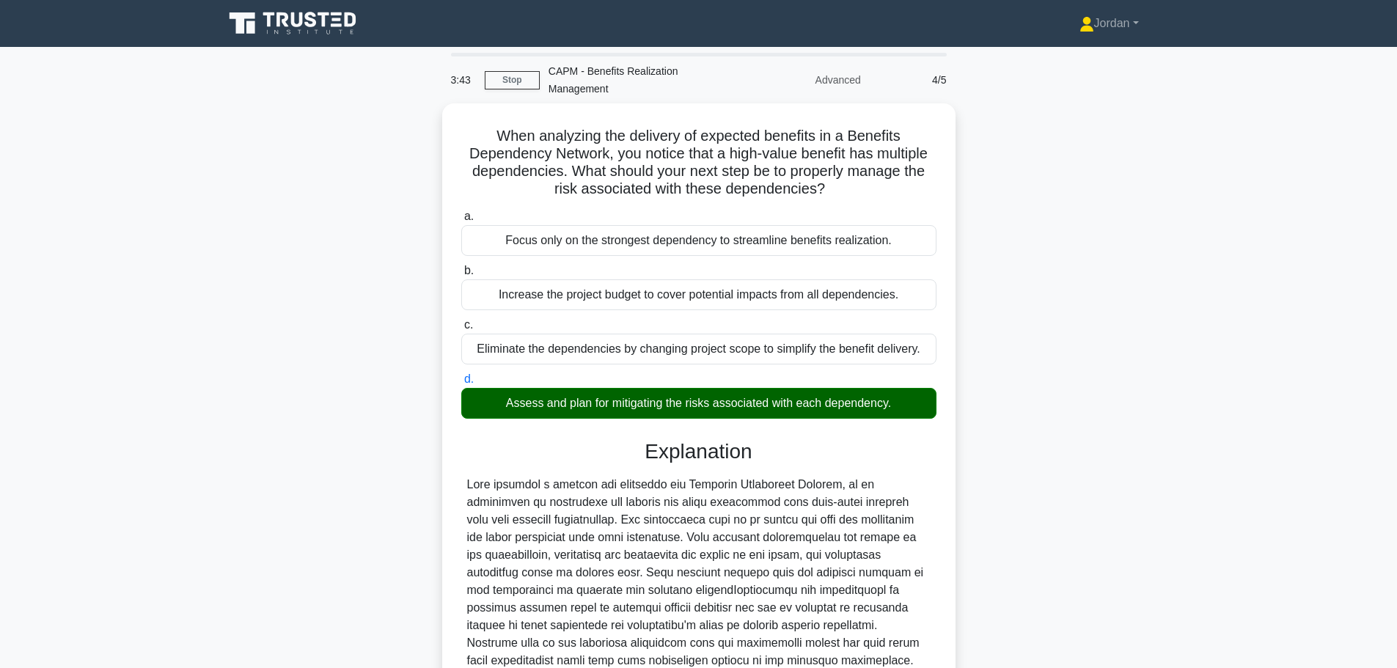
scroll to position [184, 0]
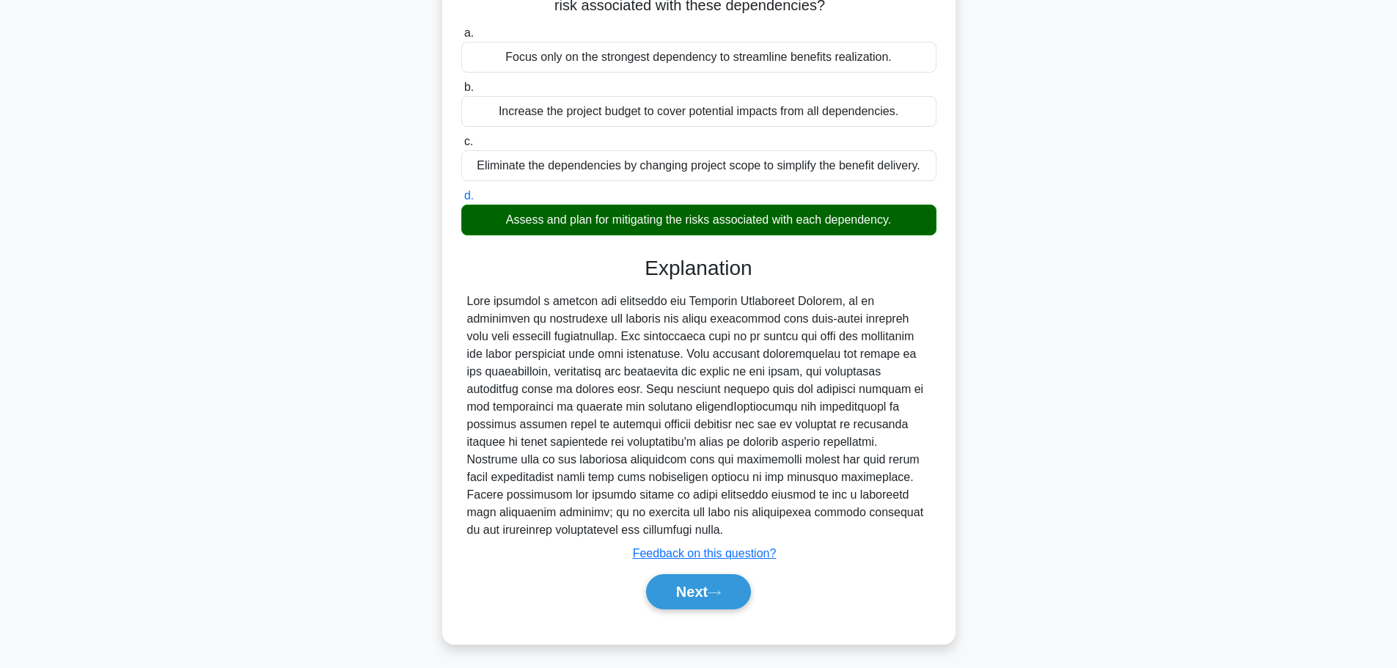
click at [694, 591] on button "Next" at bounding box center [698, 591] width 105 height 35
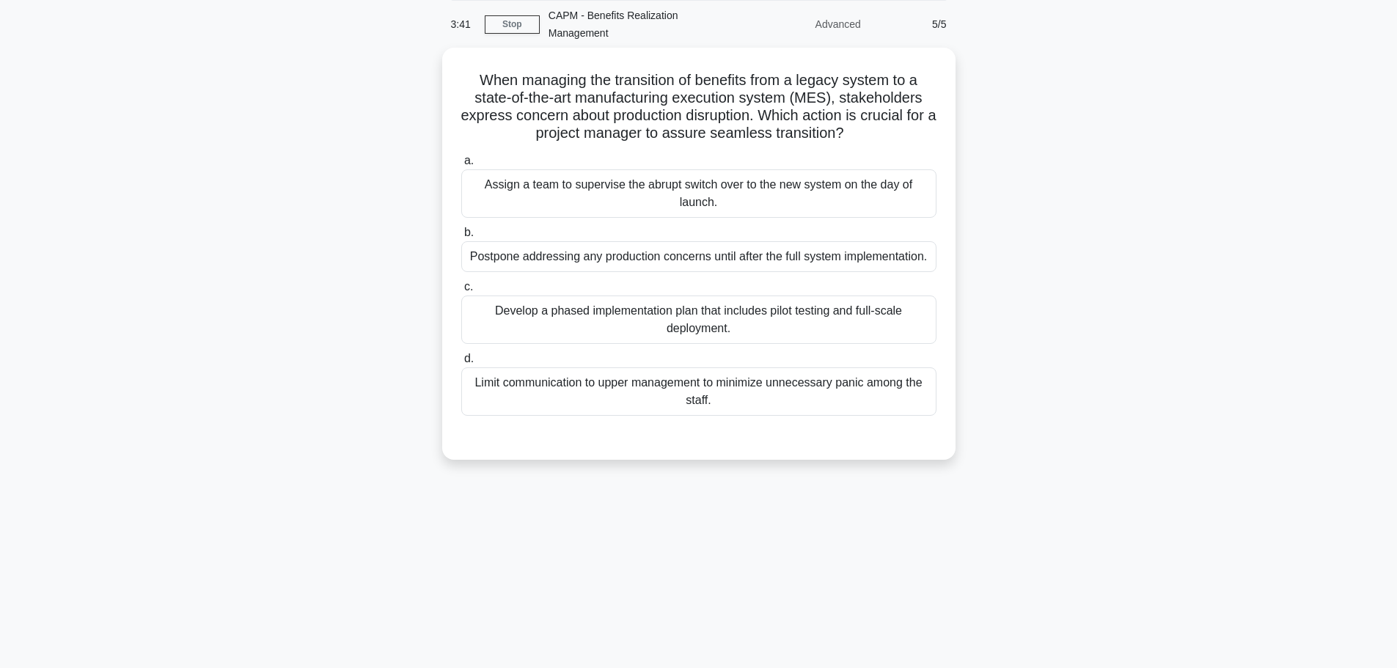
scroll to position [0, 0]
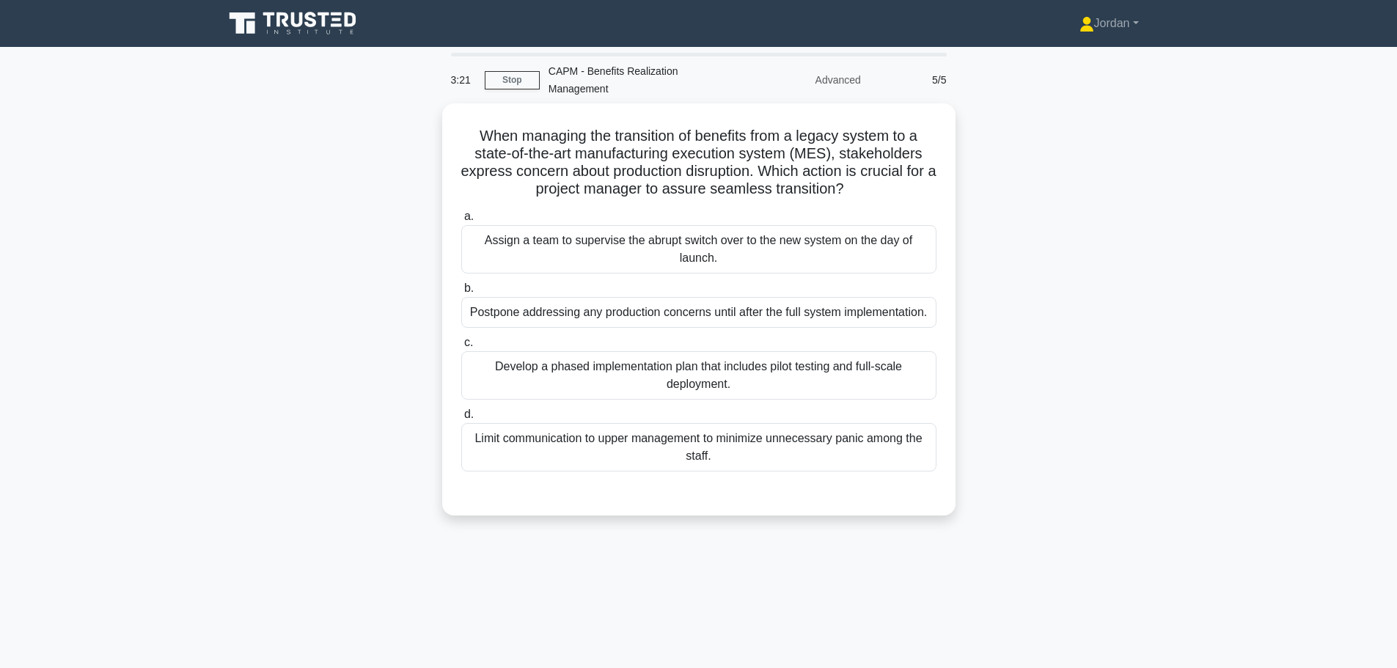
click at [779, 380] on div "Develop a phased implementation plan that includes pilot testing and full-scale…" at bounding box center [698, 375] width 475 height 48
click at [461, 347] on input "c. Develop a phased implementation plan that includes pilot testing and full-sc…" at bounding box center [461, 343] width 0 height 10
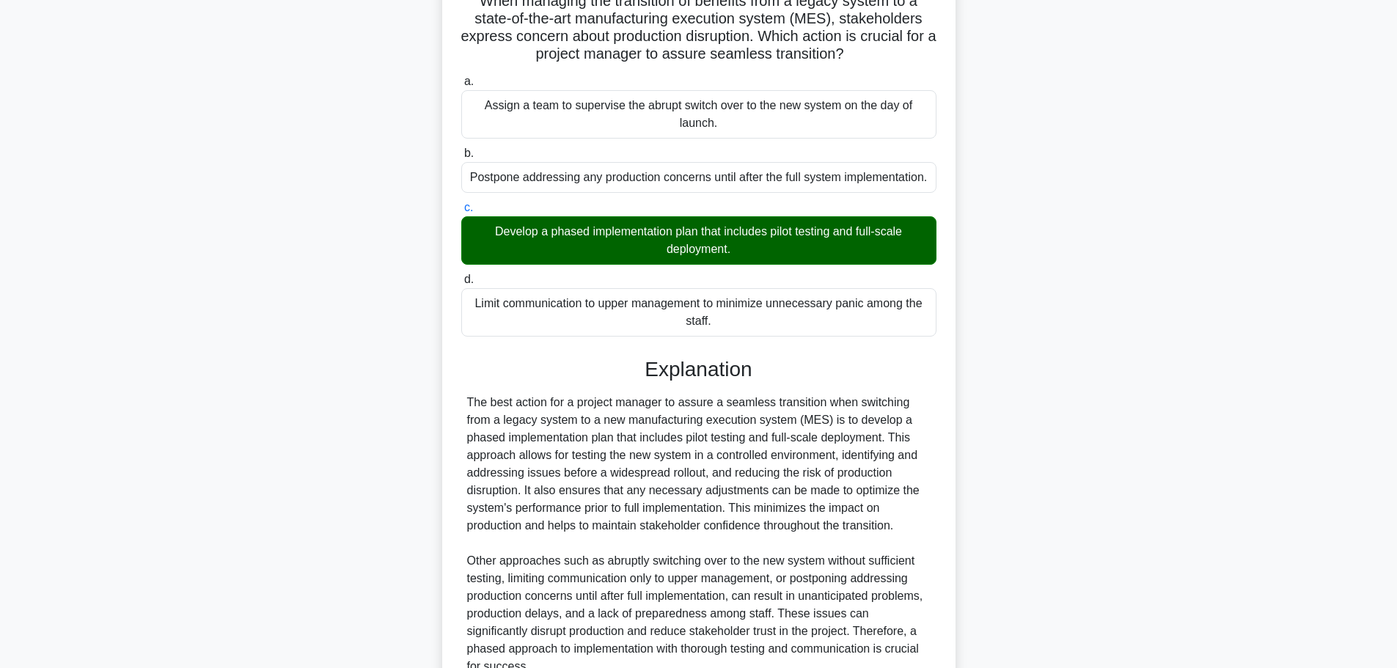
scroll to position [272, 0]
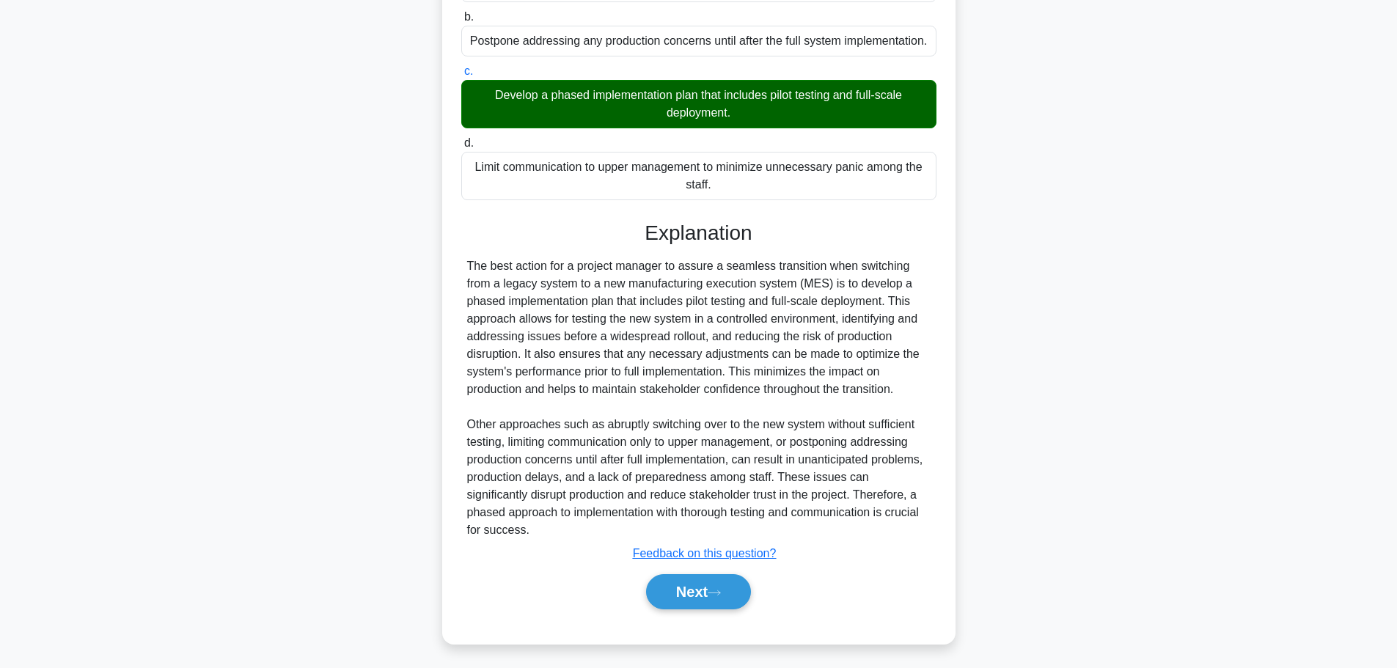
click at [712, 595] on button "Next" at bounding box center [698, 591] width 105 height 35
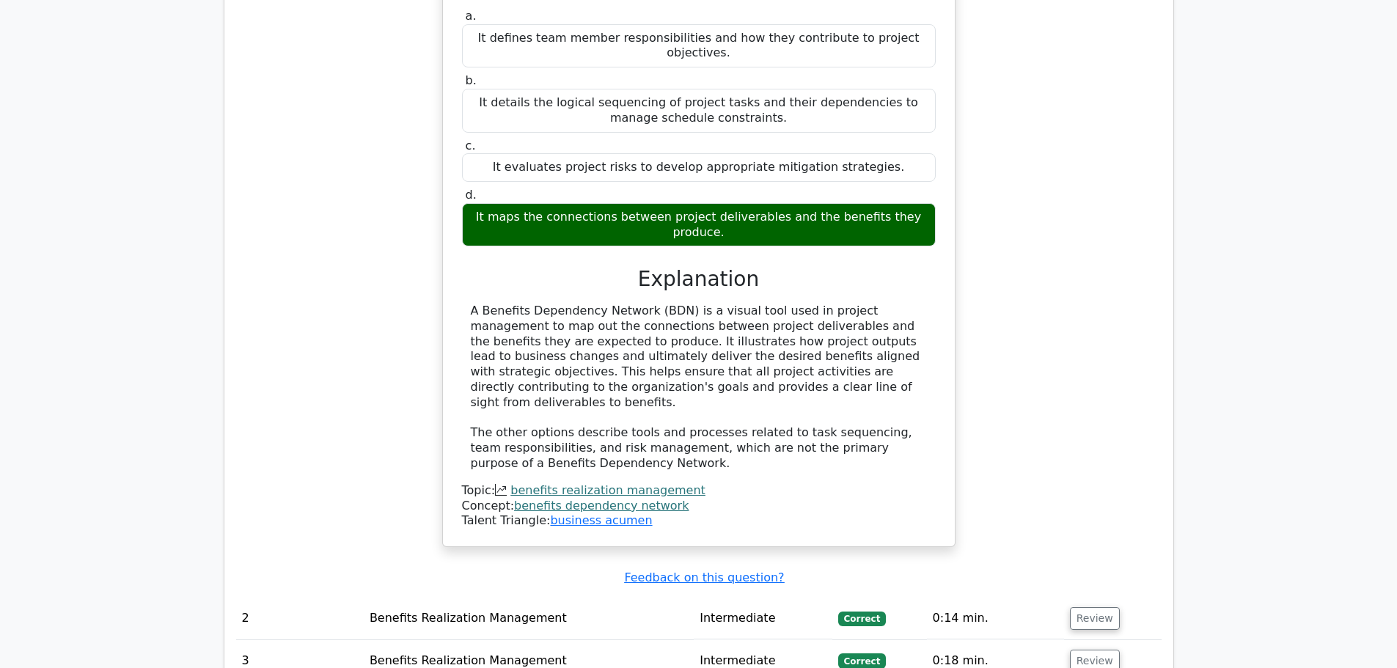
scroll to position [1232, 0]
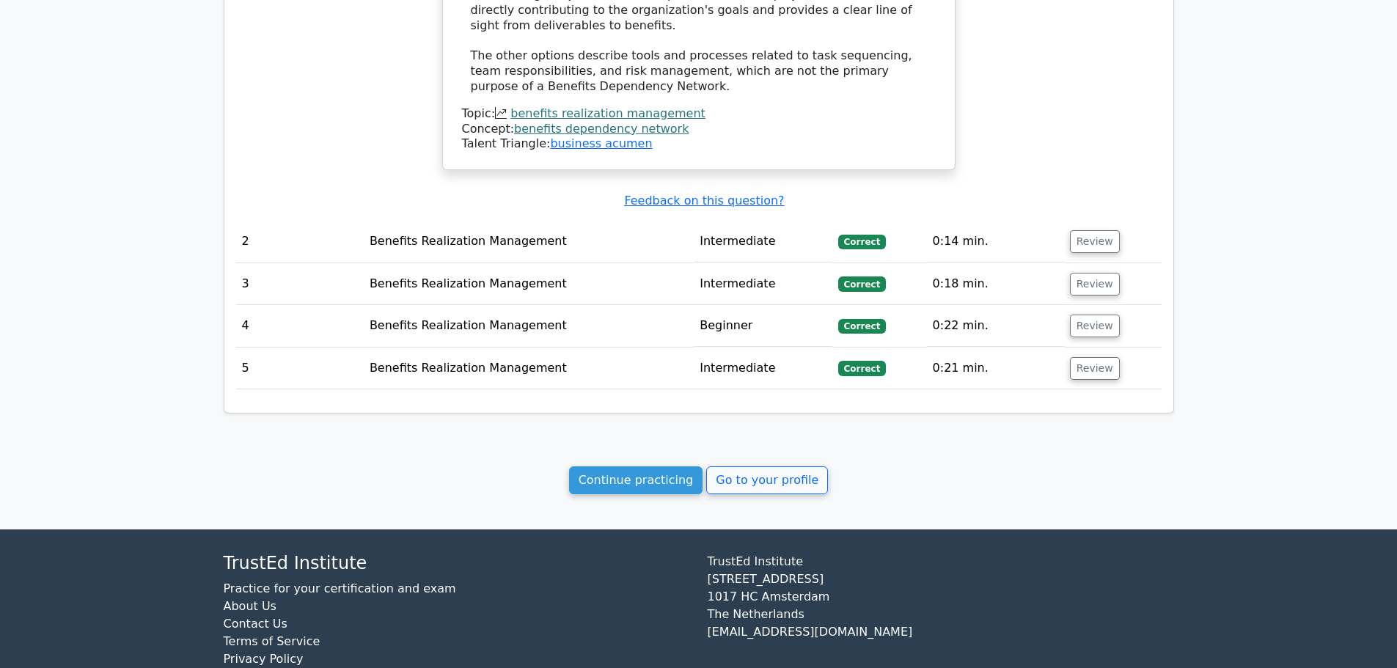
click at [776, 466] on link "Go to your profile" at bounding box center [767, 480] width 122 height 28
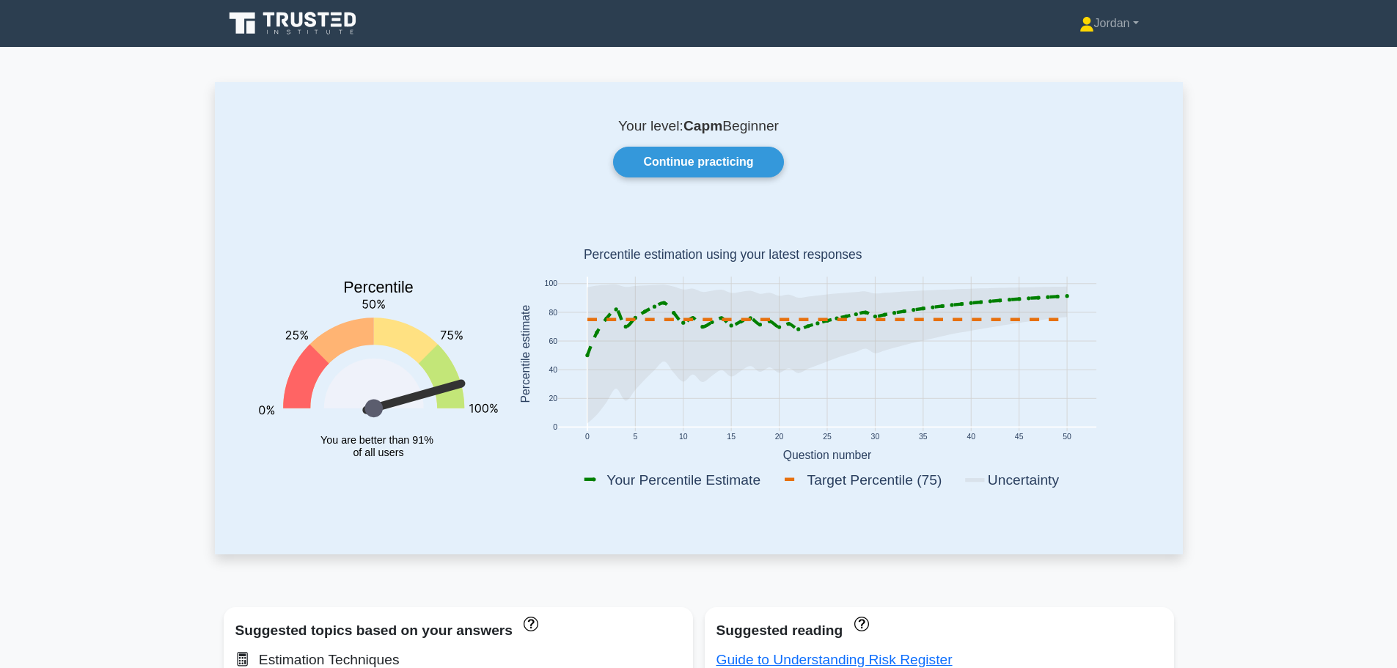
click at [683, 160] on link "Continue practicing" at bounding box center [698, 162] width 170 height 31
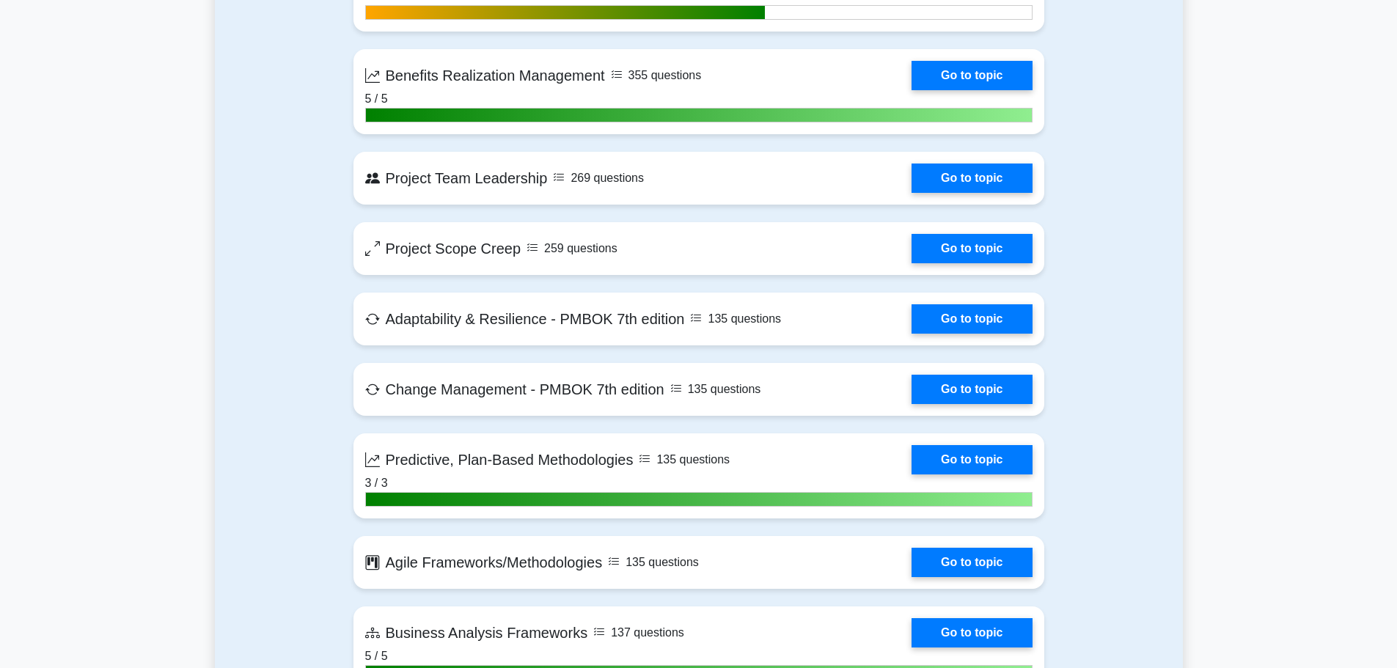
scroll to position [3446, 0]
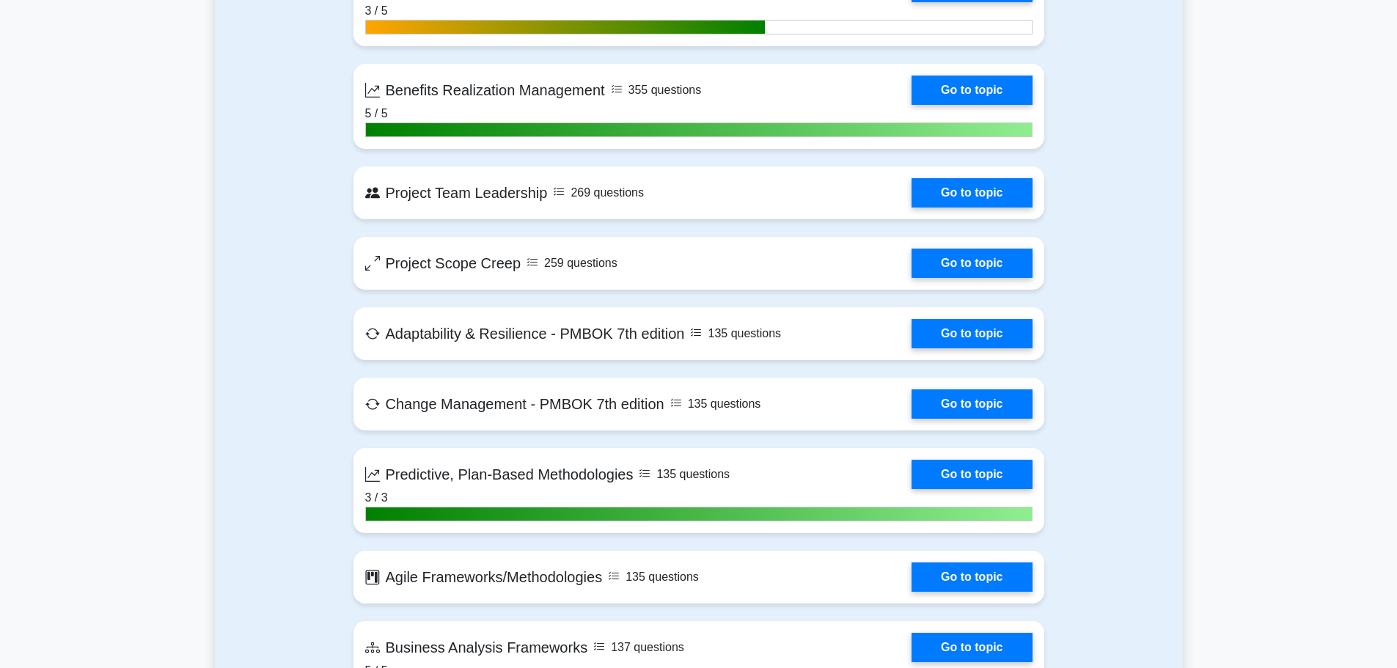
click at [950, 185] on link "Go to topic" at bounding box center [971, 192] width 120 height 29
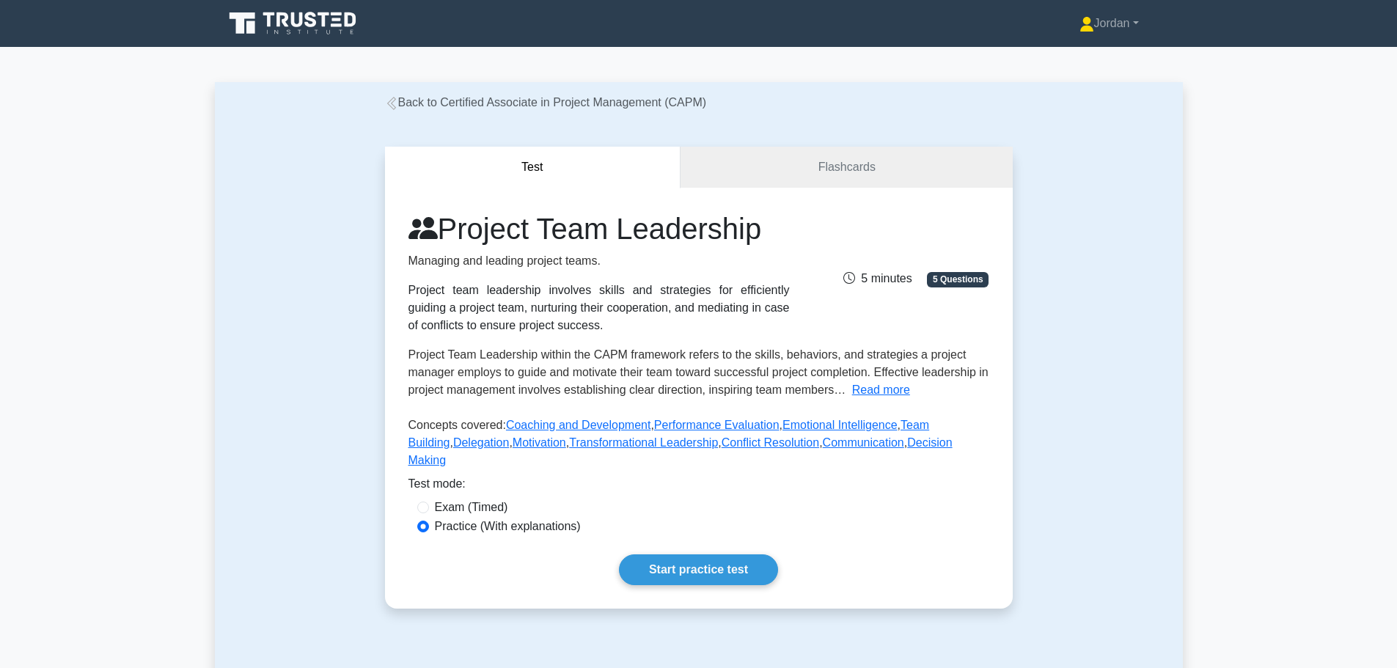
click at [726, 557] on link "Start practice test" at bounding box center [698, 569] width 159 height 31
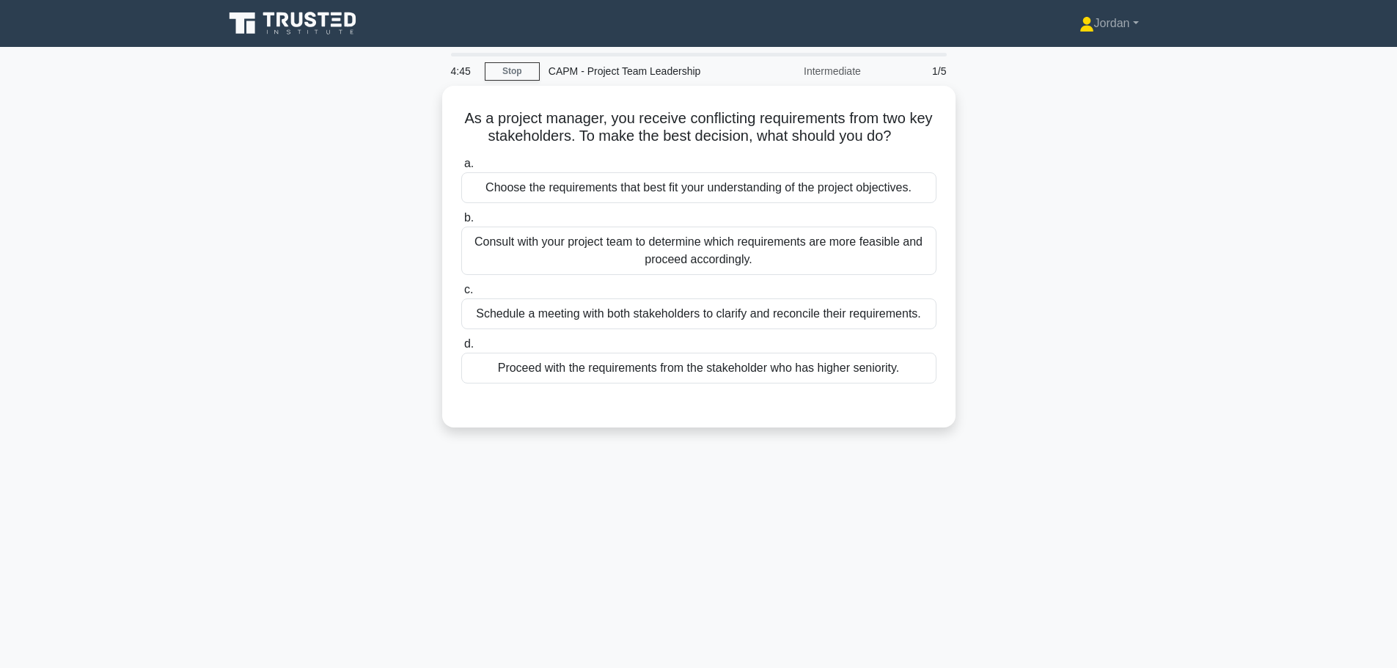
click at [694, 314] on div "Schedule a meeting with both stakeholders to clarify and reconcile their requir…" at bounding box center [698, 313] width 475 height 31
click at [461, 295] on input "c. Schedule a meeting with both stakeholders to clarify and reconcile their req…" at bounding box center [461, 290] width 0 height 10
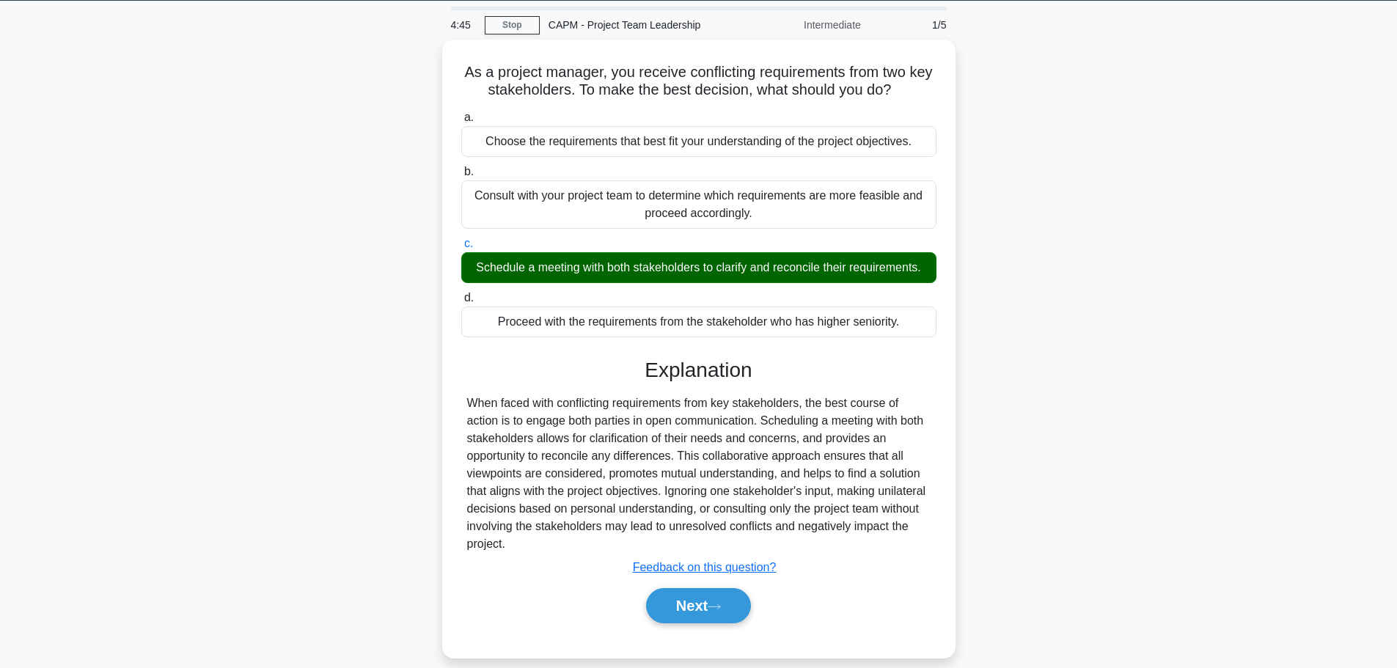
scroll to position [124, 0]
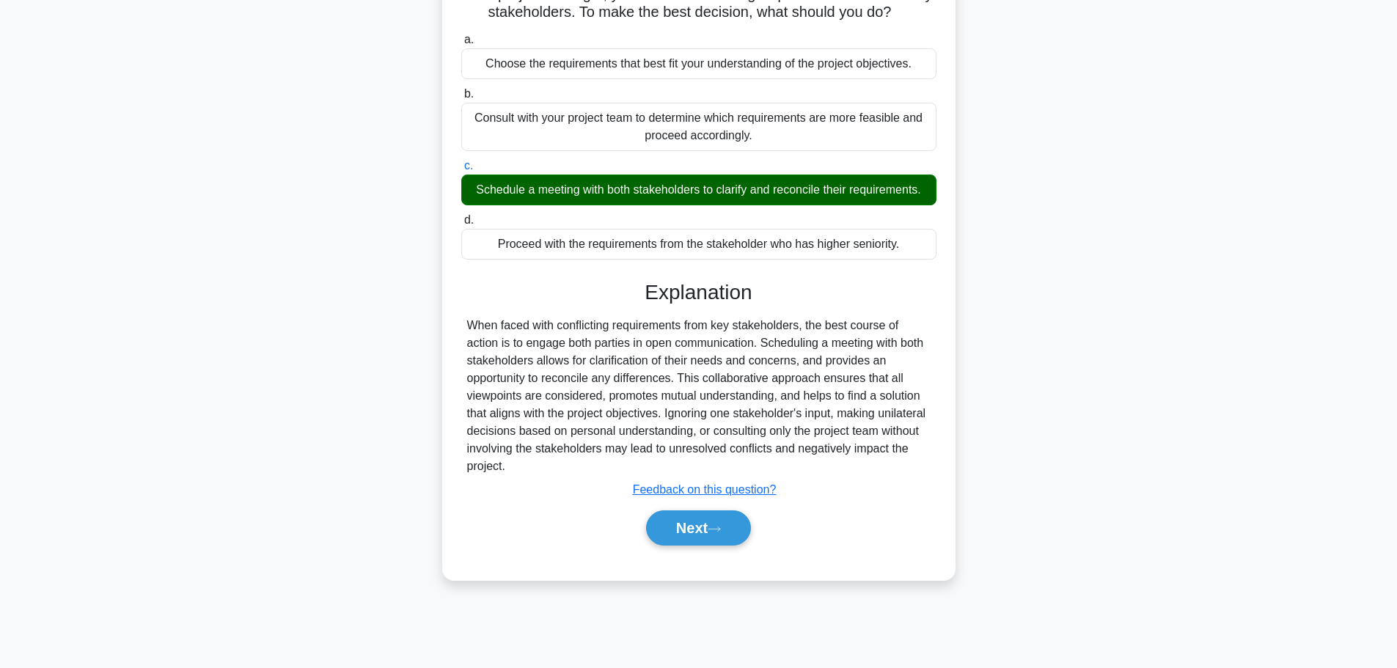
click at [693, 518] on button "Next" at bounding box center [698, 527] width 105 height 35
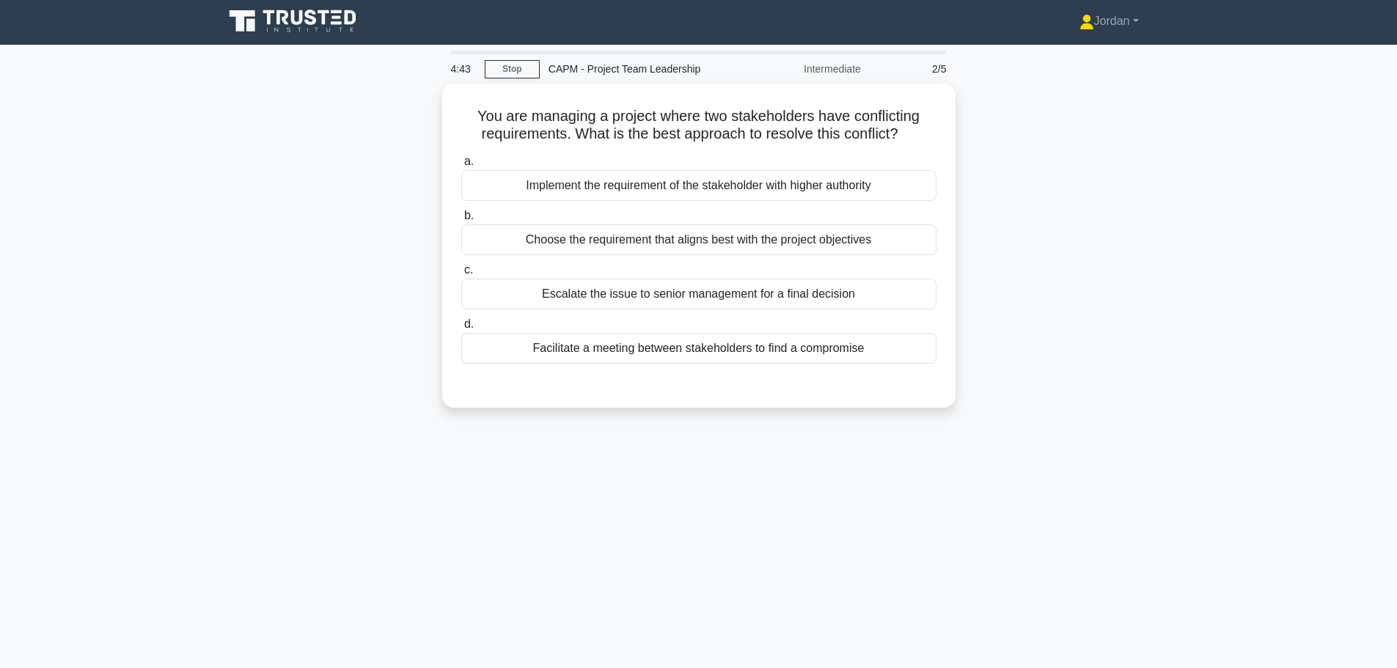
scroll to position [0, 0]
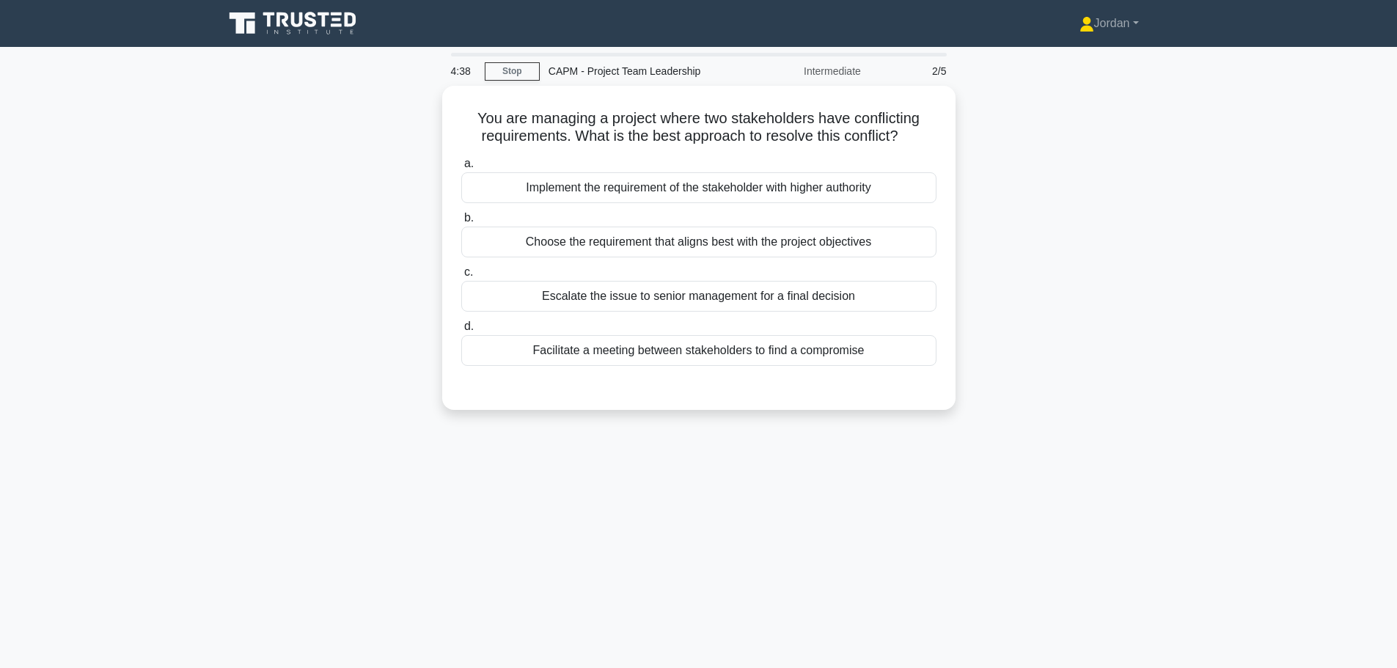
click at [683, 354] on div "Facilitate a meeting between stakeholders to find a compromise" at bounding box center [698, 350] width 475 height 31
click at [461, 331] on input "d. Facilitate a meeting between stakeholders to find a compromise" at bounding box center [461, 327] width 0 height 10
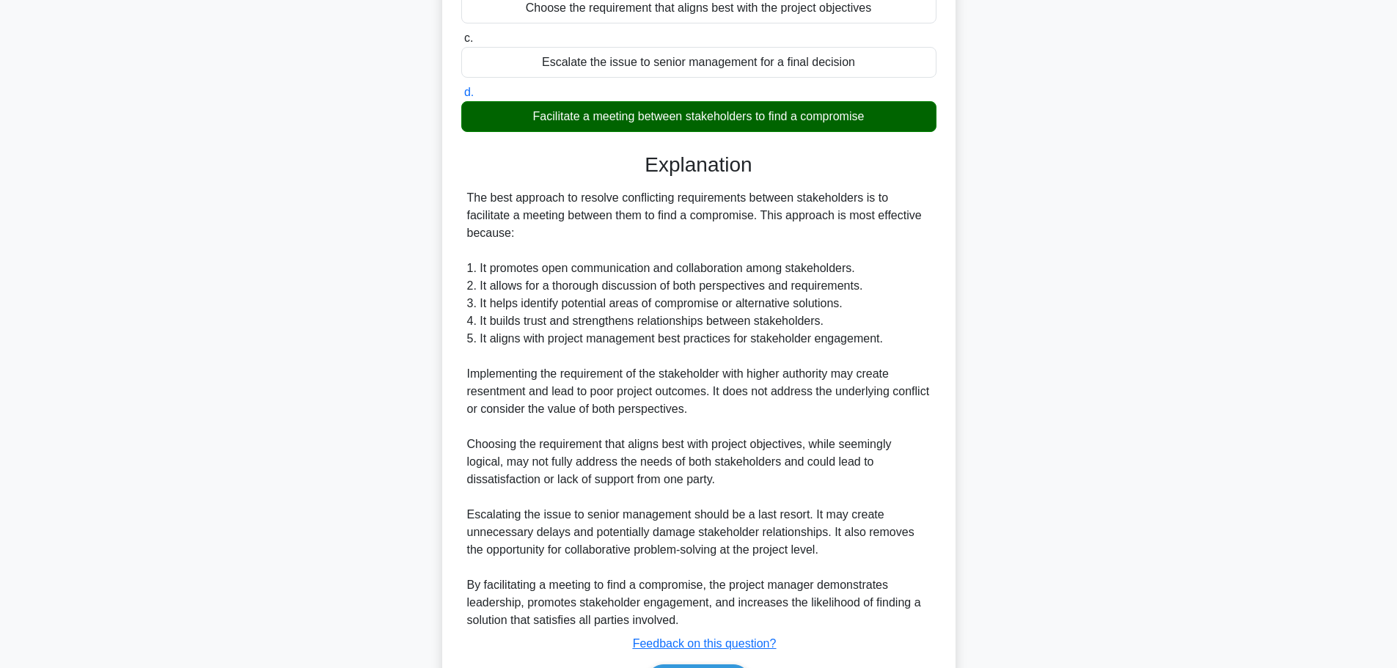
scroll to position [325, 0]
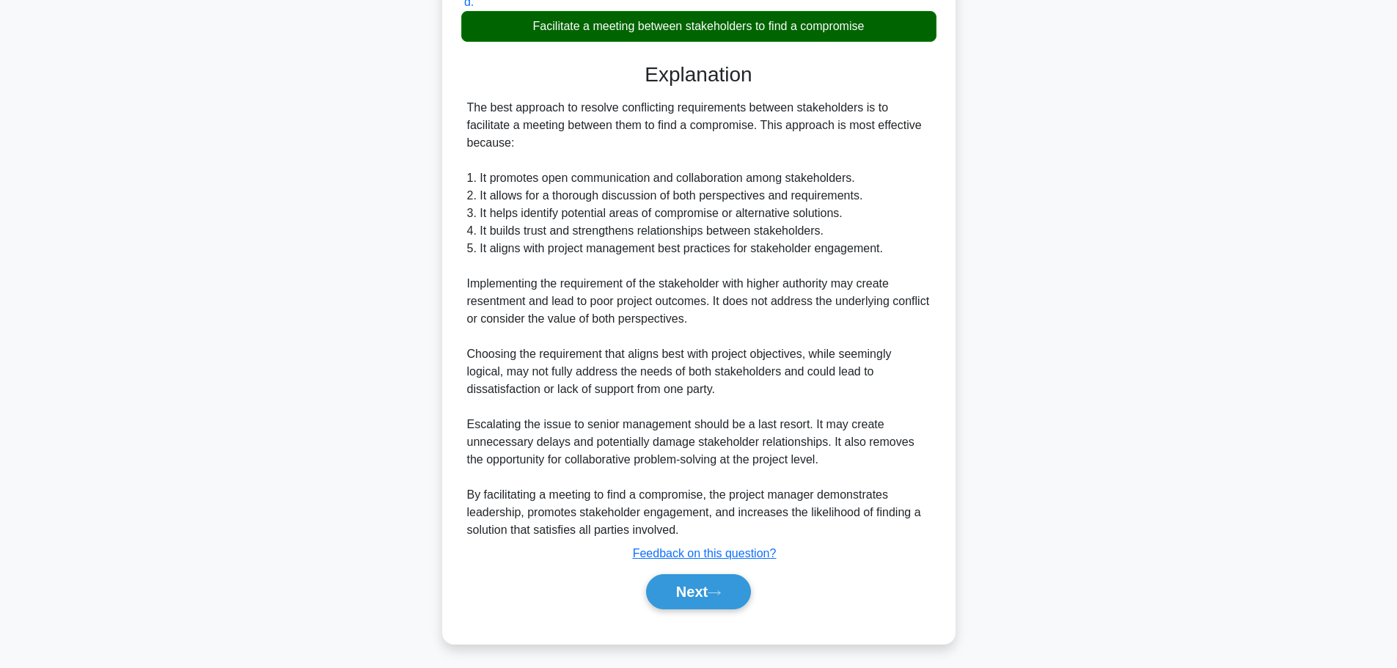
click at [693, 582] on button "Next" at bounding box center [698, 591] width 105 height 35
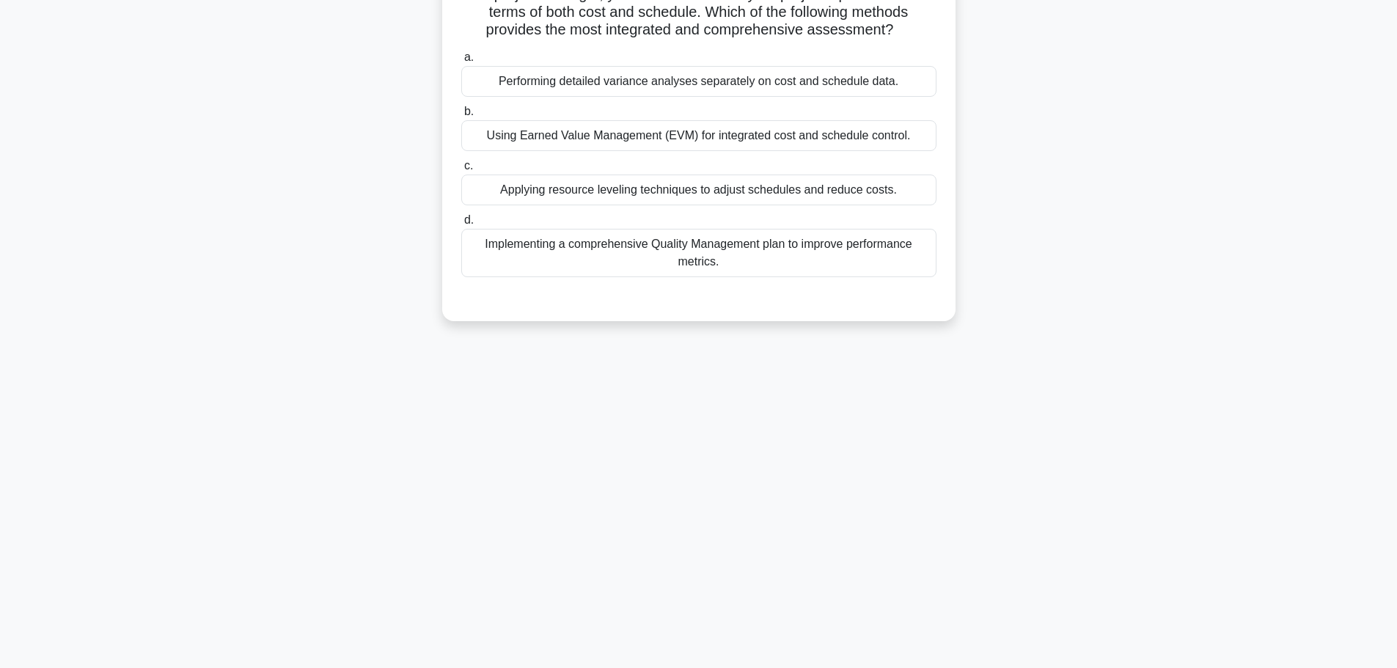
scroll to position [0, 0]
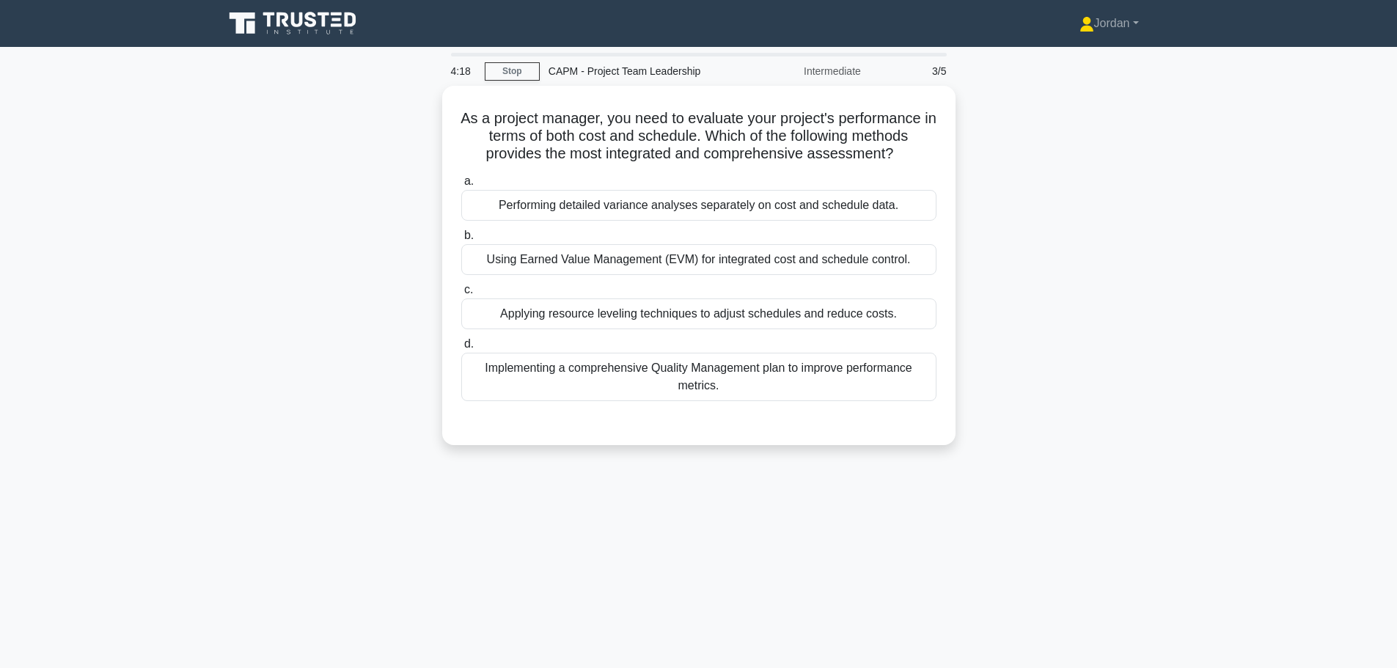
click at [683, 259] on div "Using Earned Value Management (EVM) for integrated cost and schedule control." at bounding box center [698, 259] width 475 height 31
click at [461, 240] on input "b. Using Earned Value Management (EVM) for integrated cost and schedule control." at bounding box center [461, 236] width 0 height 10
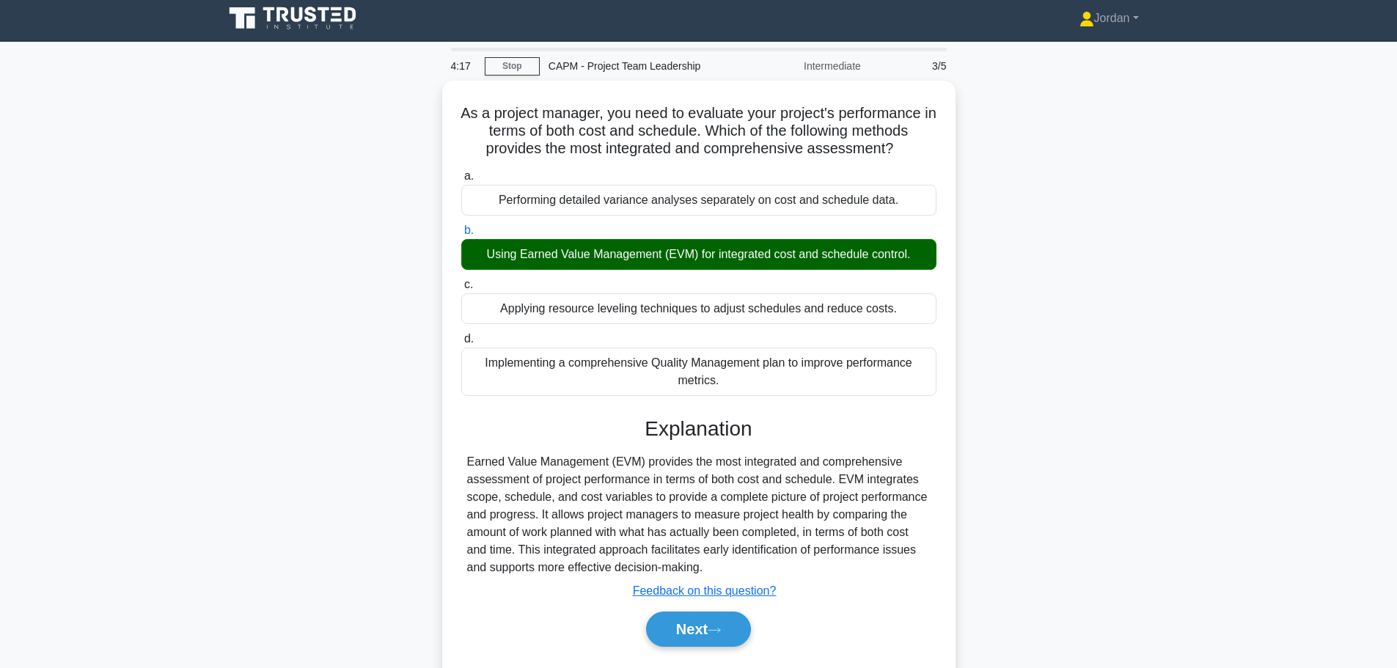
scroll to position [124, 0]
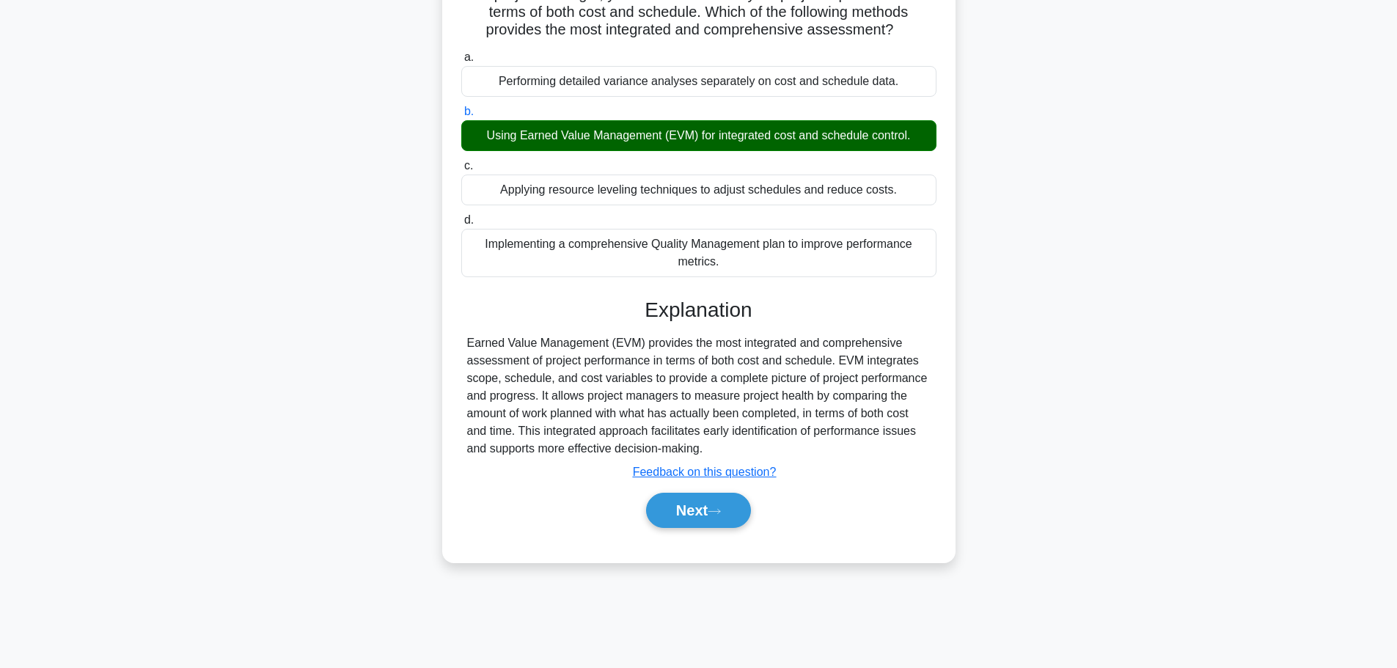
click at [683, 503] on button "Next" at bounding box center [698, 510] width 105 height 35
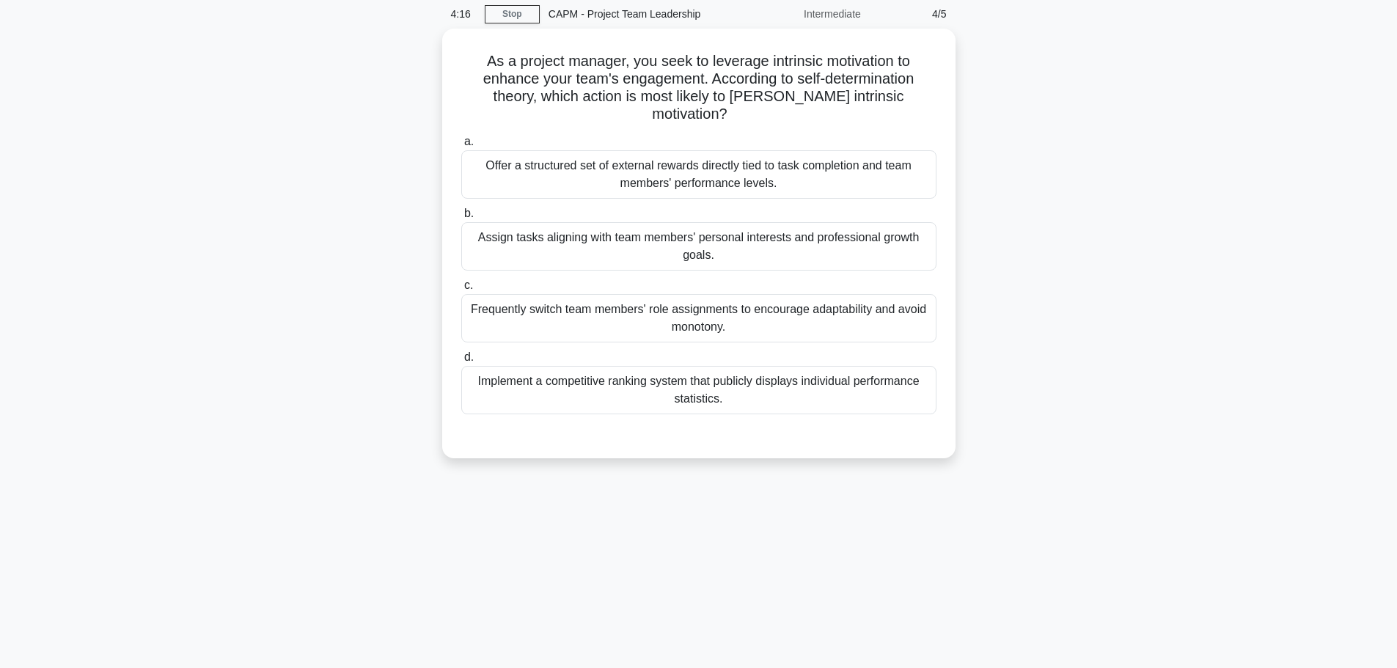
scroll to position [0, 0]
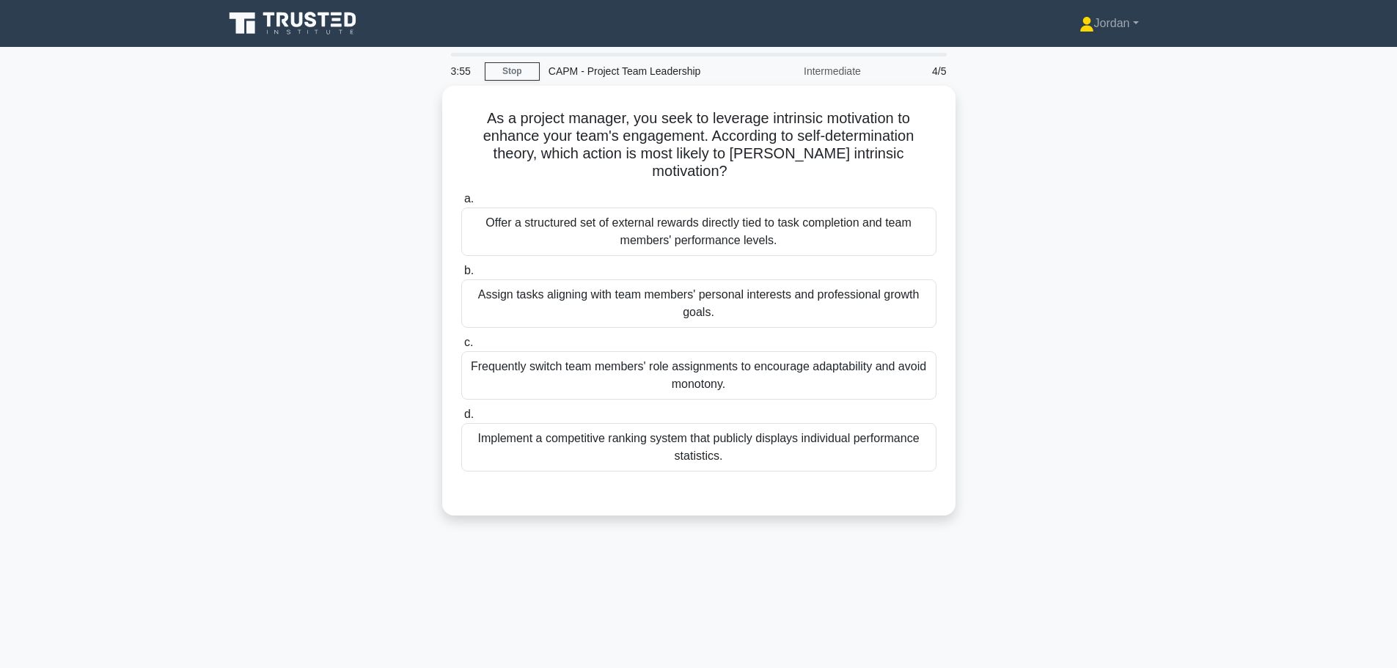
click at [647, 284] on div "Assign tasks aligning with team members' personal interests and professional gr…" at bounding box center [698, 303] width 475 height 48
click at [461, 276] on input "b. Assign tasks aligning with team members' personal interests and professional…" at bounding box center [461, 271] width 0 height 10
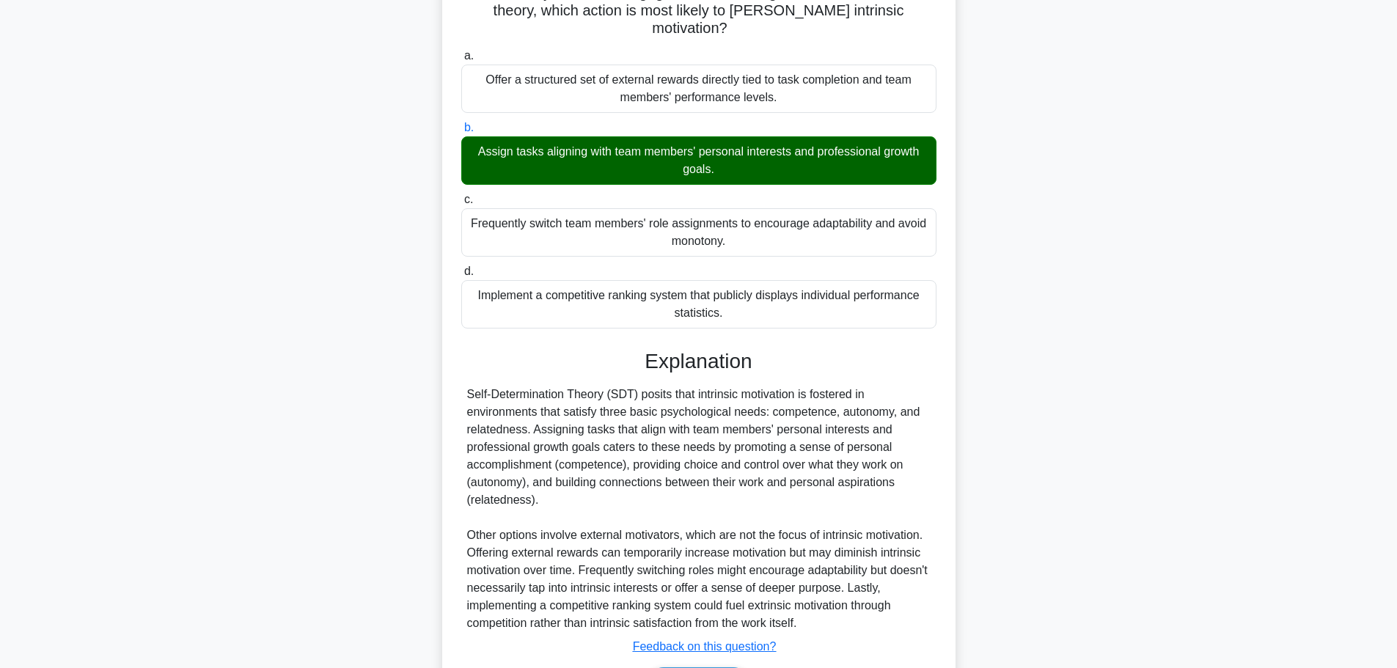
scroll to position [219, 0]
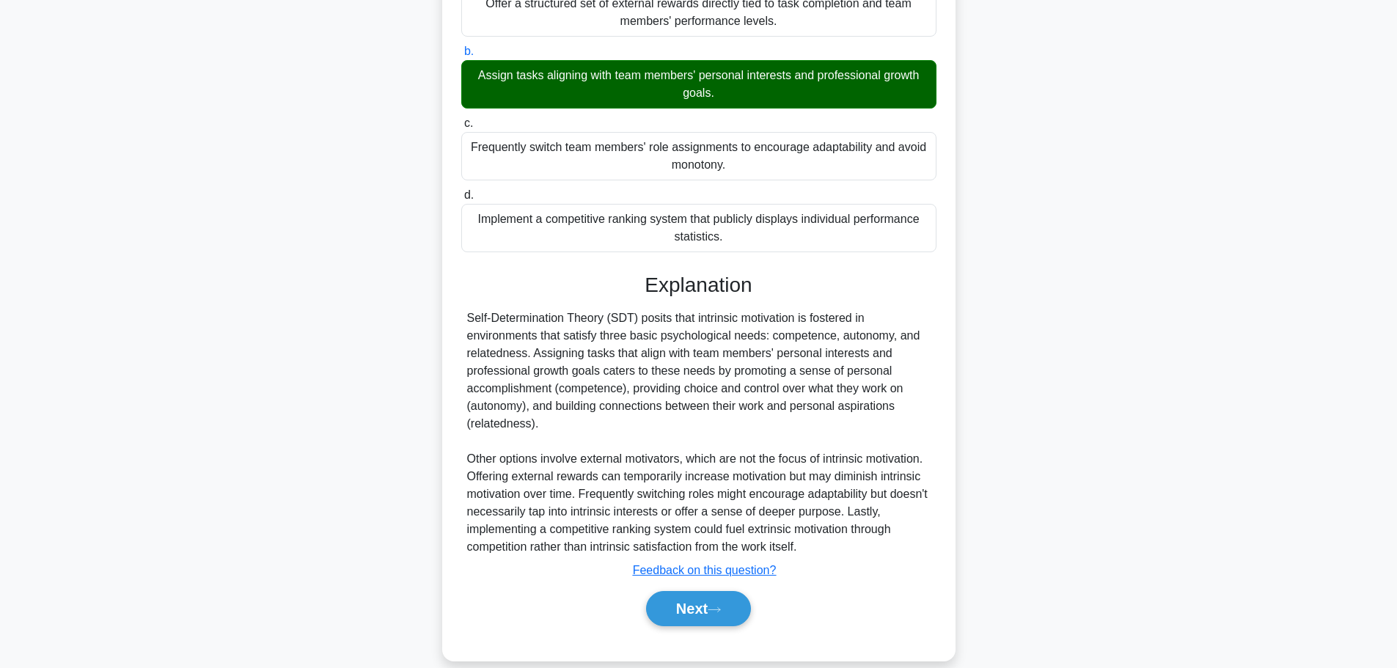
click at [693, 591] on button "Next" at bounding box center [698, 608] width 105 height 35
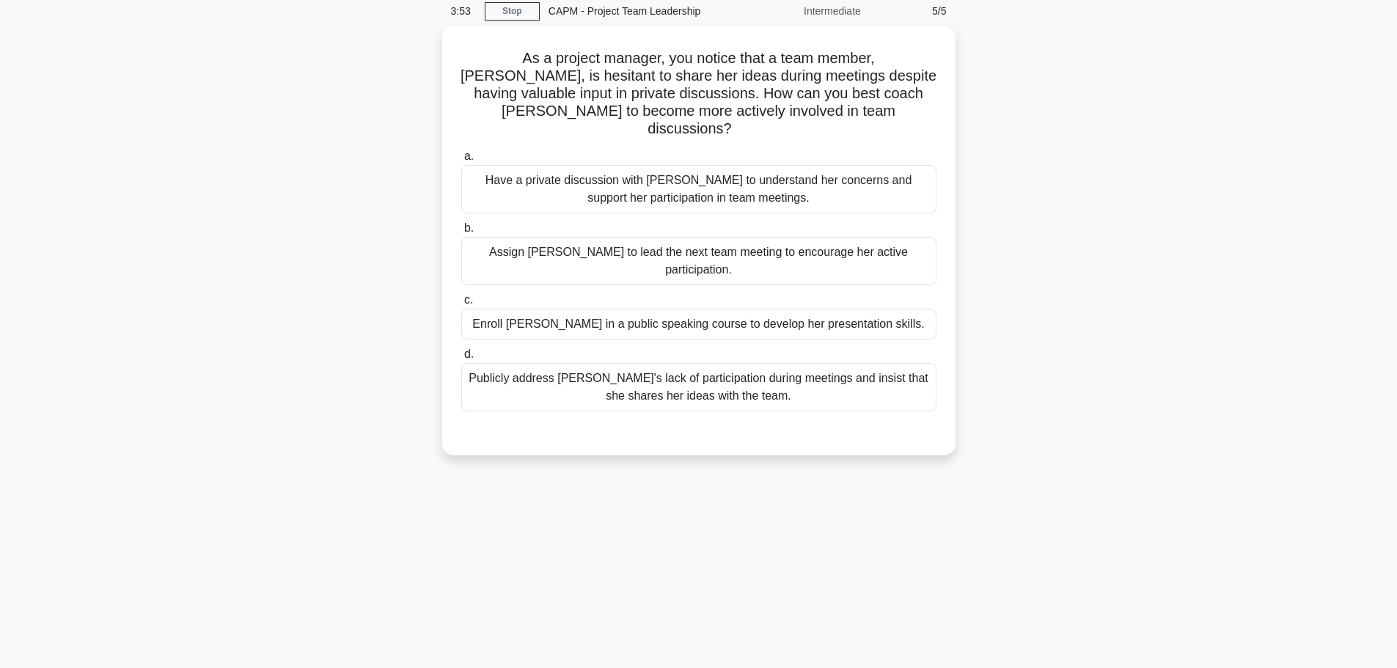
scroll to position [0, 0]
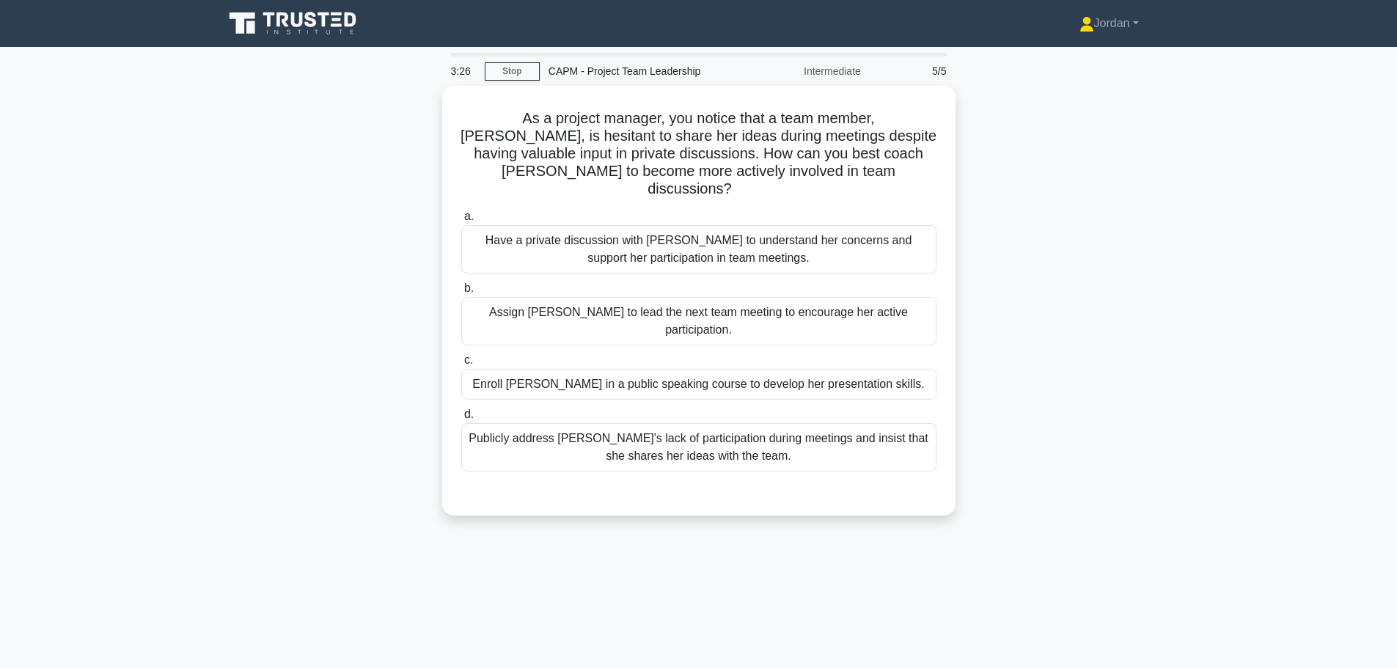
click at [580, 235] on div "Have a private discussion with Emily to understand her concerns and support her…" at bounding box center [698, 249] width 475 height 48
click at [461, 221] on input "a. Have a private discussion with Emily to understand her concerns and support …" at bounding box center [461, 217] width 0 height 10
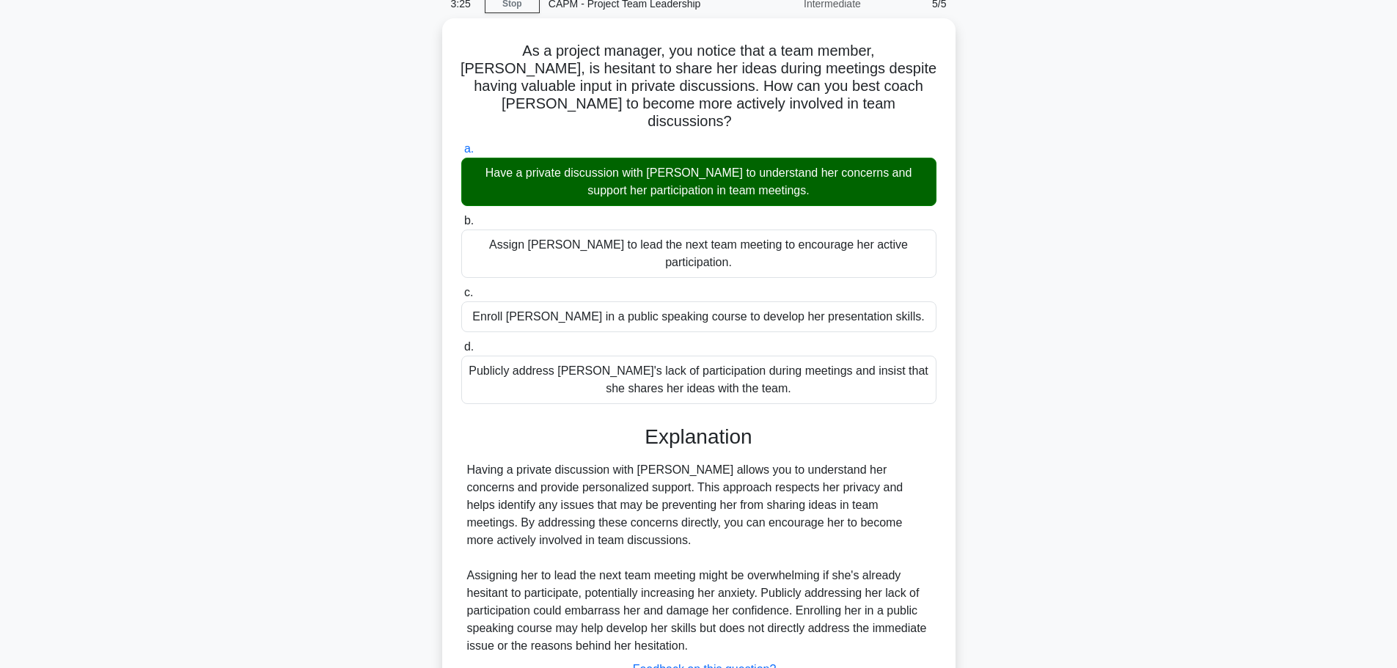
scroll to position [149, 0]
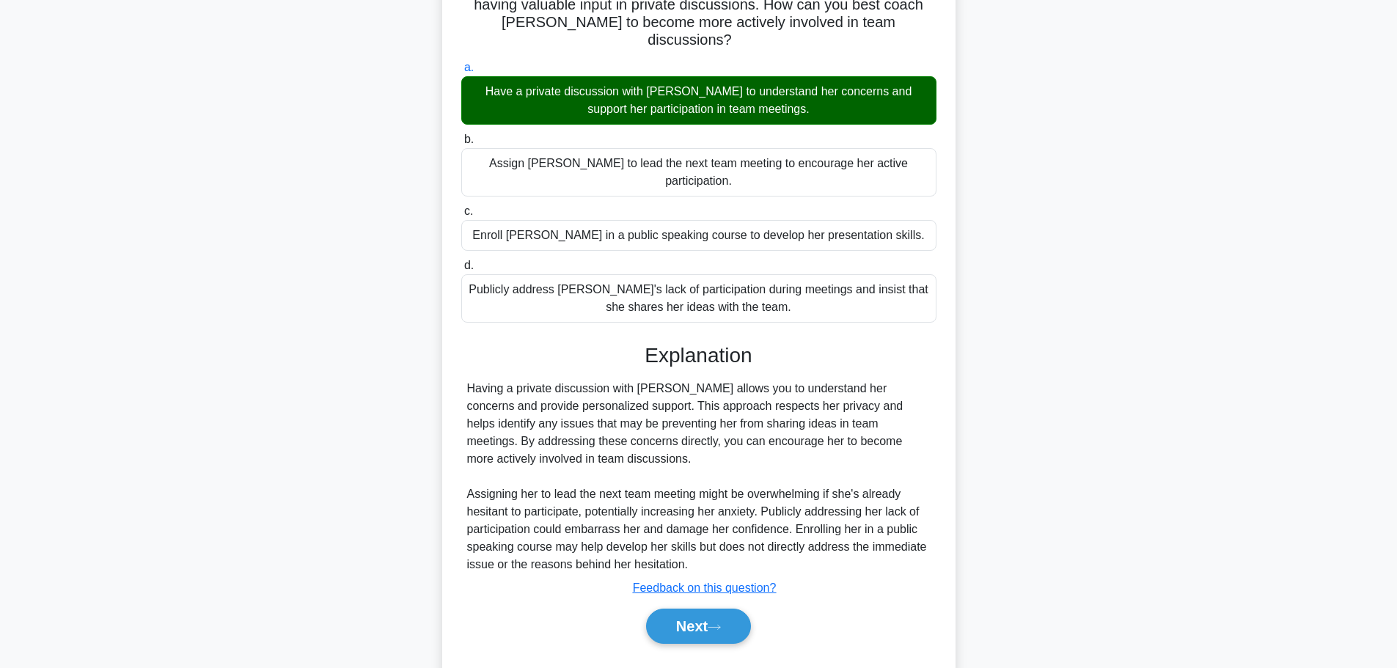
click at [681, 608] on button "Next" at bounding box center [698, 625] width 105 height 35
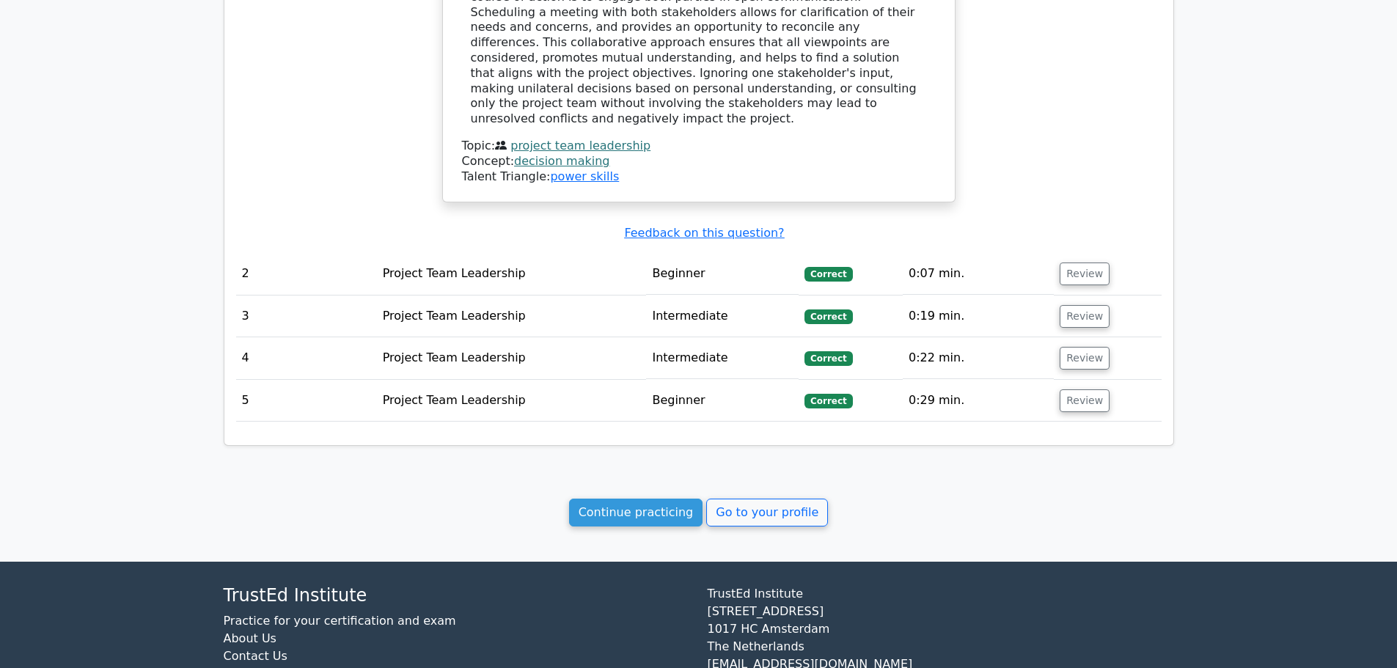
scroll to position [1217, 0]
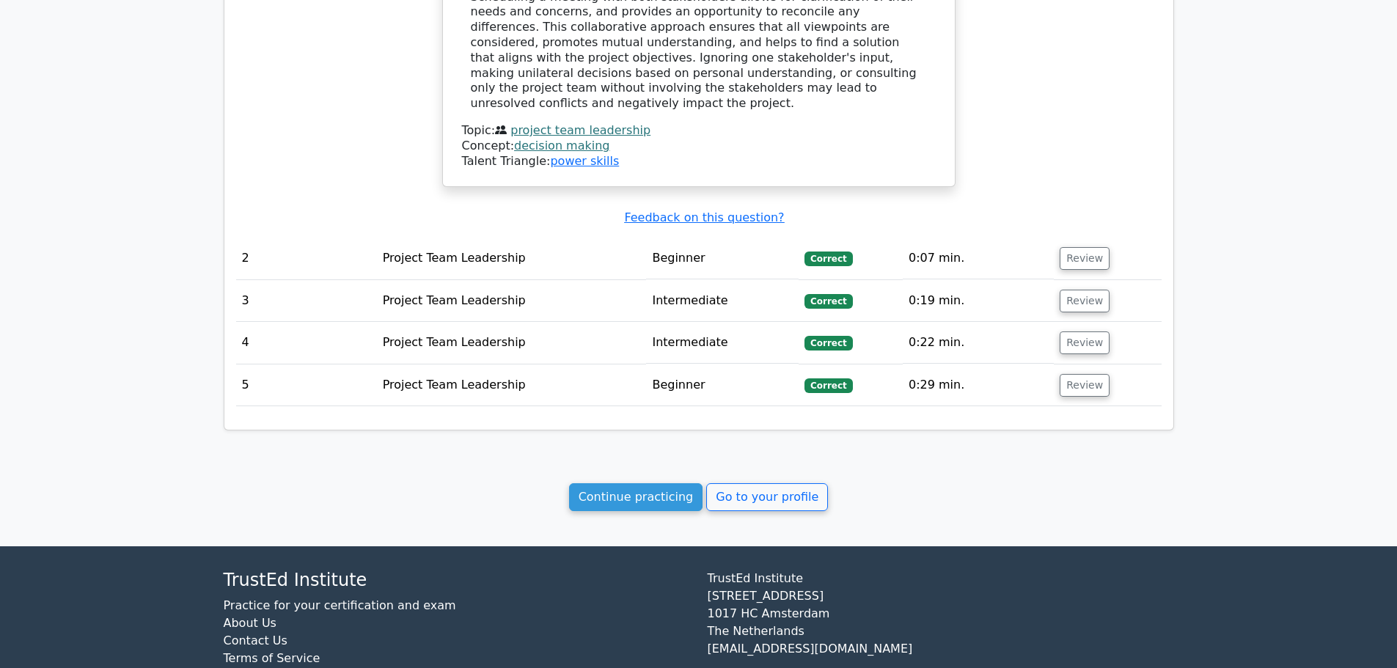
click at [736, 483] on link "Go to your profile" at bounding box center [767, 497] width 122 height 28
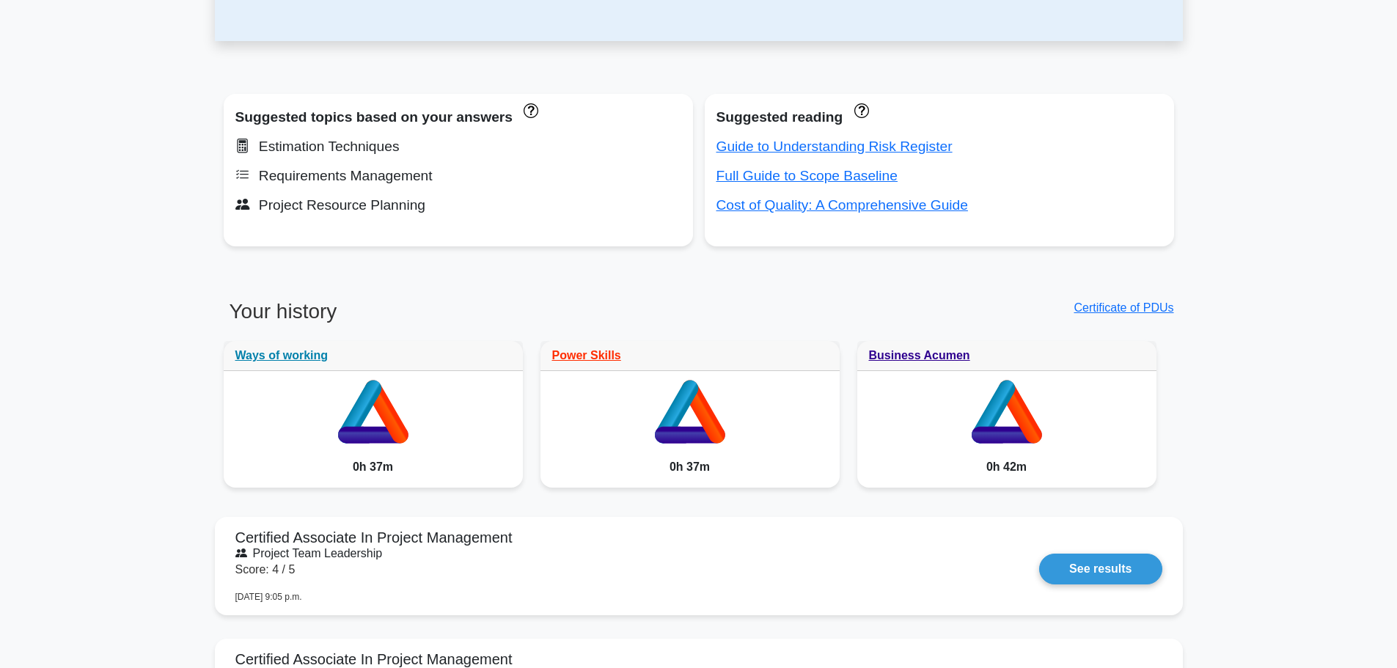
scroll to position [73, 0]
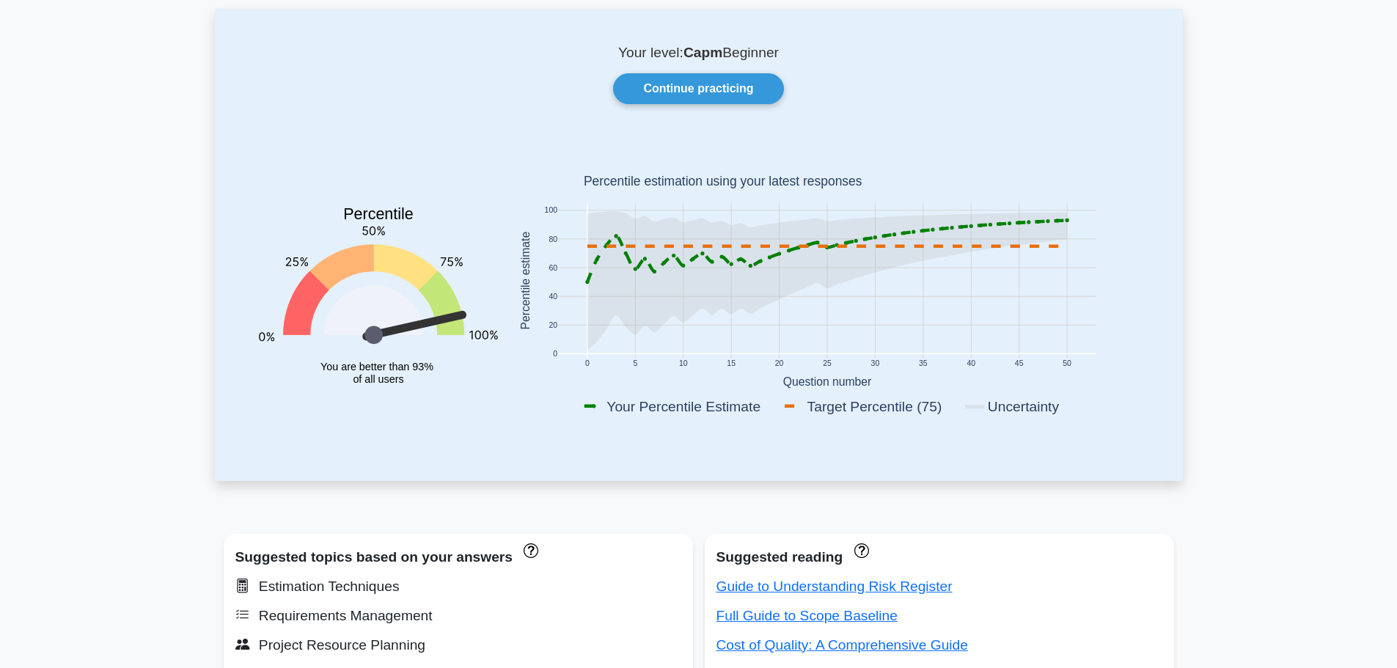
click at [669, 89] on link "Continue practicing" at bounding box center [698, 88] width 170 height 31
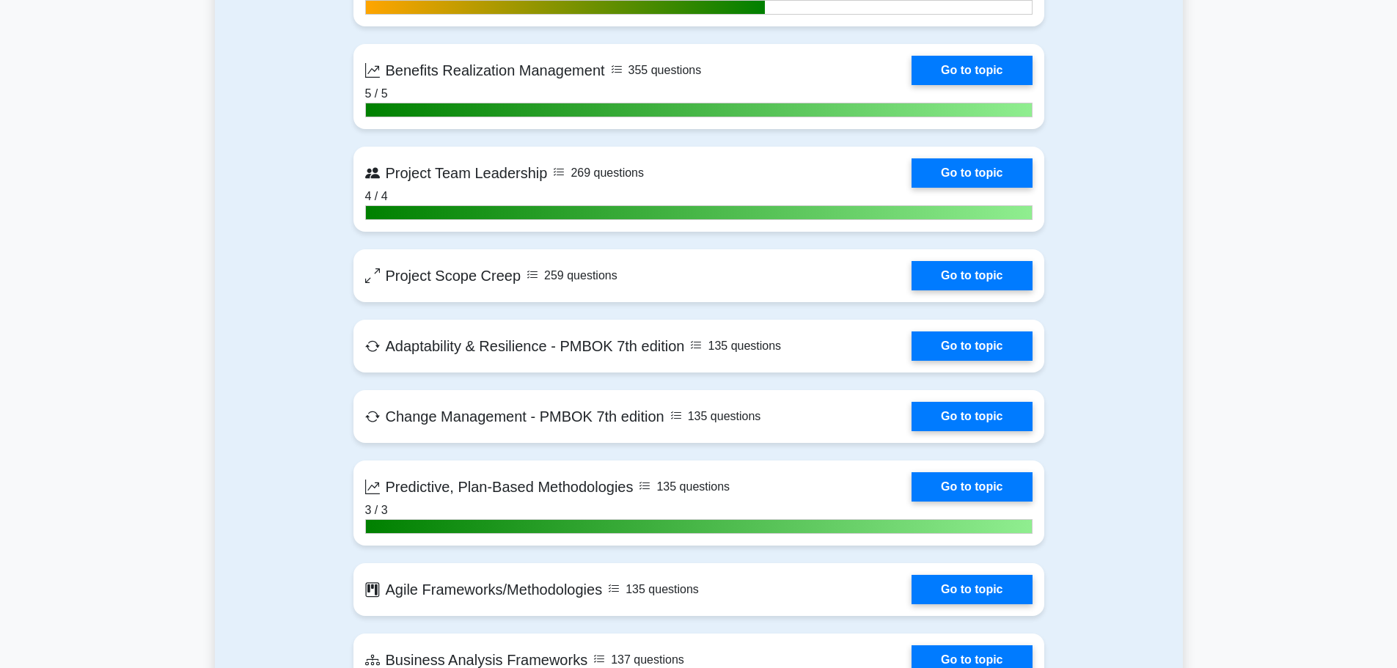
scroll to position [3665, 0]
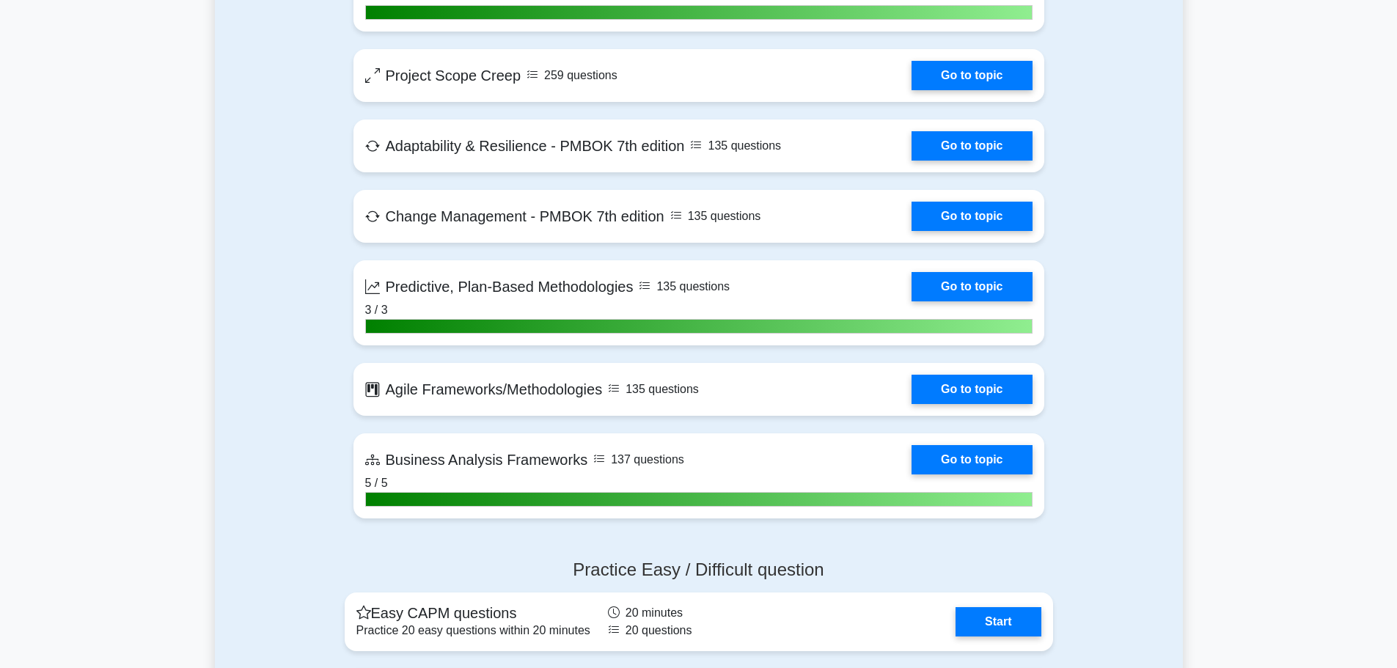
click at [990, 68] on link "Go to topic" at bounding box center [971, 75] width 120 height 29
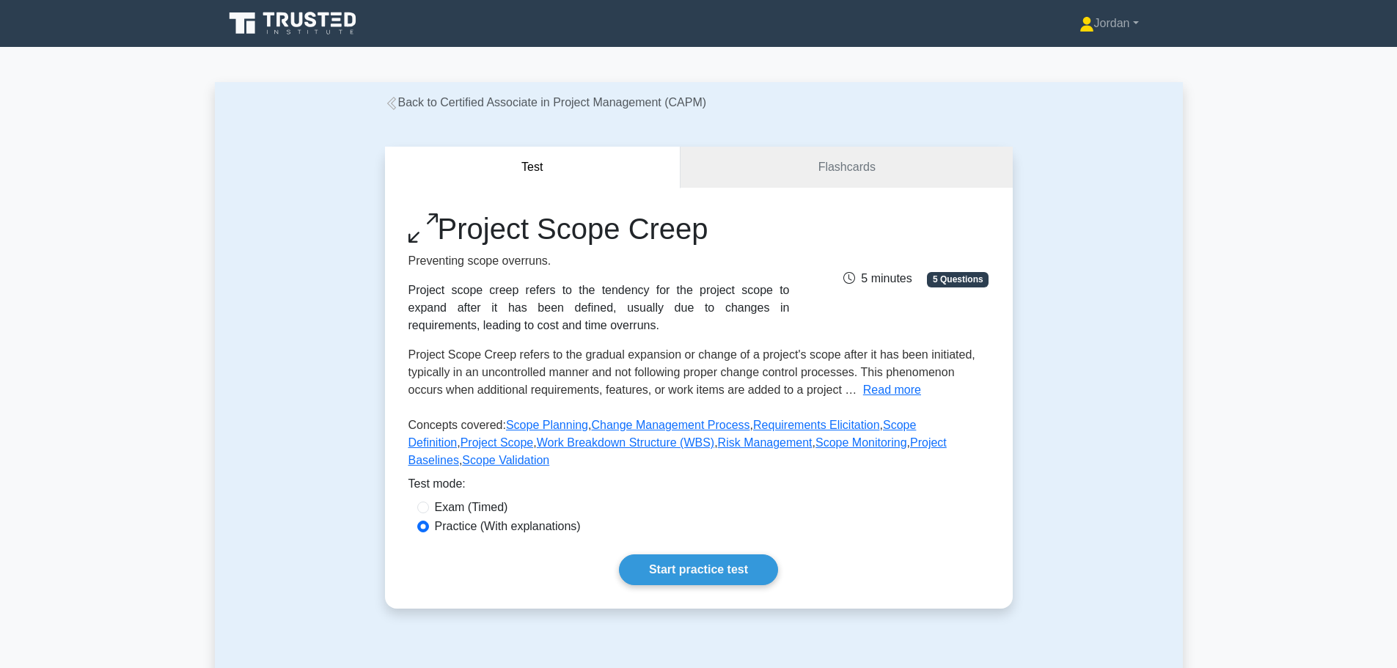
click at [700, 554] on link "Start practice test" at bounding box center [698, 569] width 159 height 31
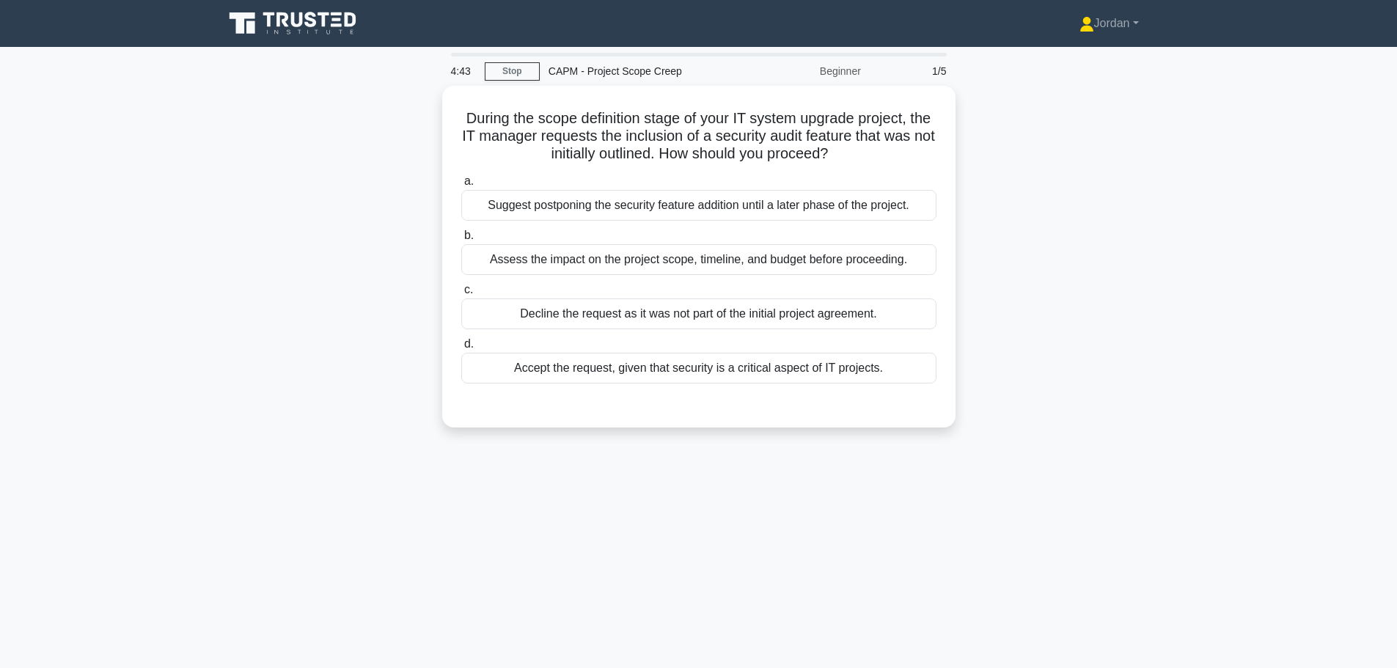
click at [624, 261] on div "Assess the impact on the project scope, timeline, and budget before proceeding." at bounding box center [698, 259] width 475 height 31
click at [461, 240] on input "b. Assess the impact on the project scope, timeline, and budget before proceedi…" at bounding box center [461, 236] width 0 height 10
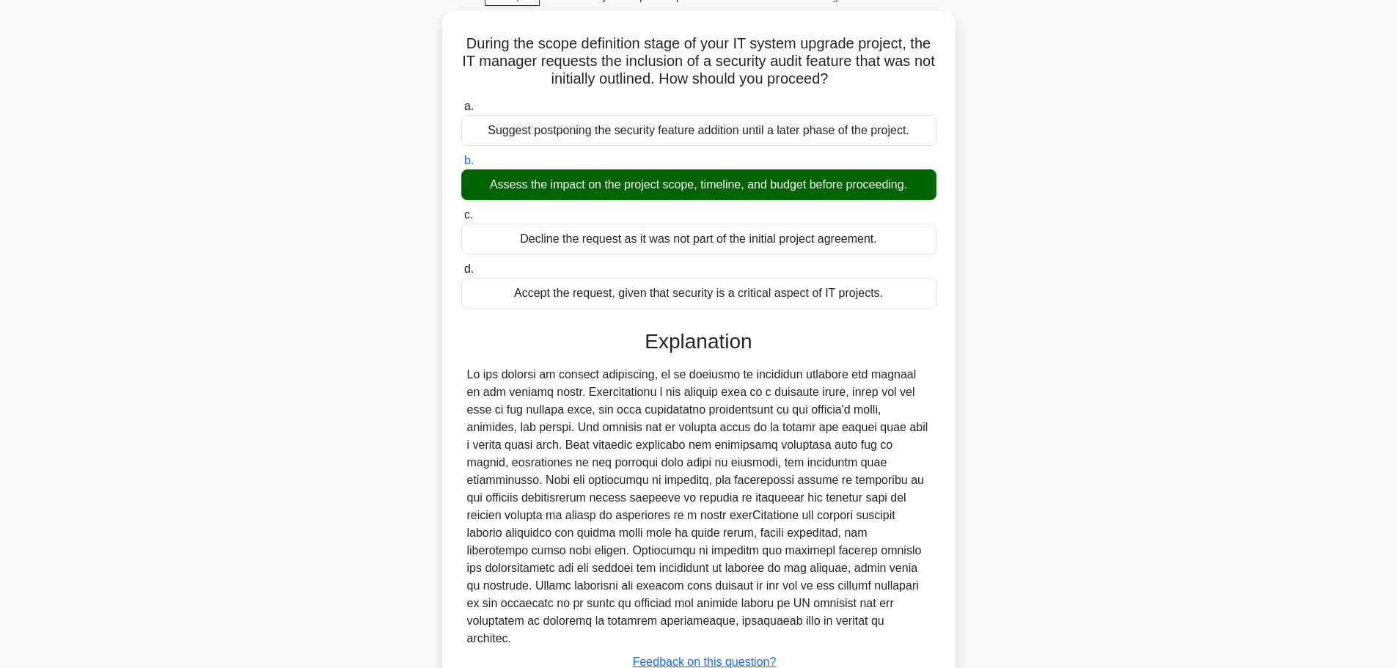
scroll to position [166, 0]
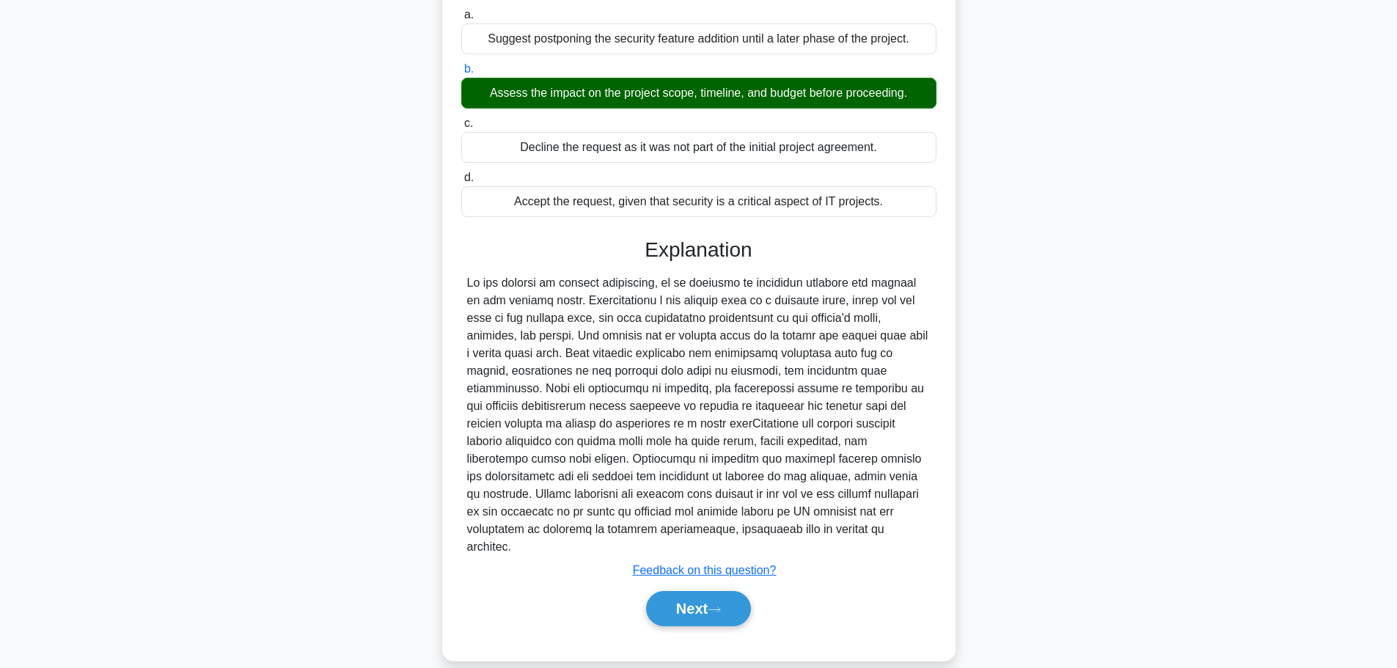
click at [673, 591] on button "Next" at bounding box center [698, 608] width 105 height 35
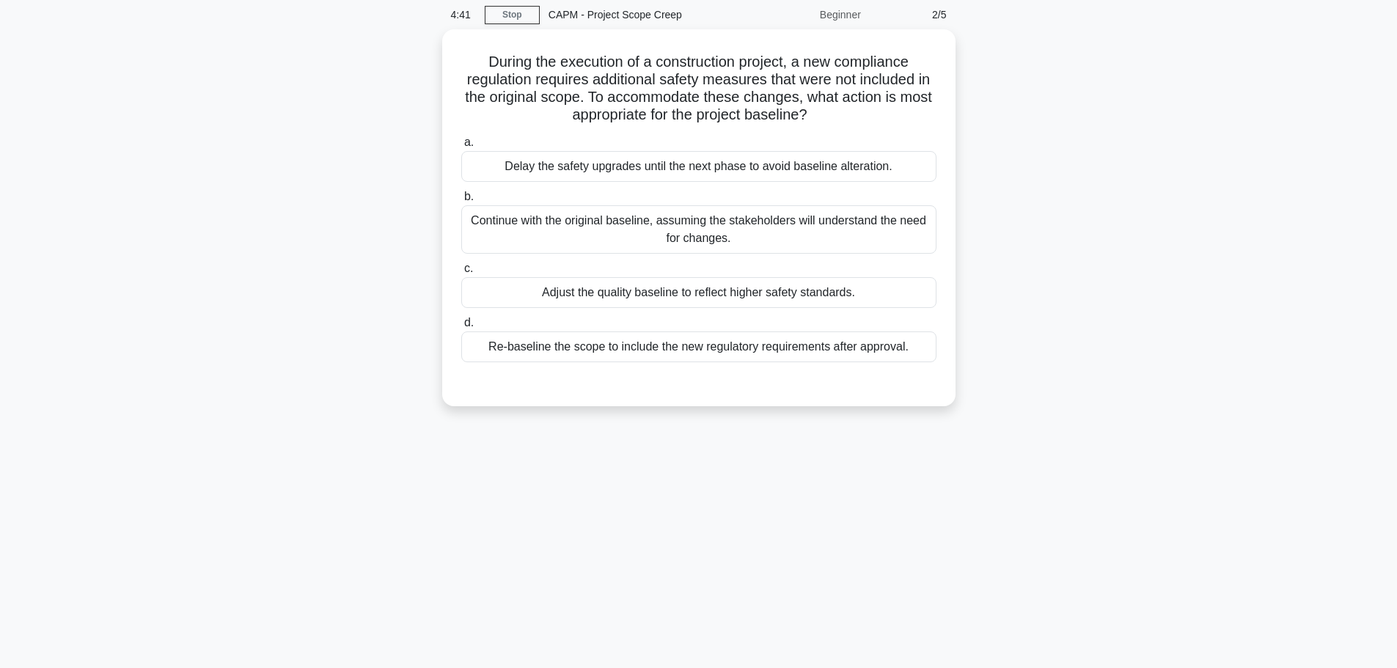
scroll to position [0, 0]
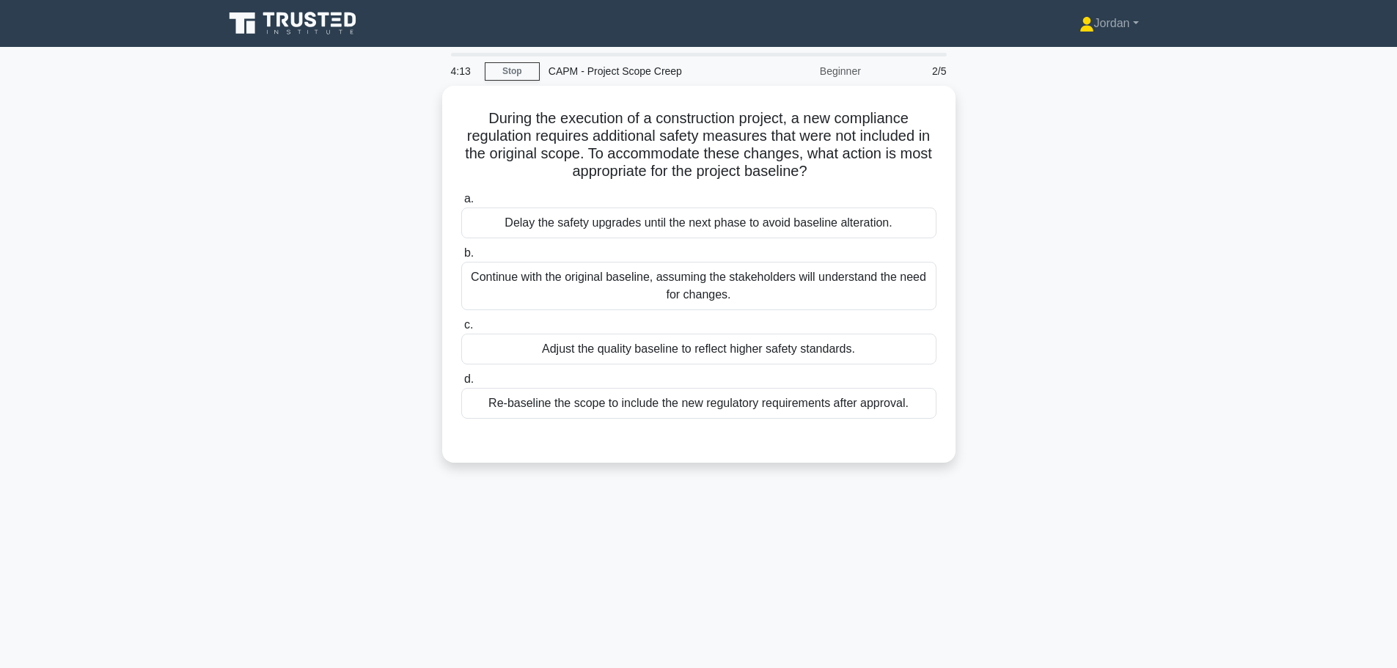
click at [674, 408] on div "Re-baseline the scope to include the new regulatory requirements after approval." at bounding box center [698, 403] width 475 height 31
click at [461, 384] on input "d. Re-baseline the scope to include the new regulatory requirements after appro…" at bounding box center [461, 380] width 0 height 10
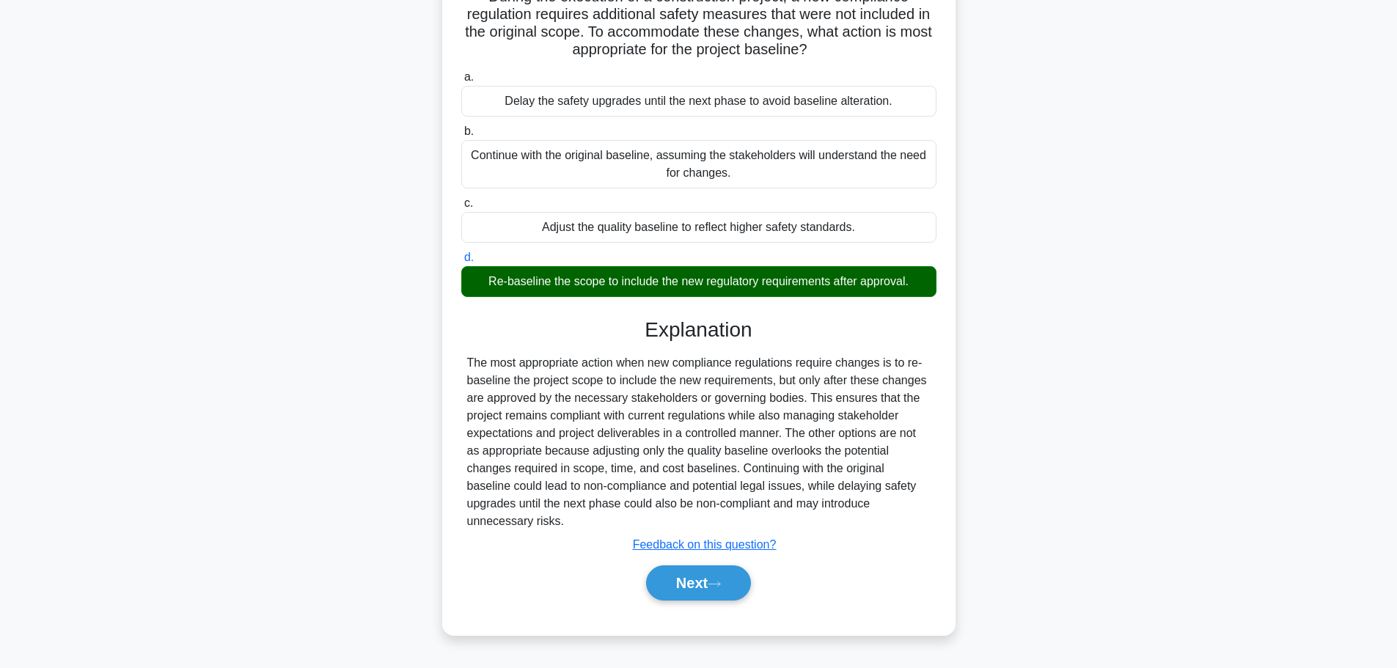
scroll to position [124, 0]
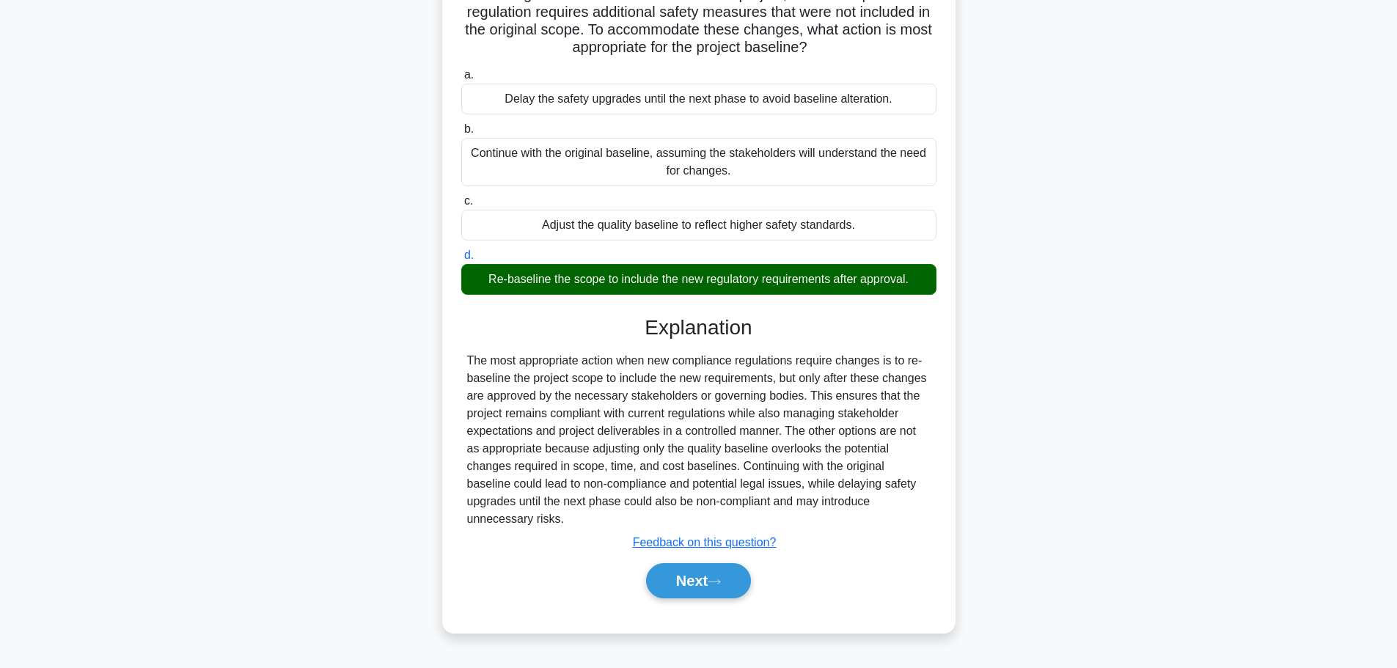
click at [690, 568] on button "Next" at bounding box center [698, 580] width 105 height 35
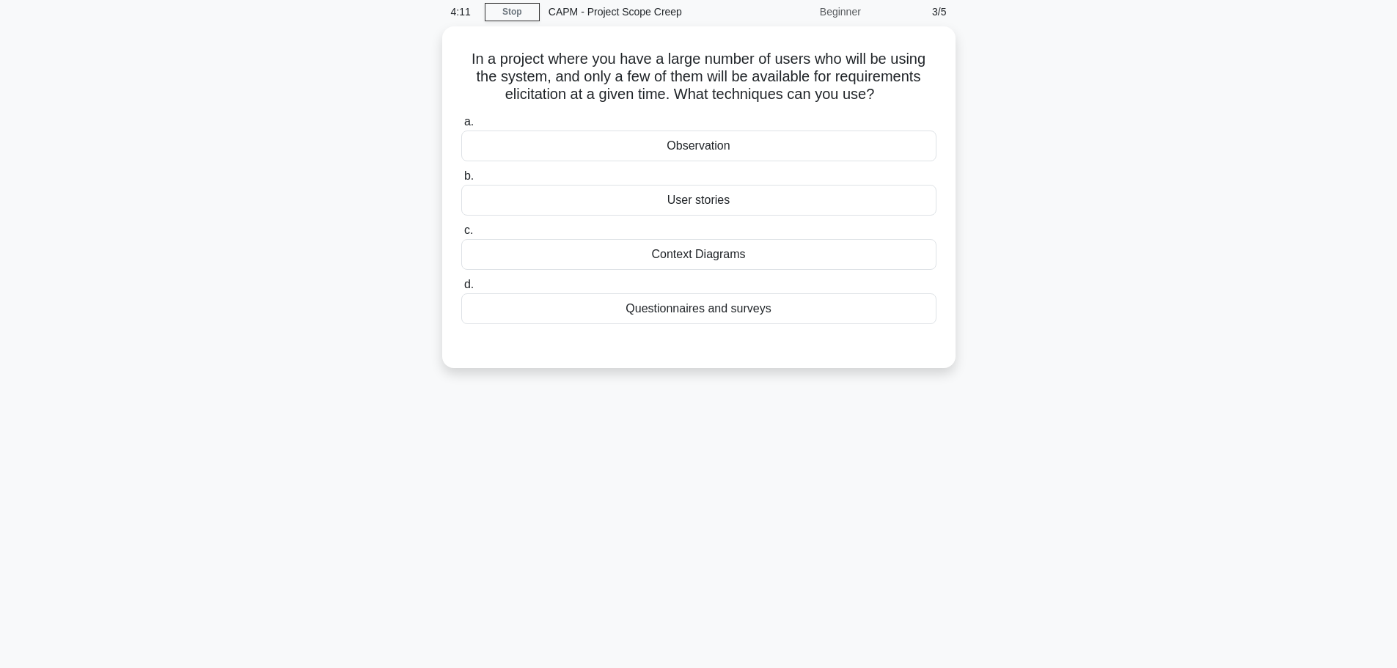
scroll to position [0, 0]
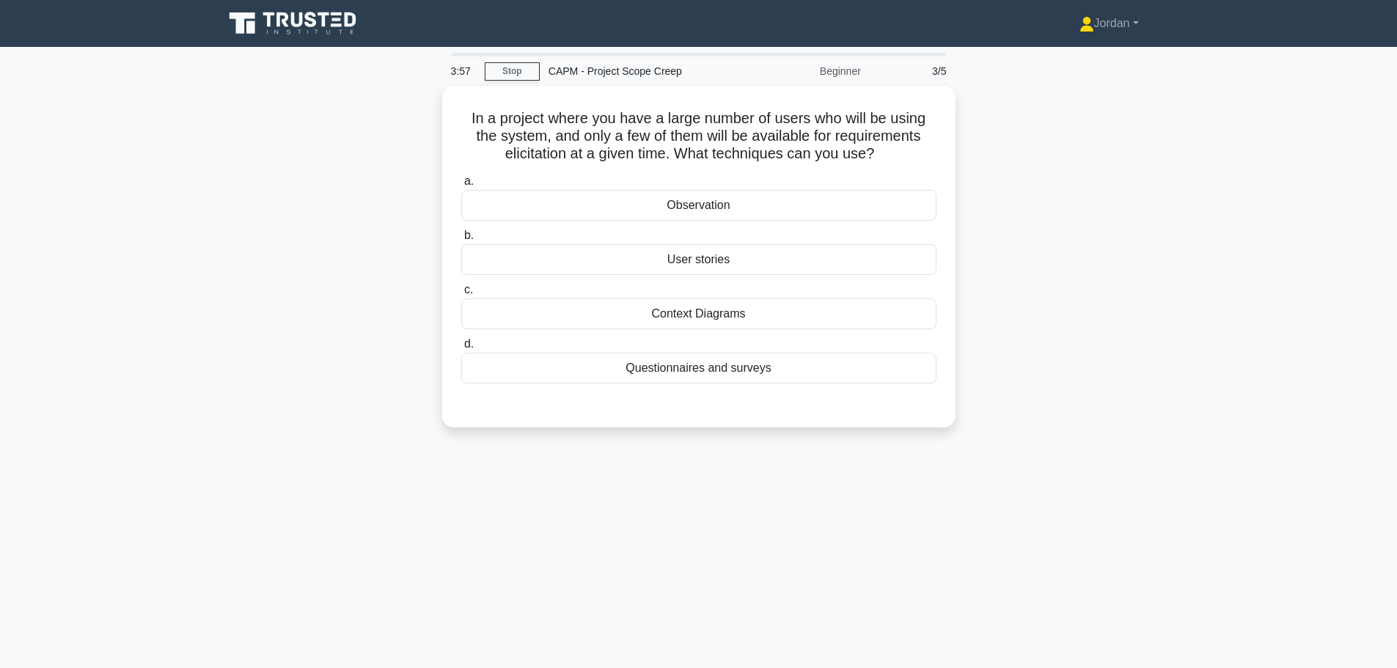
click at [702, 365] on div "Questionnaires and surveys" at bounding box center [698, 368] width 475 height 31
click at [461, 349] on input "d. Questionnaires and surveys" at bounding box center [461, 344] width 0 height 10
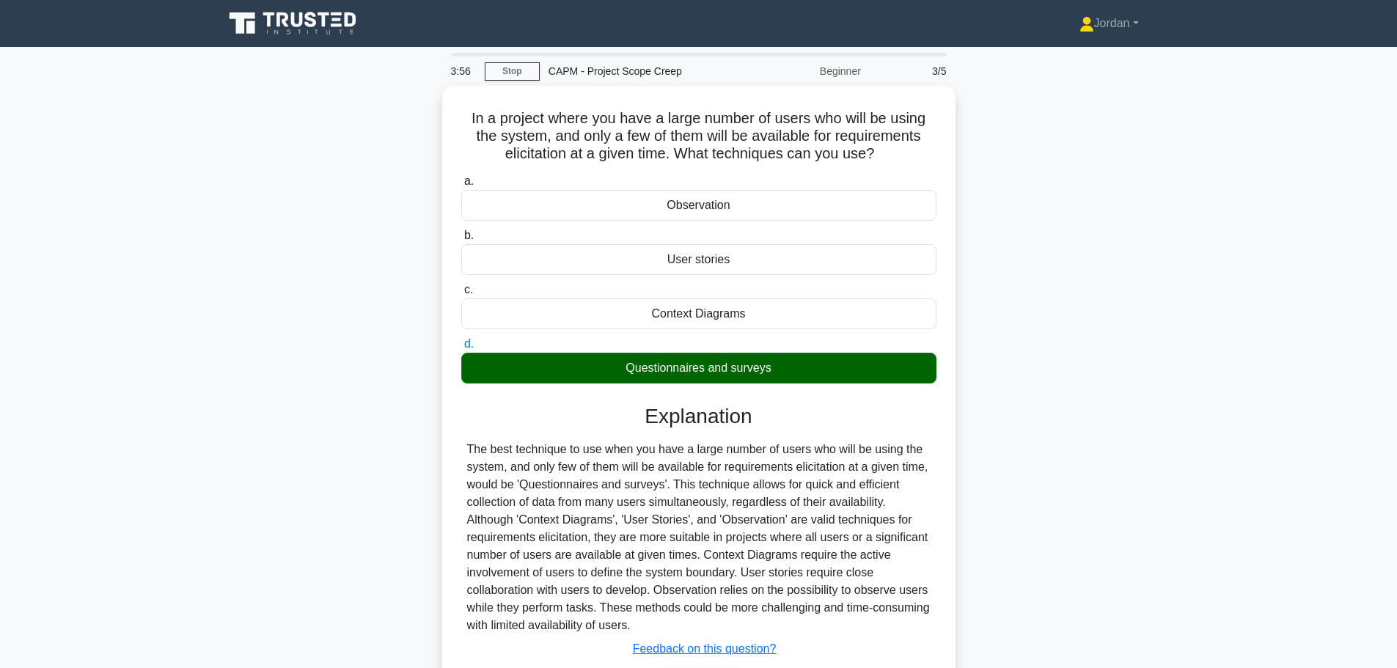
scroll to position [124, 0]
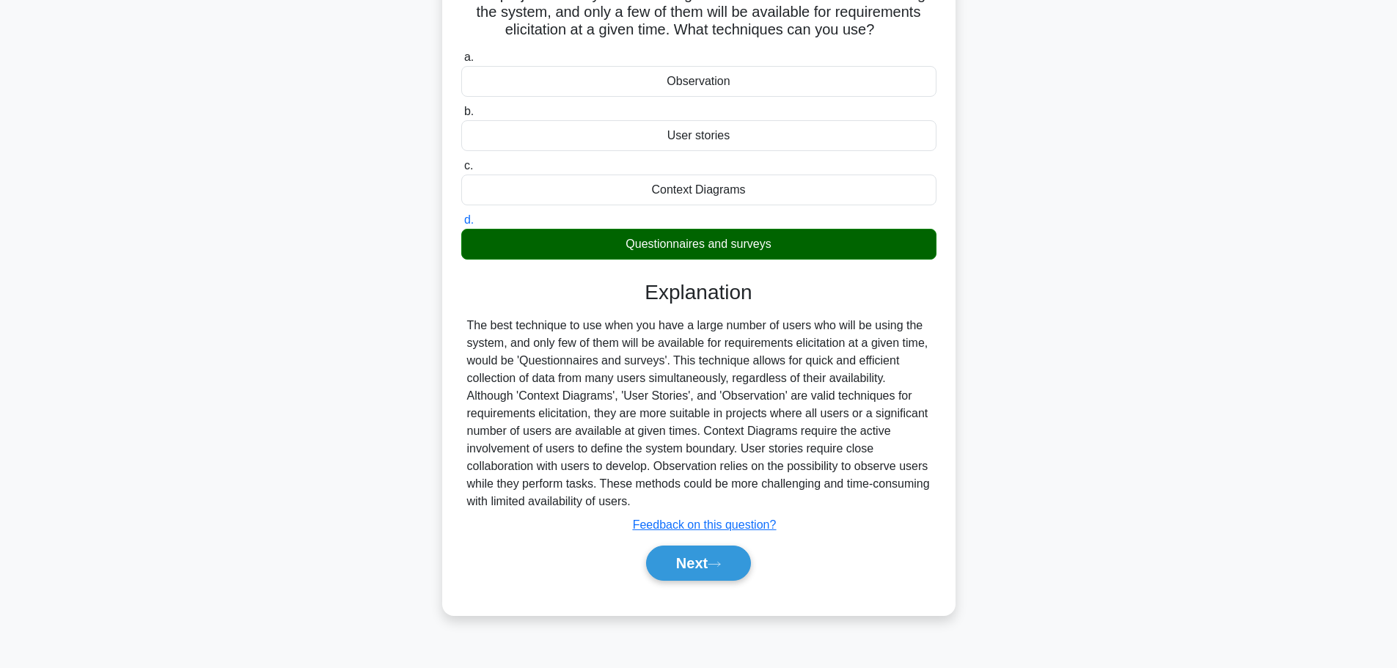
click at [721, 555] on button "Next" at bounding box center [698, 562] width 105 height 35
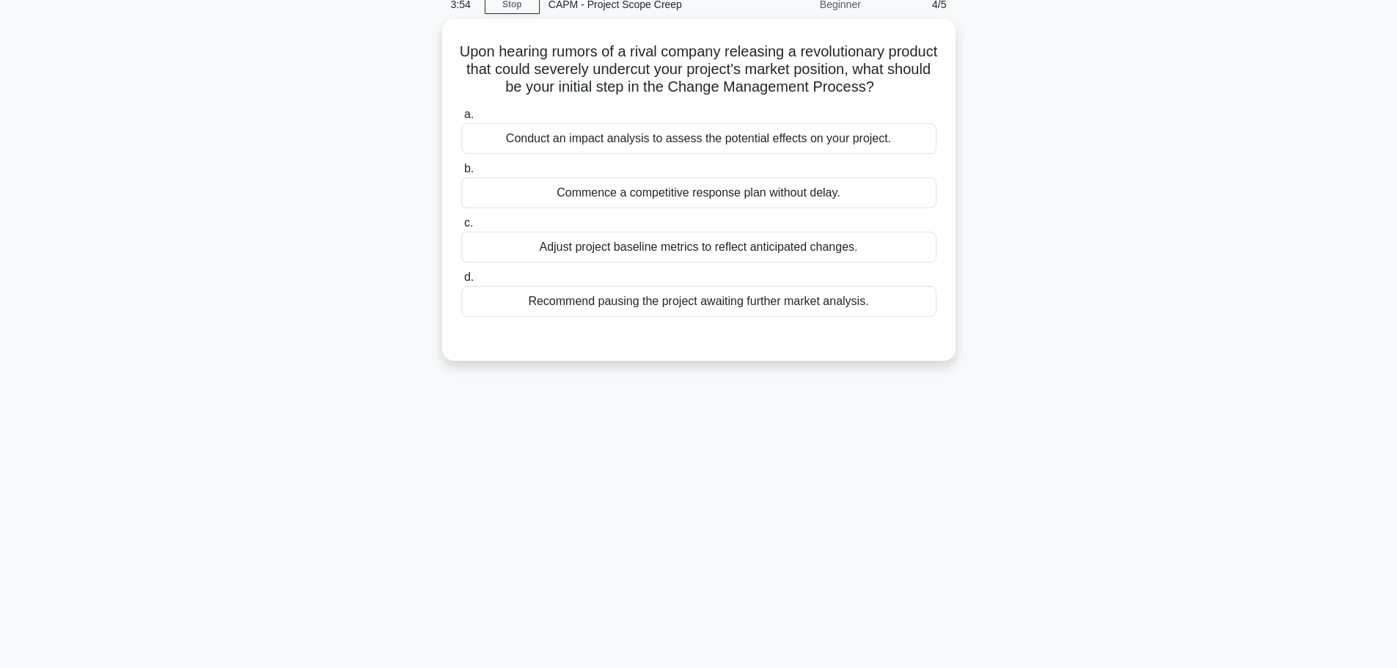
scroll to position [0, 0]
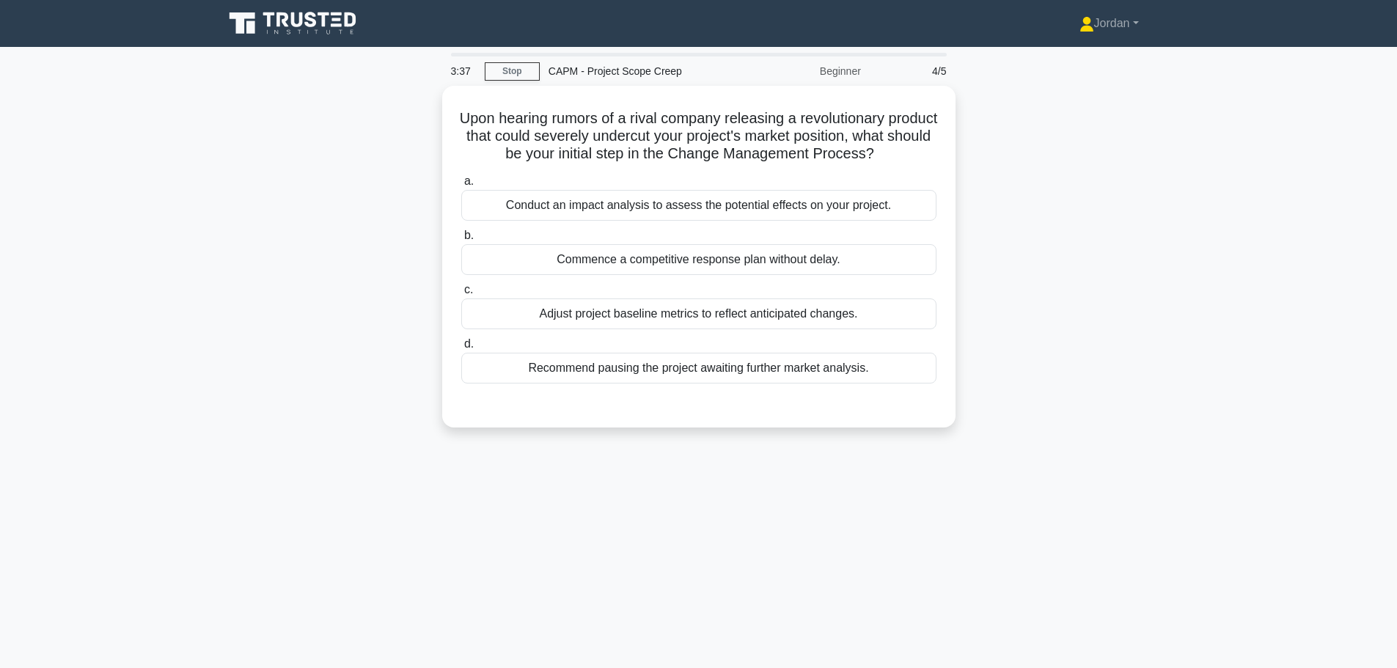
click at [633, 221] on div "Conduct an impact analysis to assess the potential effects on your project." at bounding box center [698, 205] width 475 height 31
click at [461, 186] on input "a. Conduct an impact analysis to assess the potential effects on your project." at bounding box center [461, 182] width 0 height 10
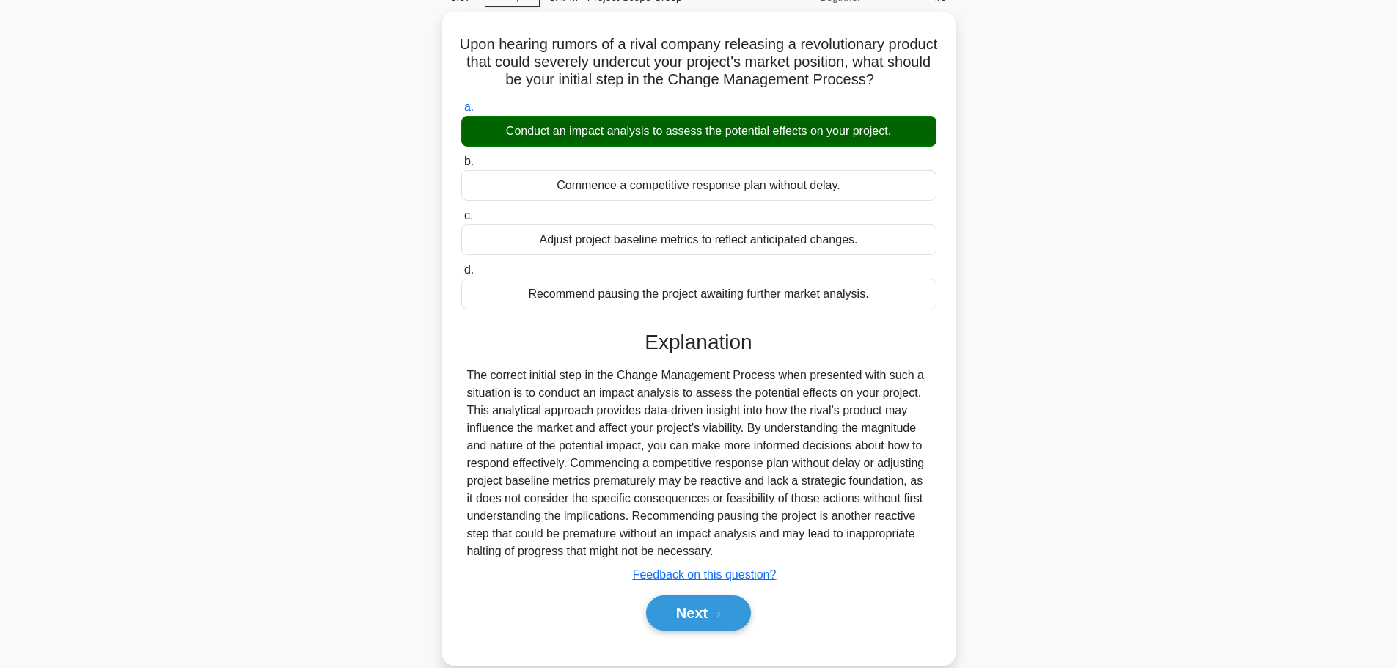
scroll to position [124, 0]
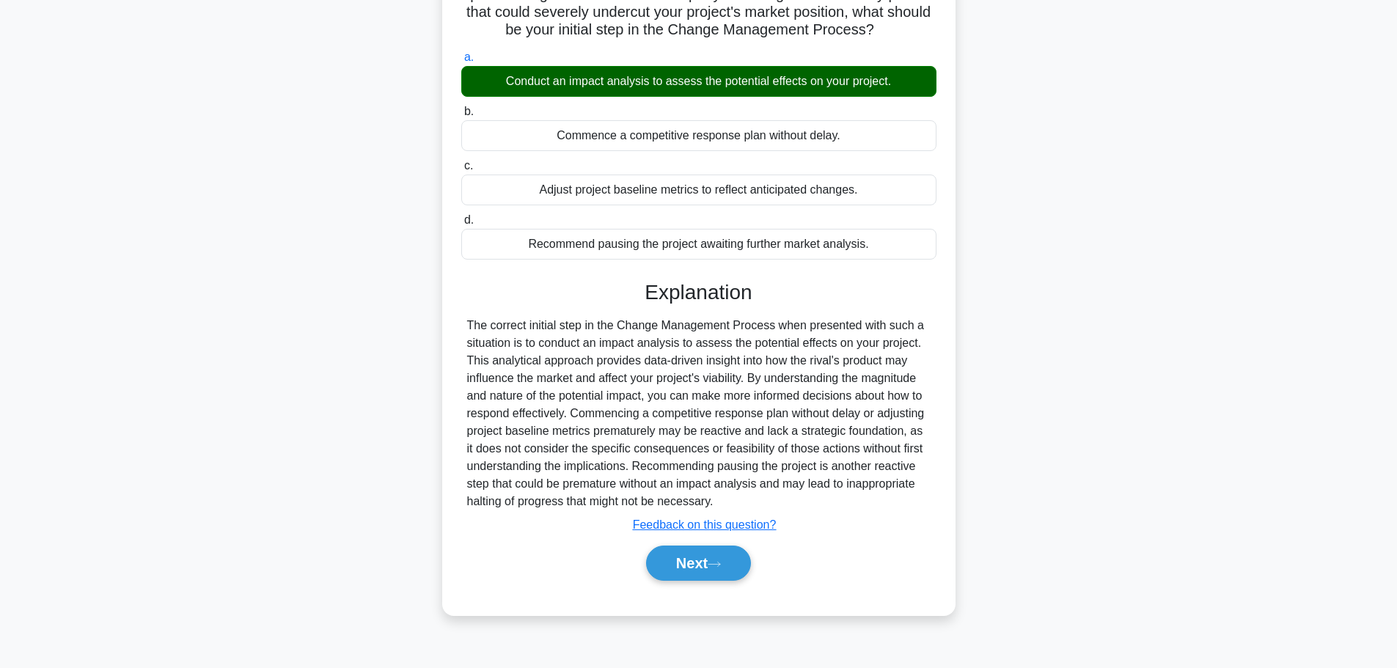
click at [707, 581] on button "Next" at bounding box center [698, 562] width 105 height 35
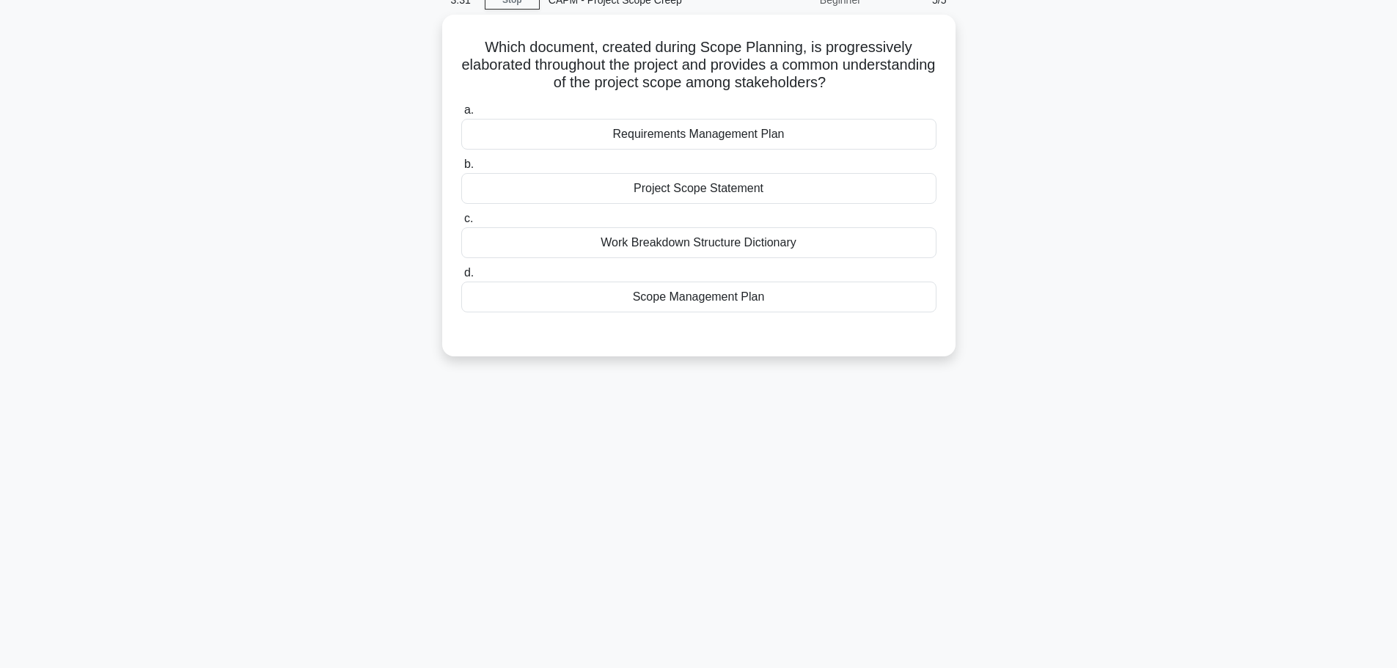
scroll to position [0, 0]
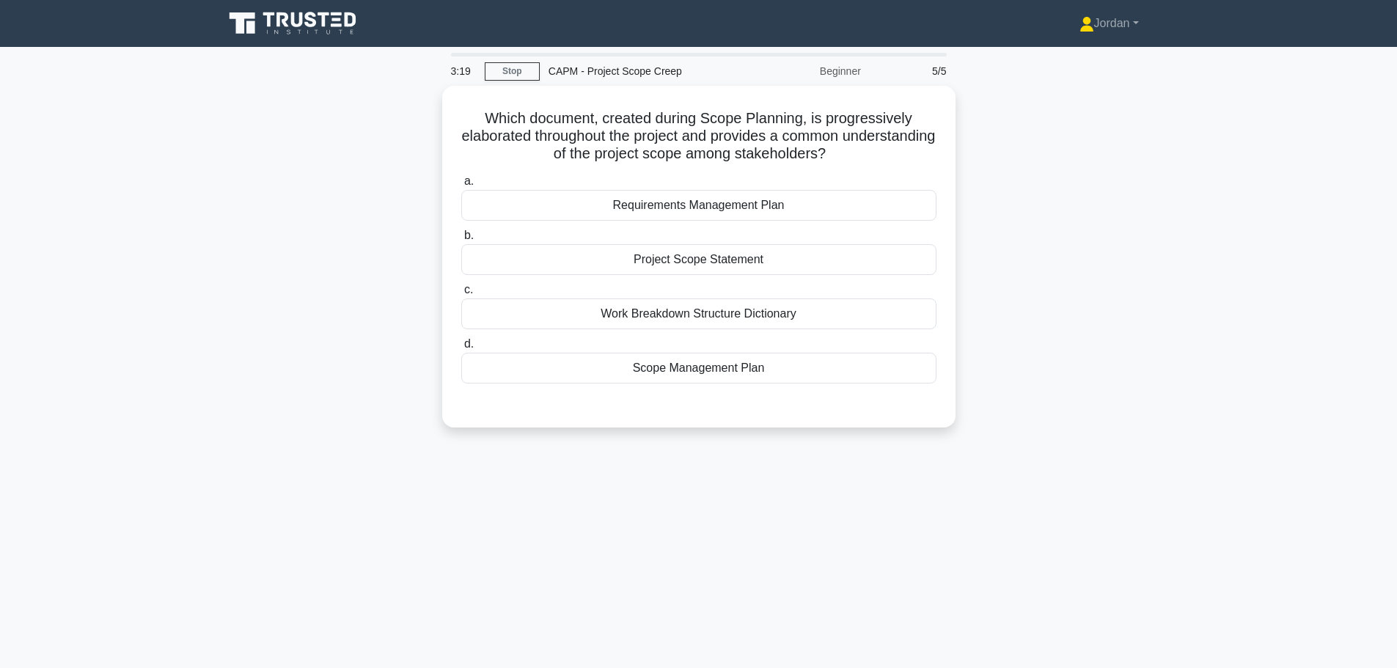
click at [676, 362] on div "Scope Management Plan" at bounding box center [698, 368] width 475 height 31
click at [461, 349] on input "d. Scope Management Plan" at bounding box center [461, 344] width 0 height 10
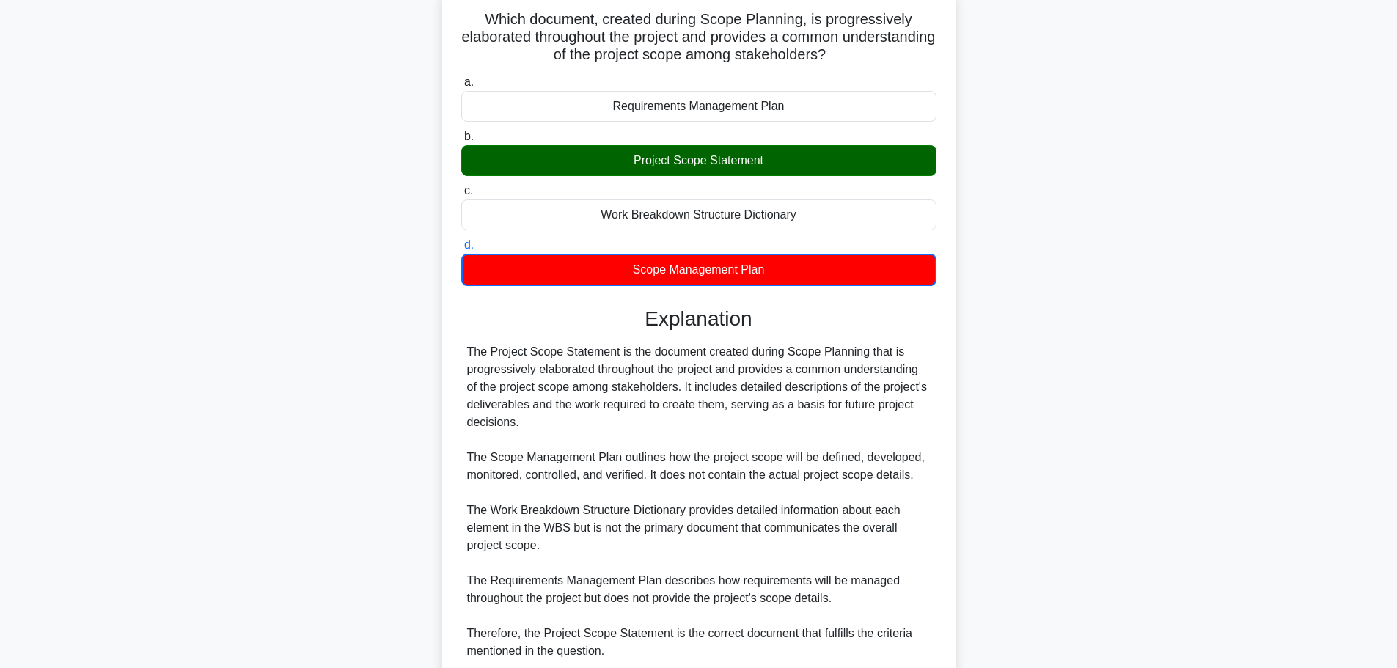
scroll to position [221, 0]
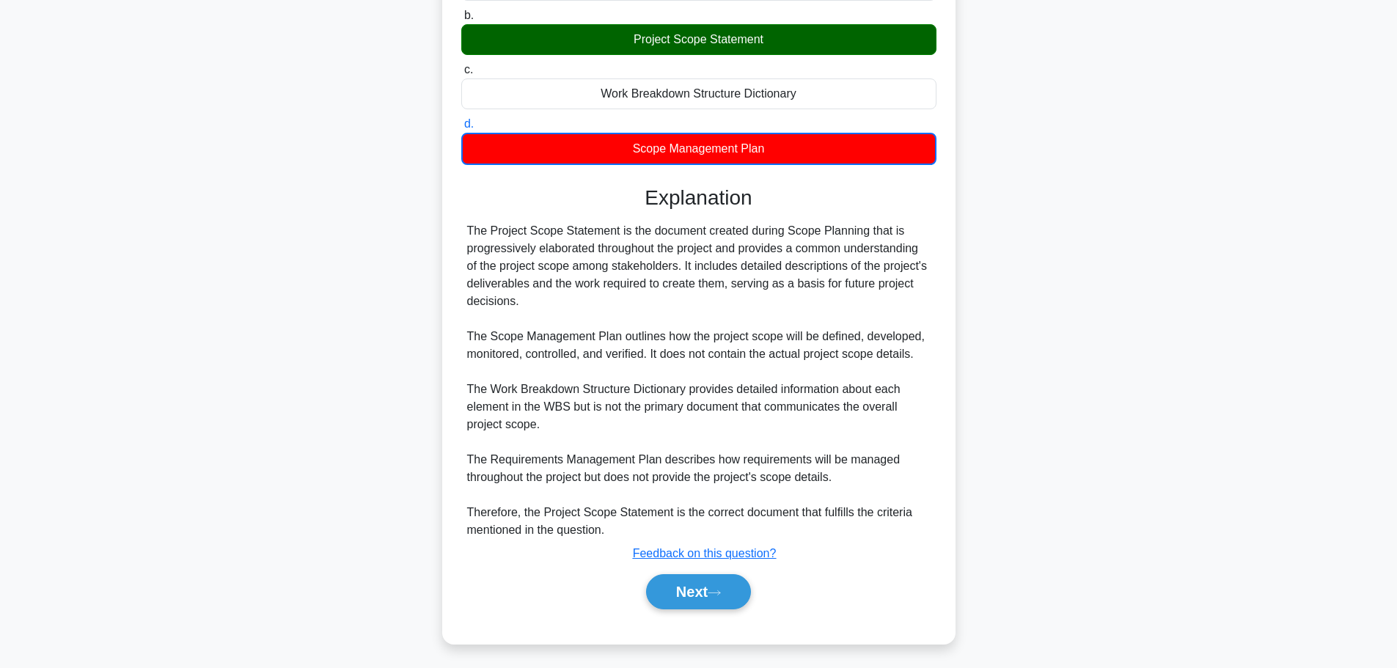
click at [699, 586] on button "Next" at bounding box center [698, 591] width 105 height 35
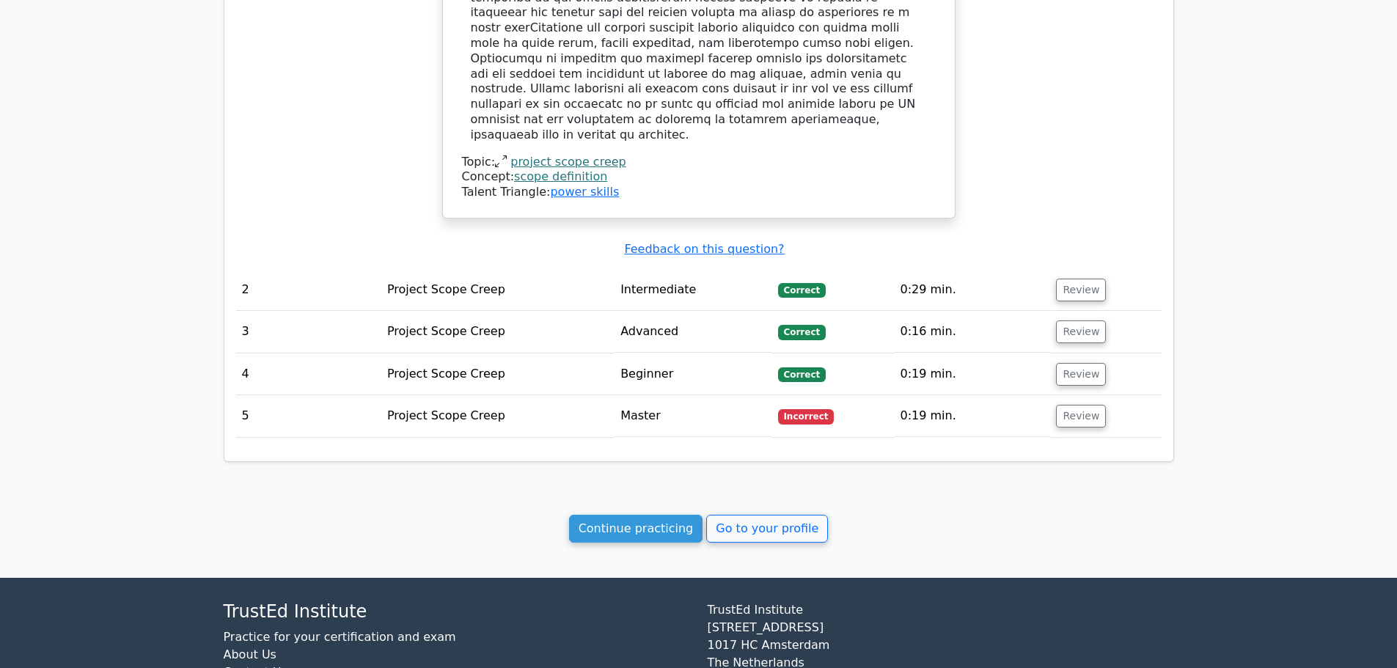
scroll to position [1311, 0]
click at [777, 514] on link "Go to your profile" at bounding box center [767, 528] width 122 height 28
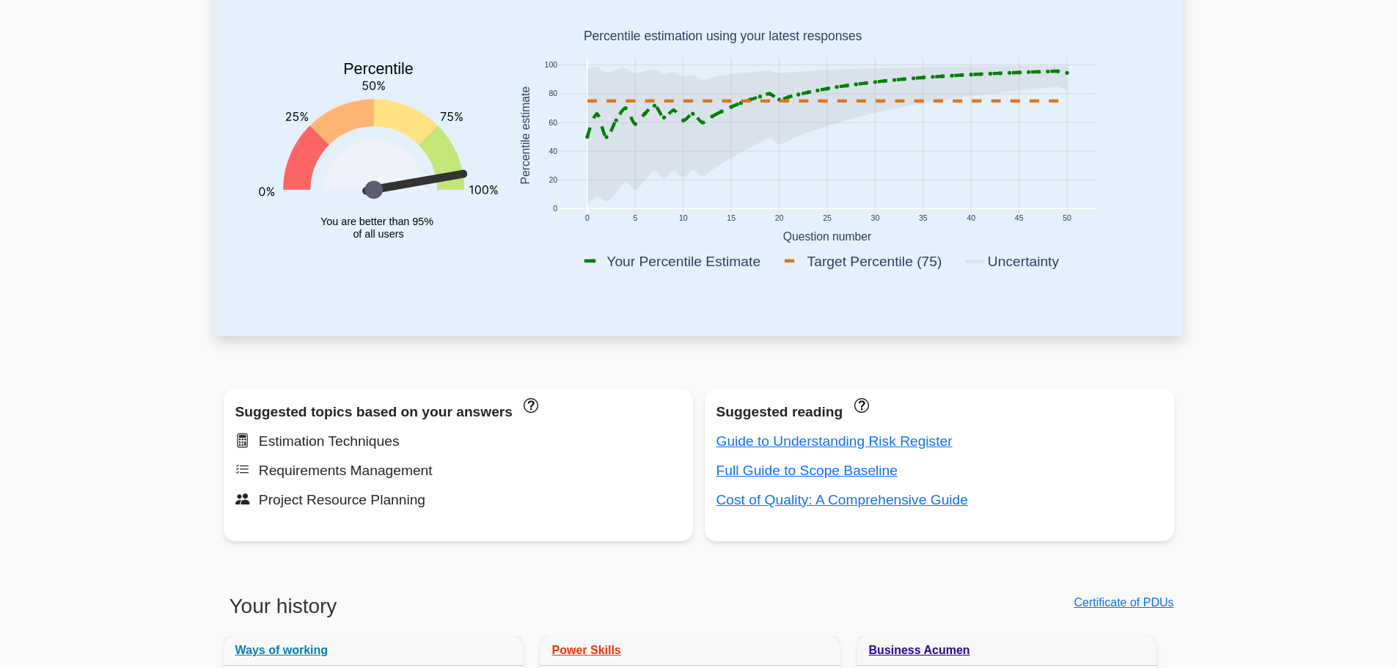
scroll to position [73, 0]
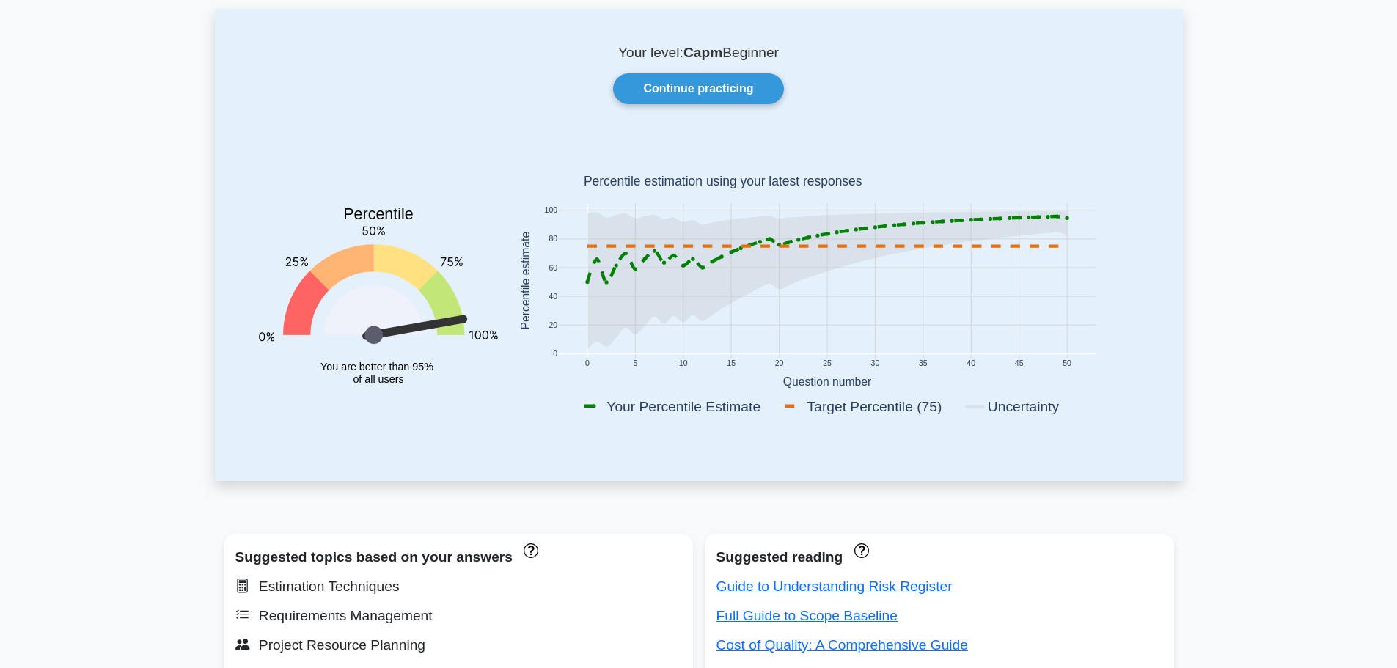
click at [662, 91] on link "Continue practicing" at bounding box center [698, 88] width 170 height 31
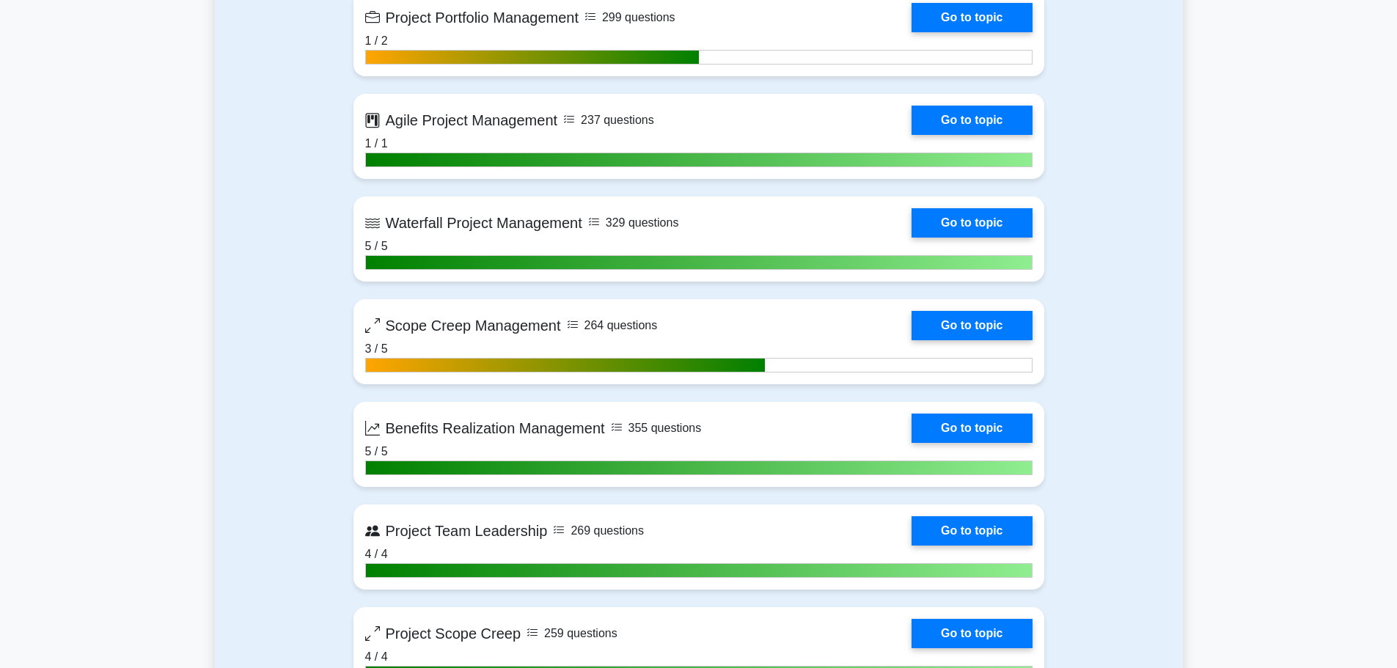
scroll to position [3372, 0]
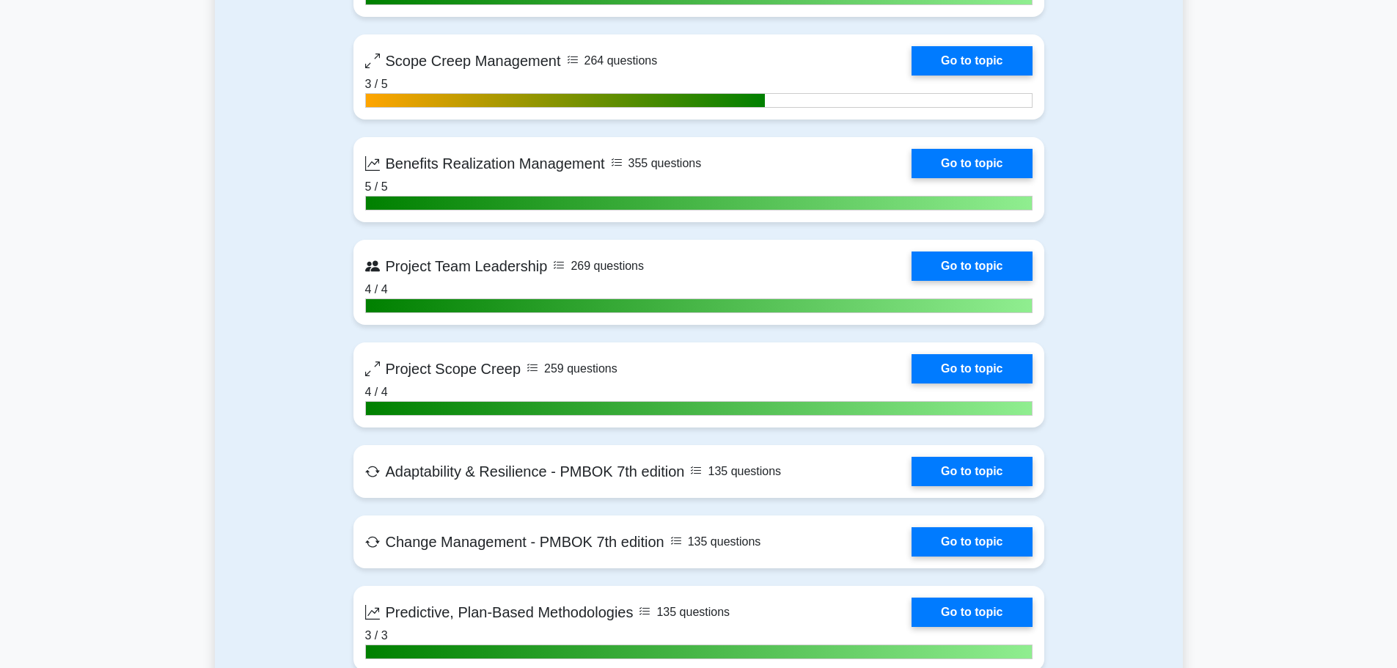
click at [965, 467] on link "Go to topic" at bounding box center [971, 471] width 120 height 29
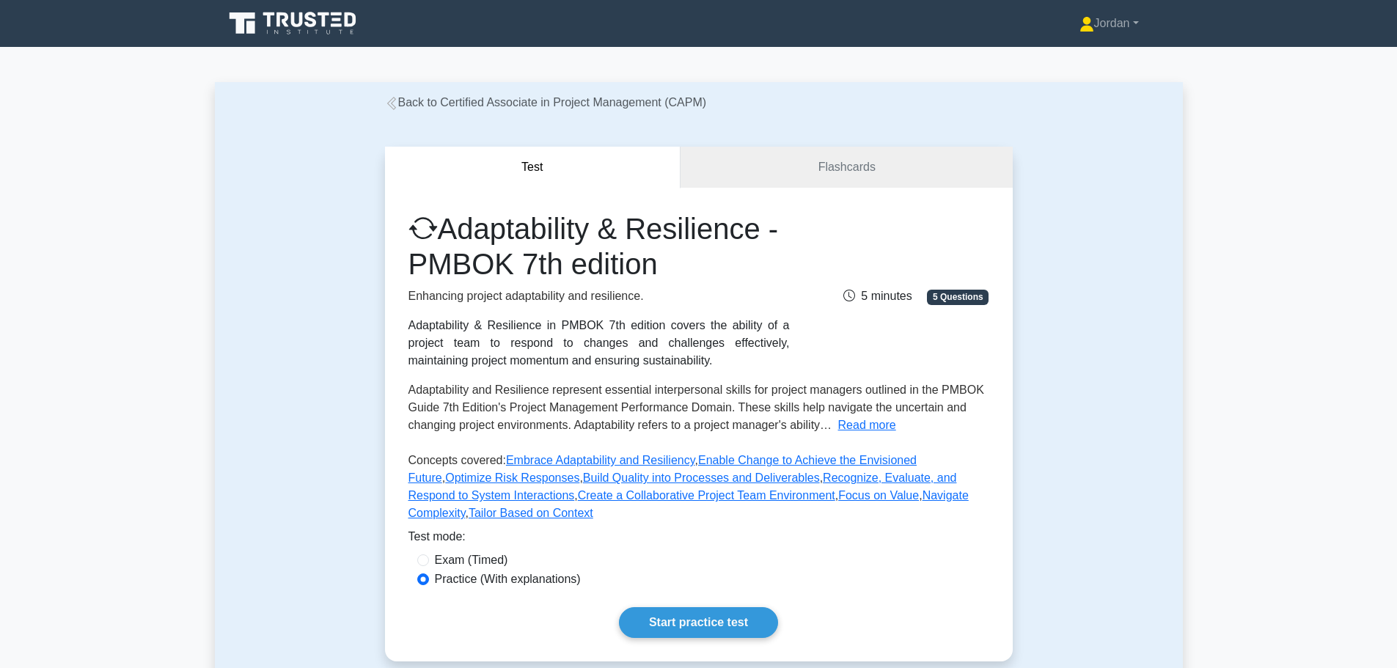
click at [725, 637] on div "Adaptability & Resilience - PMBOK 7th edition Enhancing project adaptability an…" at bounding box center [699, 425] width 628 height 474
click at [727, 618] on link "Start practice test" at bounding box center [698, 622] width 159 height 31
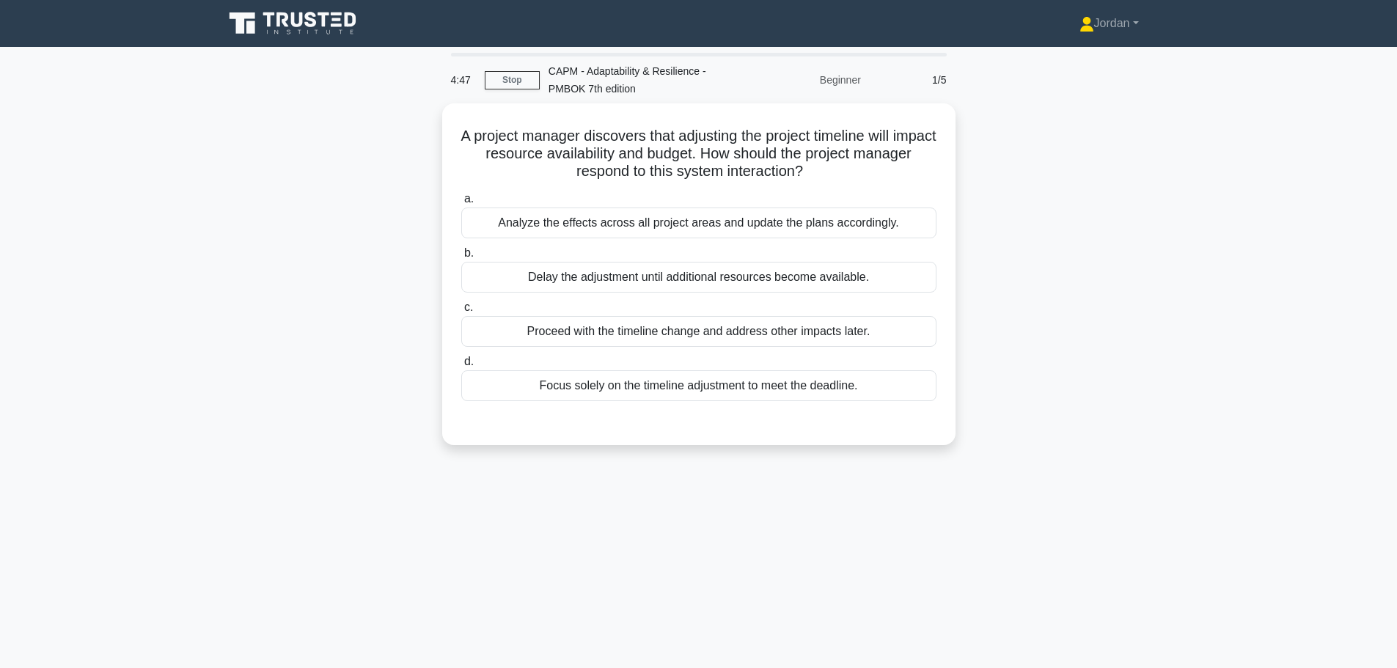
click at [548, 219] on div "Analyze the effects across all project areas and update the plans accordingly." at bounding box center [698, 222] width 475 height 31
click at [461, 204] on input "a. Analyze the effects across all project areas and update the plans accordingl…" at bounding box center [461, 199] width 0 height 10
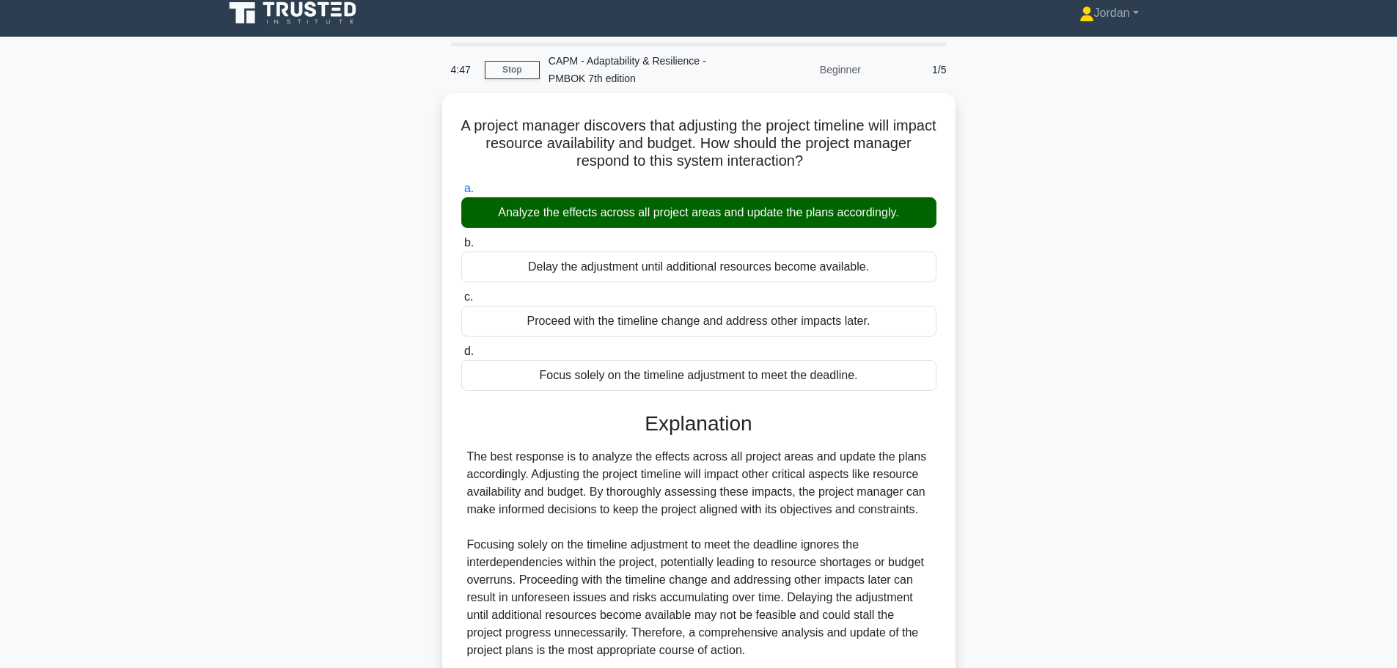
scroll to position [131, 0]
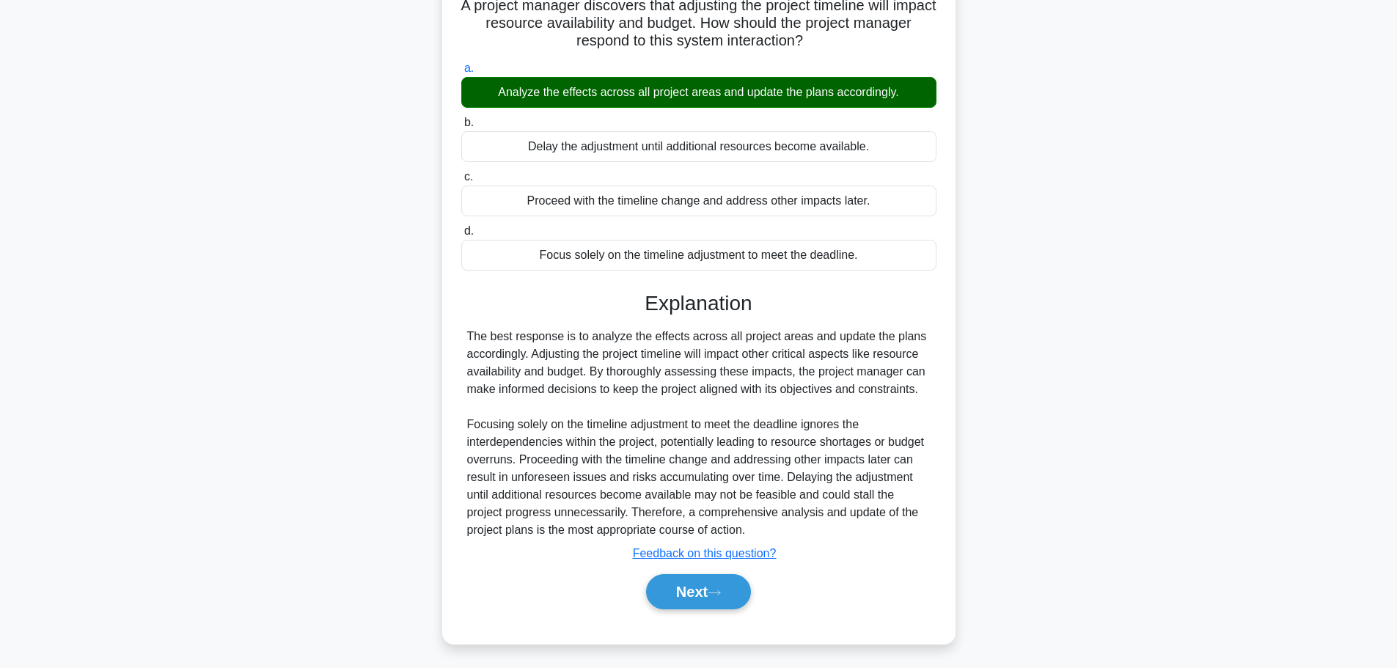
click at [693, 583] on button "Next" at bounding box center [698, 591] width 105 height 35
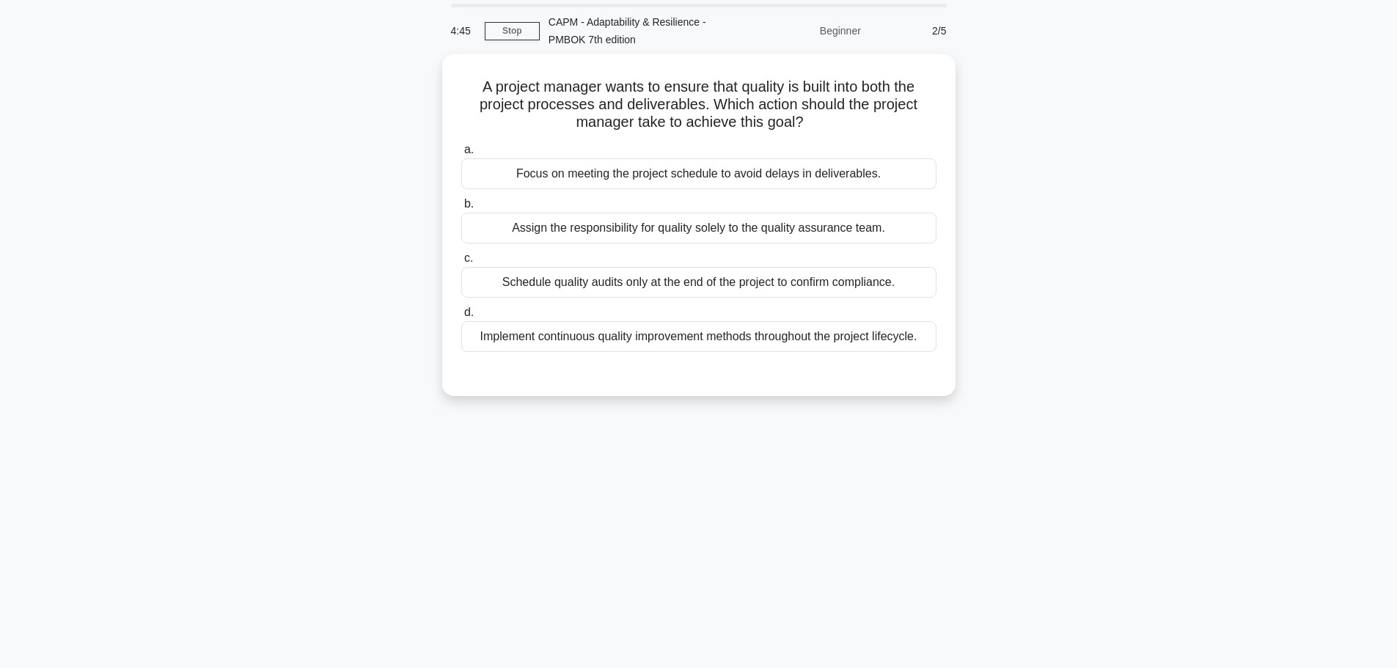
scroll to position [0, 0]
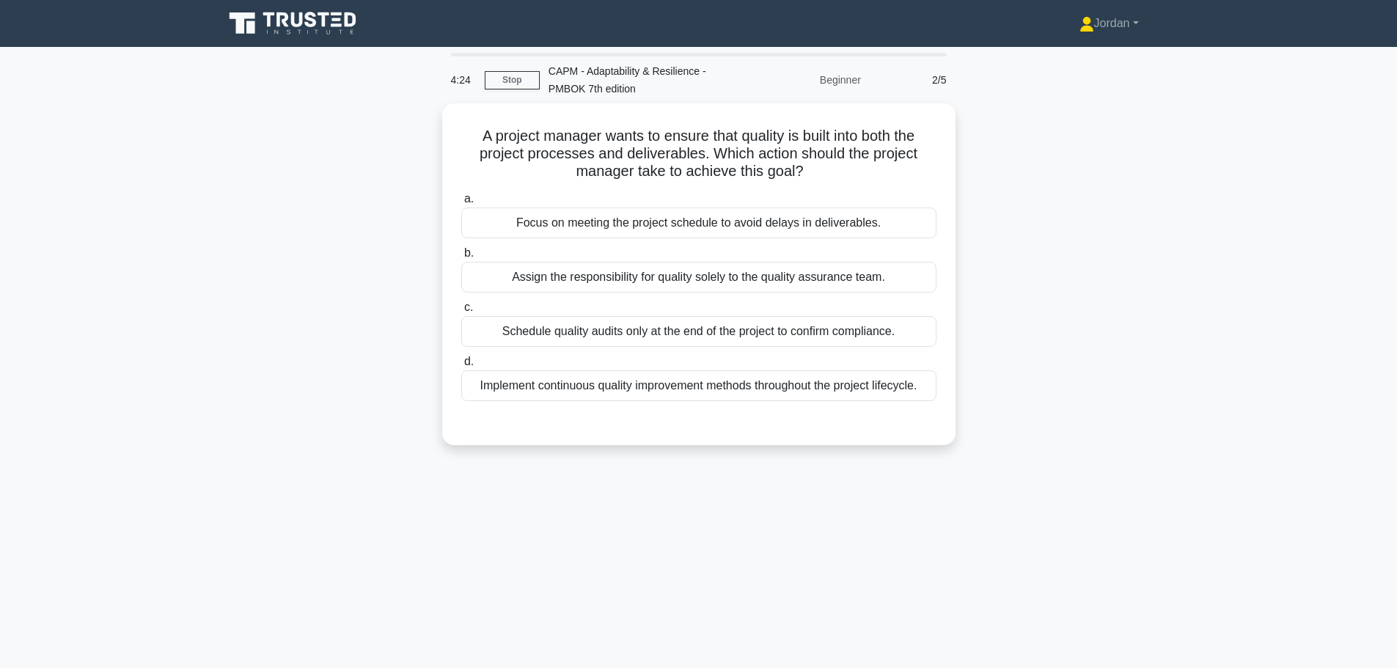
click at [656, 381] on div "Implement continuous quality improvement methods throughout the project lifecyc…" at bounding box center [698, 385] width 475 height 31
click at [461, 367] on input "d. Implement continuous quality improvement methods throughout the project life…" at bounding box center [461, 362] width 0 height 10
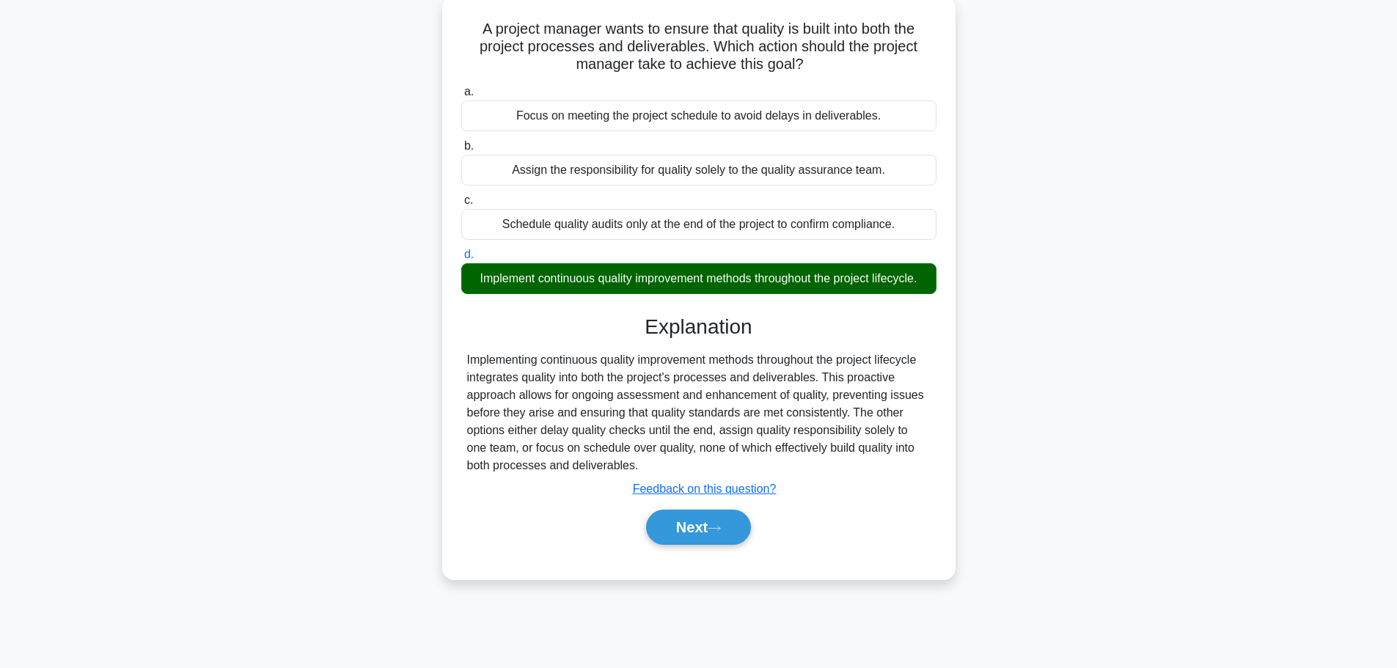
scroll to position [124, 0]
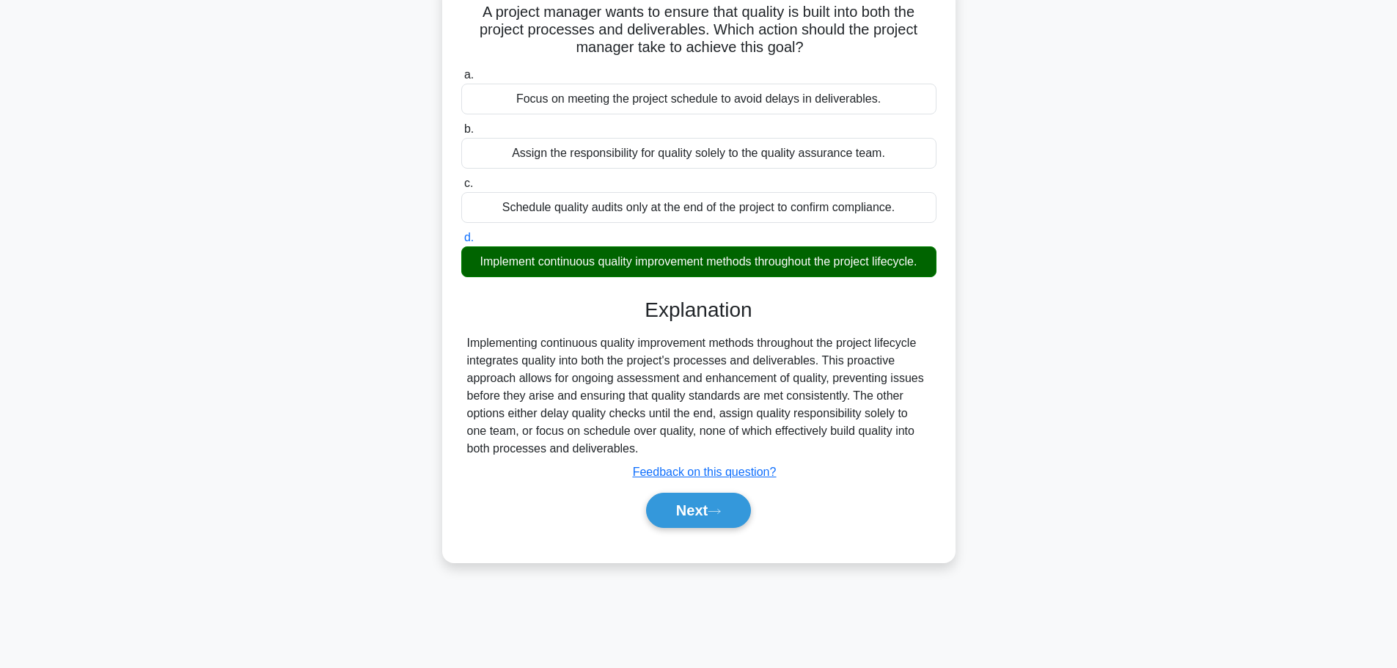
click at [705, 505] on button "Next" at bounding box center [698, 510] width 105 height 35
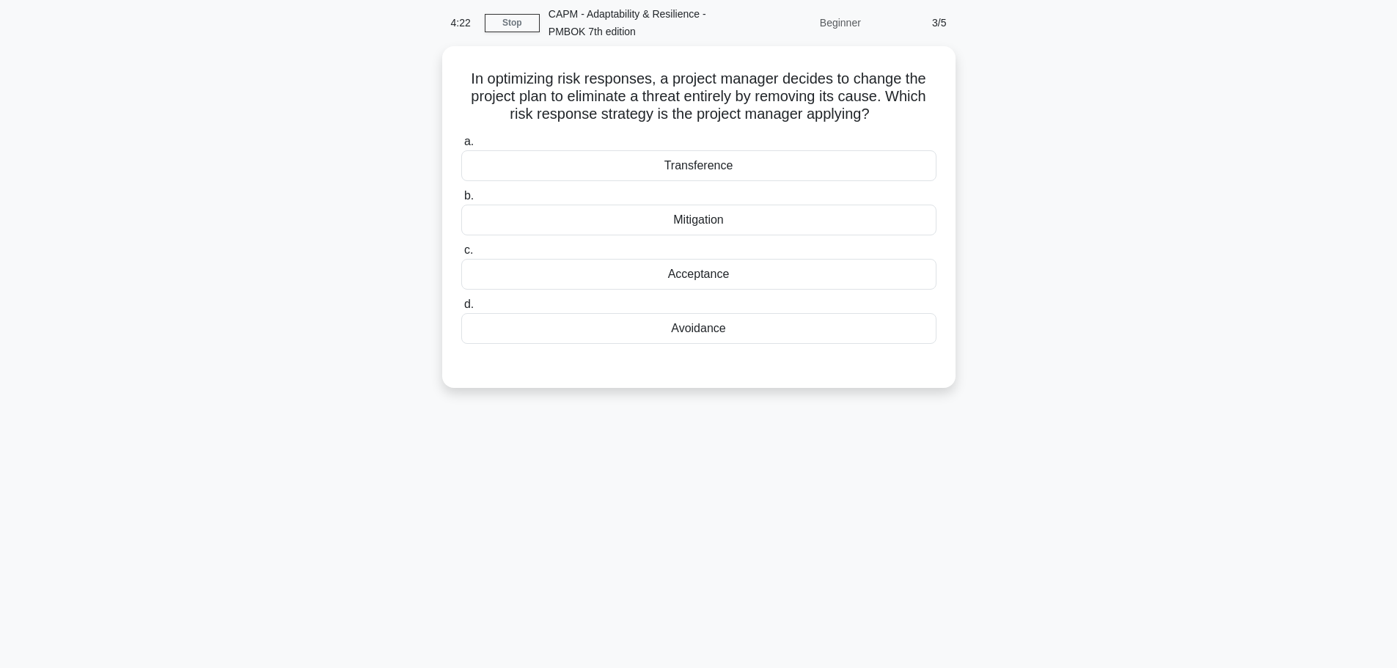
scroll to position [0, 0]
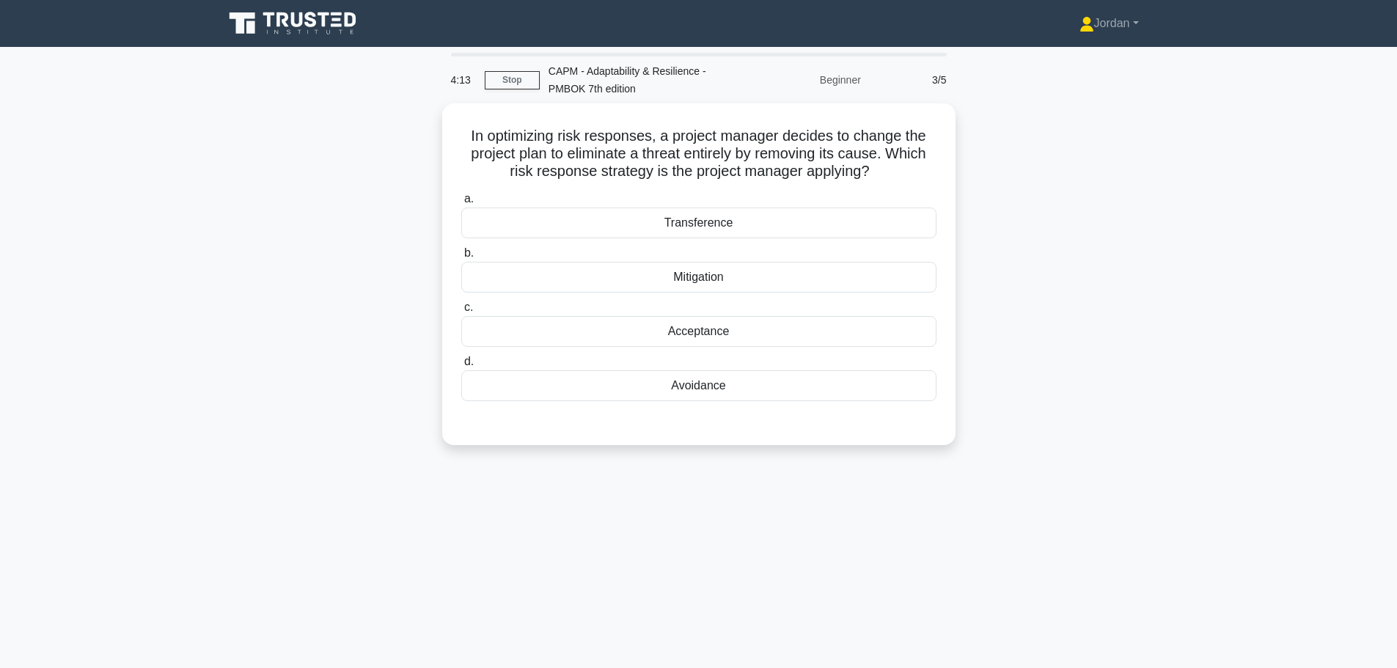
click at [644, 381] on div "Avoidance" at bounding box center [698, 385] width 475 height 31
click at [461, 367] on input "d. Avoidance" at bounding box center [461, 362] width 0 height 10
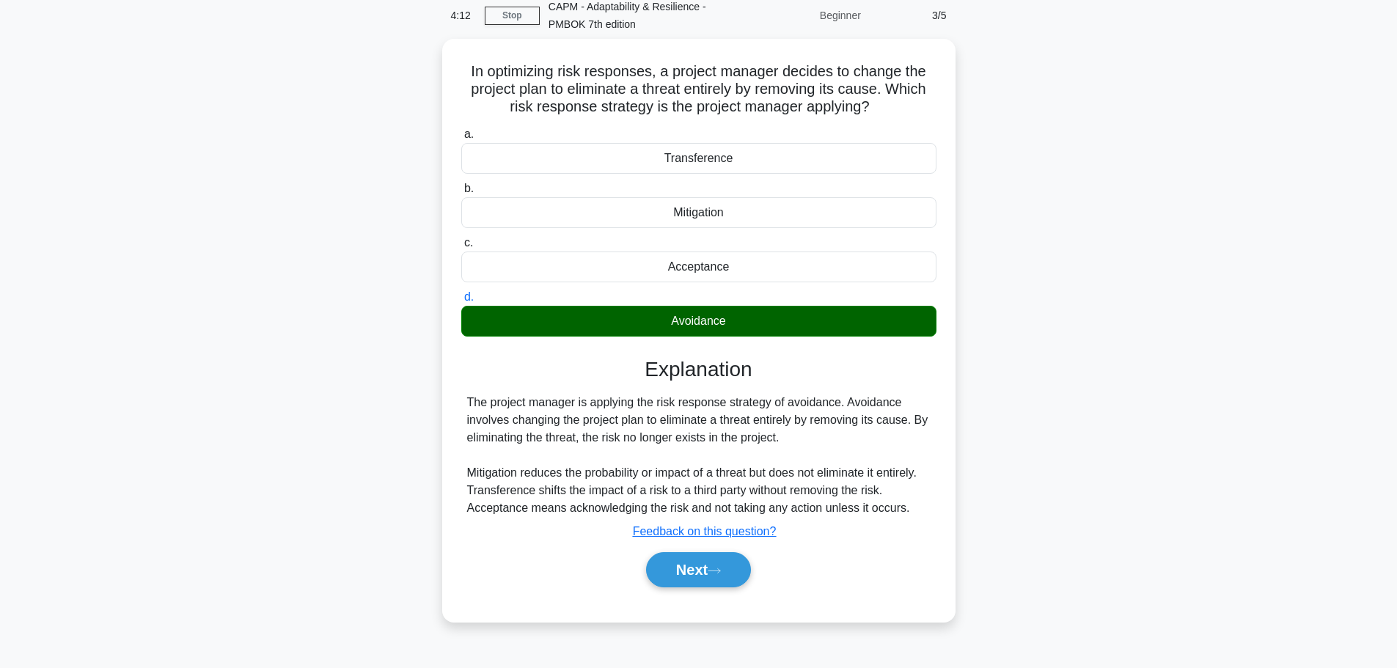
scroll to position [124, 0]
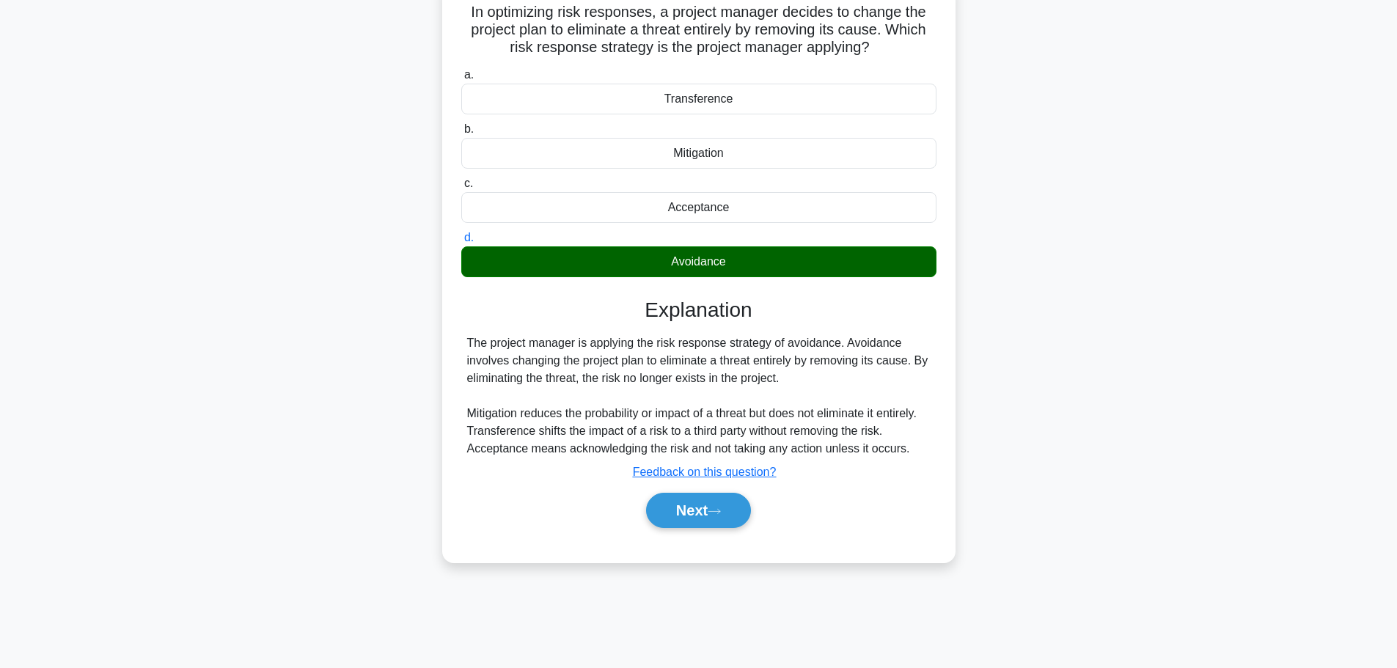
click at [699, 509] on button "Next" at bounding box center [698, 510] width 105 height 35
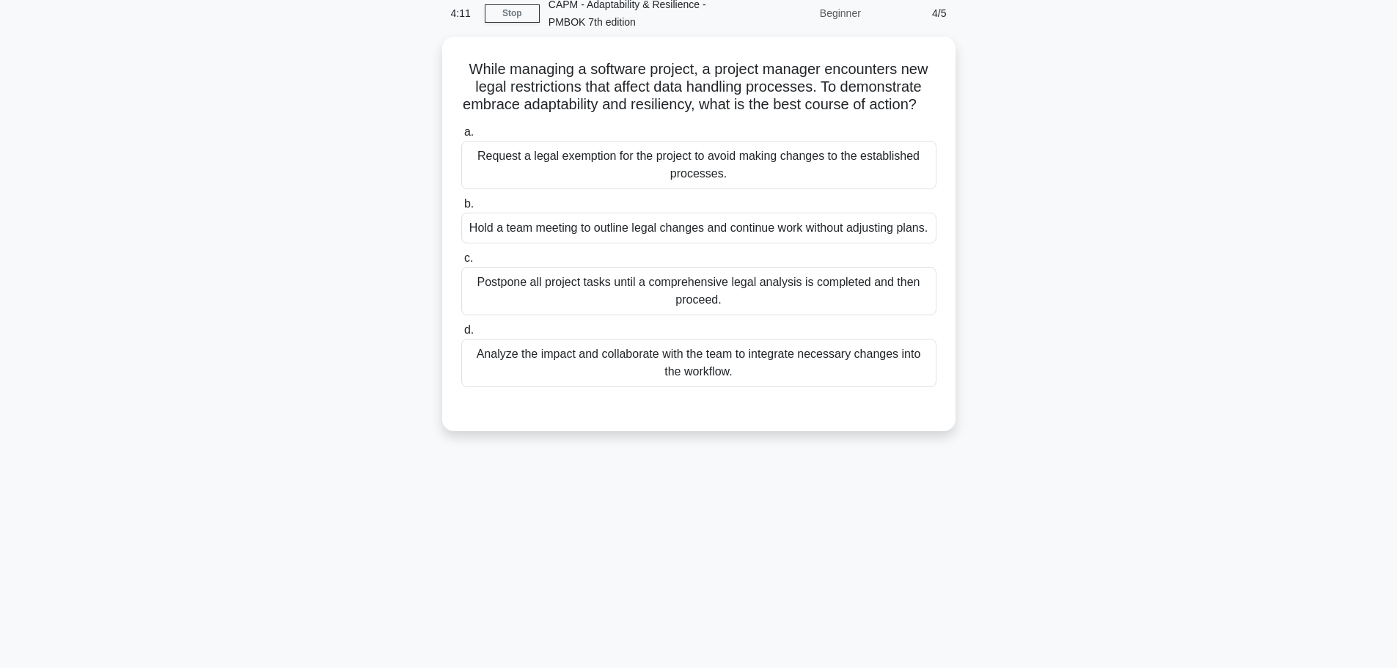
scroll to position [0, 0]
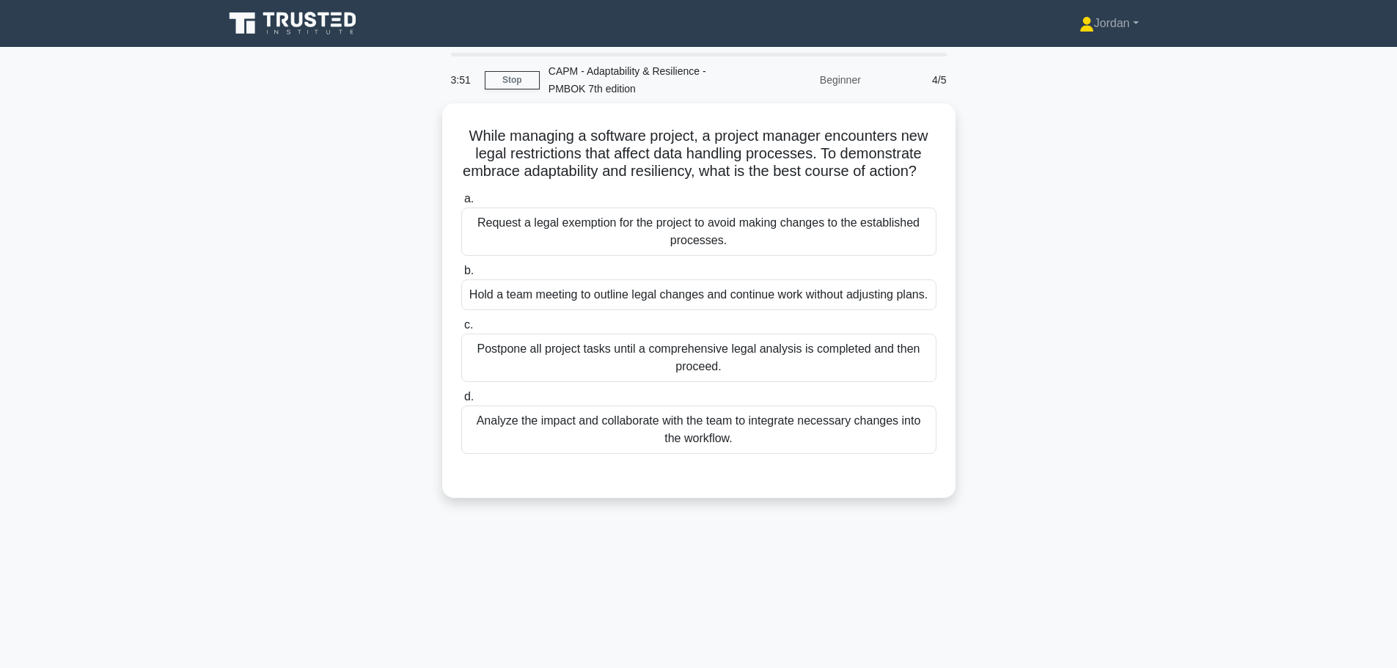
click at [711, 454] on div "Analyze the impact and collaborate with the team to integrate necessary changes…" at bounding box center [698, 429] width 475 height 48
click at [461, 402] on input "d. Analyze the impact and collaborate with the team to integrate necessary chan…" at bounding box center [461, 397] width 0 height 10
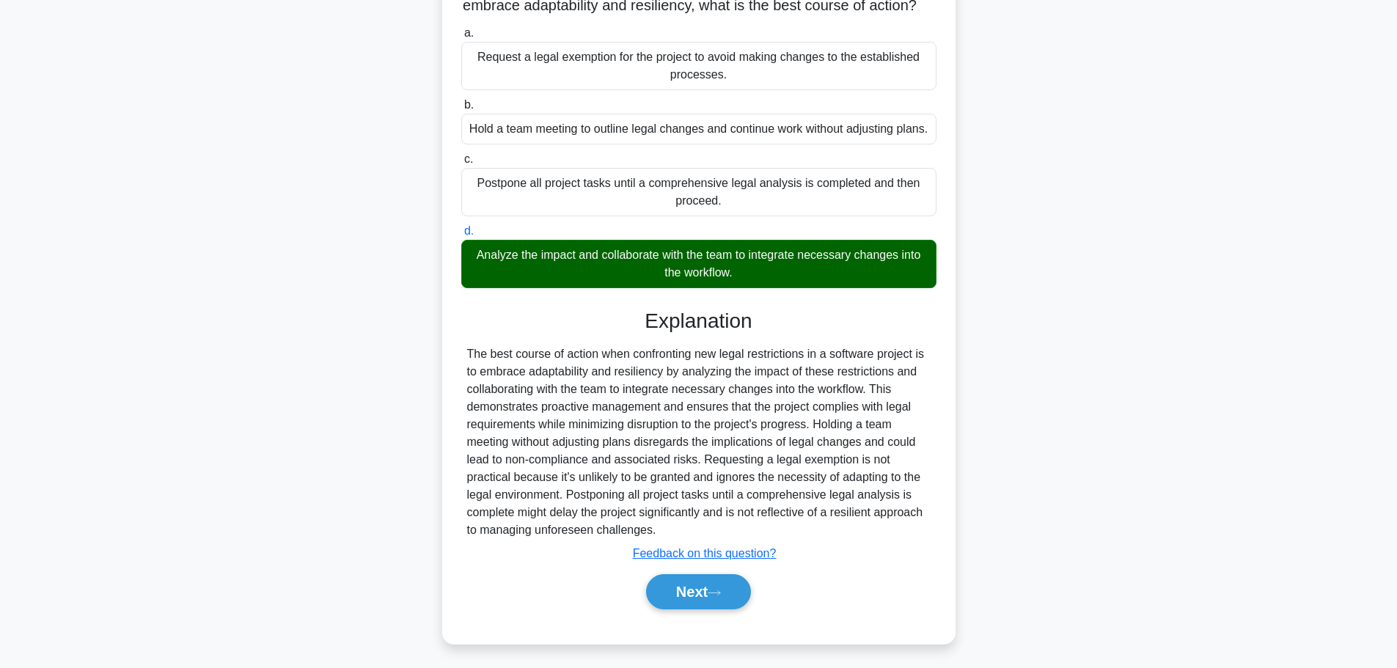
click at [718, 584] on button "Next" at bounding box center [698, 591] width 105 height 35
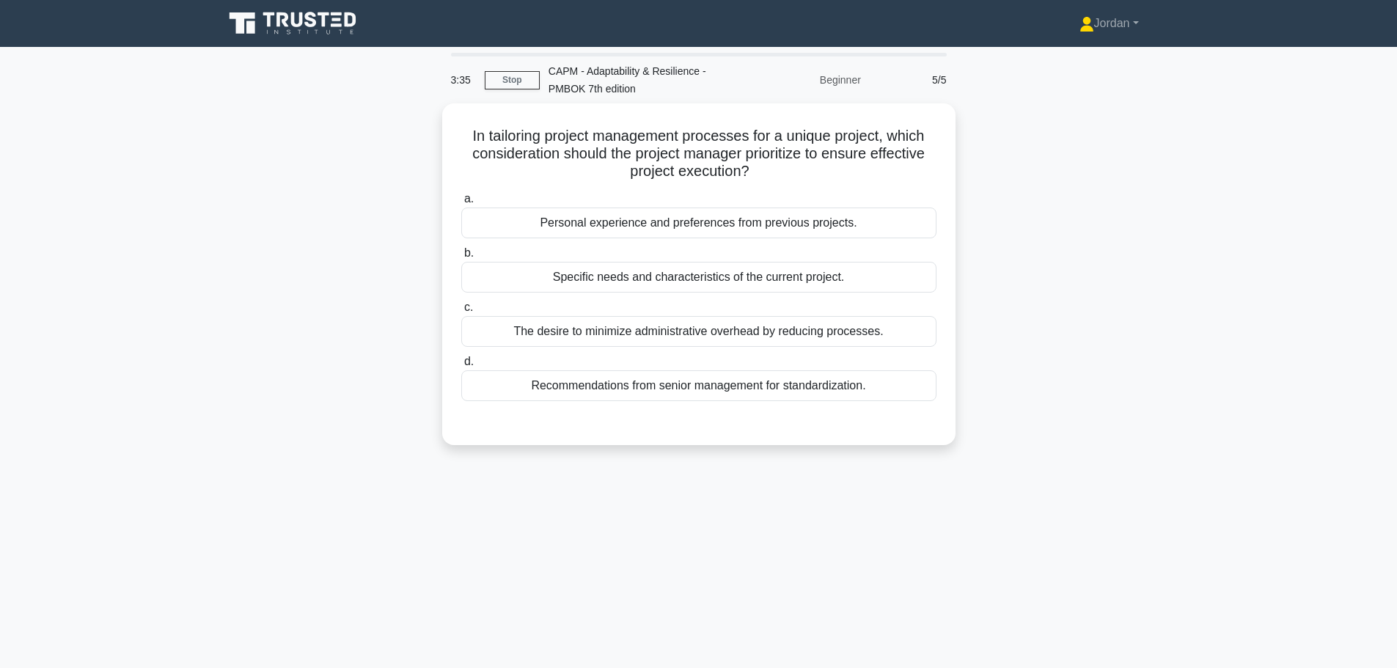
click at [694, 280] on div "Specific needs and characteristics of the current project." at bounding box center [698, 277] width 475 height 31
click at [461, 258] on input "b. Specific needs and characteristics of the current project." at bounding box center [461, 254] width 0 height 10
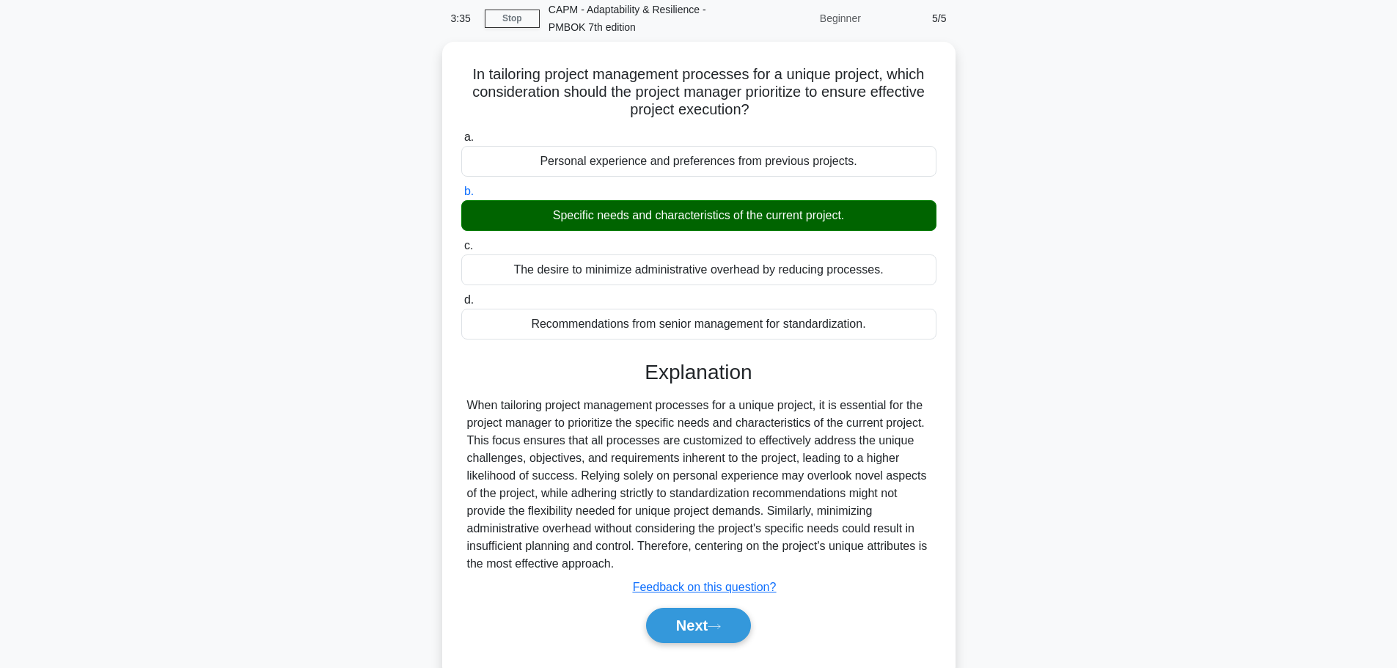
scroll to position [124, 0]
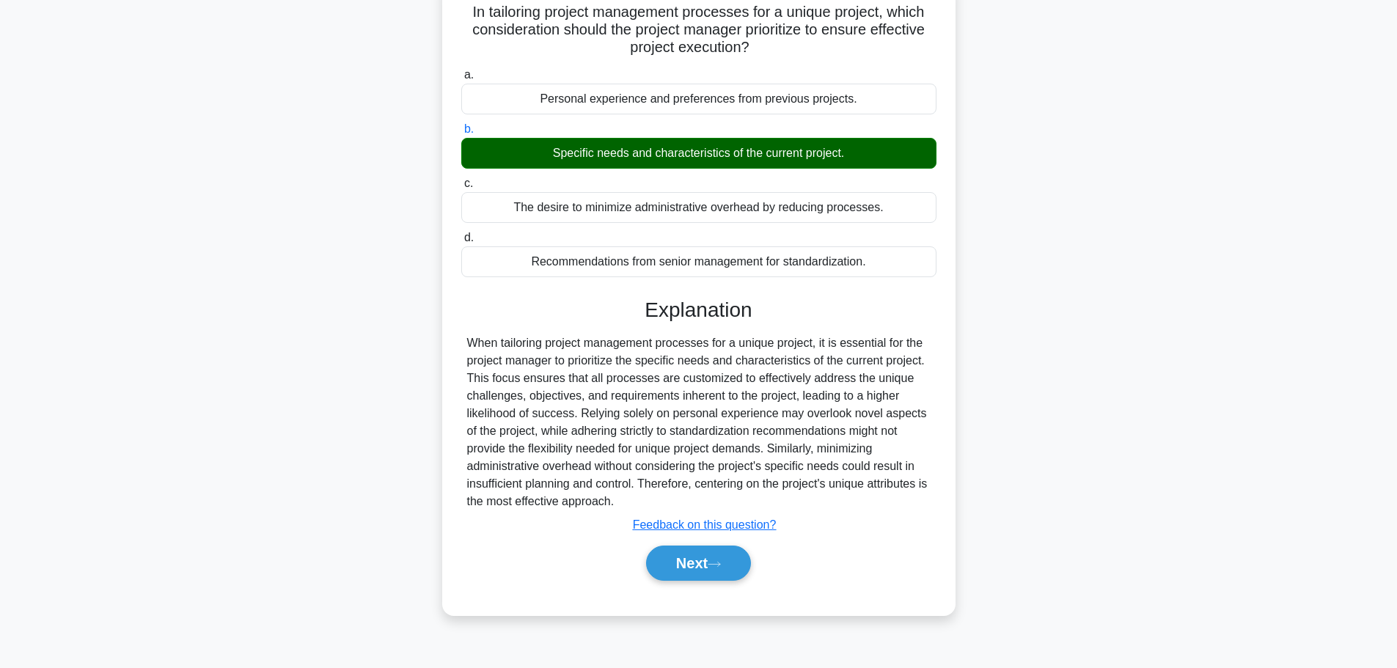
click at [721, 560] on icon at bounding box center [713, 564] width 13 height 8
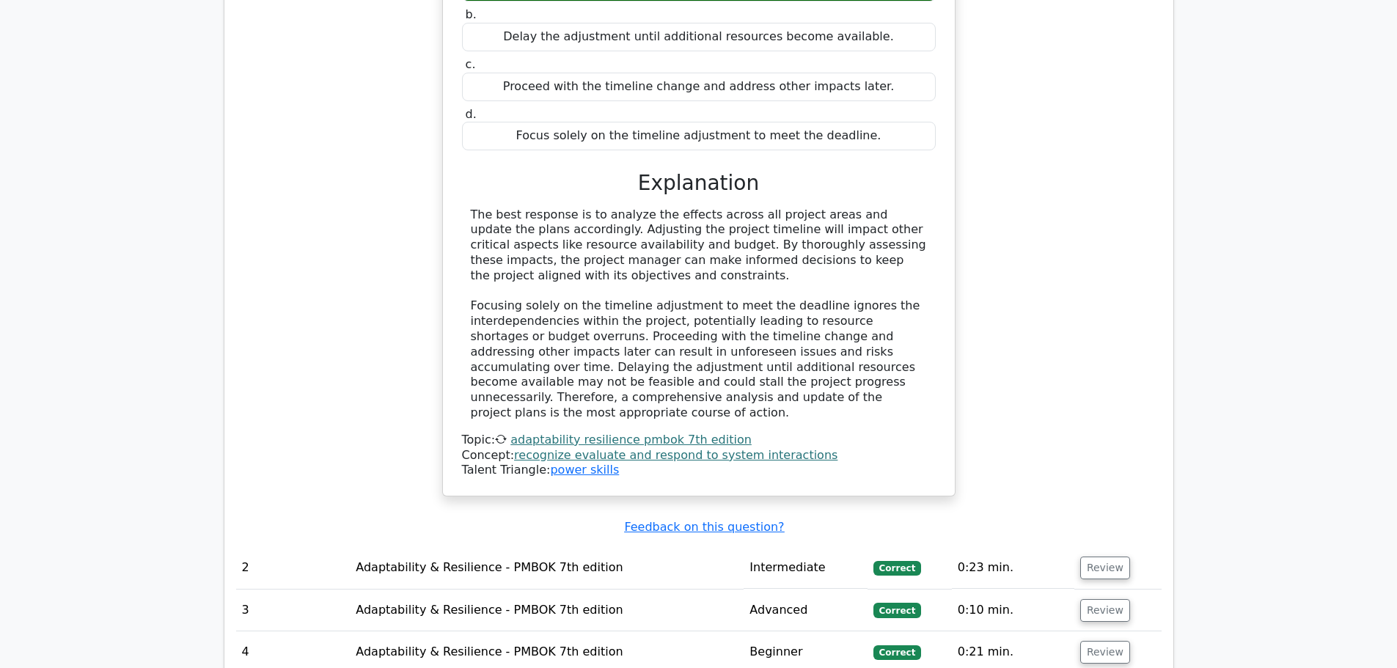
scroll to position [1265, 0]
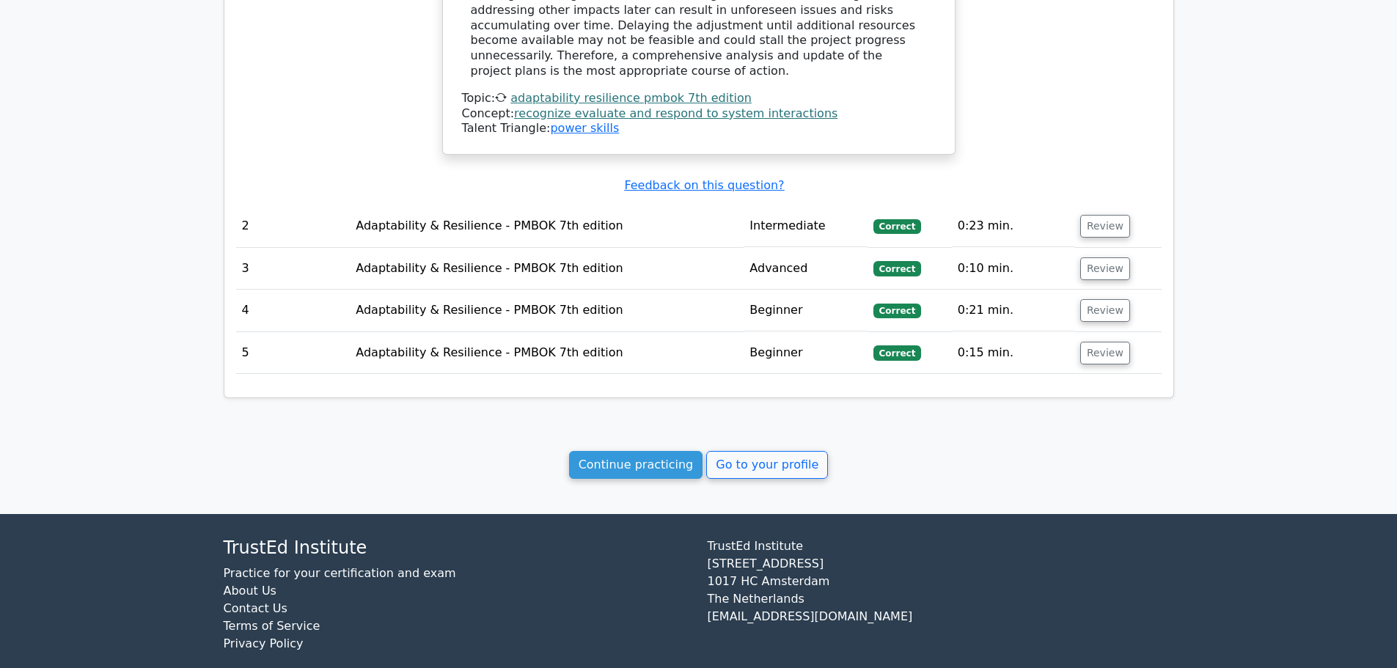
click at [758, 451] on link "Go to your profile" at bounding box center [767, 465] width 122 height 28
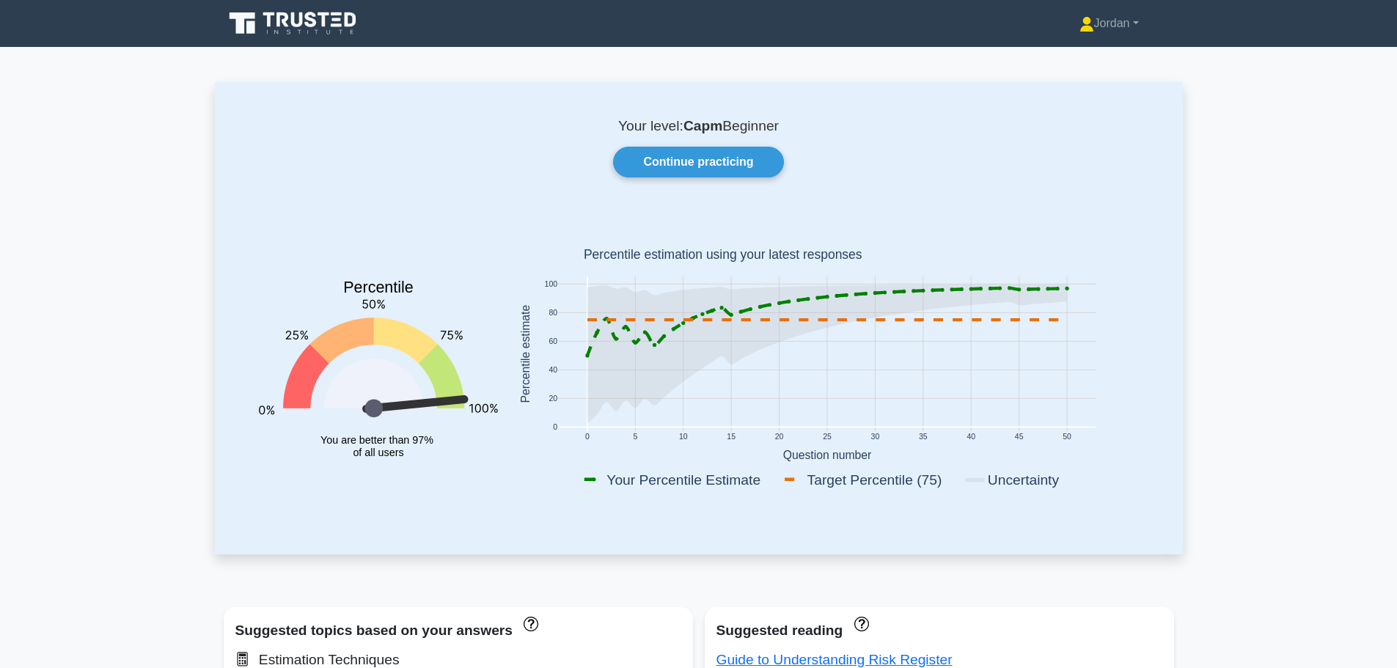
click at [737, 166] on link "Continue practicing" at bounding box center [698, 162] width 170 height 31
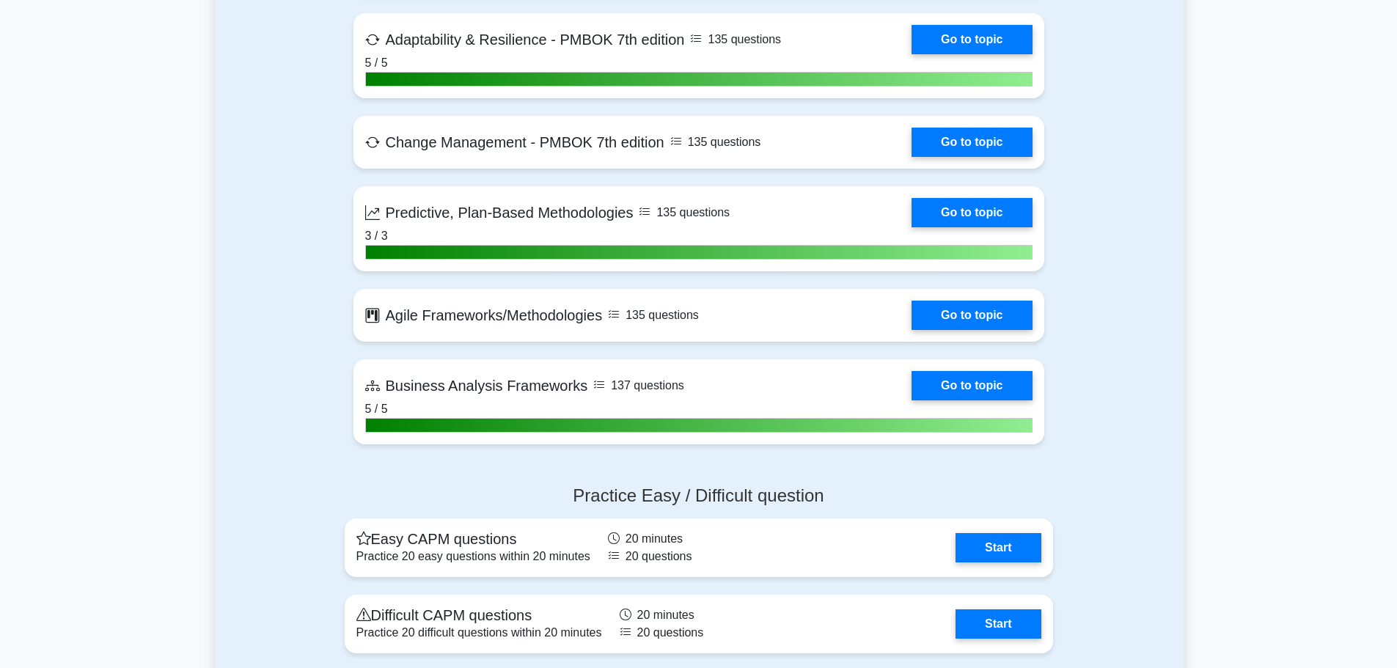
scroll to position [3812, 0]
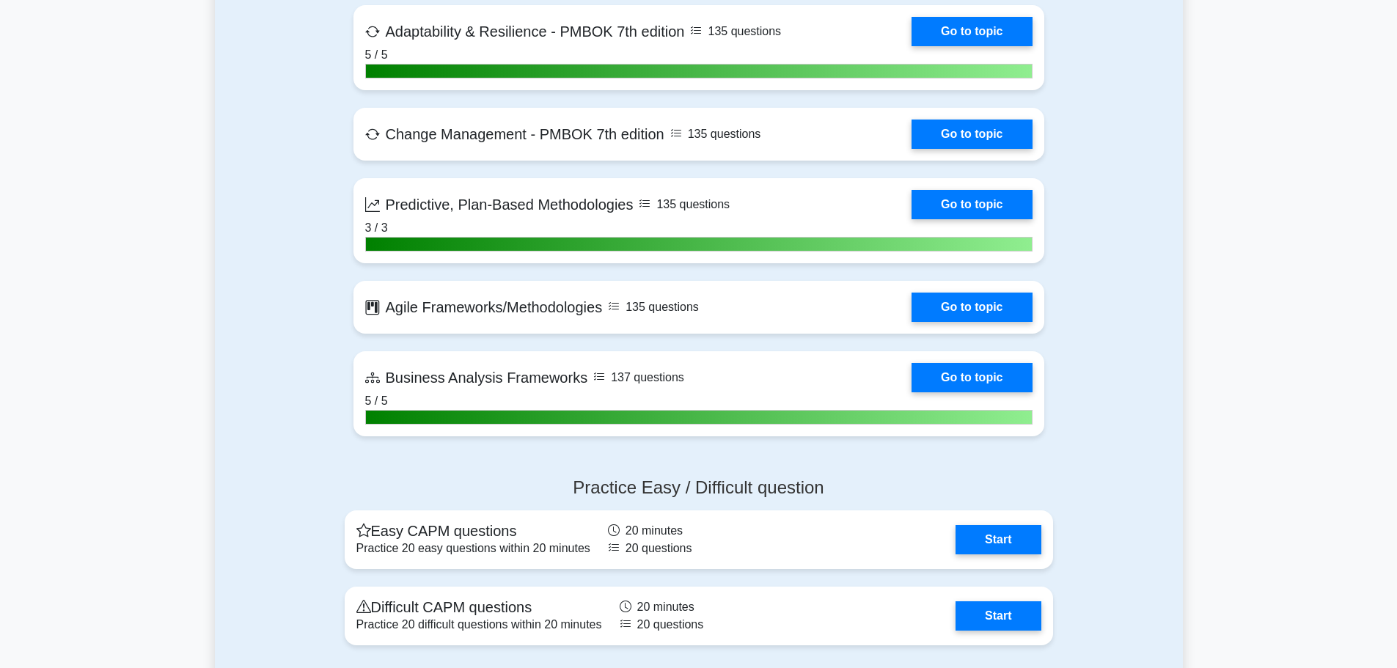
click at [974, 133] on link "Go to topic" at bounding box center [971, 133] width 120 height 29
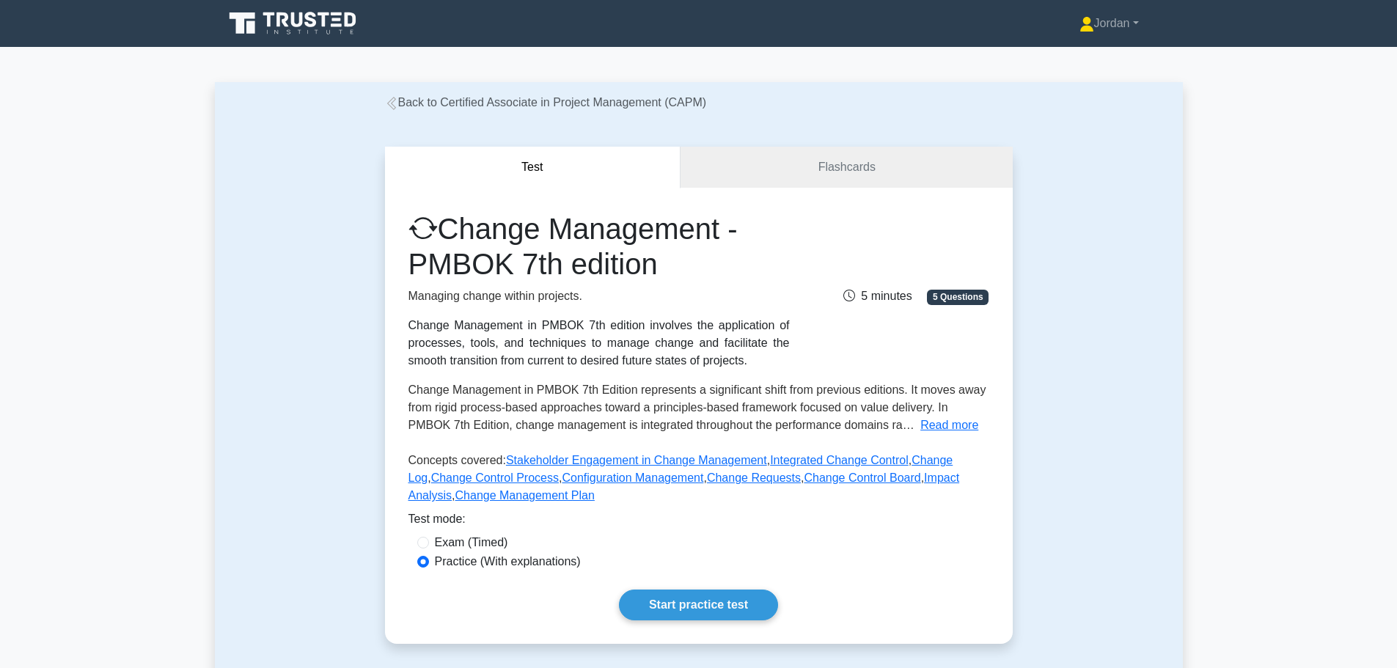
click at [688, 607] on link "Start practice test" at bounding box center [698, 604] width 159 height 31
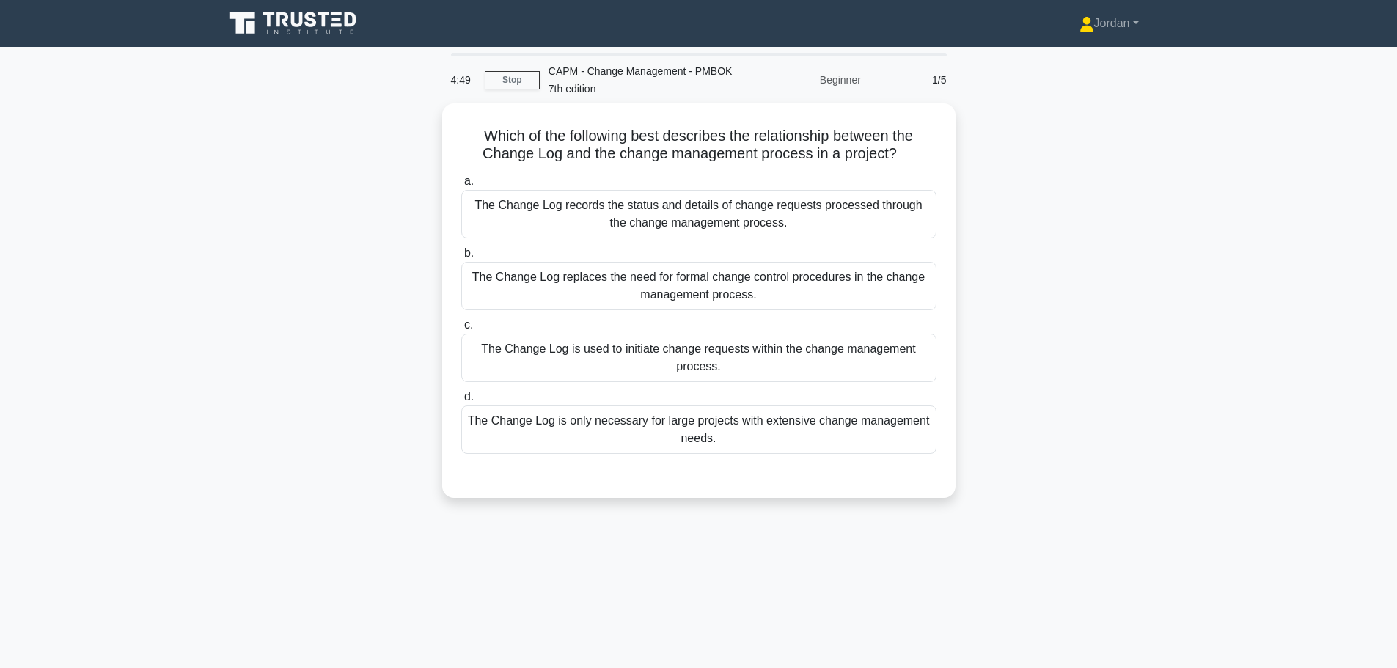
click at [645, 217] on div "The Change Log records the status and details of change requests processed thro…" at bounding box center [698, 214] width 475 height 48
click at [461, 186] on input "a. The Change Log records the status and details of change requests processed t…" at bounding box center [461, 182] width 0 height 10
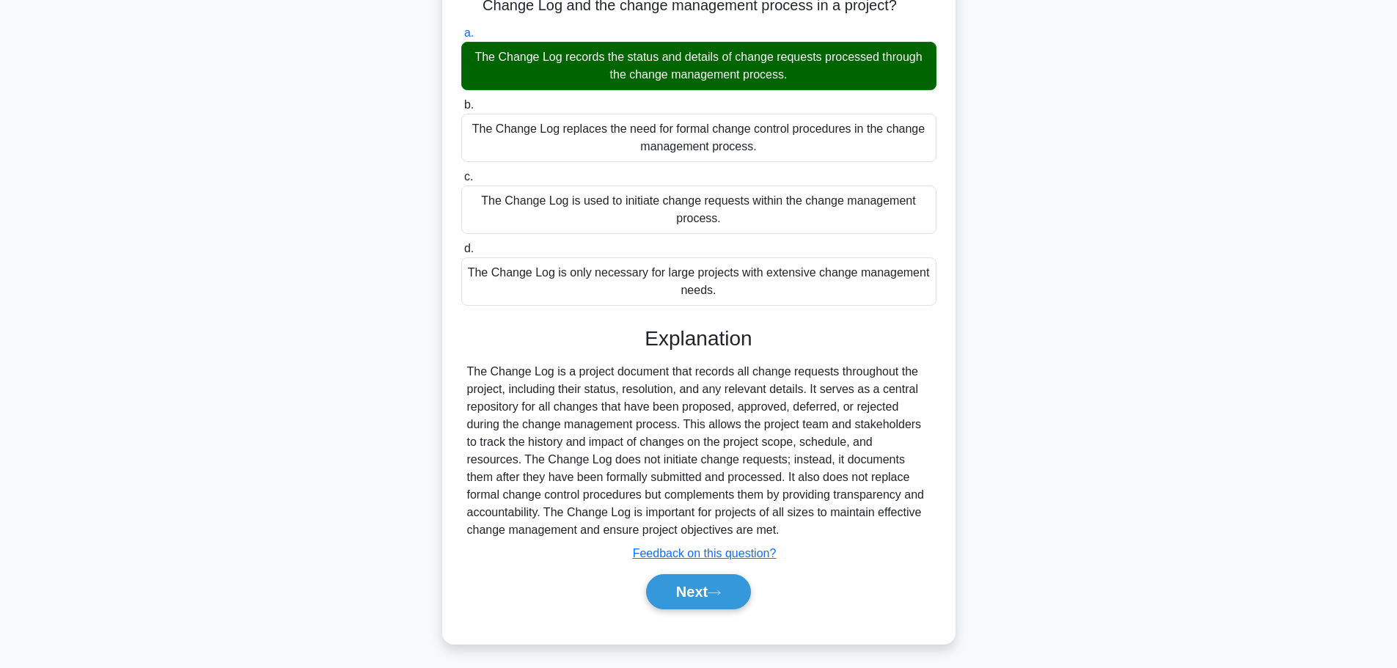
click at [694, 595] on button "Next" at bounding box center [698, 591] width 105 height 35
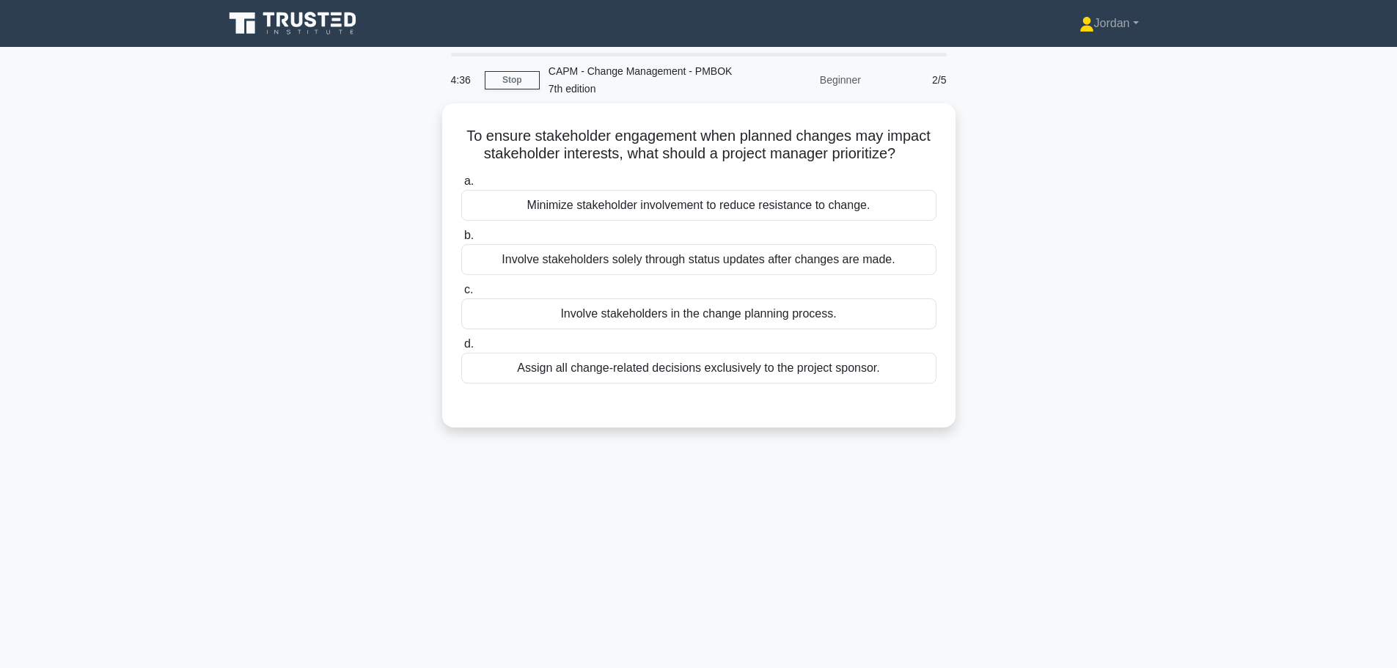
click at [680, 317] on div "Involve stakeholders in the change planning process." at bounding box center [698, 313] width 475 height 31
click at [461, 295] on input "c. Involve stakeholders in the change planning process." at bounding box center [461, 290] width 0 height 10
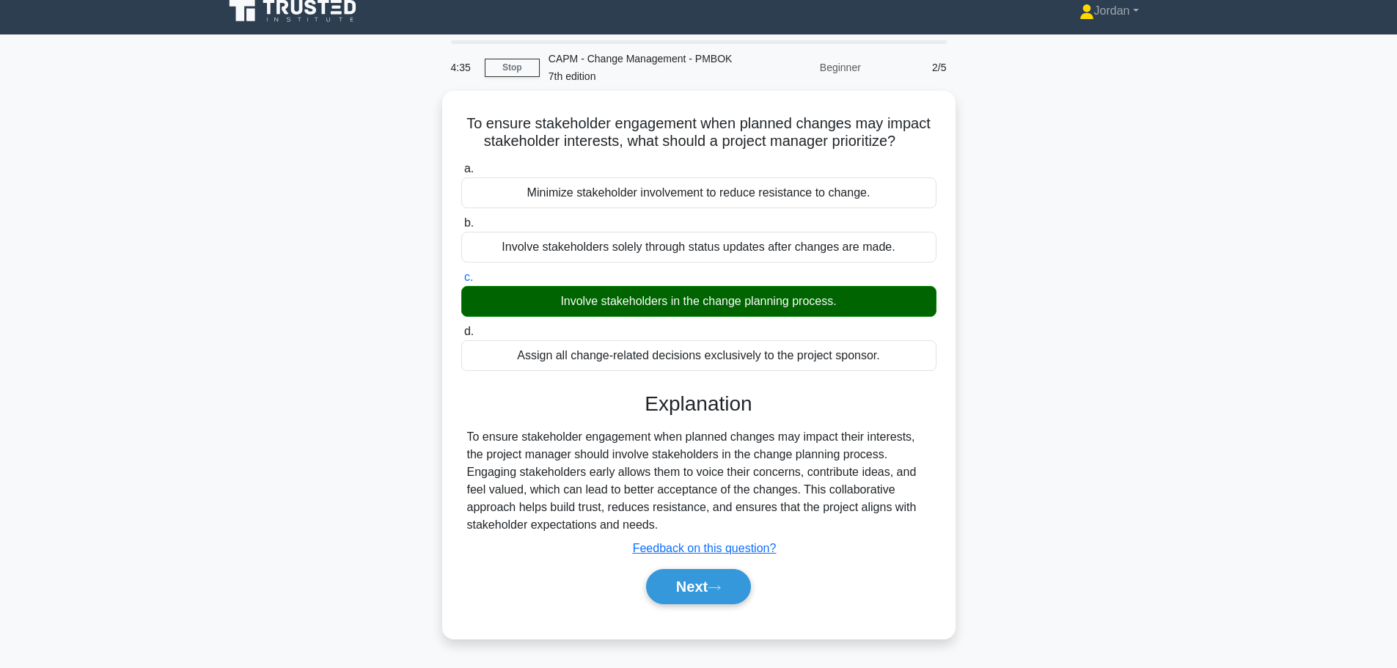
scroll to position [124, 0]
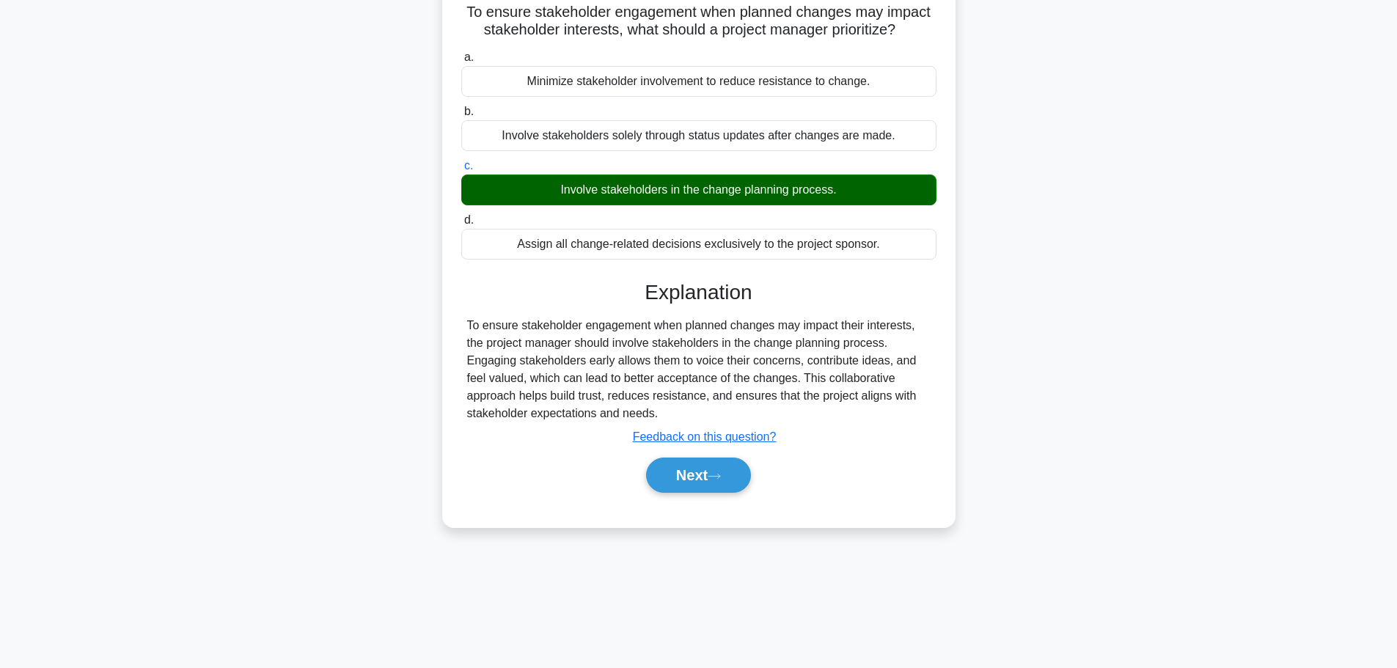
click at [693, 486] on button "Next" at bounding box center [698, 474] width 105 height 35
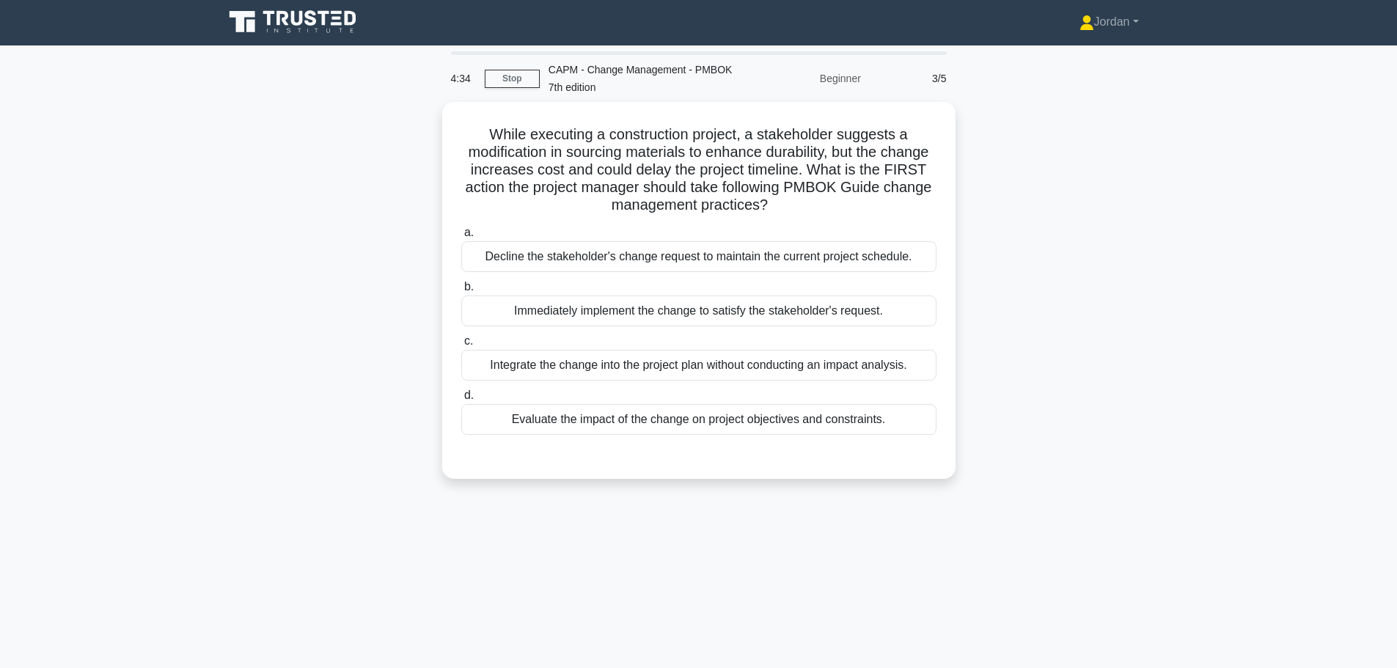
scroll to position [0, 0]
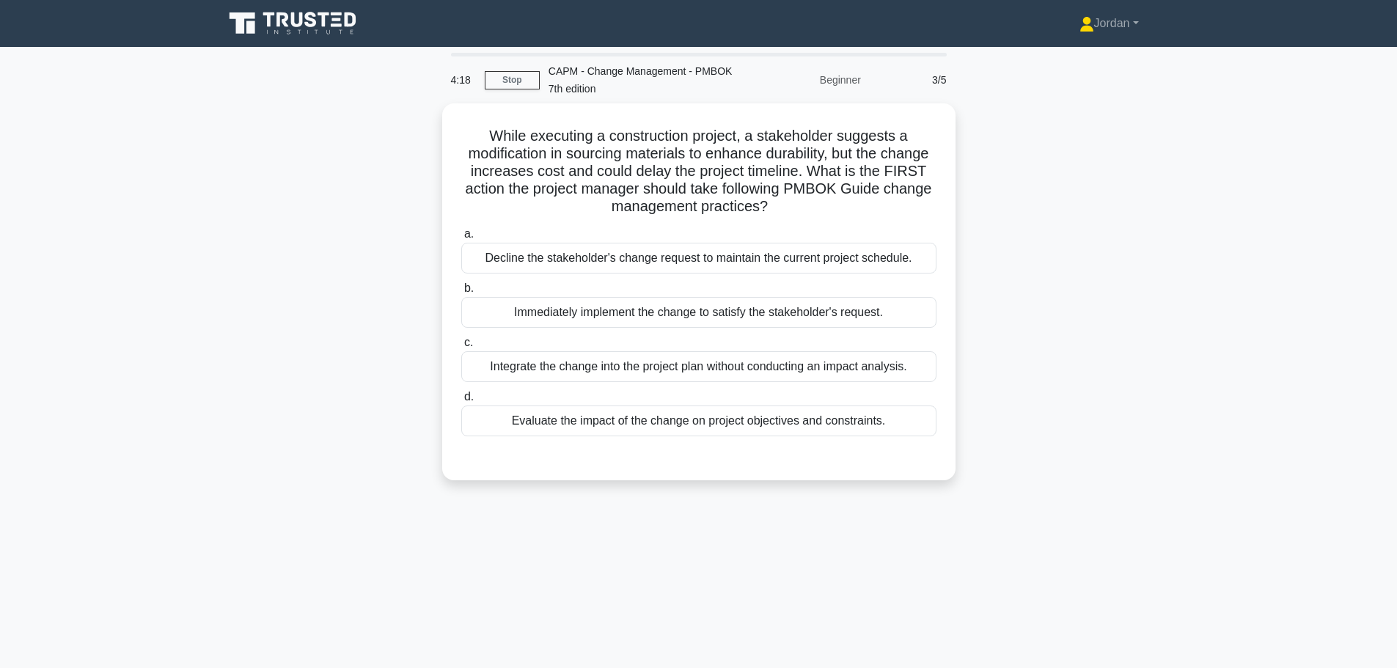
click at [676, 422] on div "Evaluate the impact of the change on project objectives and constraints." at bounding box center [698, 420] width 475 height 31
click at [461, 402] on input "d. Evaluate the impact of the change on project objectives and constraints." at bounding box center [461, 397] width 0 height 10
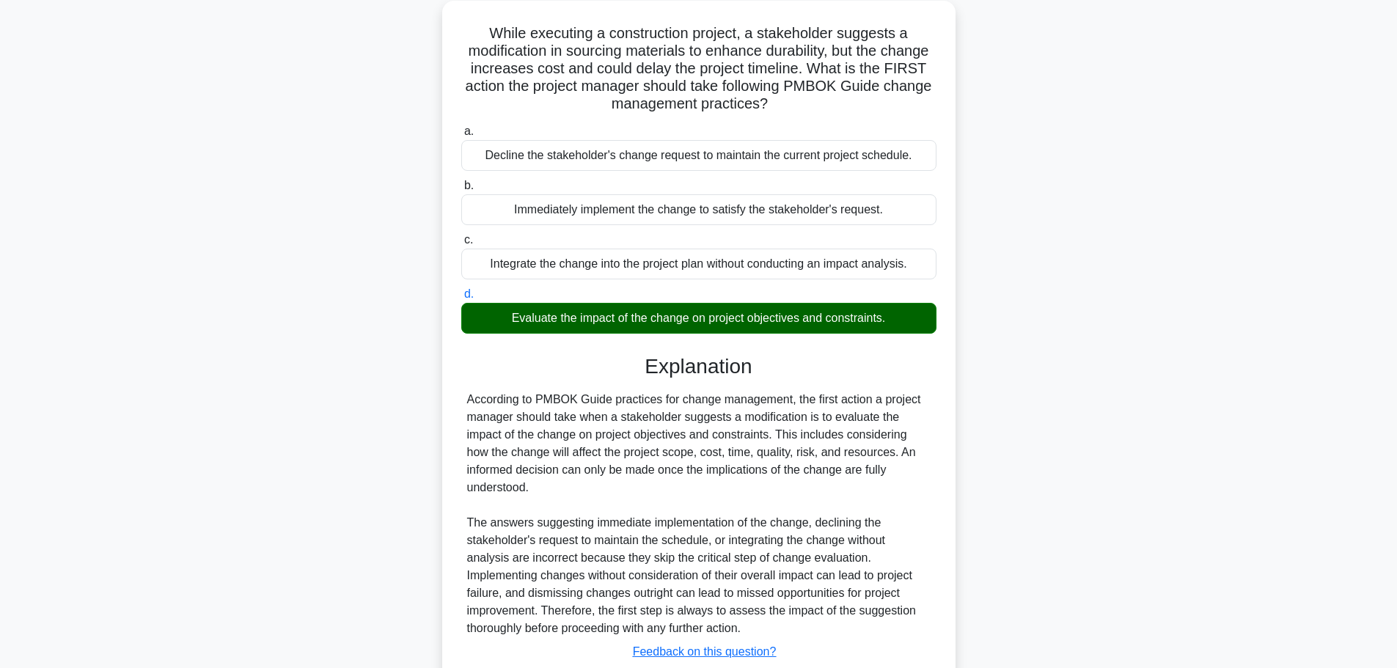
scroll to position [202, 0]
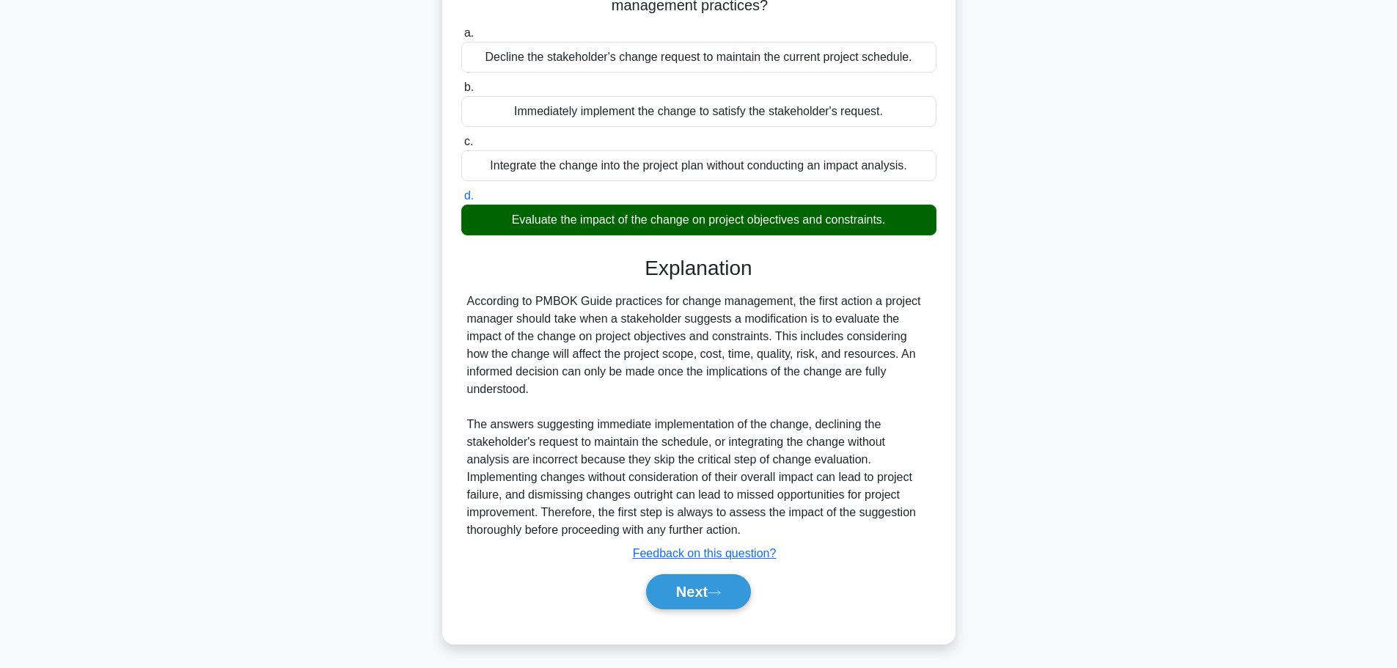
click at [688, 592] on button "Next" at bounding box center [698, 591] width 105 height 35
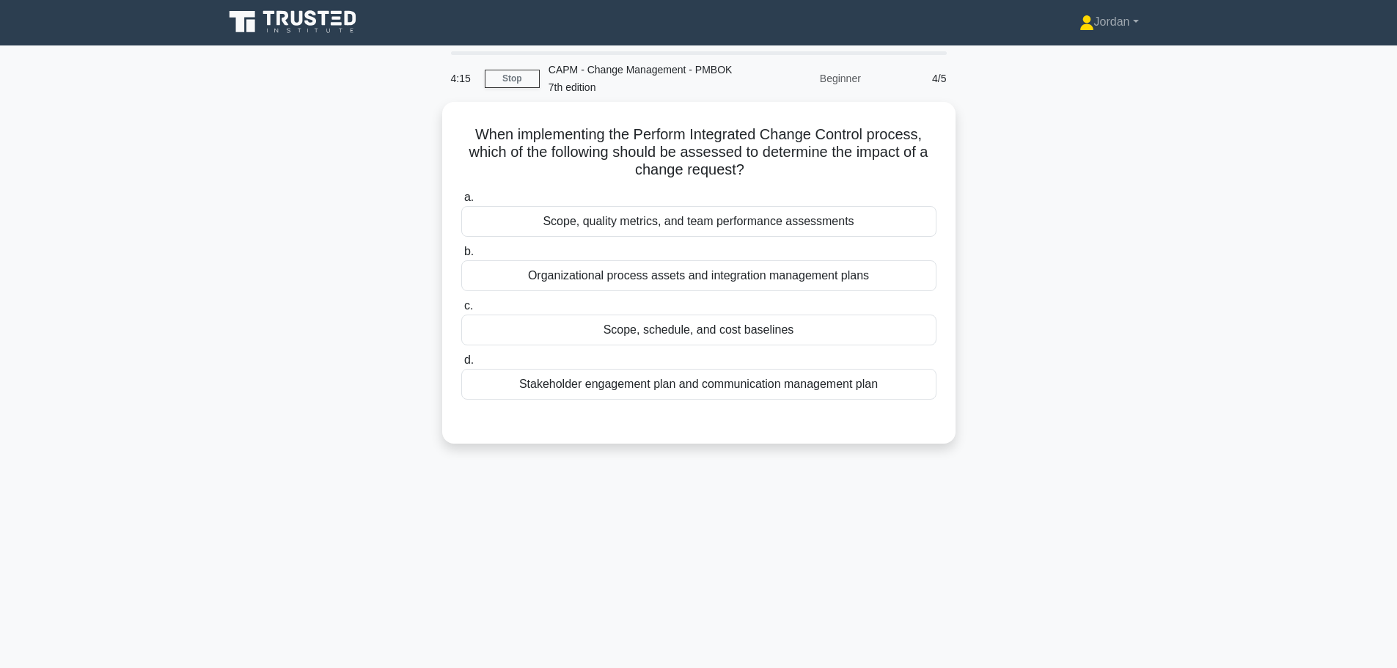
scroll to position [0, 0]
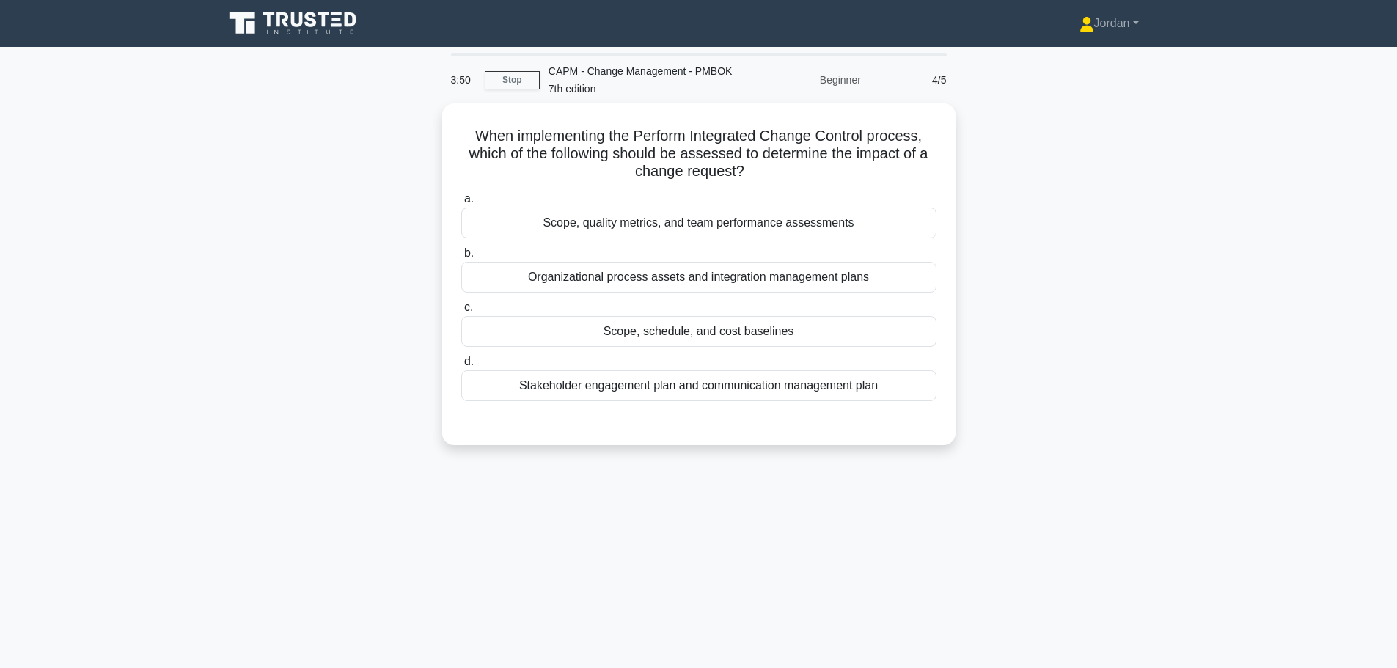
click at [709, 332] on div "Scope, schedule, and cost baselines" at bounding box center [698, 331] width 475 height 31
click at [461, 312] on input "c. Scope, schedule, and cost baselines" at bounding box center [461, 308] width 0 height 10
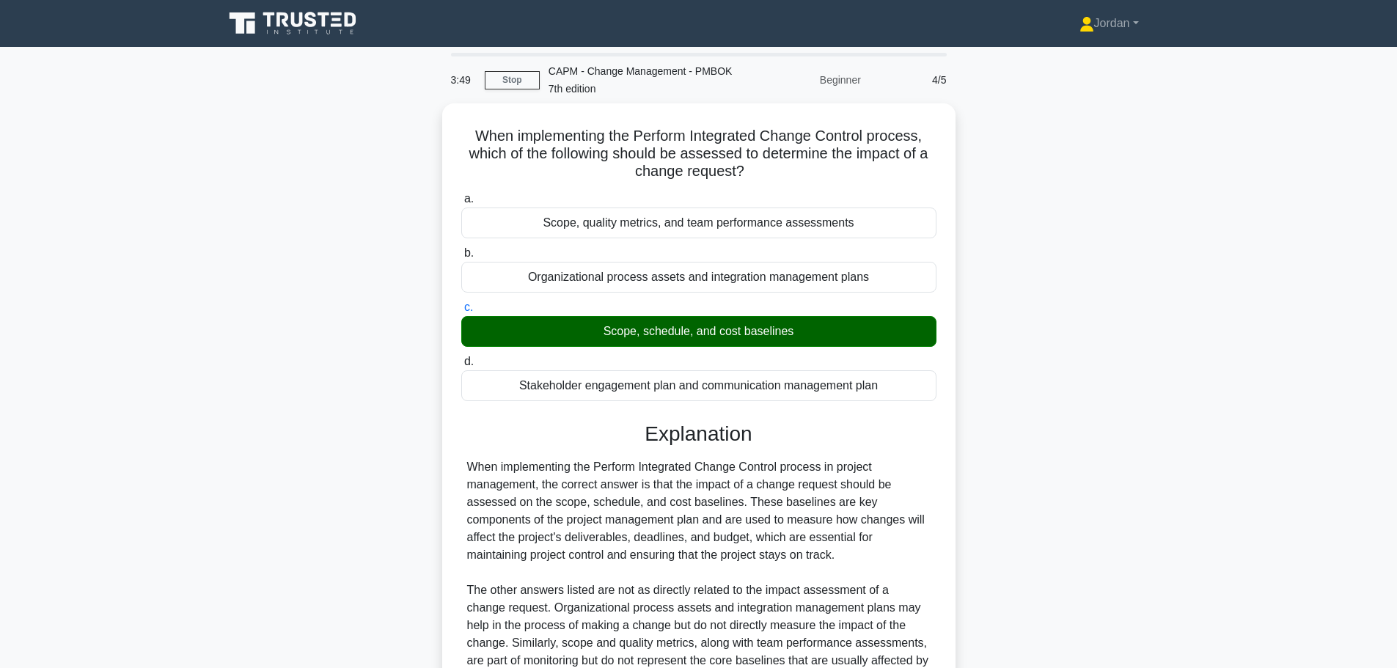
scroll to position [184, 0]
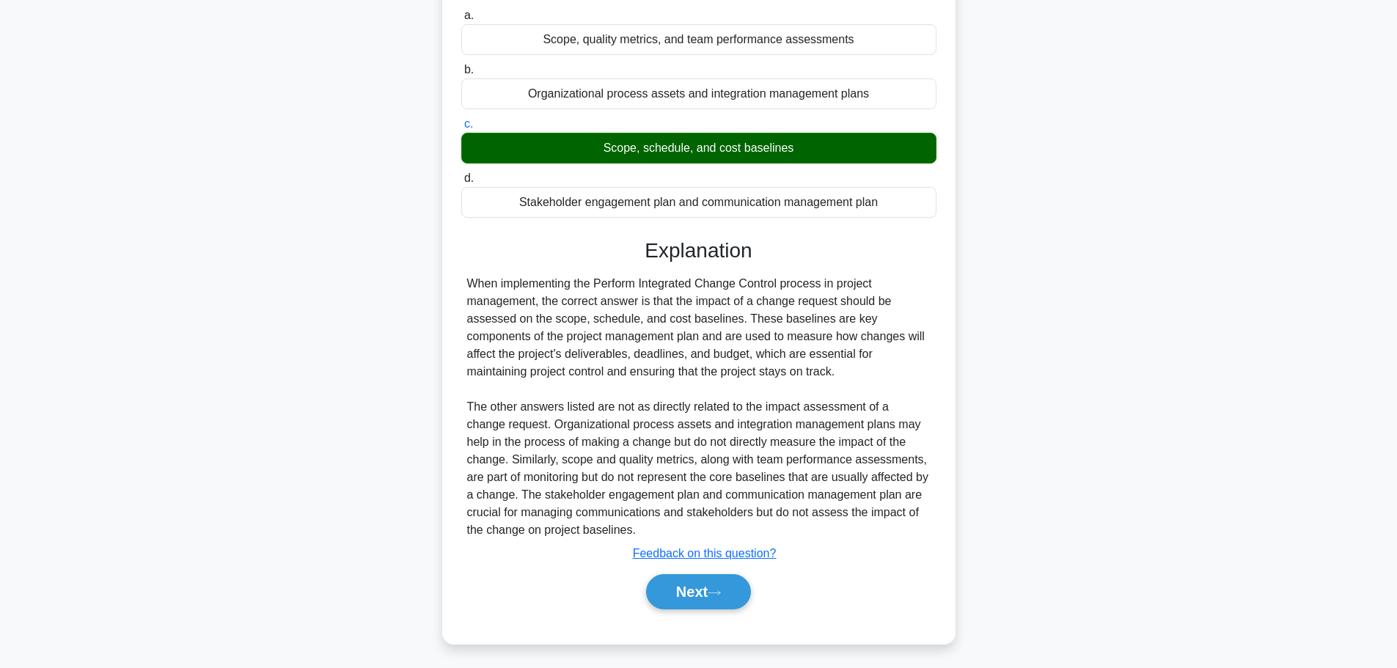
click at [721, 589] on icon at bounding box center [713, 593] width 13 height 8
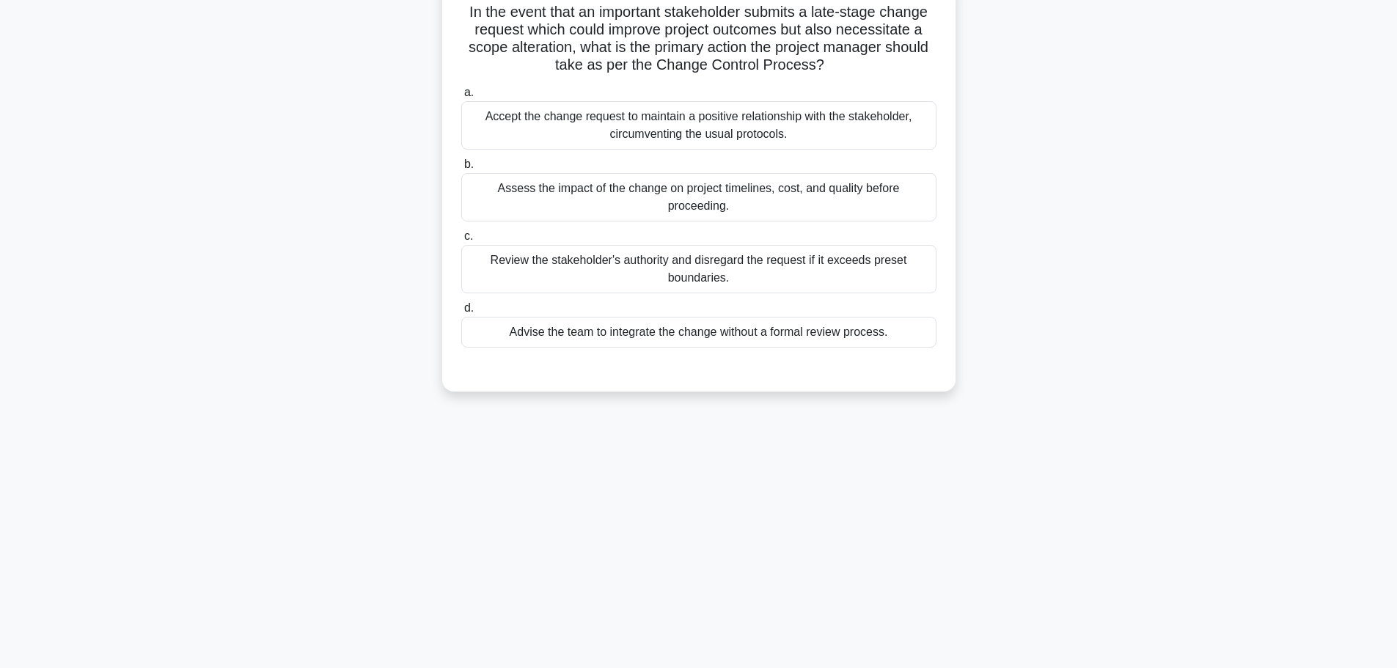
scroll to position [0, 0]
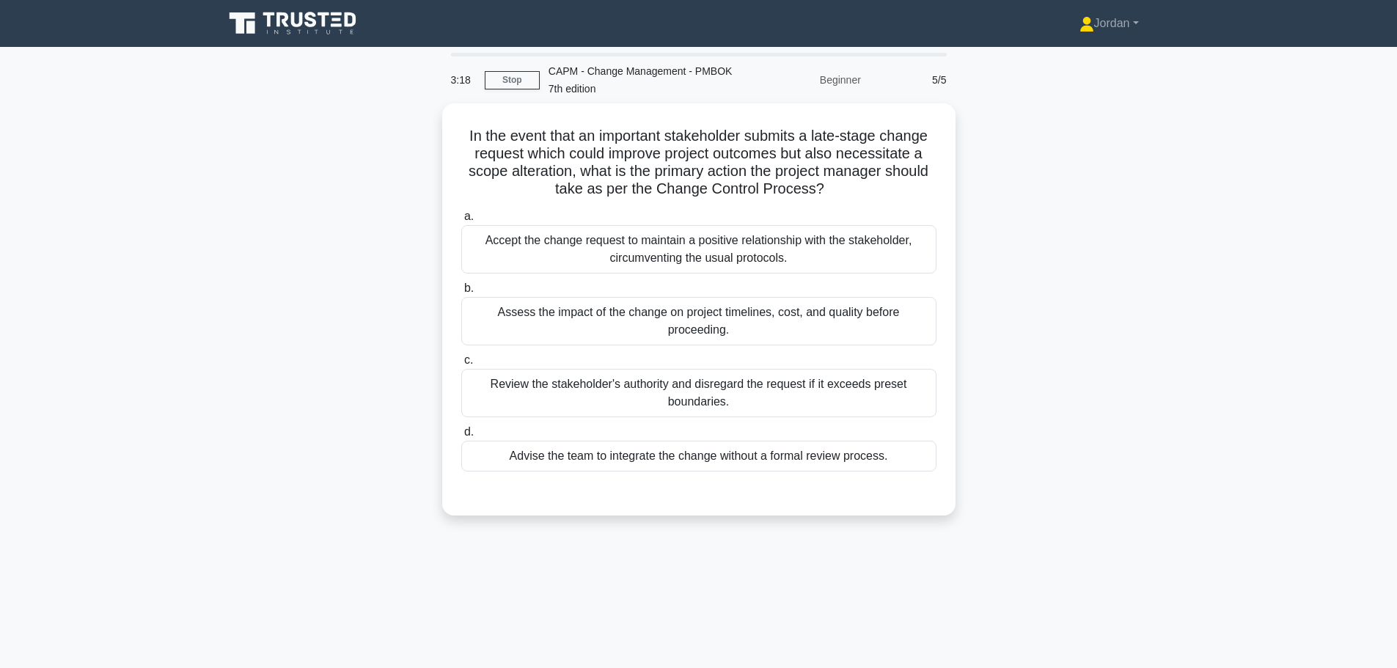
click at [592, 320] on div "Assess the impact of the change on project timelines, cost, and quality before …" at bounding box center [698, 321] width 475 height 48
click at [461, 293] on input "b. Assess the impact of the change on project timelines, cost, and quality befo…" at bounding box center [461, 289] width 0 height 10
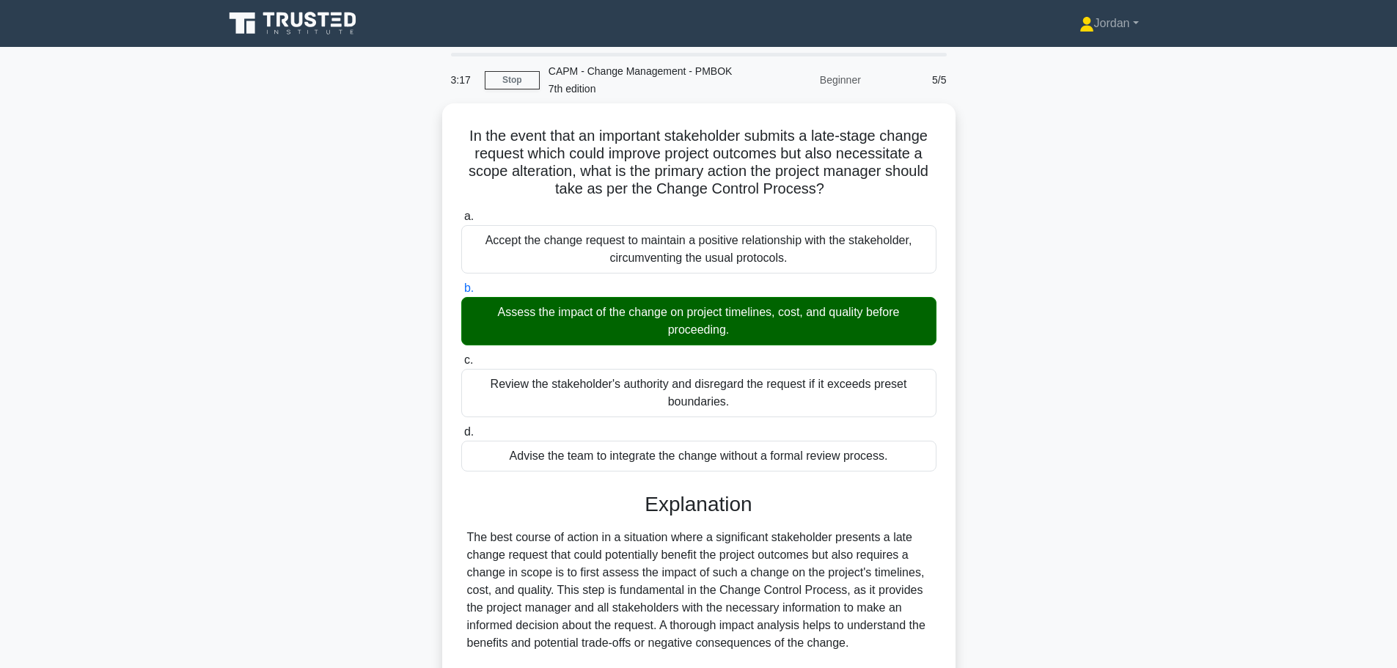
scroll to position [342, 0]
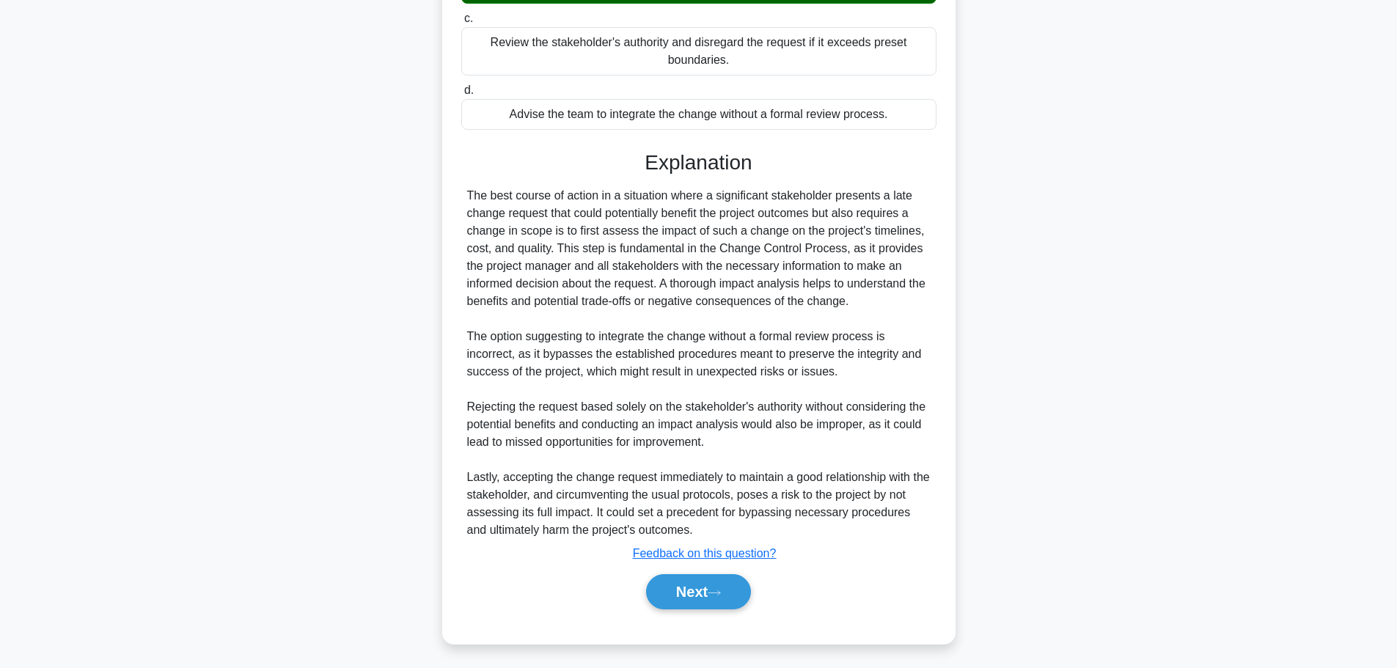
click at [686, 586] on button "Next" at bounding box center [698, 591] width 105 height 35
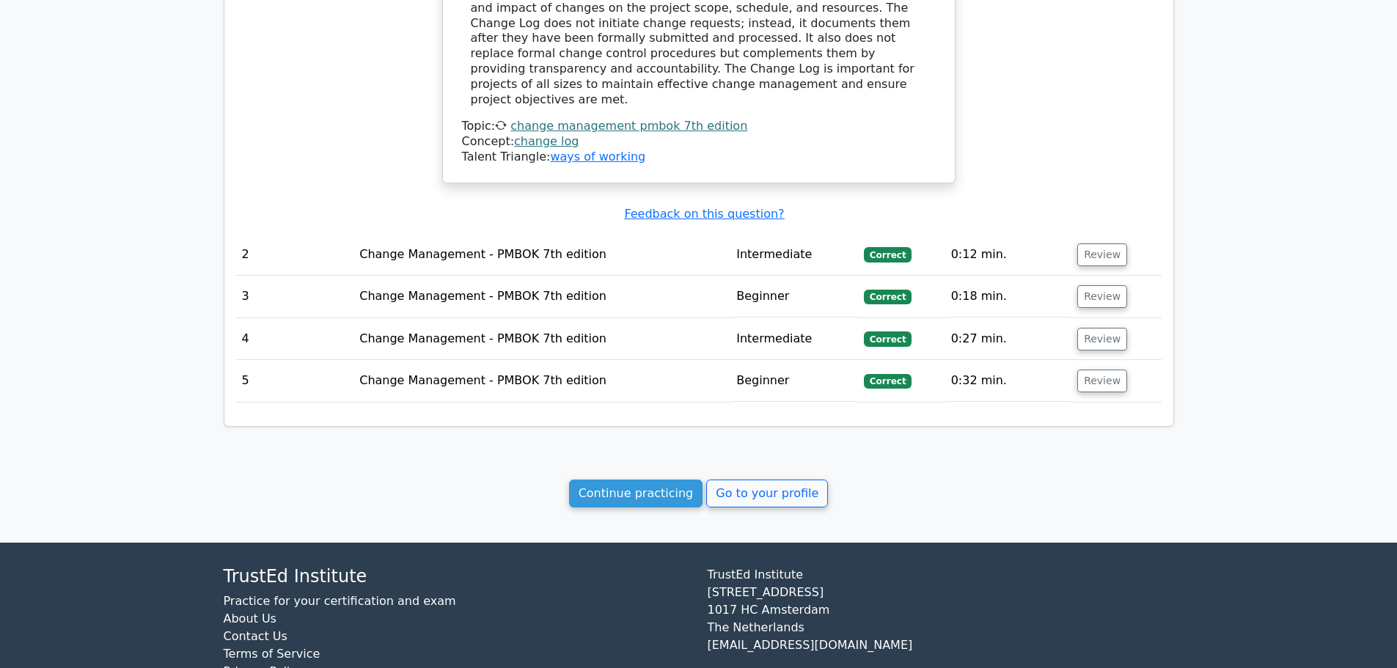
scroll to position [1278, 0]
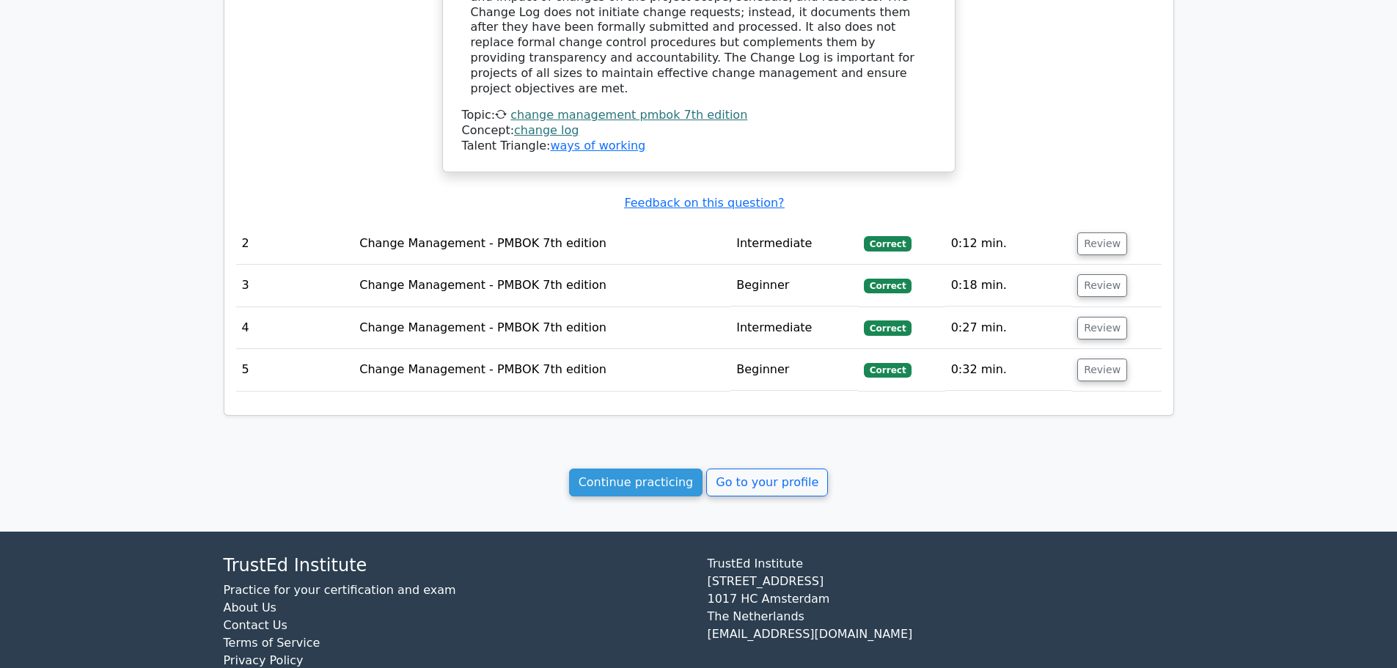
click at [751, 468] on link "Go to your profile" at bounding box center [767, 482] width 122 height 28
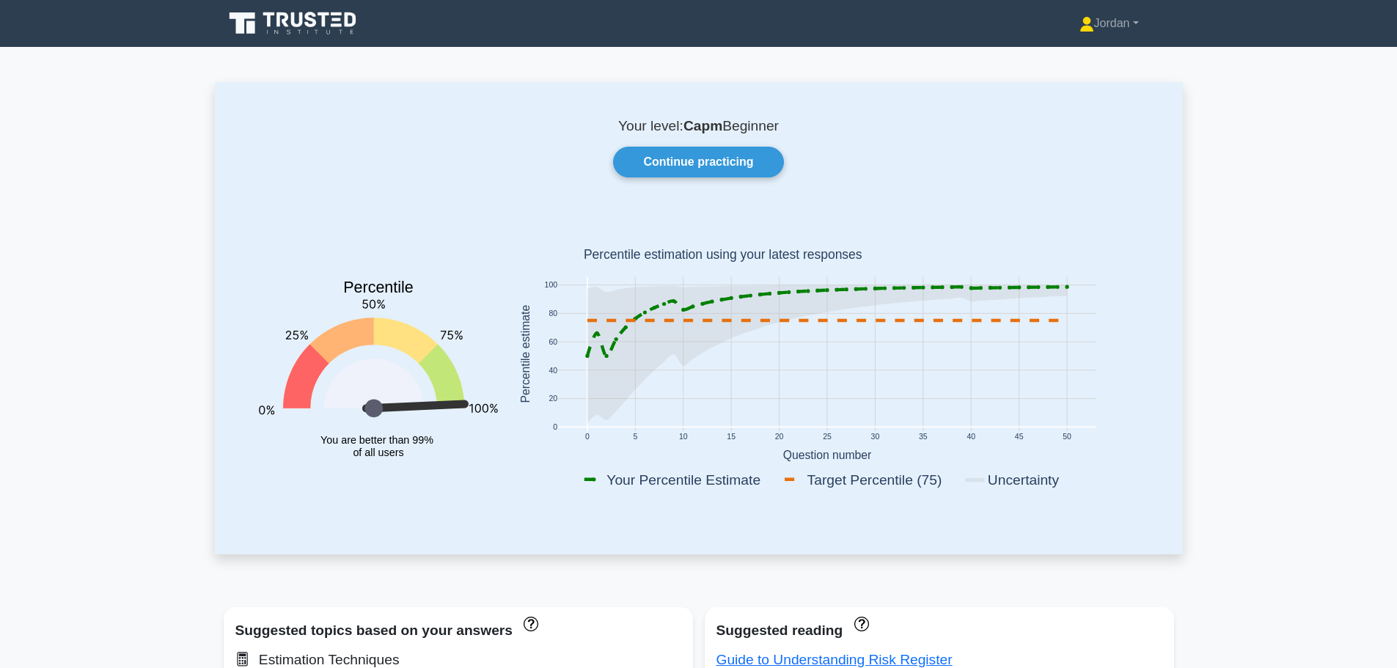
click at [715, 157] on link "Continue practicing" at bounding box center [698, 162] width 170 height 31
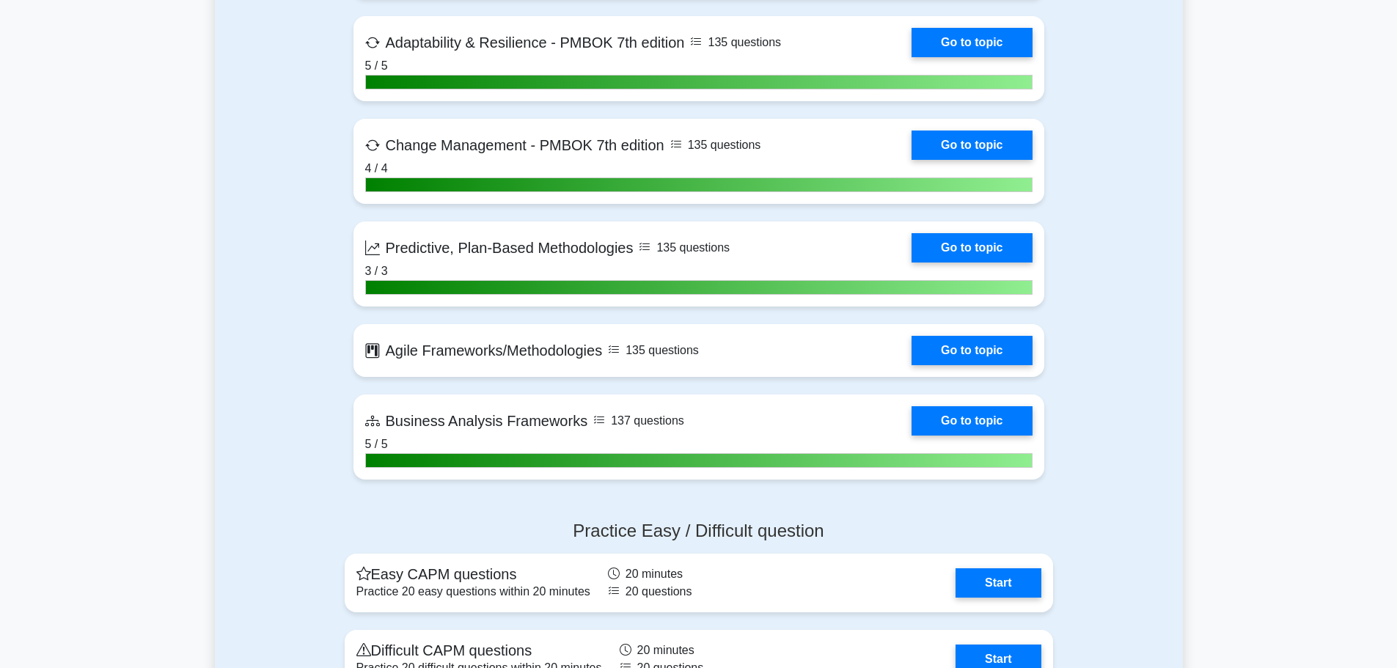
scroll to position [4032, 0]
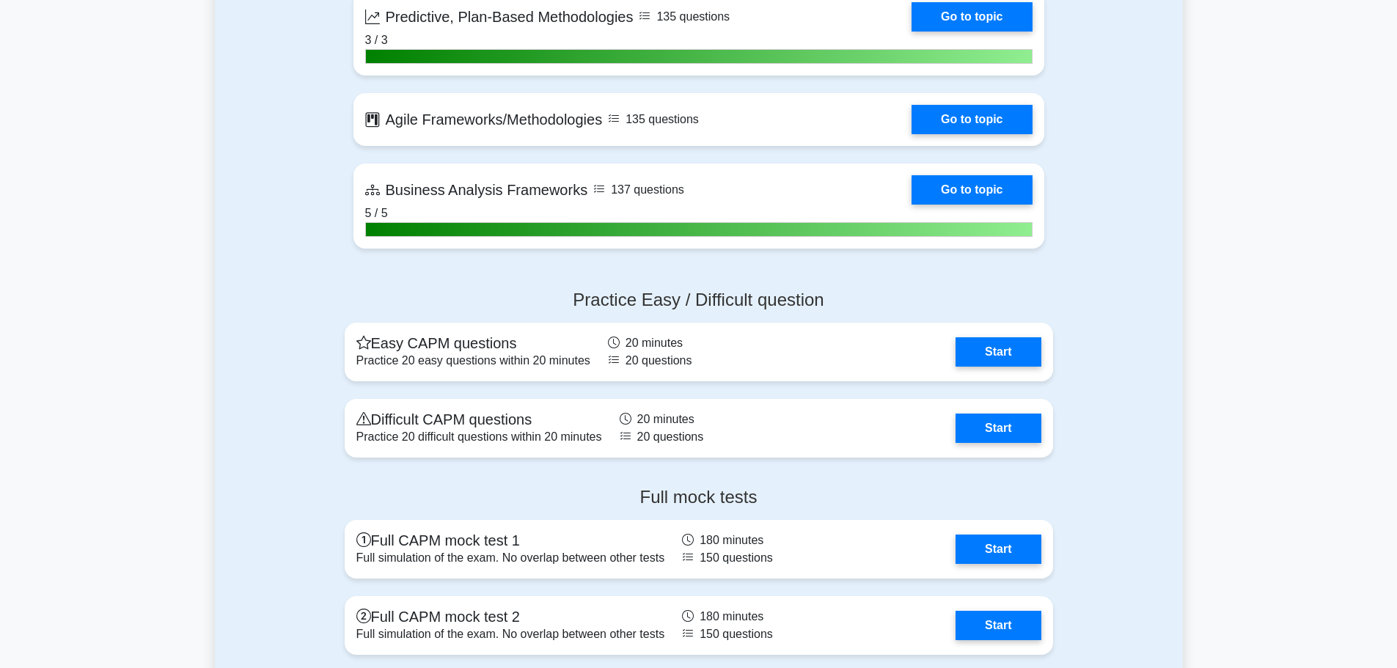
click at [979, 116] on link "Go to topic" at bounding box center [971, 119] width 120 height 29
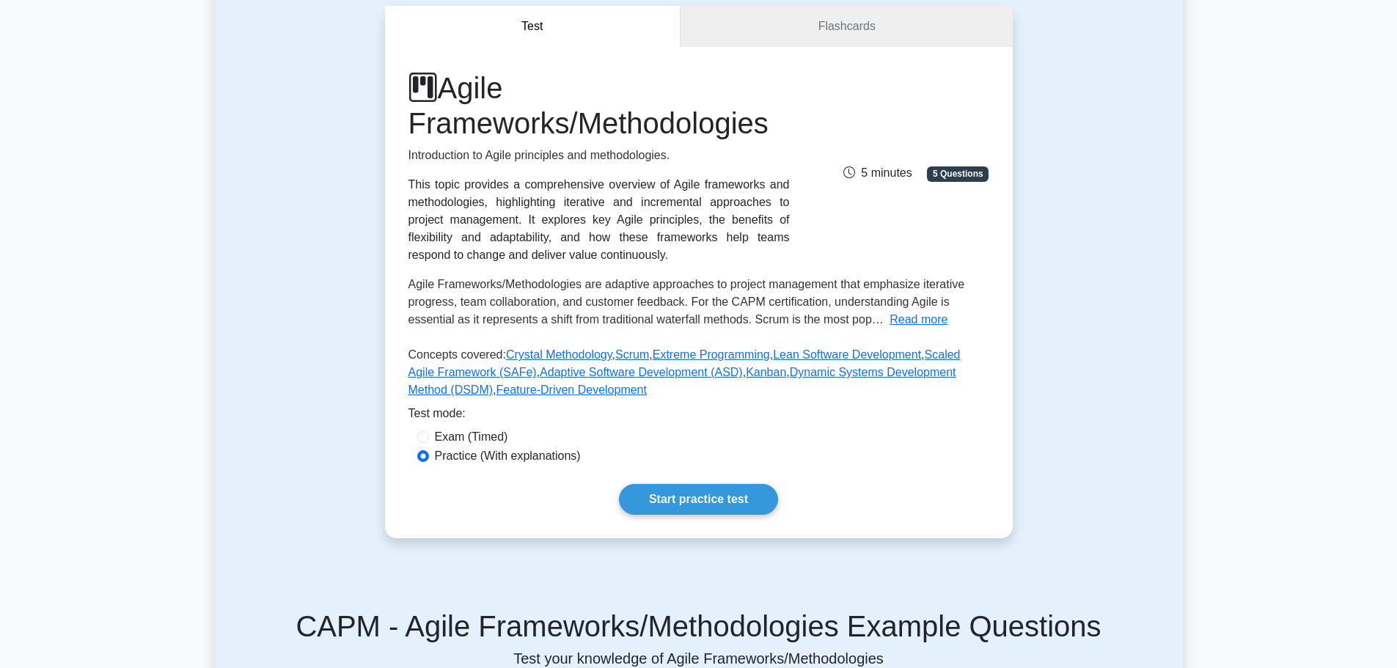
scroll to position [147, 0]
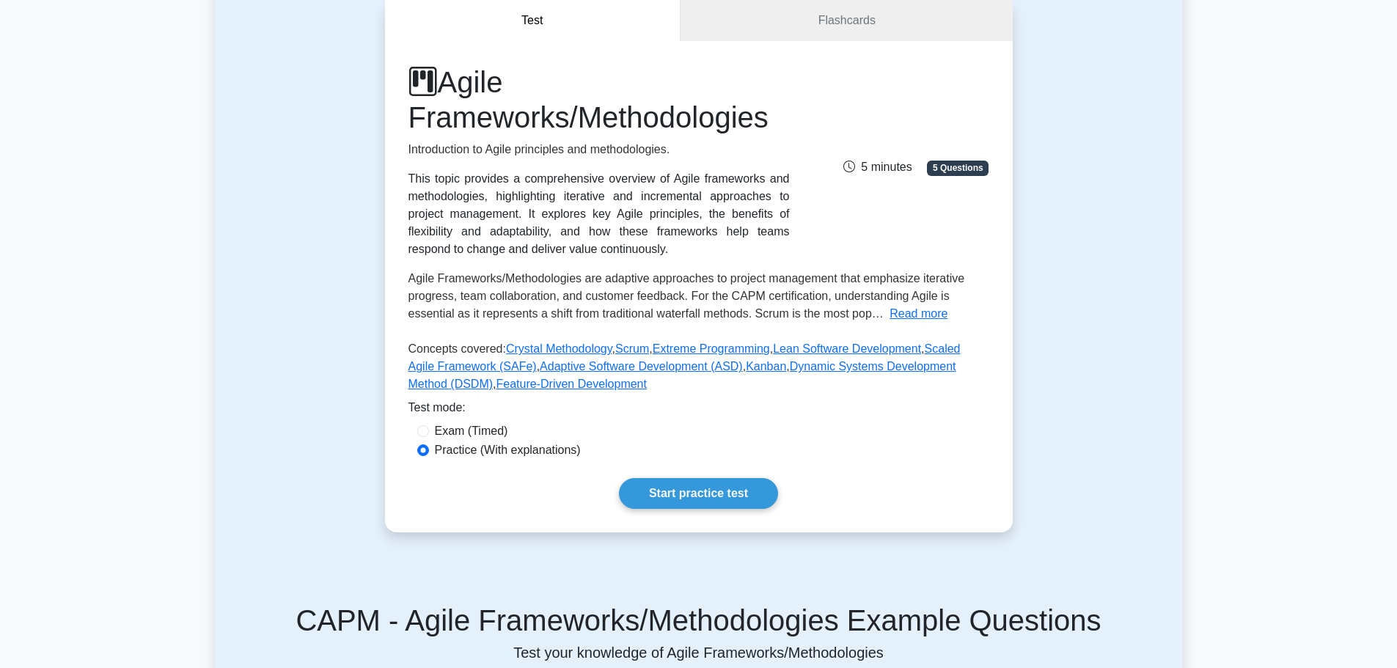
click at [683, 482] on link "Start practice test" at bounding box center [698, 493] width 159 height 31
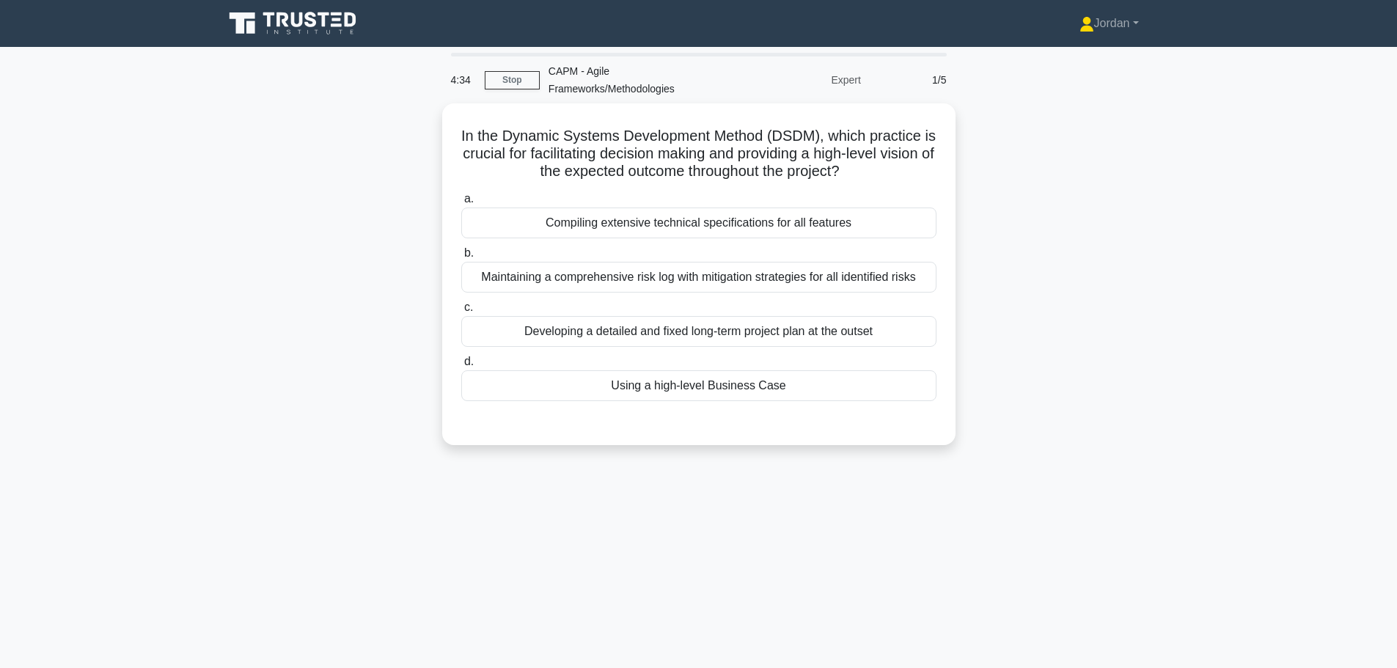
click at [708, 380] on div "Using a high-level Business Case" at bounding box center [698, 385] width 475 height 31
click at [461, 367] on input "d. Using a high-level Business Case" at bounding box center [461, 362] width 0 height 10
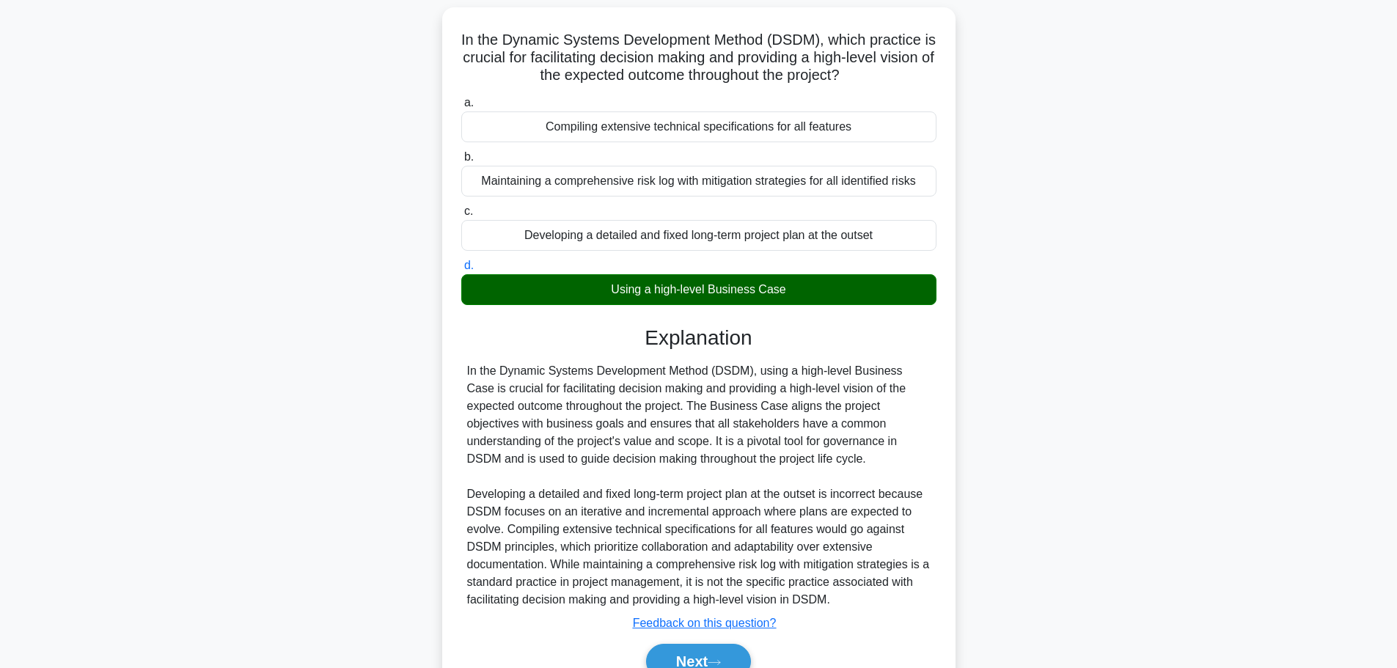
scroll to position [166, 0]
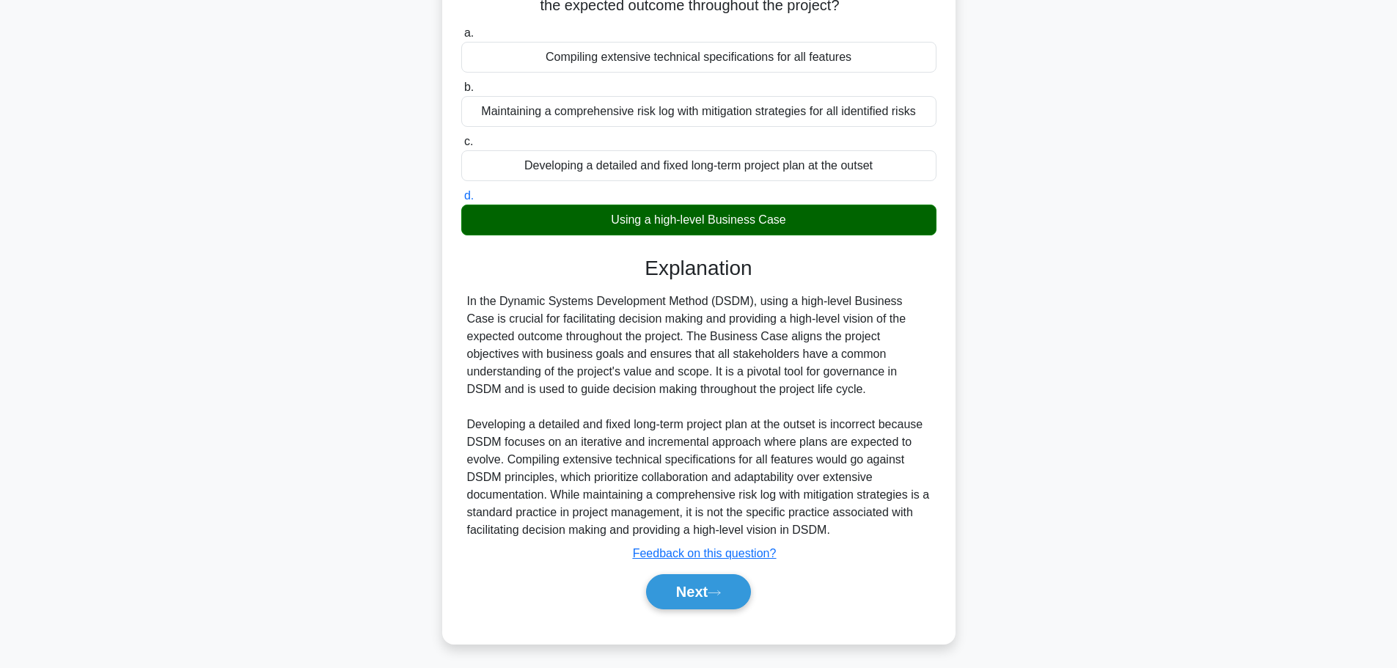
click at [703, 591] on button "Next" at bounding box center [698, 591] width 105 height 35
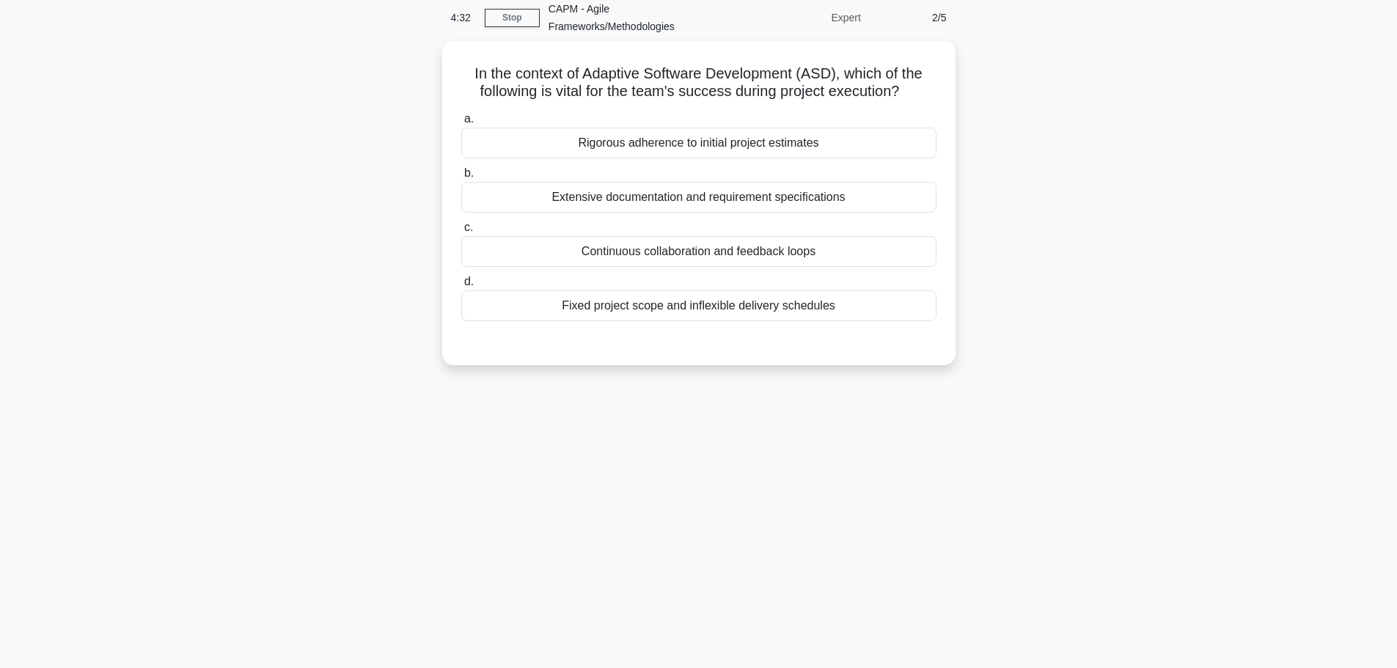
scroll to position [0, 0]
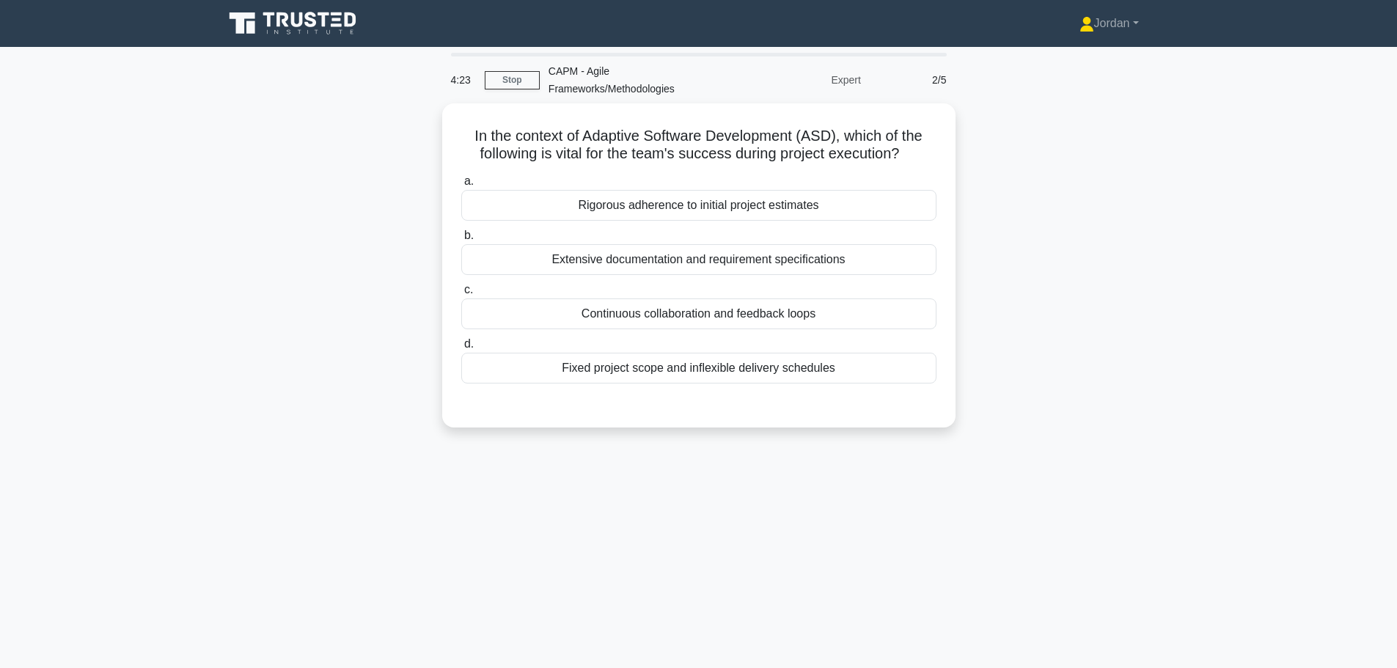
click at [678, 314] on div "Continuous collaboration and feedback loops" at bounding box center [698, 313] width 475 height 31
click at [461, 295] on input "c. Continuous collaboration and feedback loops" at bounding box center [461, 290] width 0 height 10
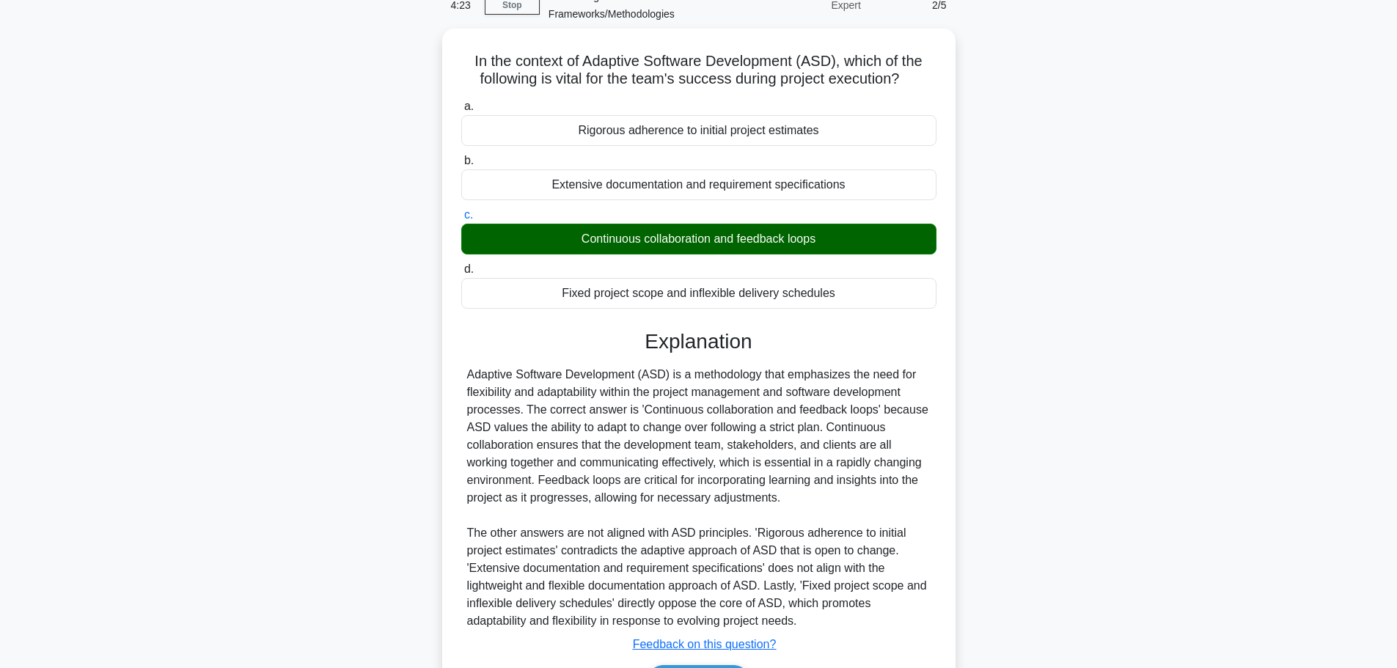
scroll to position [166, 0]
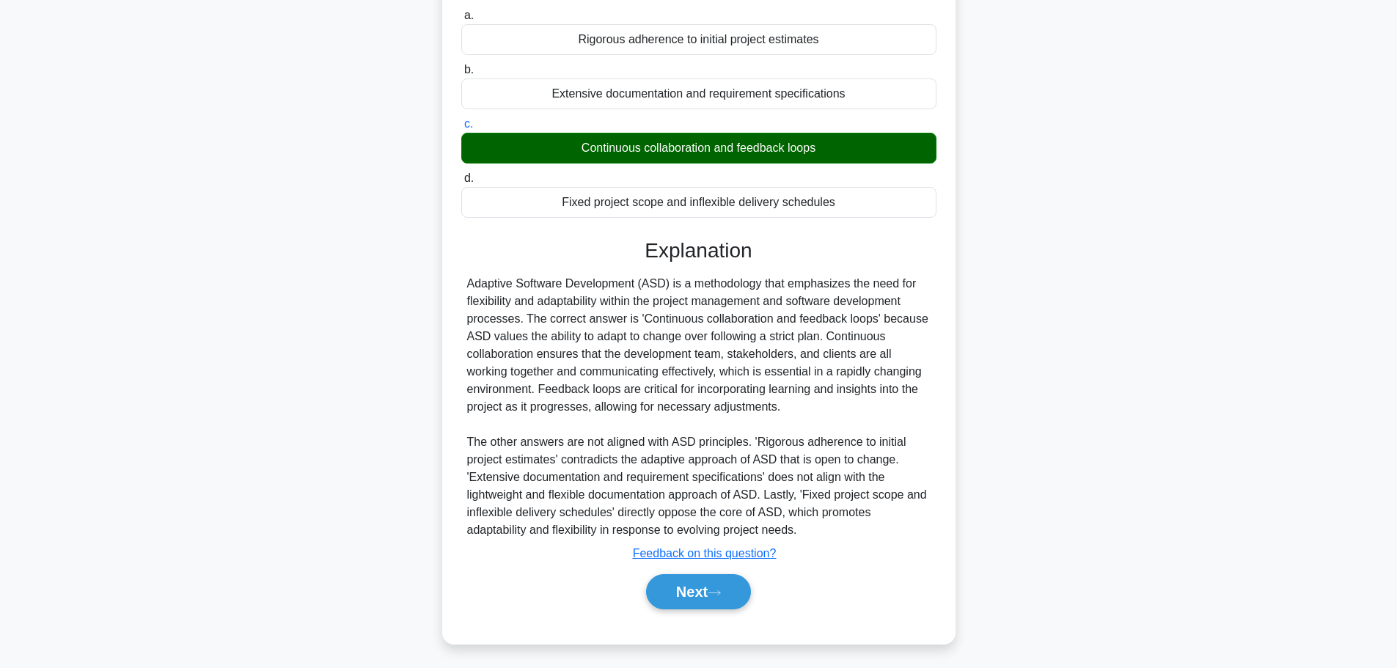
click at [704, 592] on button "Next" at bounding box center [698, 591] width 105 height 35
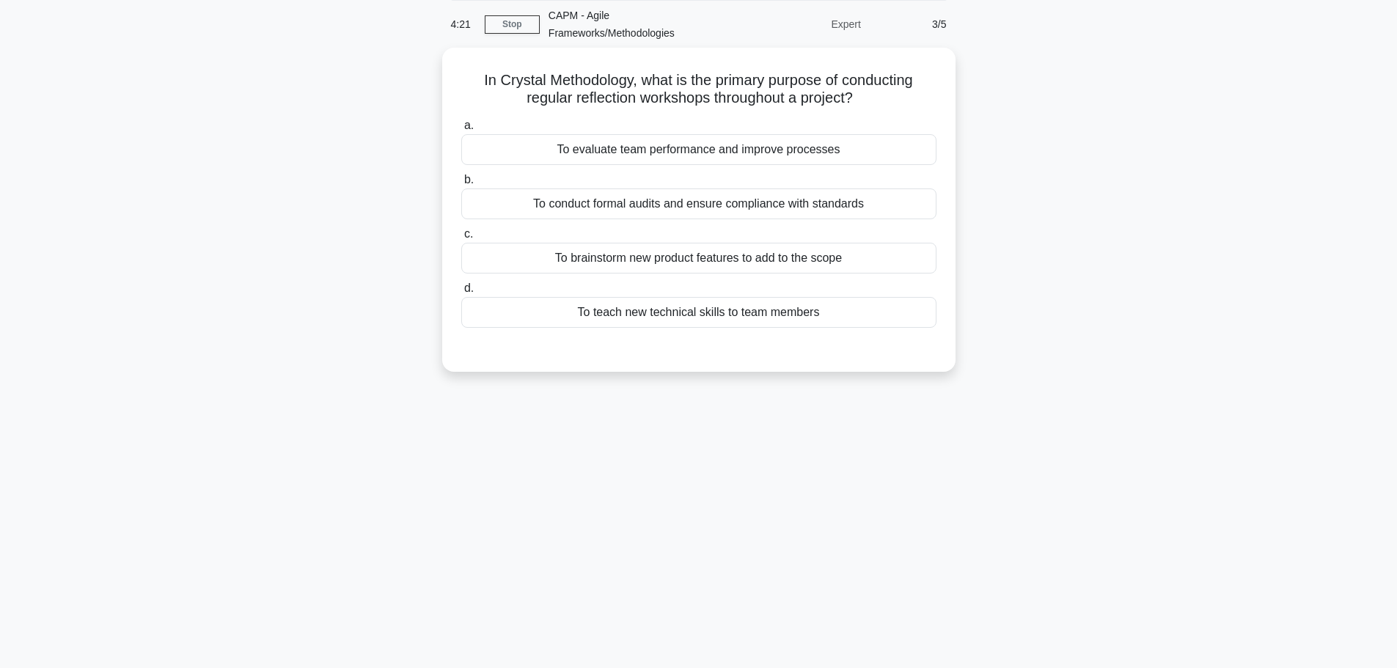
scroll to position [0, 0]
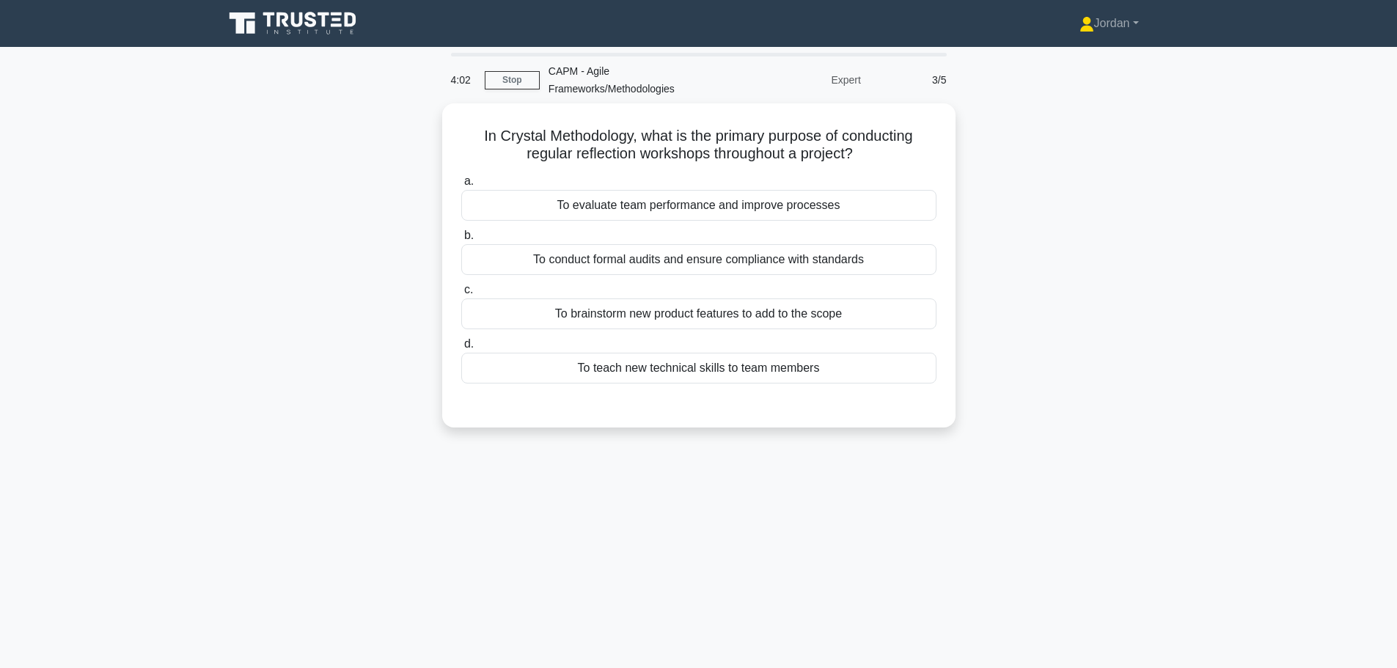
click at [717, 303] on div "To brainstorm new product features to add to the scope" at bounding box center [698, 313] width 475 height 31
click at [461, 295] on input "c. To brainstorm new product features to add to the scope" at bounding box center [461, 290] width 0 height 10
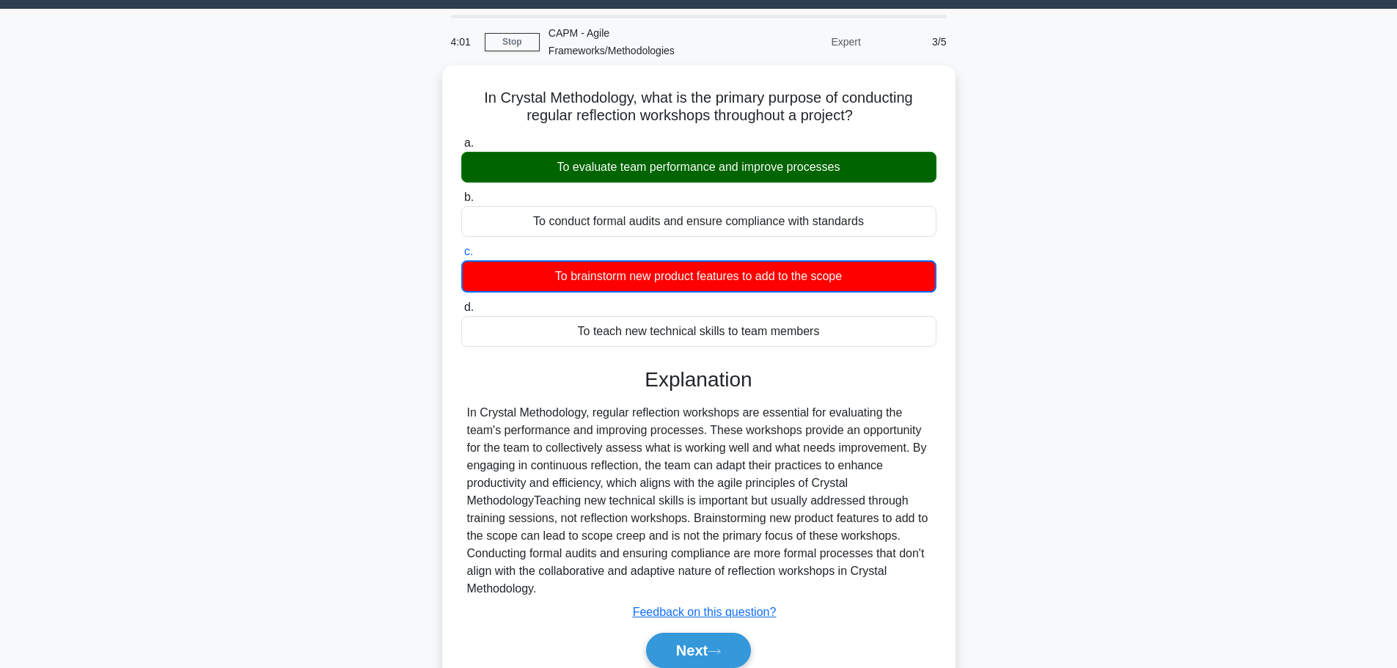
scroll to position [124, 0]
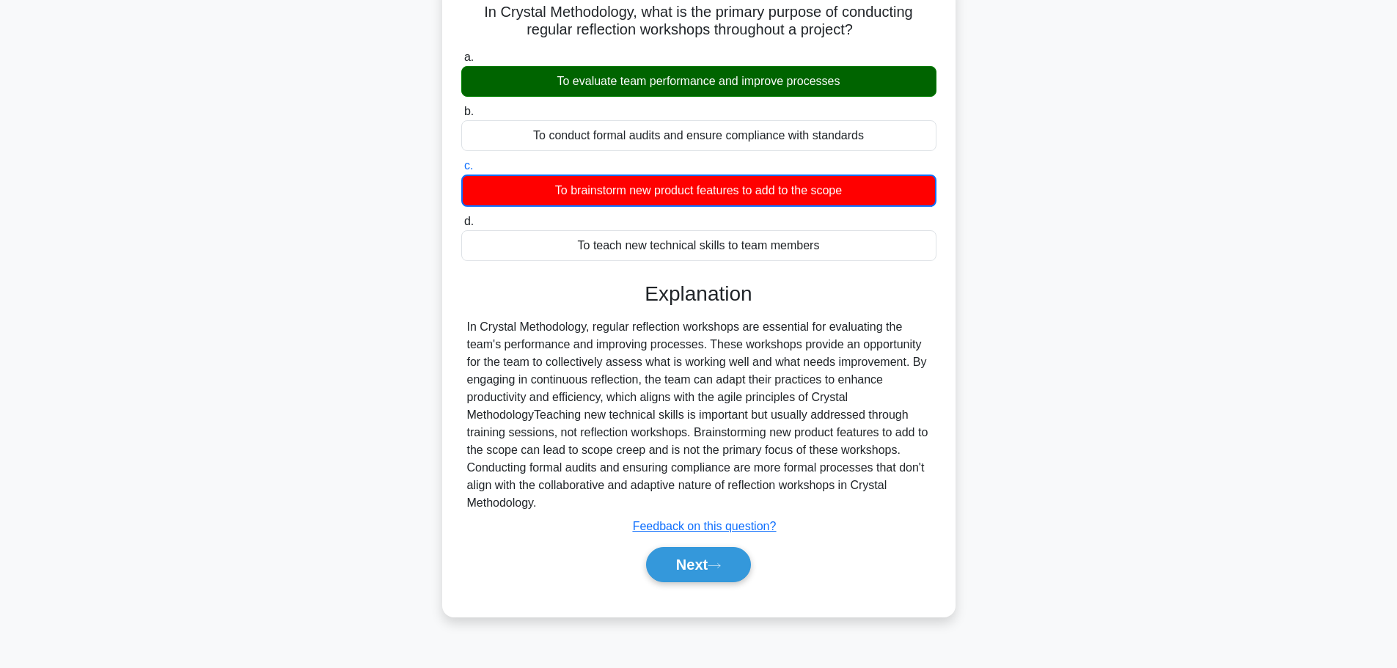
click at [702, 558] on button "Next" at bounding box center [698, 564] width 105 height 35
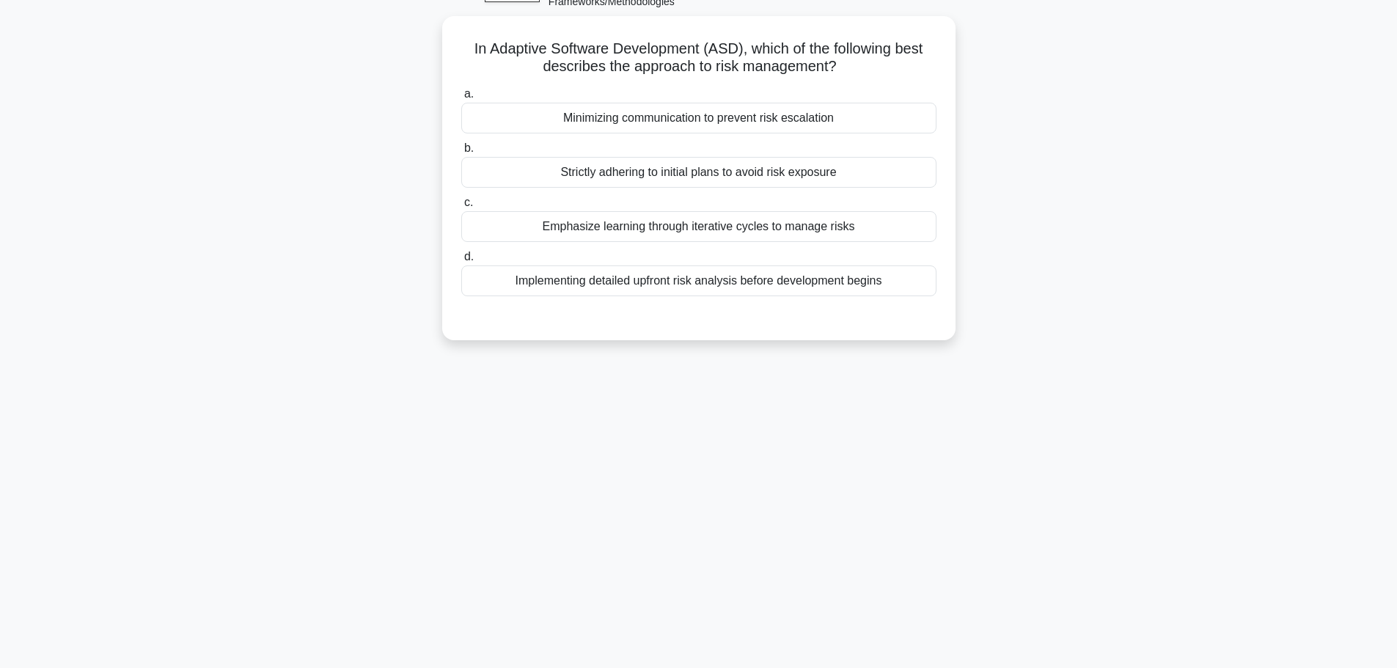
scroll to position [51, 0]
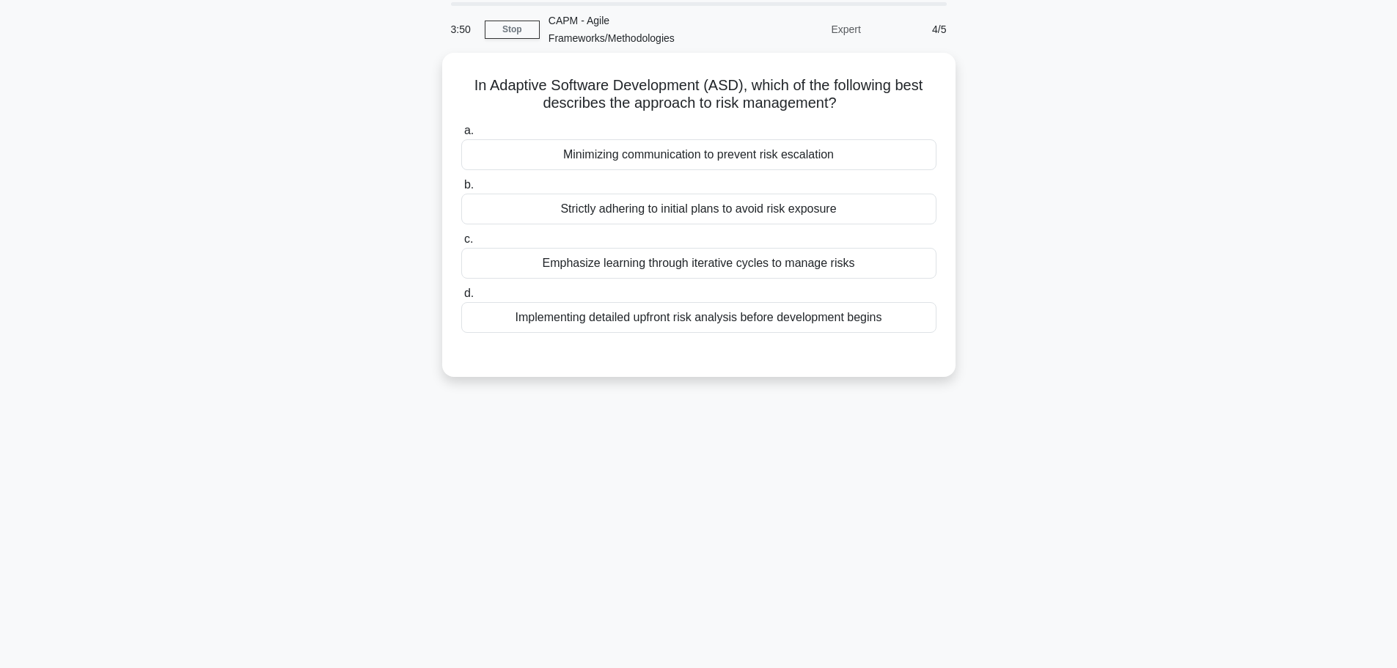
click at [636, 262] on div "Emphasize learning through iterative cycles to manage risks" at bounding box center [698, 263] width 475 height 31
click at [461, 244] on input "c. Emphasize learning through iterative cycles to manage risks" at bounding box center [461, 240] width 0 height 10
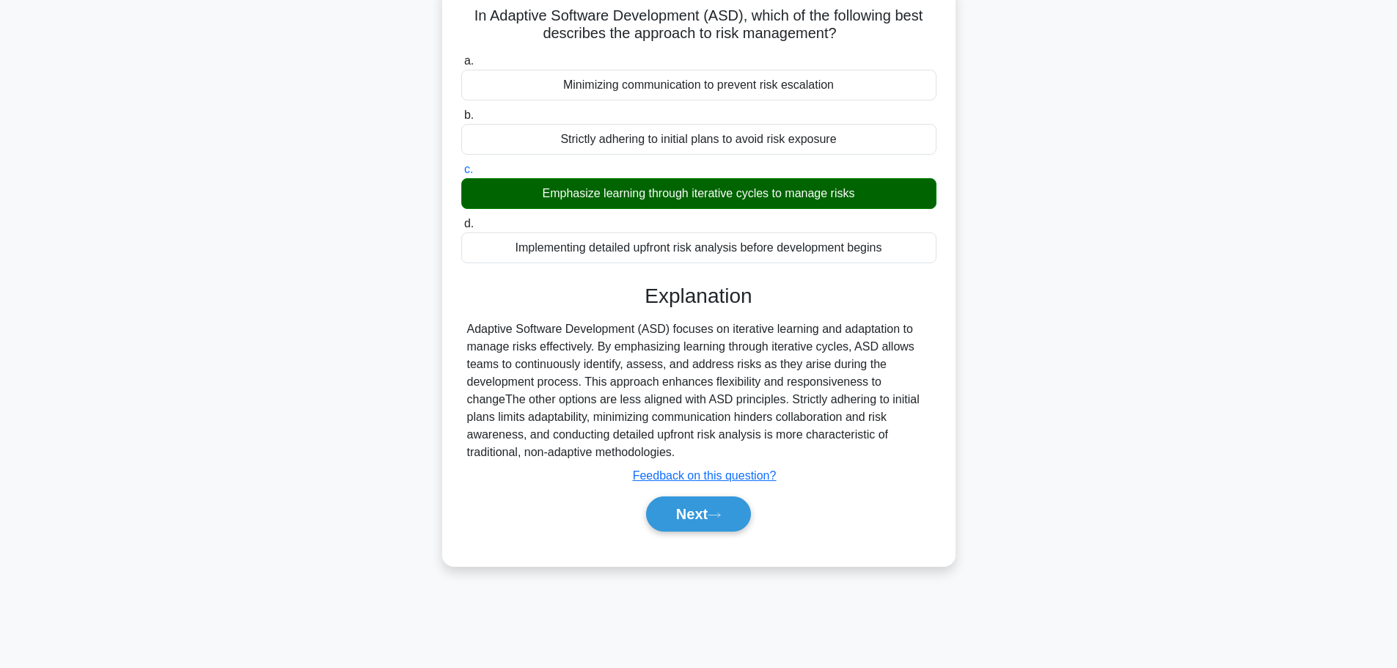
scroll to position [124, 0]
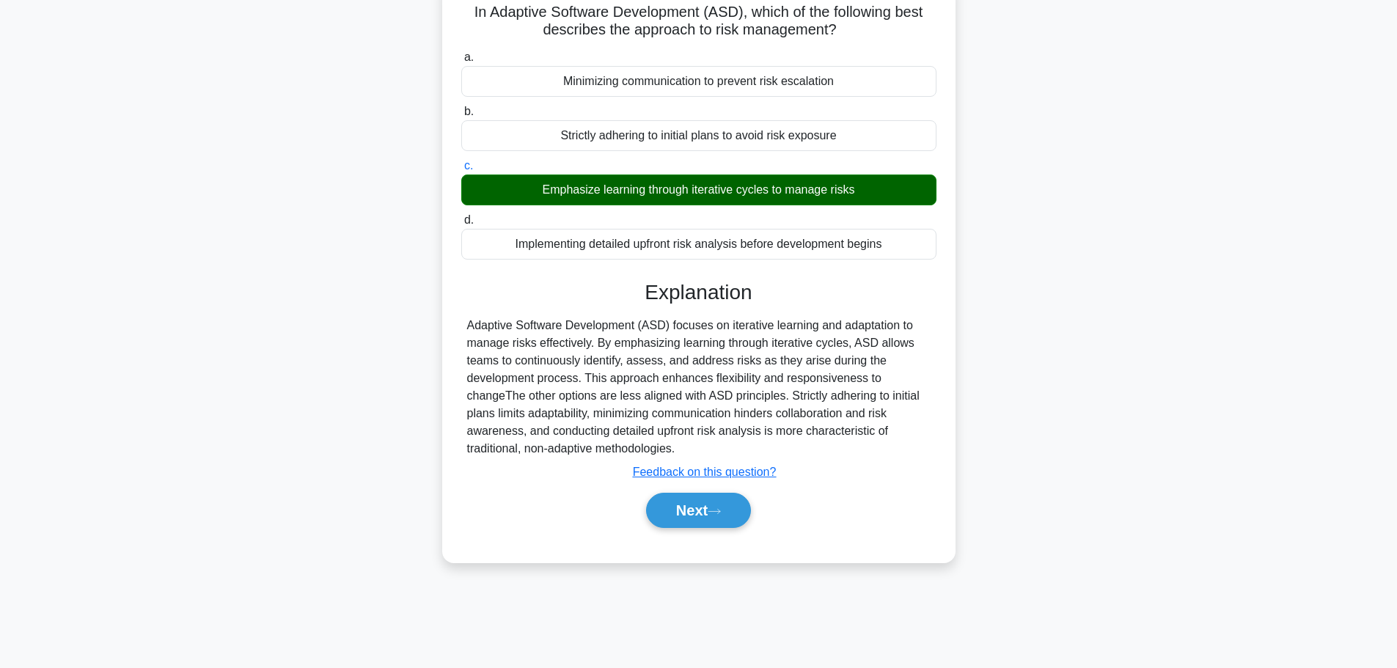
click at [685, 504] on button "Next" at bounding box center [698, 510] width 105 height 35
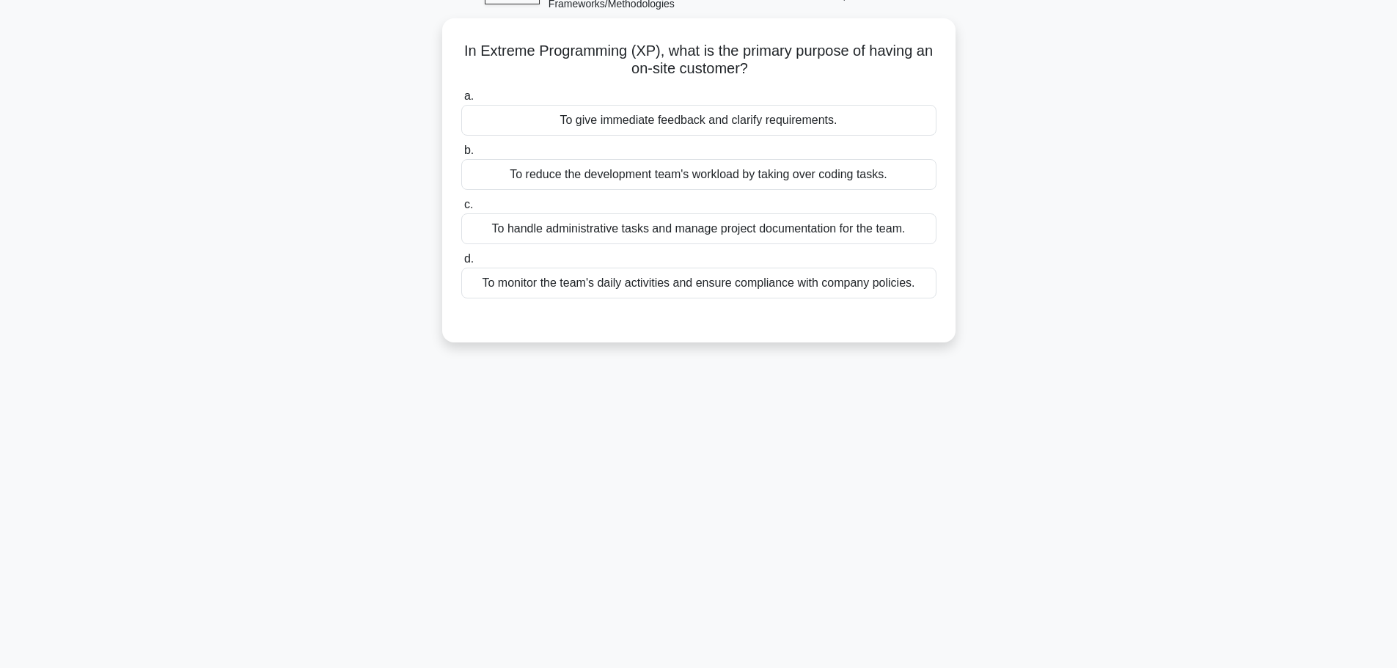
scroll to position [0, 0]
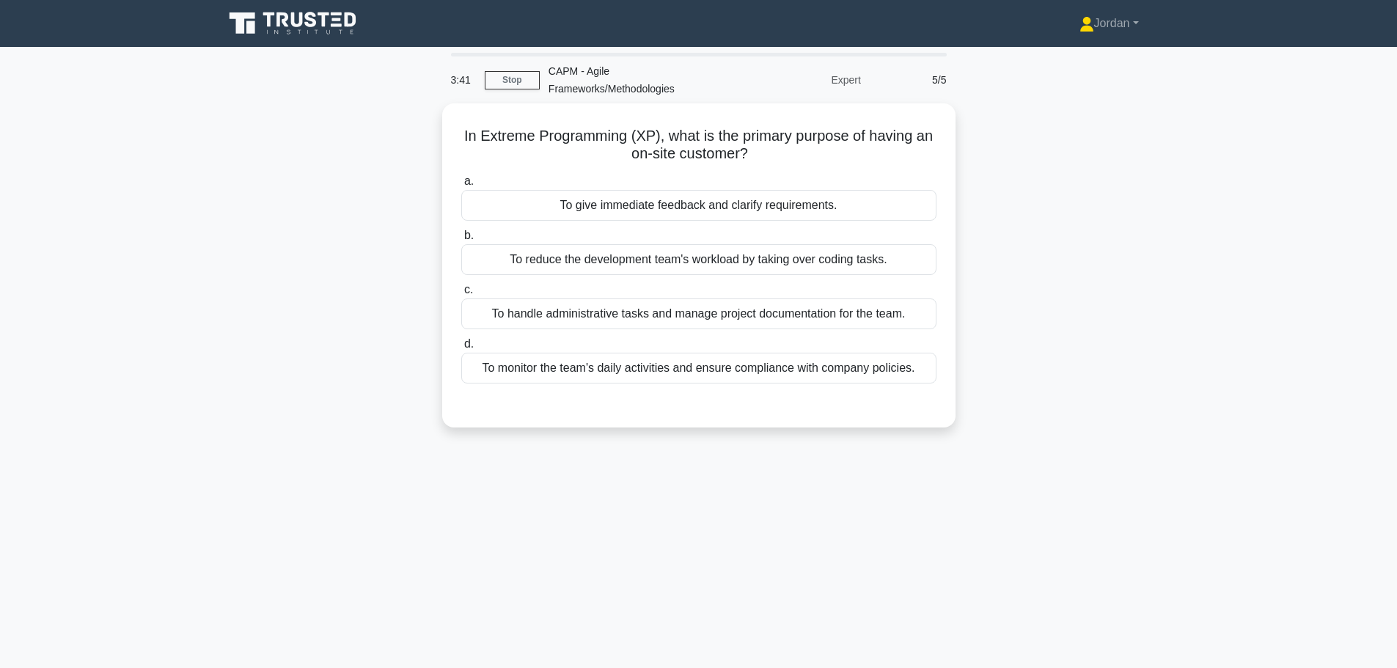
click at [691, 211] on div "To give immediate feedback and clarify requirements." at bounding box center [698, 205] width 475 height 31
click at [461, 186] on input "a. To give immediate feedback and clarify requirements." at bounding box center [461, 182] width 0 height 10
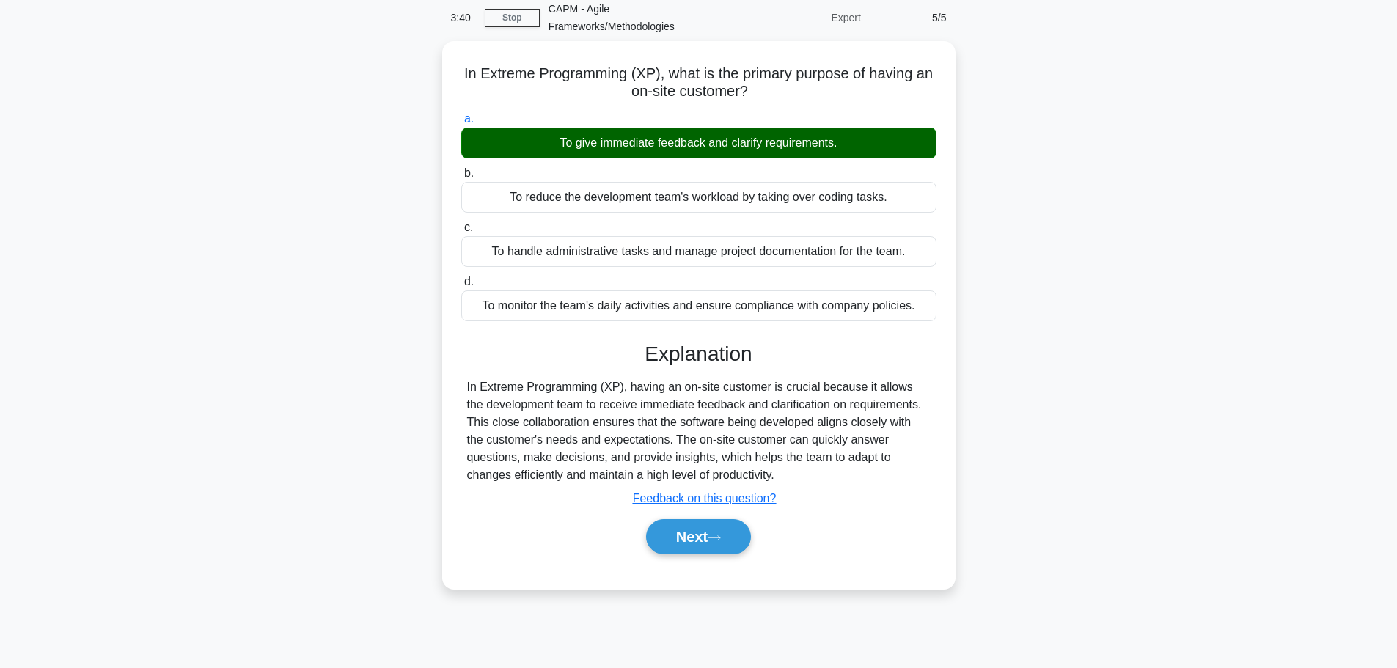
scroll to position [124, 0]
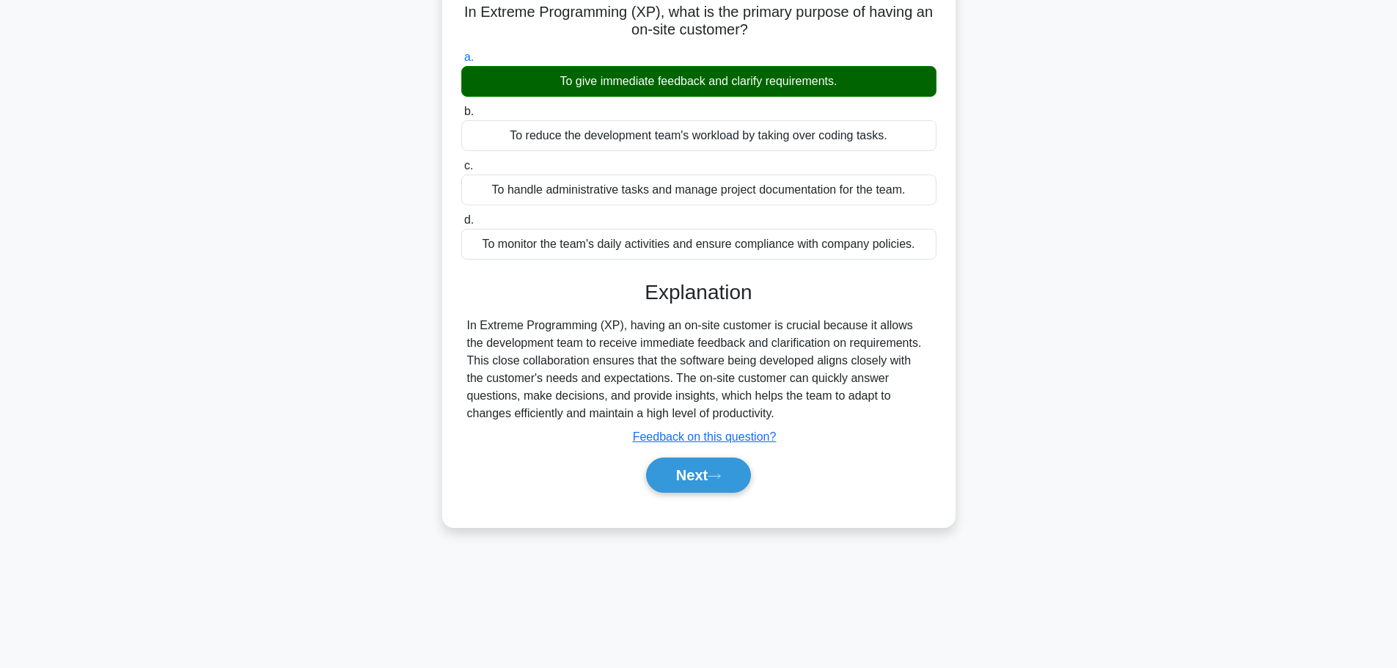
click at [707, 471] on button "Next" at bounding box center [698, 474] width 105 height 35
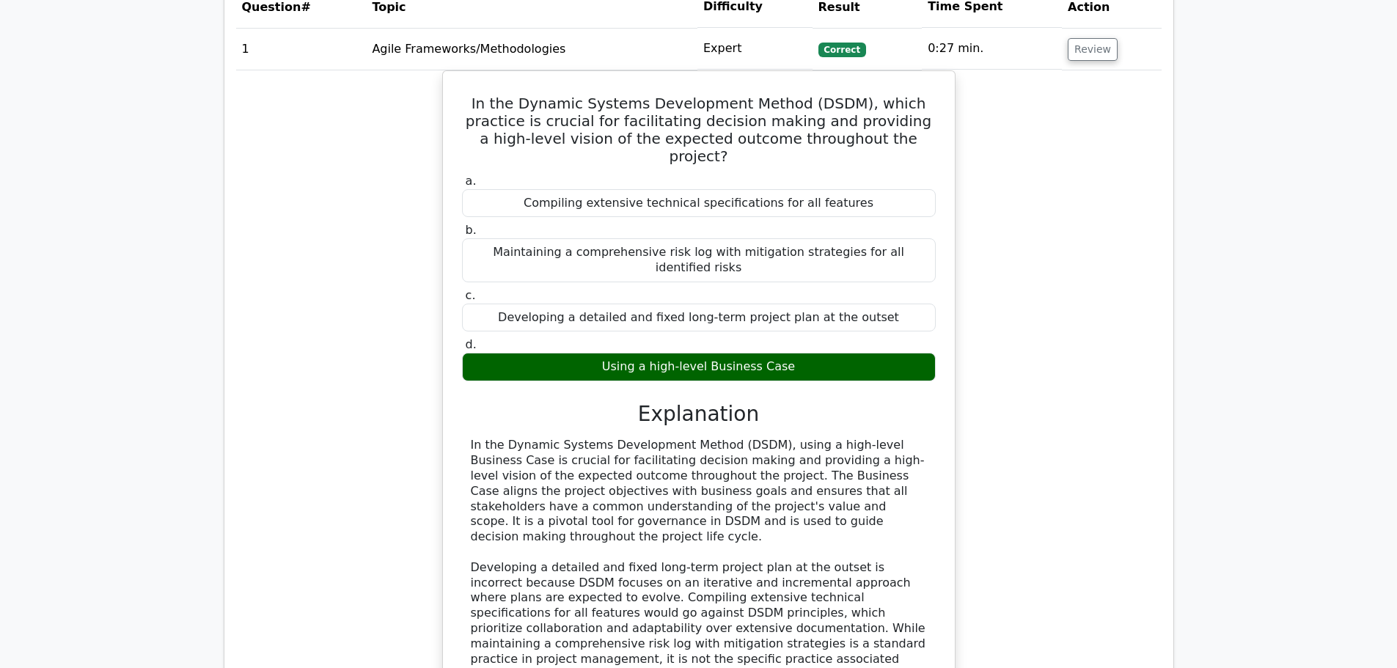
scroll to position [1246, 0]
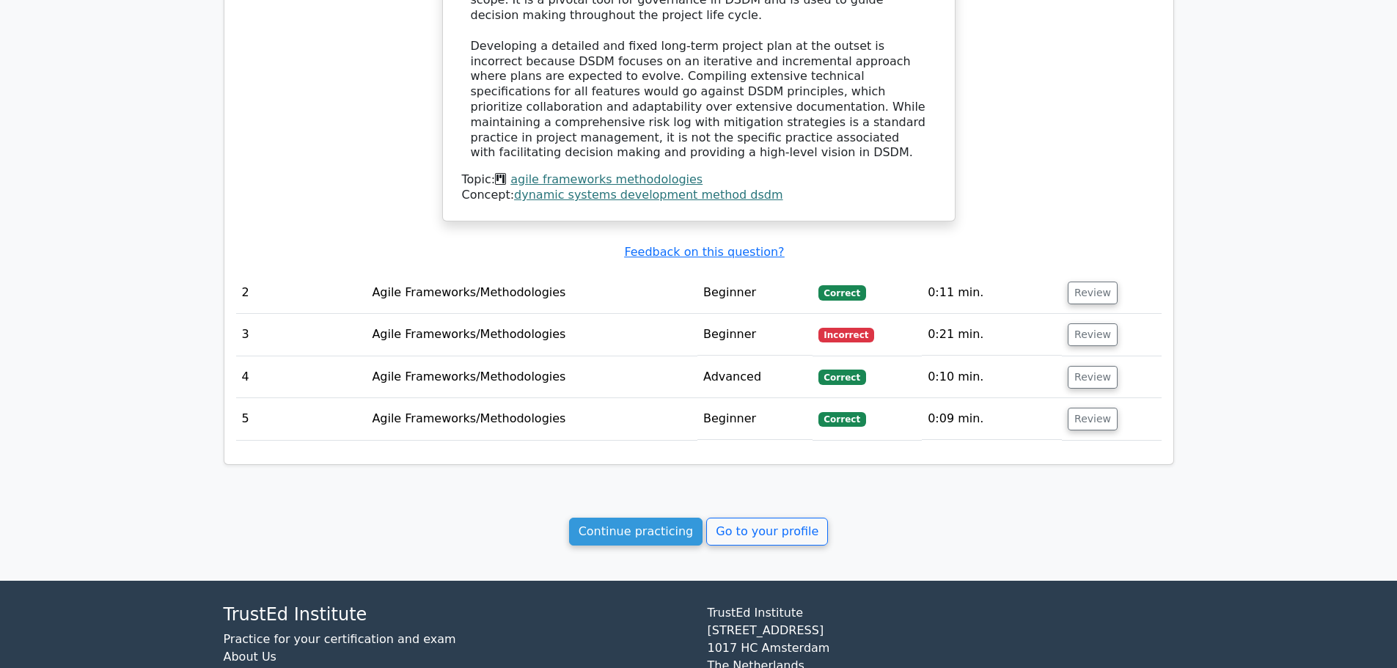
click at [745, 518] on link "Go to your profile" at bounding box center [767, 532] width 122 height 28
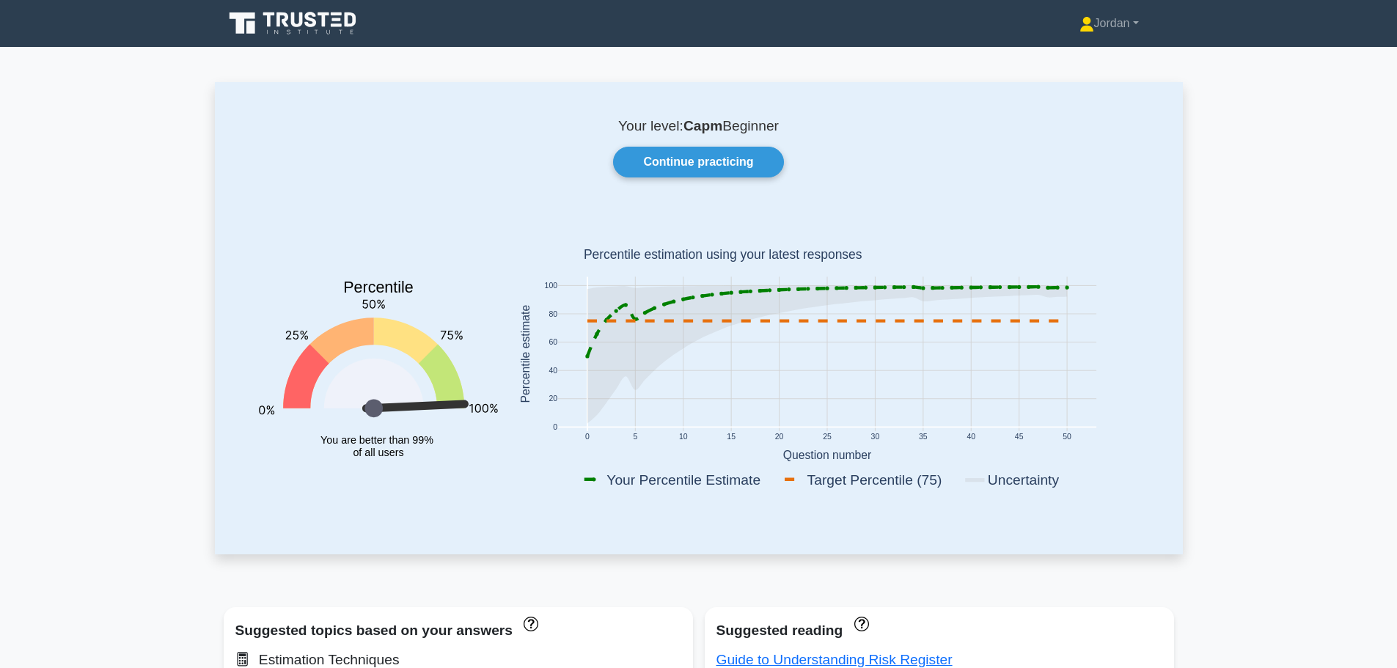
click at [738, 169] on link "Continue practicing" at bounding box center [698, 162] width 170 height 31
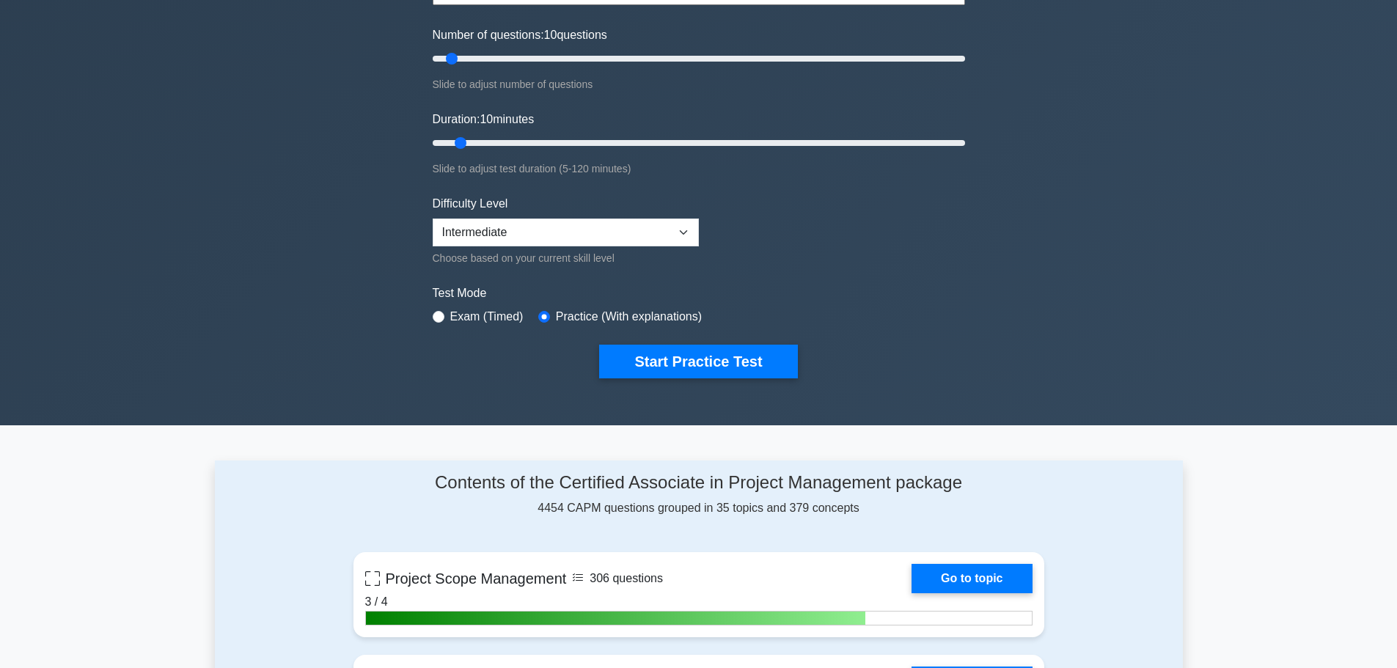
scroll to position [73, 0]
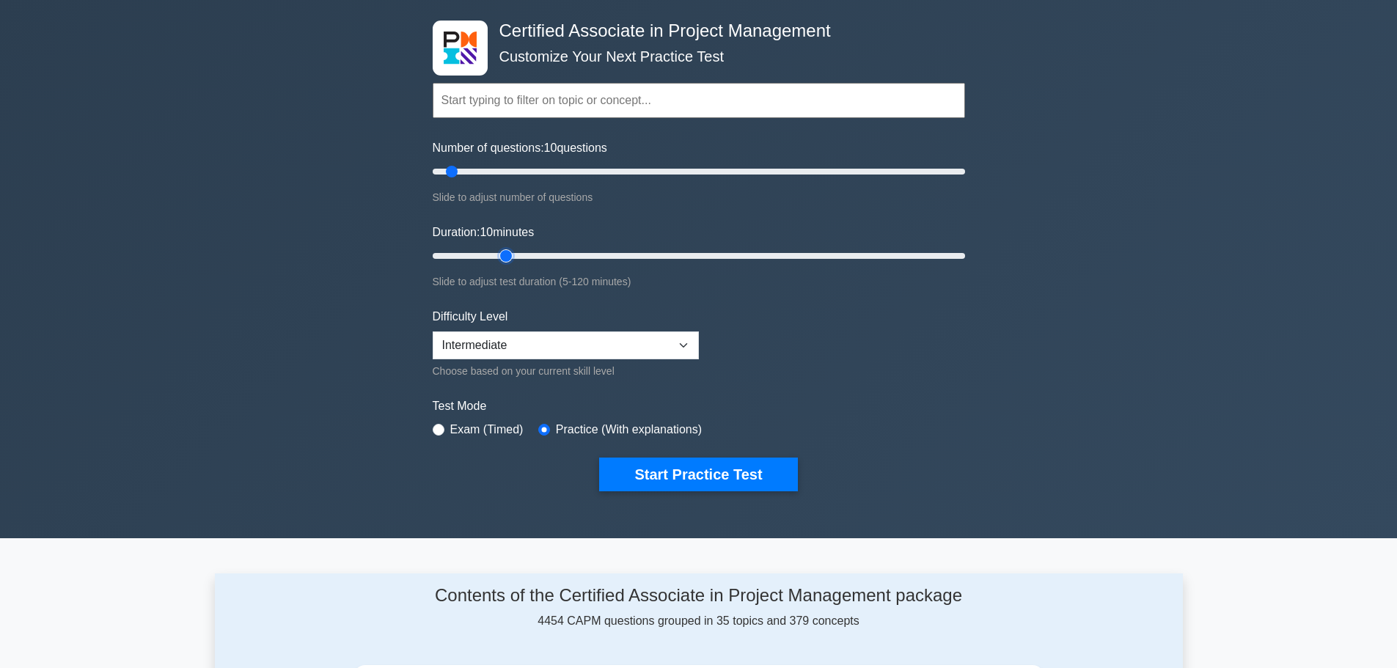
type input "20"
click at [499, 257] on input "Duration: 10 minutes" at bounding box center [699, 256] width 532 height 18
click at [496, 174] on input "Number of questions: 25 questions" at bounding box center [699, 172] width 532 height 18
type input "40"
click at [531, 176] on input "Number of questions: 25 questions" at bounding box center [699, 172] width 532 height 18
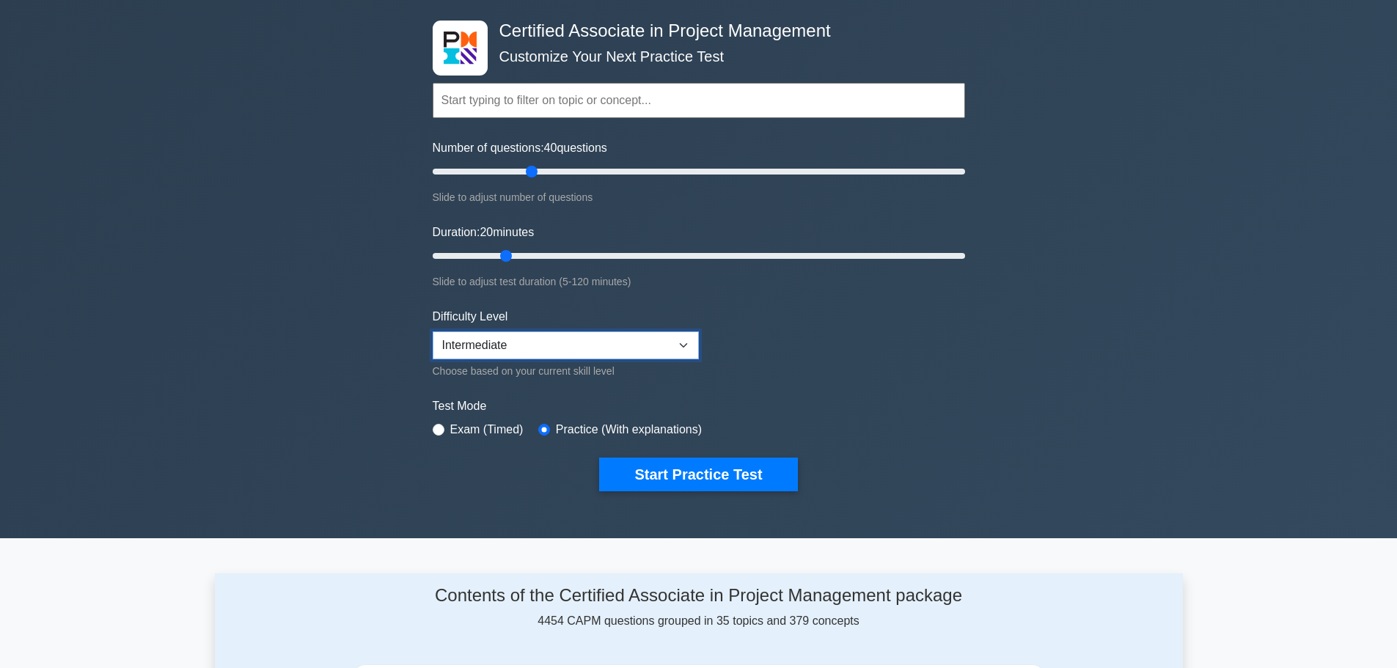
click at [553, 343] on select "Beginner Intermediate Expert" at bounding box center [566, 345] width 266 height 28
select select "expert"
click at [433, 331] on select "Beginner Intermediate Expert" at bounding box center [566, 345] width 266 height 28
click at [657, 470] on button "Start Practice Test" at bounding box center [698, 474] width 198 height 34
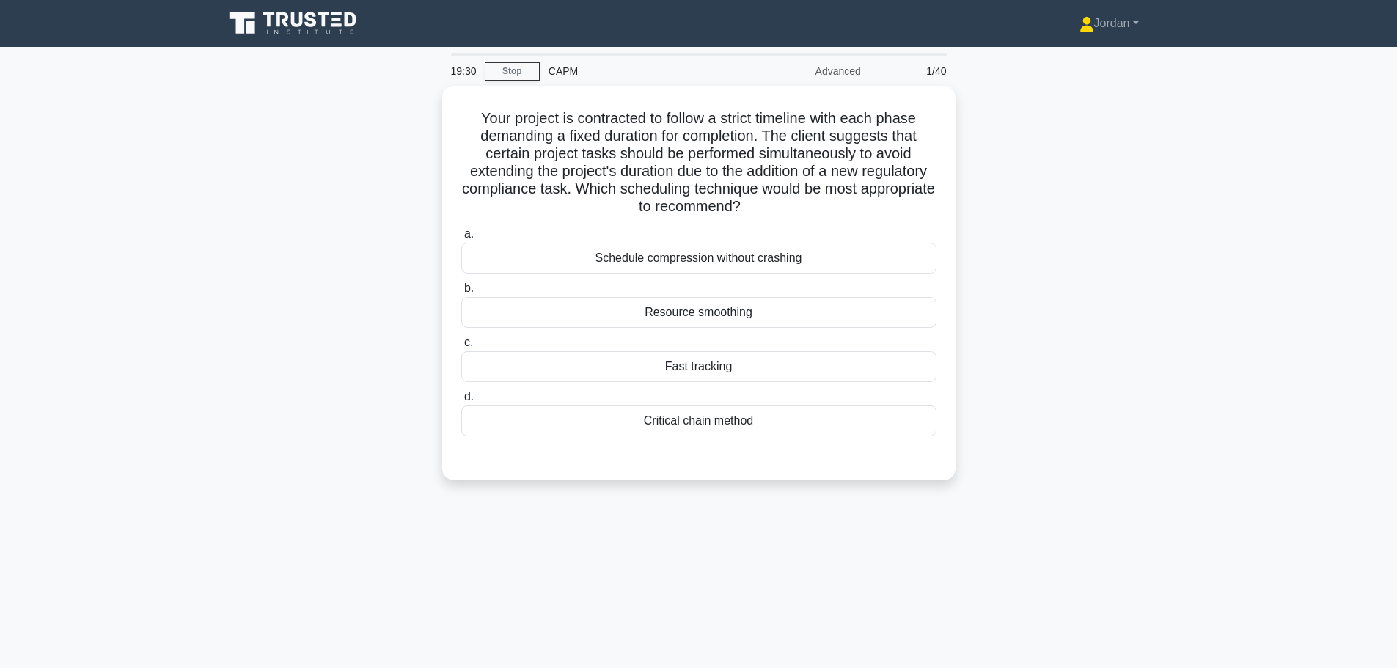
click at [691, 362] on div "Fast tracking" at bounding box center [698, 366] width 475 height 31
click at [461, 347] on input "c. Fast tracking" at bounding box center [461, 343] width 0 height 10
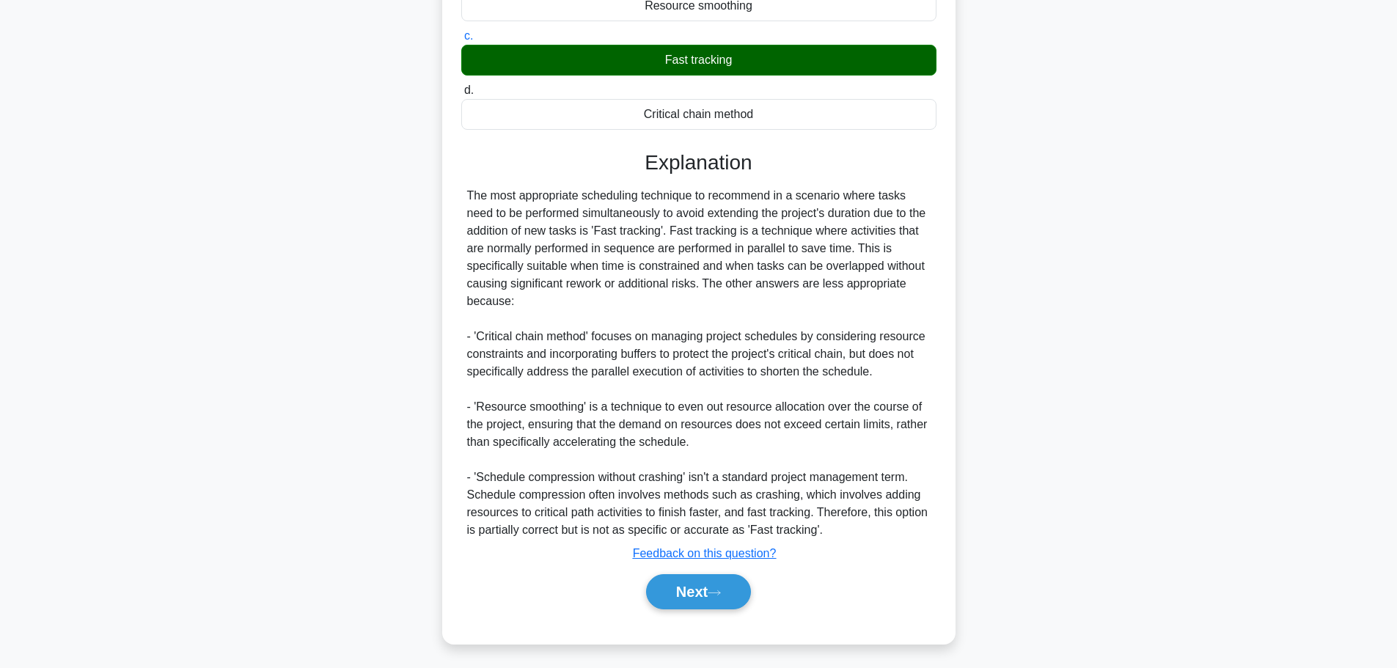
click at [709, 596] on button "Next" at bounding box center [698, 591] width 105 height 35
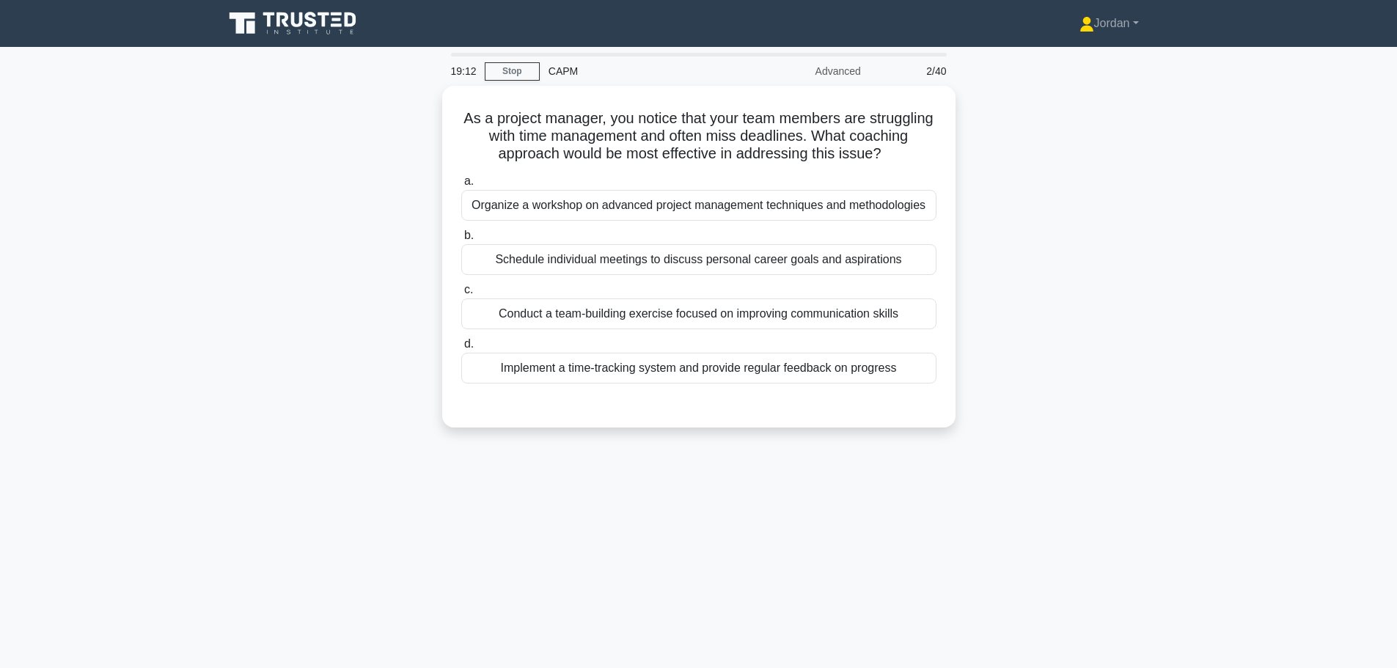
click at [719, 357] on div "Implement a time-tracking system and provide regular feedback on progress" at bounding box center [698, 368] width 475 height 31
click at [461, 349] on input "d. Implement a time-tracking system and provide regular feedback on progress" at bounding box center [461, 344] width 0 height 10
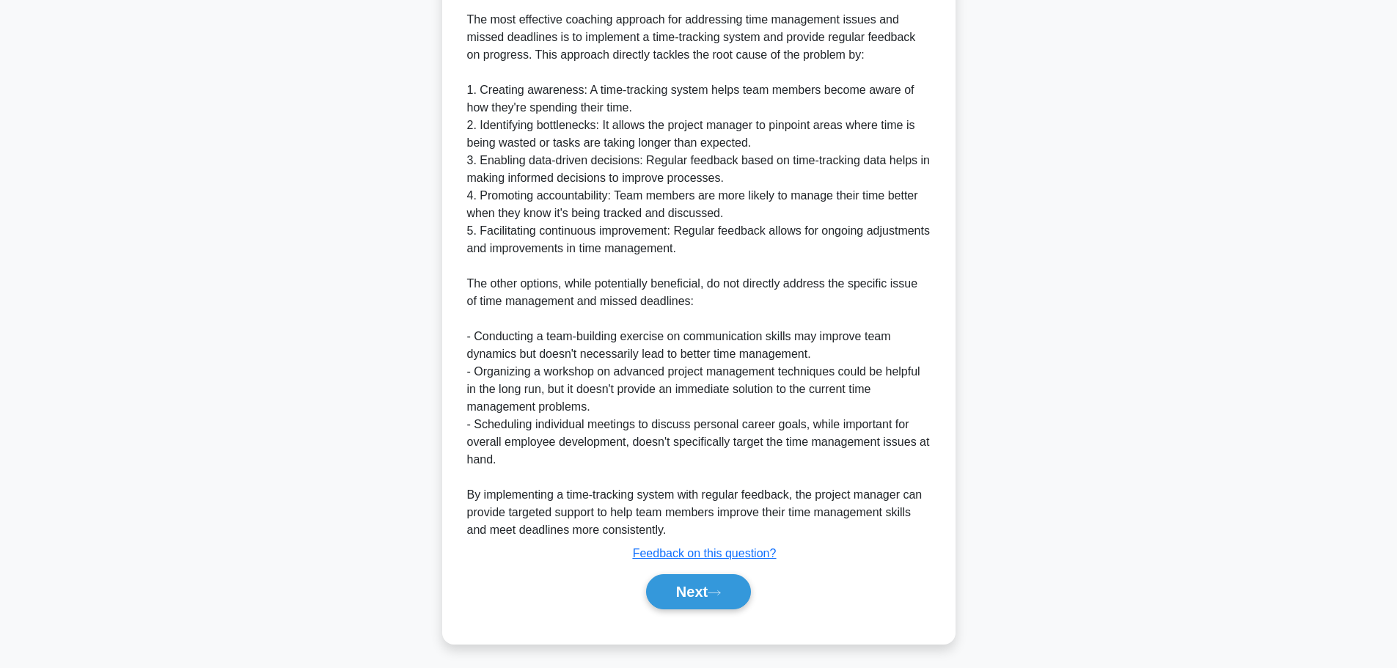
click at [691, 598] on button "Next" at bounding box center [698, 591] width 105 height 35
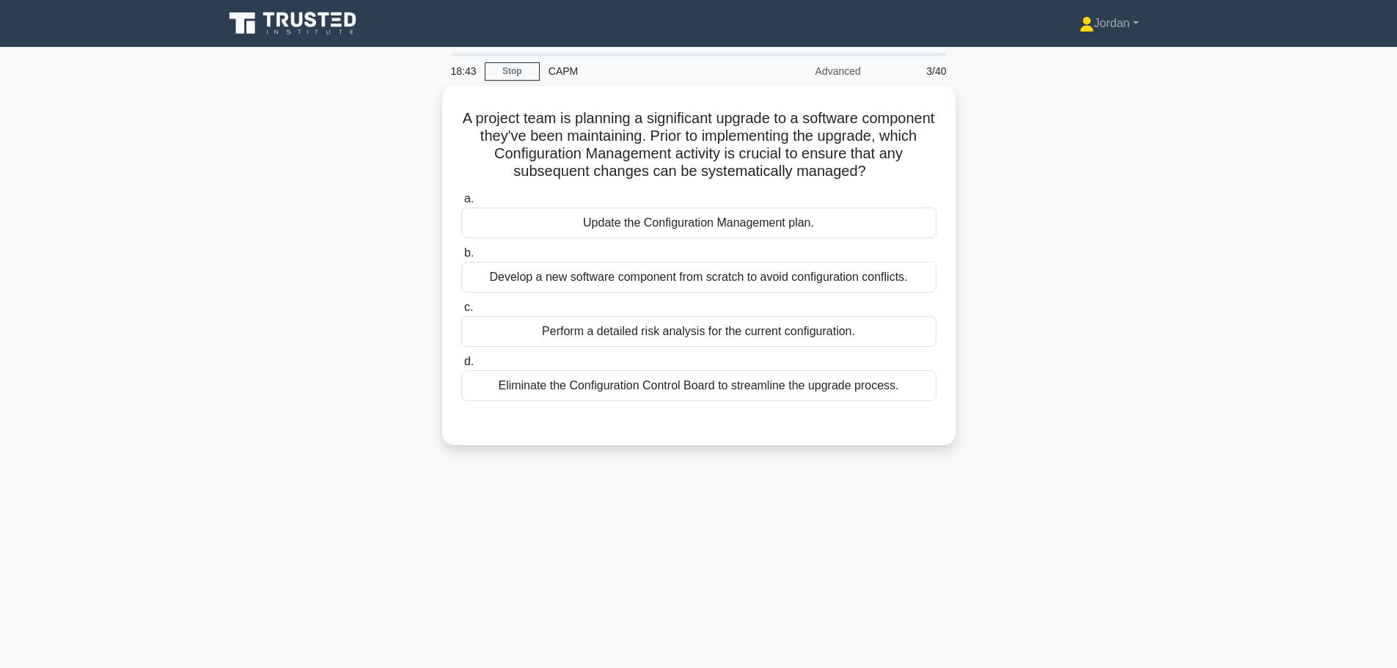
click at [691, 220] on div "Update the Configuration Management plan." at bounding box center [698, 222] width 475 height 31
click at [461, 204] on input "a. Update the Configuration Management plan." at bounding box center [461, 199] width 0 height 10
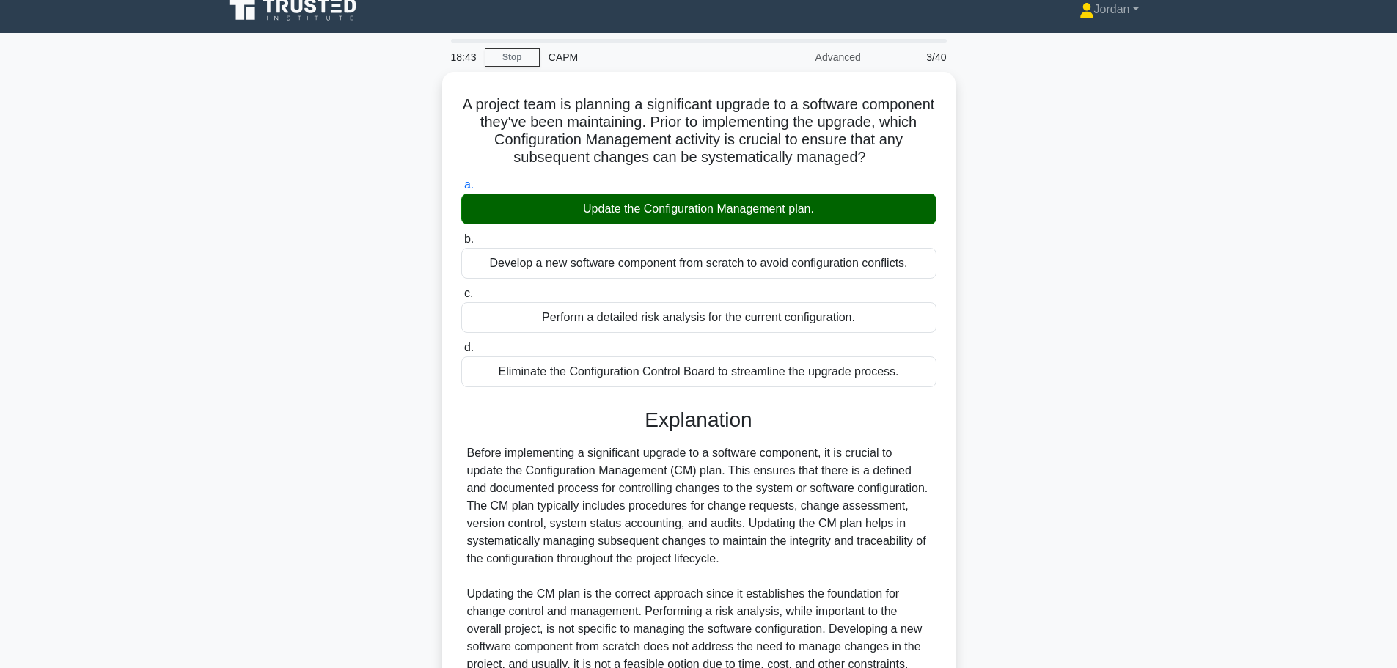
scroll to position [202, 0]
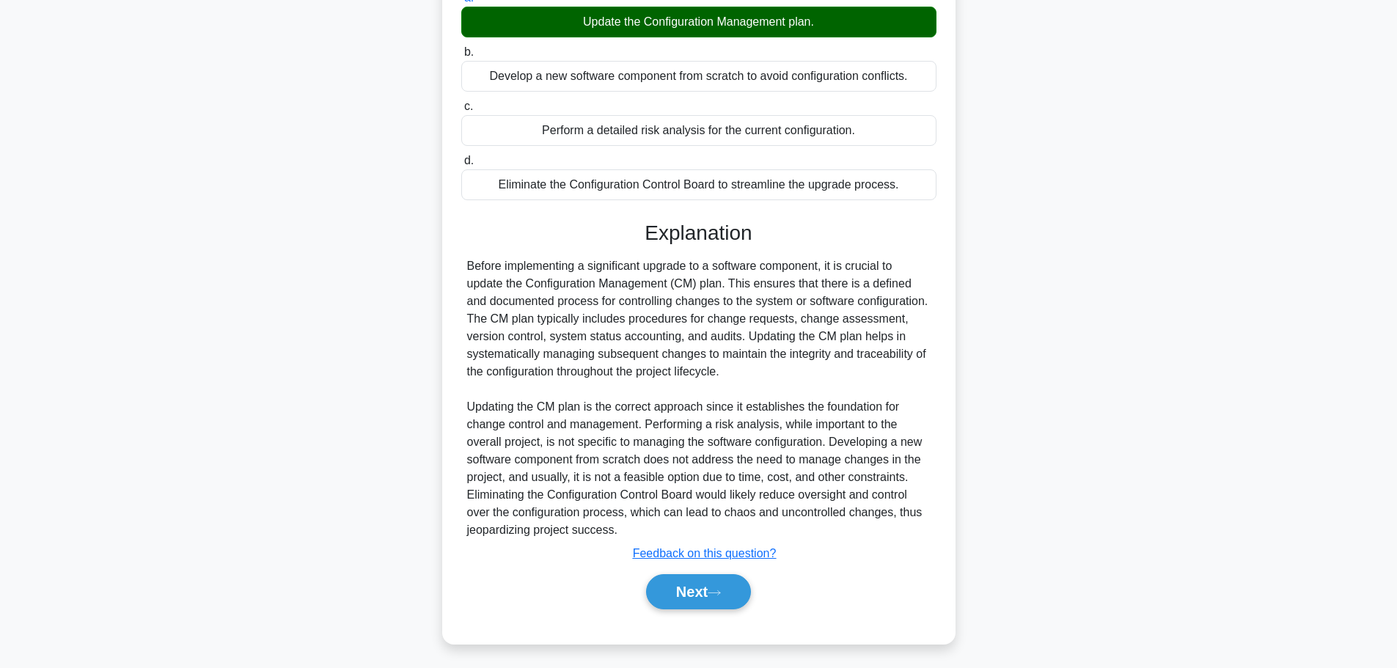
click at [676, 593] on button "Next" at bounding box center [698, 591] width 105 height 35
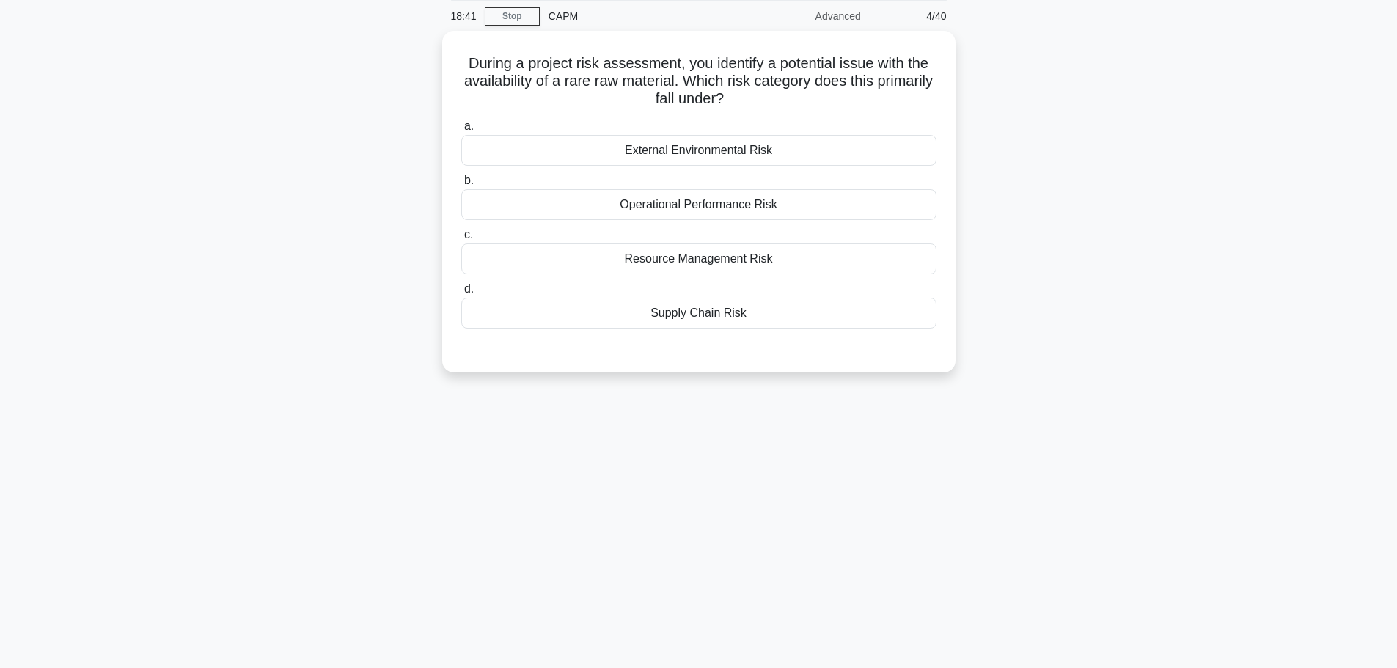
scroll to position [0, 0]
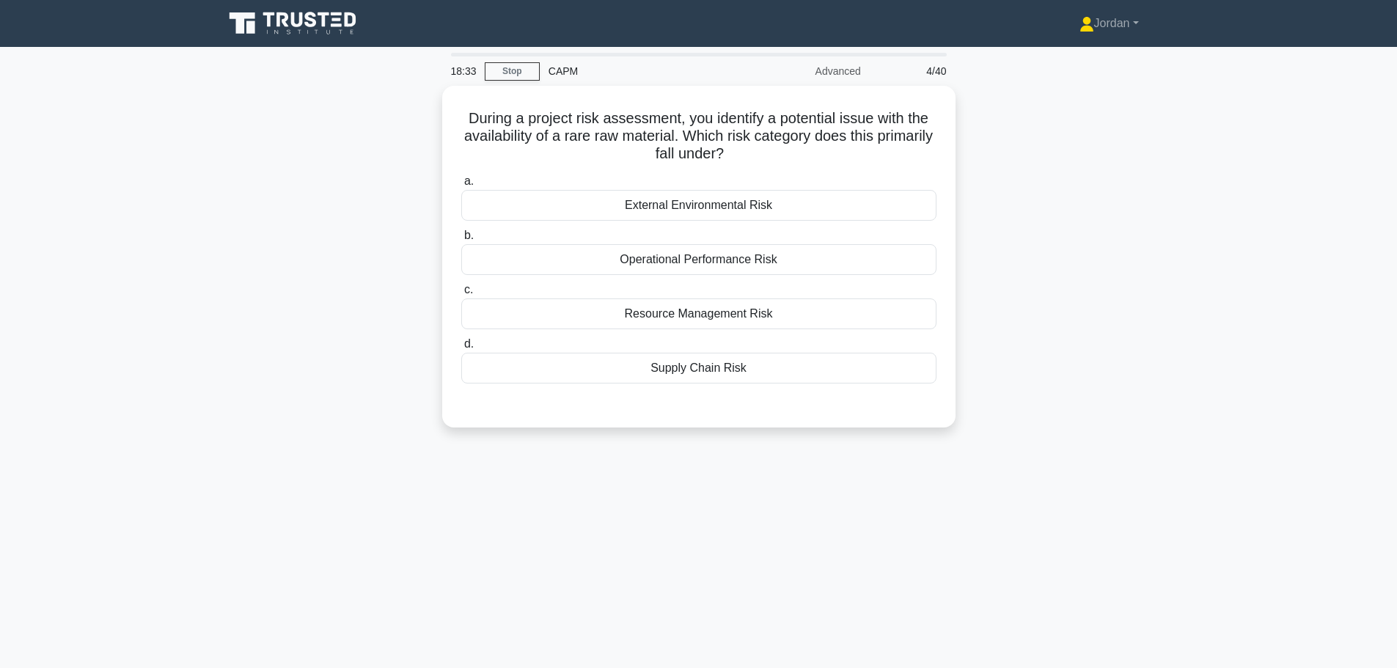
click at [711, 317] on div "Resource Management Risk" at bounding box center [698, 313] width 475 height 31
click at [461, 295] on input "c. Resource Management Risk" at bounding box center [461, 290] width 0 height 10
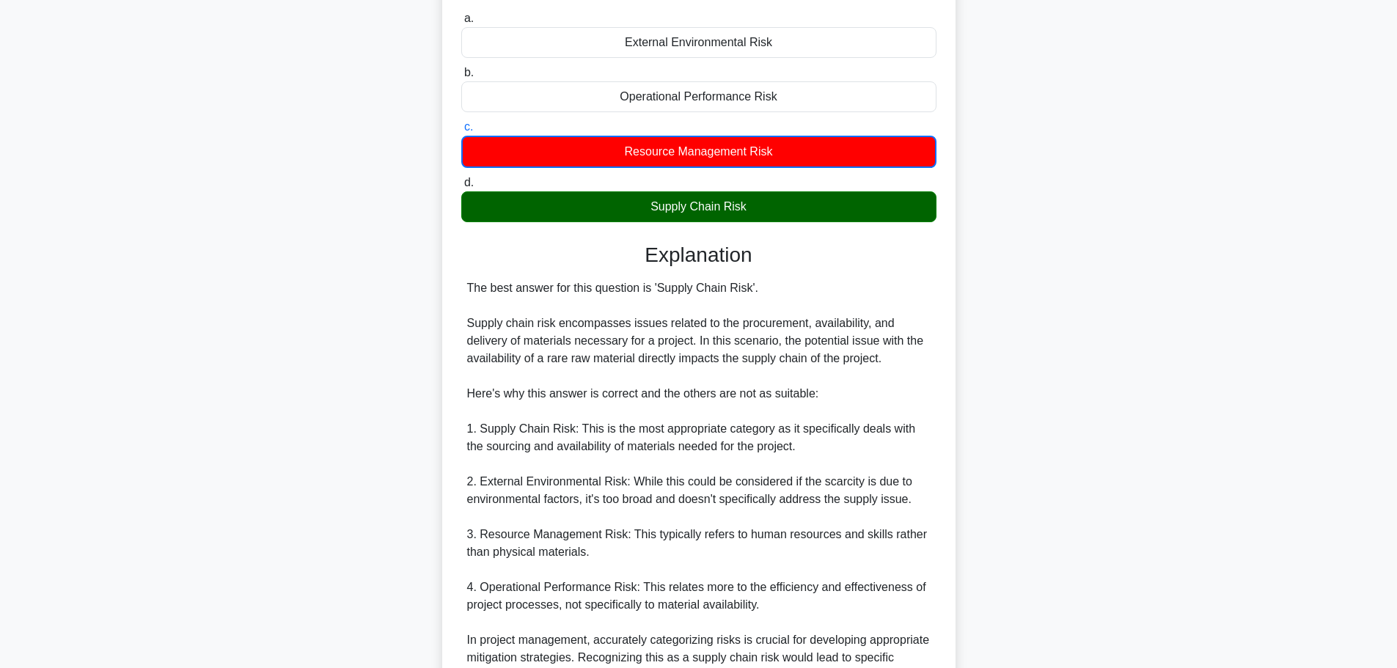
scroll to position [326, 0]
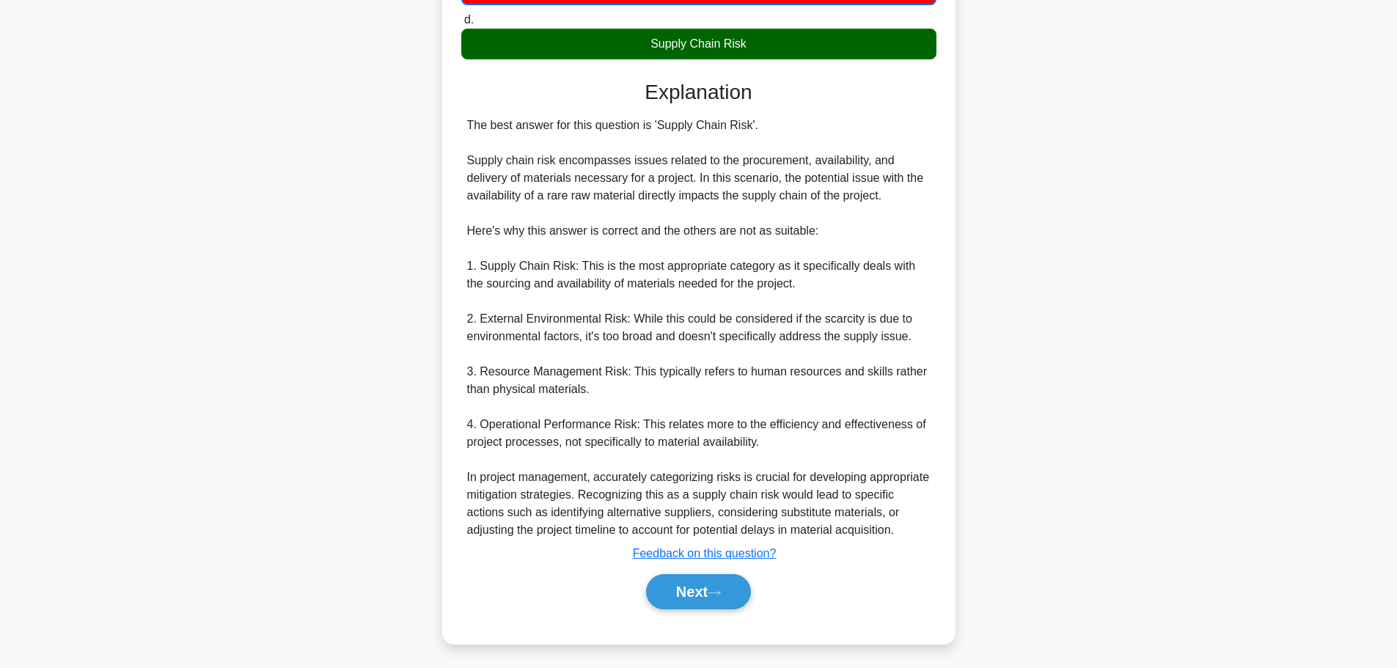
click at [699, 592] on button "Next" at bounding box center [698, 591] width 105 height 35
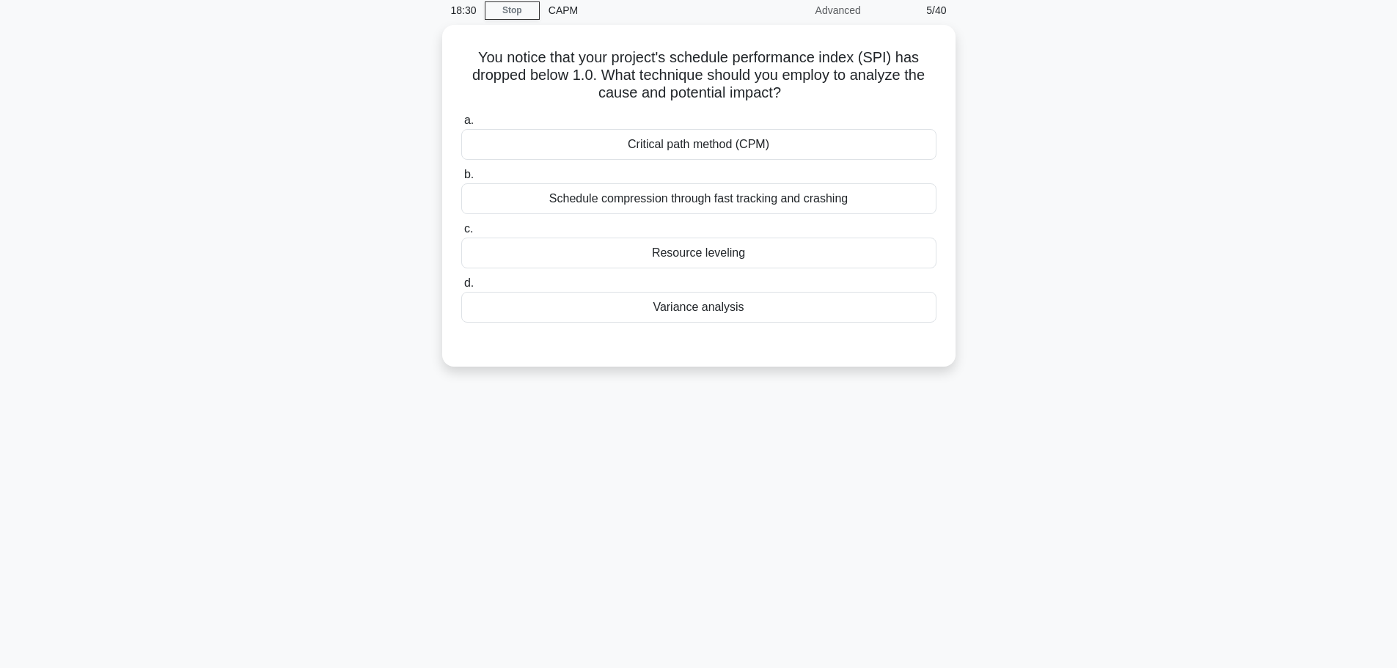
scroll to position [0, 0]
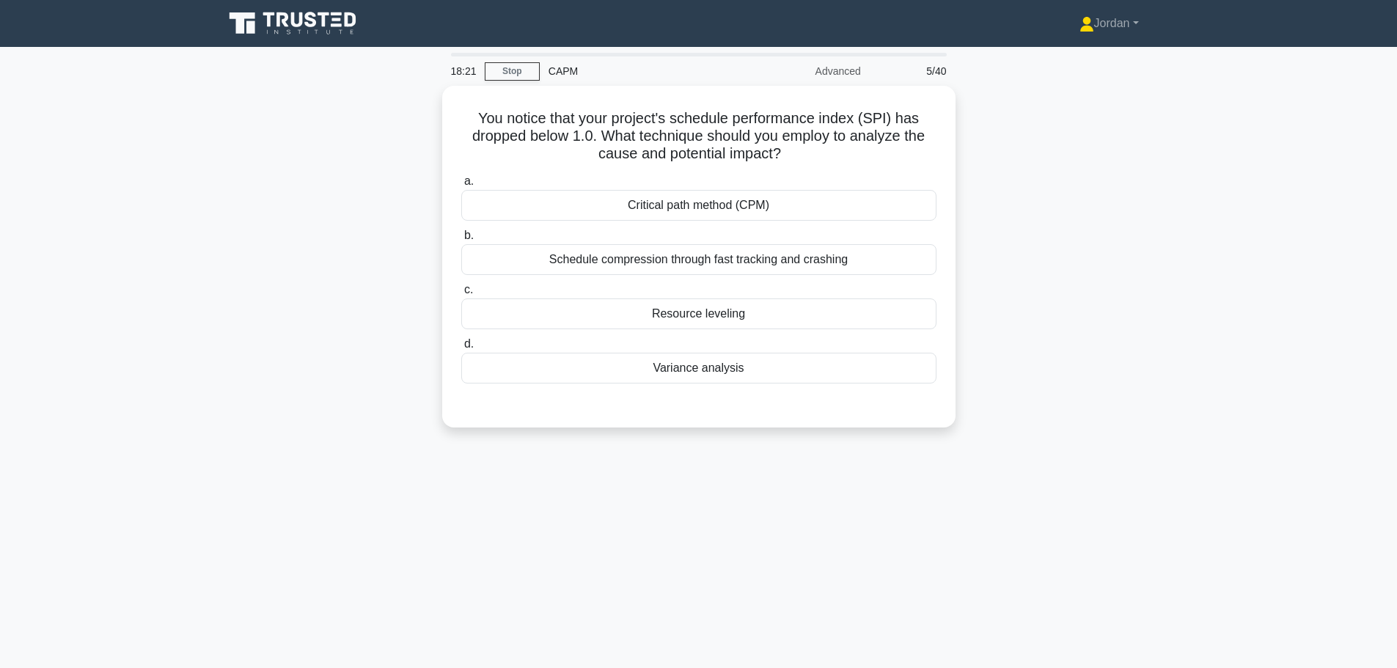
click at [702, 370] on div "Variance analysis" at bounding box center [698, 368] width 475 height 31
click at [461, 349] on input "d. Variance analysis" at bounding box center [461, 344] width 0 height 10
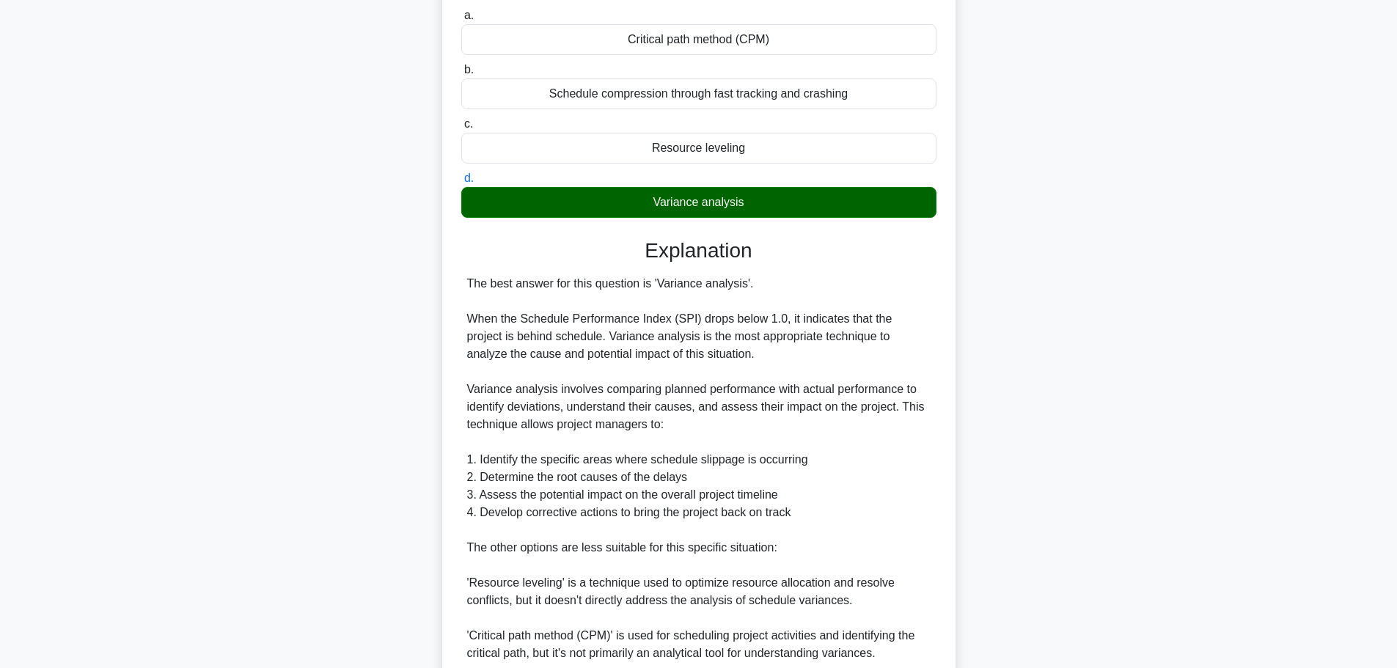
scroll to position [367, 0]
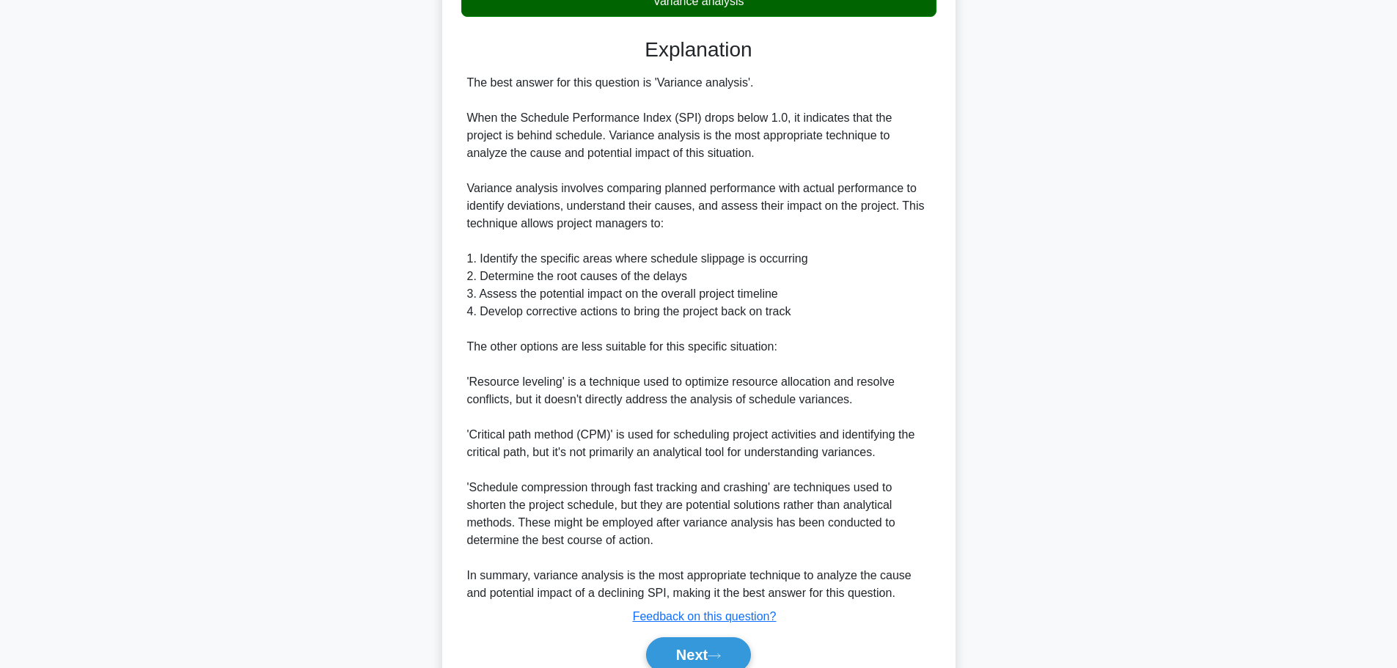
click at [691, 652] on button "Next" at bounding box center [698, 654] width 105 height 35
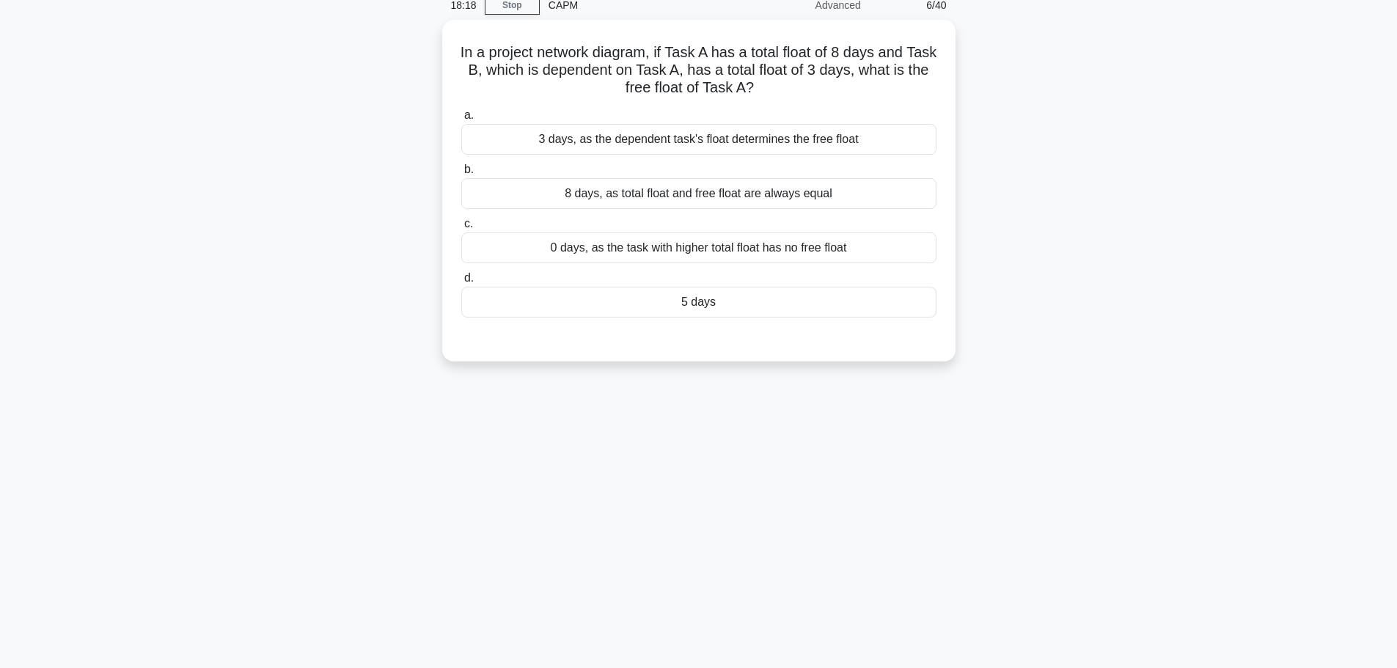
scroll to position [0, 0]
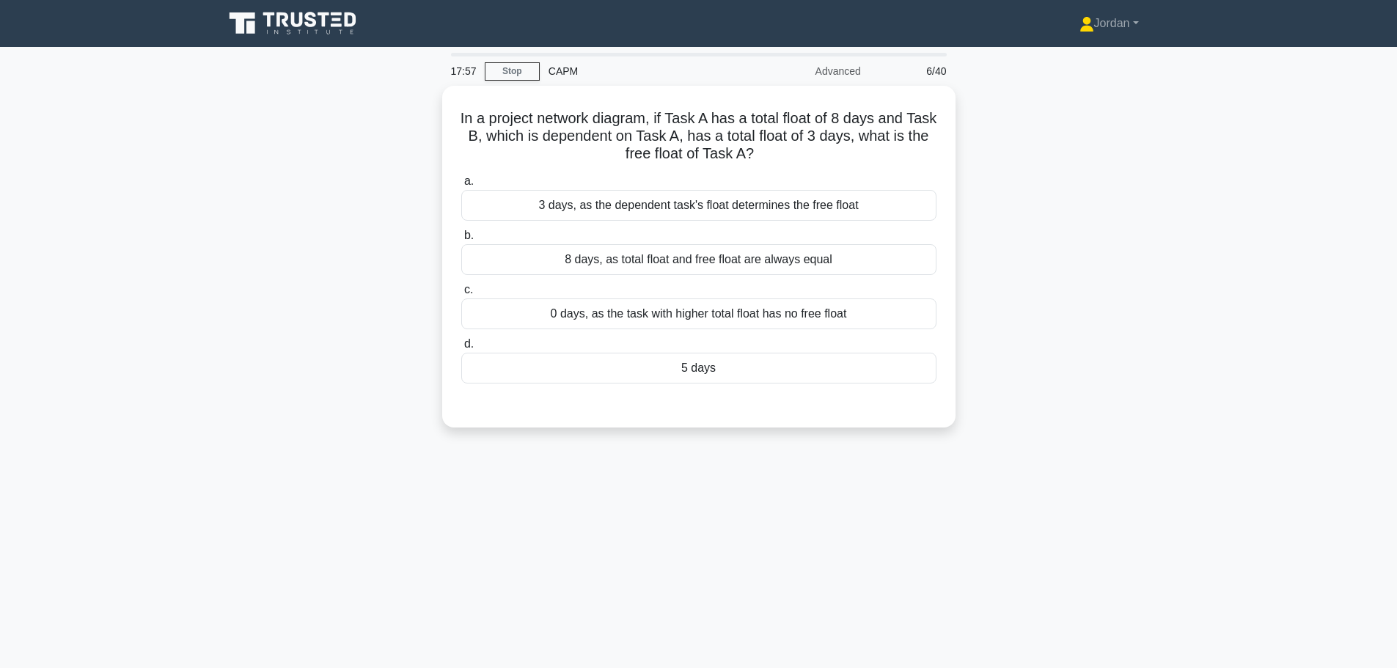
click at [702, 372] on div "5 days" at bounding box center [698, 368] width 475 height 31
click at [700, 371] on div "5 days" at bounding box center [698, 368] width 475 height 31
click at [461, 349] on input "d. 5 days" at bounding box center [461, 344] width 0 height 10
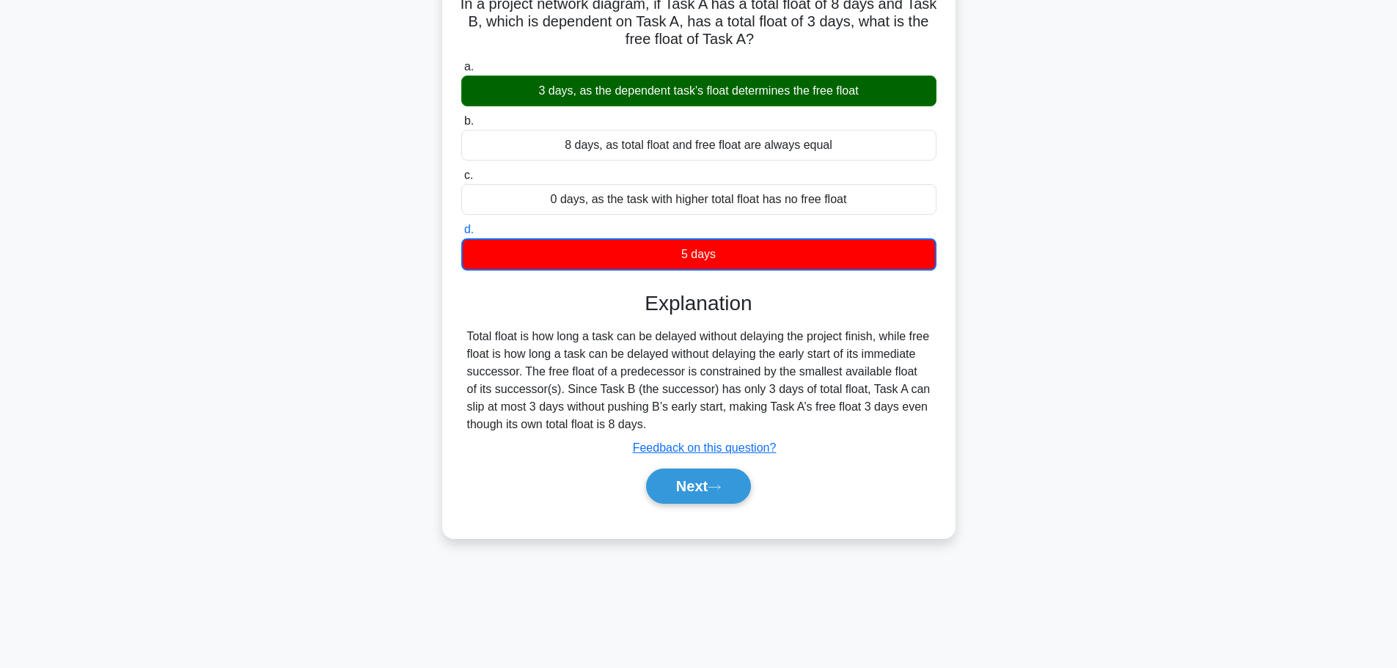
scroll to position [124, 0]
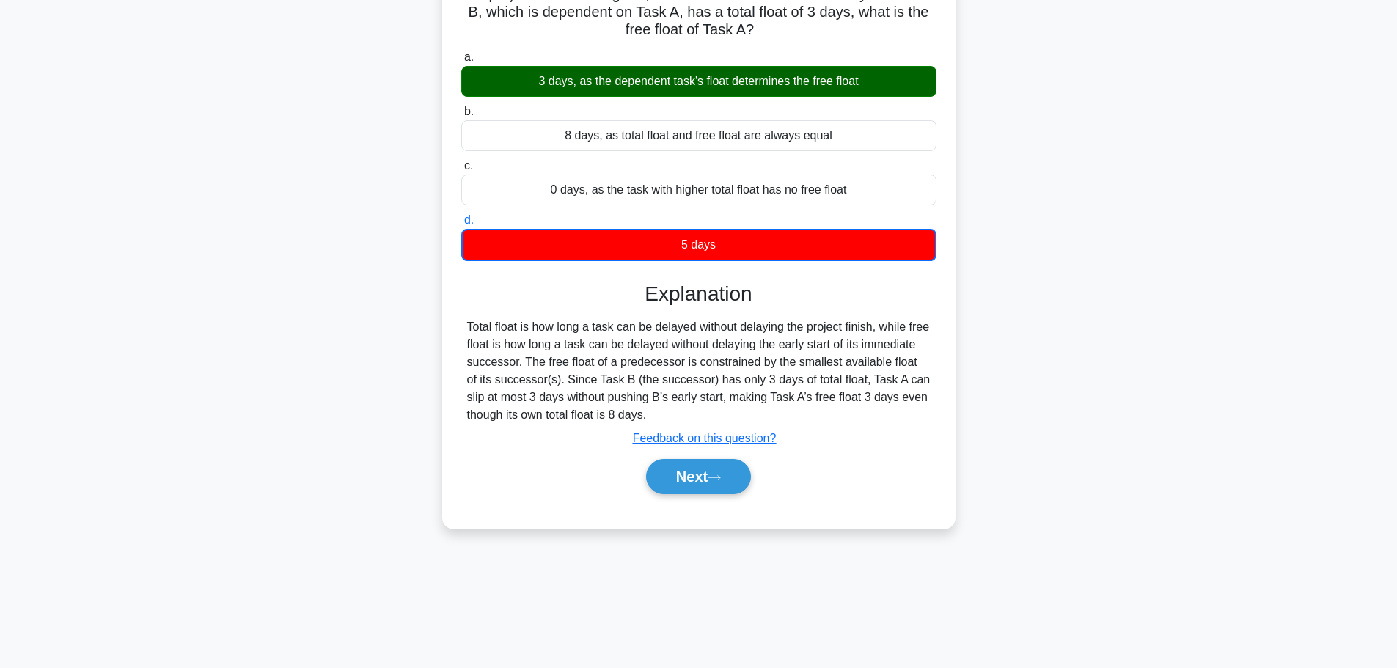
click at [673, 480] on button "Next" at bounding box center [698, 476] width 105 height 35
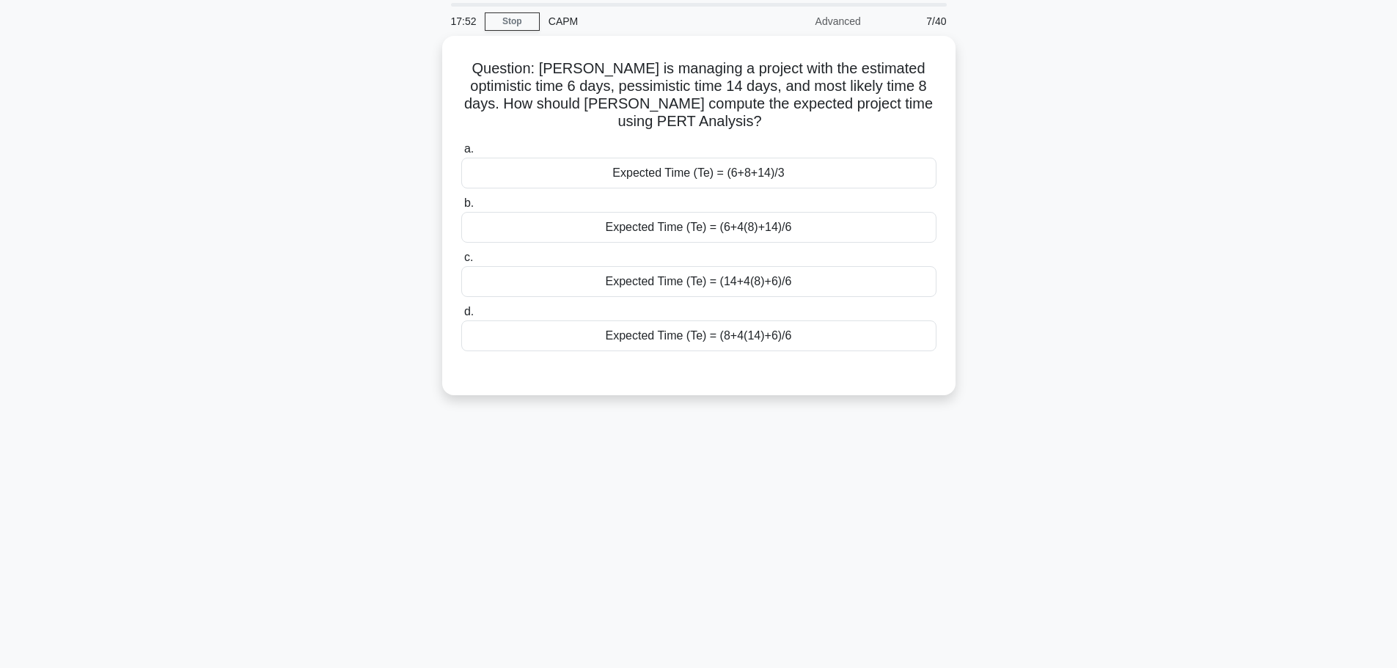
scroll to position [0, 0]
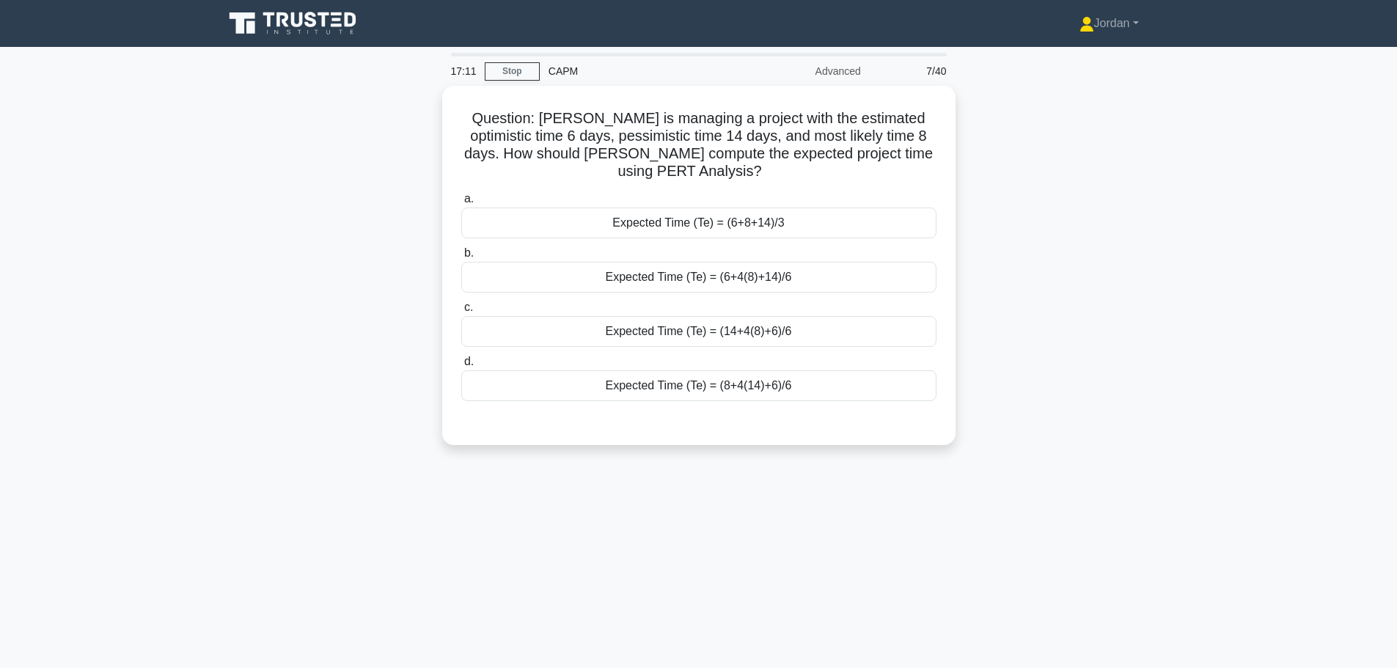
click at [637, 277] on div "Expected Time (Te) = (6+4(8)+14)/6" at bounding box center [698, 277] width 475 height 31
click at [461, 258] on input "b. Expected Time (Te) = (6+4(8)+14)/6" at bounding box center [461, 254] width 0 height 10
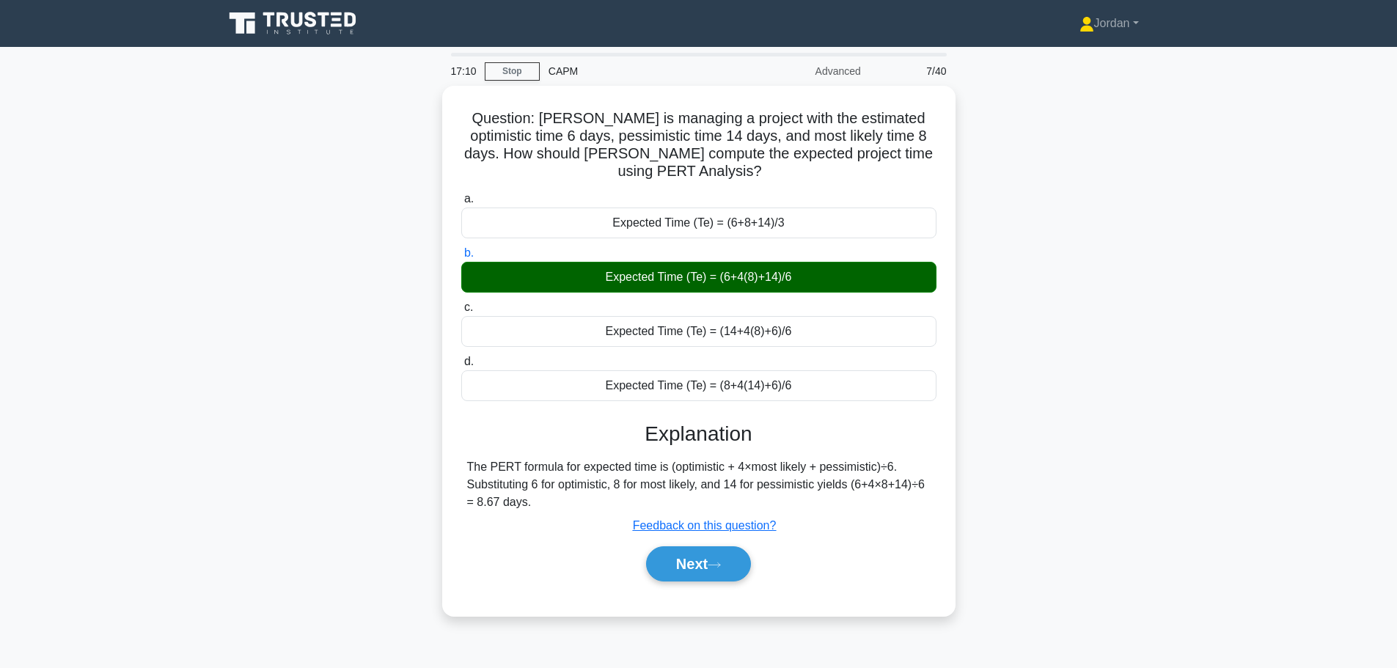
click at [700, 556] on button "Next" at bounding box center [698, 563] width 105 height 35
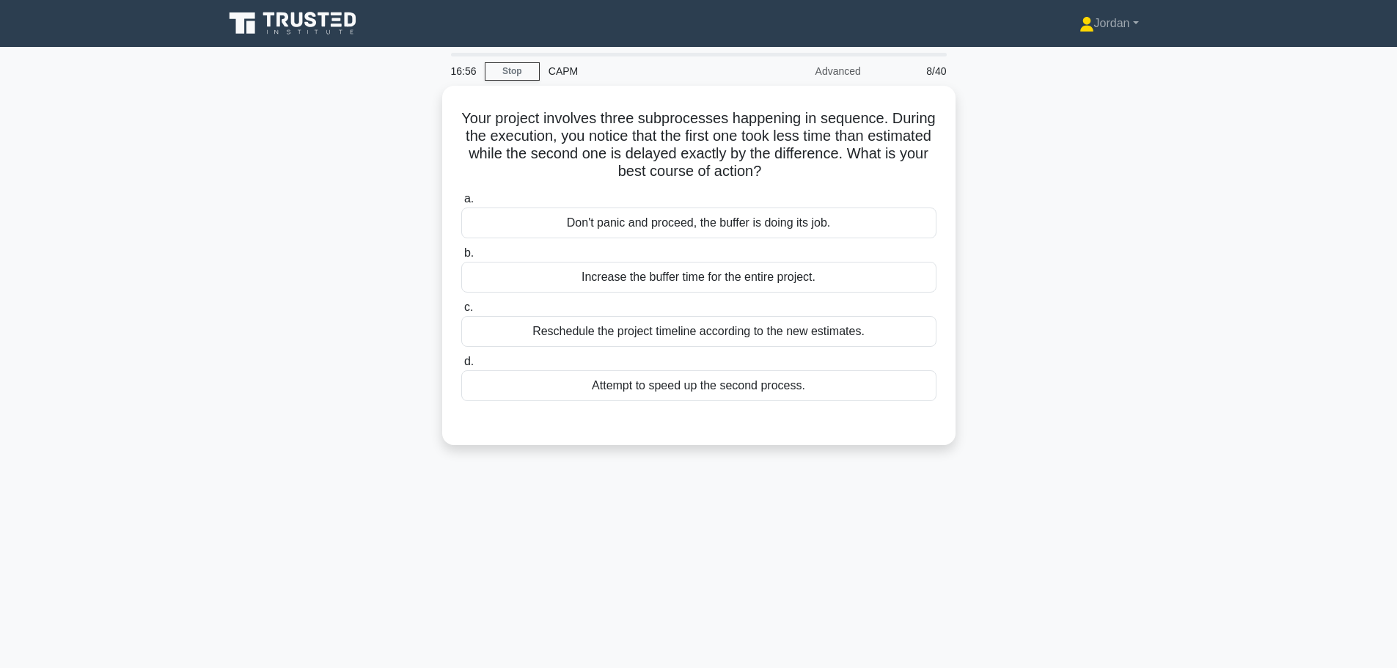
click at [676, 227] on div "Don't panic and proceed, the buffer is doing its job." at bounding box center [698, 222] width 475 height 31
click at [461, 204] on input "a. Don't panic and proceed, the buffer is doing its job." at bounding box center [461, 199] width 0 height 10
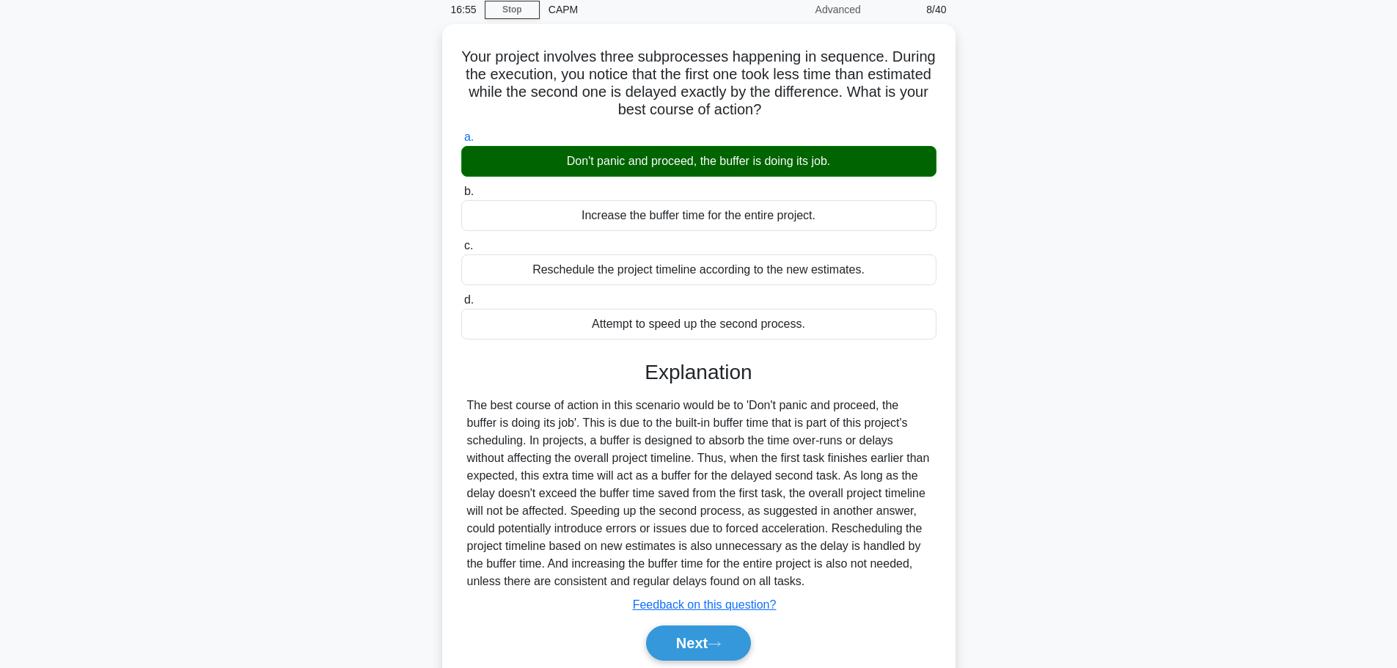
scroll to position [124, 0]
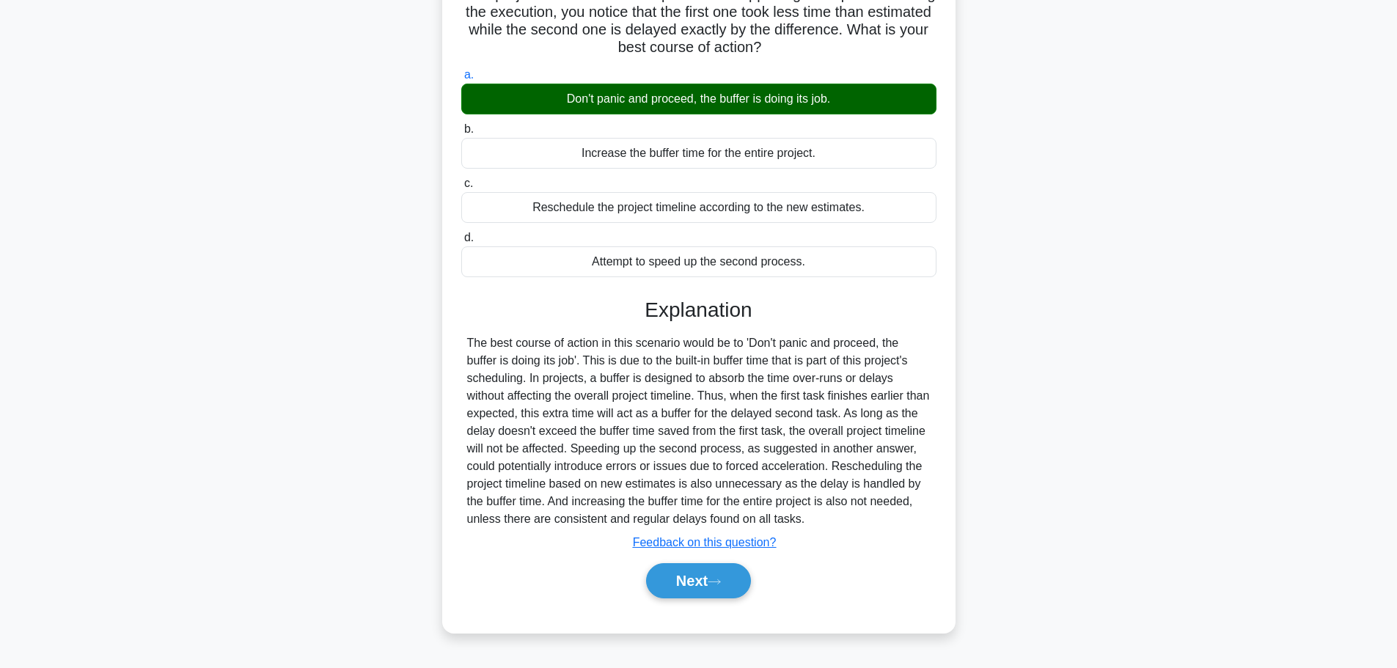
click at [727, 592] on button "Next" at bounding box center [698, 580] width 105 height 35
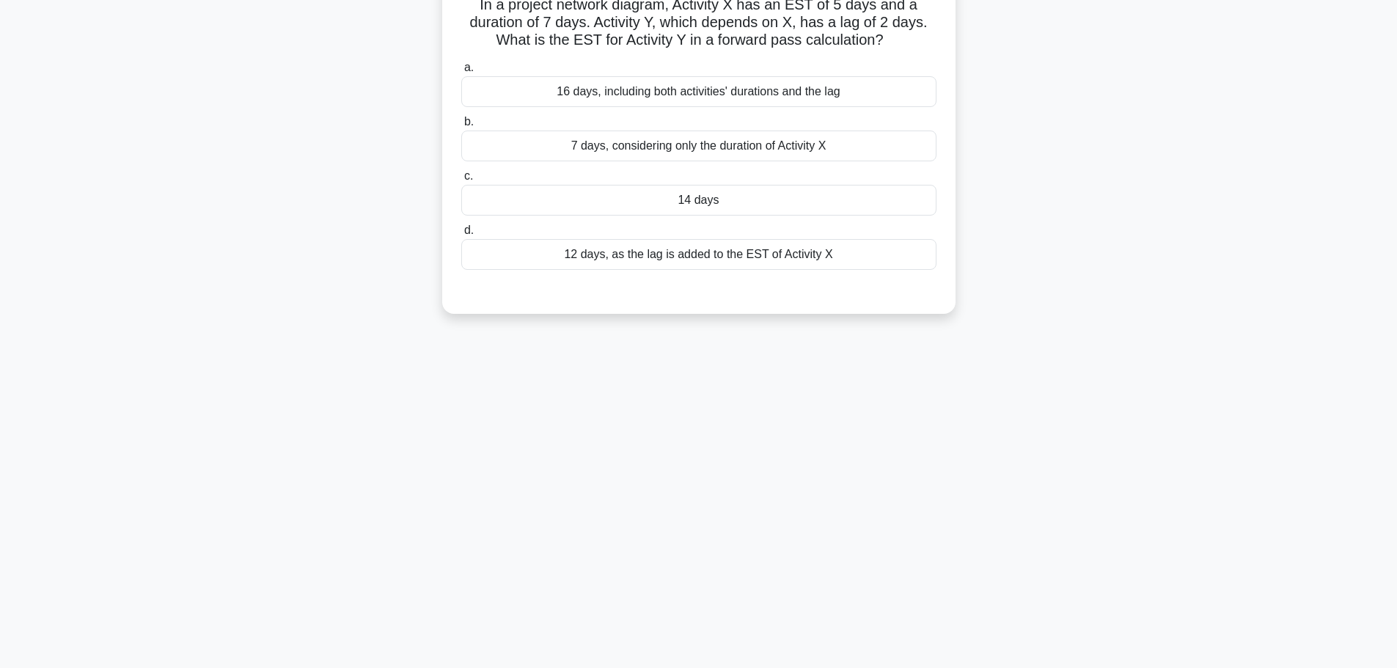
scroll to position [0, 0]
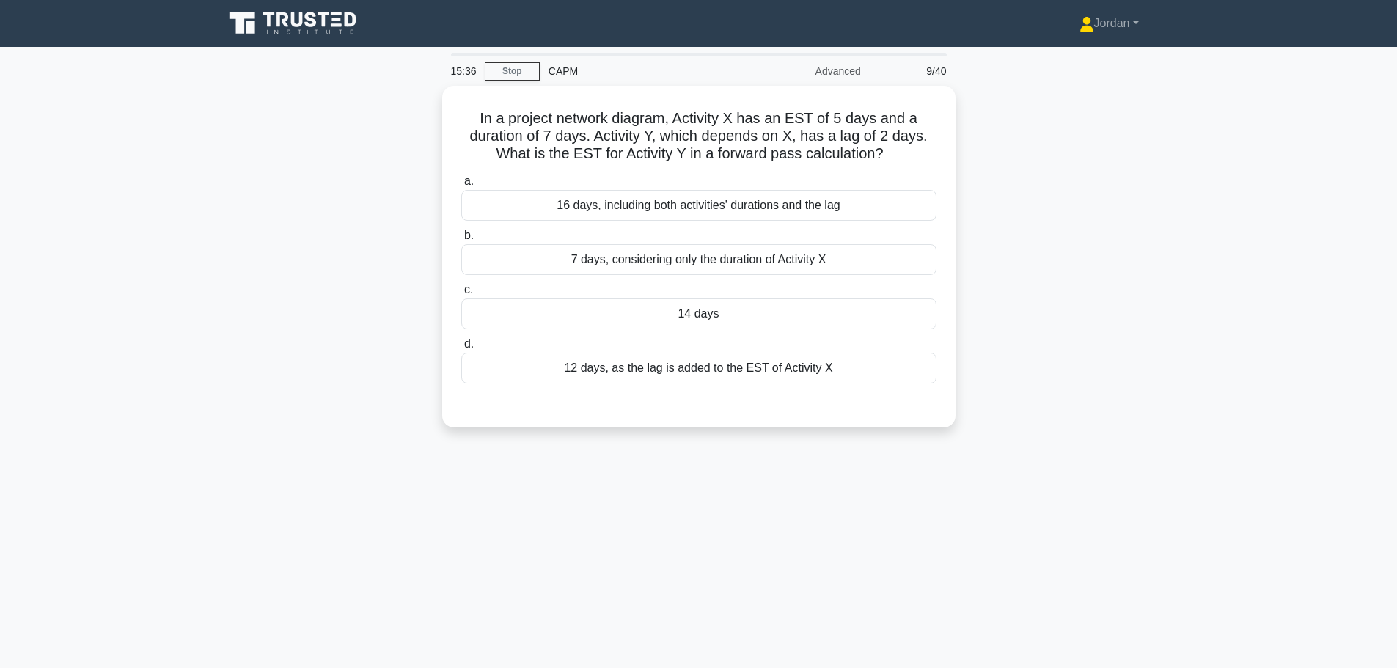
click at [644, 311] on div "14 days" at bounding box center [698, 313] width 475 height 31
click at [461, 295] on input "c. 14 days" at bounding box center [461, 290] width 0 height 10
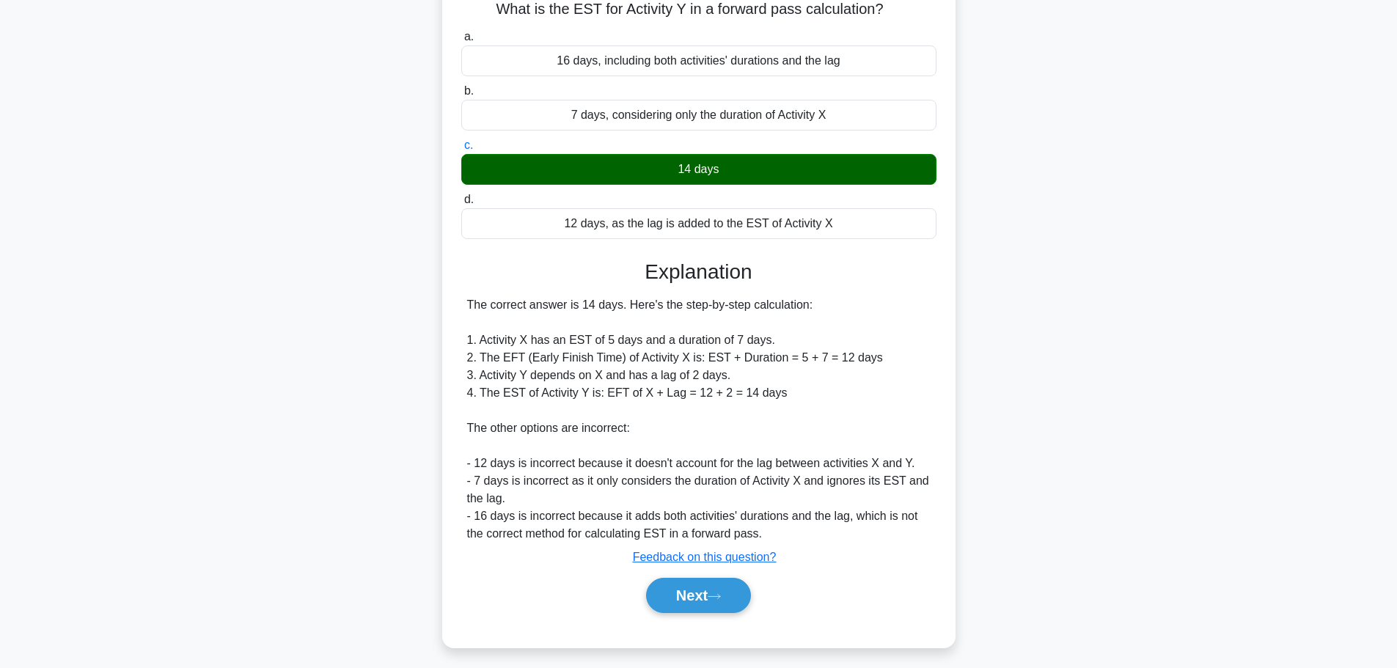
scroll to position [149, 0]
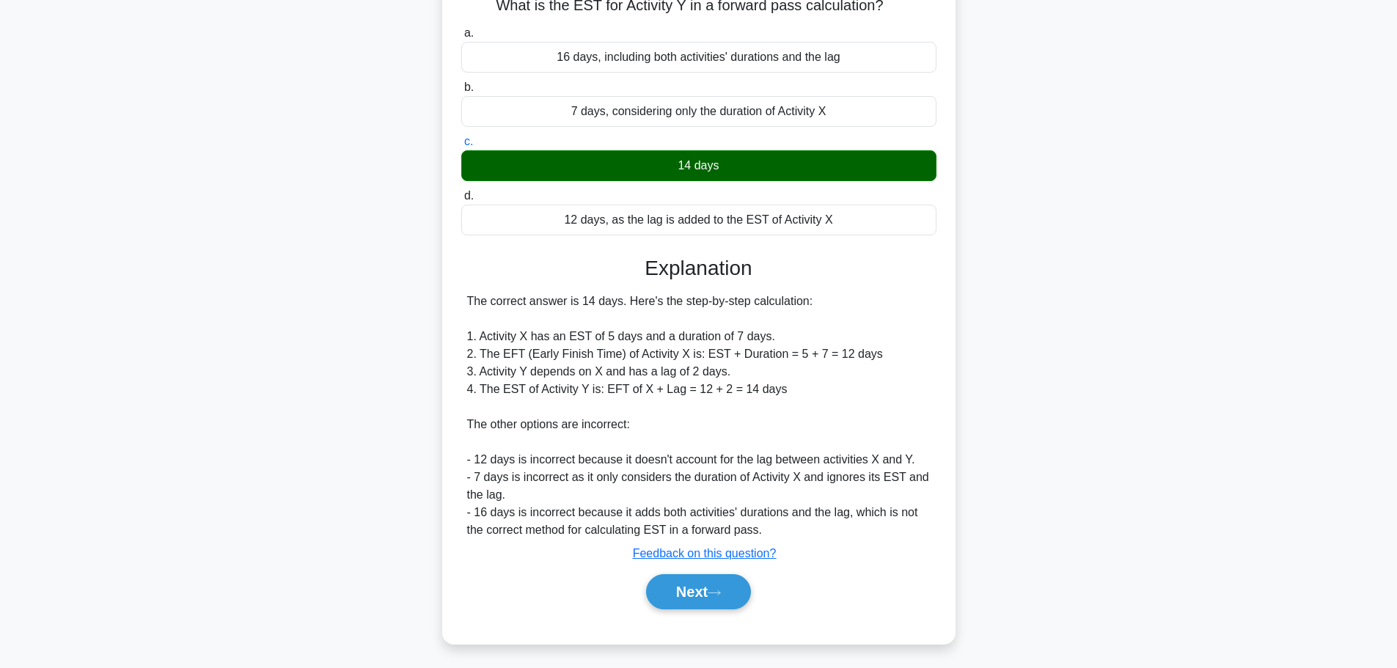
click at [691, 584] on button "Next" at bounding box center [698, 591] width 105 height 35
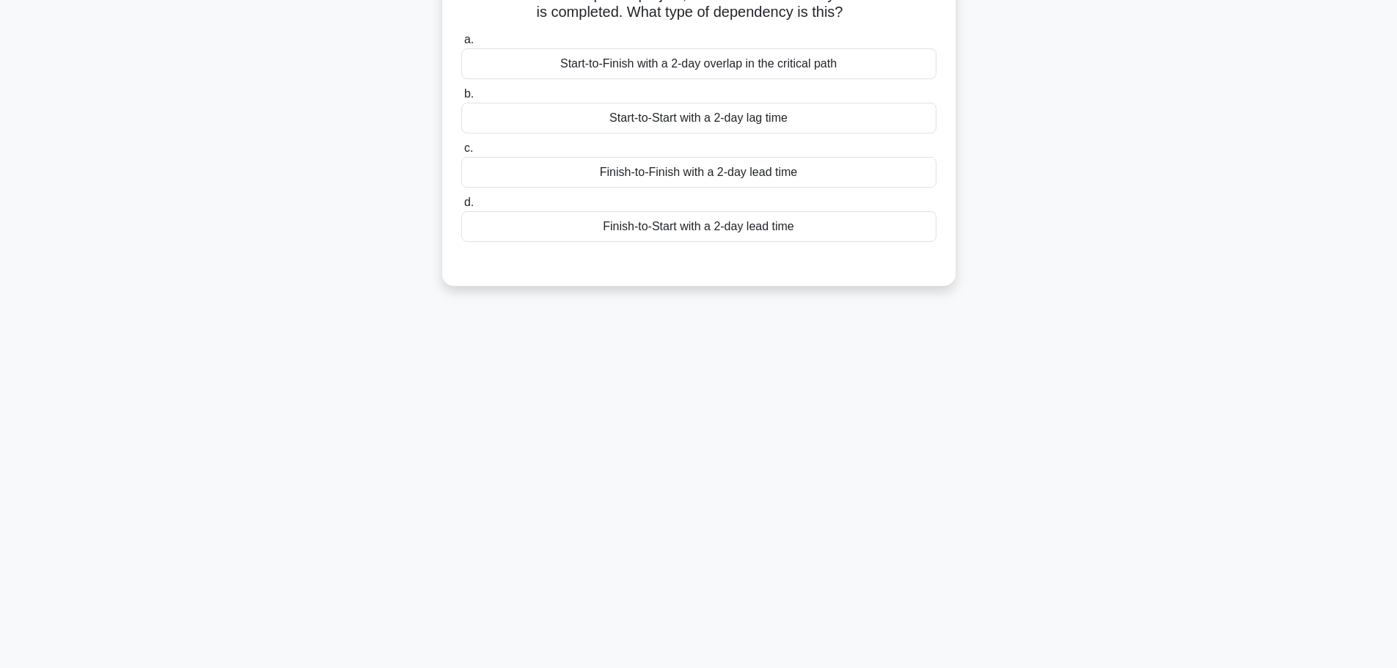
scroll to position [51, 0]
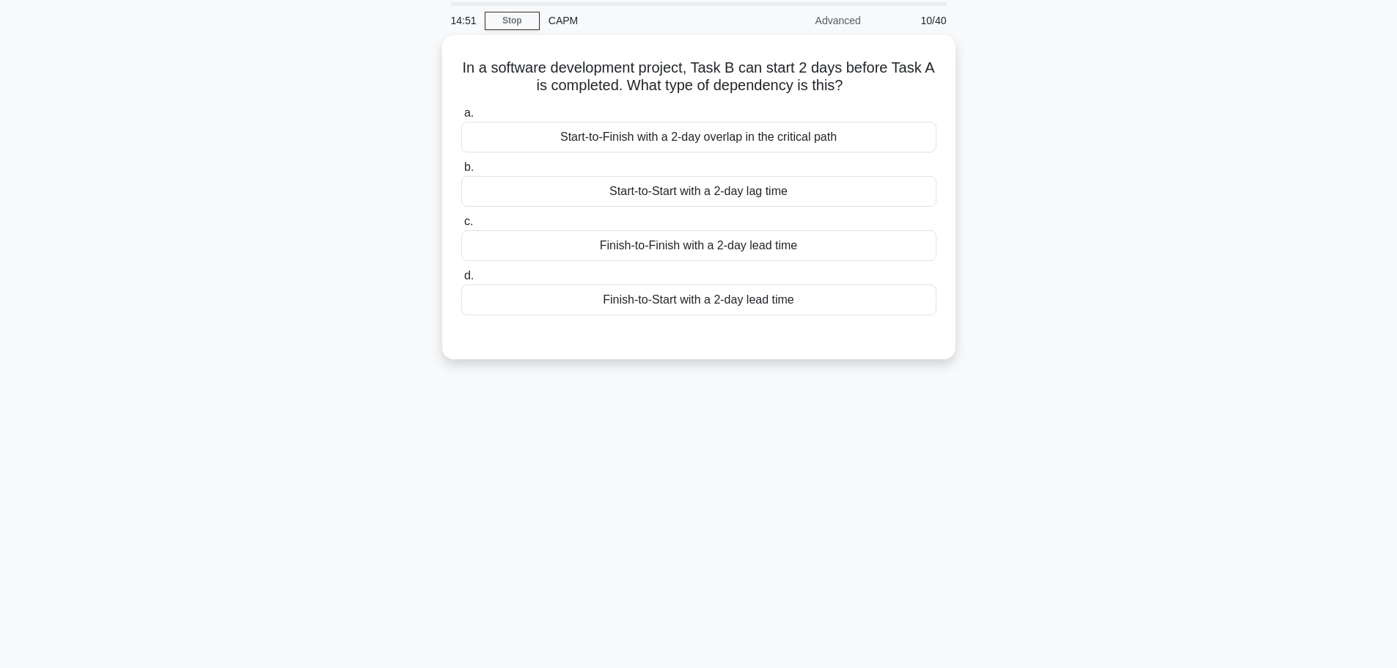
click at [668, 301] on div "Finish-to-Start with a 2-day lead time" at bounding box center [698, 299] width 475 height 31
click at [461, 281] on input "d. Finish-to-Start with a 2-day lead time" at bounding box center [461, 276] width 0 height 10
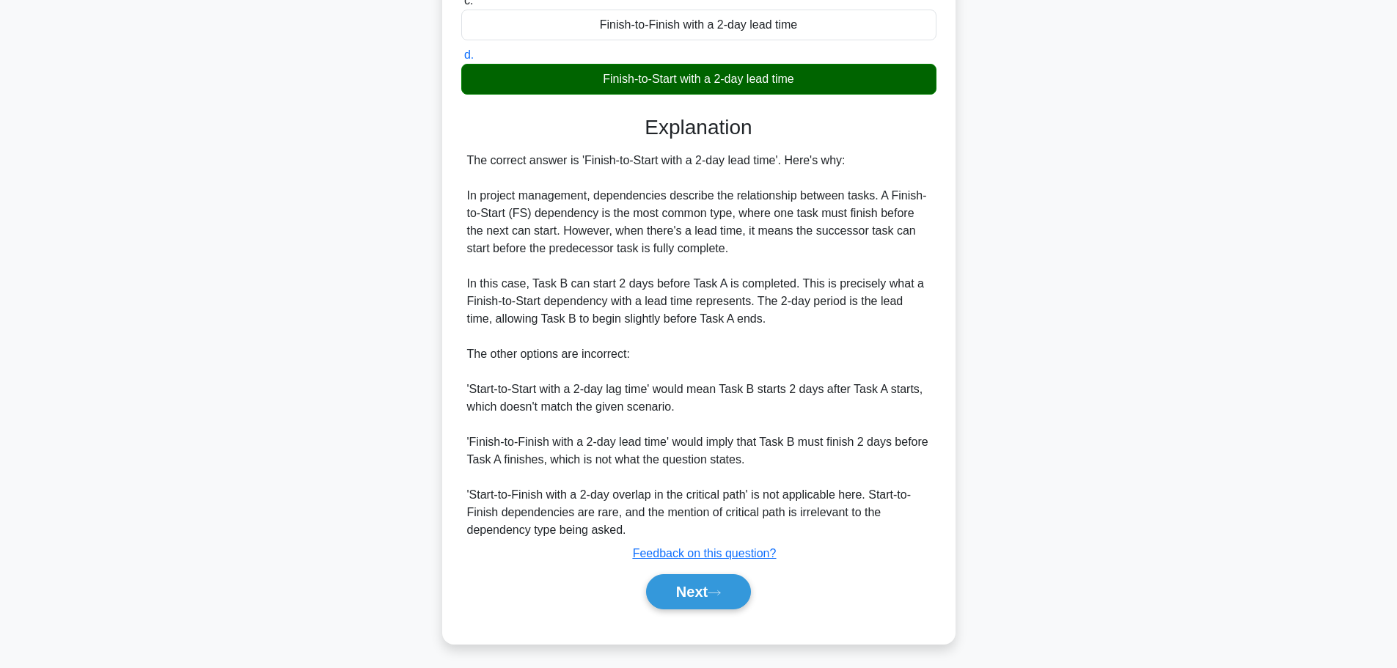
click at [714, 597] on button "Next" at bounding box center [698, 591] width 105 height 35
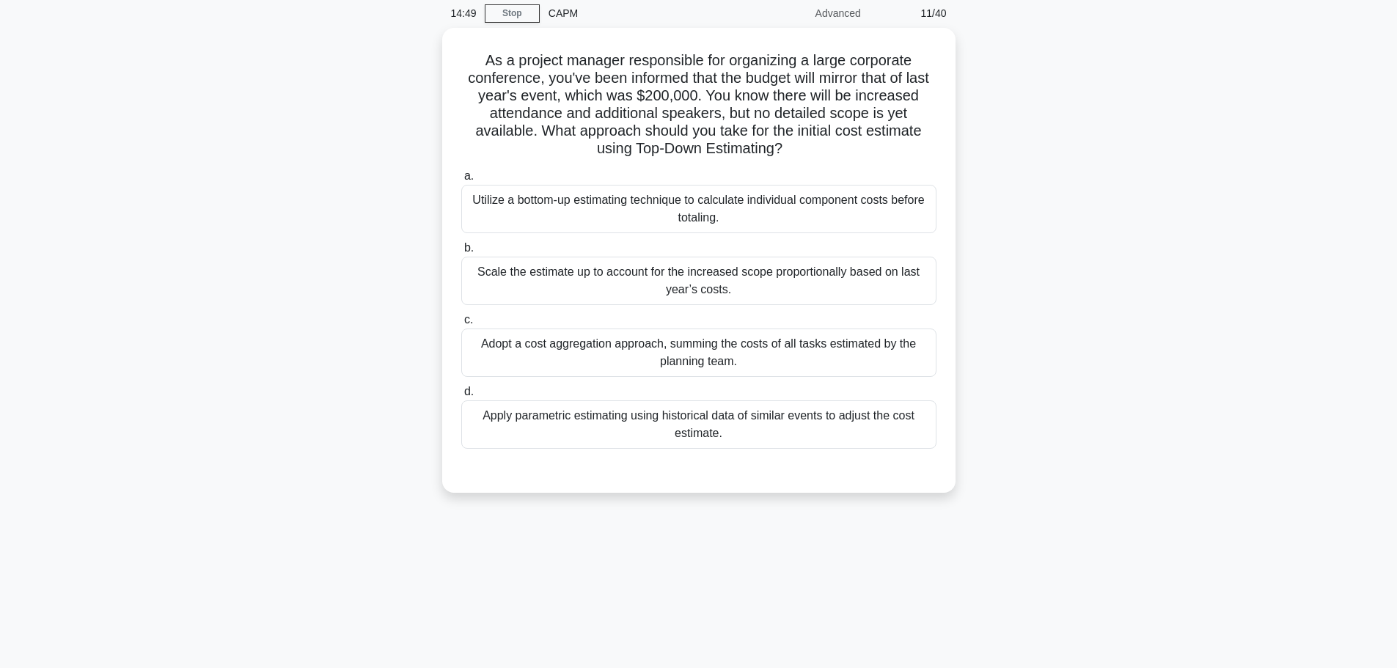
scroll to position [0, 0]
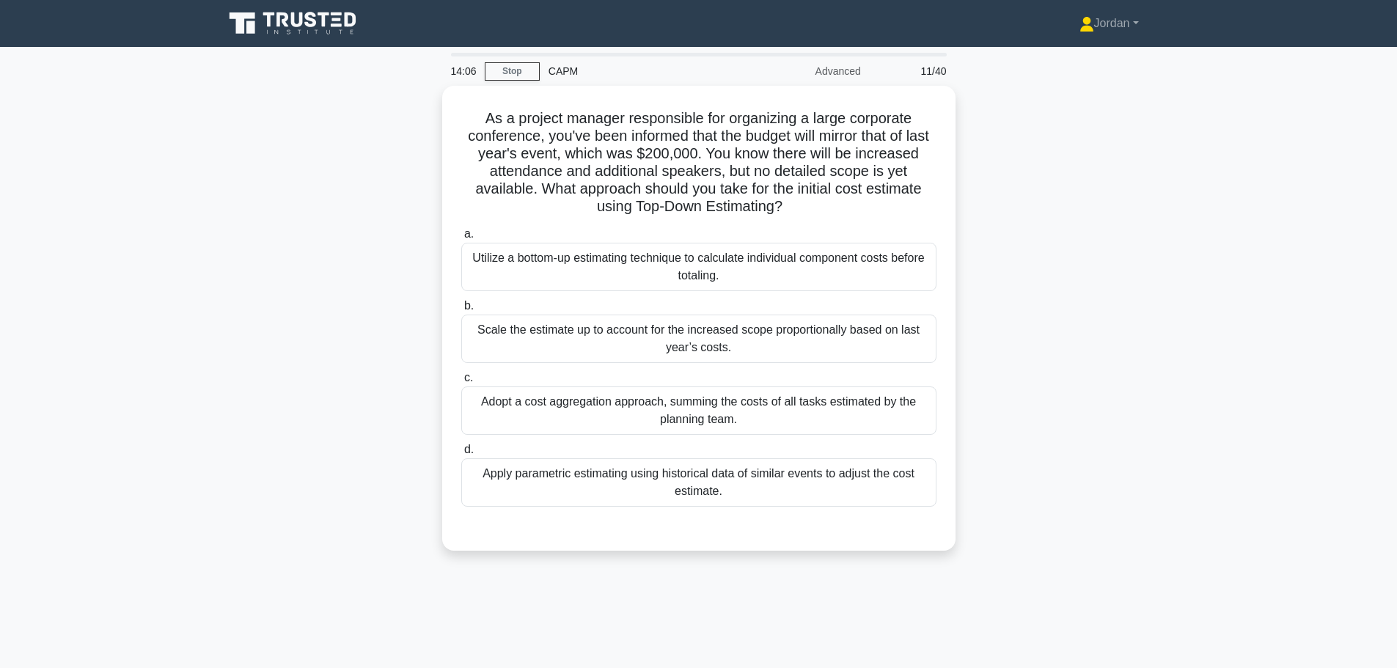
click at [649, 322] on div "Scale the estimate up to account for the increased scope proportionally based o…" at bounding box center [698, 338] width 475 height 48
click at [461, 311] on input "b. Scale the estimate up to account for the increased scope proportionally base…" at bounding box center [461, 306] width 0 height 10
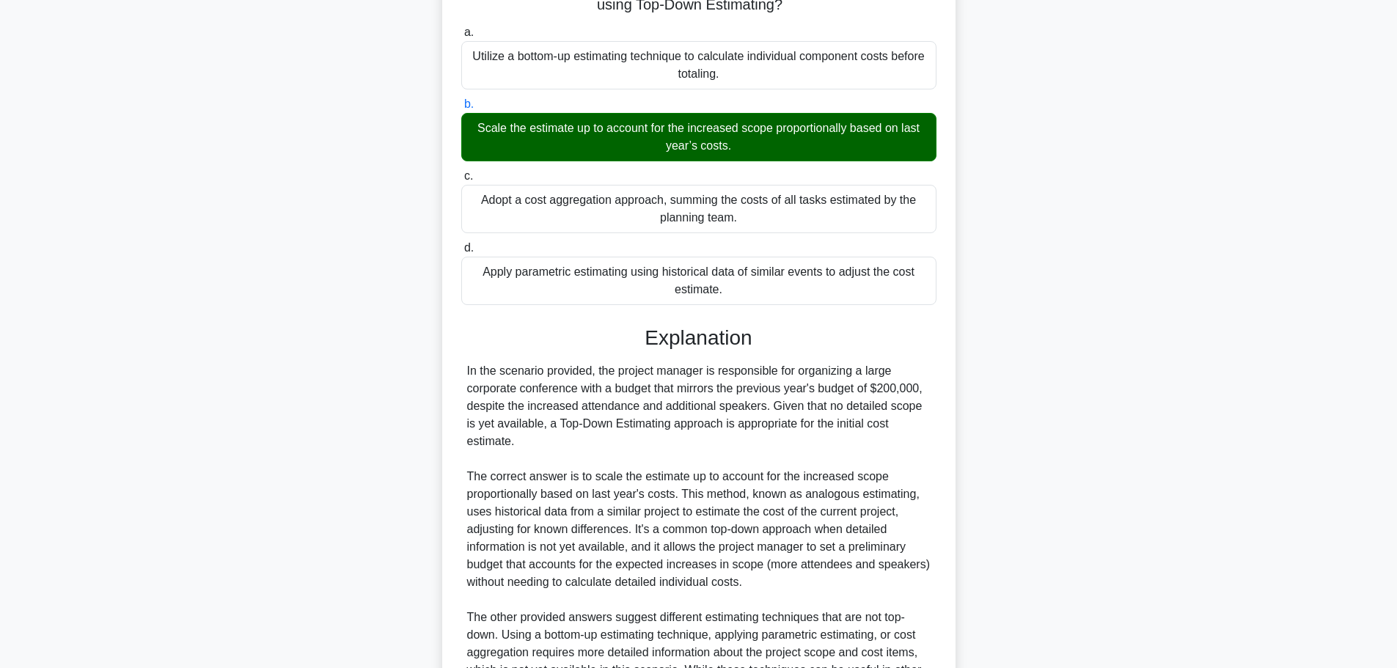
scroll to position [413, 0]
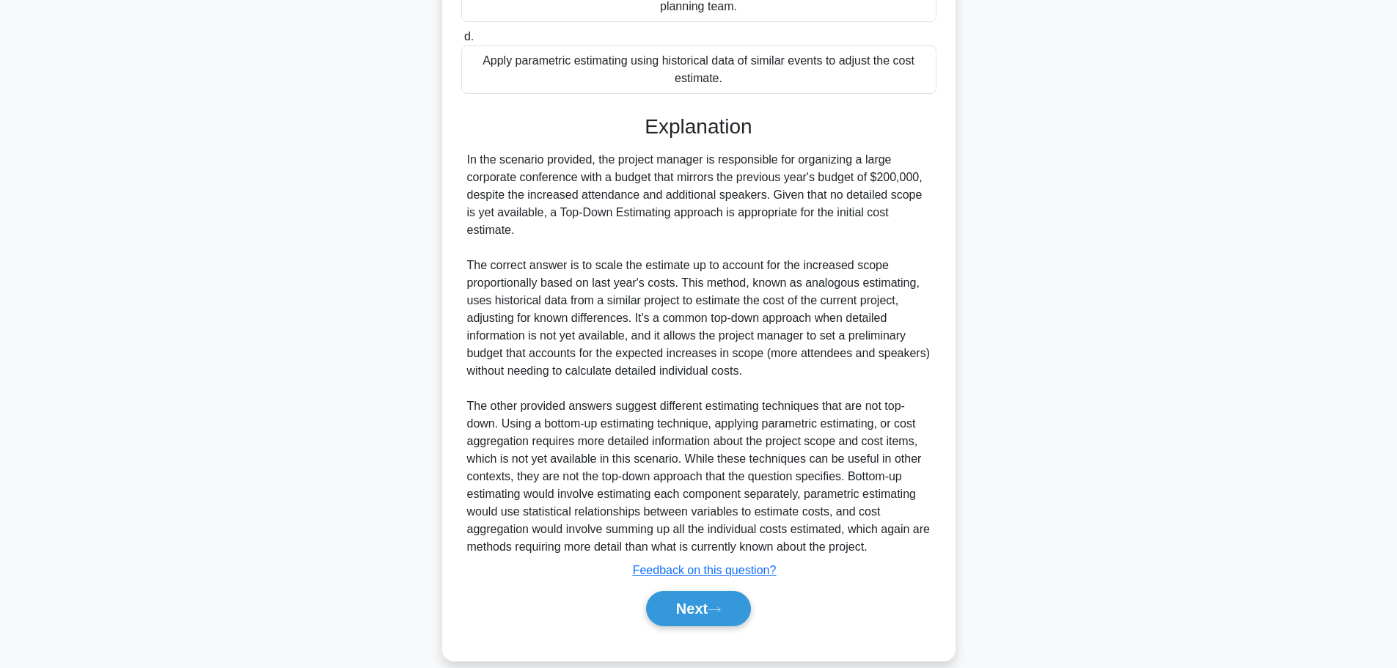
click at [694, 600] on button "Next" at bounding box center [698, 608] width 105 height 35
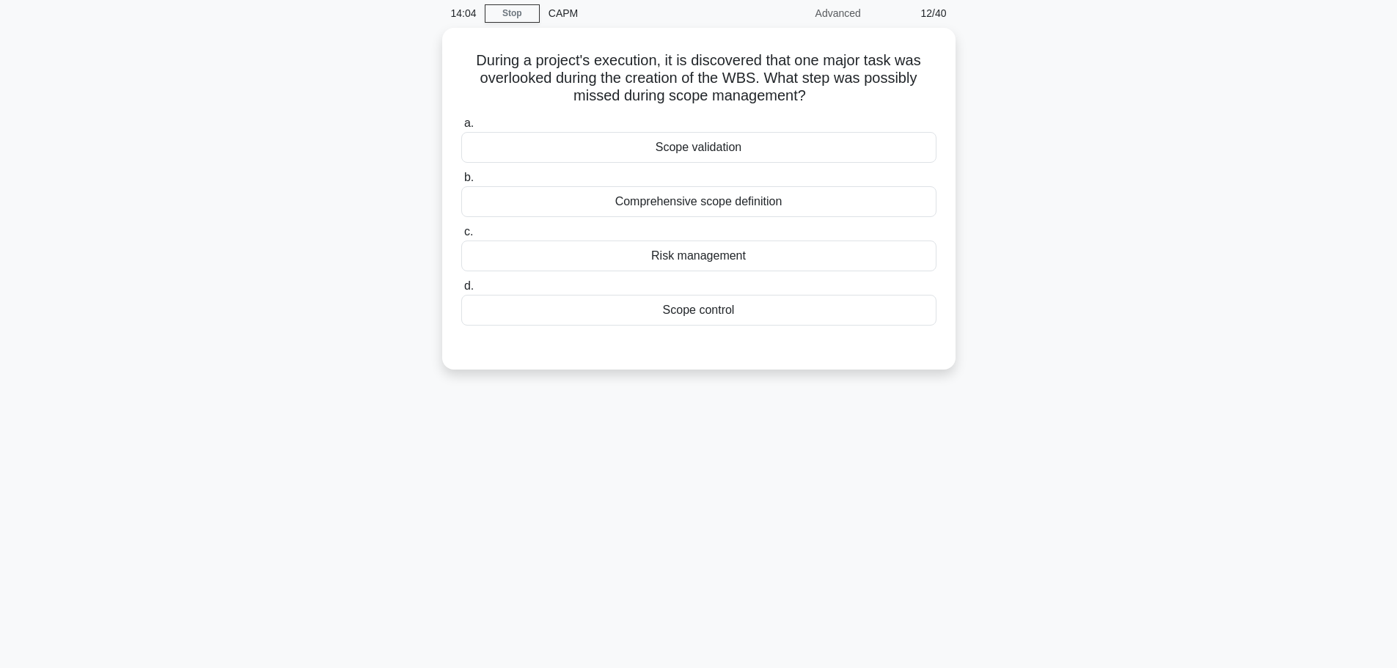
scroll to position [0, 0]
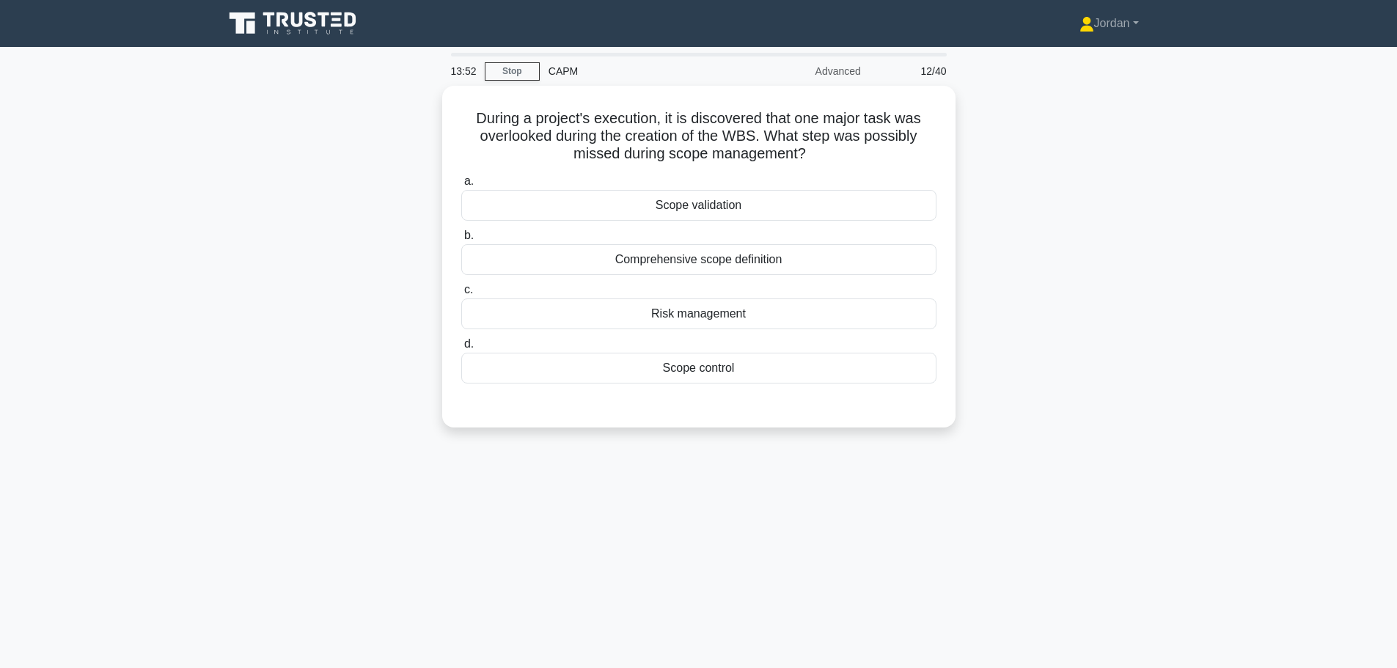
click at [665, 263] on div "Comprehensive scope definition" at bounding box center [698, 259] width 475 height 31
click at [461, 240] on input "b. Comprehensive scope definition" at bounding box center [461, 236] width 0 height 10
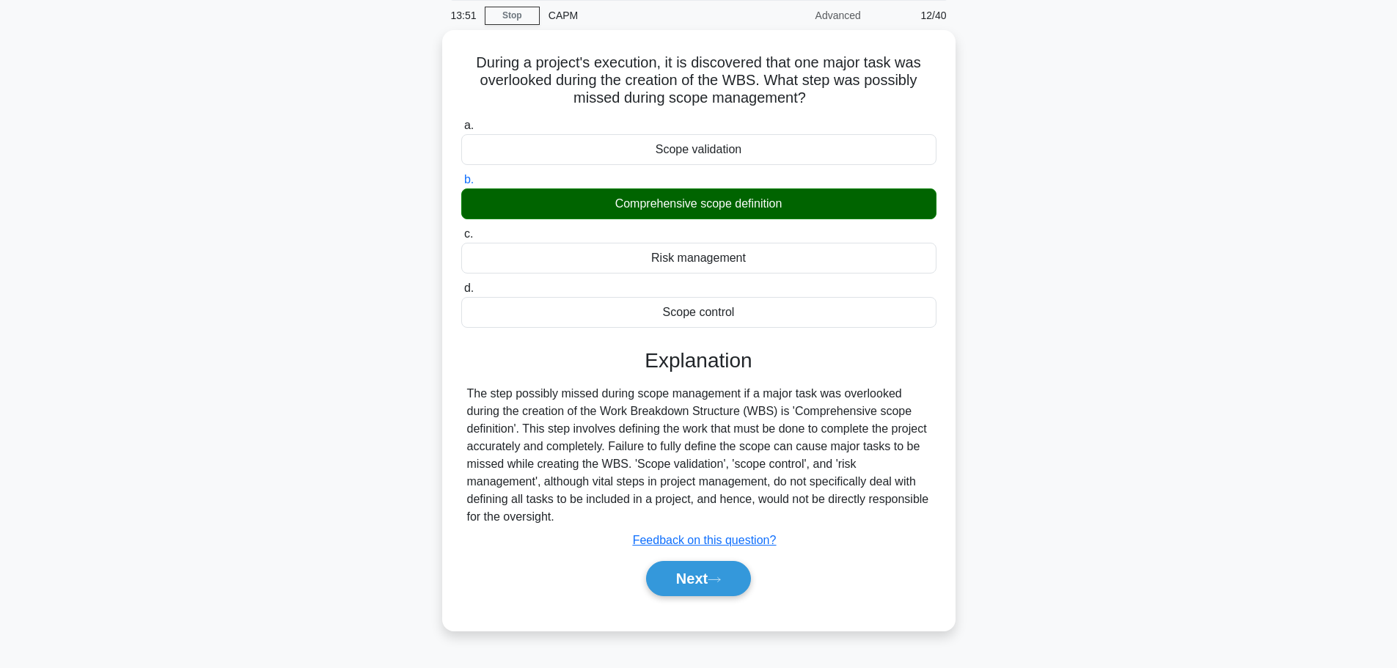
scroll to position [124, 0]
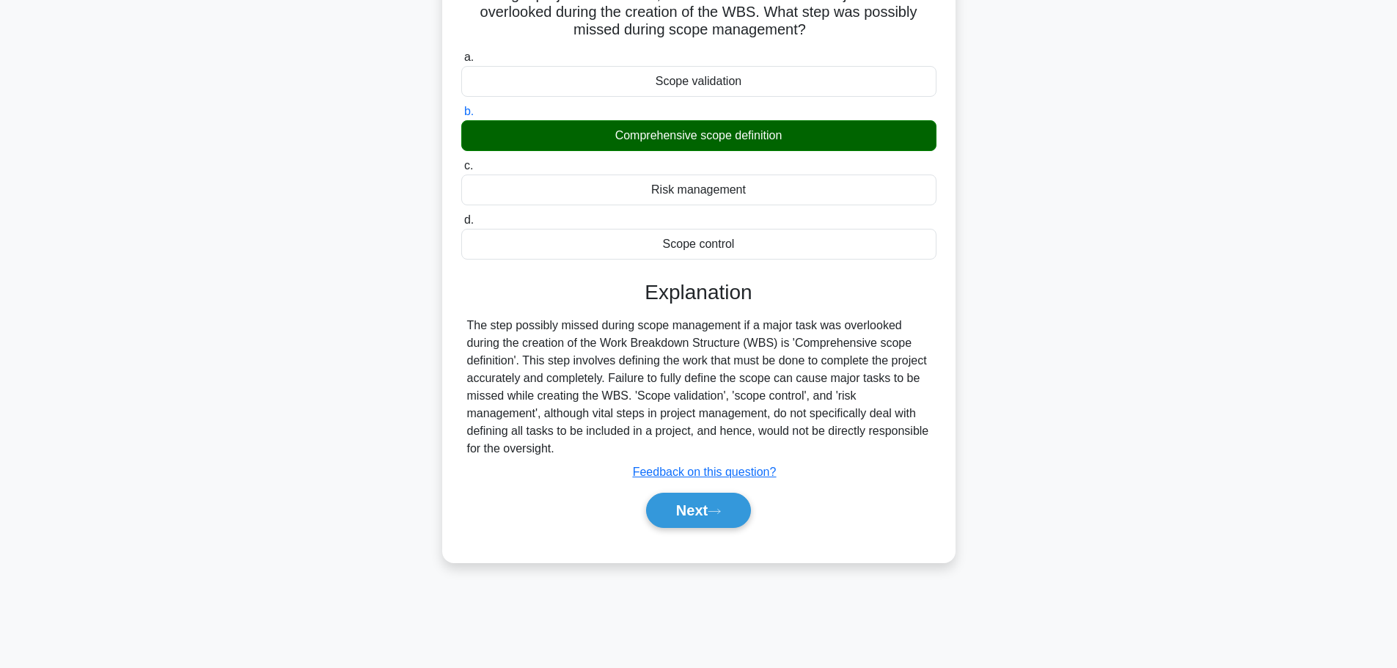
click at [696, 511] on button "Next" at bounding box center [698, 510] width 105 height 35
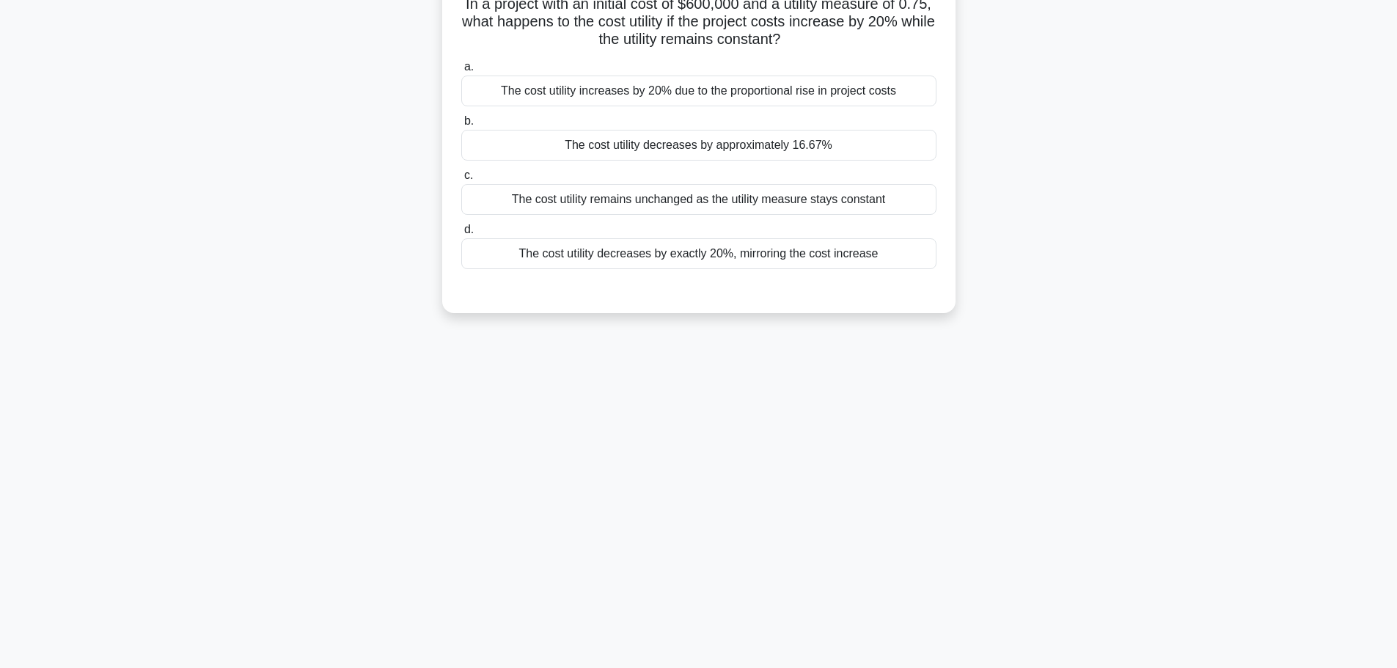
scroll to position [0, 0]
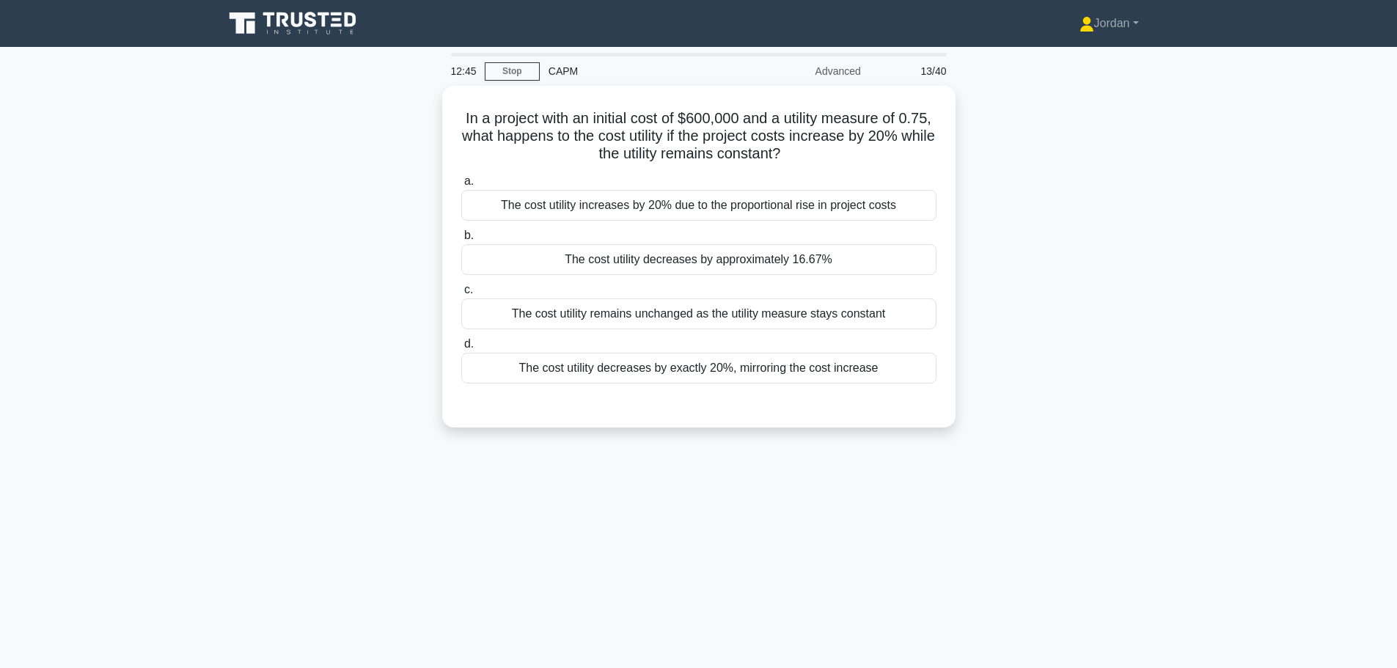
click at [625, 262] on div "The cost utility decreases by approximately 16.67%" at bounding box center [698, 259] width 475 height 31
click at [461, 240] on input "b. The cost utility decreases by approximately 16.67%" at bounding box center [461, 236] width 0 height 10
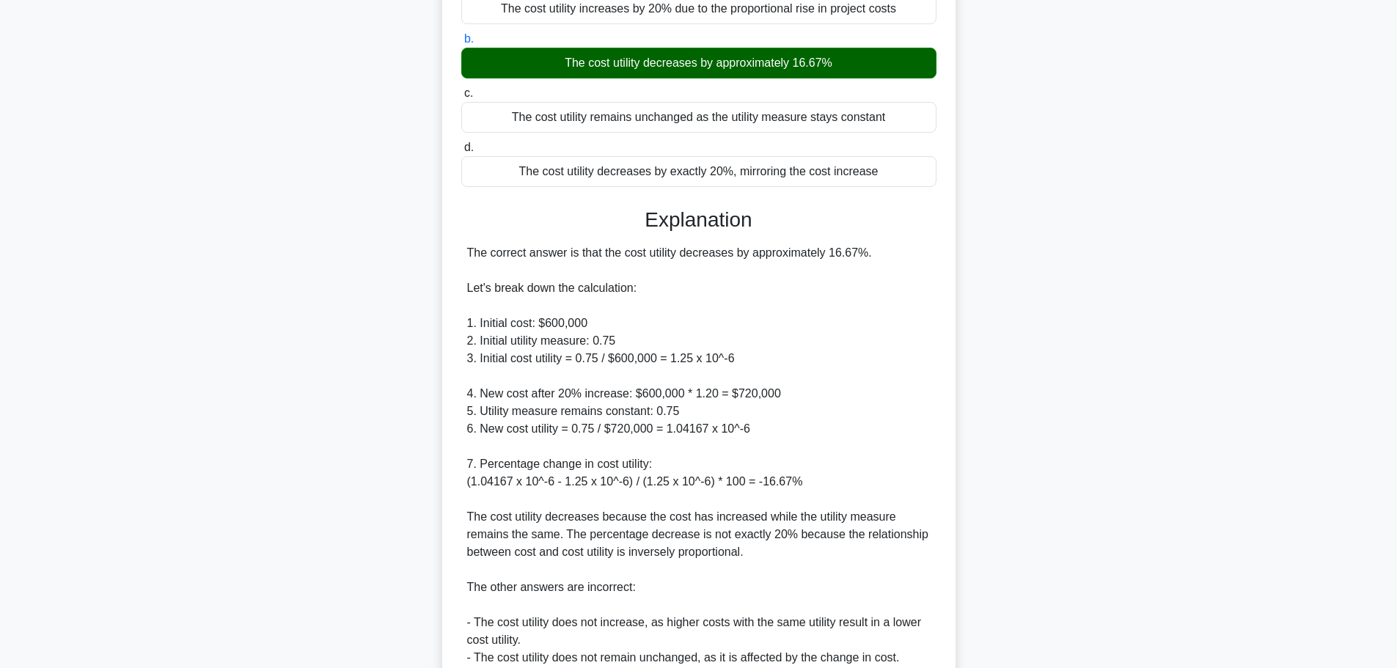
scroll to position [342, 0]
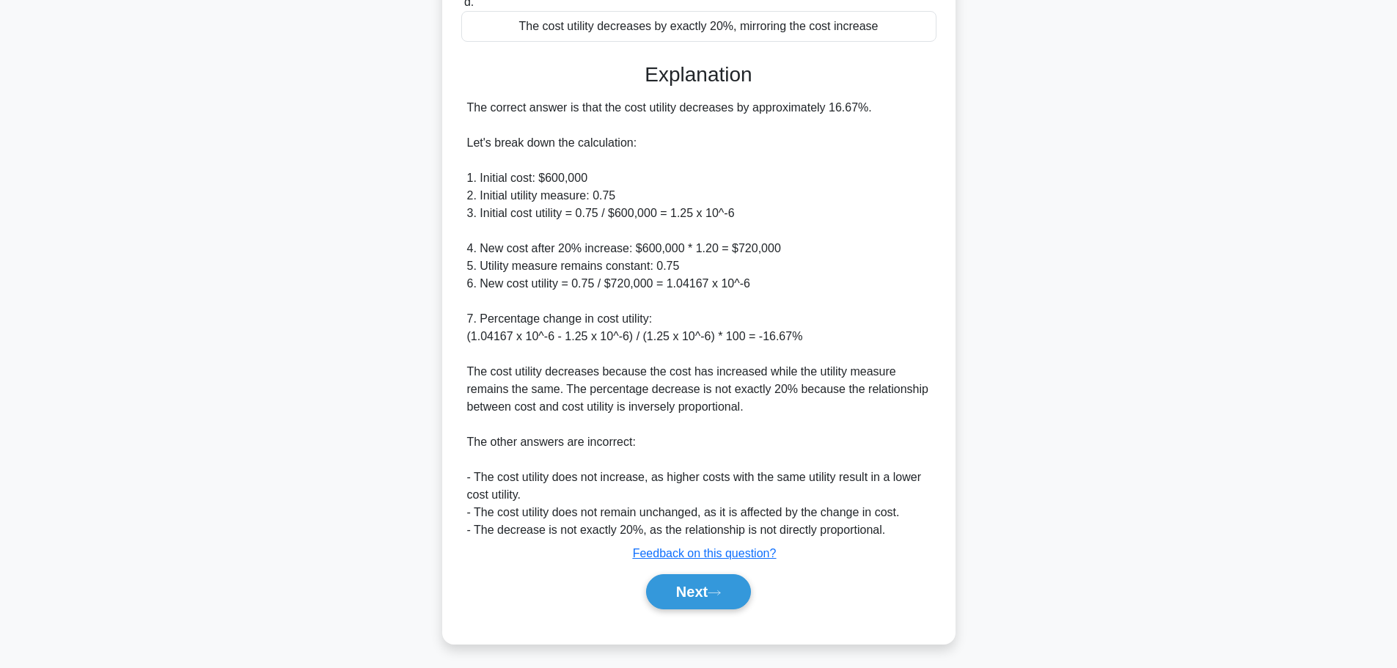
click at [704, 591] on button "Next" at bounding box center [698, 591] width 105 height 35
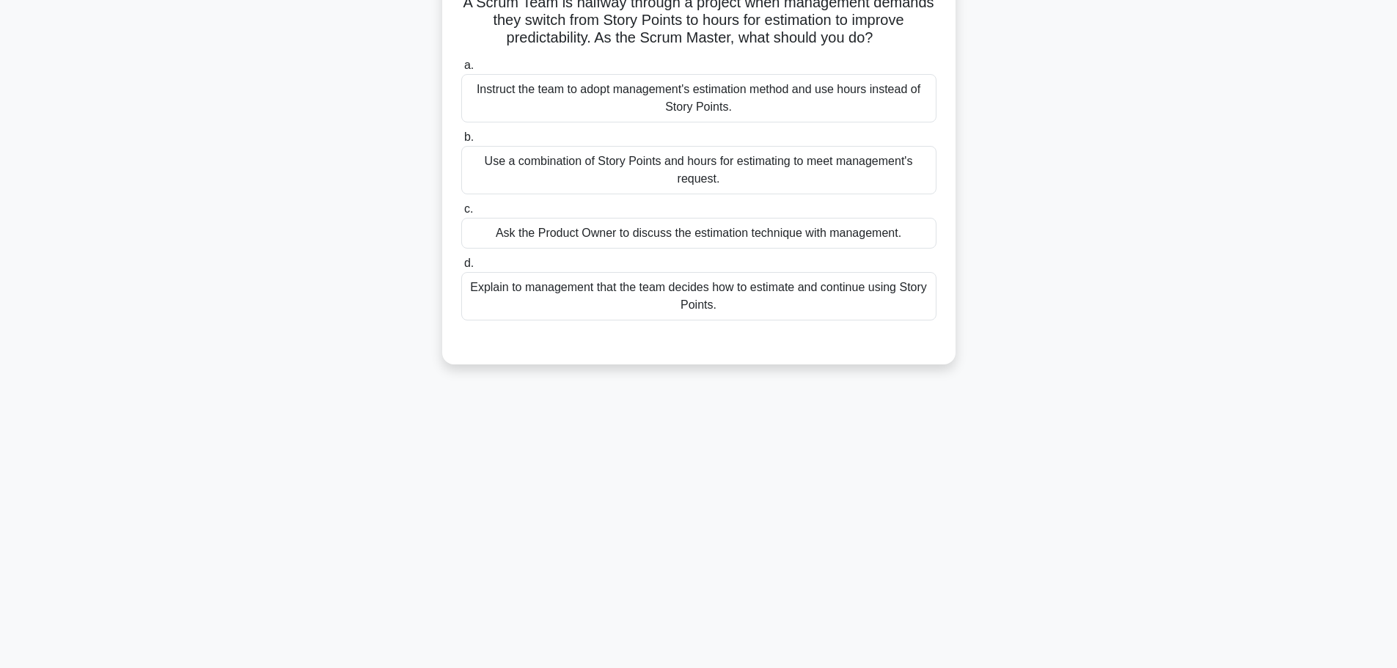
scroll to position [0, 0]
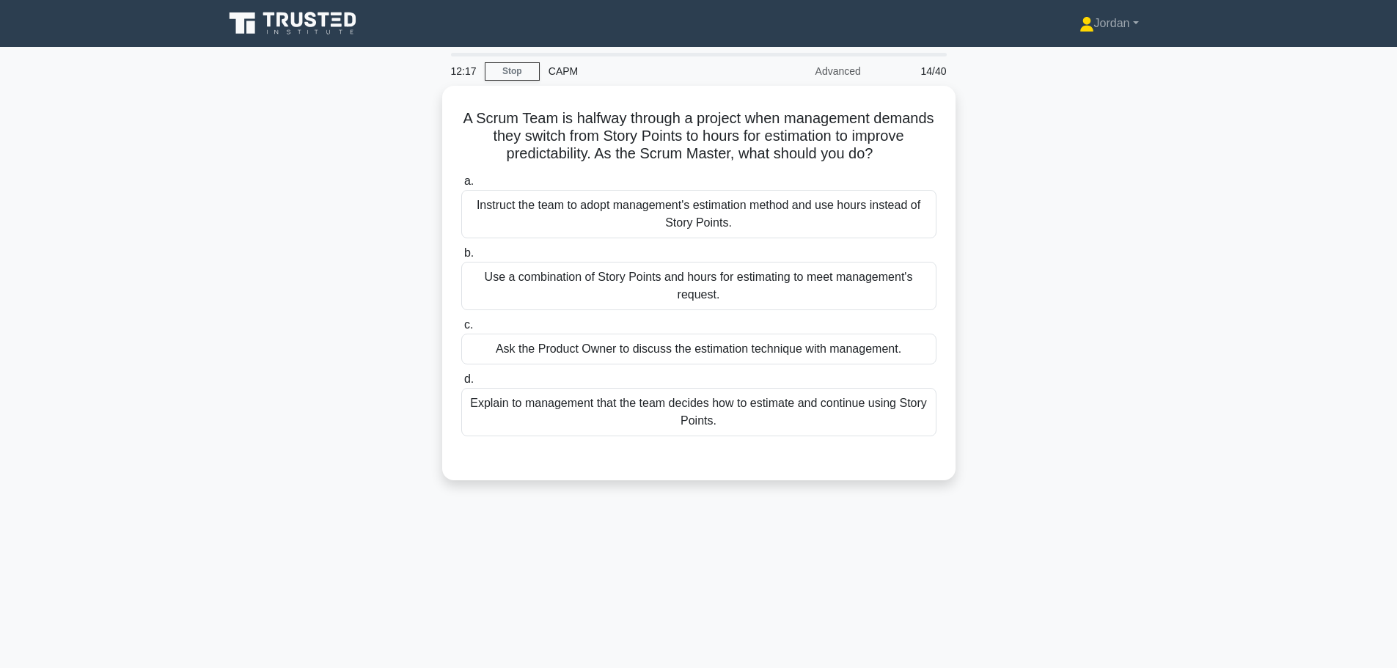
click at [606, 339] on div "Ask the Product Owner to discuss the estimation technique with management." at bounding box center [698, 349] width 475 height 31
click at [461, 330] on input "c. Ask the Product Owner to discuss the estimation technique with management." at bounding box center [461, 325] width 0 height 10
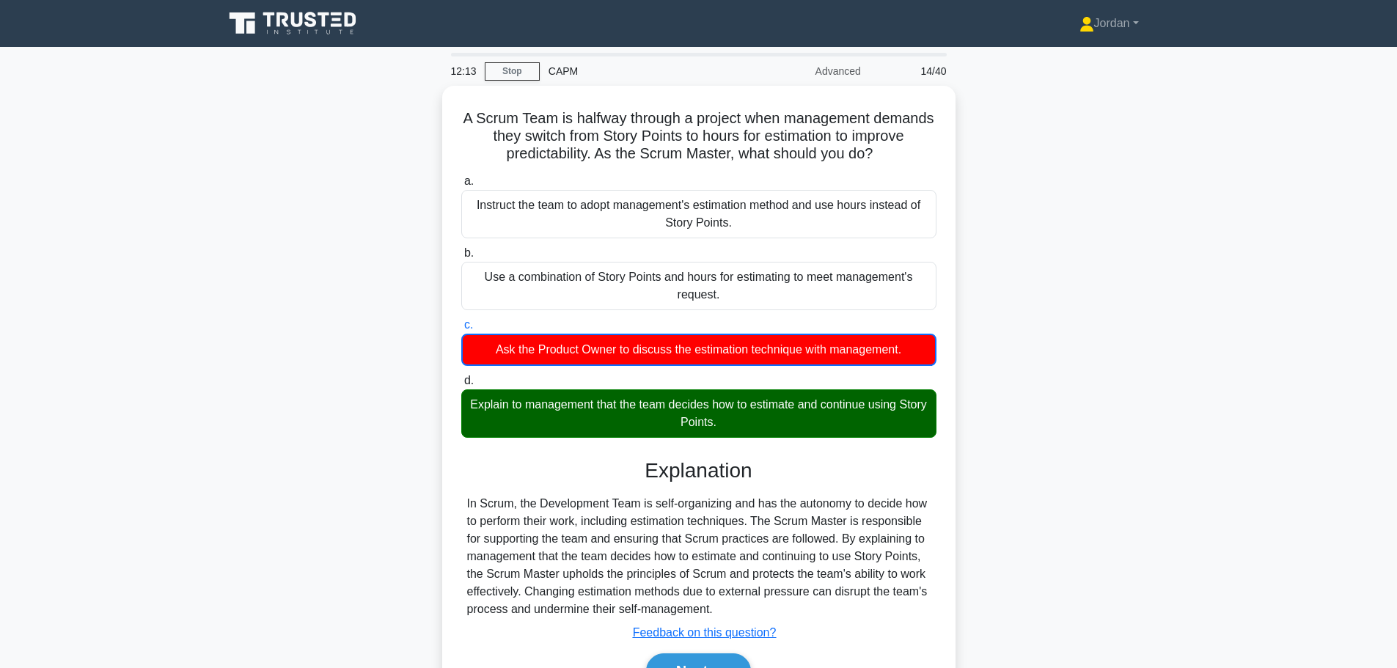
scroll to position [124, 0]
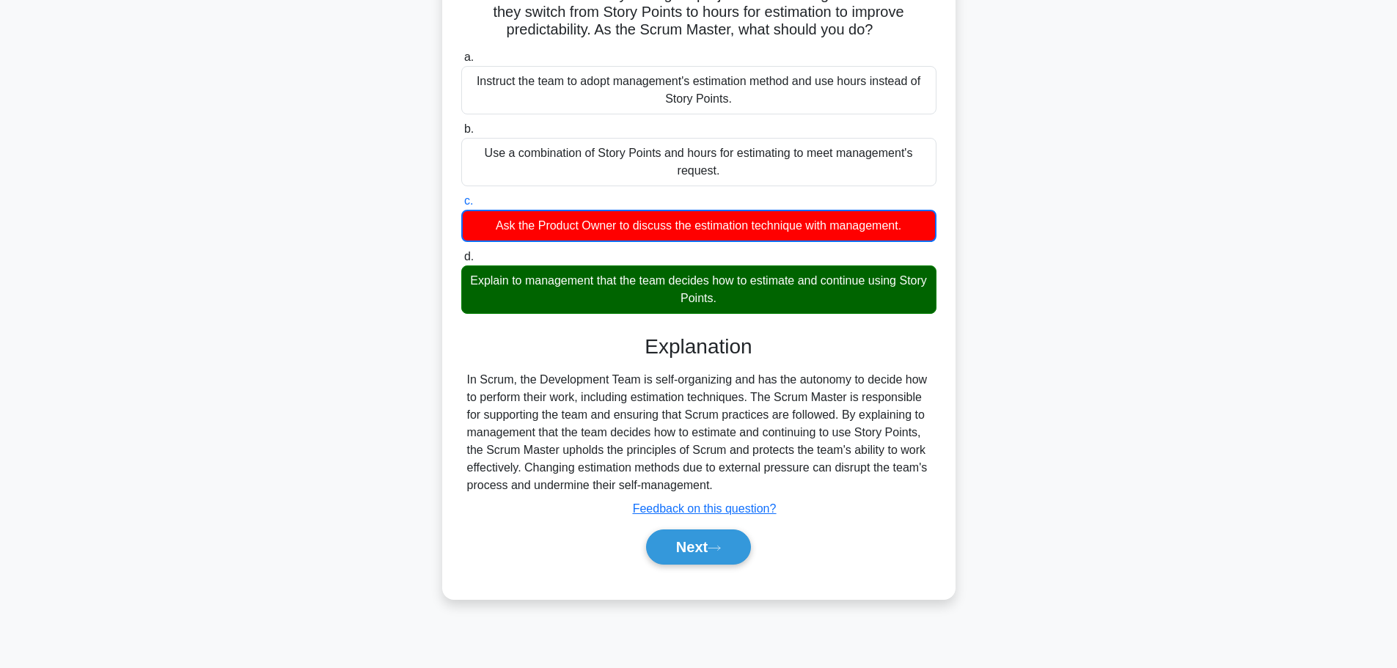
click at [705, 550] on button "Next" at bounding box center [698, 546] width 105 height 35
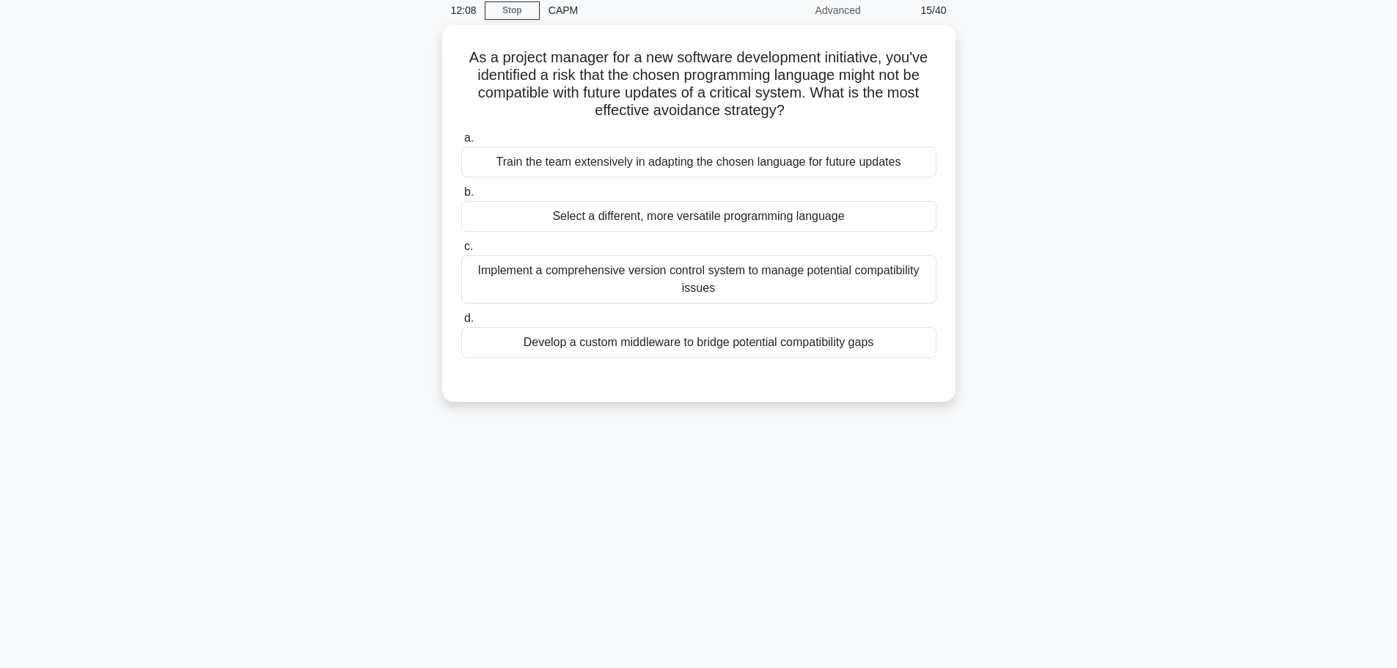
scroll to position [0, 0]
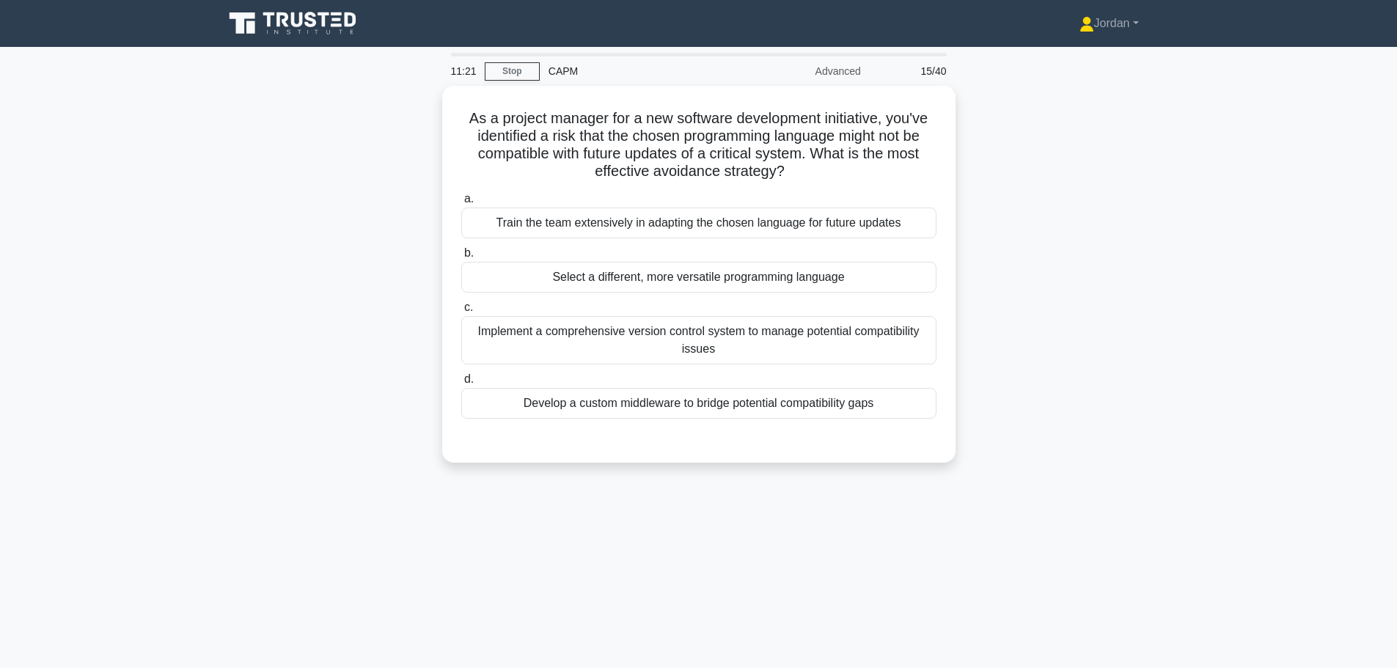
click at [707, 276] on div "Select a different, more versatile programming language" at bounding box center [698, 277] width 475 height 31
click at [461, 258] on input "b. Select a different, more versatile programming language" at bounding box center [461, 254] width 0 height 10
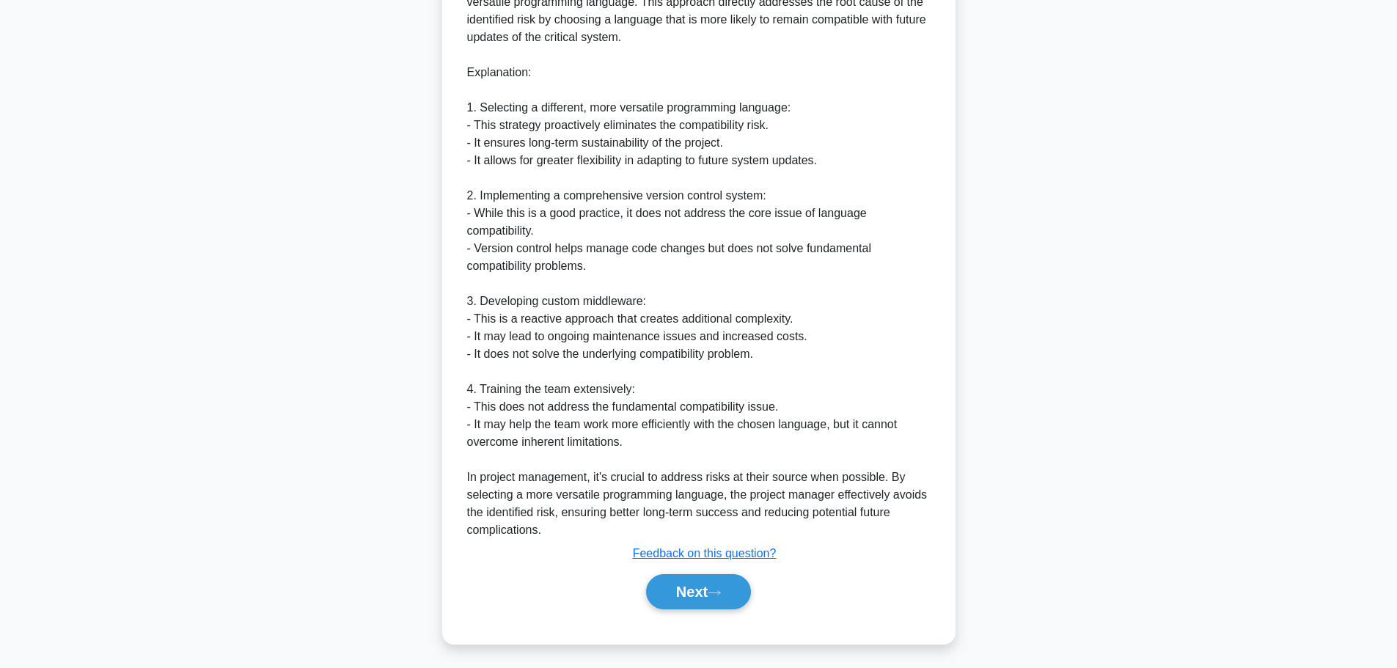
click at [682, 600] on button "Next" at bounding box center [698, 591] width 105 height 35
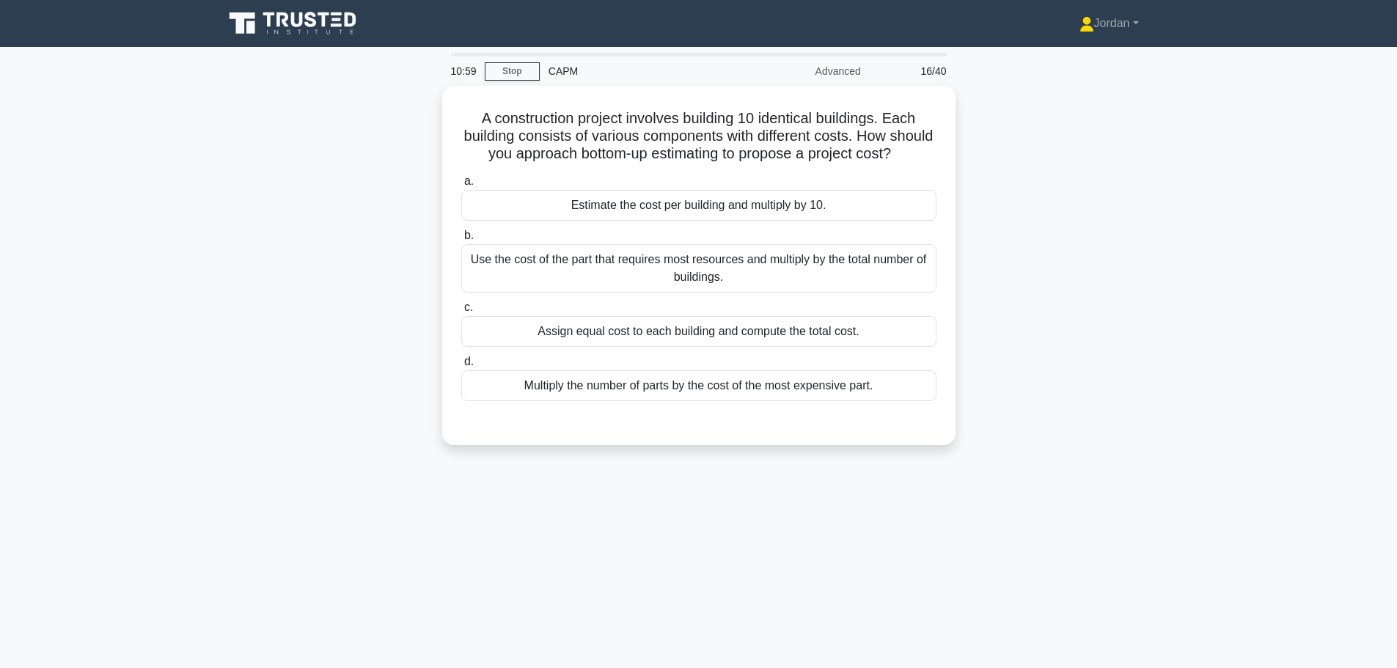
click at [702, 220] on div "Estimate the cost per building and multiply by 10." at bounding box center [698, 205] width 475 height 31
click at [461, 186] on input "a. Estimate the cost per building and multiply by 10." at bounding box center [461, 182] width 0 height 10
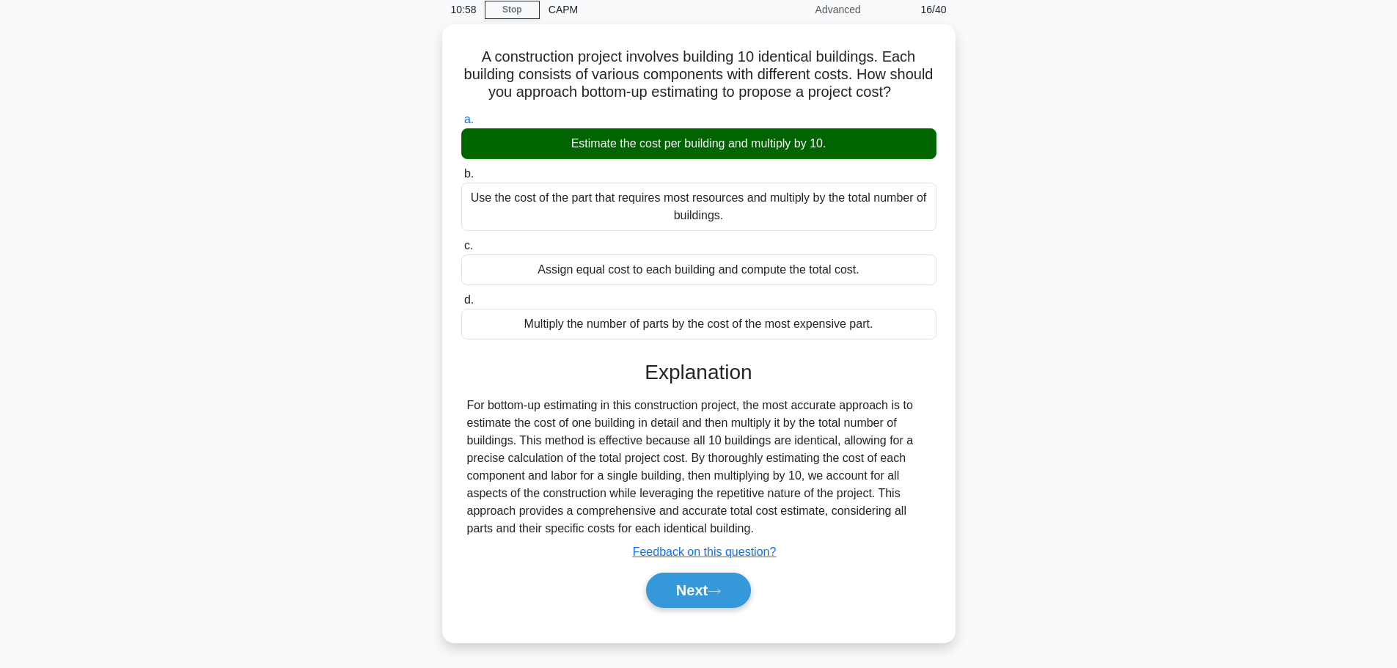
scroll to position [124, 0]
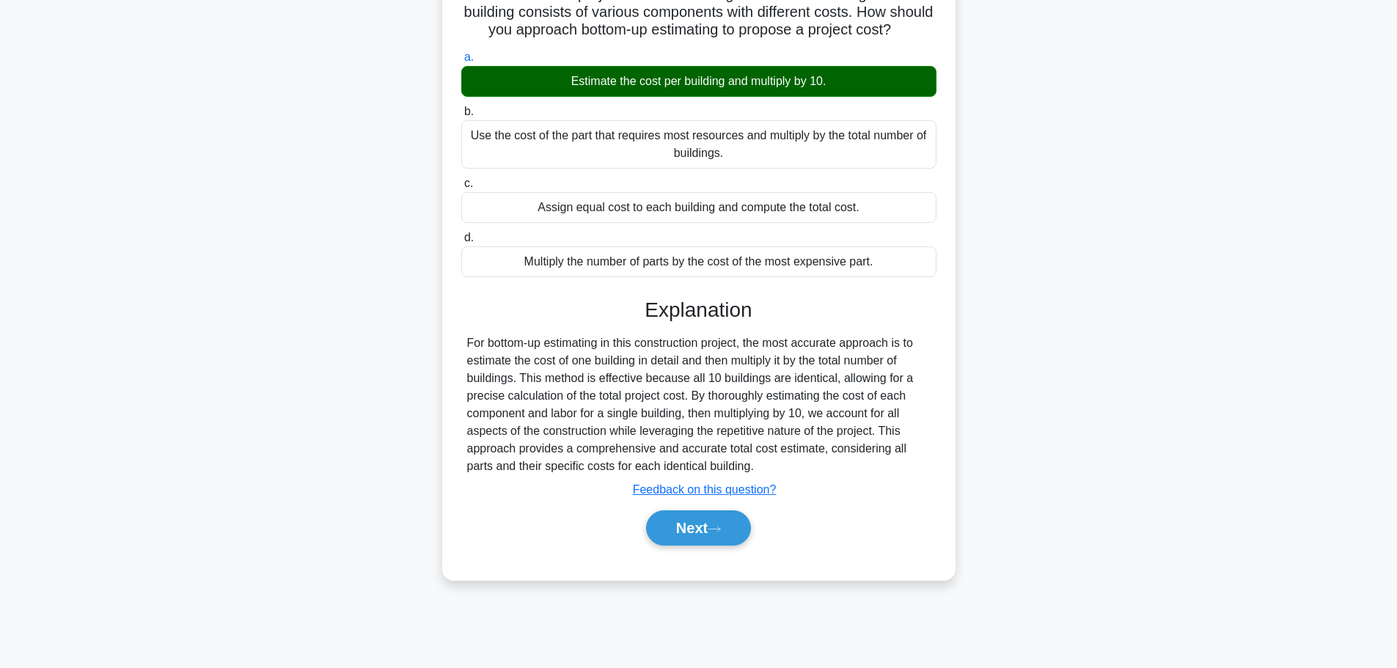
click at [721, 533] on icon at bounding box center [713, 529] width 13 height 8
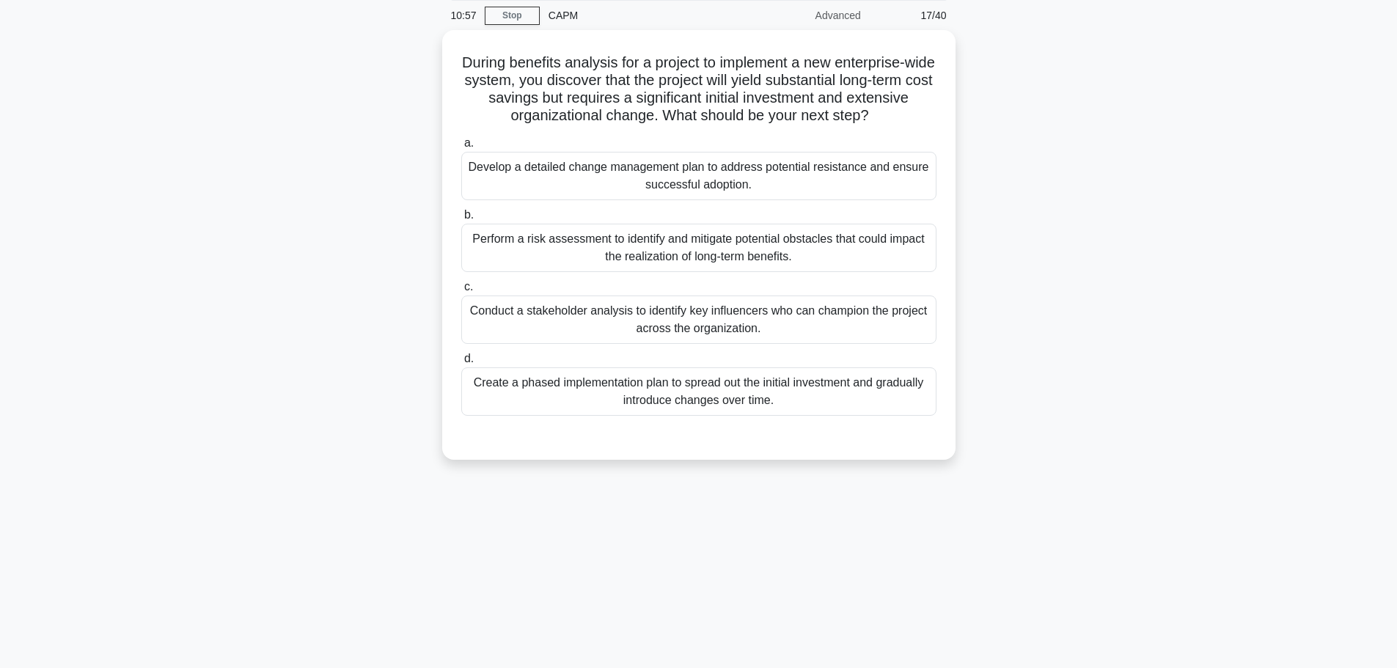
scroll to position [0, 0]
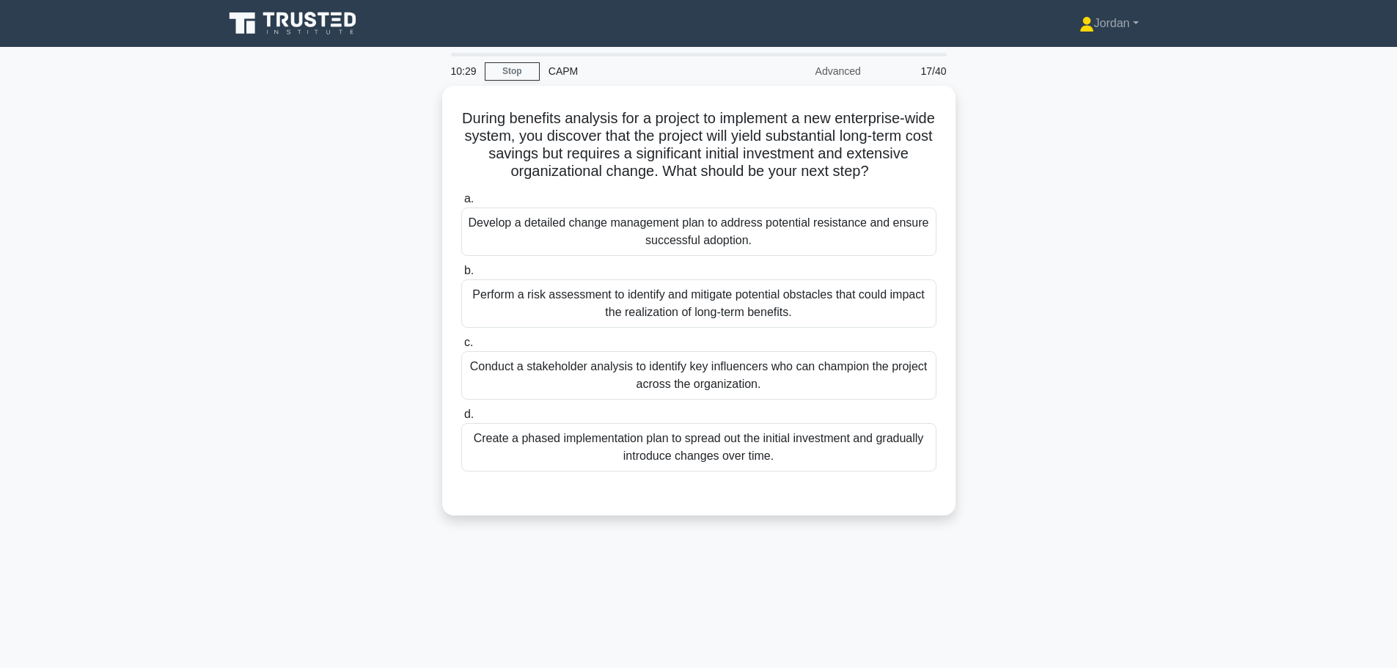
click at [672, 377] on div "Conduct a stakeholder analysis to identify key influencers who can champion the…" at bounding box center [698, 375] width 475 height 48
click at [461, 347] on input "c. Conduct a stakeholder analysis to identify key influencers who can champion …" at bounding box center [461, 343] width 0 height 10
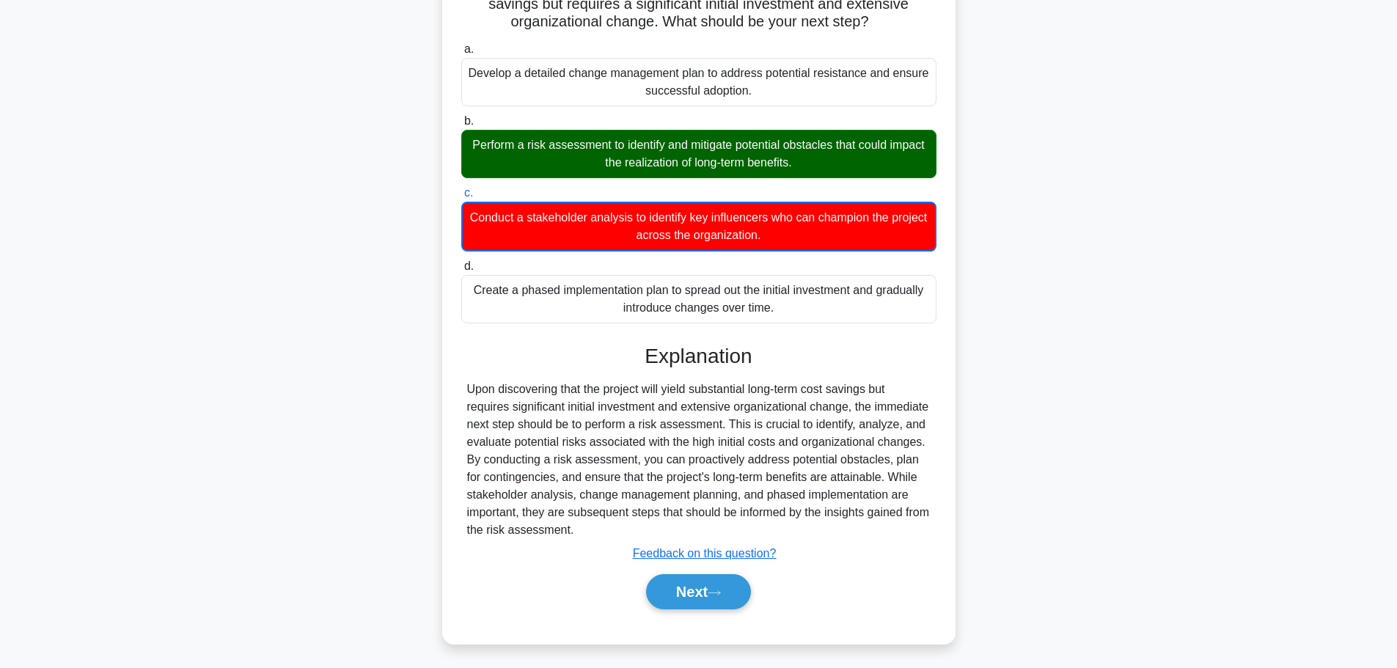
click at [699, 593] on button "Next" at bounding box center [698, 591] width 105 height 35
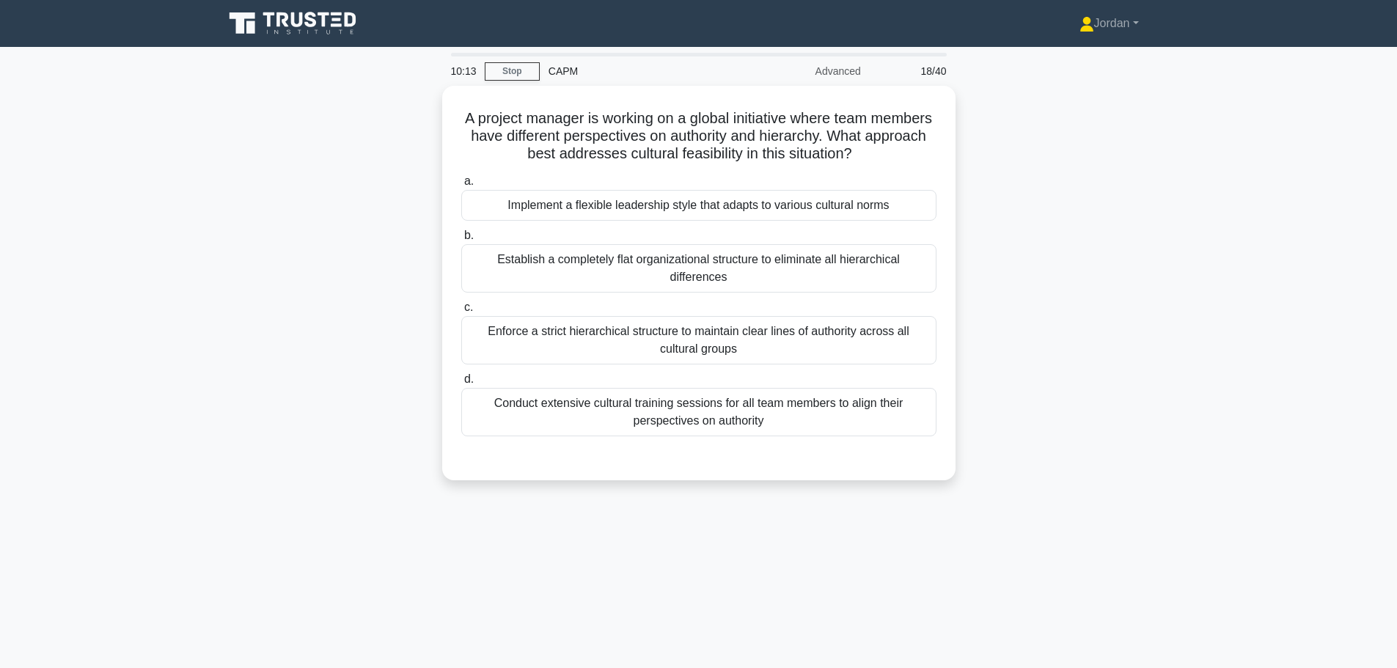
click at [581, 209] on div "Implement a flexible leadership style that adapts to various cultural norms" at bounding box center [698, 205] width 475 height 31
click at [604, 204] on div "Implement a flexible leadership style that adapts to various cultural norms" at bounding box center [698, 205] width 475 height 31
click at [461, 186] on input "a. Implement a flexible leadership style that adapts to various cultural norms" at bounding box center [461, 182] width 0 height 10
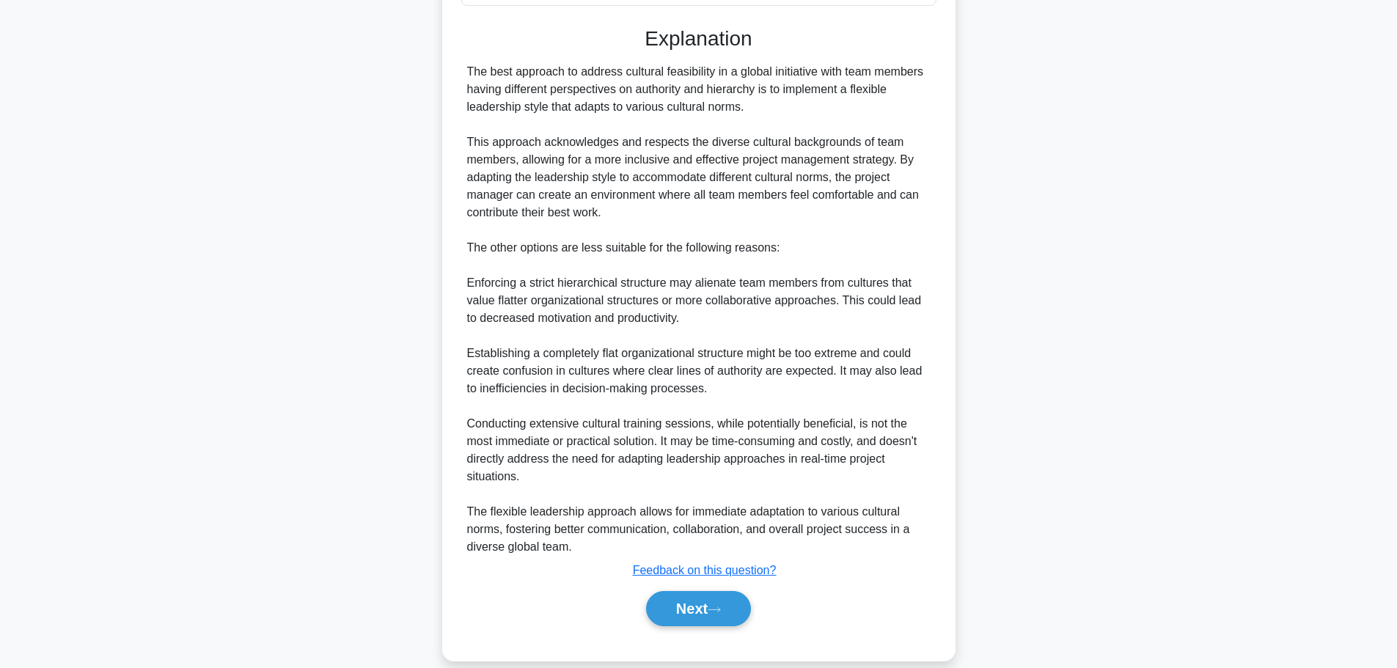
click at [702, 591] on button "Next" at bounding box center [698, 608] width 105 height 35
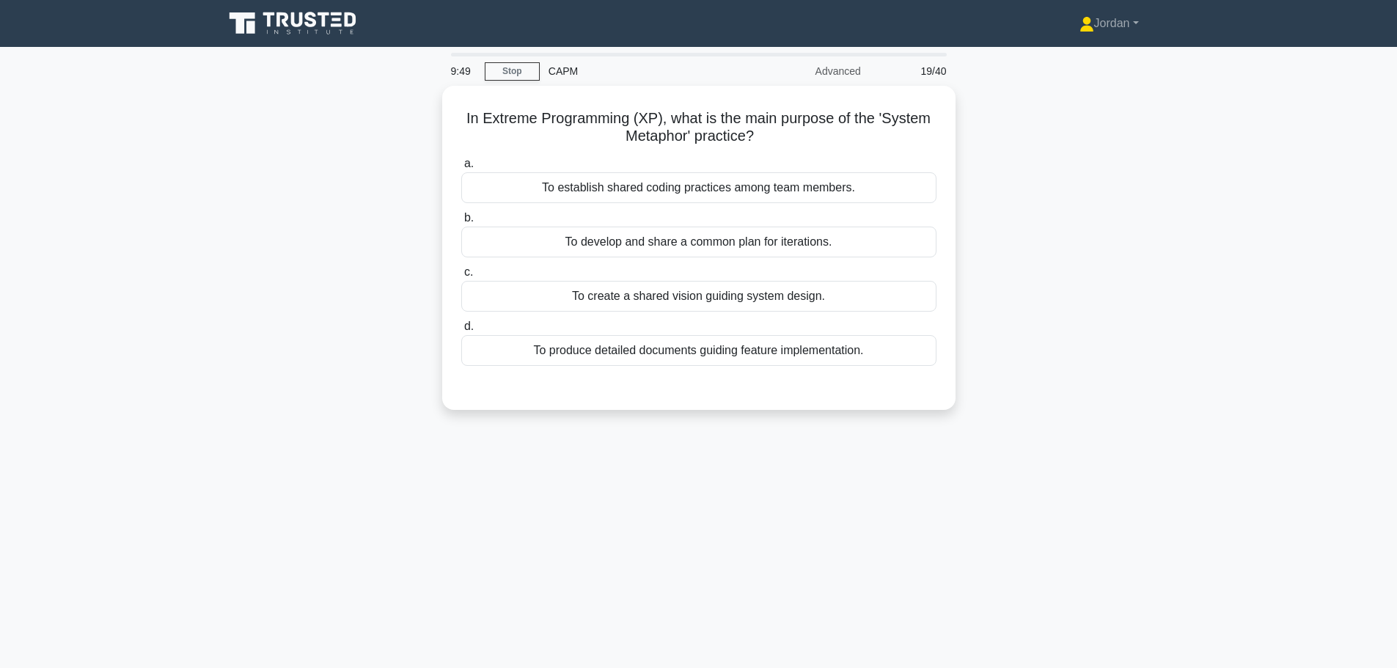
click at [721, 300] on div "To create a shared vision guiding system design." at bounding box center [698, 296] width 475 height 31
click at [461, 277] on input "c. To create a shared vision guiding system design." at bounding box center [461, 273] width 0 height 10
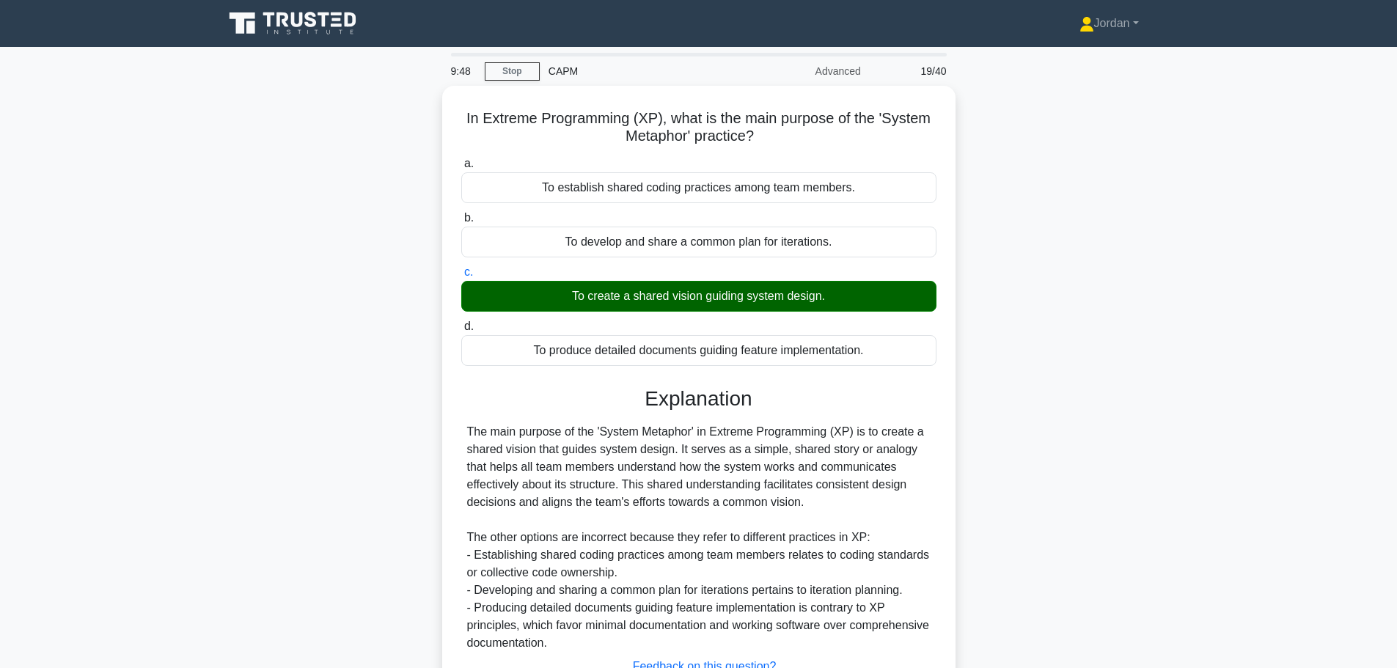
scroll to position [124, 0]
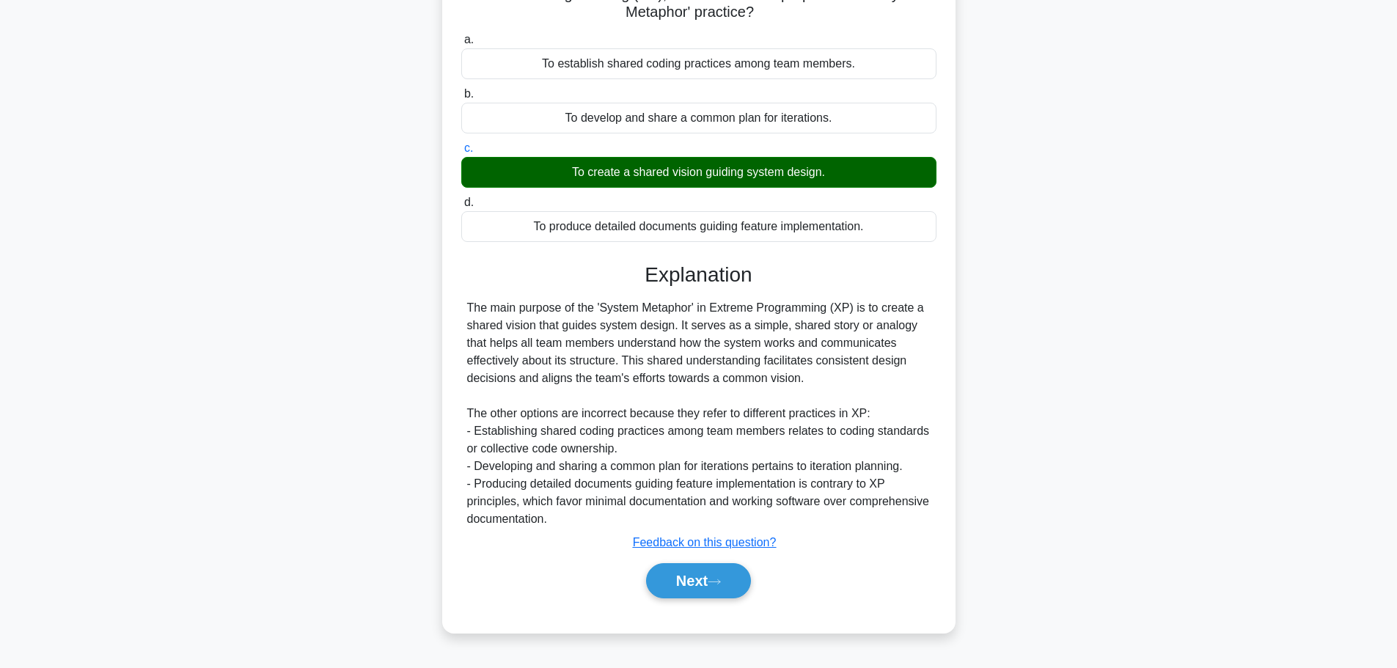
click at [715, 578] on icon at bounding box center [713, 582] width 13 height 8
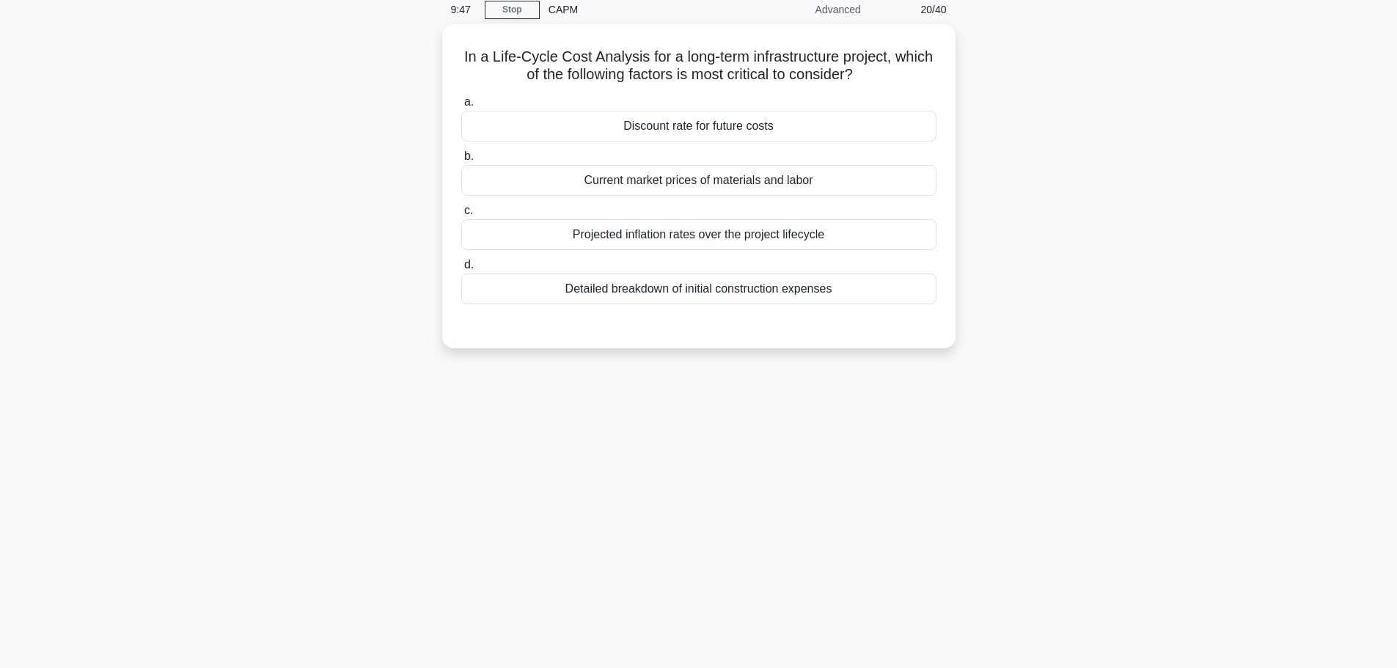
scroll to position [0, 0]
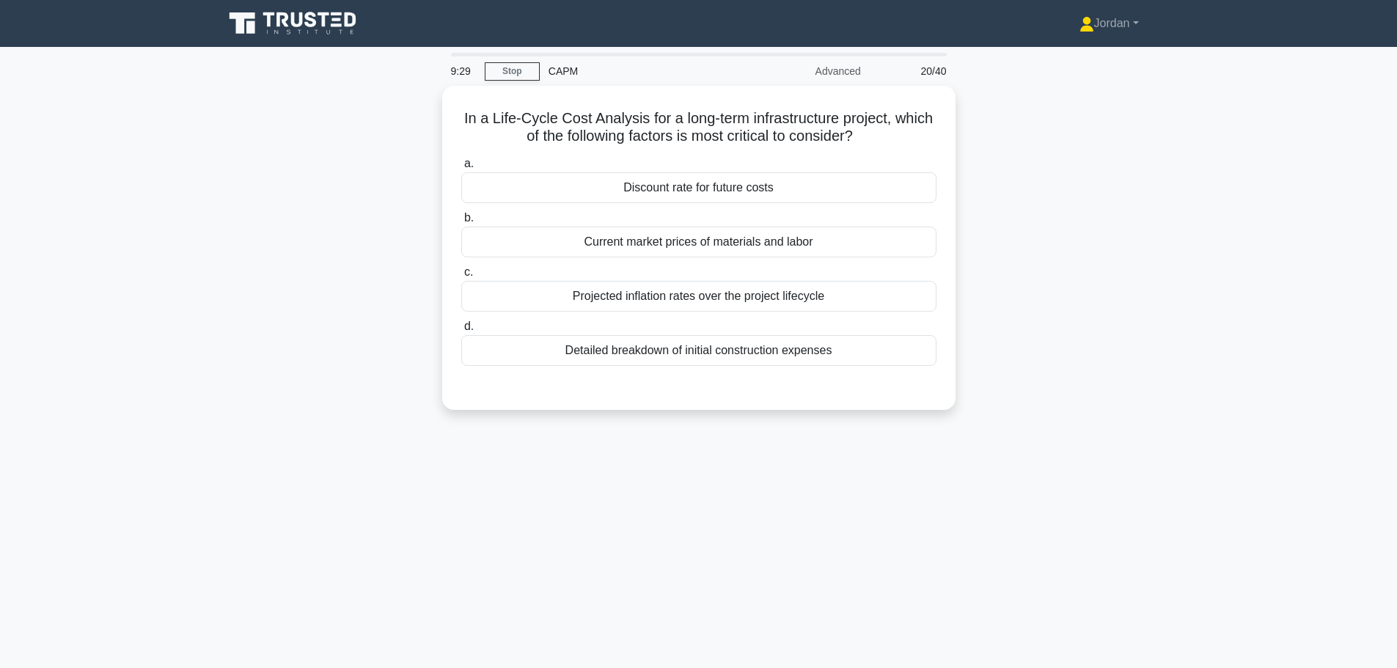
click at [698, 298] on div "Projected inflation rates over the project lifecycle" at bounding box center [698, 296] width 475 height 31
click at [461, 277] on input "c. Projected inflation rates over the project lifecycle" at bounding box center [461, 273] width 0 height 10
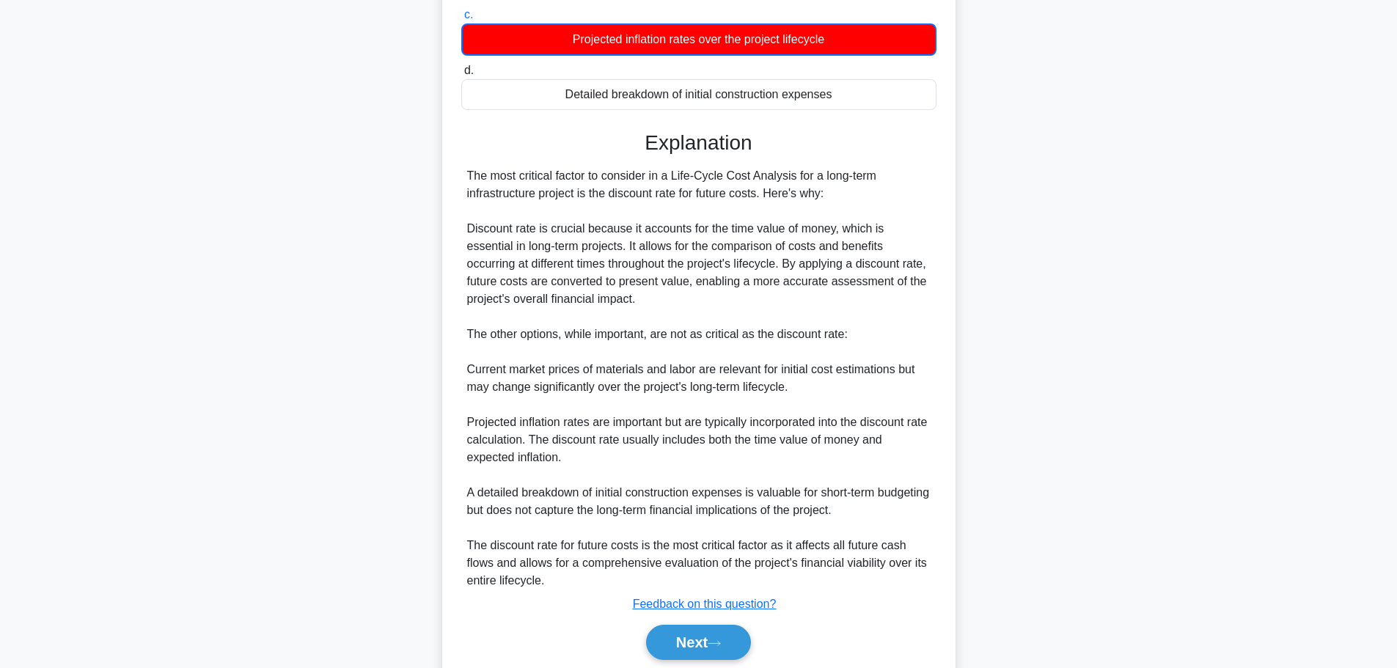
scroll to position [309, 0]
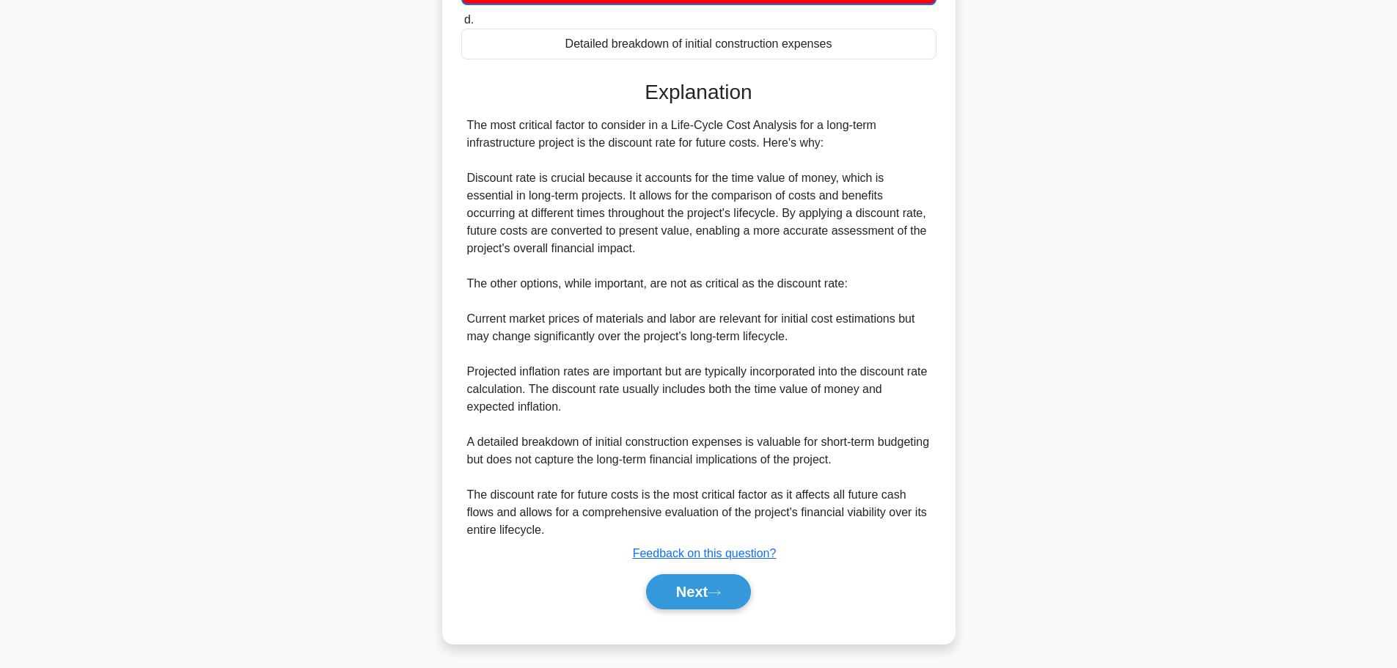
click at [721, 589] on icon at bounding box center [713, 593] width 13 height 8
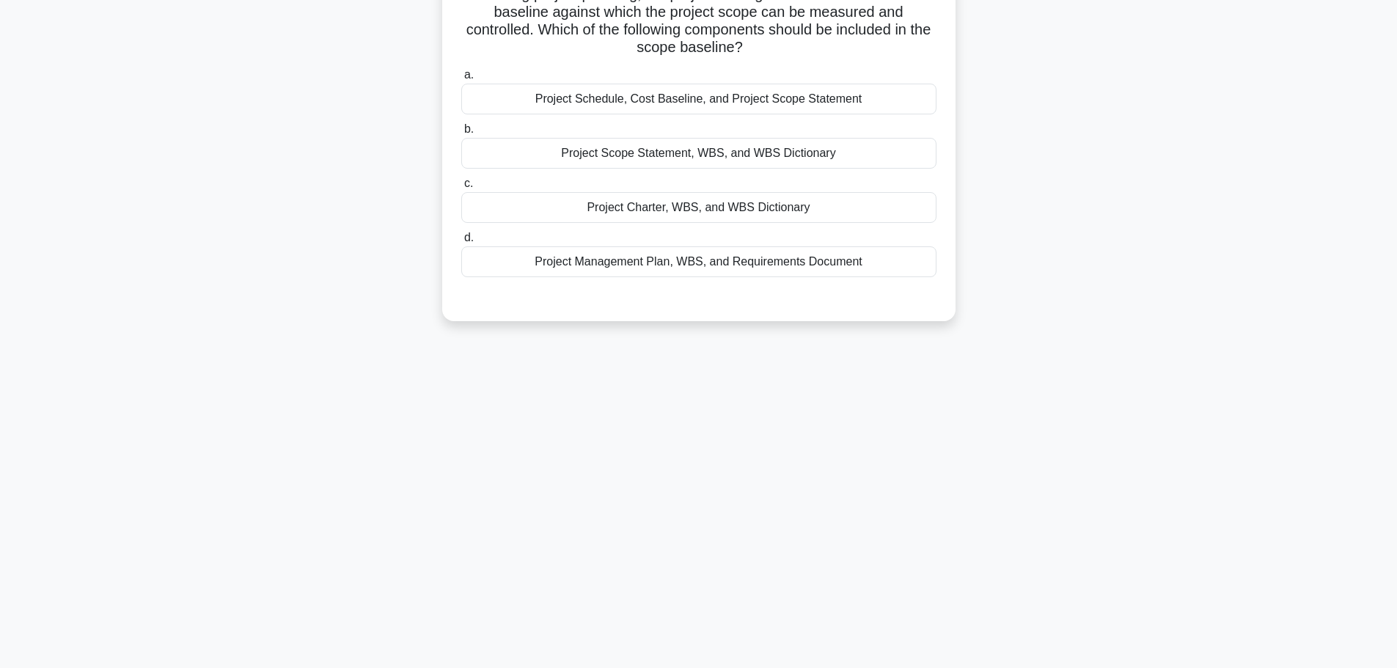
scroll to position [0, 0]
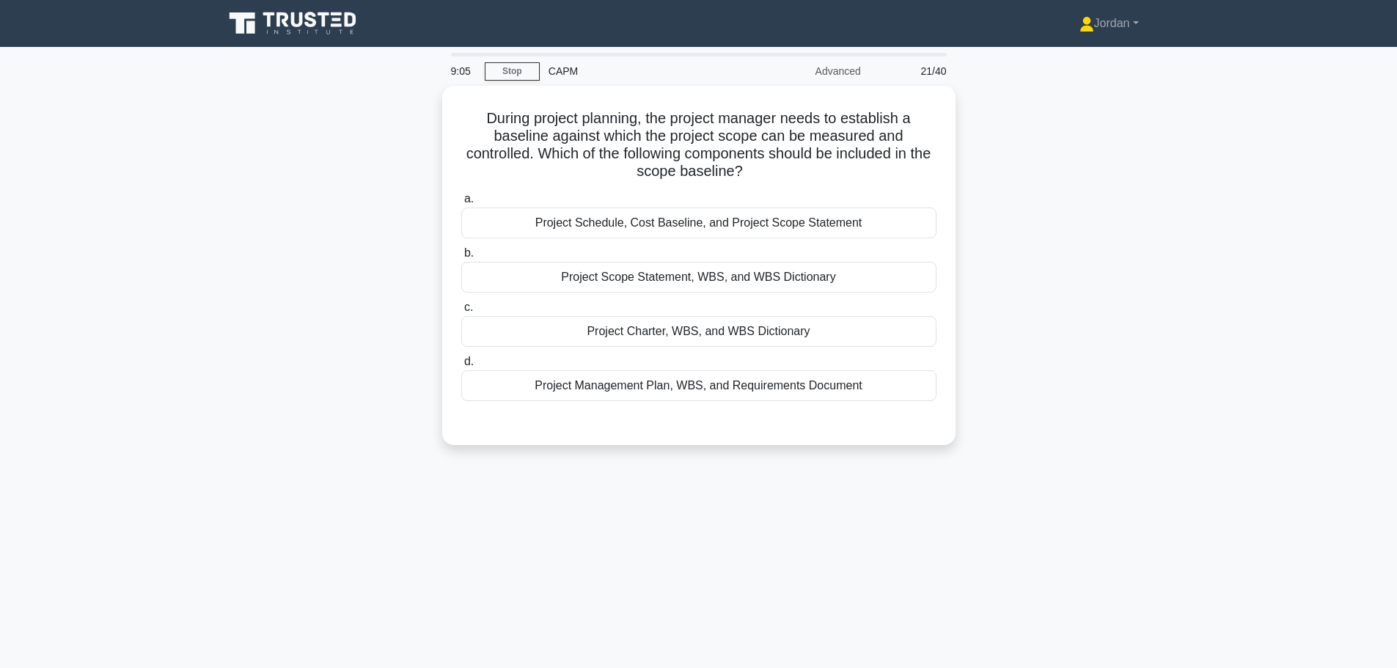
click at [614, 224] on div "Project Schedule, Cost Baseline, and Project Scope Statement" at bounding box center [698, 222] width 475 height 31
click at [461, 204] on input "a. Project Schedule, Cost Baseline, and Project Scope Statement" at bounding box center [461, 199] width 0 height 10
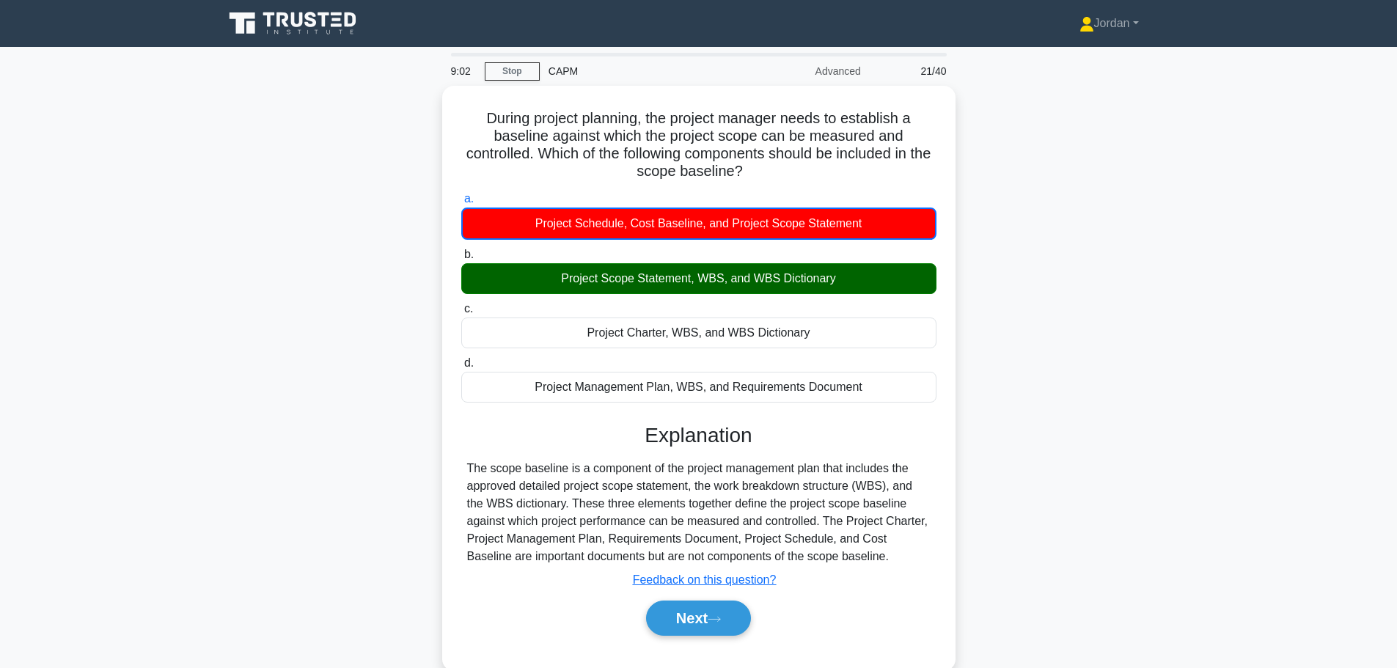
click at [696, 617] on button "Next" at bounding box center [698, 617] width 105 height 35
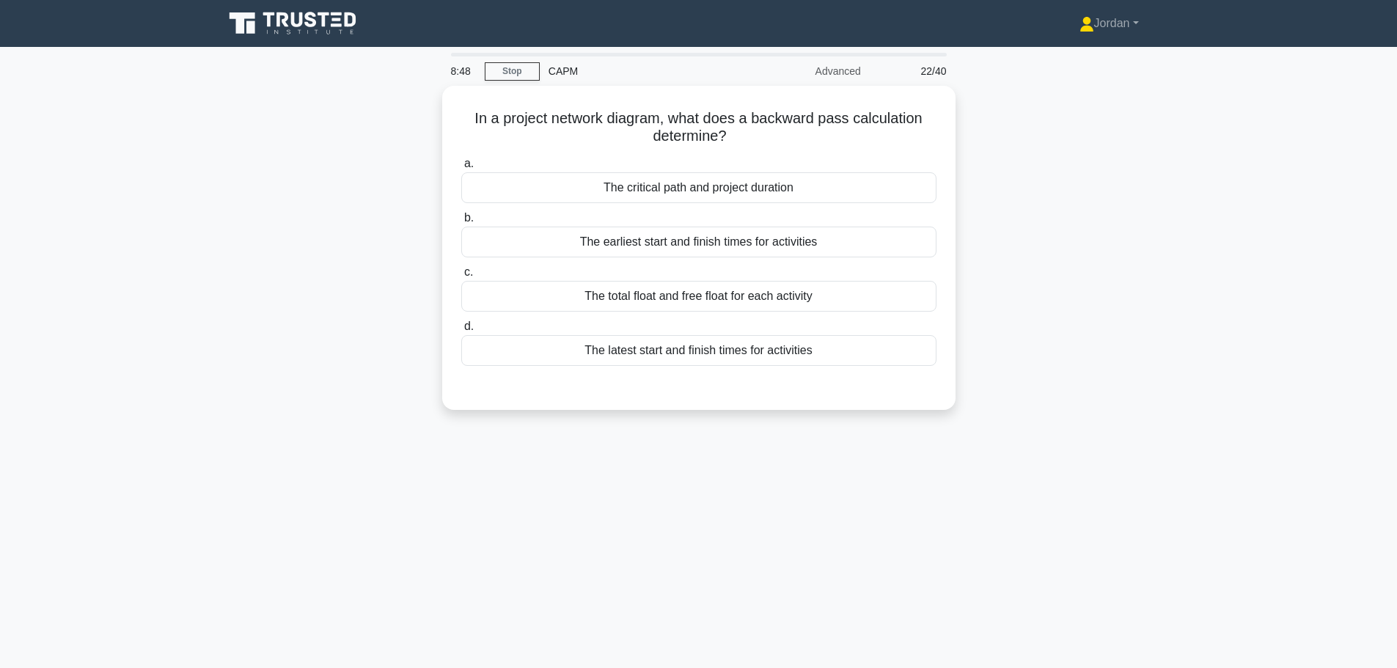
click at [622, 351] on div "The latest start and finish times for activities" at bounding box center [698, 350] width 475 height 31
click at [461, 331] on input "d. The latest start and finish times for activities" at bounding box center [461, 327] width 0 height 10
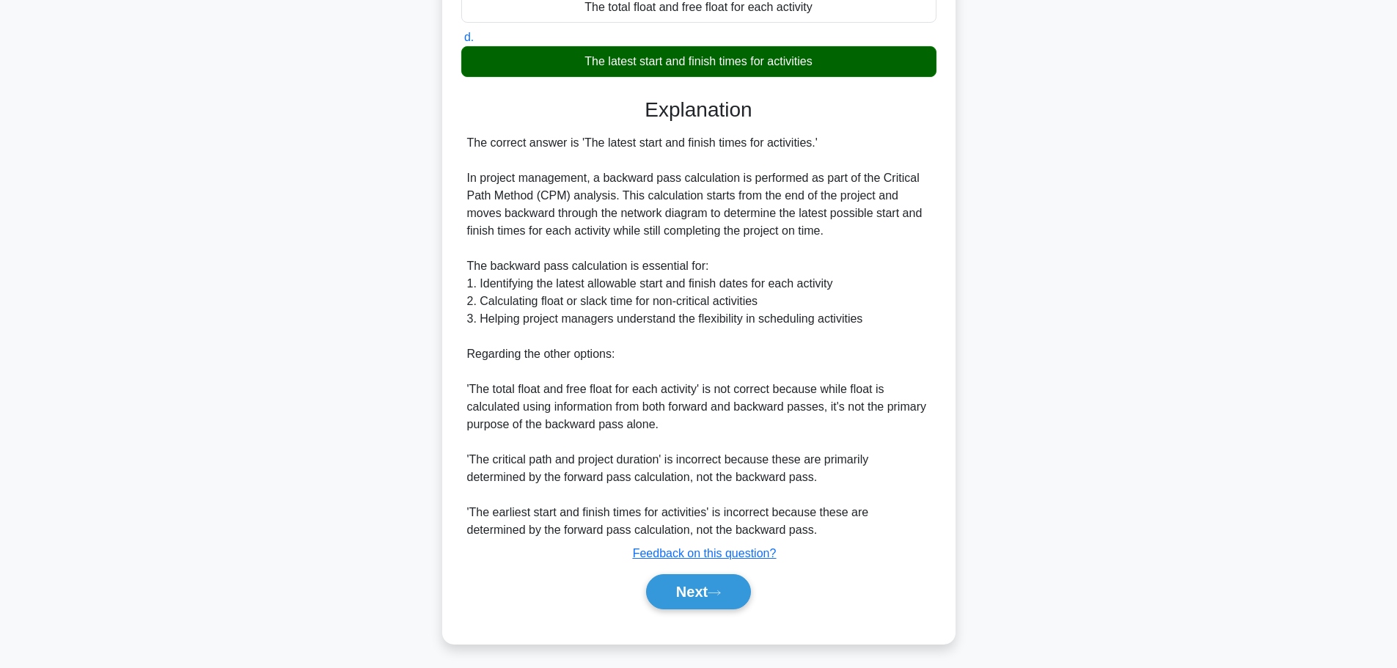
click at [707, 594] on button "Next" at bounding box center [698, 591] width 105 height 35
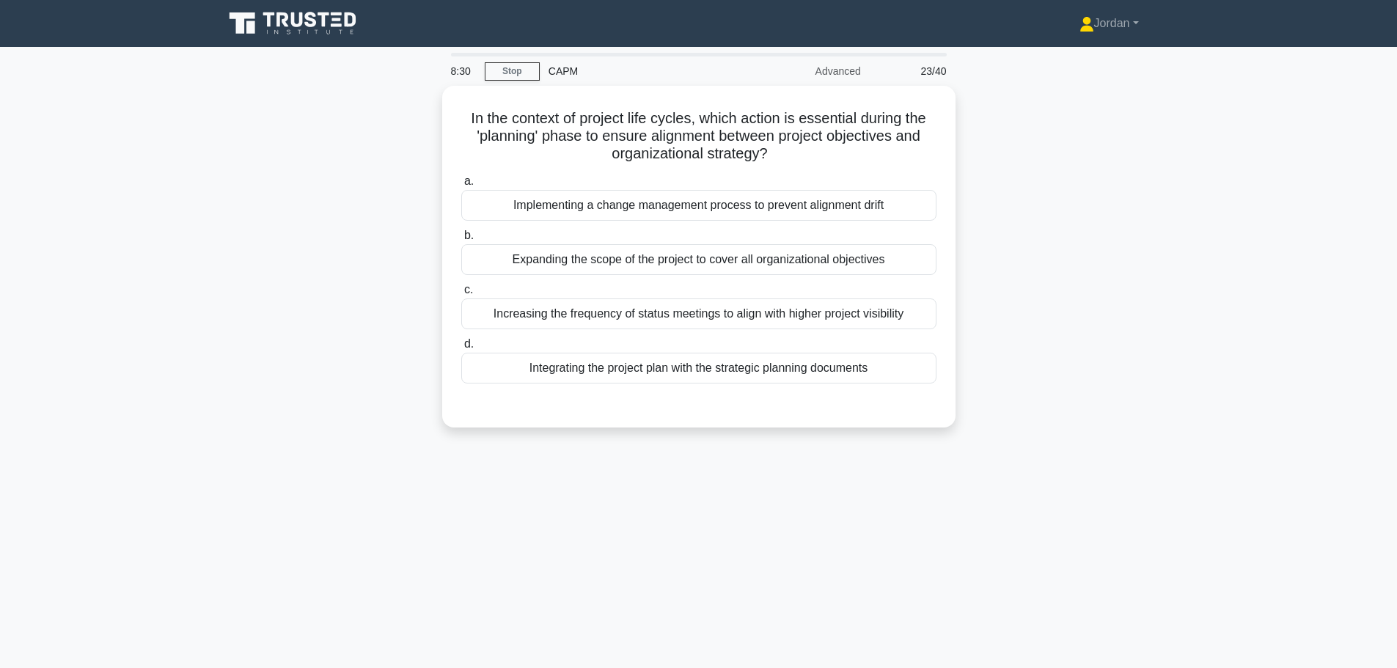
click at [696, 372] on div "Integrating the project plan with the strategic planning documents" at bounding box center [698, 368] width 475 height 31
click at [461, 349] on input "d. Integrating the project plan with the strategic planning documents" at bounding box center [461, 344] width 0 height 10
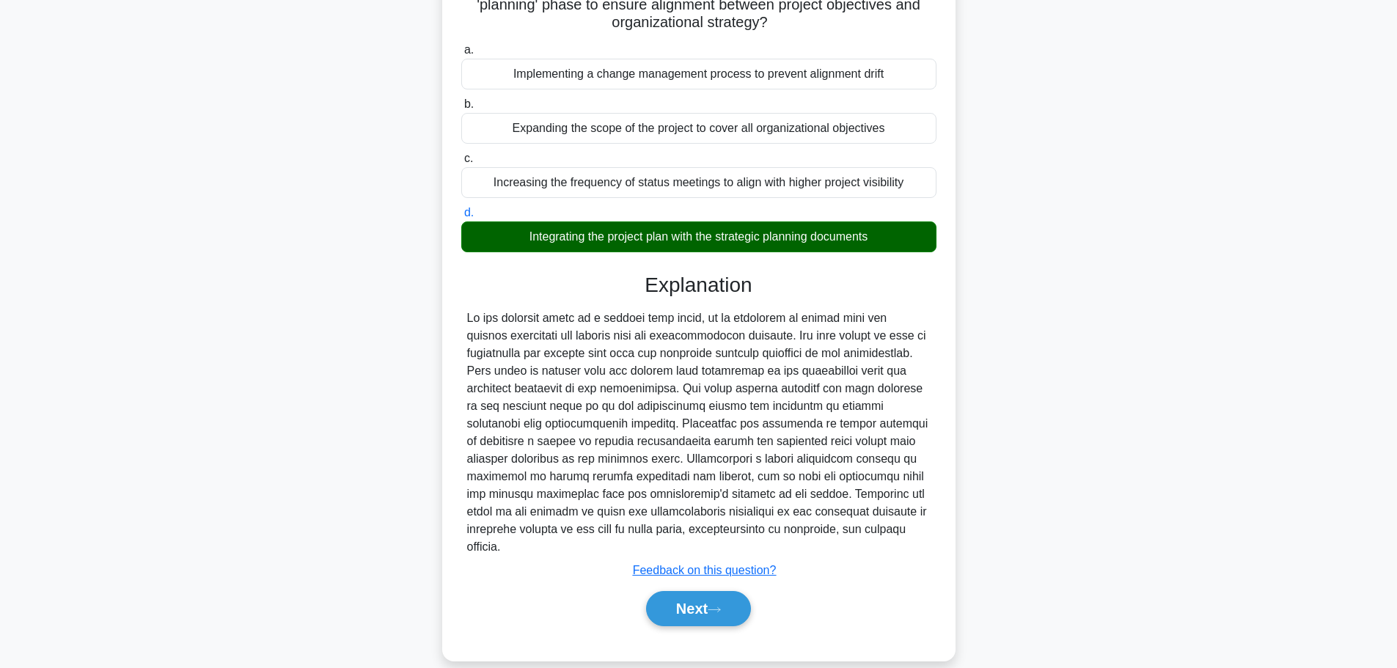
click at [721, 606] on icon at bounding box center [713, 610] width 13 height 8
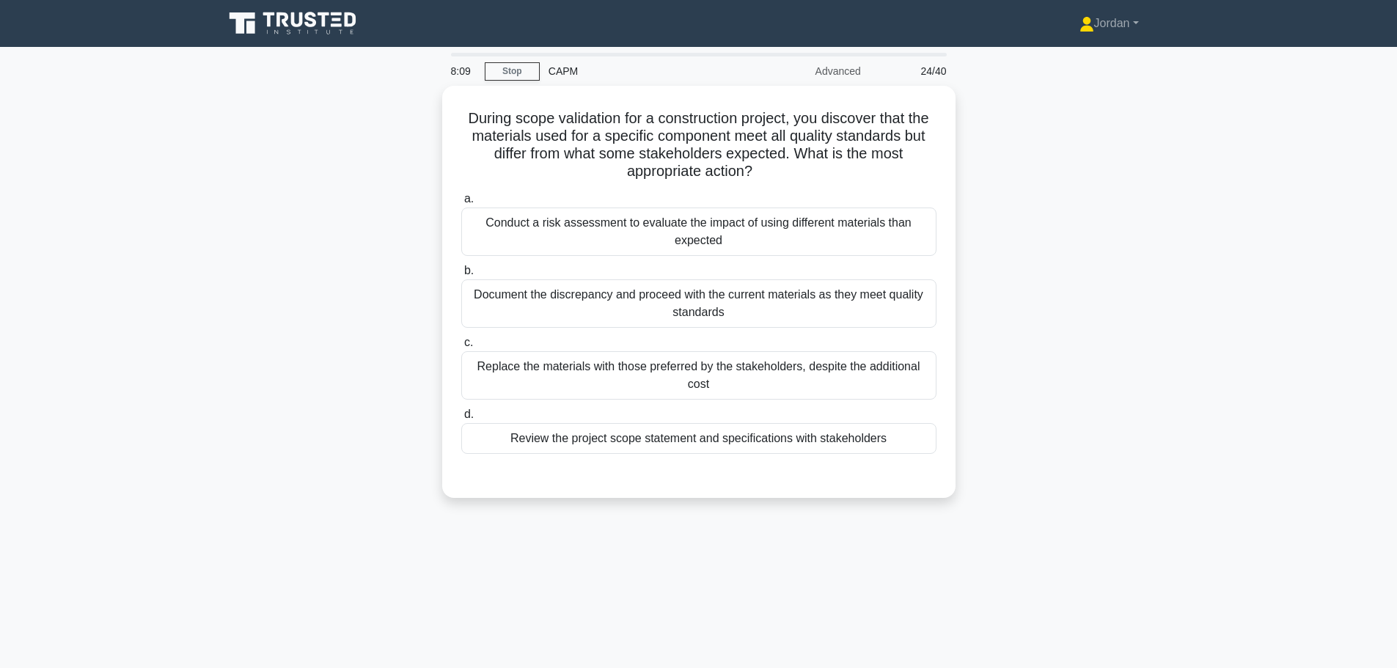
click at [723, 432] on div "Review the project scope statement and specifications with stakeholders" at bounding box center [698, 438] width 475 height 31
click at [461, 419] on input "d. Review the project scope statement and specifications with stakeholders" at bounding box center [461, 415] width 0 height 10
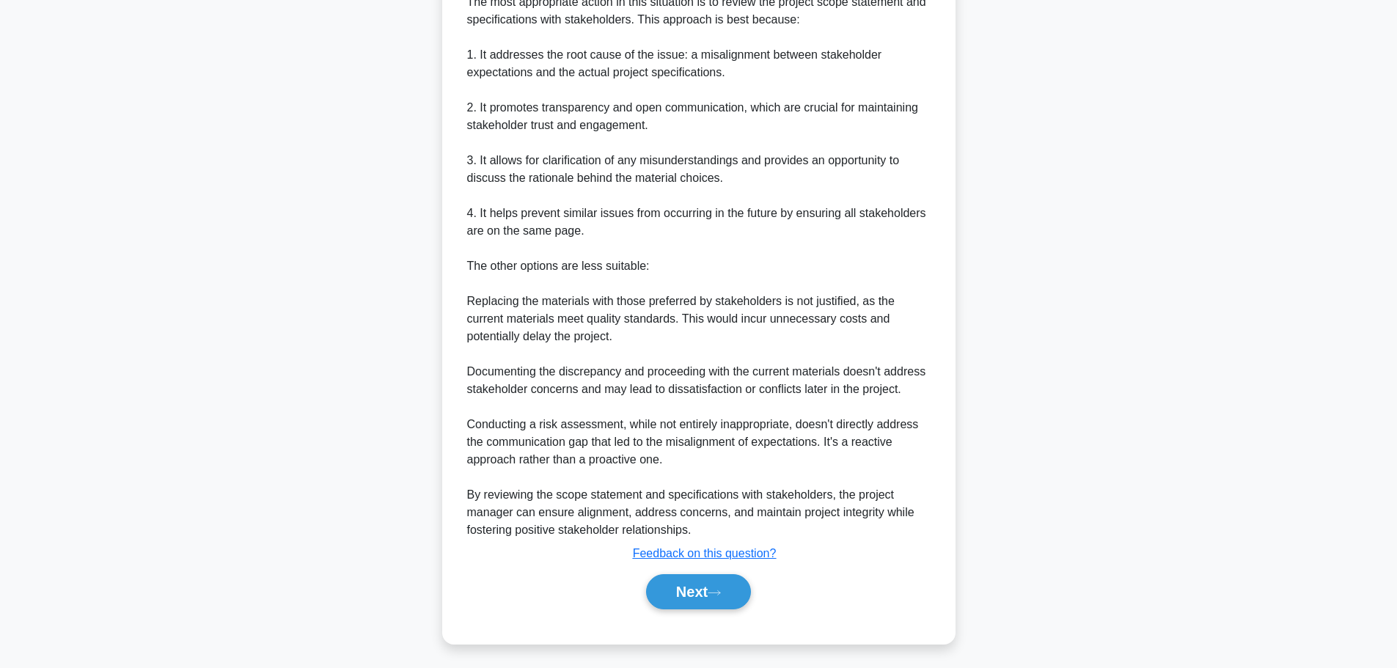
click at [694, 599] on button "Next" at bounding box center [698, 591] width 105 height 35
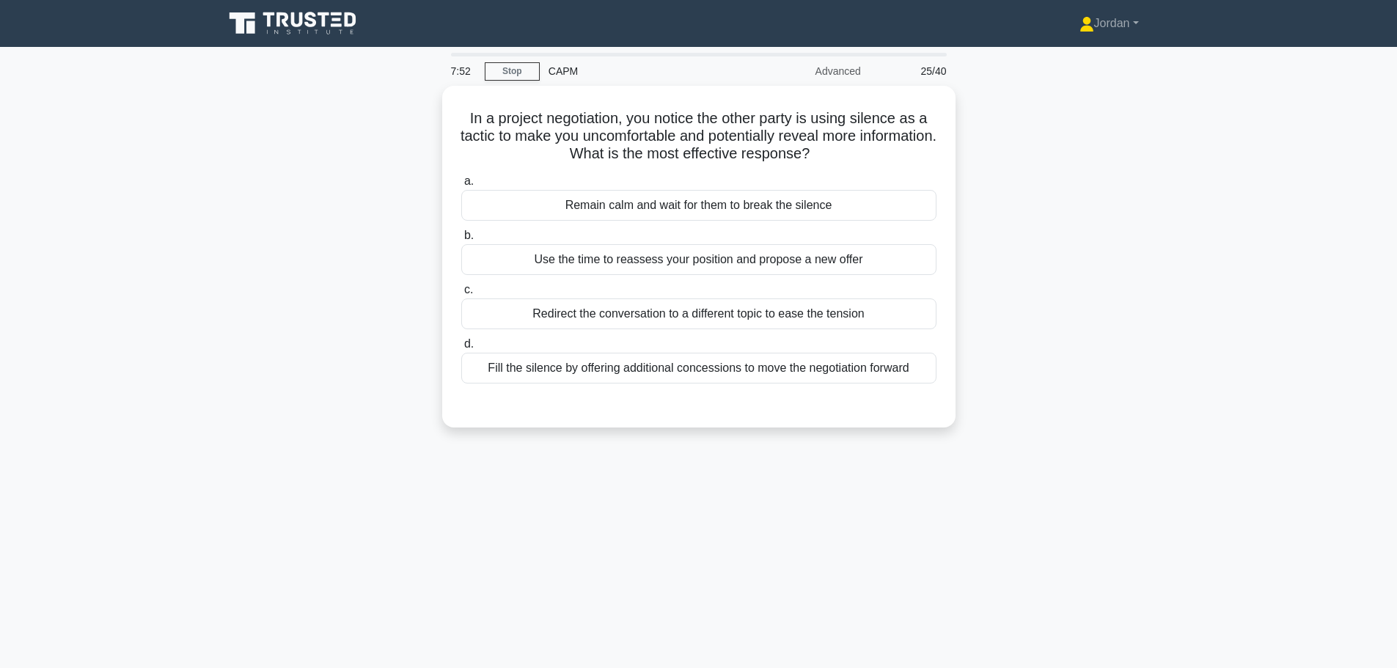
click at [626, 202] on div "Remain calm and wait for them to break the silence" at bounding box center [698, 205] width 475 height 31
click at [461, 186] on input "a. Remain calm and wait for them to break the silence" at bounding box center [461, 182] width 0 height 10
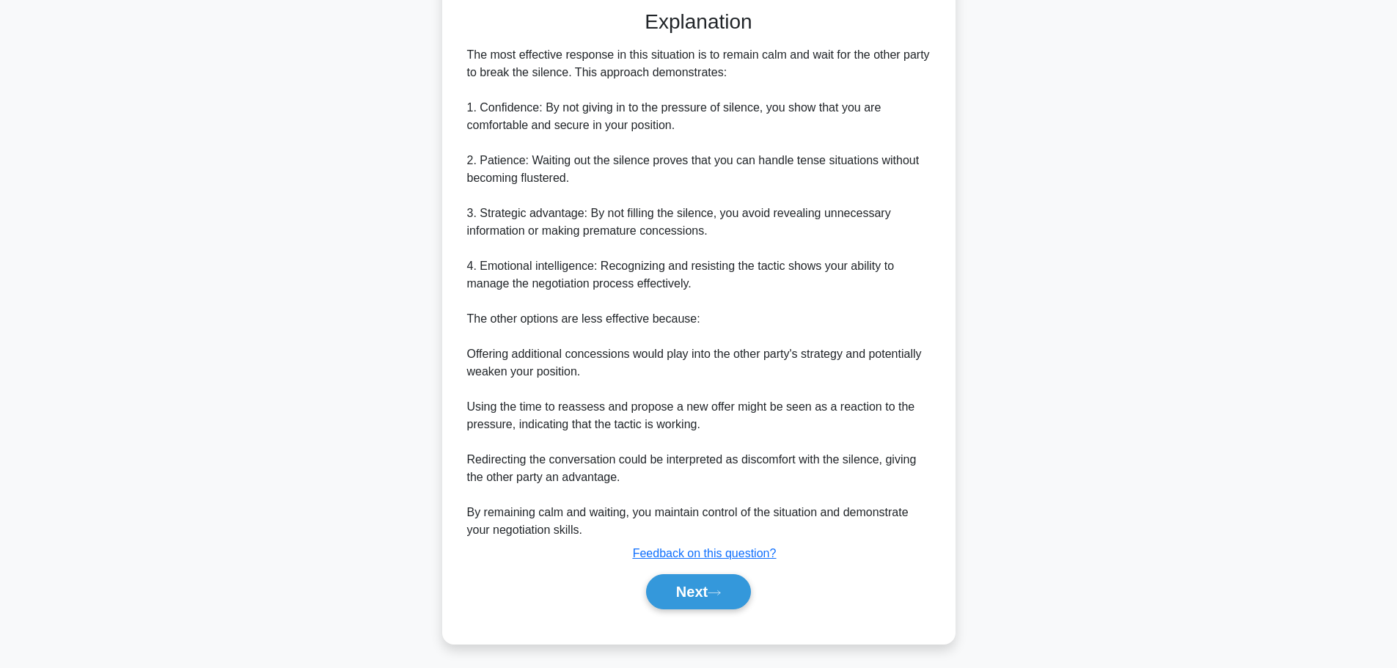
click at [707, 586] on button "Next" at bounding box center [698, 591] width 105 height 35
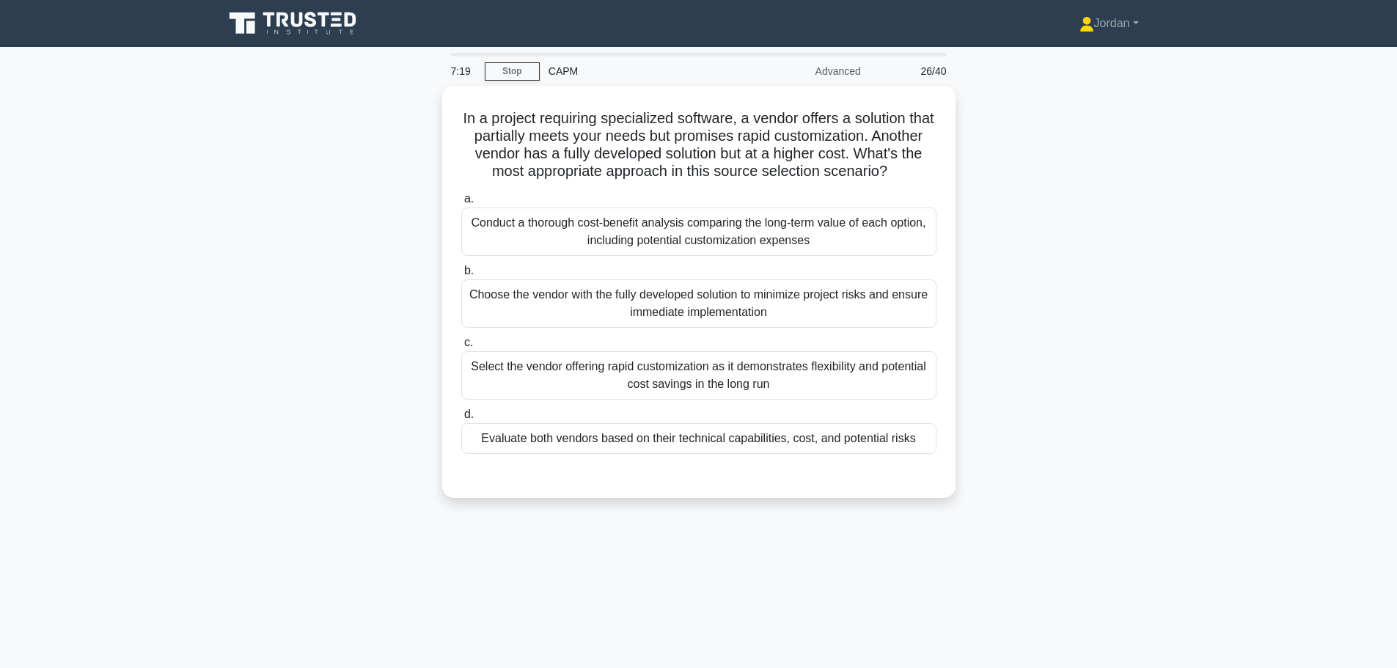
click at [614, 454] on div "Evaluate both vendors based on their technical capabilities, cost, and potentia…" at bounding box center [698, 438] width 475 height 31
click at [461, 419] on input "d. Evaluate both vendors based on their technical capabilities, cost, and poten…" at bounding box center [461, 415] width 0 height 10
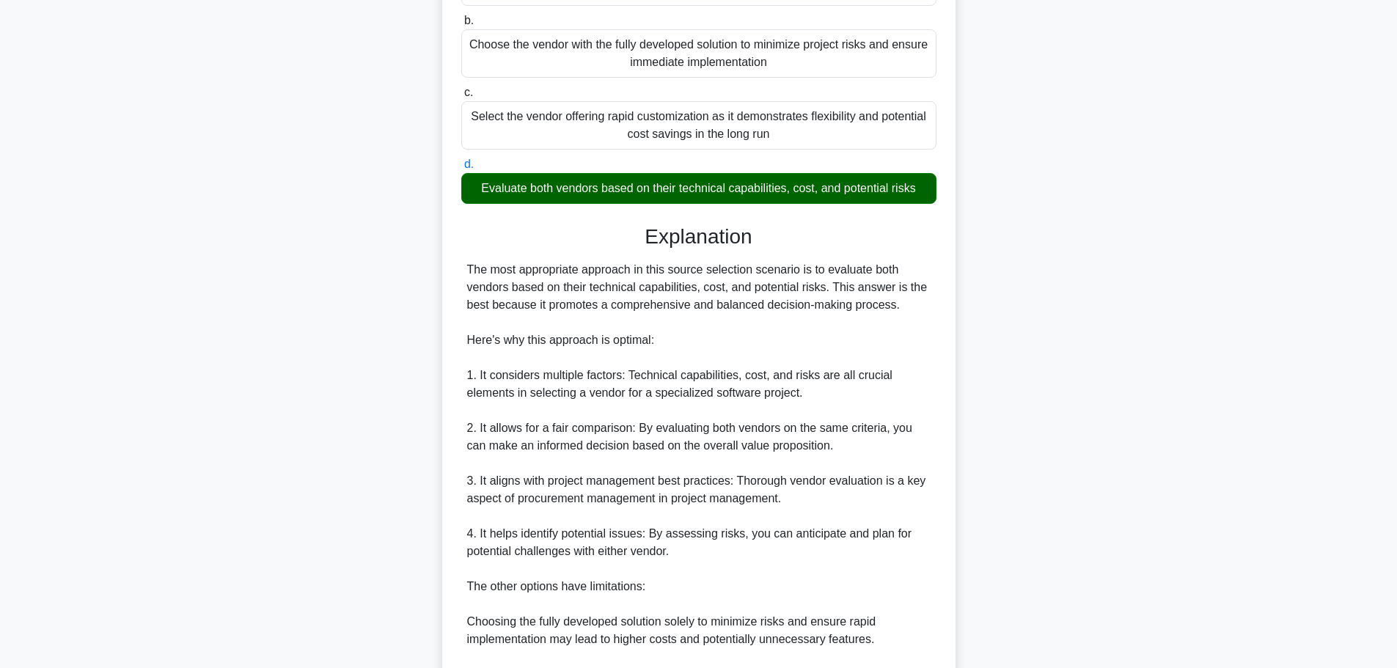
scroll to position [513, 0]
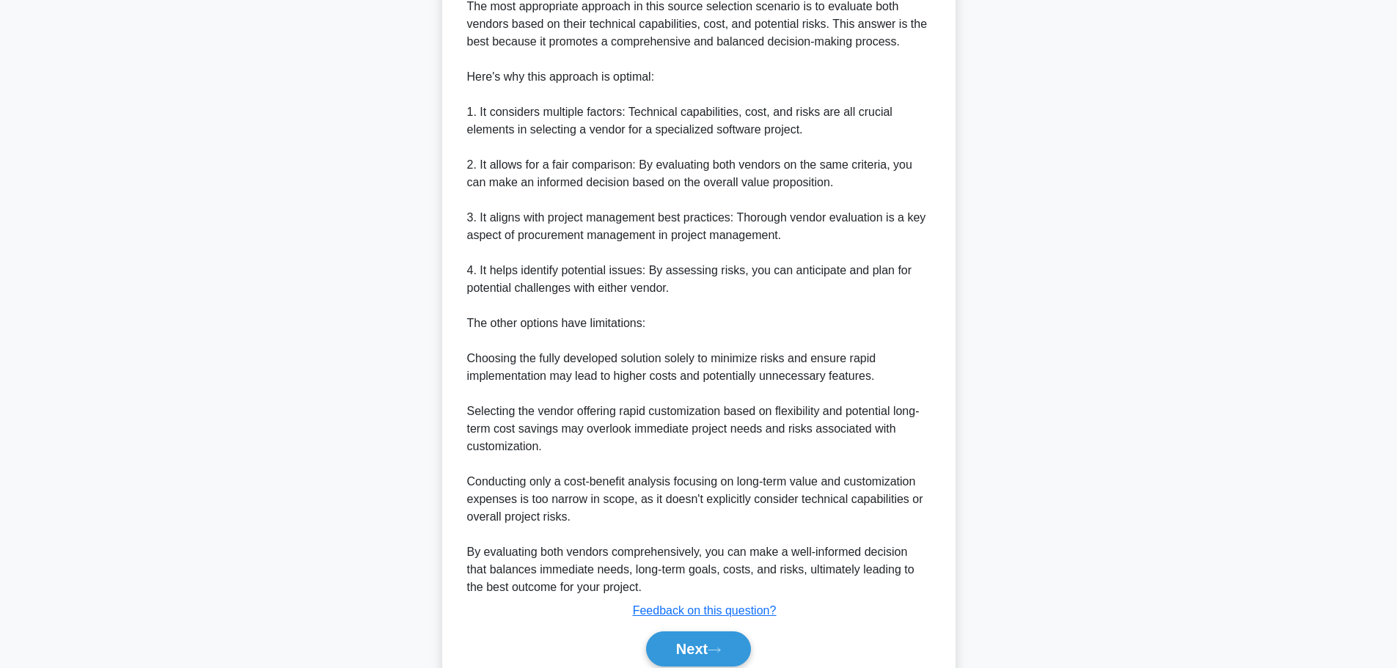
click at [681, 658] on button "Next" at bounding box center [698, 648] width 105 height 35
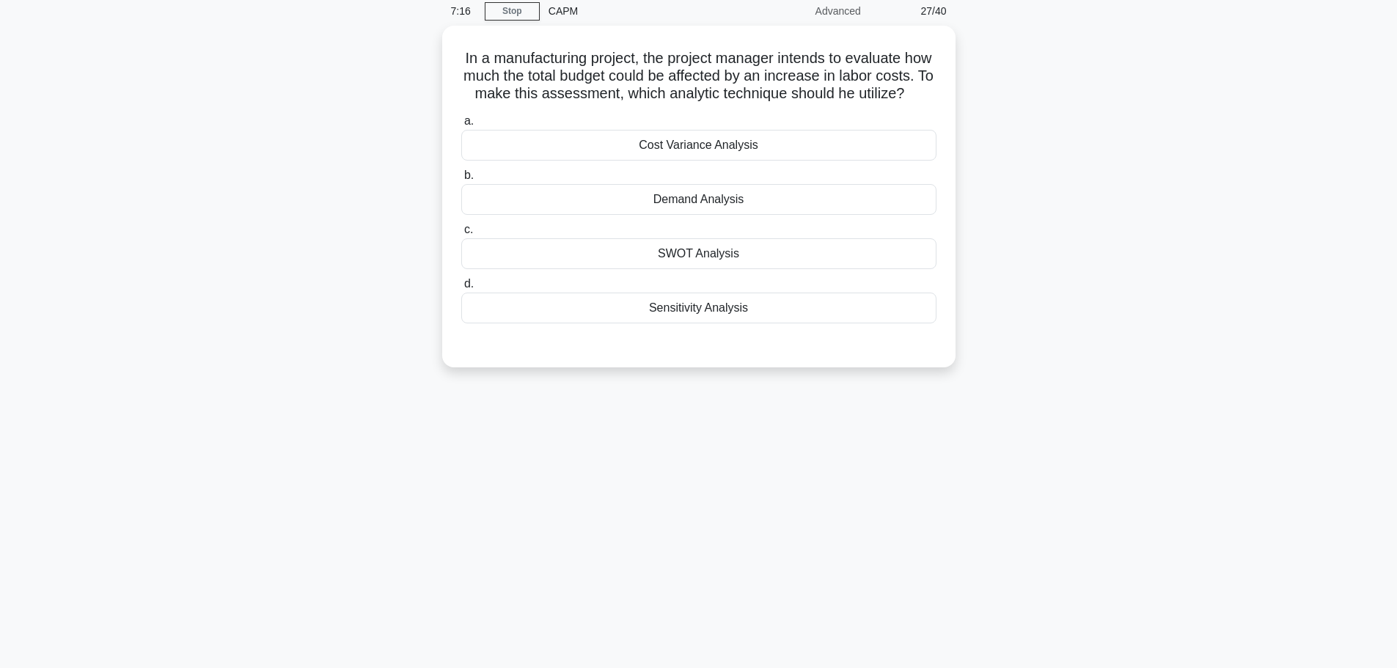
scroll to position [0, 0]
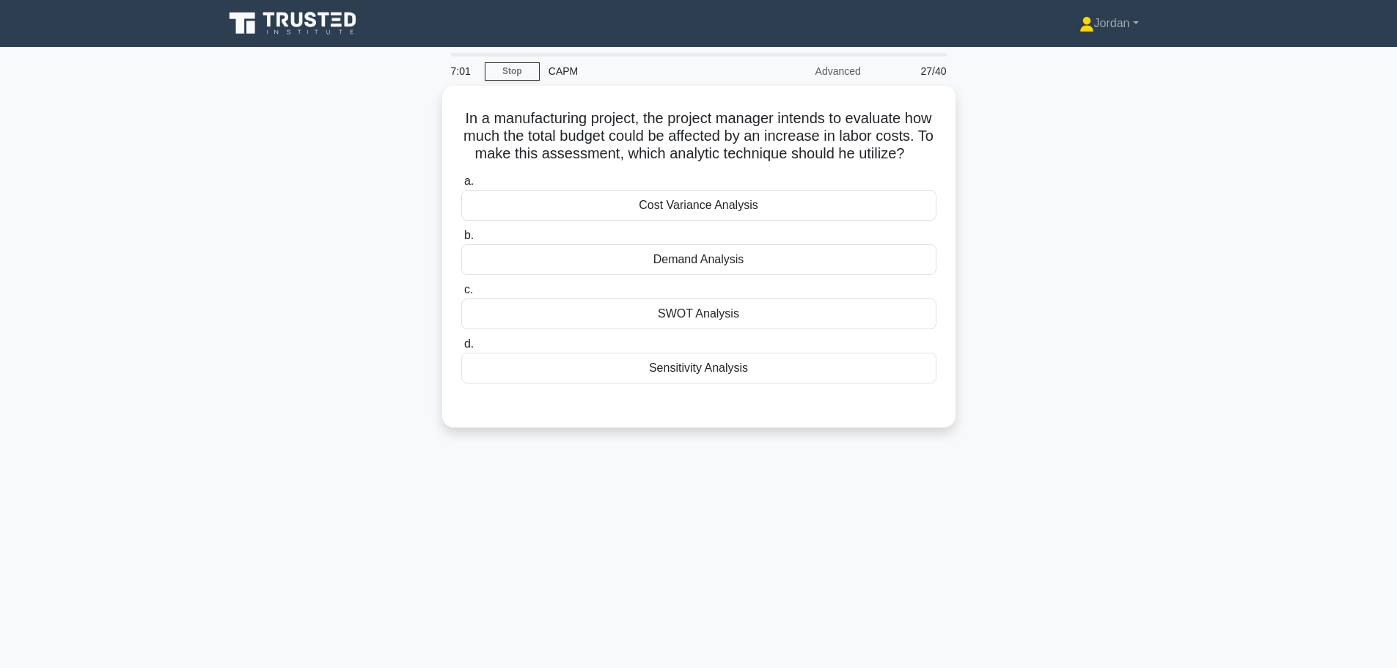
click at [694, 221] on div "Cost Variance Analysis" at bounding box center [698, 205] width 475 height 31
click at [461, 186] on input "a. Cost Variance Analysis" at bounding box center [461, 182] width 0 height 10
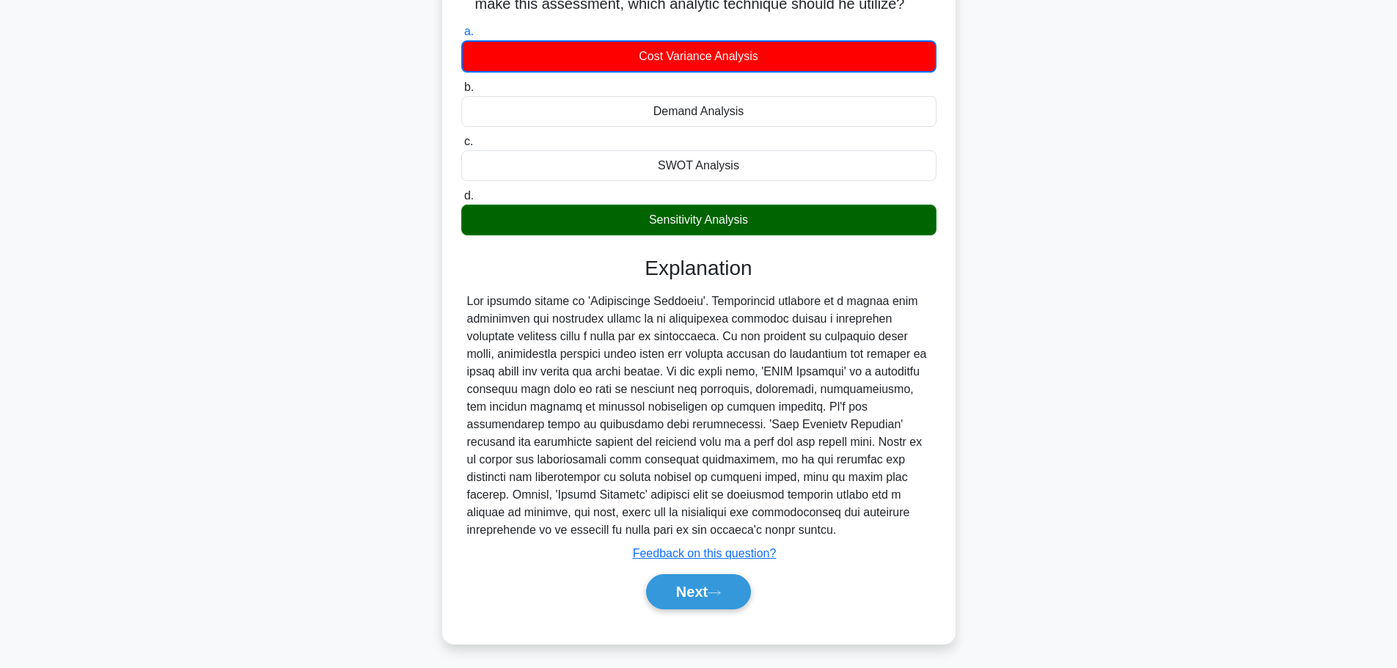
scroll to position [168, 0]
click at [725, 584] on button "Next" at bounding box center [698, 591] width 105 height 35
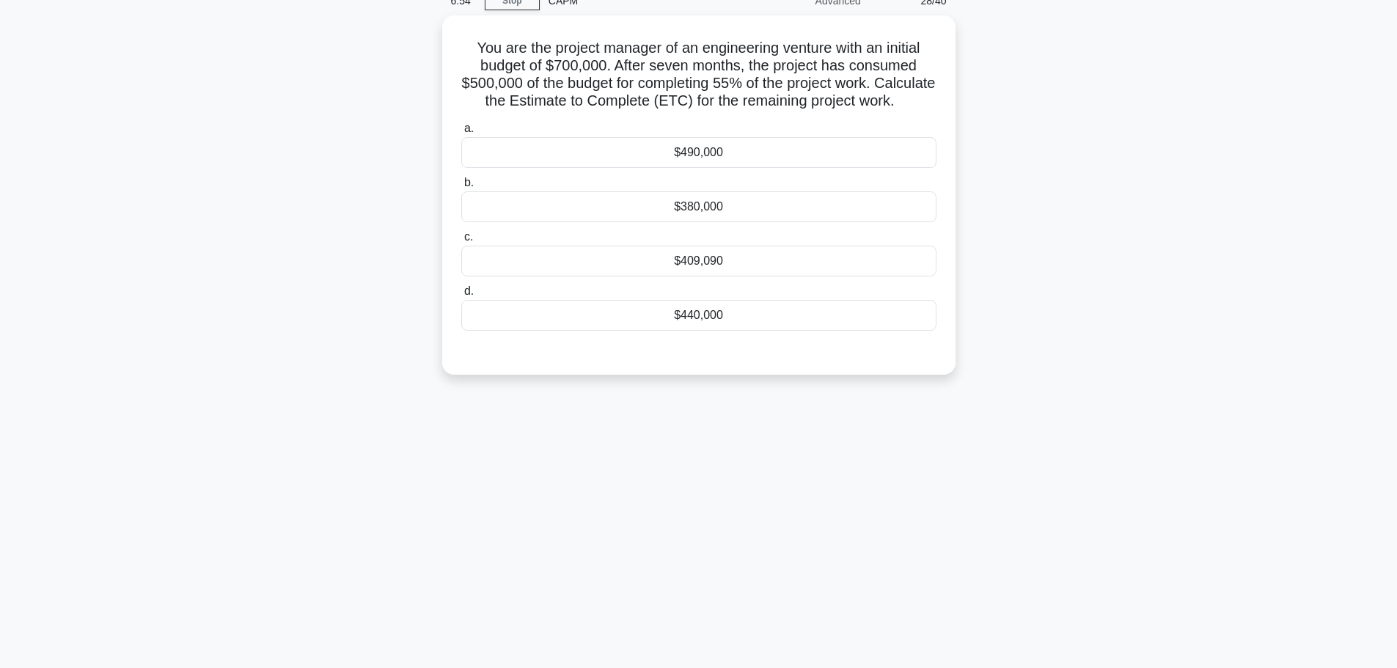
scroll to position [0, 0]
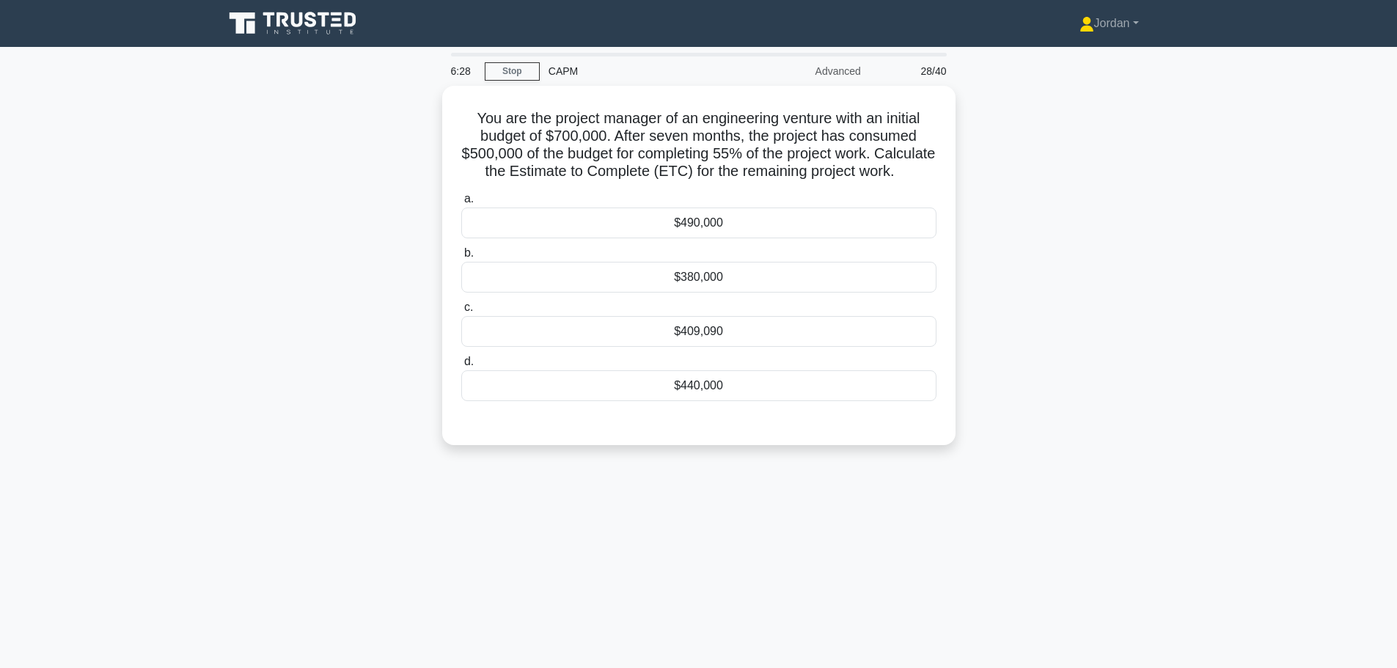
click at [815, 344] on div "$409,090" at bounding box center [698, 331] width 475 height 31
click at [461, 312] on input "c. $409,090" at bounding box center [461, 308] width 0 height 10
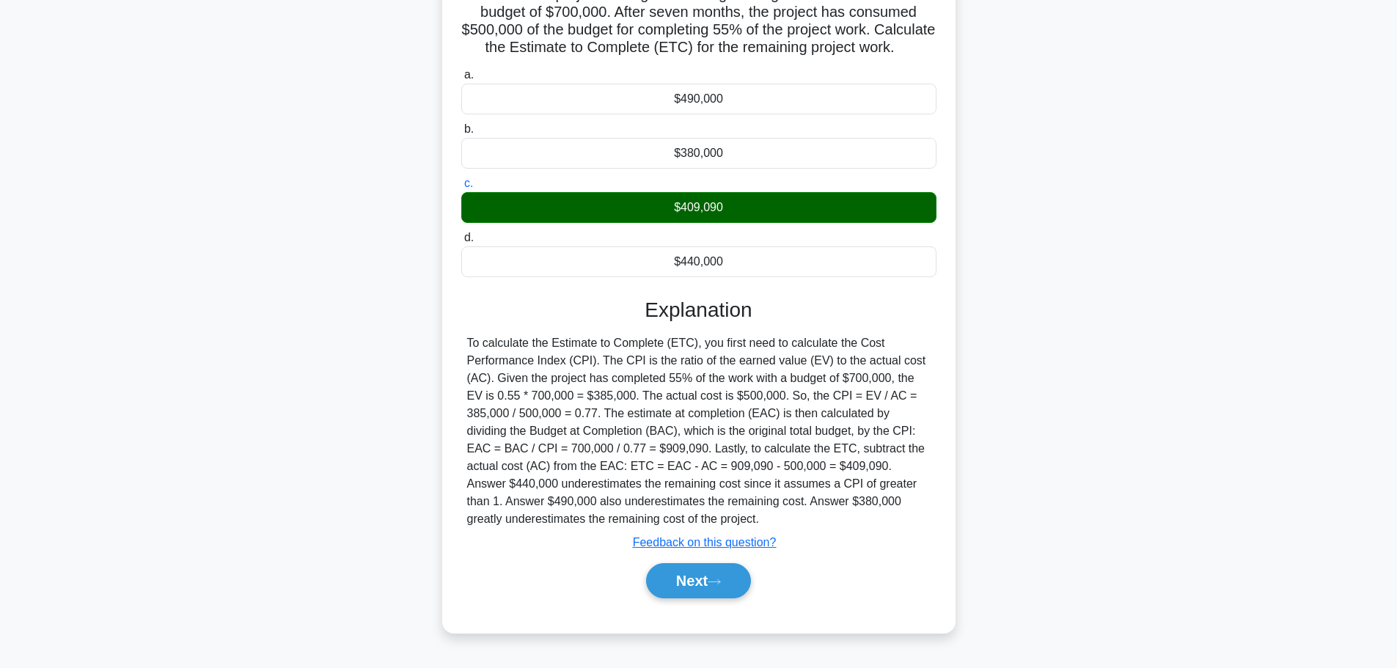
click at [707, 576] on button "Next" at bounding box center [698, 580] width 105 height 35
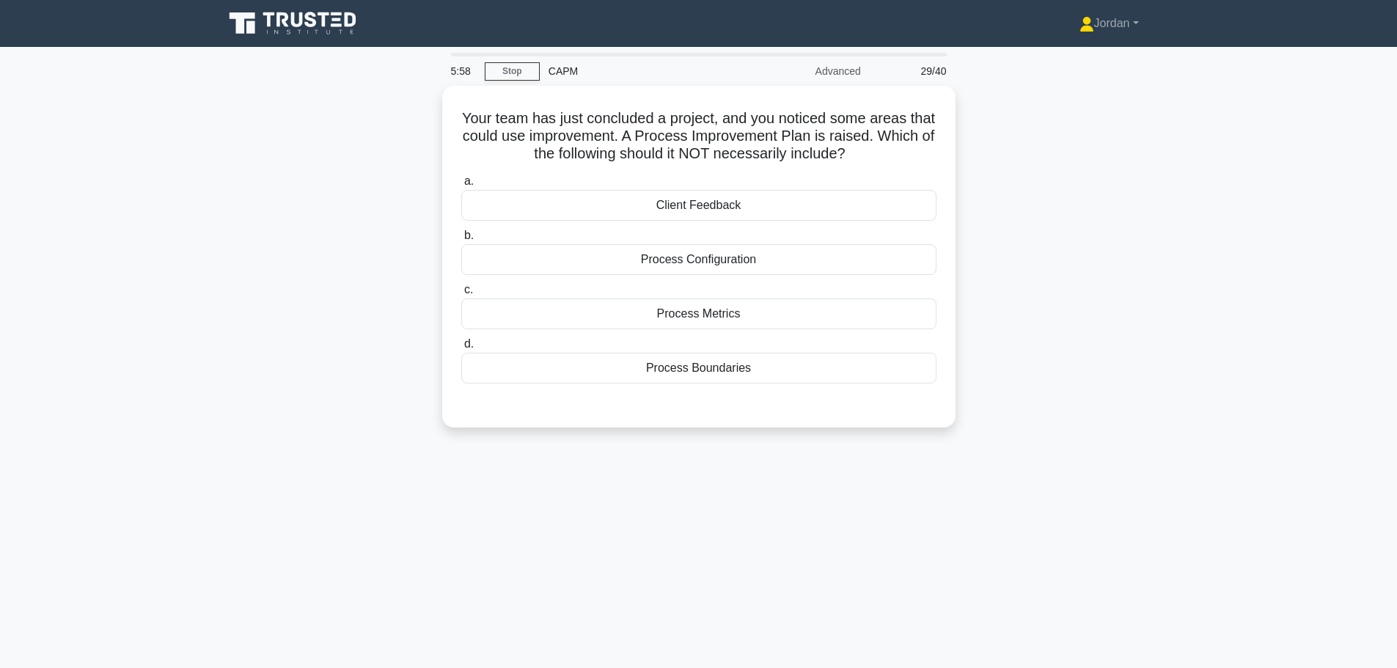
click at [702, 353] on div "Process Boundaries" at bounding box center [698, 368] width 475 height 31
click at [461, 349] on input "d. Process Boundaries" at bounding box center [461, 344] width 0 height 10
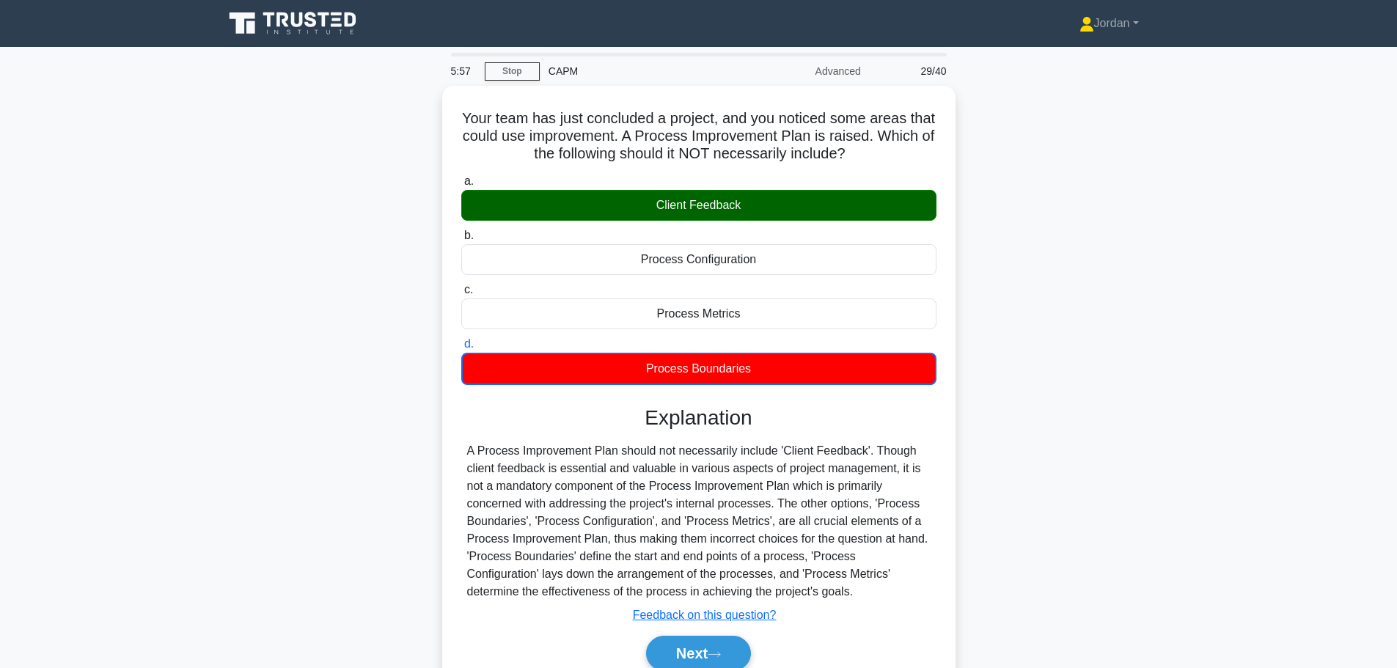
scroll to position [124, 0]
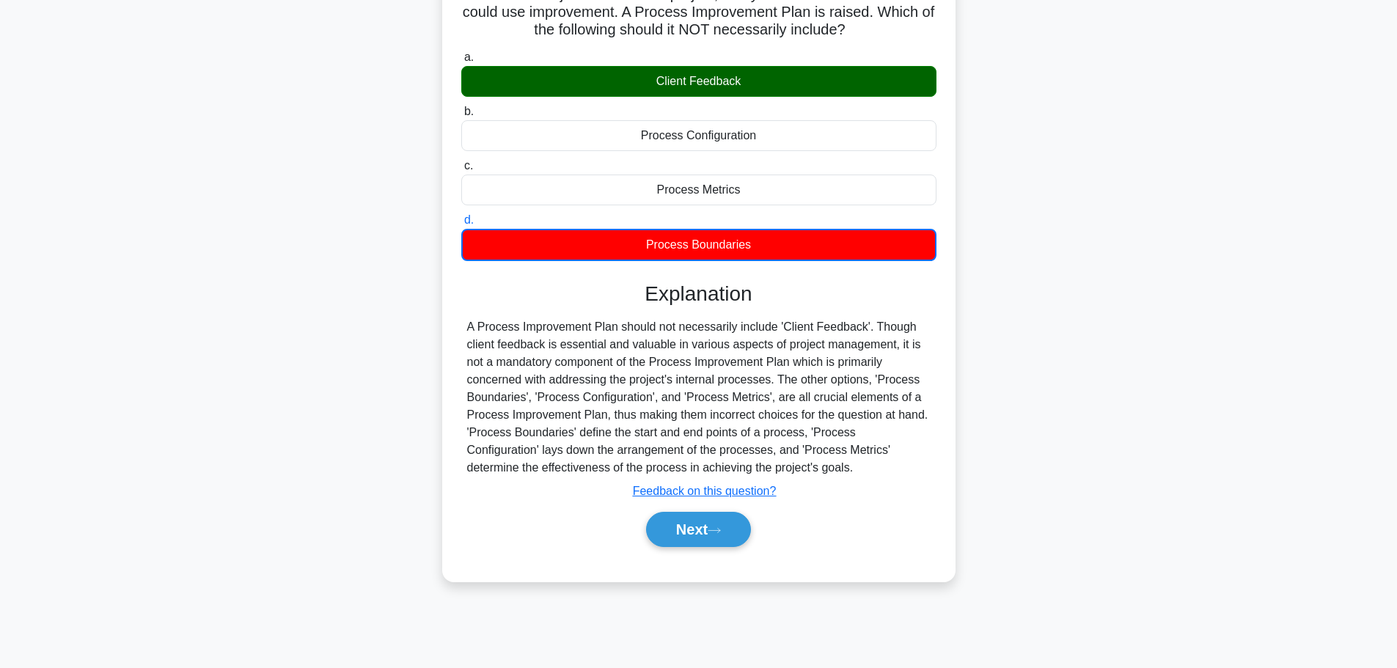
click at [700, 523] on button "Next" at bounding box center [698, 529] width 105 height 35
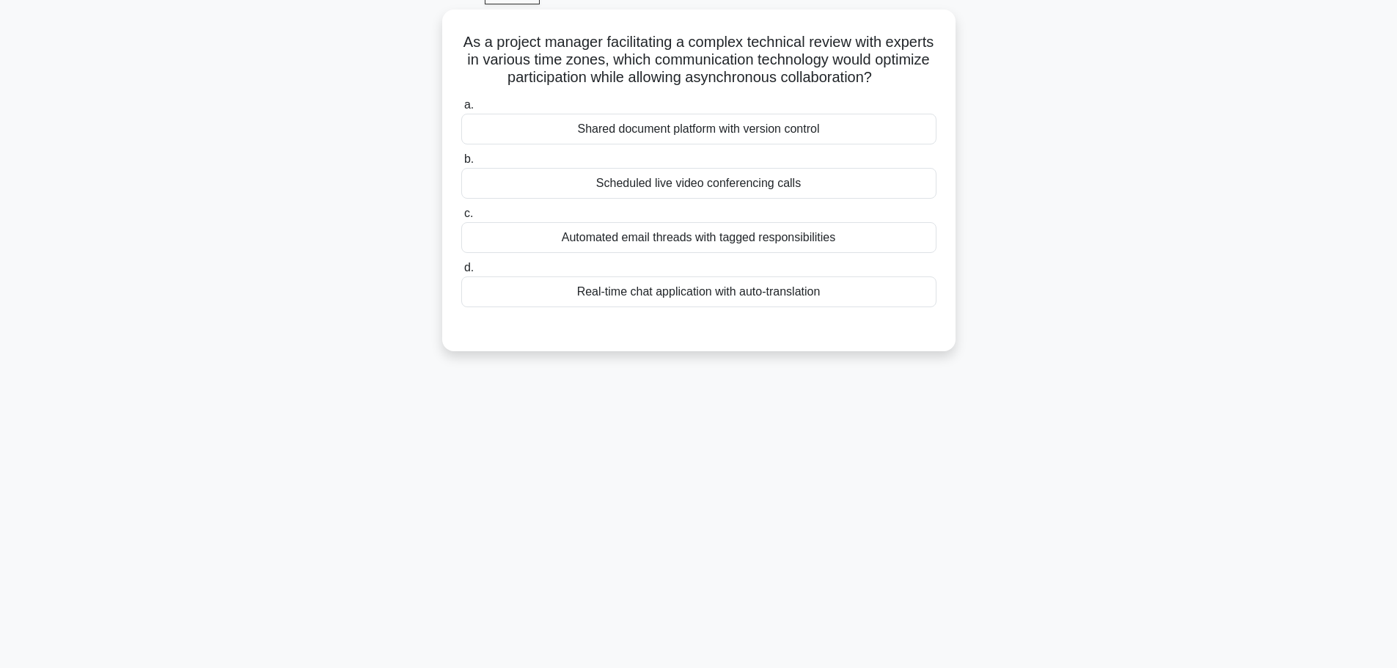
scroll to position [51, 0]
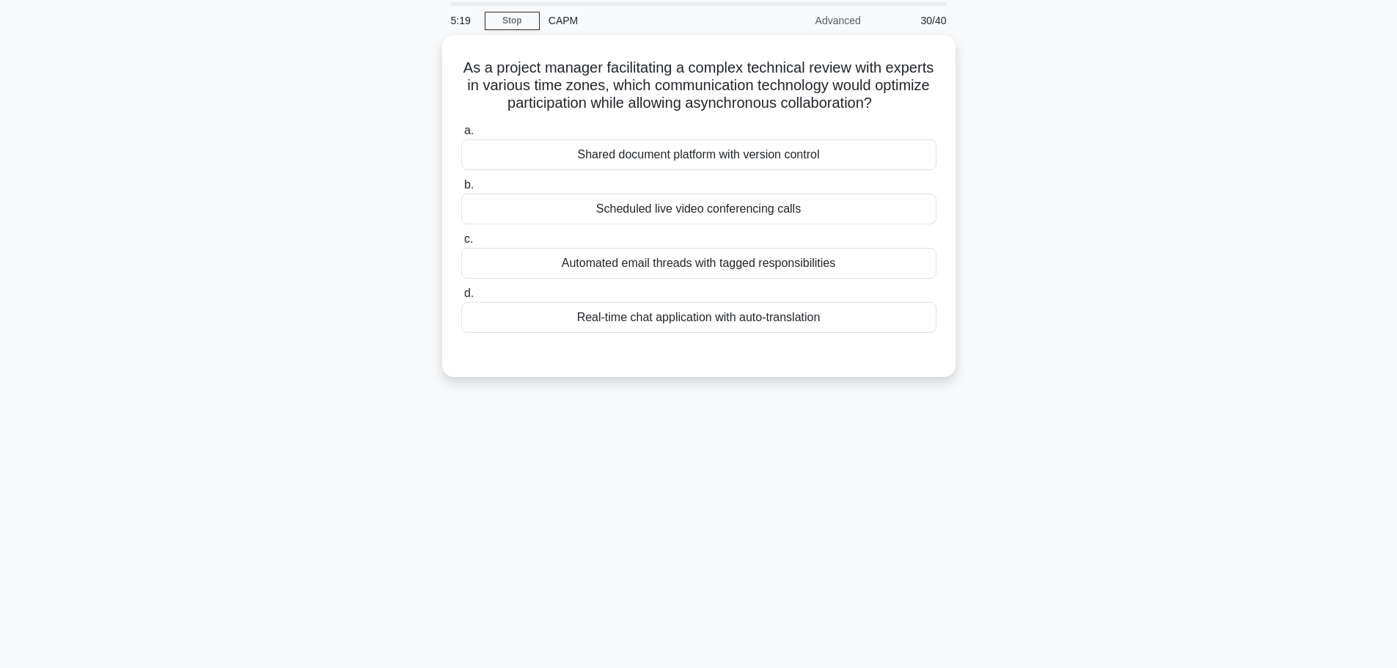
click at [639, 150] on div "Shared document platform with version control" at bounding box center [698, 154] width 475 height 31
click at [461, 136] on input "a. Shared document platform with version control" at bounding box center [461, 131] width 0 height 10
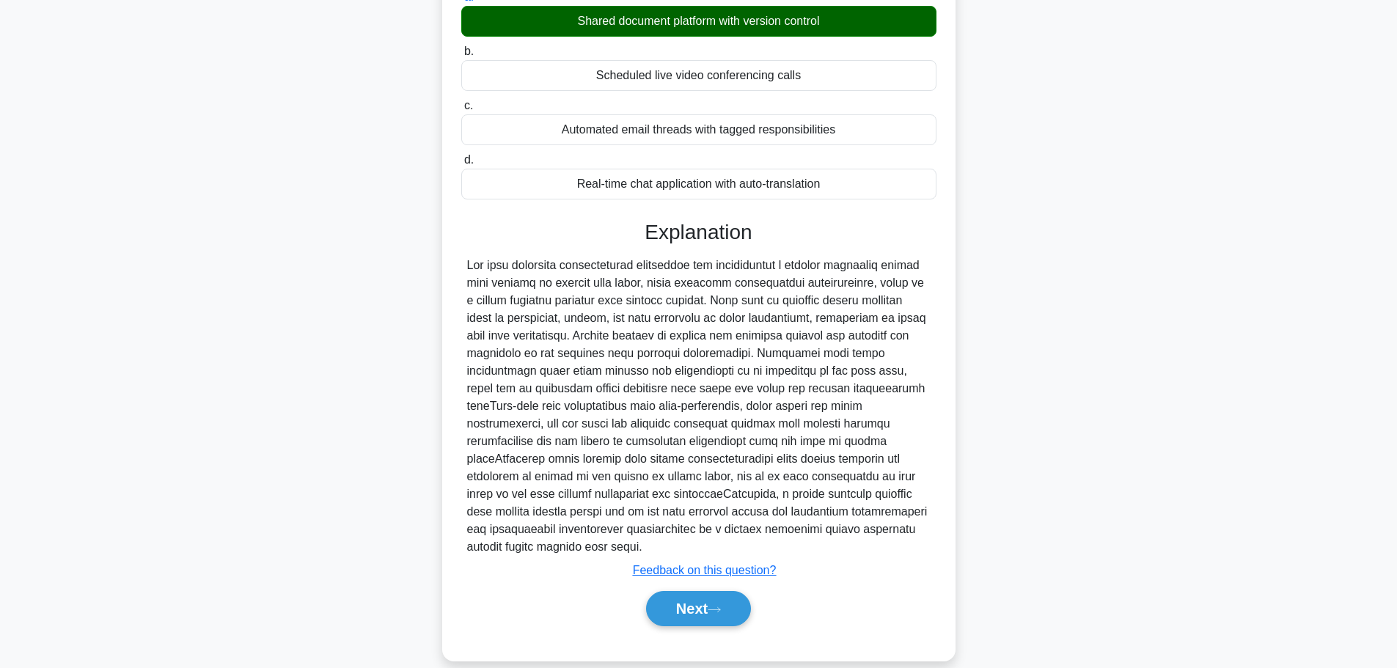
click at [700, 591] on button "Next" at bounding box center [698, 608] width 105 height 35
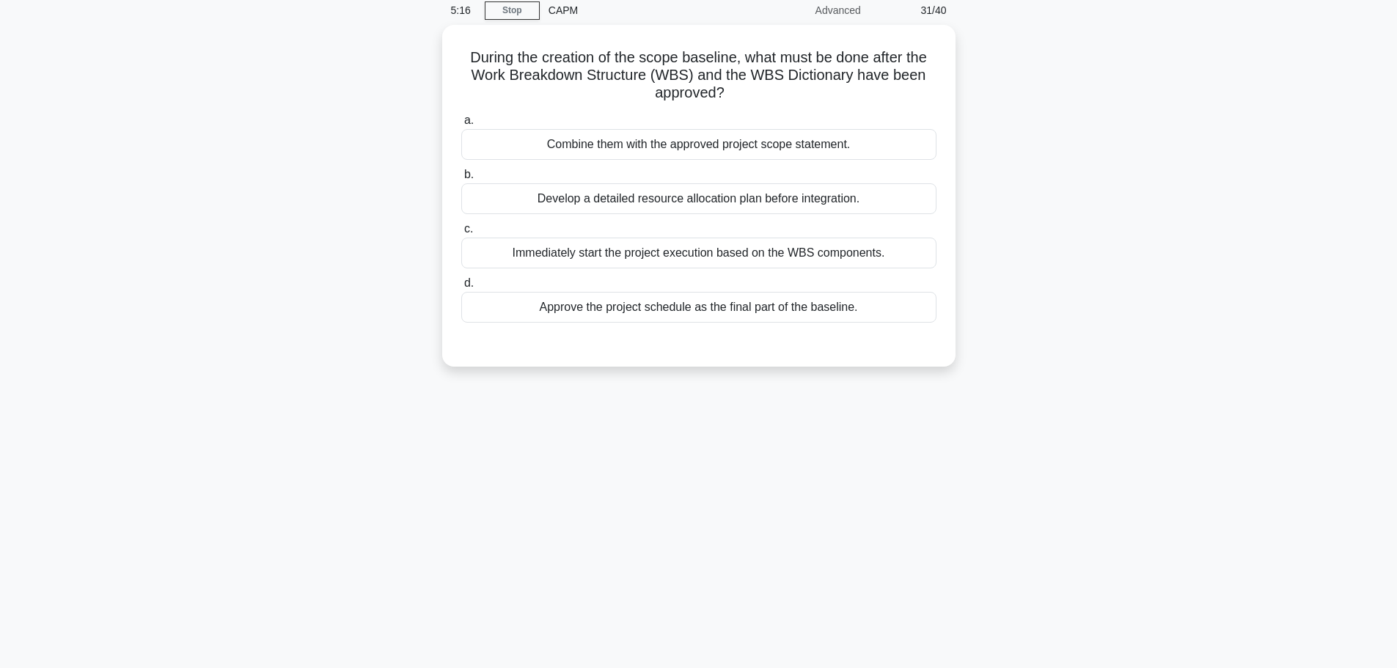
scroll to position [0, 0]
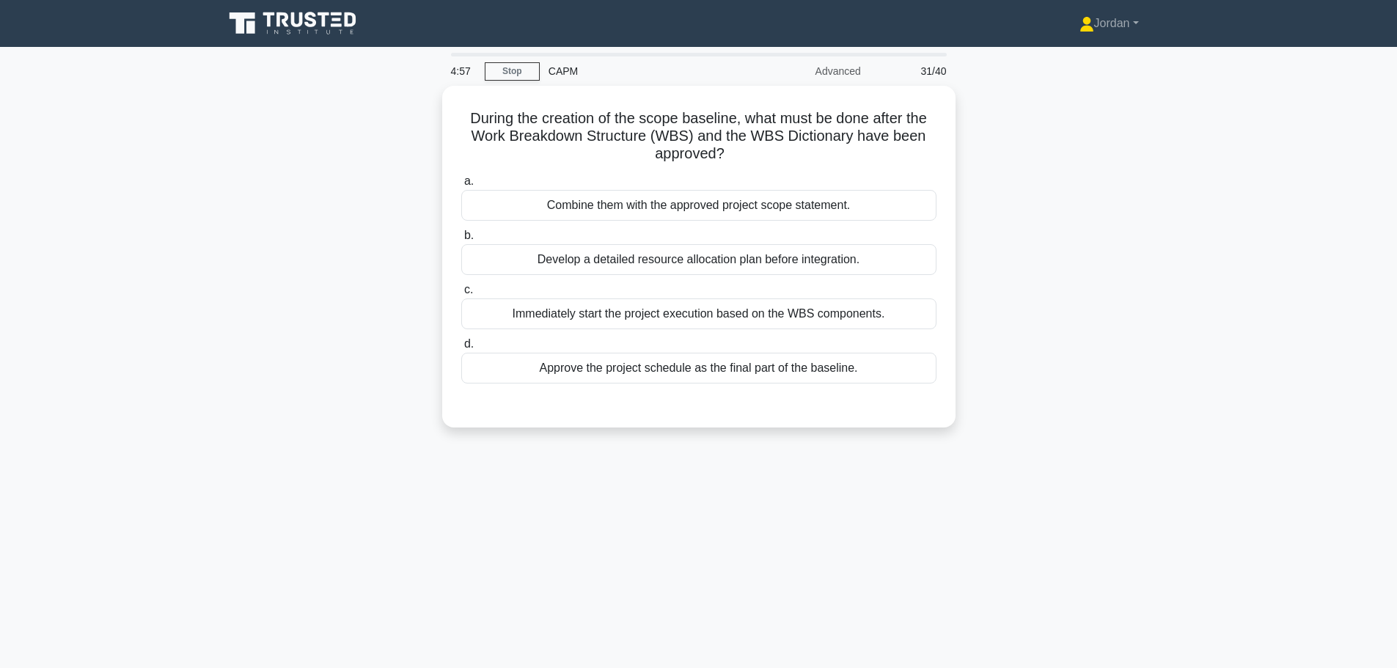
click at [662, 367] on div "Approve the project schedule as the final part of the baseline." at bounding box center [698, 368] width 475 height 31
click at [461, 349] on input "d. Approve the project schedule as the final part of the baseline." at bounding box center [461, 344] width 0 height 10
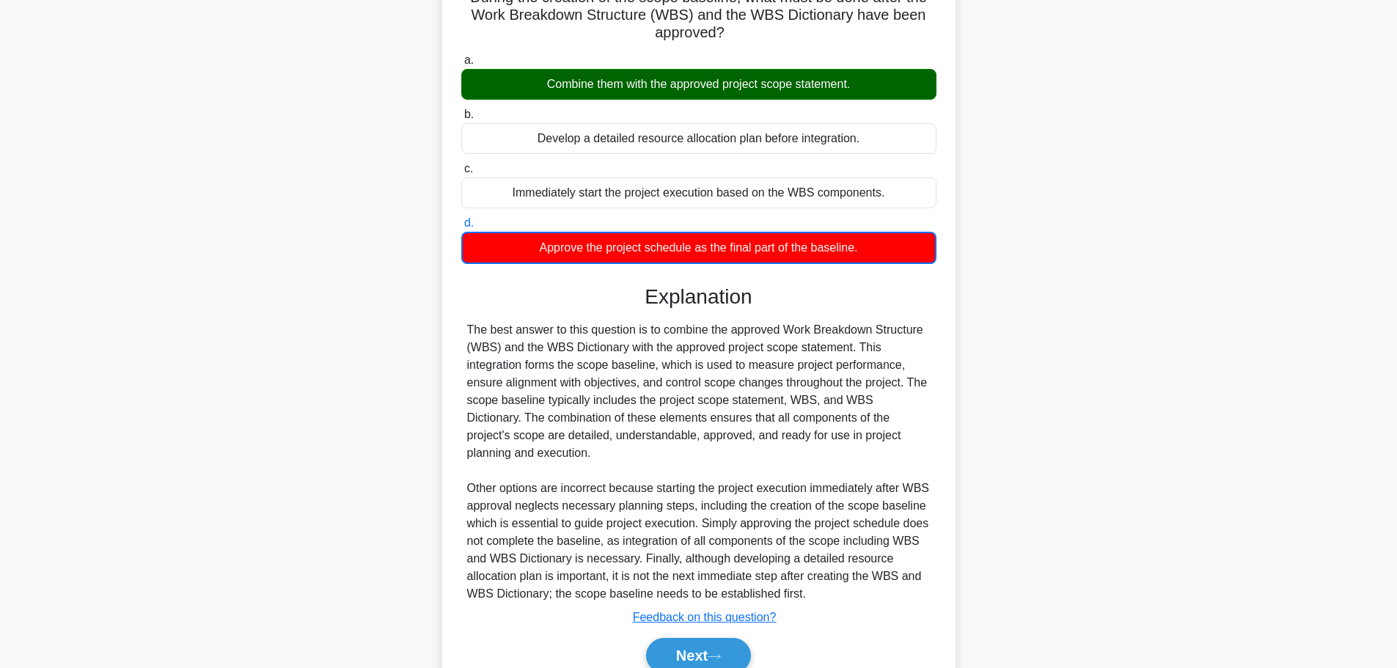
scroll to position [185, 0]
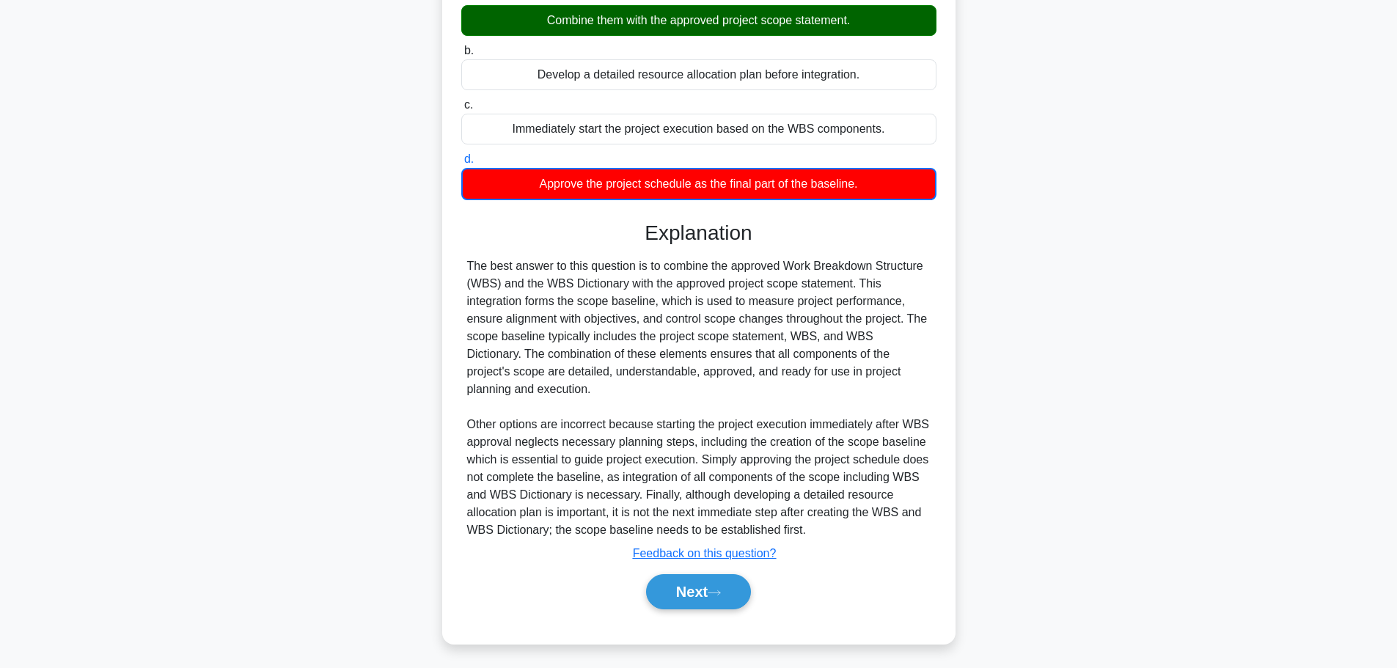
click at [731, 585] on button "Next" at bounding box center [698, 591] width 105 height 35
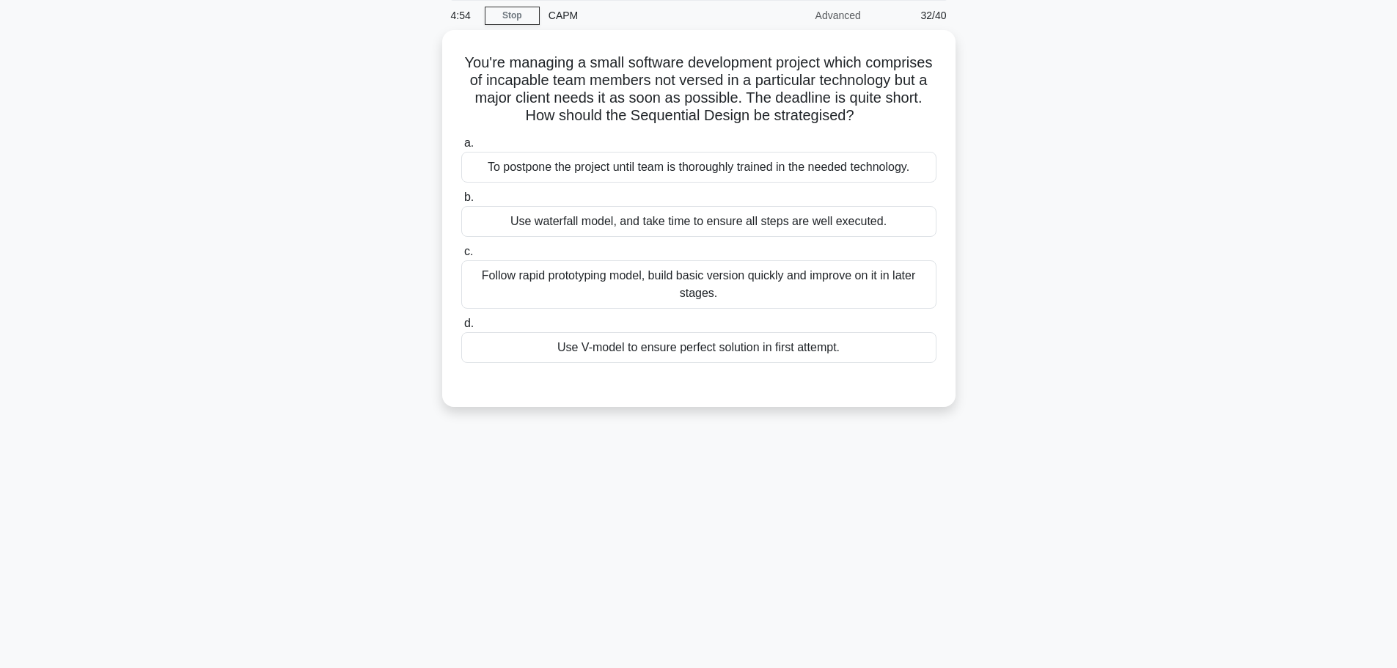
scroll to position [0, 0]
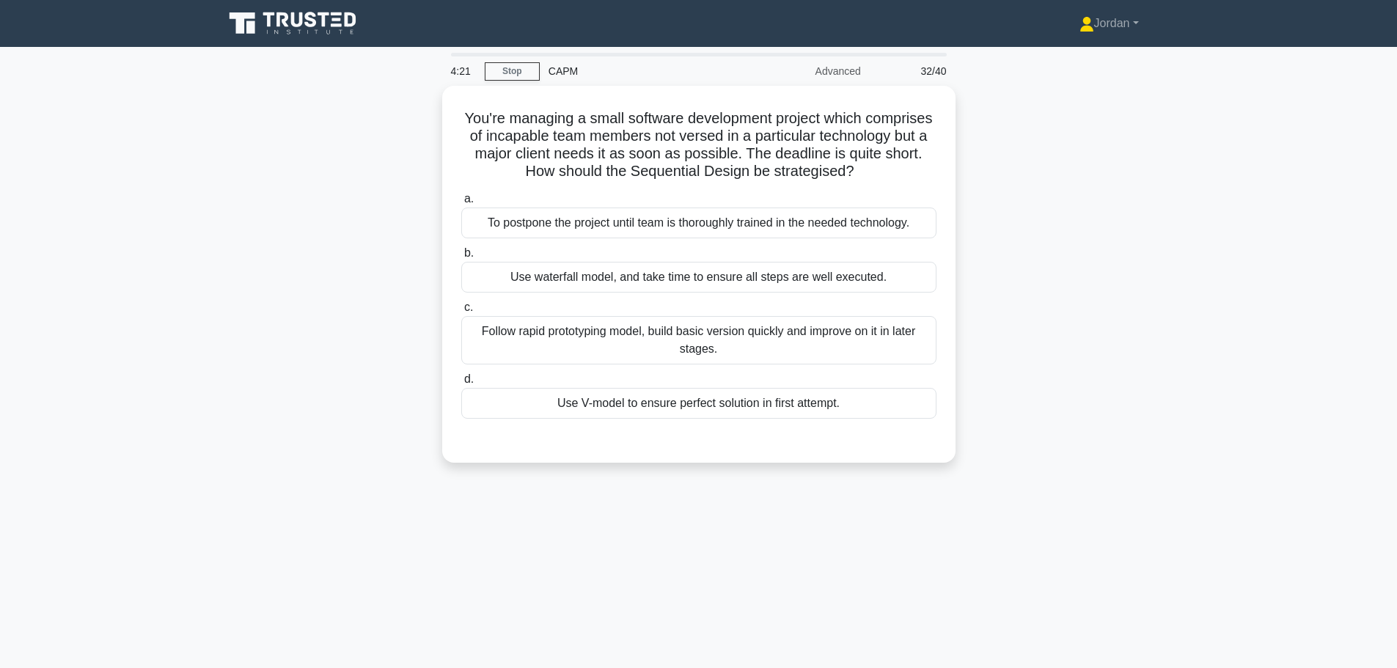
click at [620, 329] on div "Follow rapid prototyping model, build basic version quickly and improve on it i…" at bounding box center [698, 340] width 475 height 48
click at [461, 312] on input "c. Follow rapid prototyping model, build basic version quickly and improve on i…" at bounding box center [461, 308] width 0 height 10
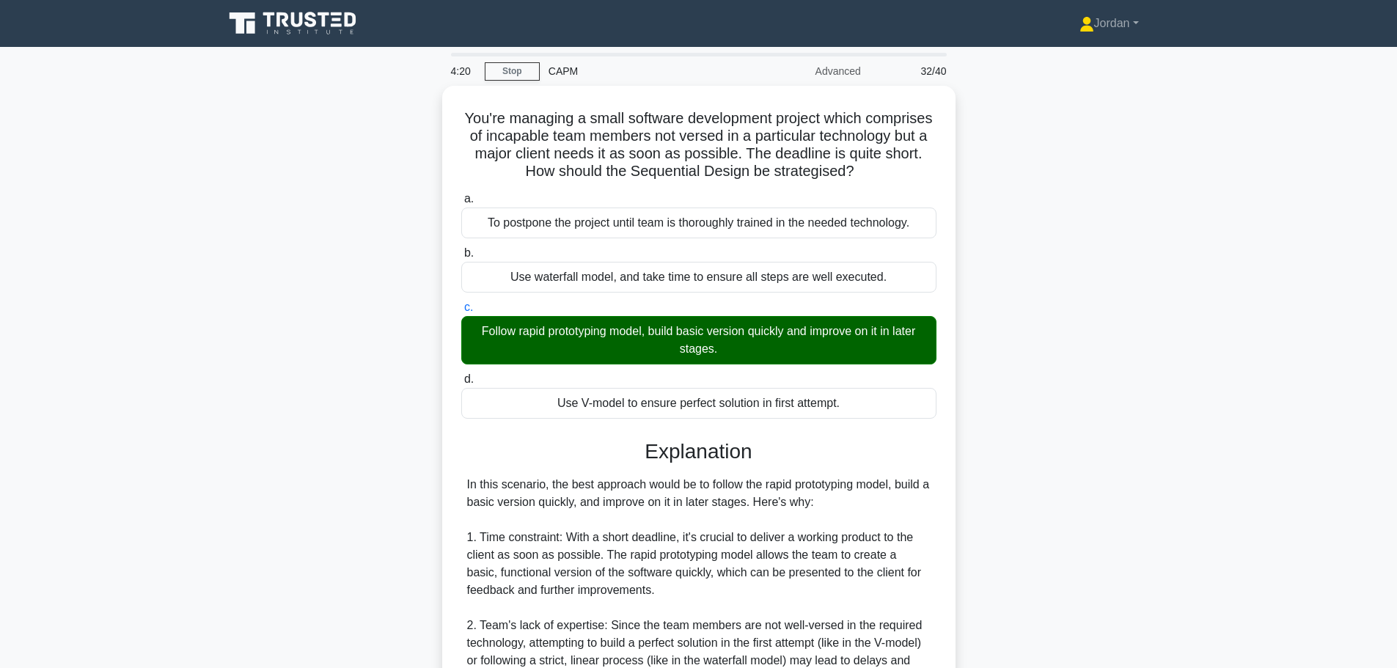
scroll to position [513, 0]
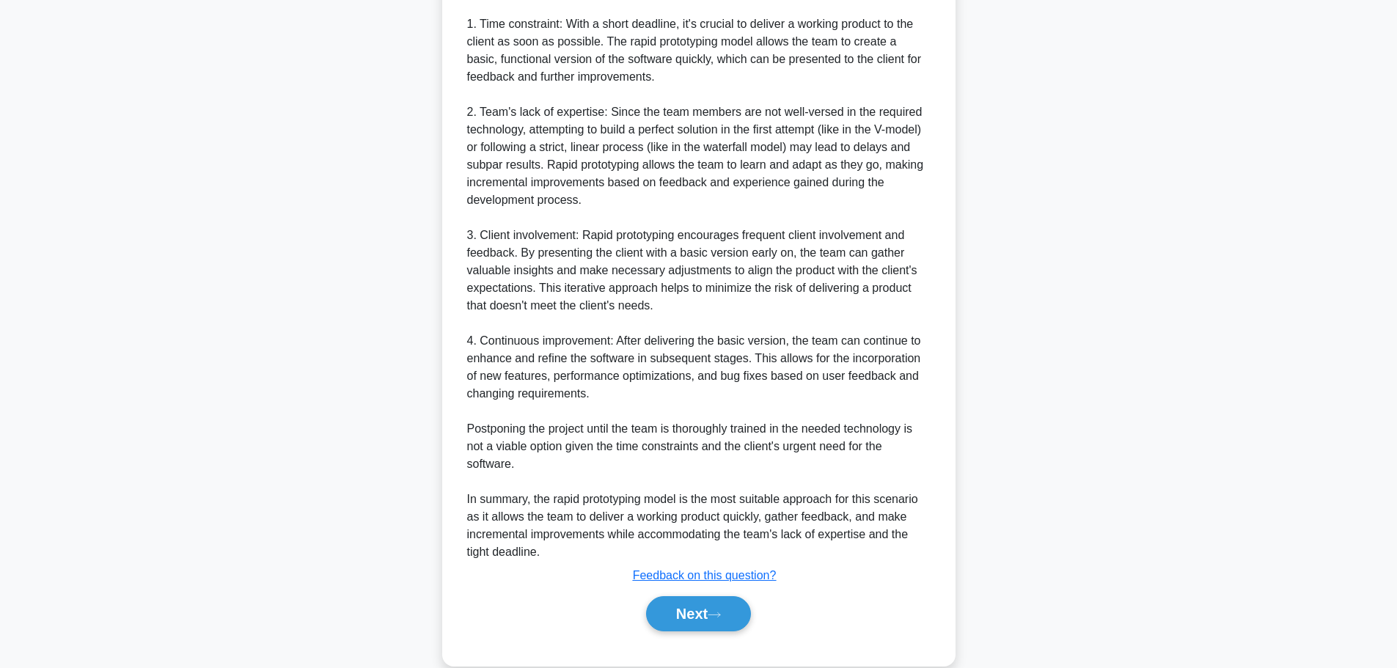
click at [662, 615] on button "Next" at bounding box center [698, 613] width 105 height 35
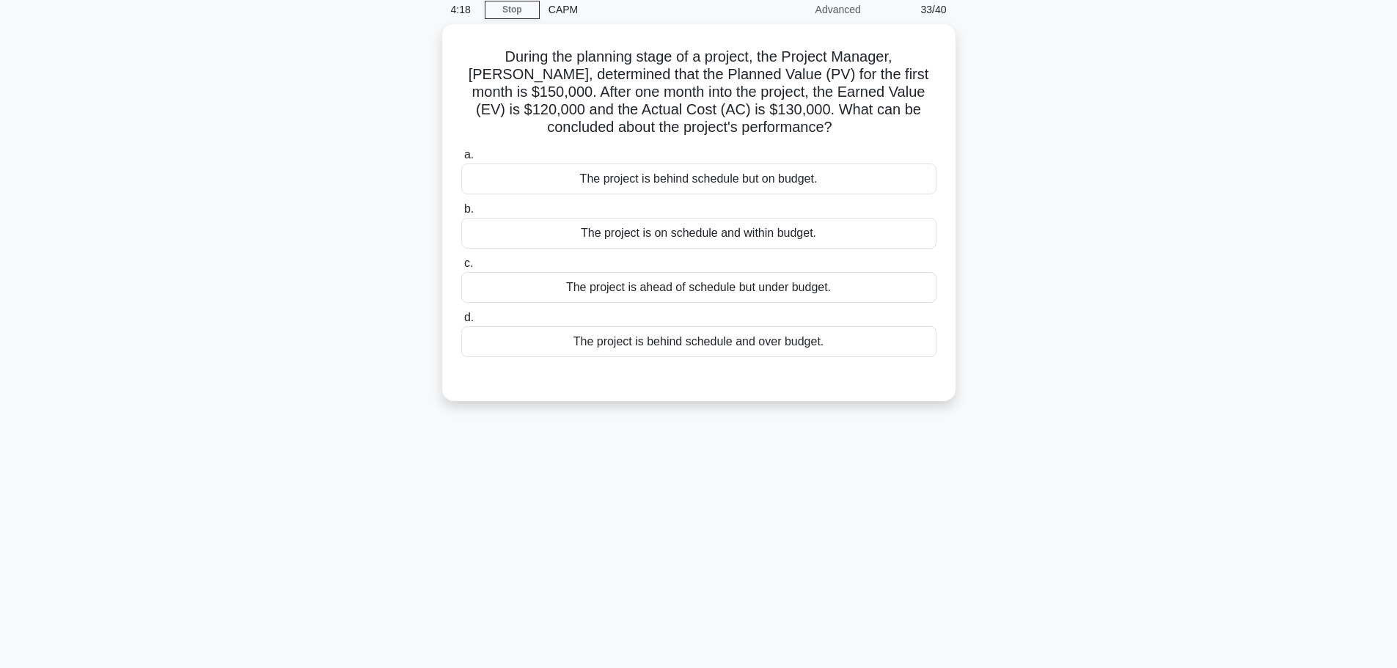
scroll to position [0, 0]
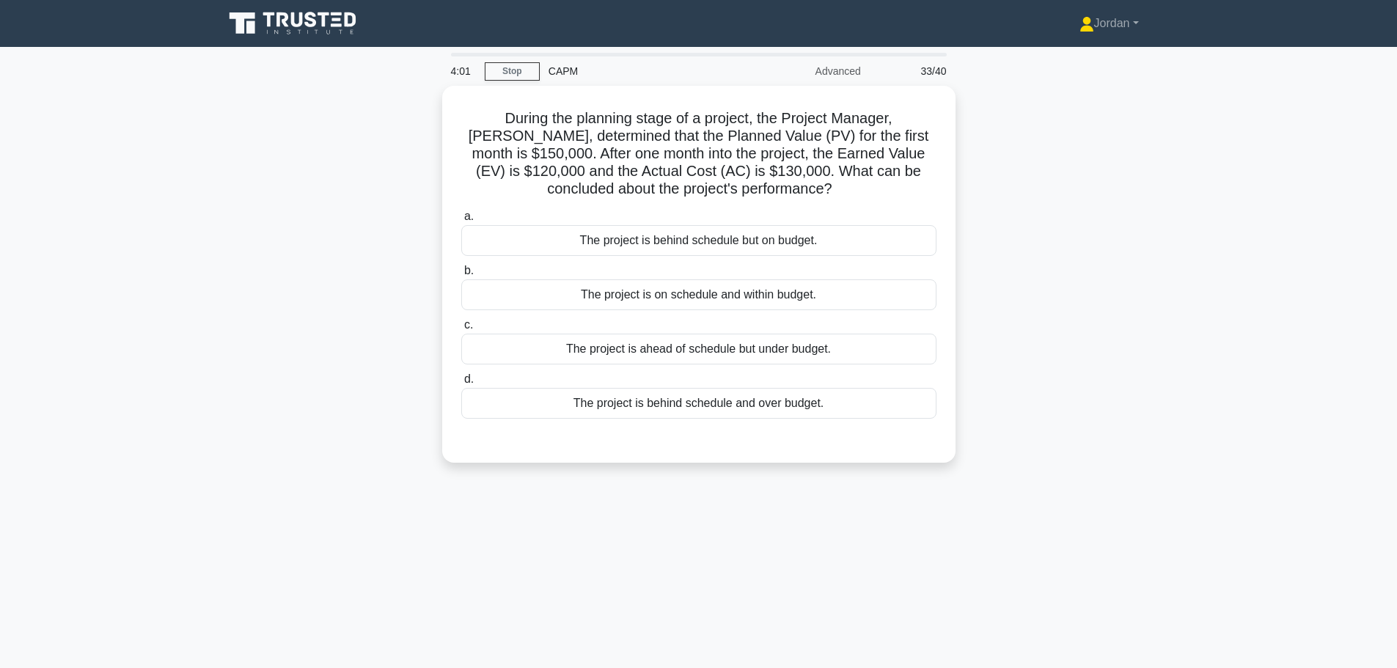
click at [688, 398] on div "The project is behind schedule and over budget." at bounding box center [698, 403] width 475 height 31
click at [461, 384] on input "d. The project is behind schedule and over budget." at bounding box center [461, 380] width 0 height 10
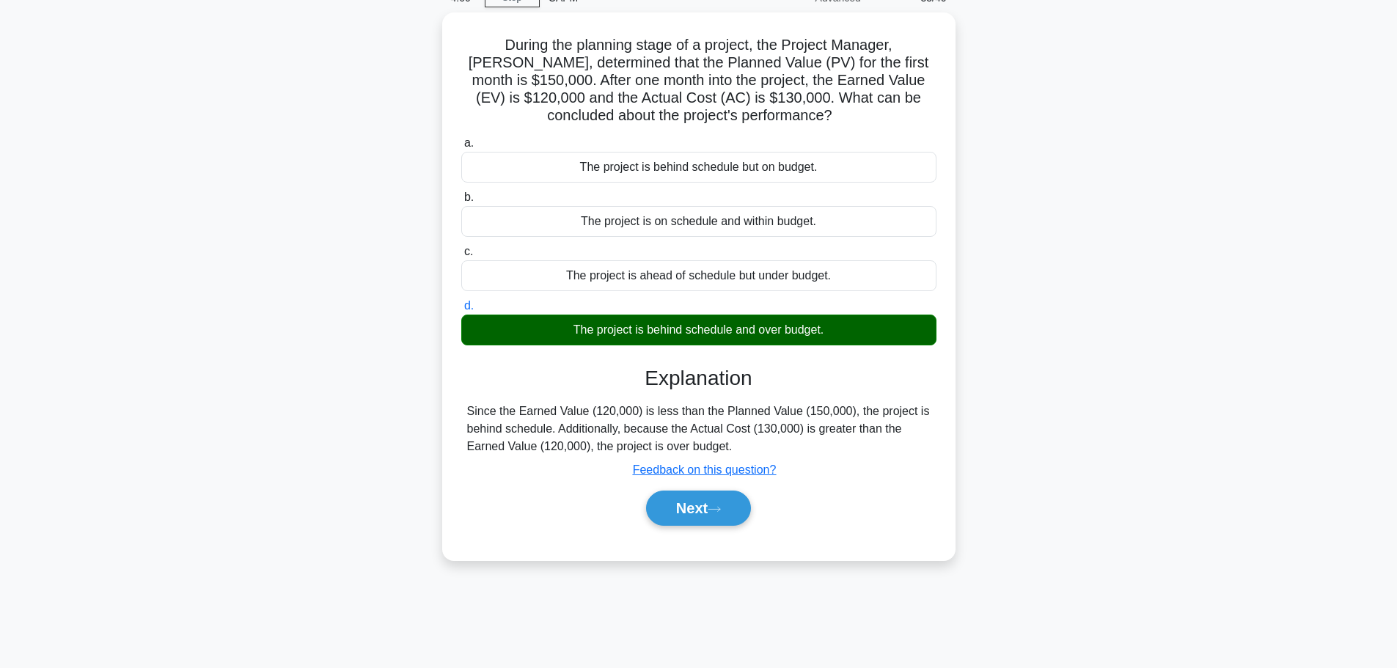
scroll to position [124, 0]
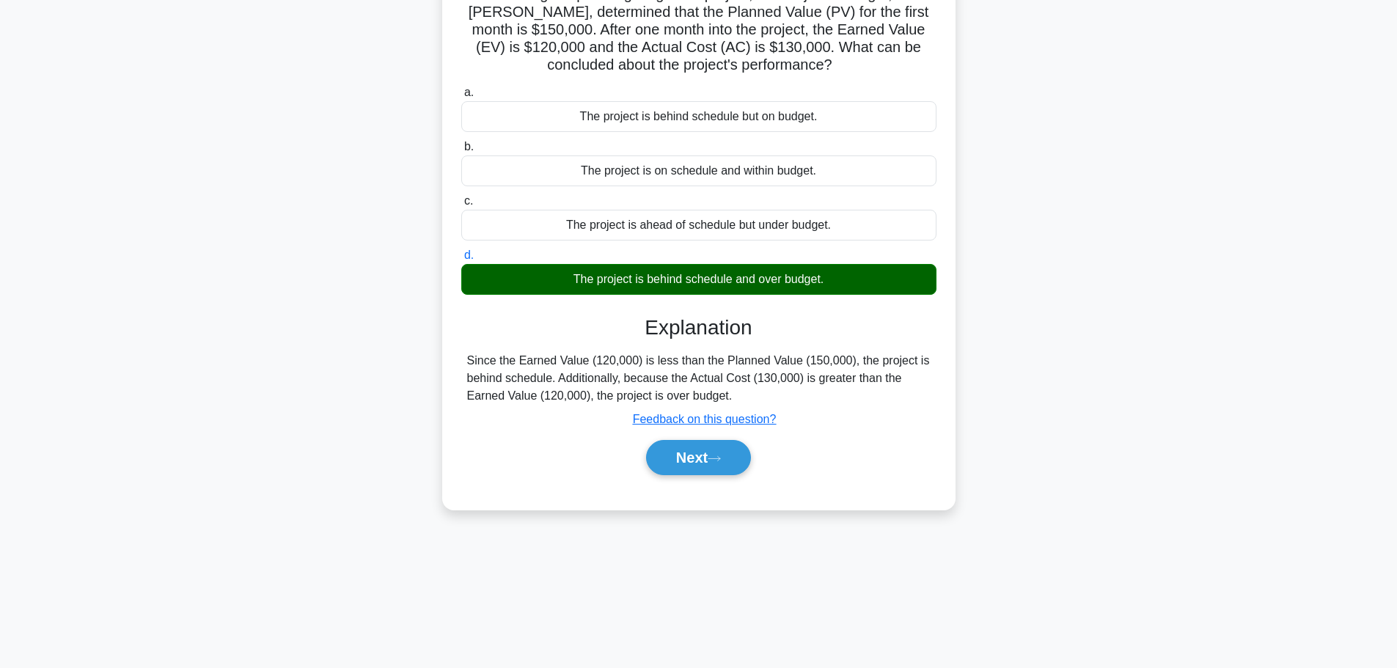
click at [694, 462] on button "Next" at bounding box center [698, 457] width 105 height 35
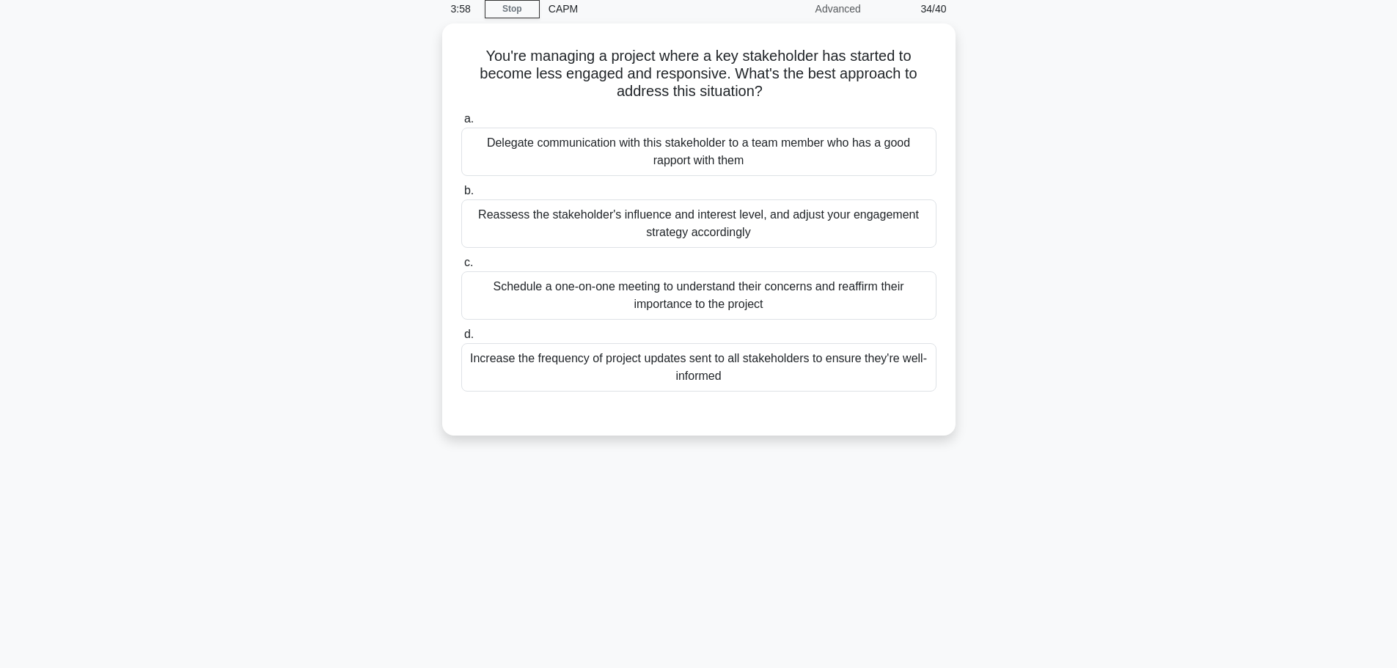
scroll to position [0, 0]
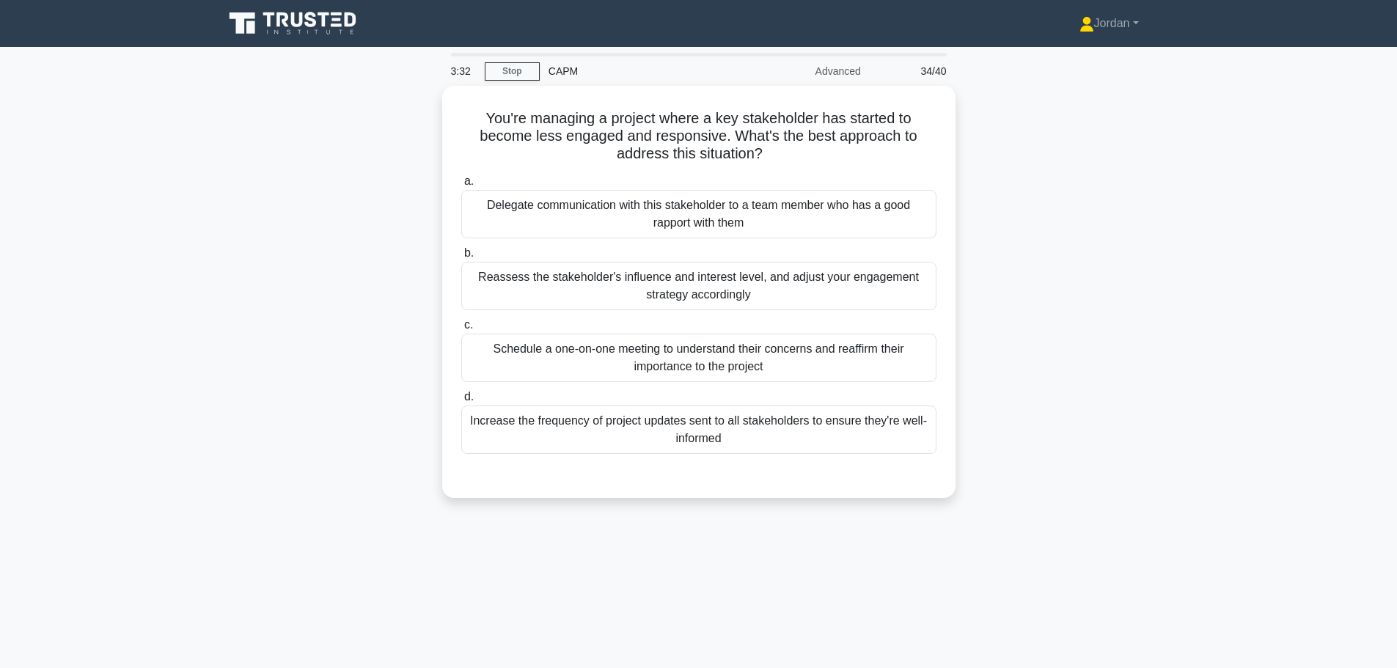
click at [633, 353] on div "Schedule a one-on-one meeting to understand their concerns and reaffirm their i…" at bounding box center [698, 358] width 475 height 48
click at [461, 330] on input "c. Schedule a one-on-one meeting to understand their concerns and reaffirm thei…" at bounding box center [461, 325] width 0 height 10
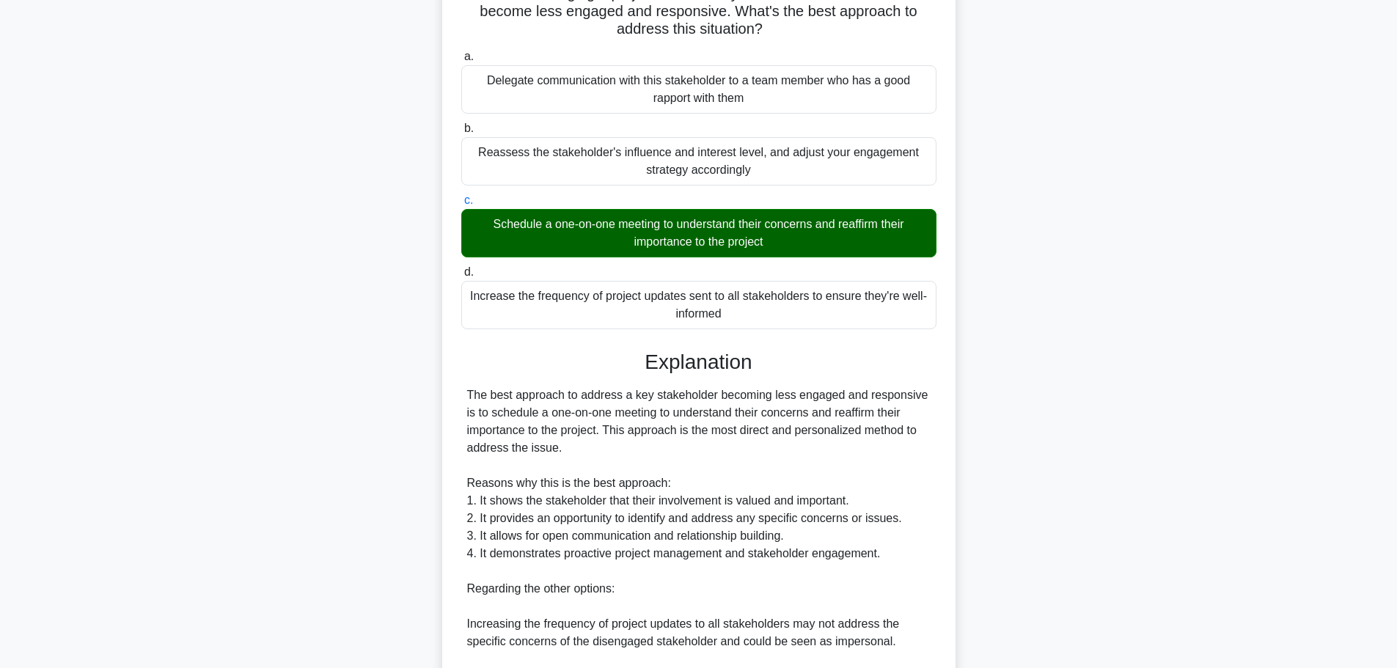
scroll to position [430, 0]
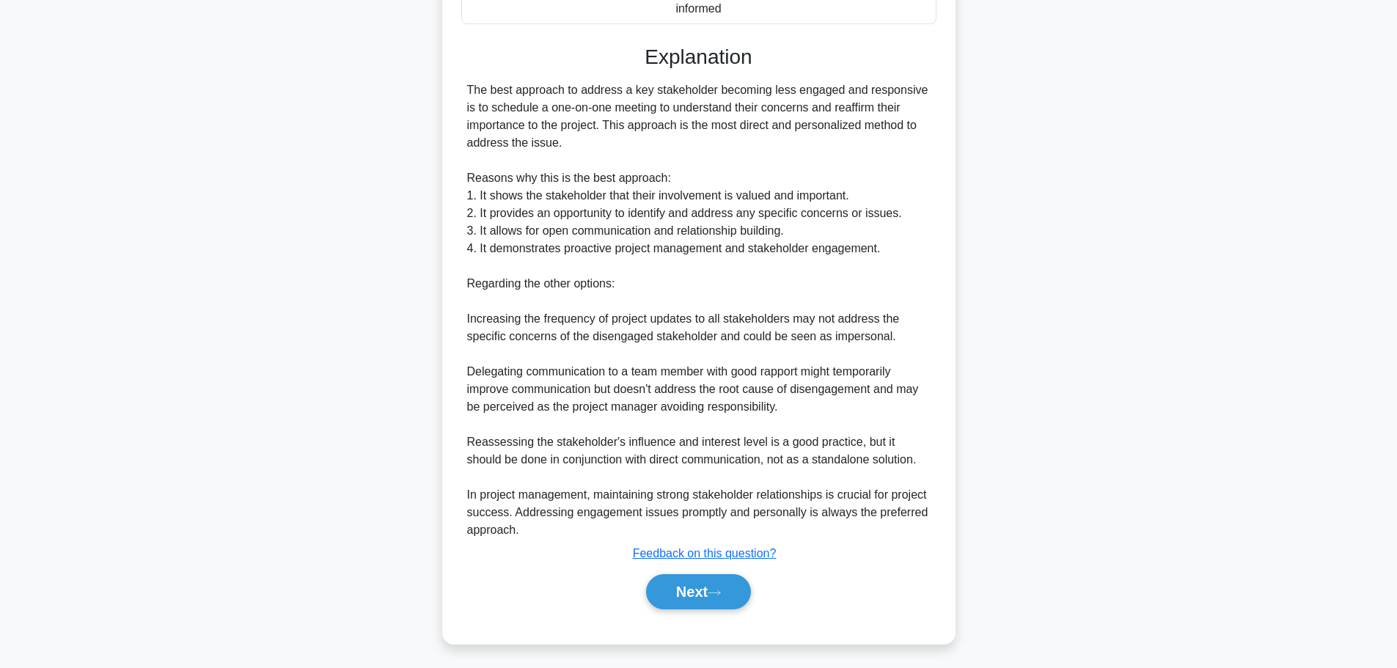
click at [701, 587] on button "Next" at bounding box center [698, 591] width 105 height 35
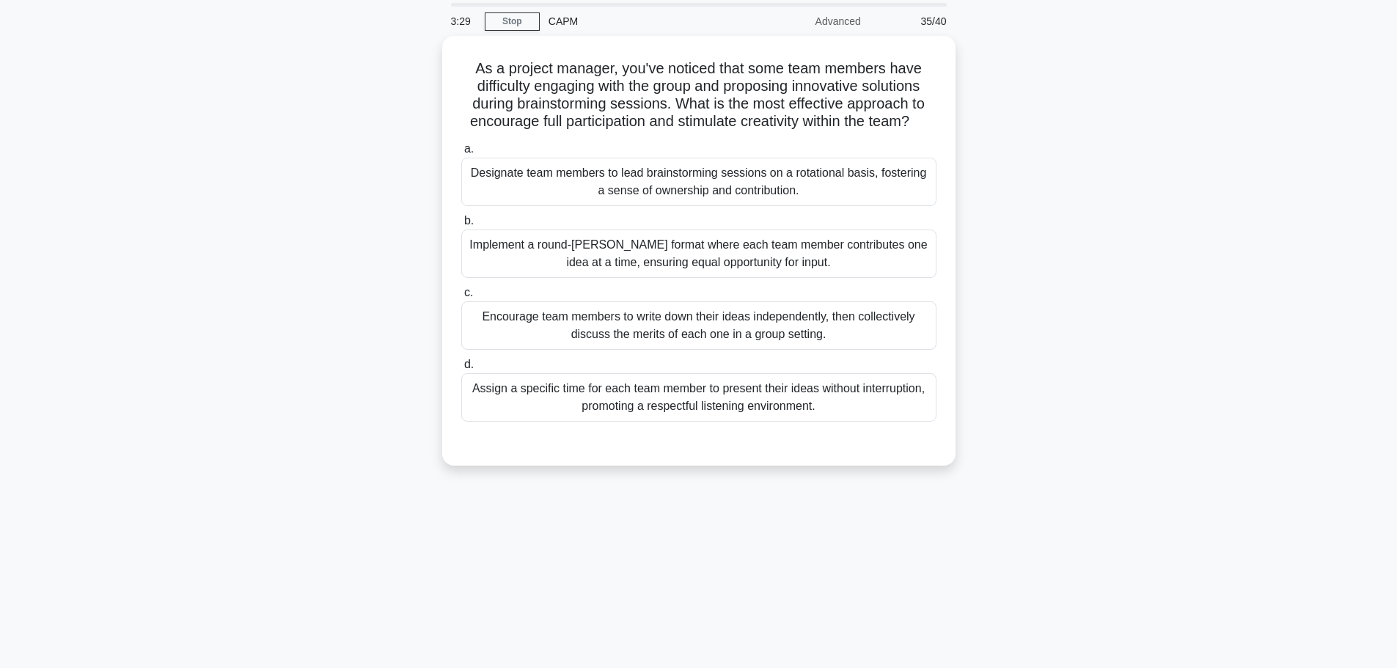
scroll to position [0, 0]
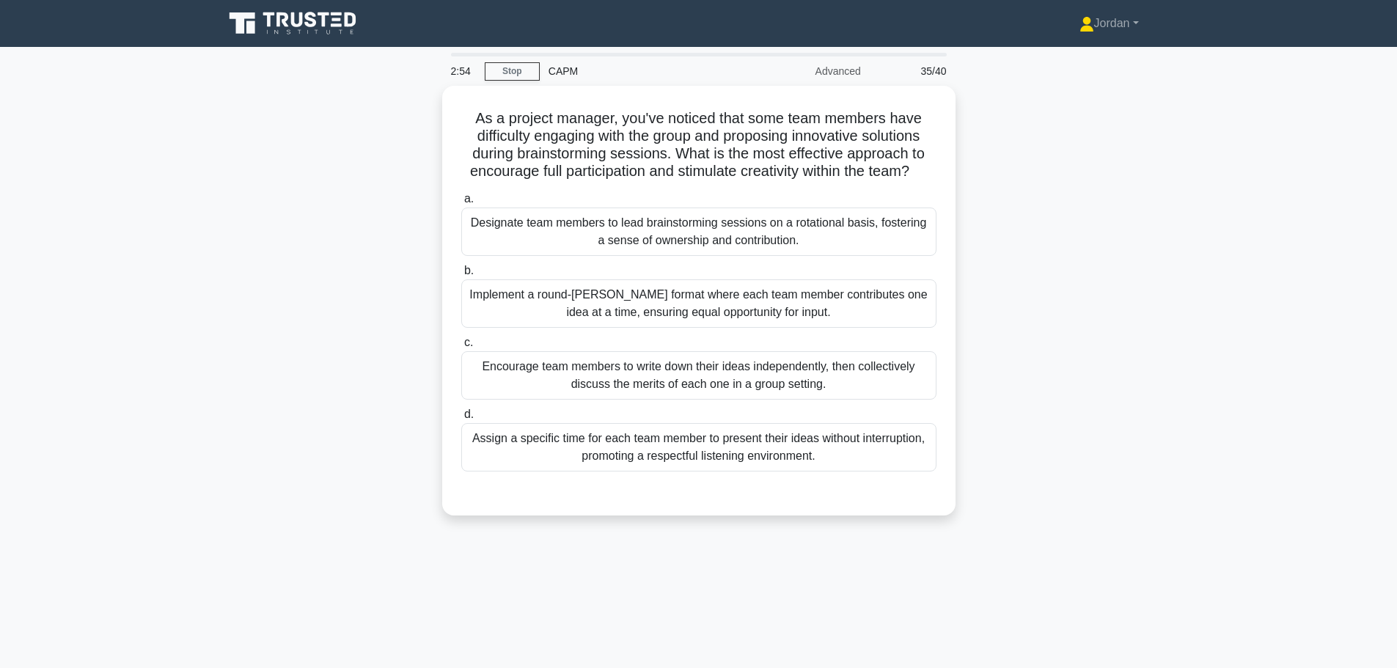
click at [658, 253] on div "Designate team members to lead brainstorming sessions on a rotational basis, fo…" at bounding box center [698, 231] width 475 height 48
click at [663, 253] on div "Designate team members to lead brainstorming sessions on a rotational basis, fo…" at bounding box center [698, 231] width 475 height 48
click at [461, 204] on input "a. Designate team members to lead brainstorming sessions on a rotational basis,…" at bounding box center [461, 199] width 0 height 10
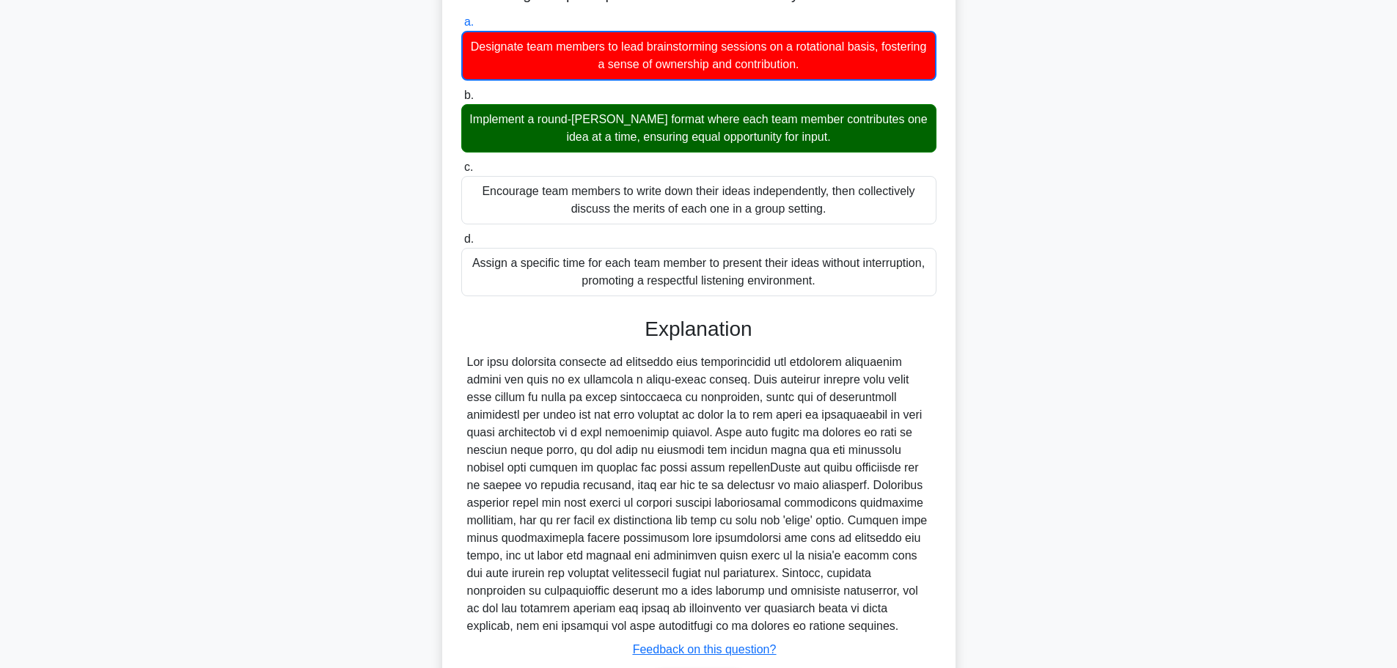
scroll to position [291, 0]
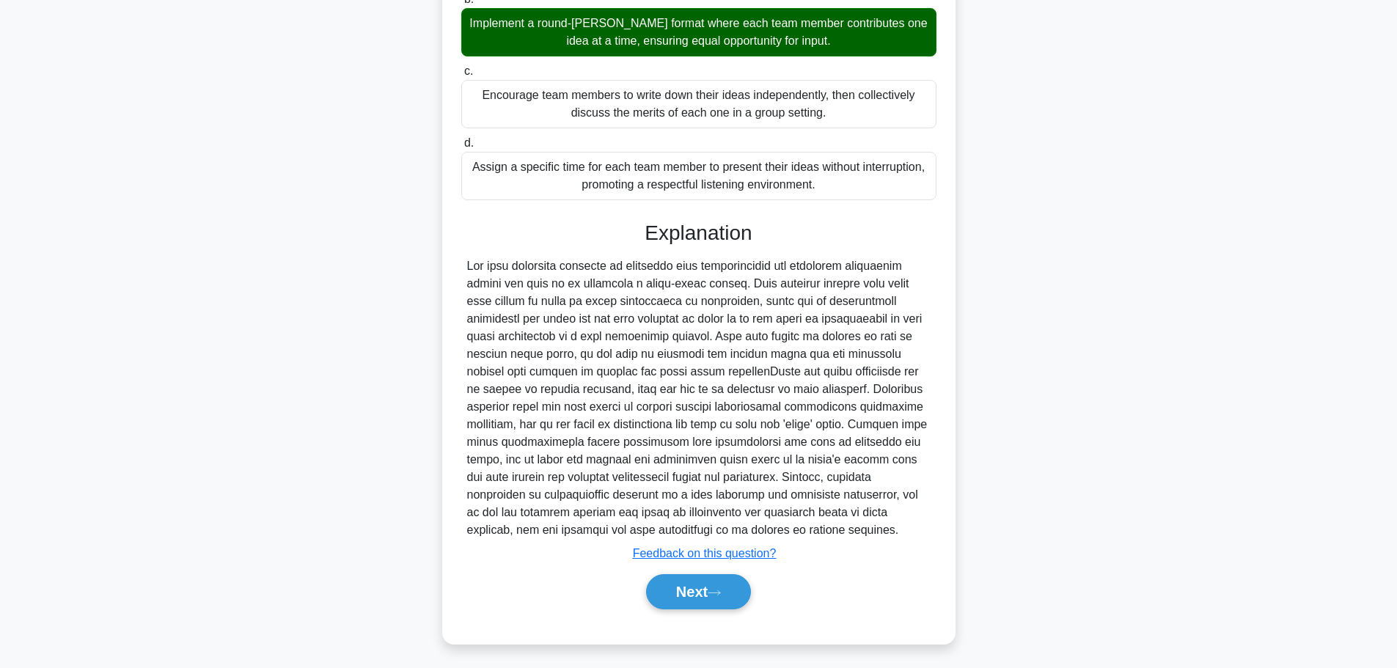
click at [676, 586] on button "Next" at bounding box center [698, 591] width 105 height 35
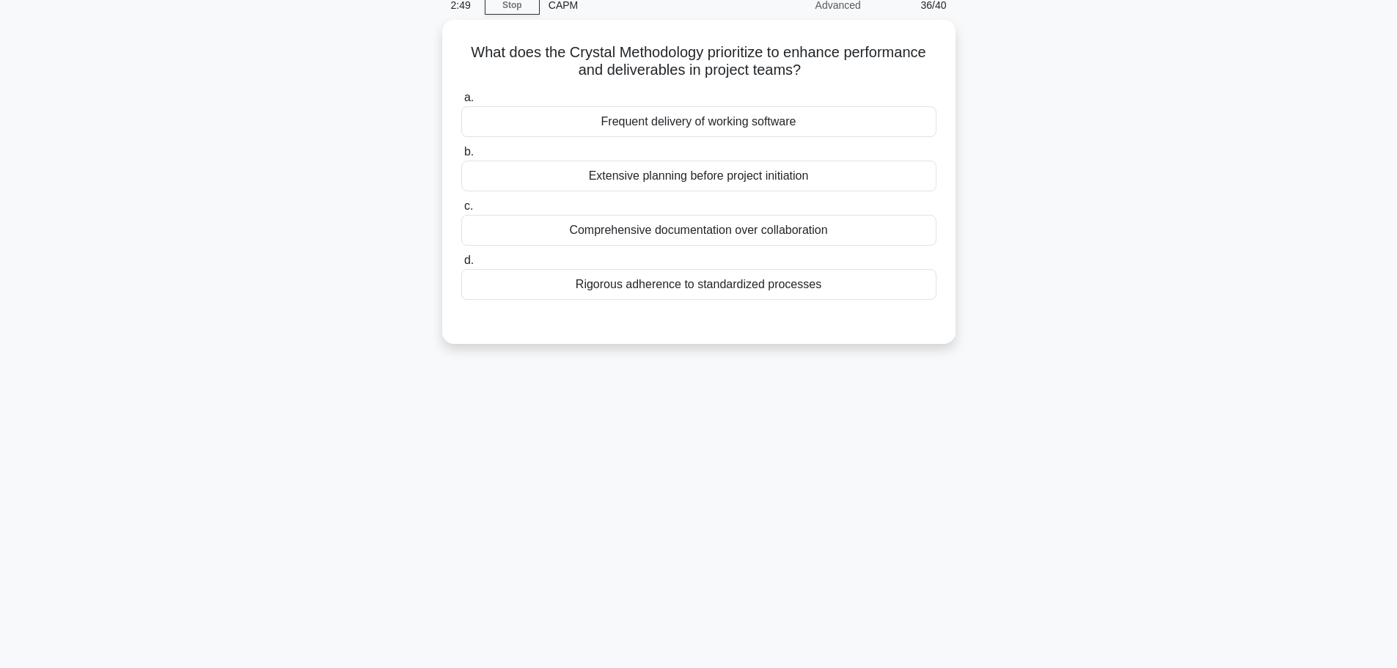
scroll to position [0, 0]
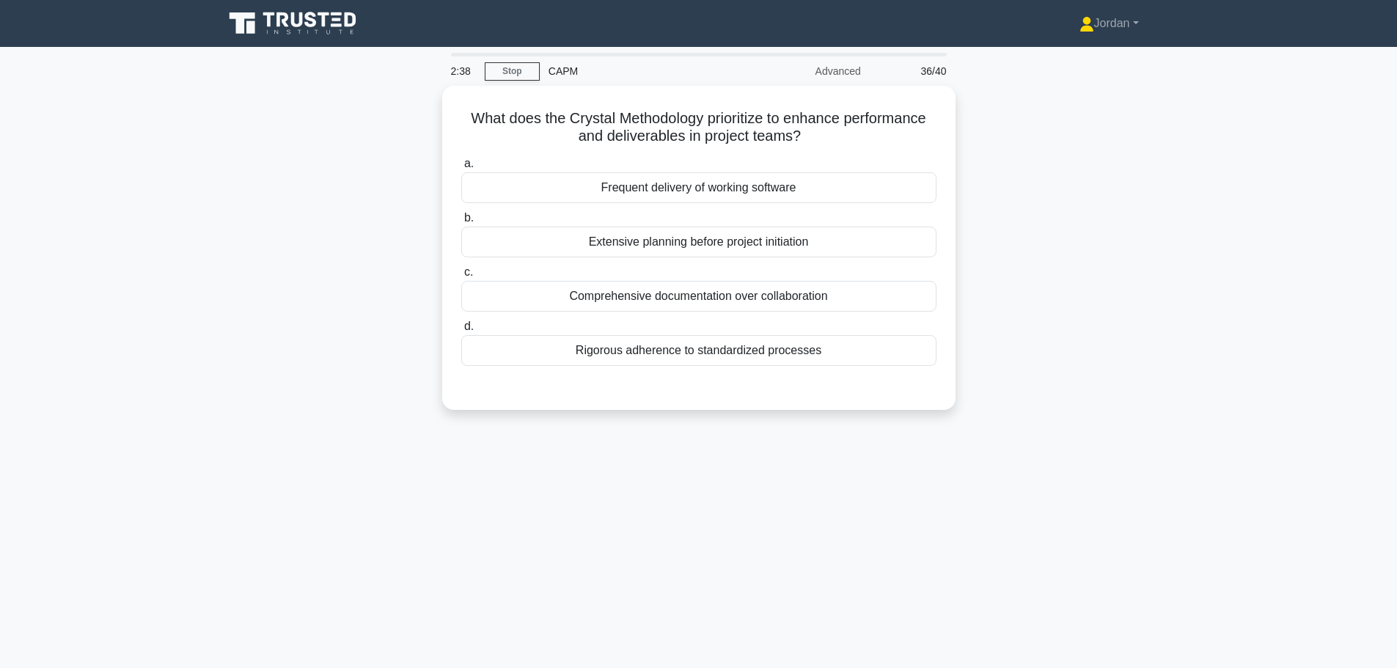
click at [717, 184] on div "Frequent delivery of working software" at bounding box center [698, 187] width 475 height 31
click at [461, 169] on input "a. Frequent delivery of working software" at bounding box center [461, 164] width 0 height 10
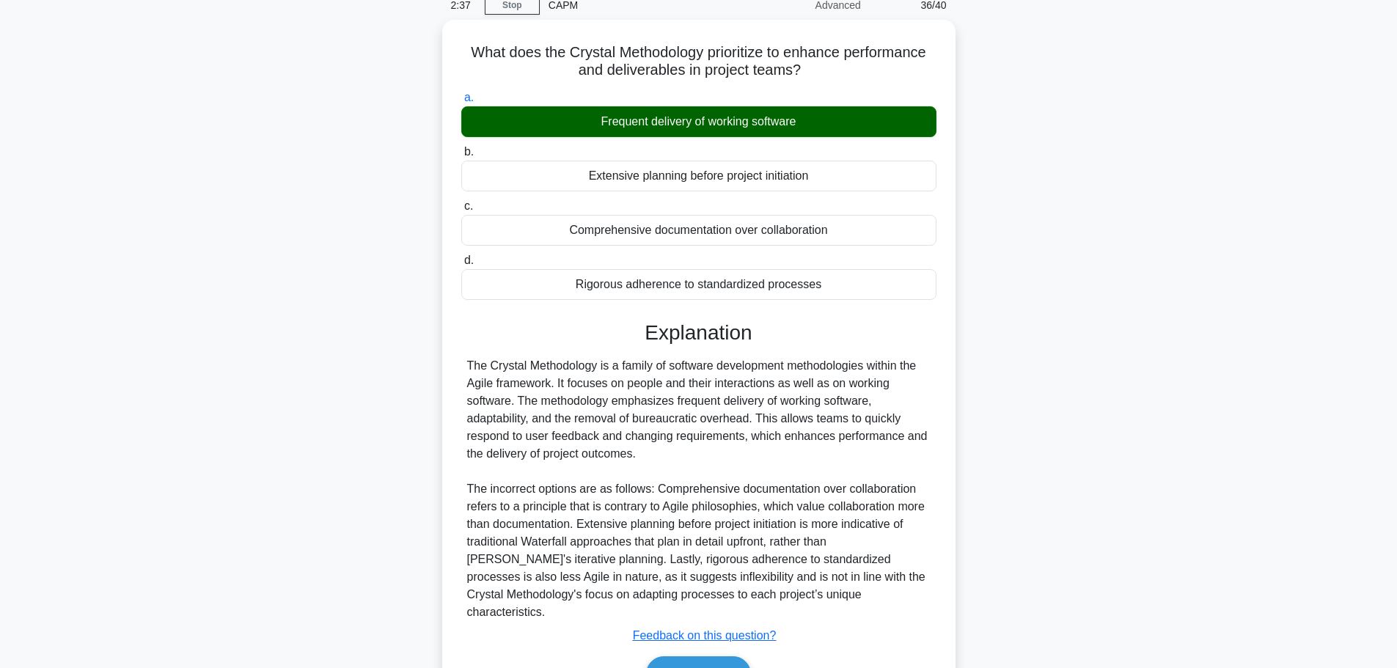
scroll to position [131, 0]
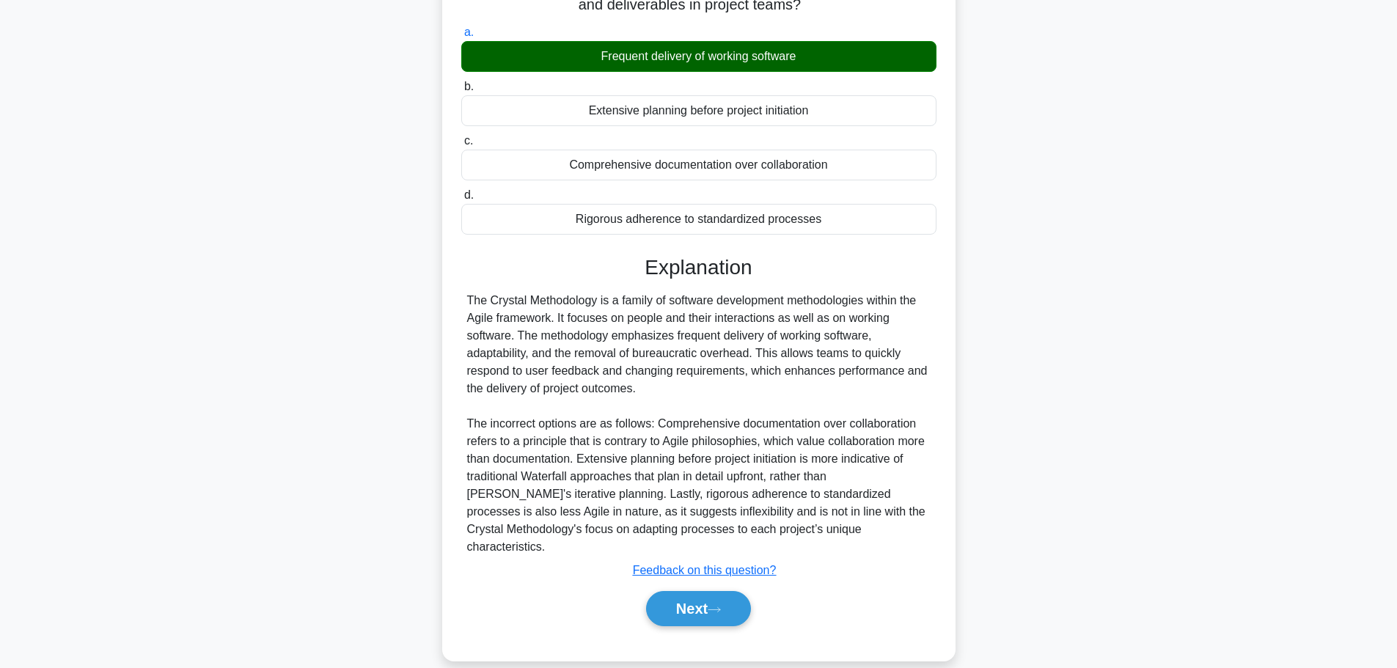
click at [707, 591] on button "Next" at bounding box center [698, 608] width 105 height 35
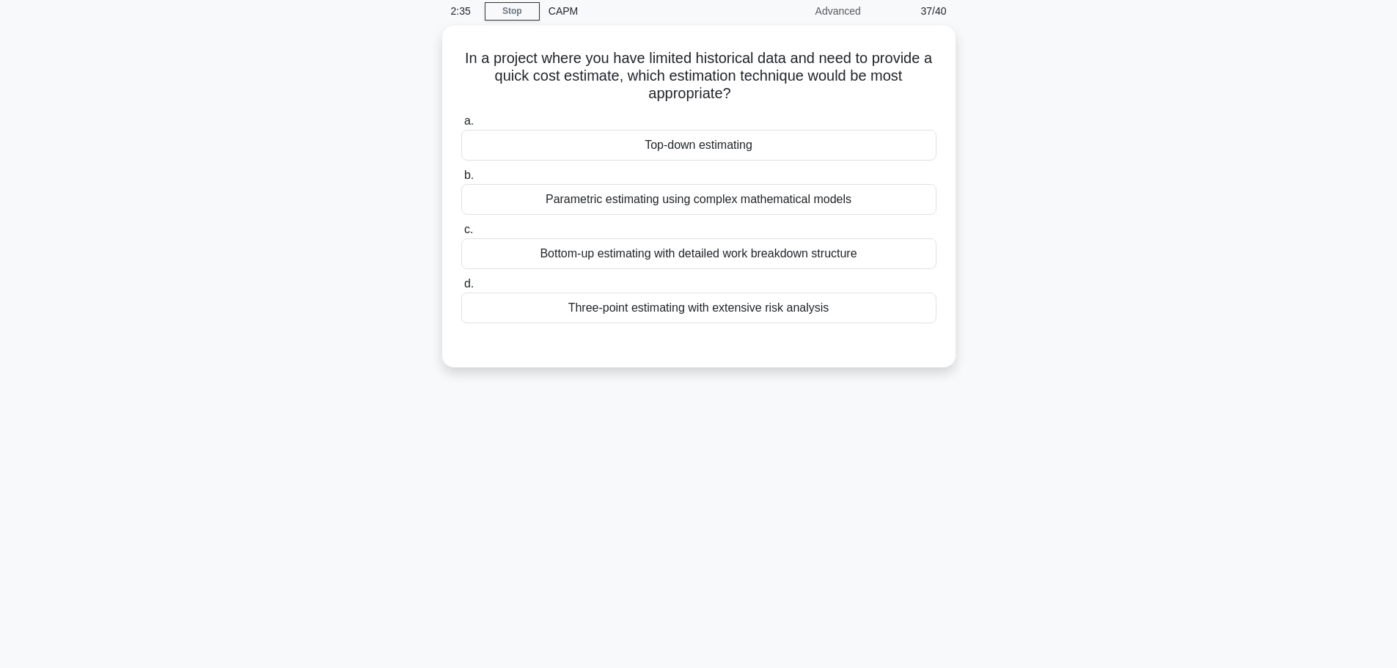
scroll to position [0, 0]
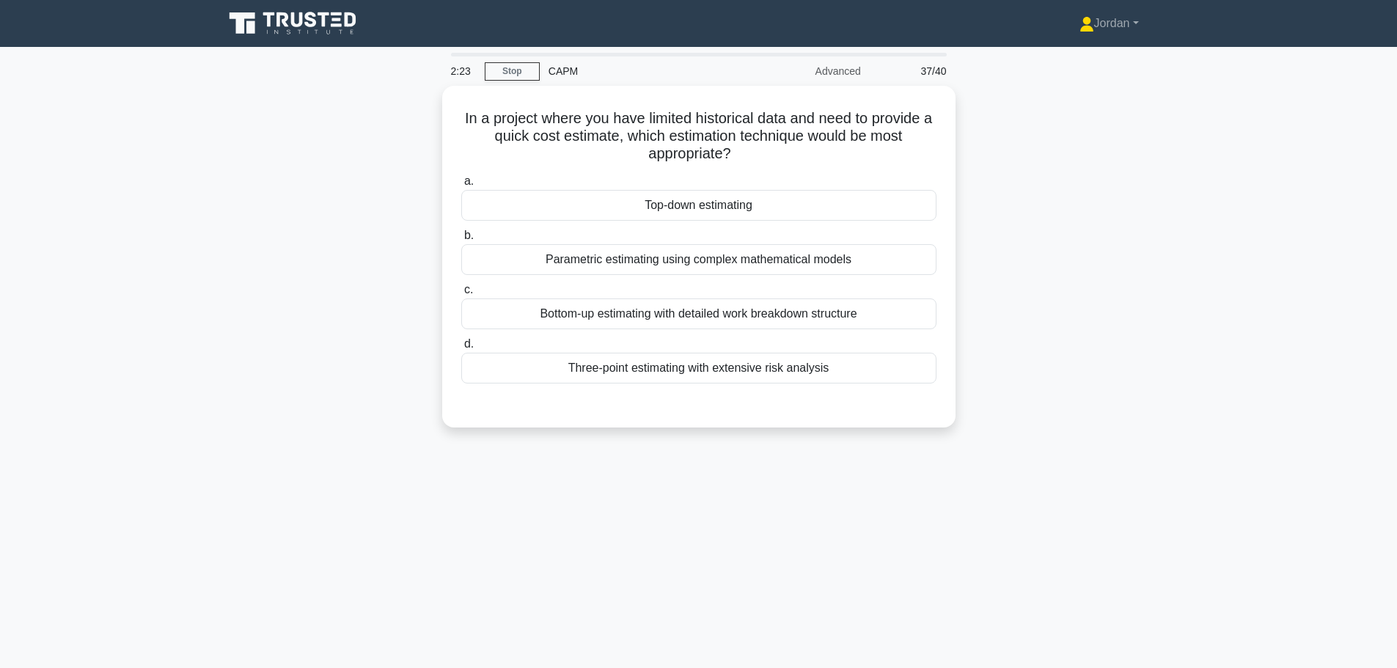
click at [676, 202] on div "Top-down estimating" at bounding box center [698, 205] width 475 height 31
click at [461, 186] on input "a. Top-down estimating" at bounding box center [461, 182] width 0 height 10
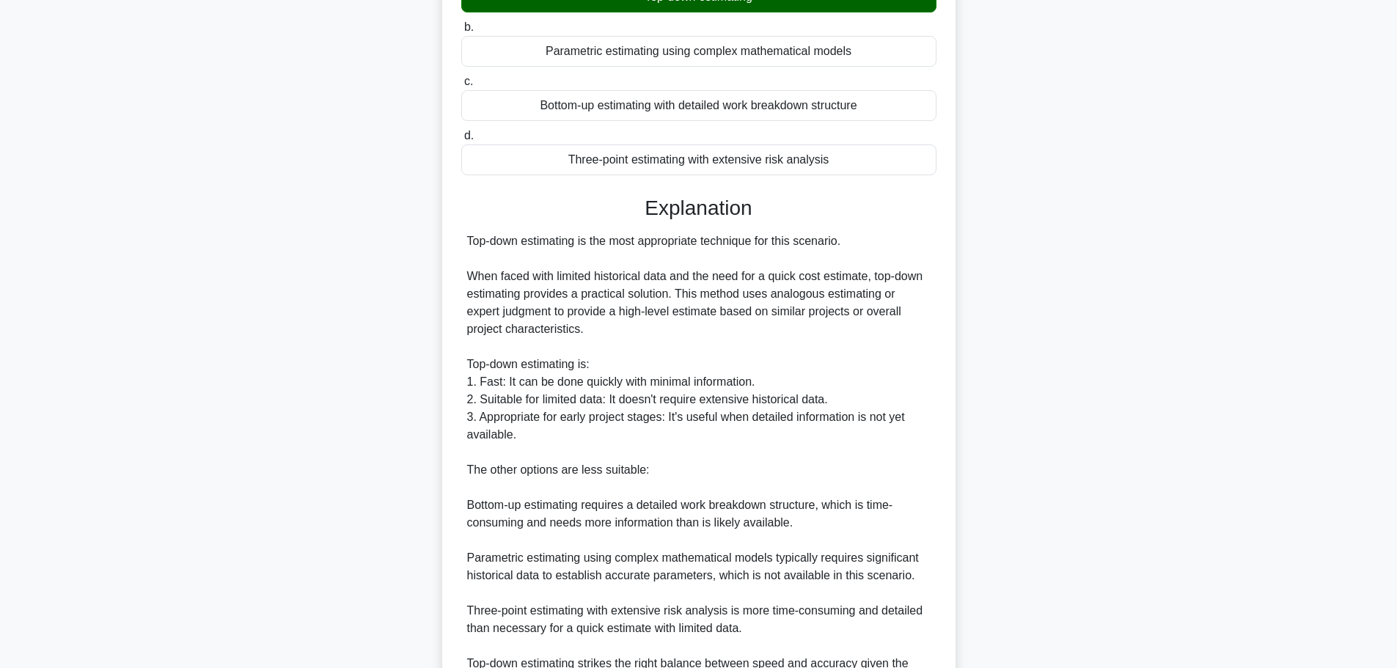
scroll to position [360, 0]
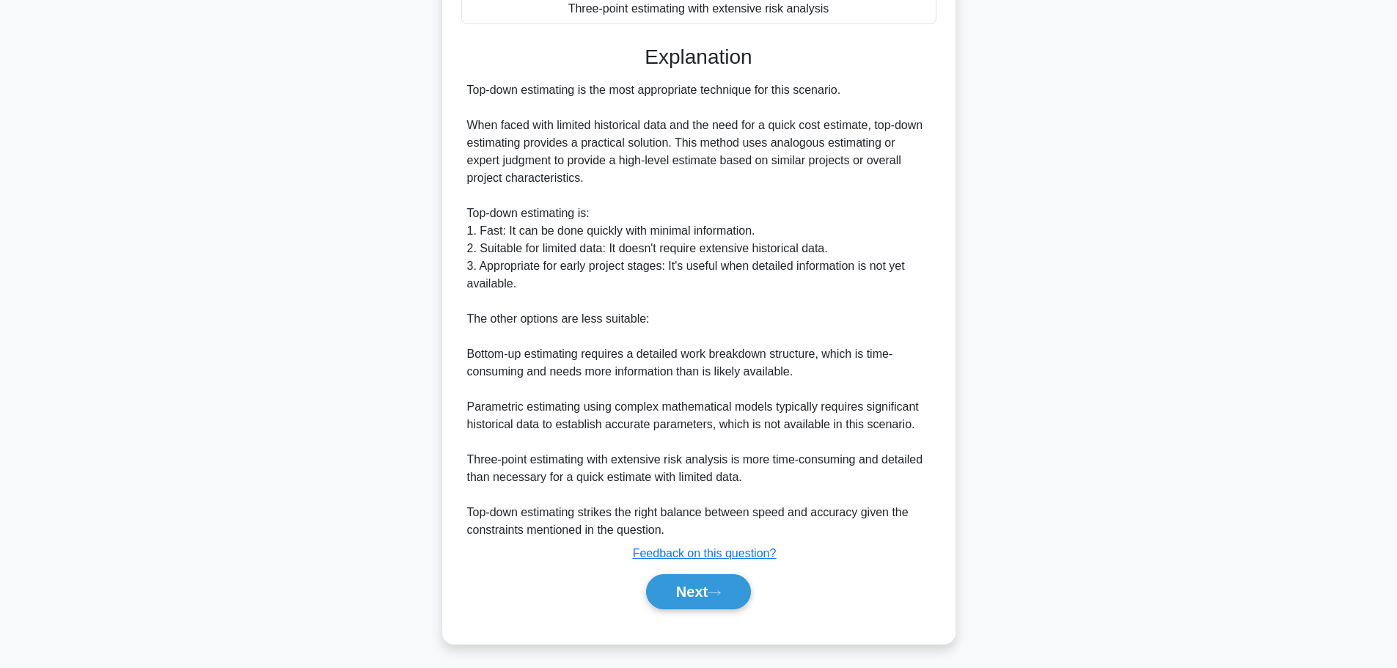
click at [688, 581] on button "Next" at bounding box center [698, 591] width 105 height 35
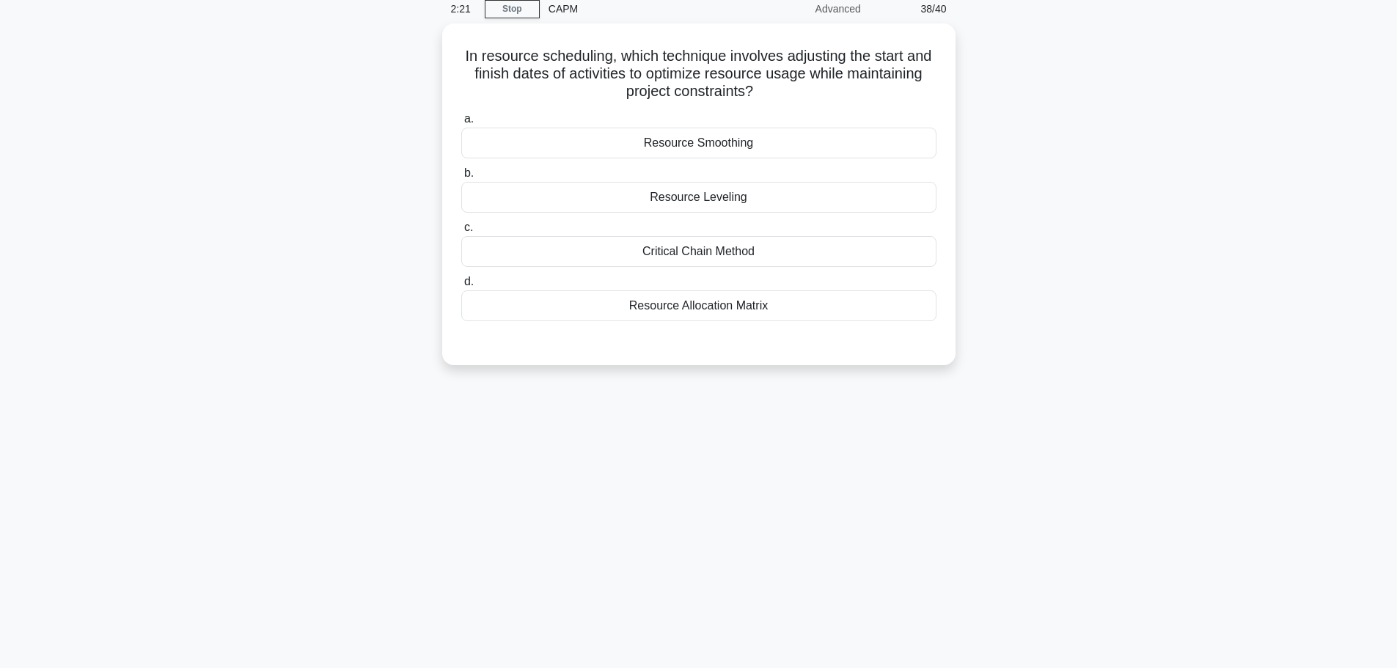
scroll to position [0, 0]
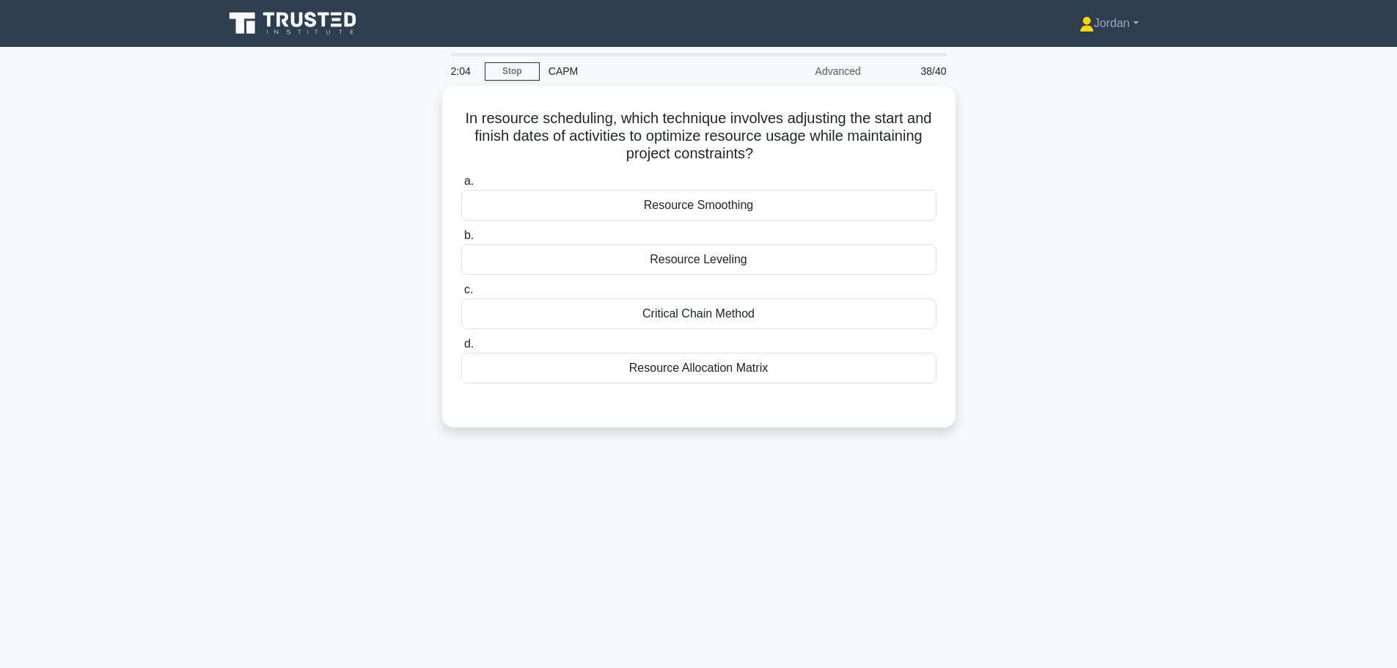
click at [701, 257] on div "Resource Leveling" at bounding box center [698, 259] width 475 height 31
click at [461, 240] on input "b. Resource Leveling" at bounding box center [461, 236] width 0 height 10
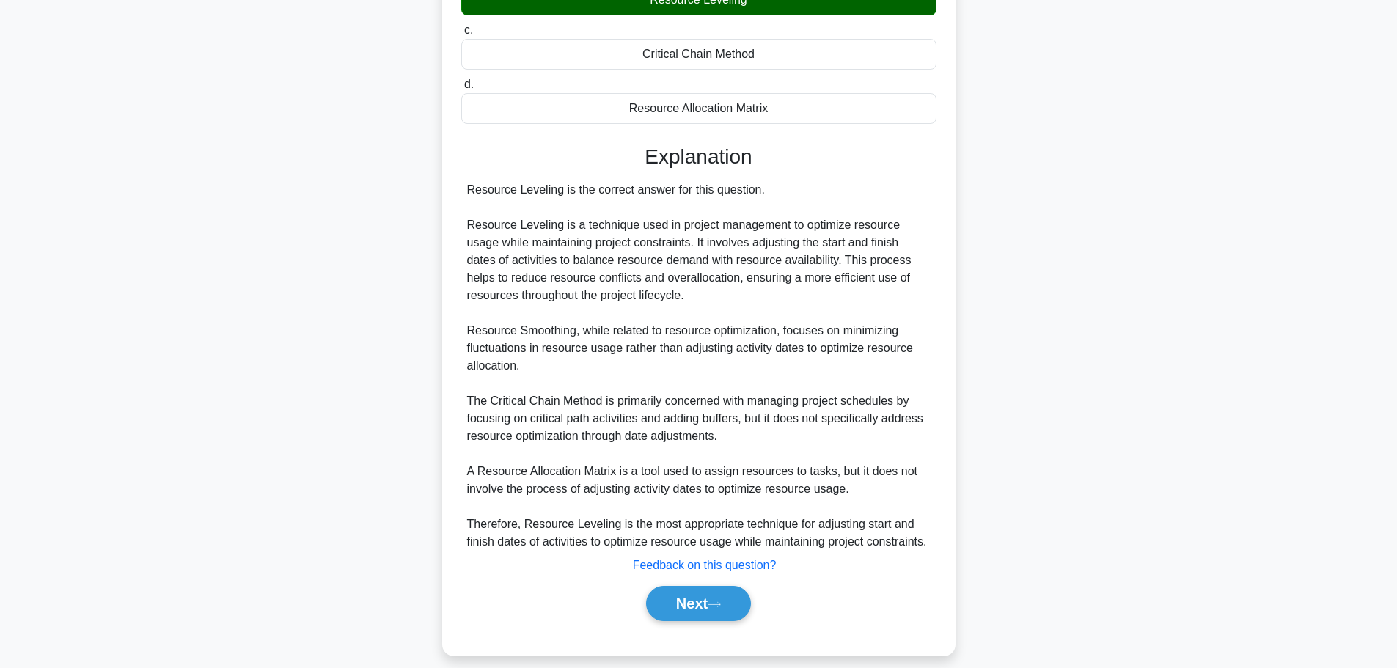
scroll to position [272, 0]
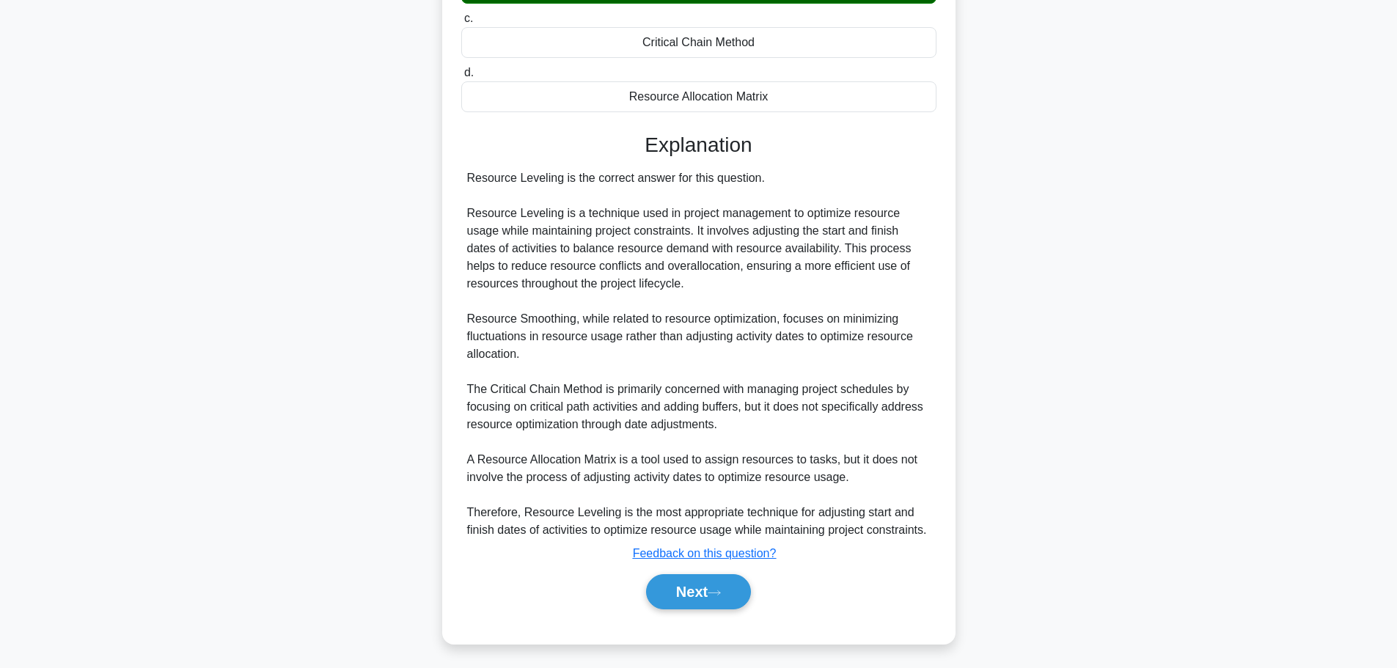
click at [726, 576] on button "Next" at bounding box center [698, 591] width 105 height 35
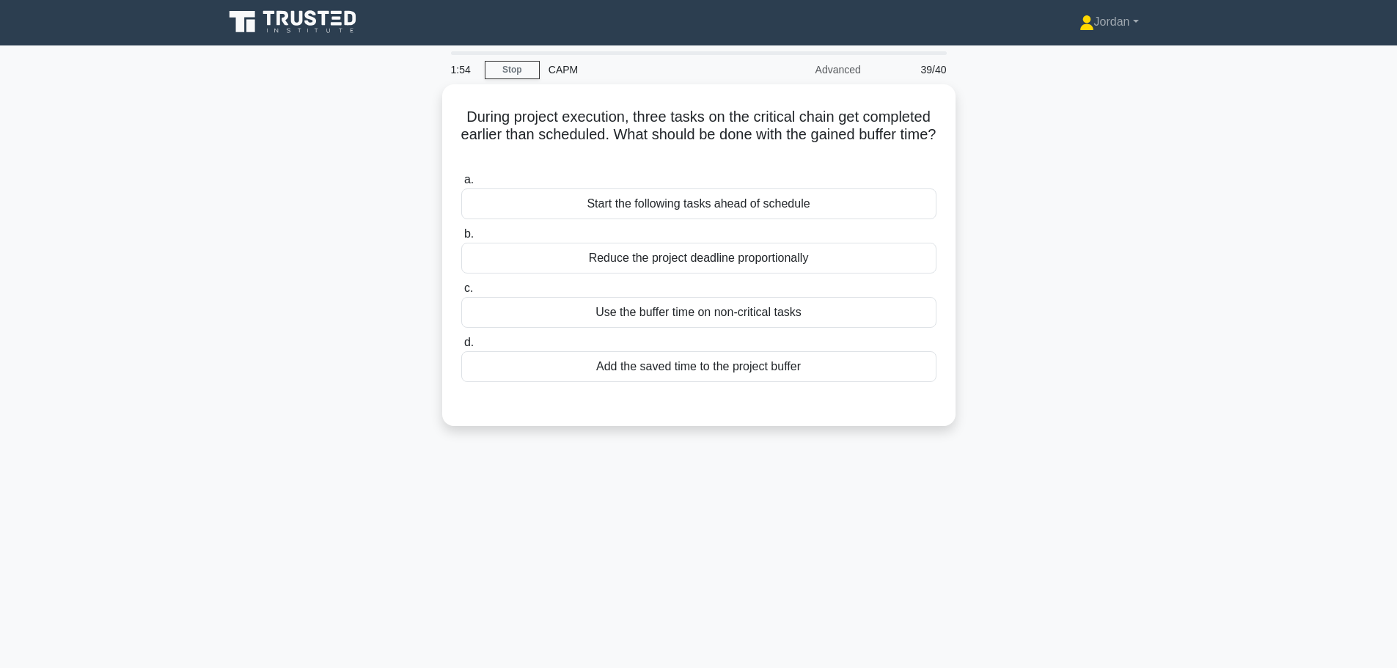
scroll to position [0, 0]
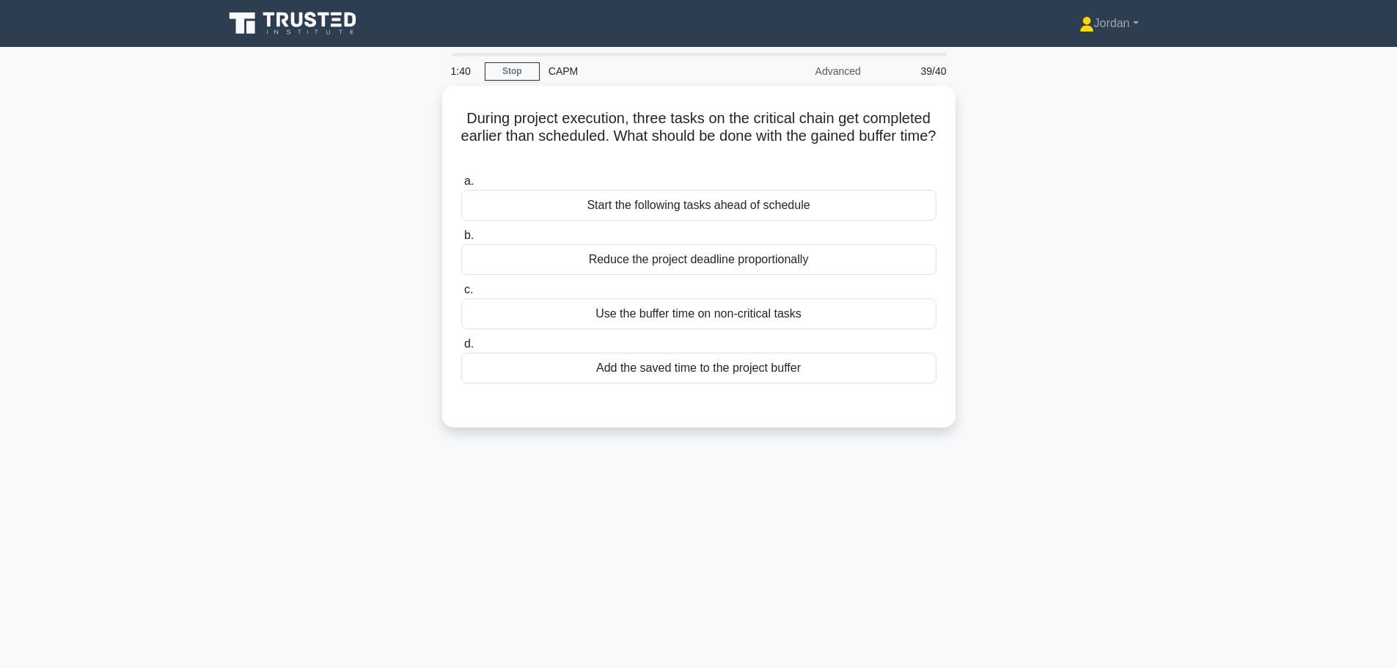
click at [700, 365] on div "Add the saved time to the project buffer" at bounding box center [698, 368] width 475 height 31
click at [700, 366] on div "Add the saved time to the project buffer" at bounding box center [698, 368] width 475 height 31
click at [461, 349] on input "d. Add the saved time to the project buffer" at bounding box center [461, 344] width 0 height 10
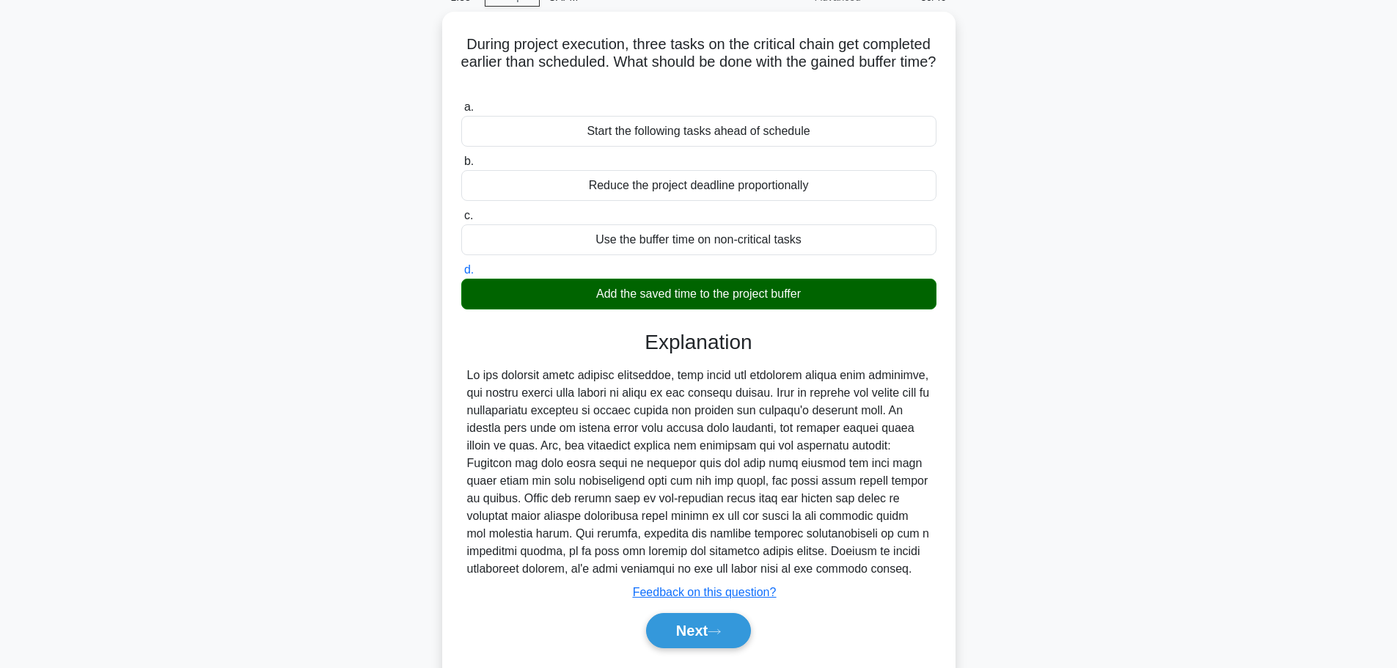
scroll to position [124, 0]
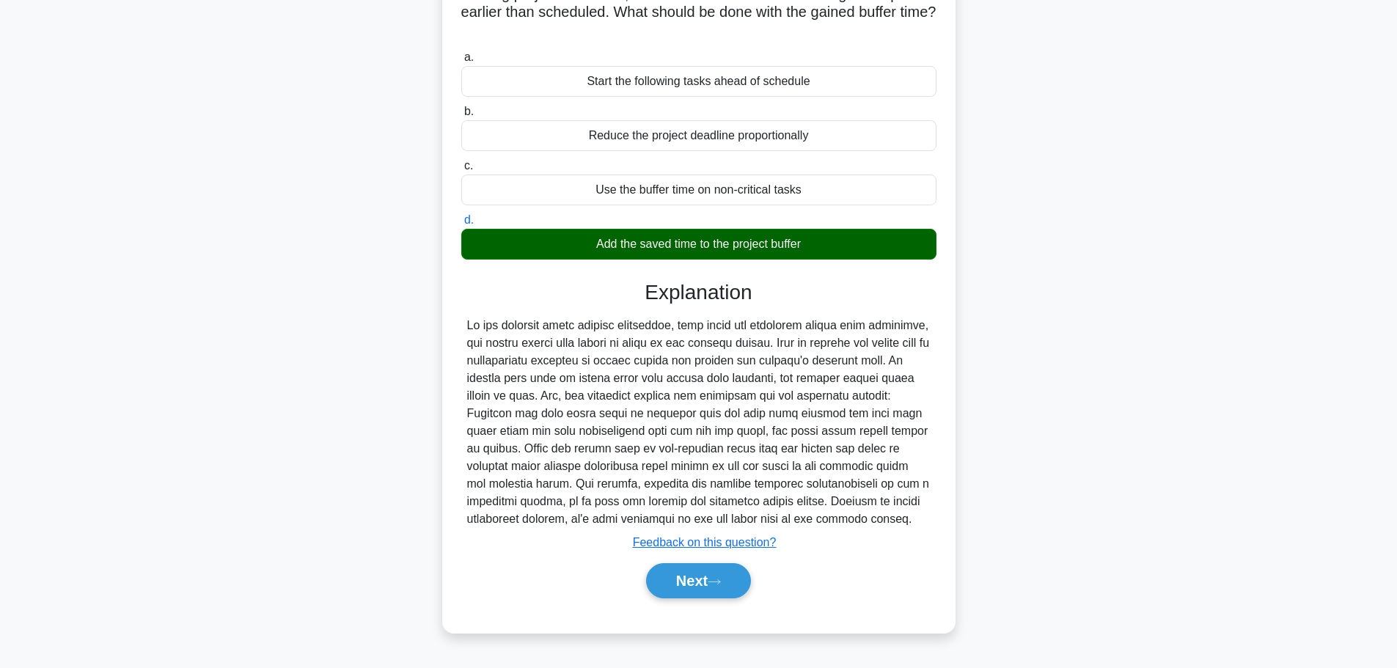
click at [693, 575] on button "Next" at bounding box center [698, 580] width 105 height 35
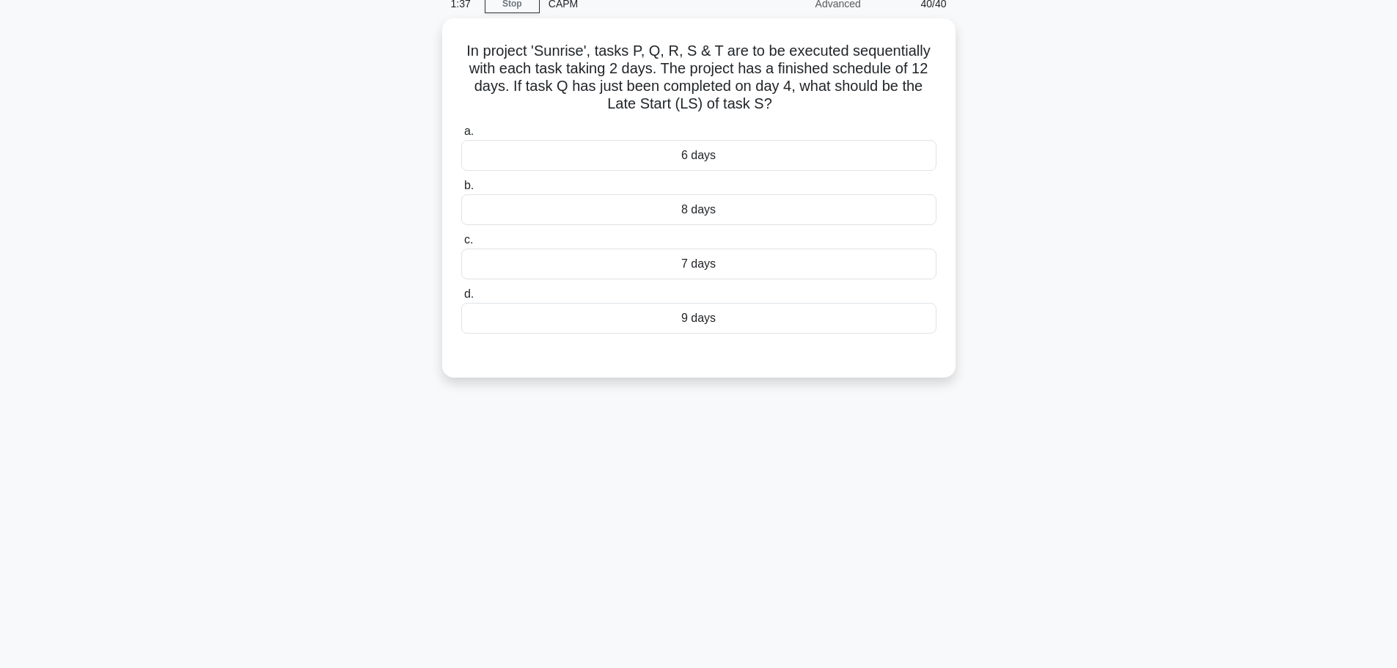
scroll to position [0, 0]
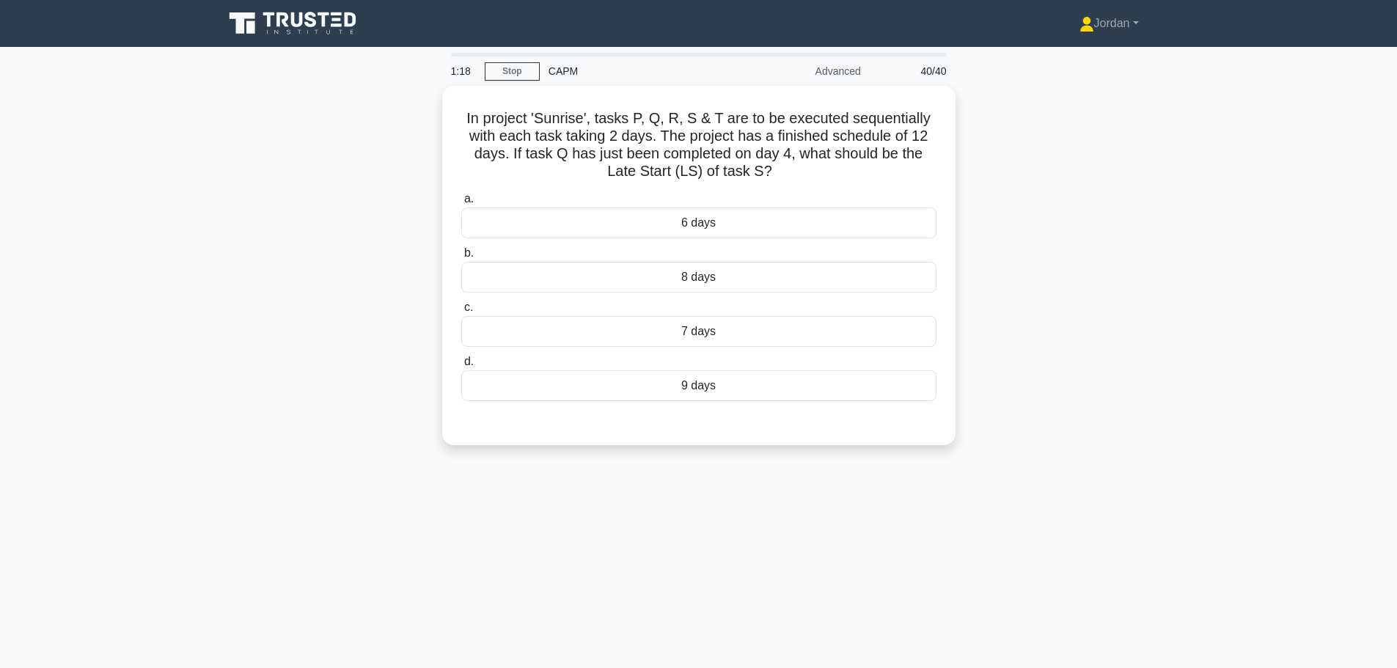
click at [746, 330] on div "7 days" at bounding box center [698, 331] width 475 height 31
click at [461, 312] on input "c. 7 days" at bounding box center [461, 308] width 0 height 10
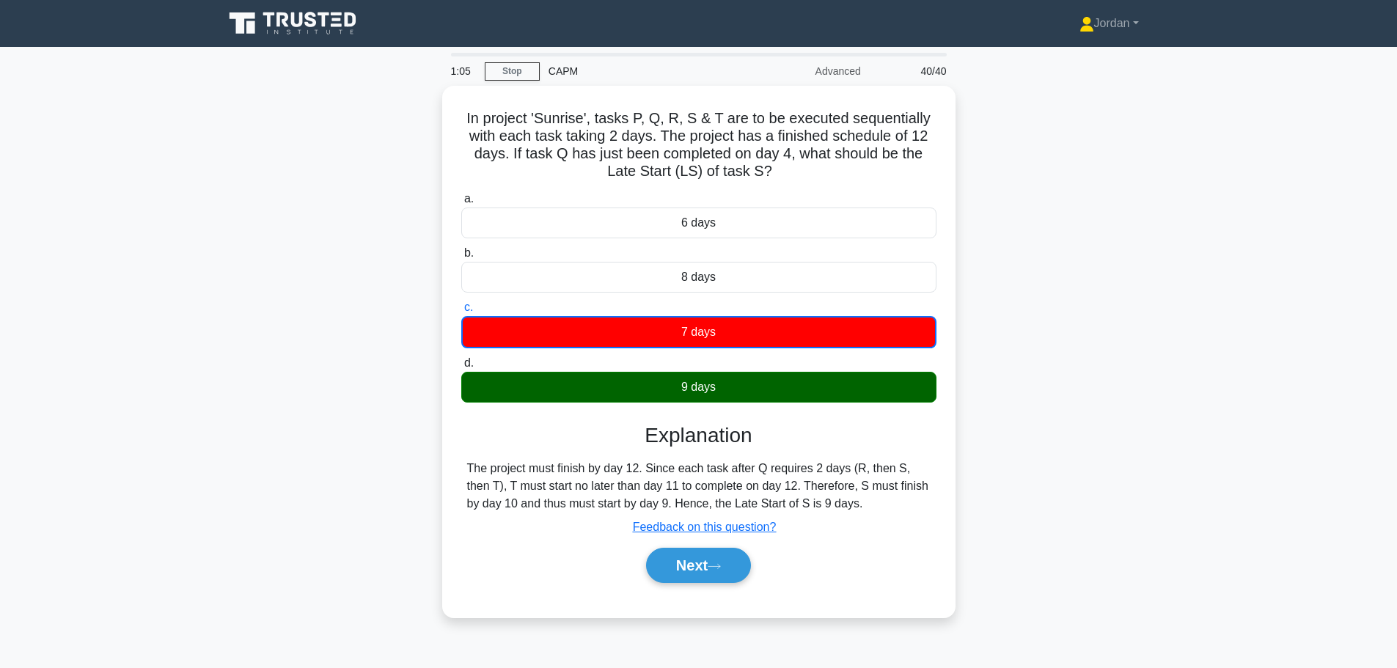
click at [714, 567] on button "Next" at bounding box center [698, 565] width 105 height 35
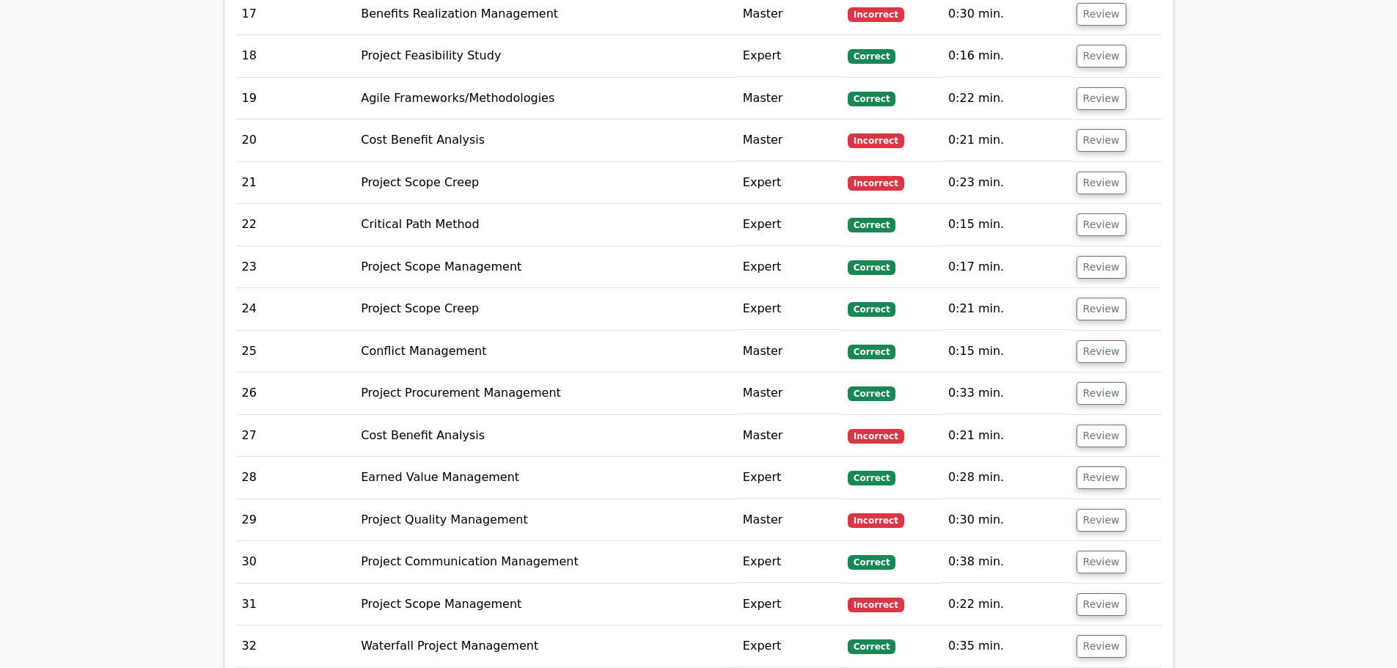
scroll to position [3519, 0]
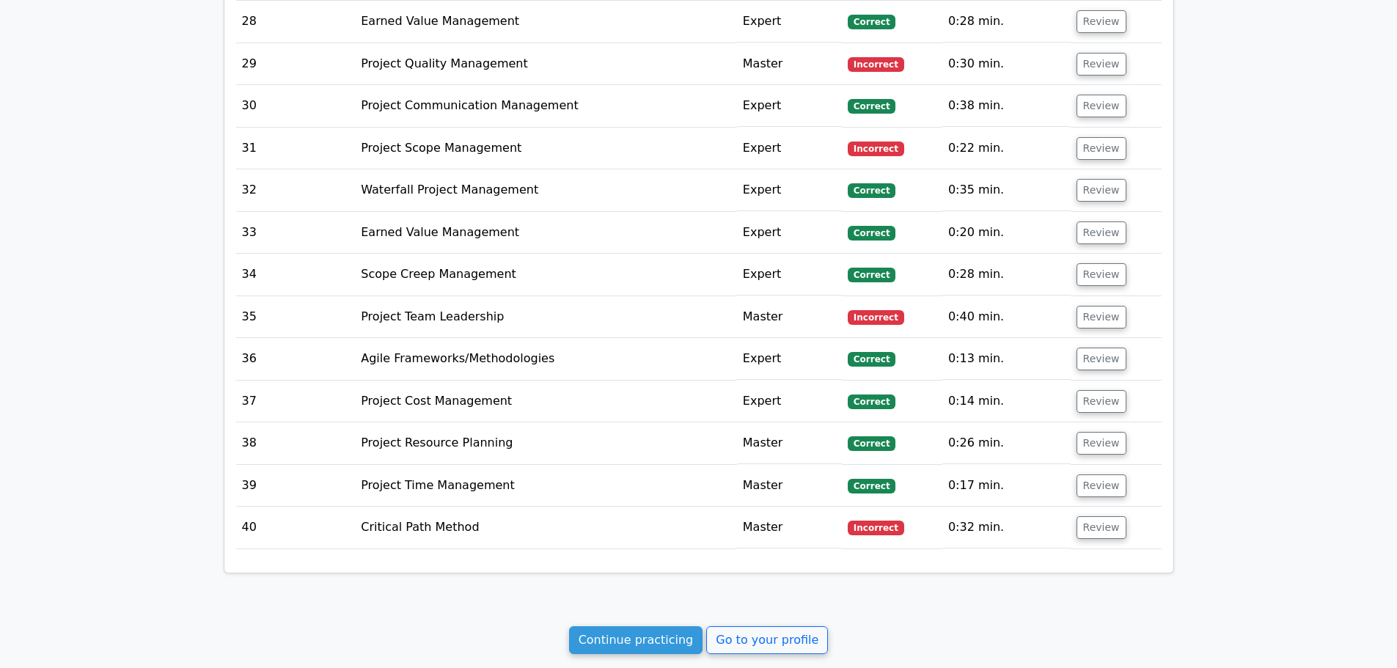
click at [745, 626] on link "Go to your profile" at bounding box center [767, 640] width 122 height 28
